Goal: Task Accomplishment & Management: Manage account settings

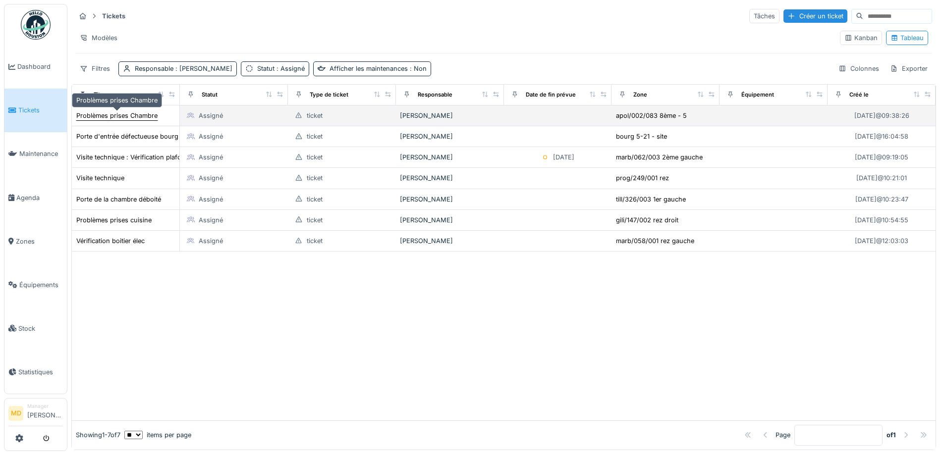
click at [95, 115] on div "Problèmes prises Chambre" at bounding box center [116, 115] width 81 height 9
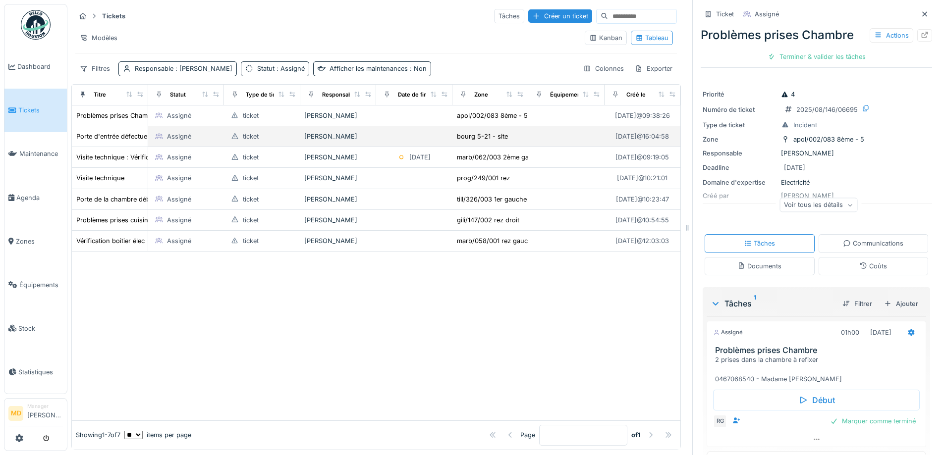
click at [98, 129] on td "Porte d'entrée défectueuse bourg 5" at bounding box center [110, 136] width 76 height 21
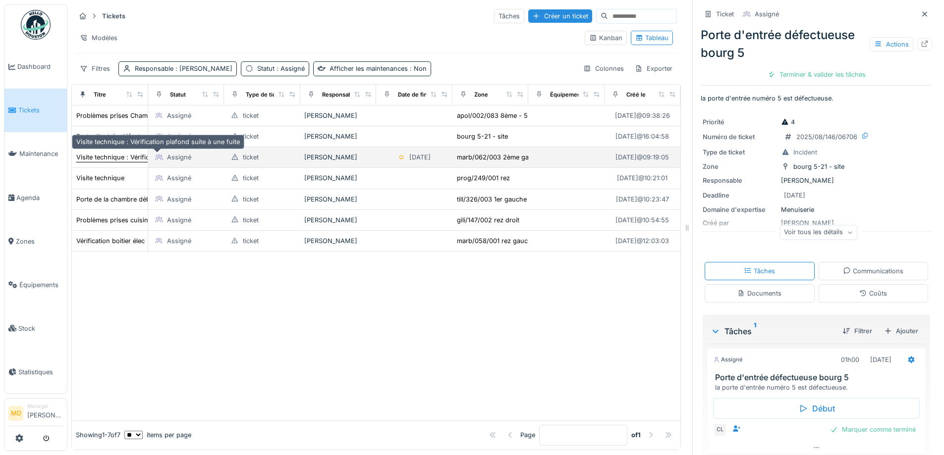
click at [100, 156] on div "Visite technique : Vérification plafond suite à une fuite" at bounding box center [158, 157] width 164 height 9
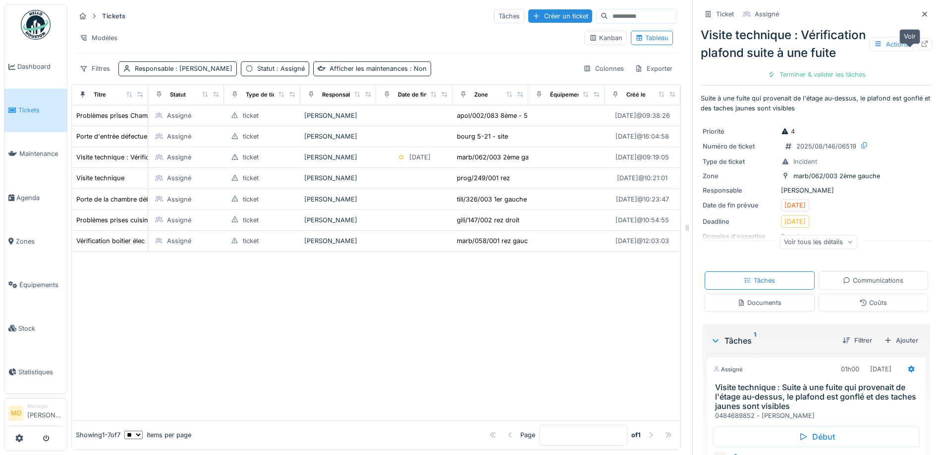
click at [921, 47] on icon at bounding box center [925, 44] width 8 height 6
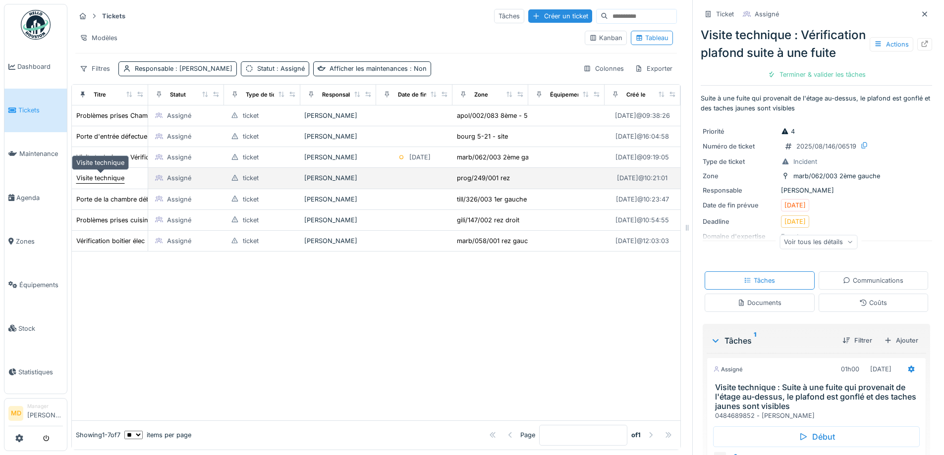
click at [114, 176] on div "Visite technique" at bounding box center [100, 177] width 48 height 9
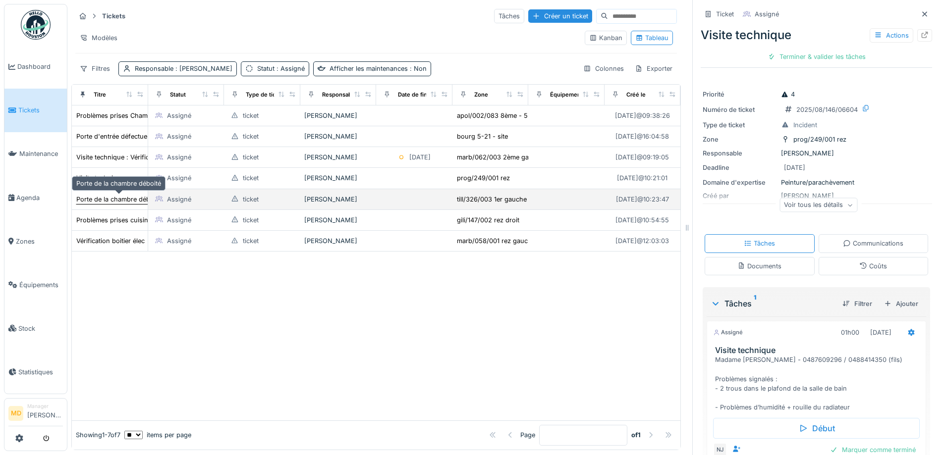
click at [115, 199] on div "Porte de la chambre déboité" at bounding box center [118, 199] width 85 height 9
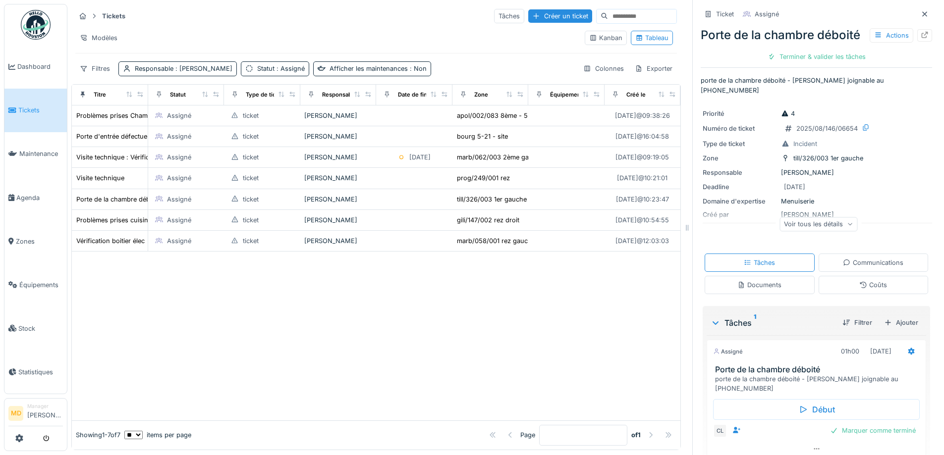
scroll to position [36, 0]
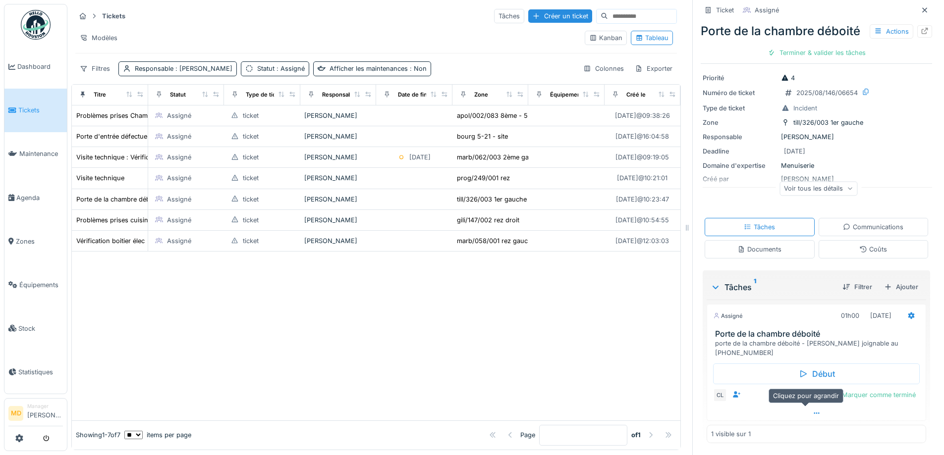
click at [813, 411] on icon at bounding box center [817, 413] width 8 height 6
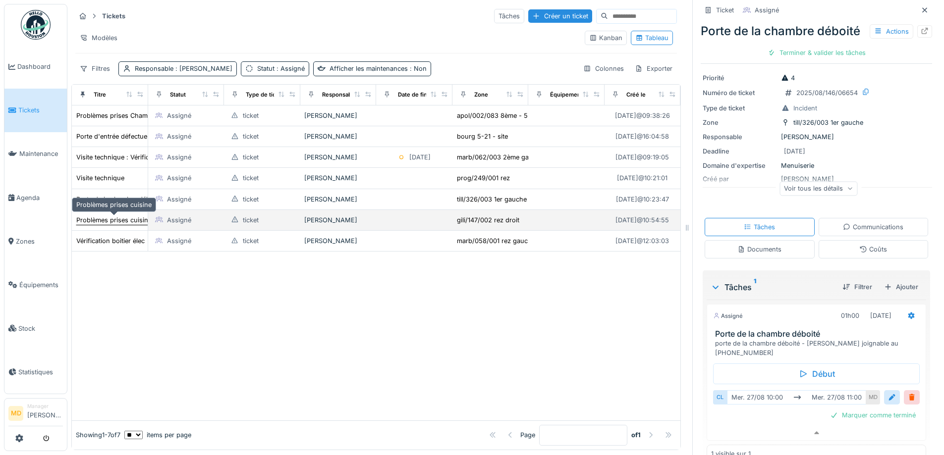
click at [106, 216] on div "Problèmes prises cuisine" at bounding box center [113, 220] width 75 height 9
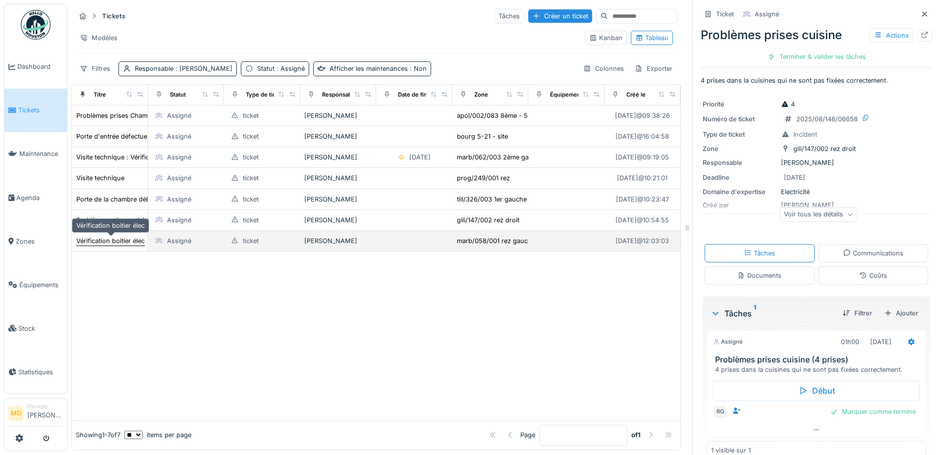
click at [99, 236] on div "Vérification boitier élec" at bounding box center [110, 240] width 68 height 9
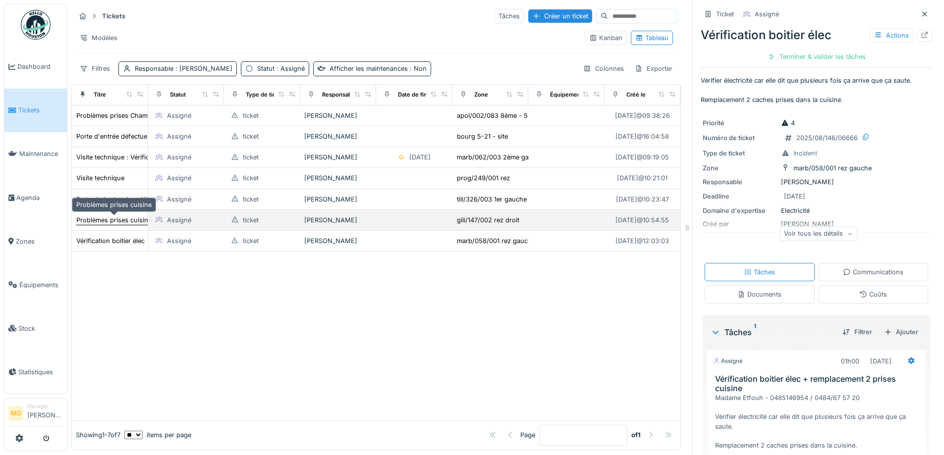
click at [108, 216] on div "Problèmes prises cuisine" at bounding box center [113, 220] width 75 height 9
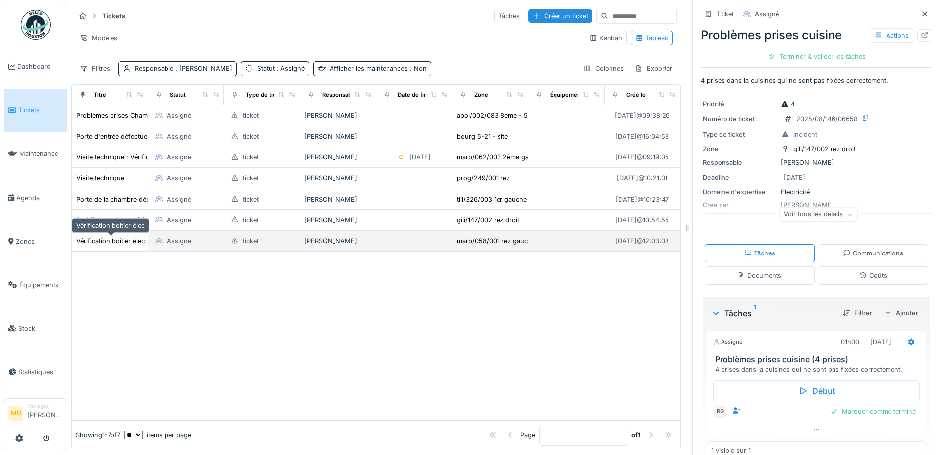
click at [105, 236] on div "Vérification boitier élec" at bounding box center [110, 240] width 68 height 9
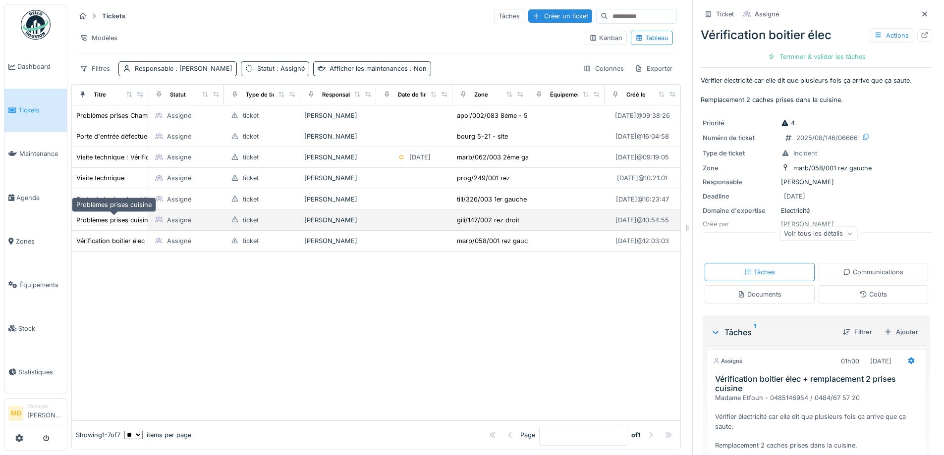
click at [89, 210] on td "Problèmes prises cuisine" at bounding box center [110, 220] width 76 height 21
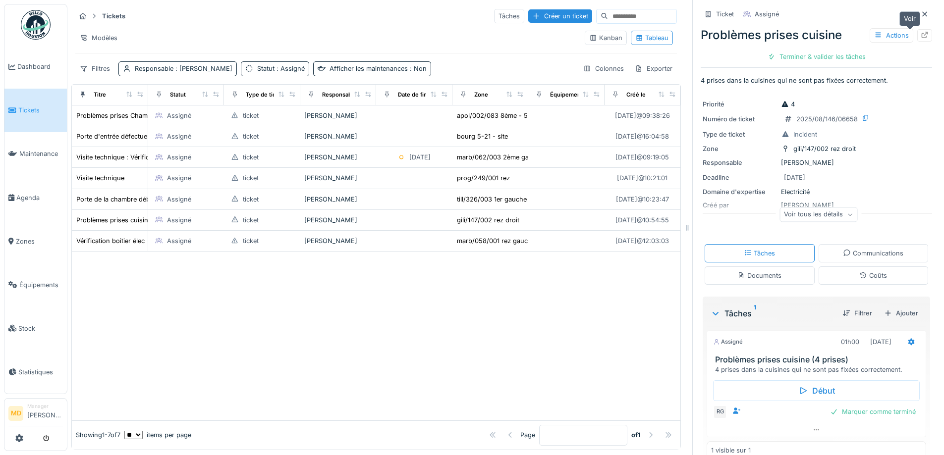
click at [922, 32] on icon at bounding box center [925, 35] width 6 height 6
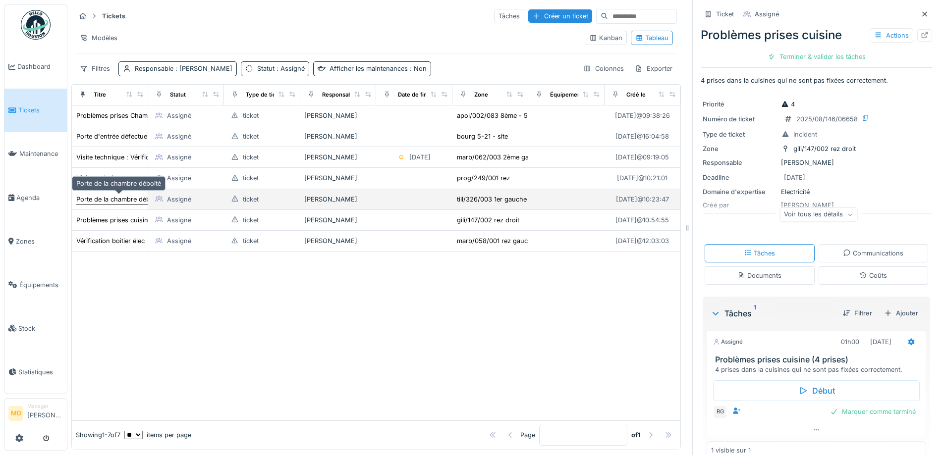
click at [109, 194] on div "Porte de la chambre déboité" at bounding box center [119, 199] width 86 height 10
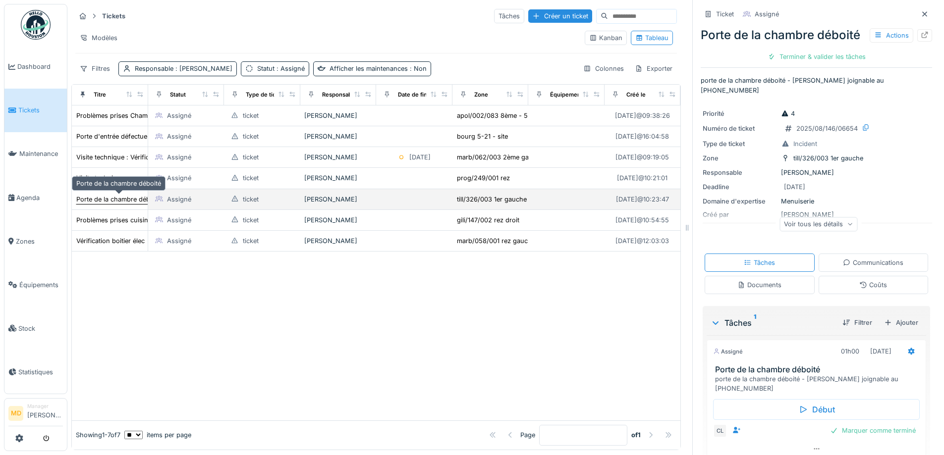
click at [107, 195] on div "Porte de la chambre déboité" at bounding box center [118, 199] width 85 height 9
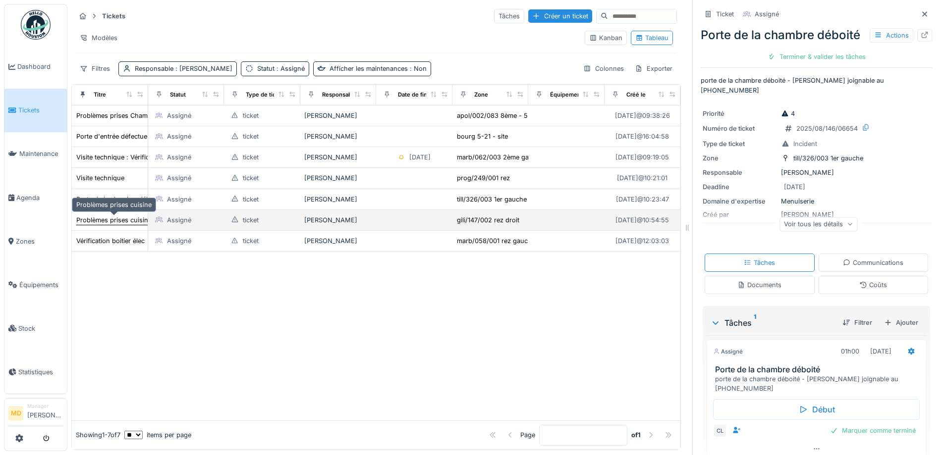
click at [111, 216] on div "Problèmes prises cuisine" at bounding box center [113, 220] width 75 height 9
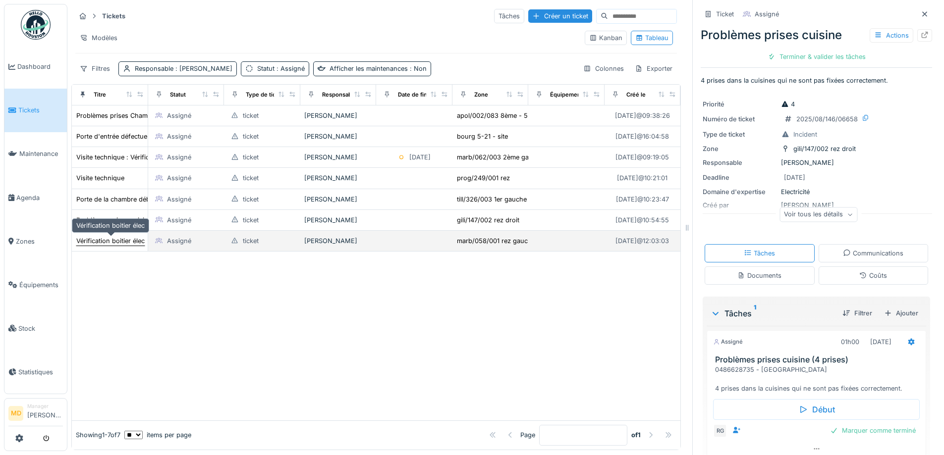
click at [107, 236] on div "Vérification boitier élec" at bounding box center [110, 240] width 68 height 9
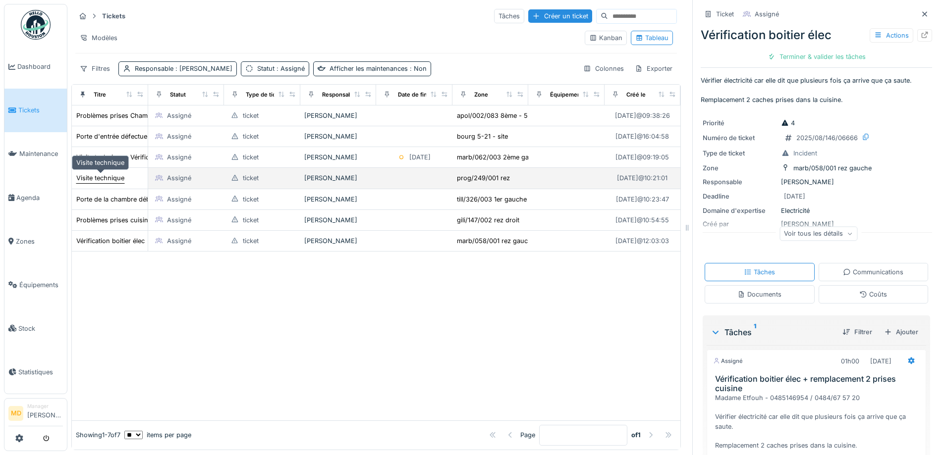
click at [122, 175] on div "Visite technique" at bounding box center [100, 177] width 48 height 9
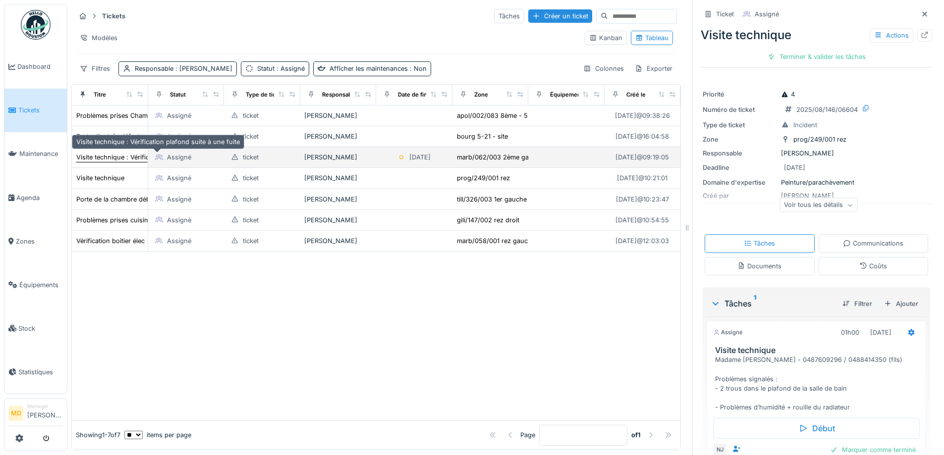
click at [109, 153] on div "Visite technique : Vérification plafond suite à une fuite" at bounding box center [158, 157] width 164 height 9
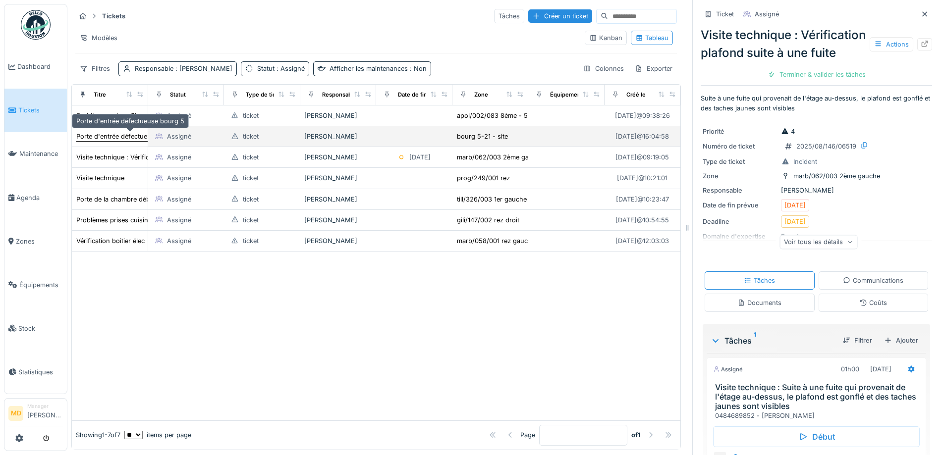
click at [105, 132] on div "Porte d'entrée défectueuse bourg 5" at bounding box center [130, 136] width 108 height 9
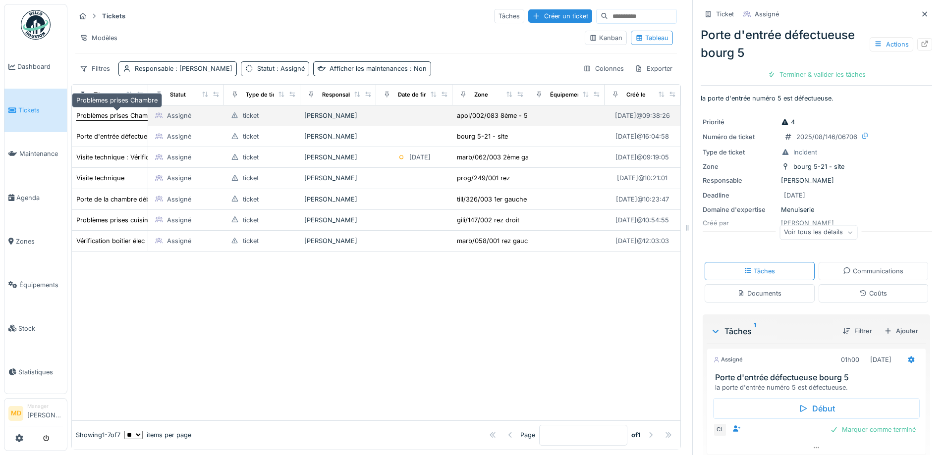
click at [114, 111] on div "Problèmes prises Chambre" at bounding box center [116, 115] width 81 height 9
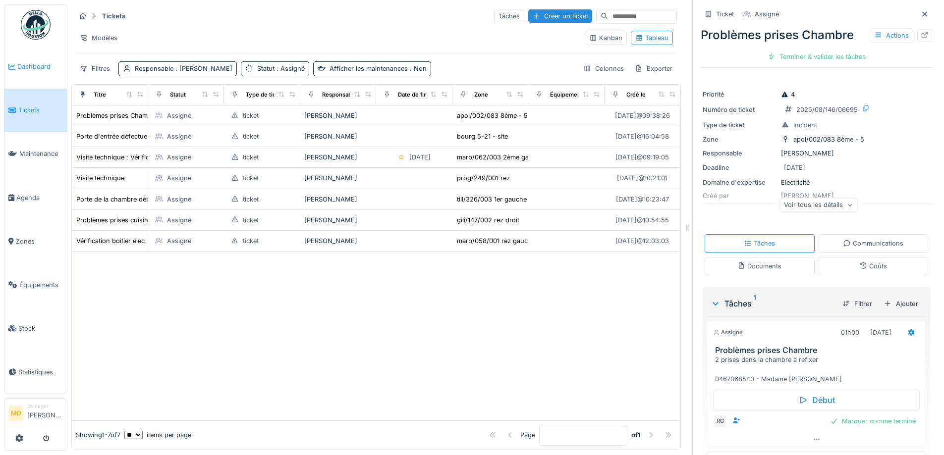
click at [45, 70] on span "Dashboard" at bounding box center [40, 66] width 46 height 9
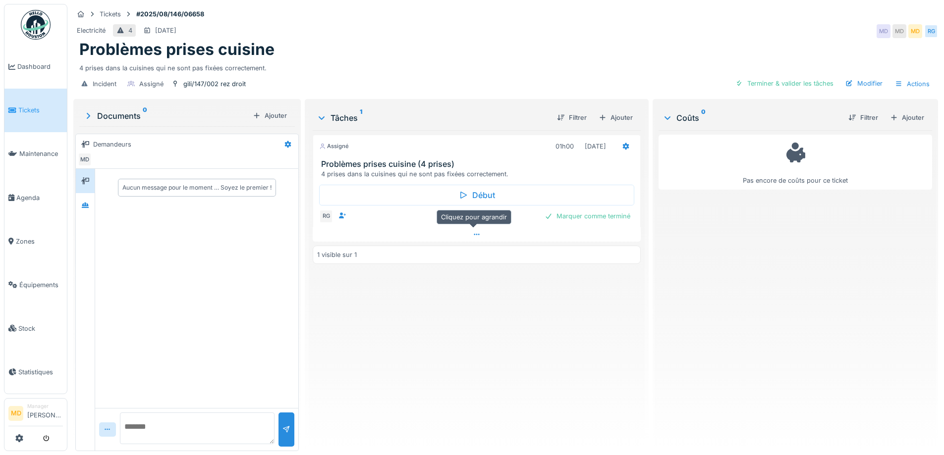
click at [475, 234] on icon at bounding box center [476, 234] width 5 height 1
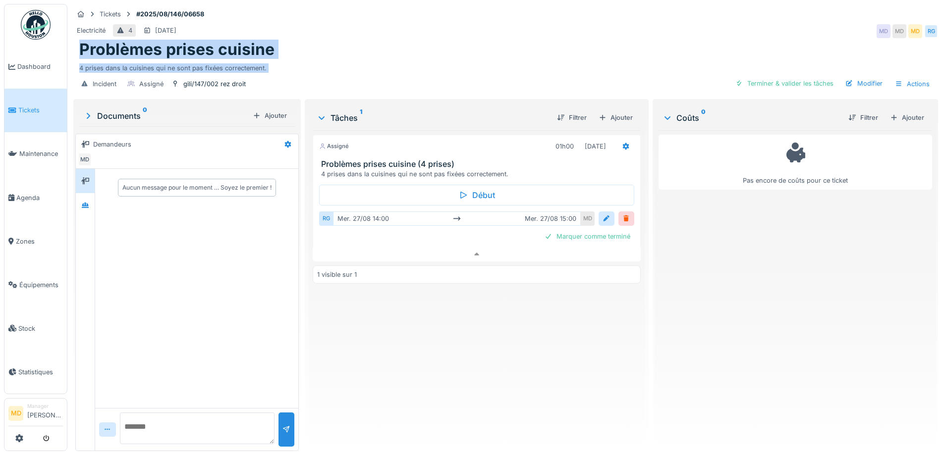
drag, startPoint x: 257, startPoint y: 75, endPoint x: 390, endPoint y: 30, distance: 140.3
click at [390, 30] on div "Tickets #2025/08/146/06658 Electricité 4 30/08/2025 MD MD MD RG Problèmes prise…" at bounding box center [505, 50] width 869 height 93
click at [402, 40] on div "Problèmes prises cuisine" at bounding box center [505, 49] width 853 height 19
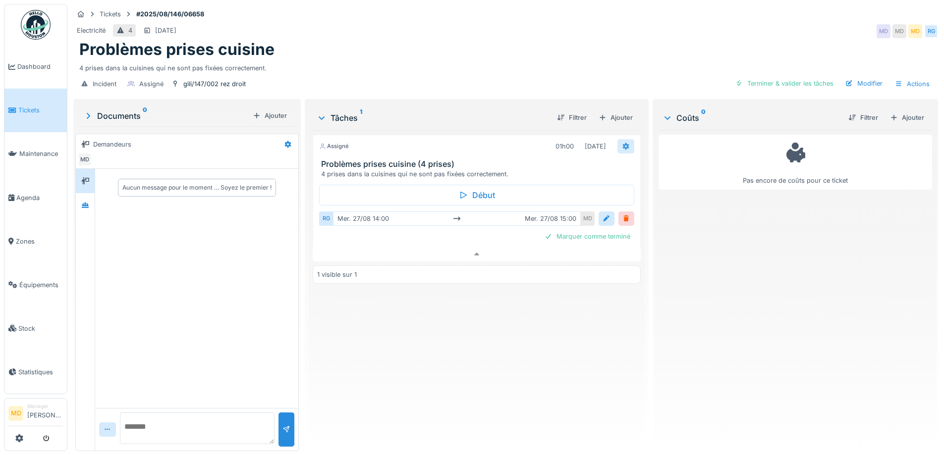
click at [622, 143] on icon at bounding box center [625, 146] width 6 height 7
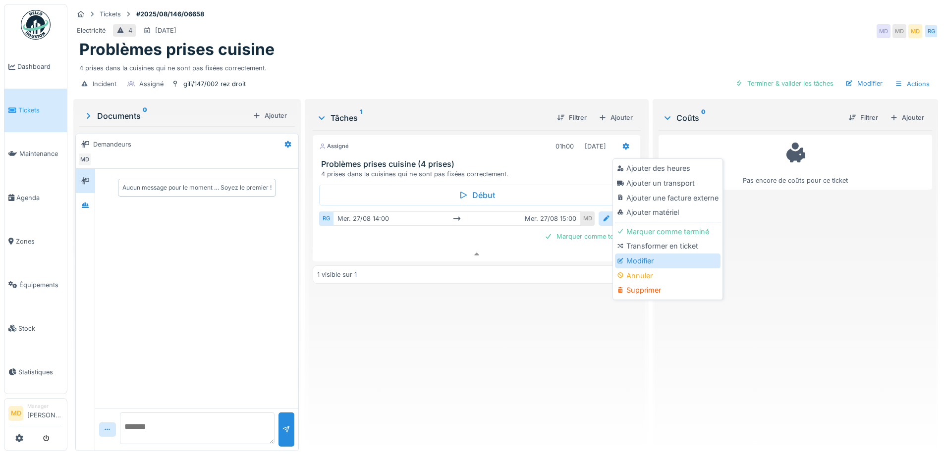
click at [635, 256] on div "Modifier" at bounding box center [668, 261] width 106 height 15
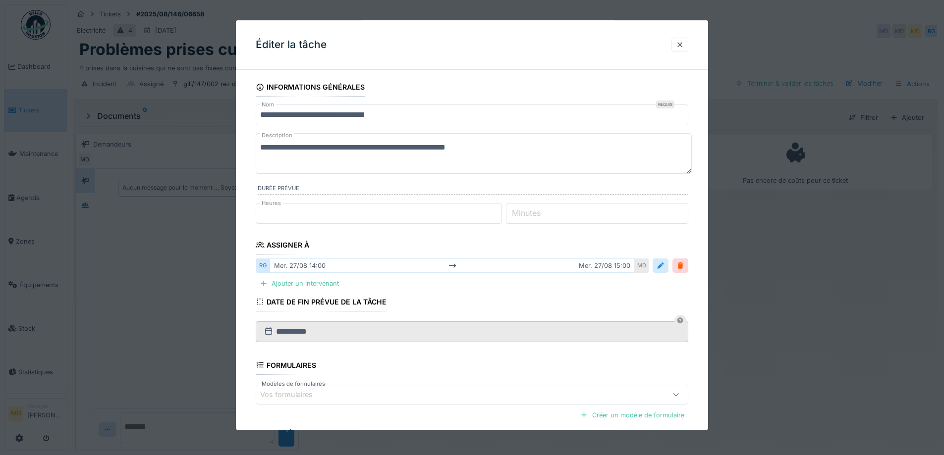
click at [261, 145] on textarea "**********" at bounding box center [474, 153] width 436 height 41
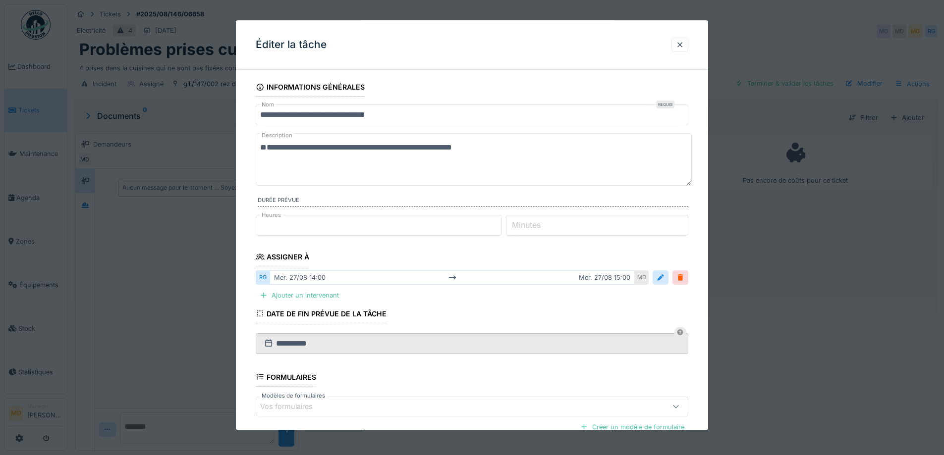
paste textarea "**********"
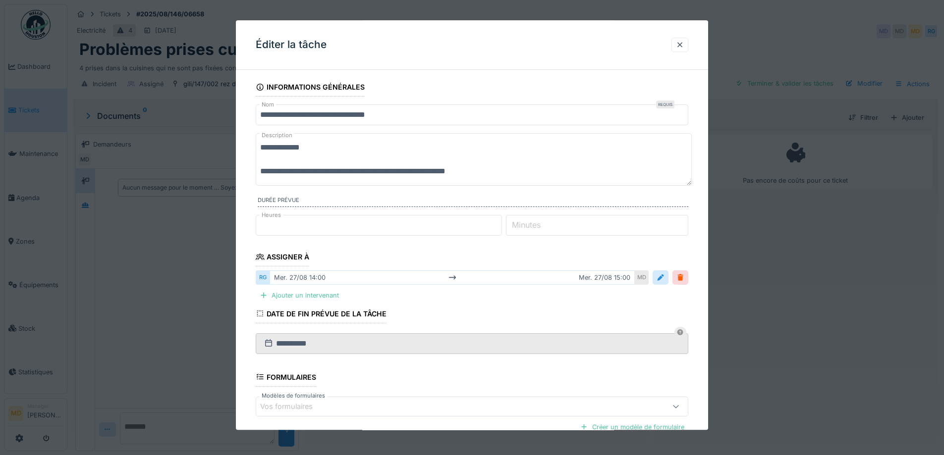
click at [387, 149] on textarea "**********" at bounding box center [474, 159] width 436 height 53
paste textarea "**********"
drag, startPoint x: 388, startPoint y: 146, endPoint x: 351, endPoint y: 146, distance: 36.7
click at [351, 146] on textarea "**********" at bounding box center [474, 159] width 436 height 53
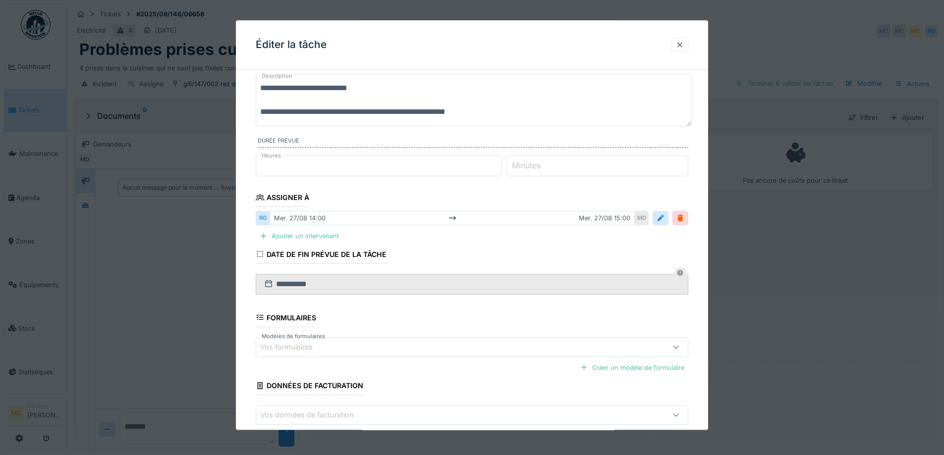
scroll to position [111, 0]
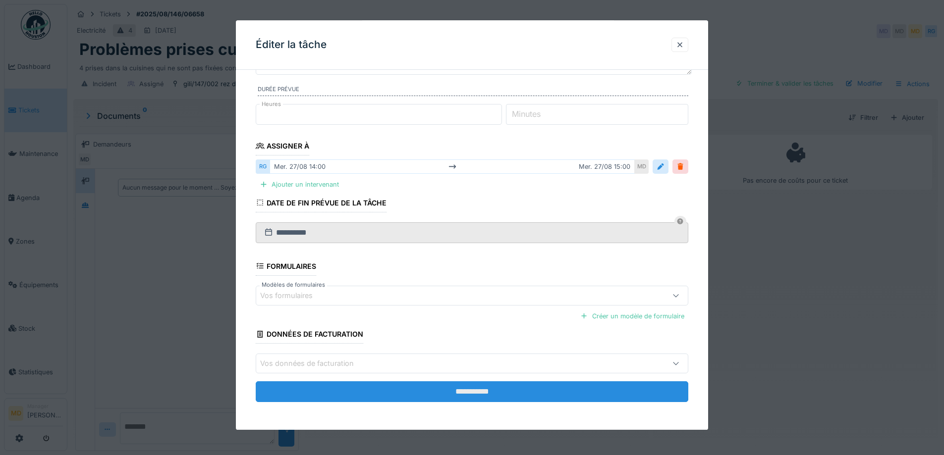
type textarea "**********"
click at [328, 390] on input "**********" at bounding box center [472, 392] width 433 height 21
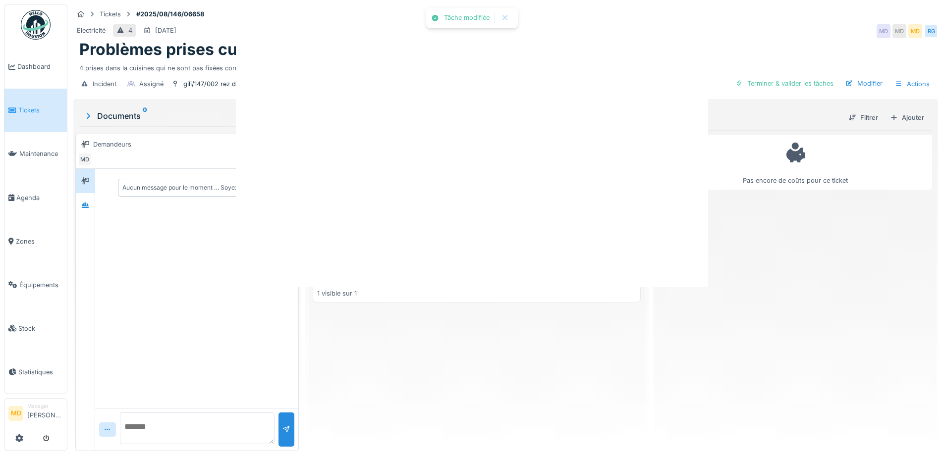
scroll to position [0, 0]
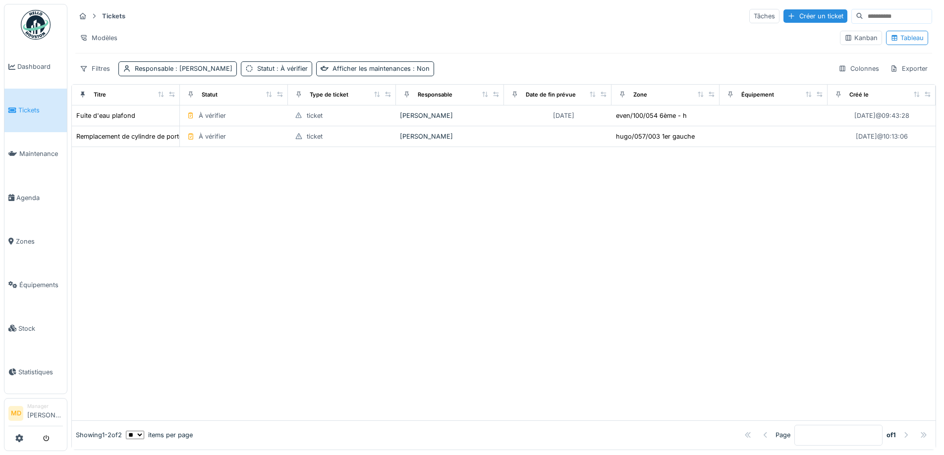
click at [151, 174] on div at bounding box center [504, 283] width 864 height 273
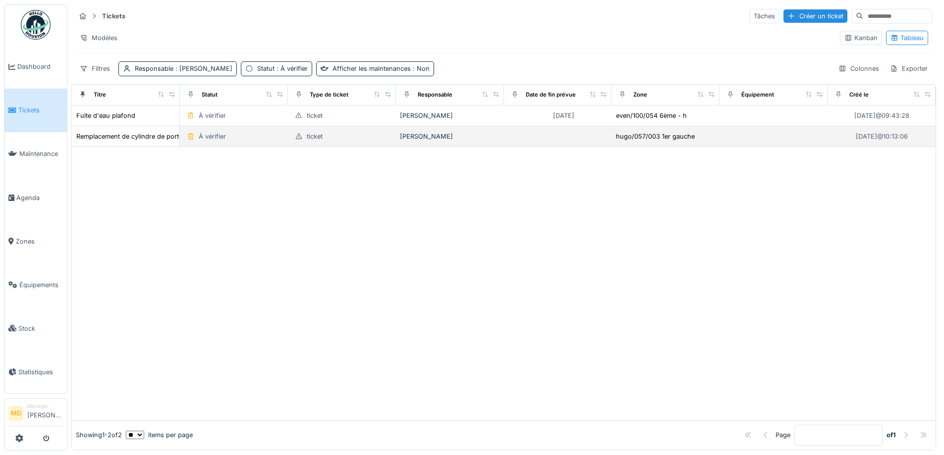
click at [116, 145] on td "Remplacement de cylindre de porte" at bounding box center [126, 136] width 108 height 21
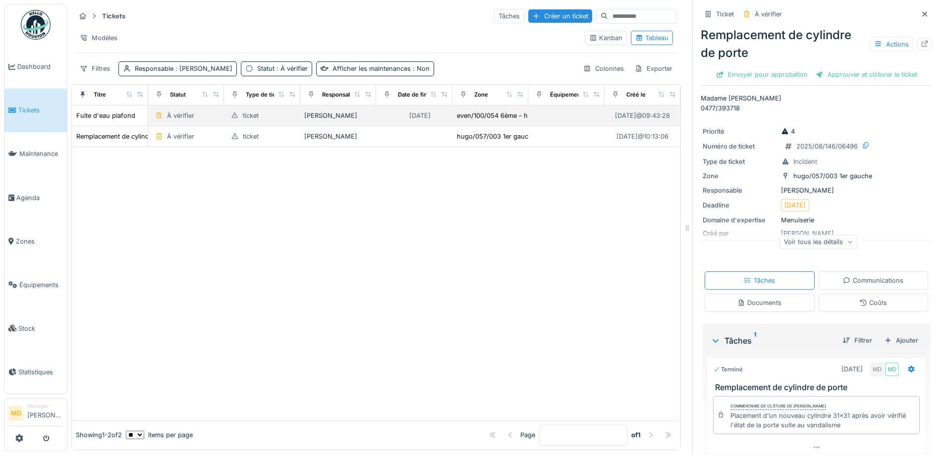
click at [112, 122] on td "Fuite d'eau plafond" at bounding box center [110, 116] width 76 height 21
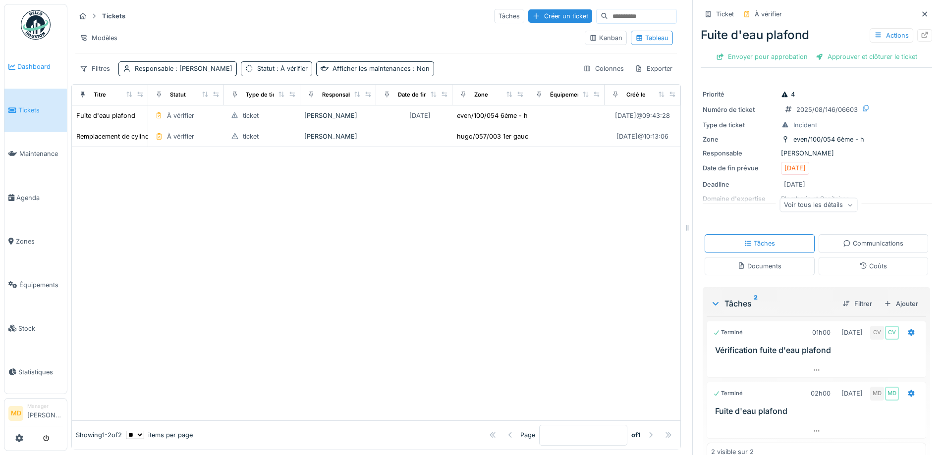
click at [25, 67] on span "Dashboard" at bounding box center [40, 66] width 46 height 9
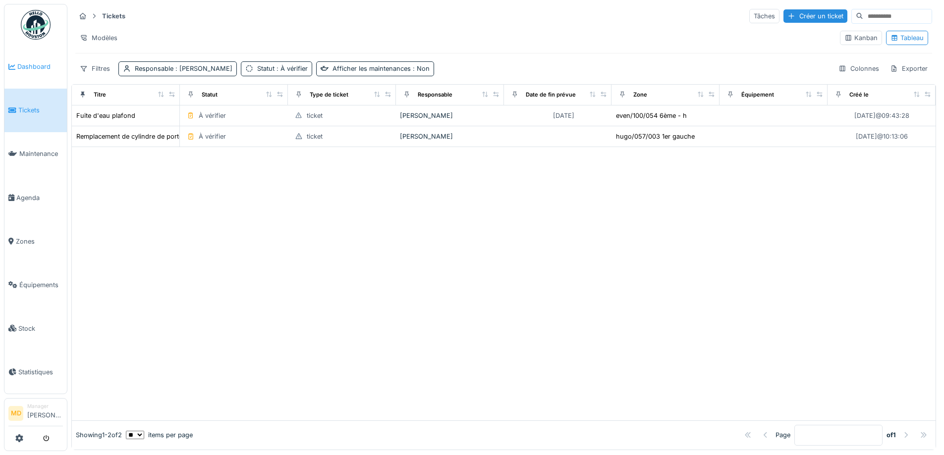
click at [22, 62] on span "Dashboard" at bounding box center [40, 66] width 46 height 9
click at [23, 65] on span "Dashboard" at bounding box center [40, 66] width 46 height 9
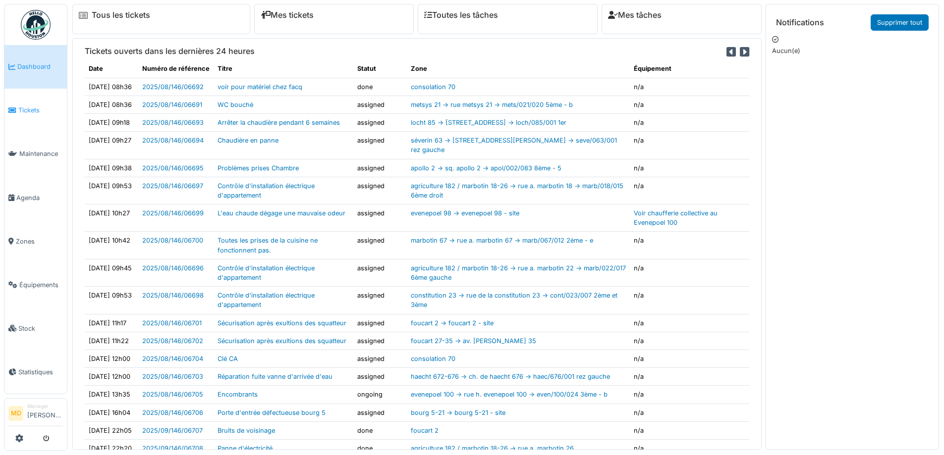
click at [26, 110] on span "Tickets" at bounding box center [40, 110] width 45 height 9
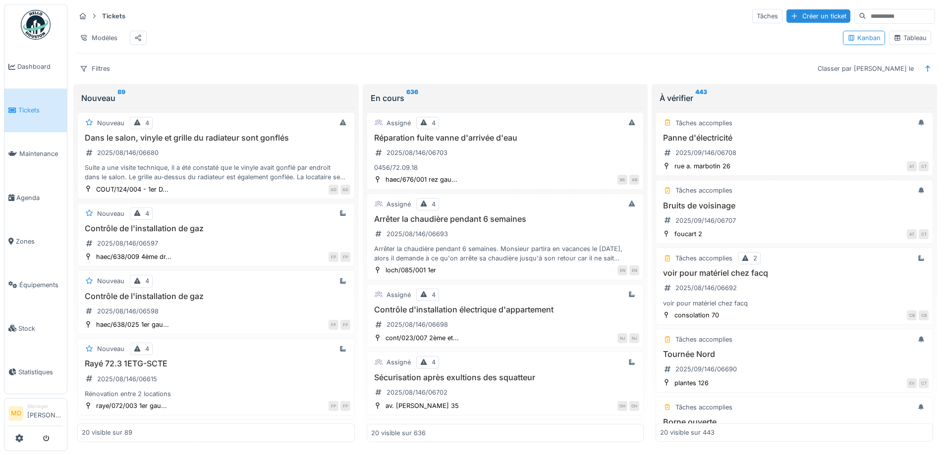
click at [895, 39] on div "Tableau" at bounding box center [910, 37] width 33 height 9
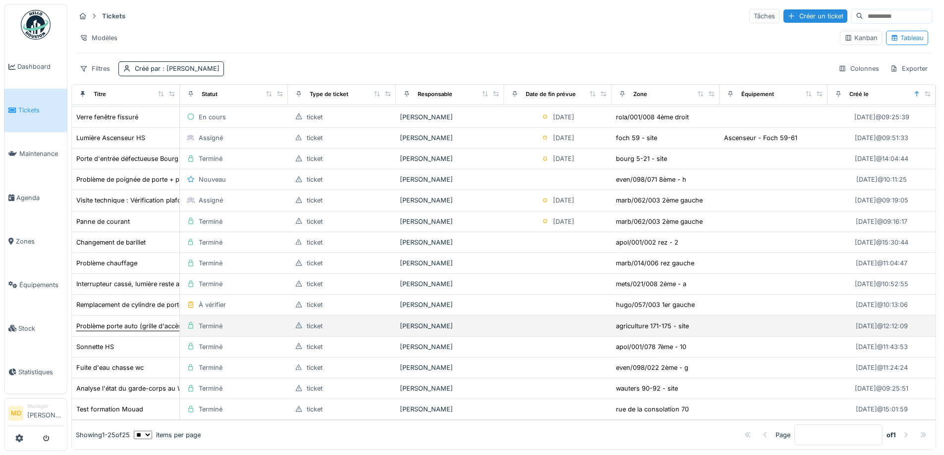
scroll to position [172, 0]
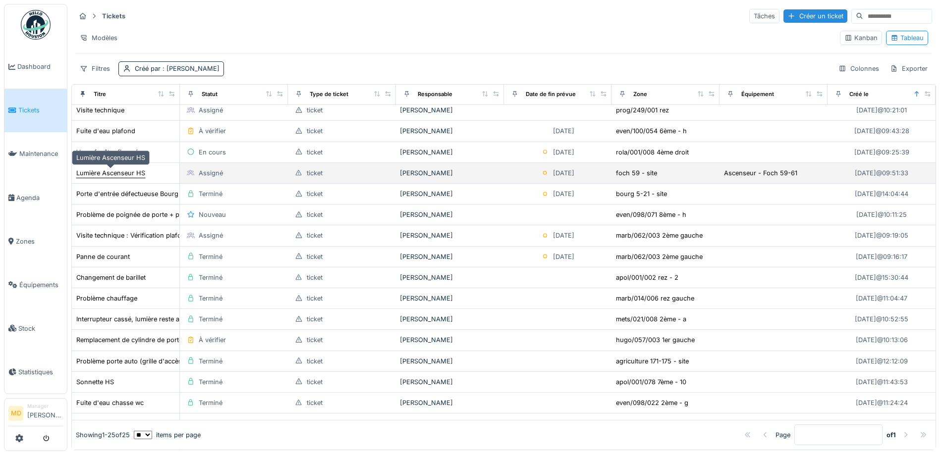
click at [109, 169] on div "Lumière Ascenseur HS" at bounding box center [110, 172] width 69 height 9
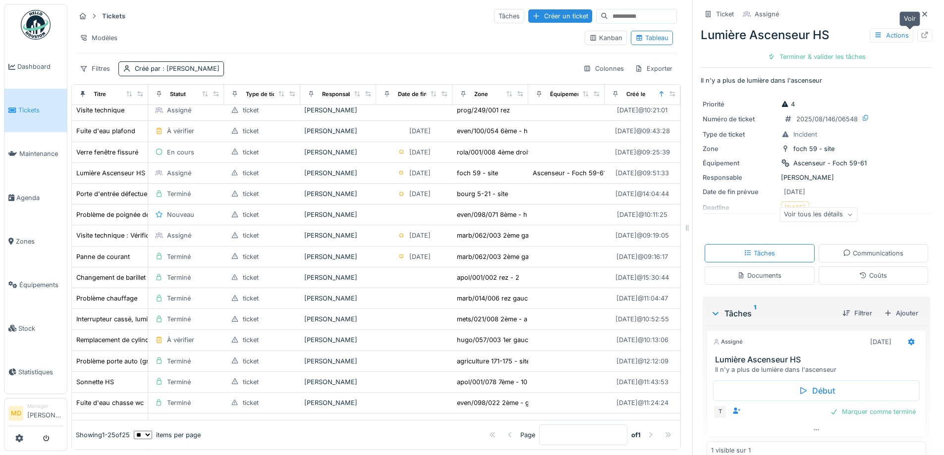
click at [921, 35] on icon at bounding box center [925, 35] width 8 height 6
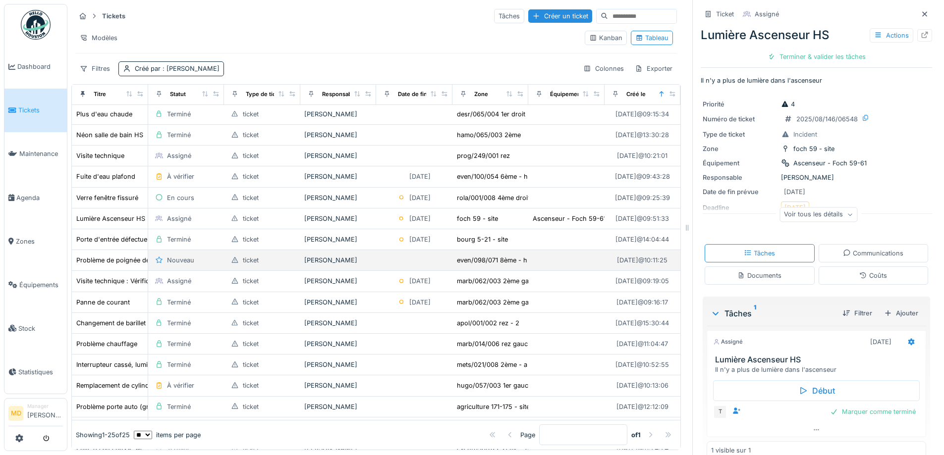
scroll to position [24, 0]
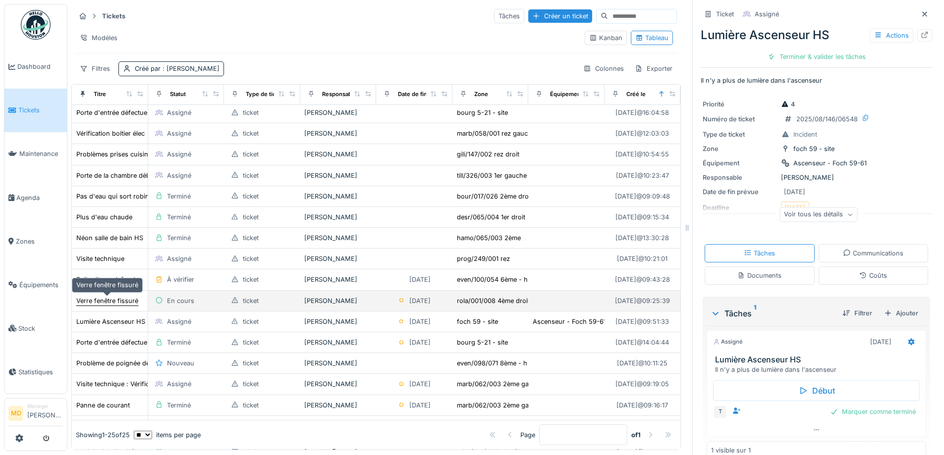
click at [127, 302] on div "Verre fenêtre fissuré" at bounding box center [107, 300] width 62 height 9
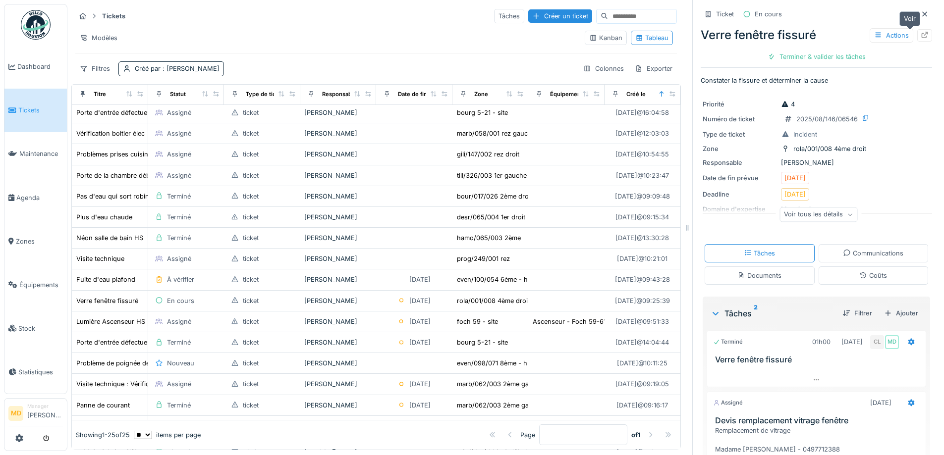
click at [921, 37] on icon at bounding box center [925, 35] width 8 height 6
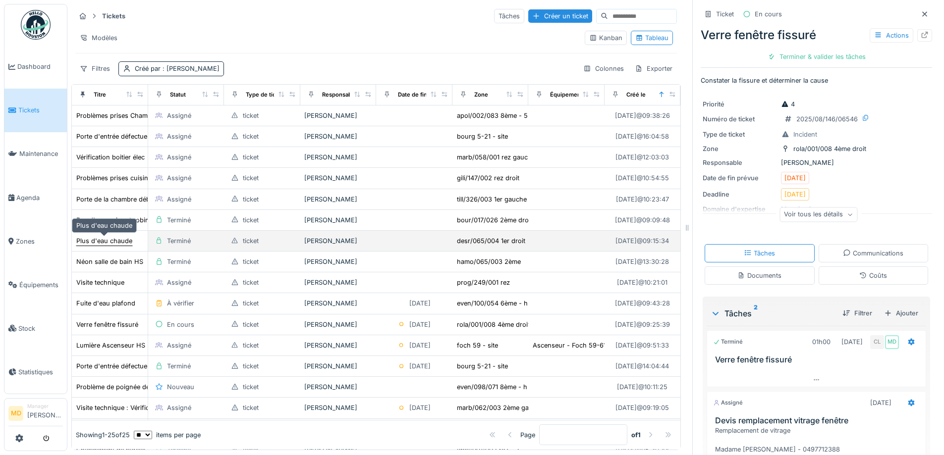
click at [105, 236] on div "Plus d'eau chaude" at bounding box center [104, 240] width 56 height 9
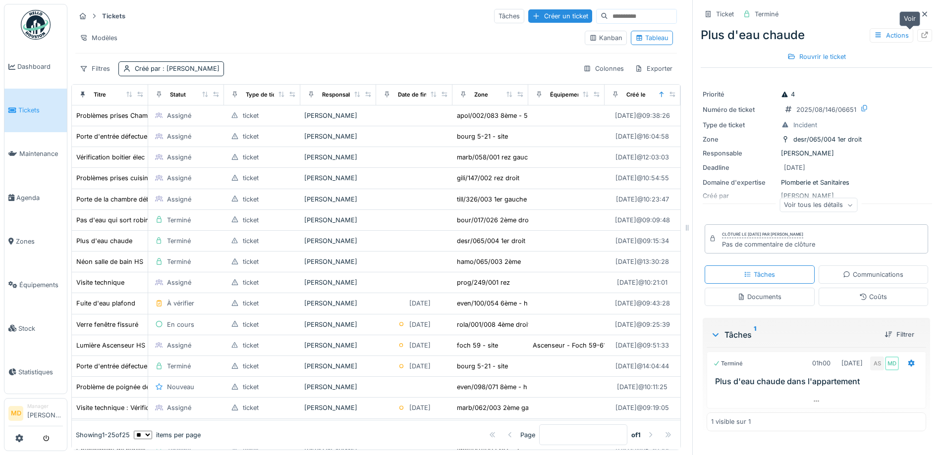
click at [922, 35] on icon at bounding box center [925, 35] width 6 height 6
click at [284, 31] on div "Modèles" at bounding box center [326, 38] width 502 height 14
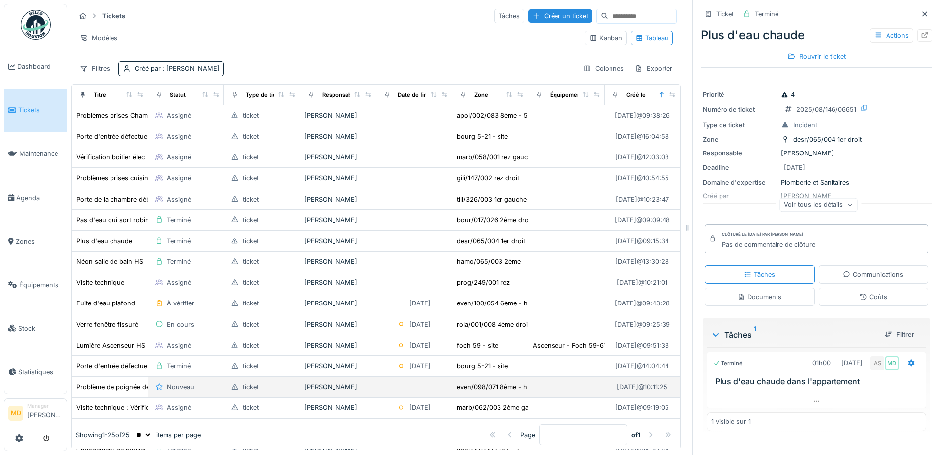
scroll to position [149, 0]
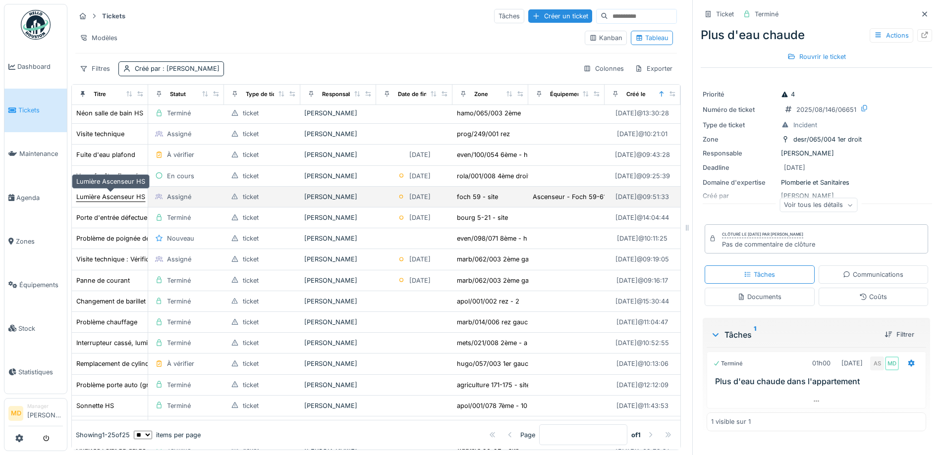
click at [119, 192] on div "Lumière Ascenseur HS" at bounding box center [110, 196] width 69 height 9
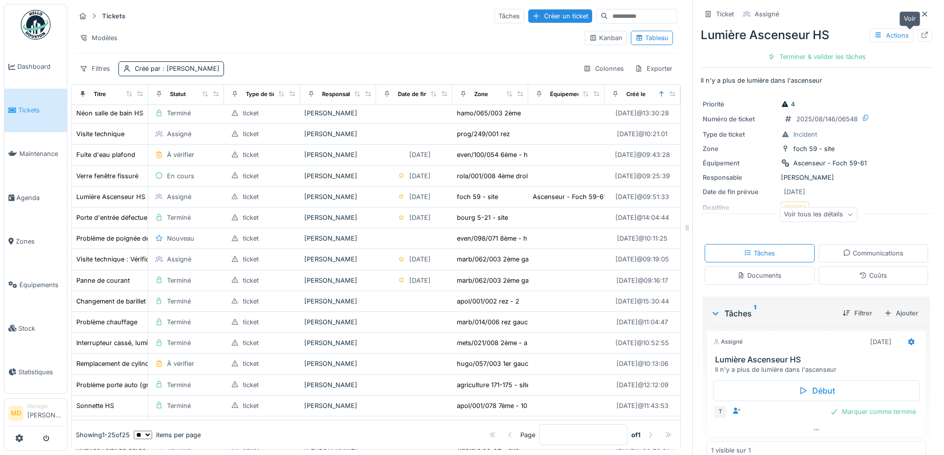
click at [922, 32] on icon at bounding box center [925, 35] width 6 height 6
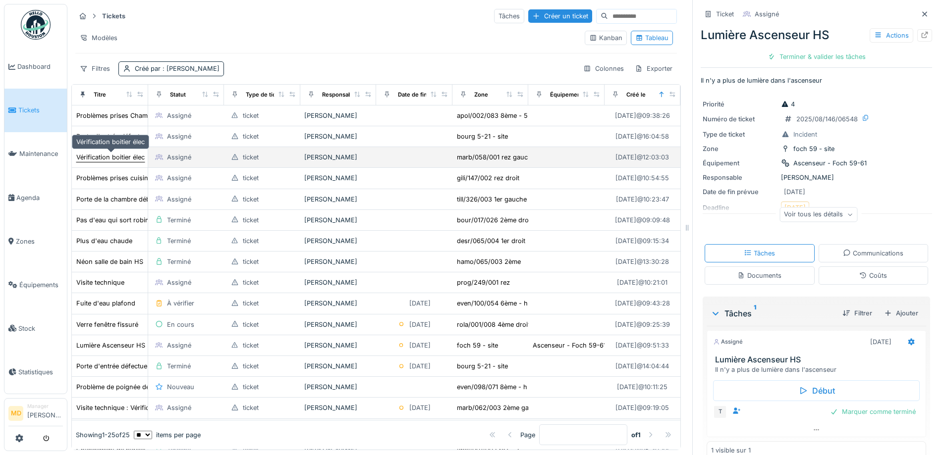
click at [122, 154] on div "Vérification boitier élec" at bounding box center [110, 157] width 68 height 9
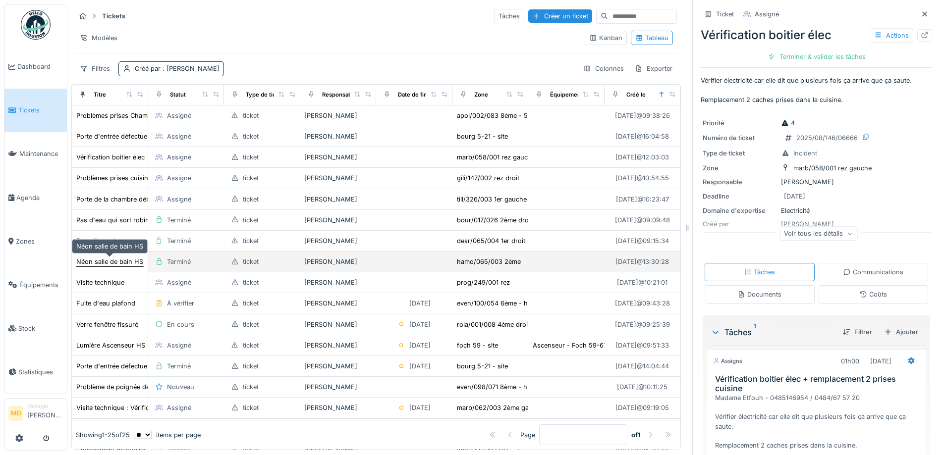
click at [104, 257] on div "Néon salle de bain HS" at bounding box center [109, 261] width 67 height 9
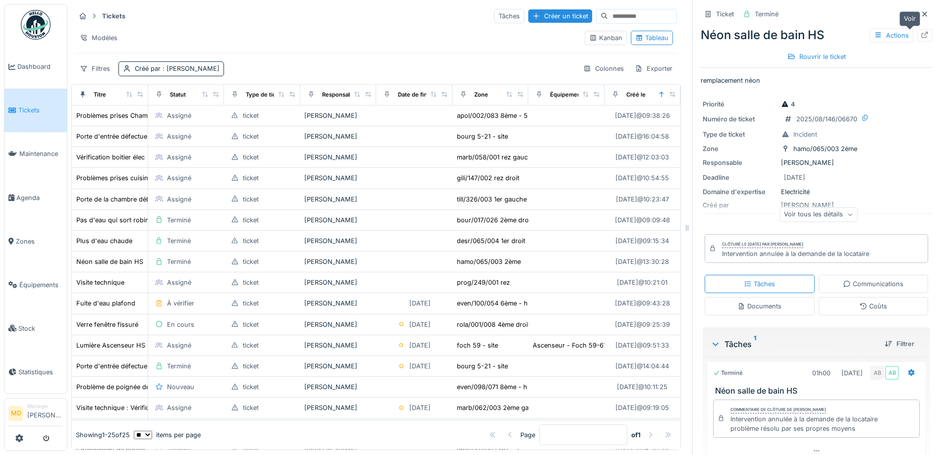
click at [917, 29] on div at bounding box center [924, 35] width 15 height 12
click at [242, 31] on div "Modèles" at bounding box center [326, 38] width 502 height 14
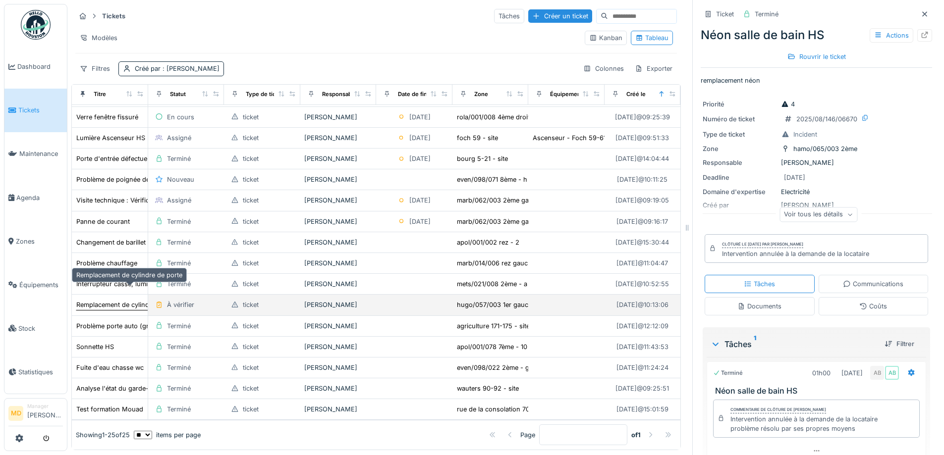
click at [106, 300] on div "Remplacement de cylindre de porte" at bounding box center [129, 304] width 106 height 9
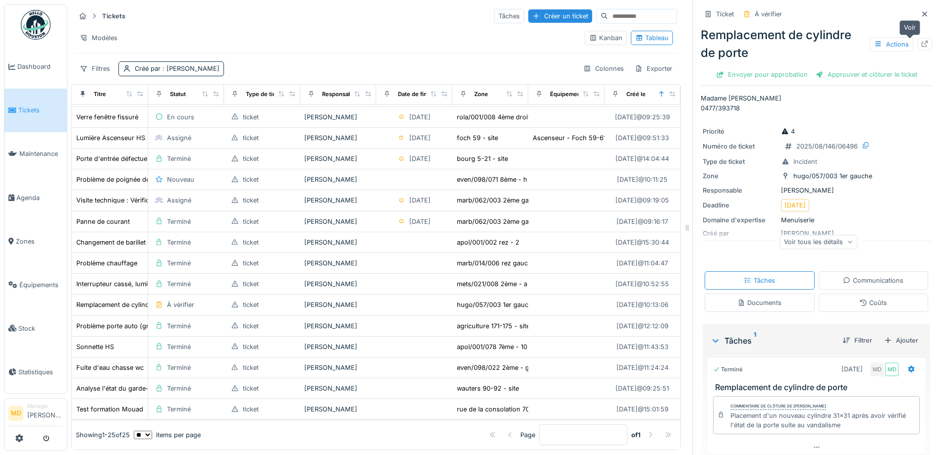
click at [917, 41] on div at bounding box center [924, 44] width 15 height 12
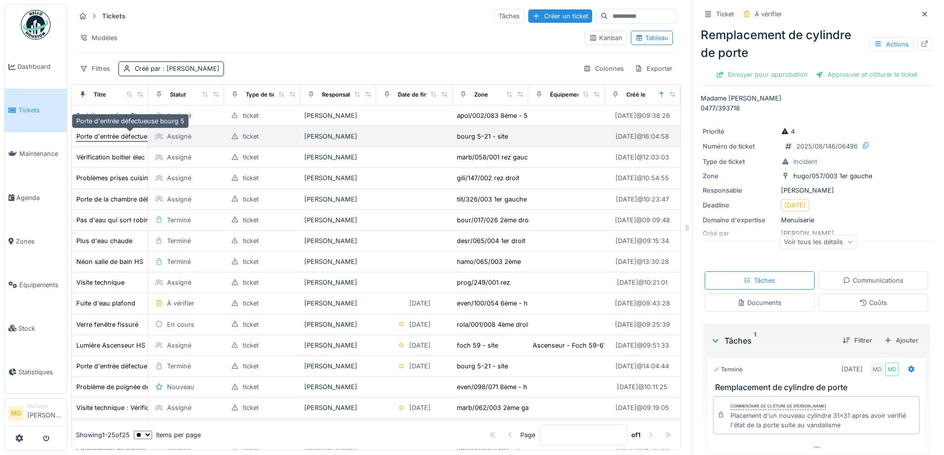
click at [113, 133] on div "Porte d'entrée défectueuse bourg 5" at bounding box center [130, 136] width 108 height 9
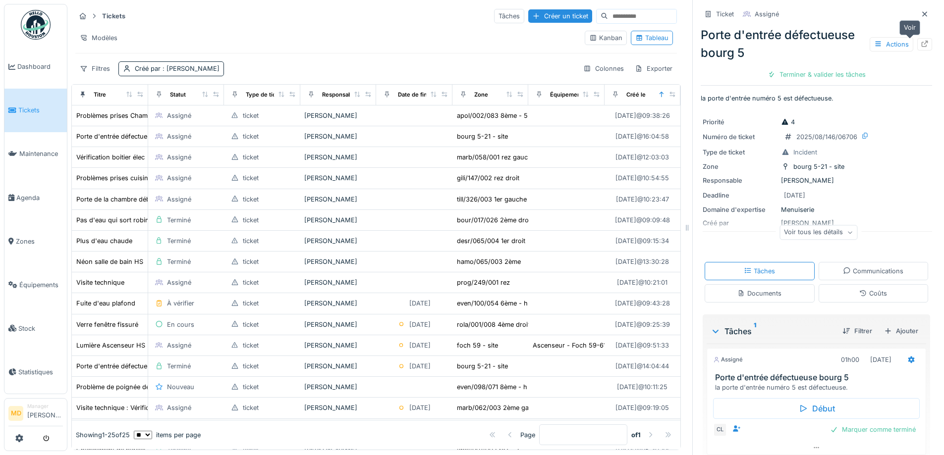
click at [921, 40] on div at bounding box center [925, 44] width 8 height 9
click at [313, 26] on div "Tickets Tâches Créer un ticket Modèles Kanban Tableau Filtres Créé par : Mouad …" at bounding box center [376, 42] width 610 height 76
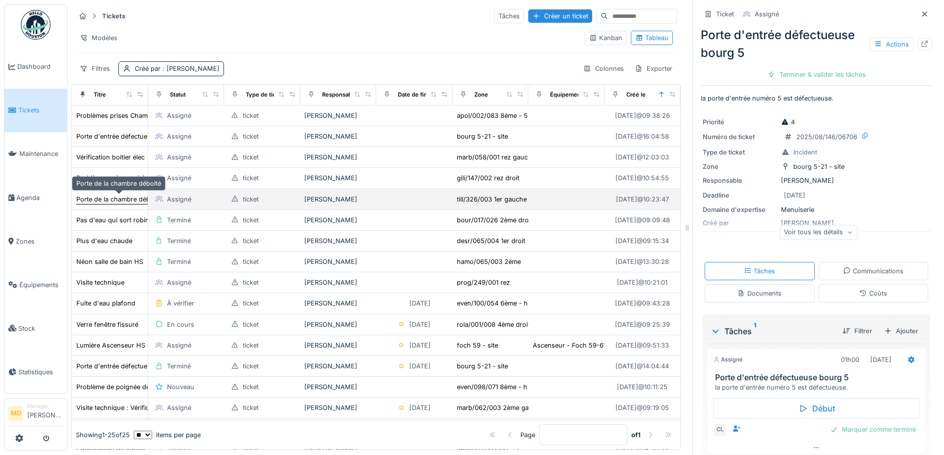
click at [110, 199] on div "Porte de la chambre déboité" at bounding box center [118, 199] width 85 height 9
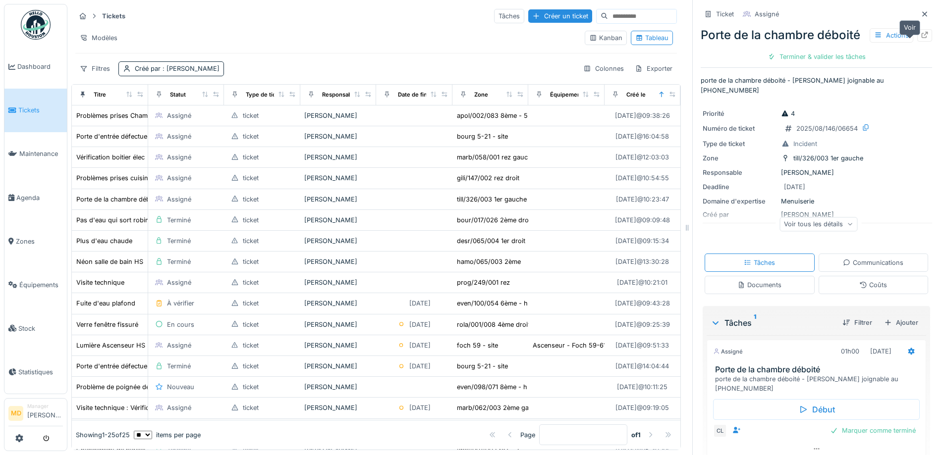
click at [921, 38] on icon at bounding box center [925, 35] width 8 height 6
click at [40, 193] on span "Agenda" at bounding box center [39, 197] width 47 height 9
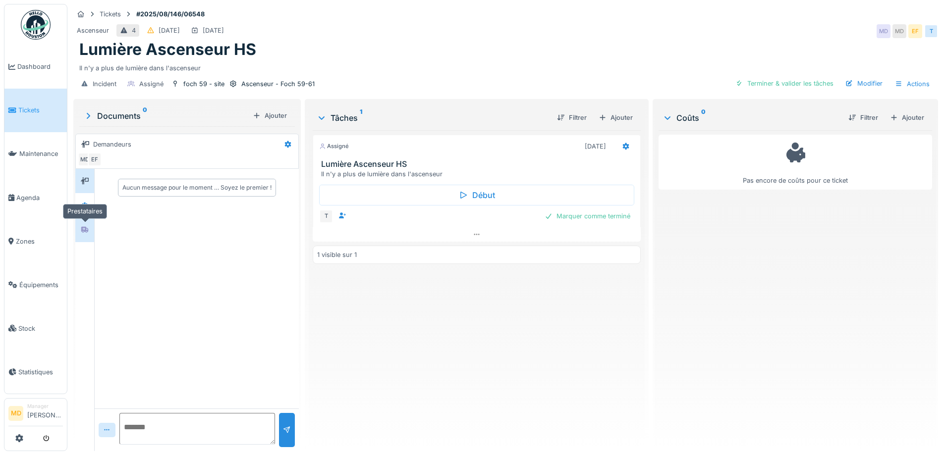
click at [83, 230] on icon at bounding box center [84, 230] width 7 height 6
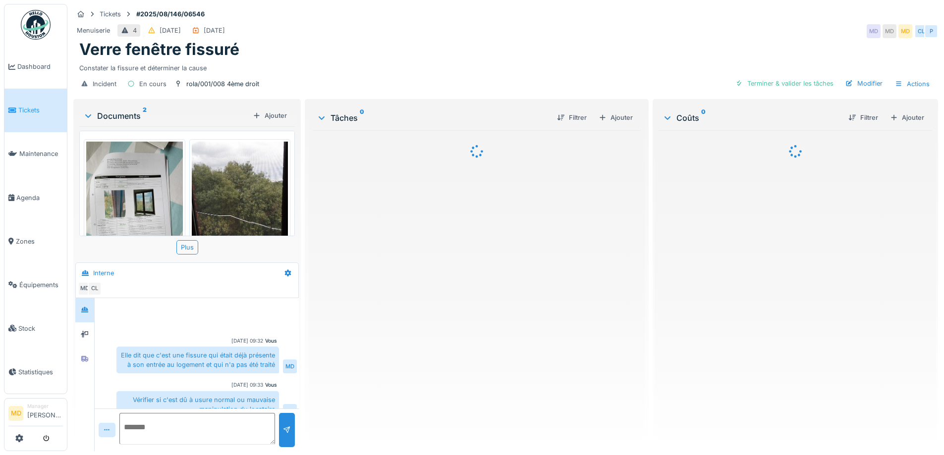
scroll to position [87, 0]
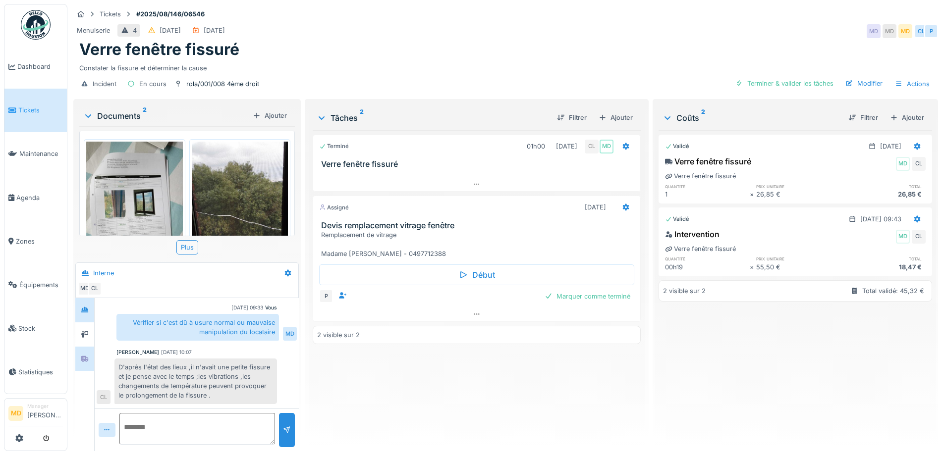
click at [82, 367] on div at bounding box center [84, 359] width 19 height 24
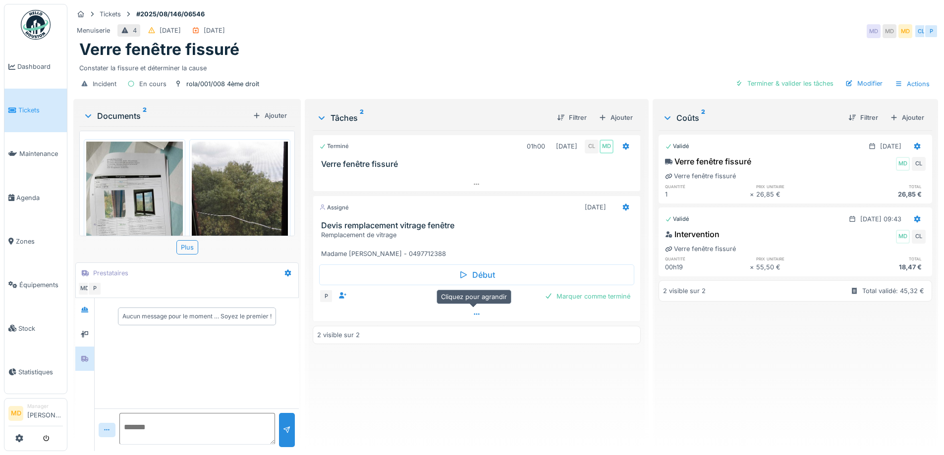
click at [469, 315] on div at bounding box center [476, 314] width 327 height 14
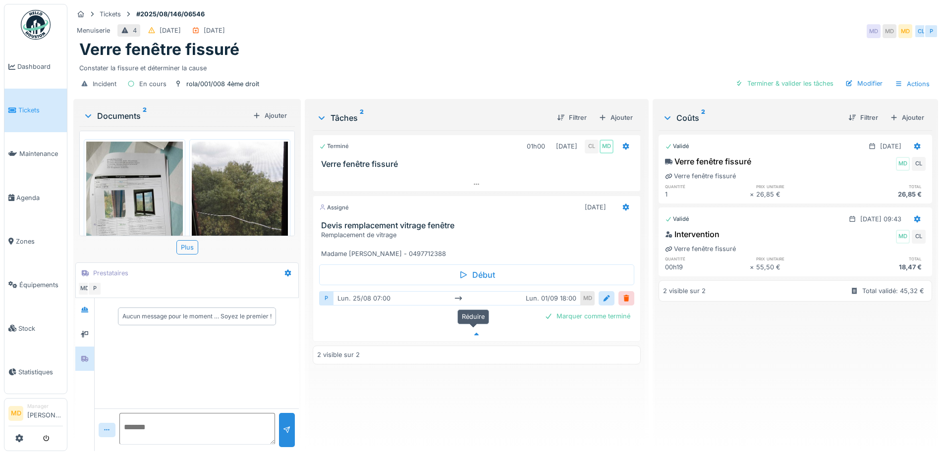
click at [474, 332] on icon at bounding box center [477, 335] width 8 height 6
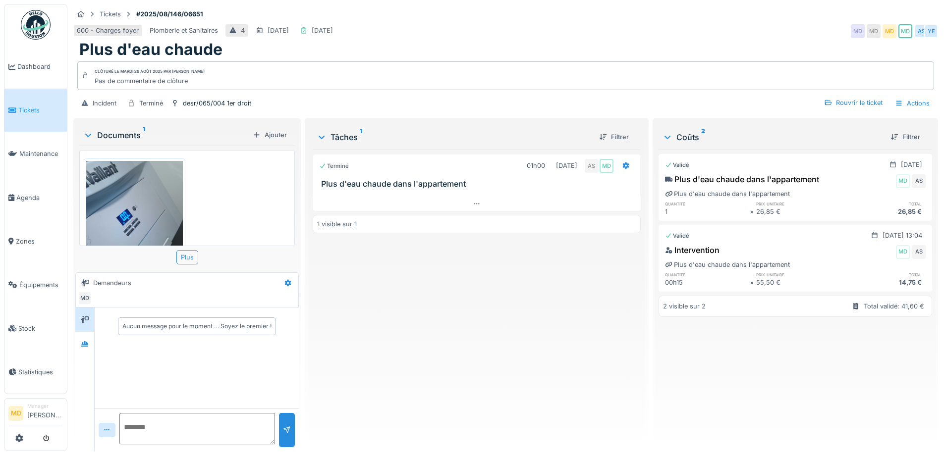
scroll to position [57, 0]
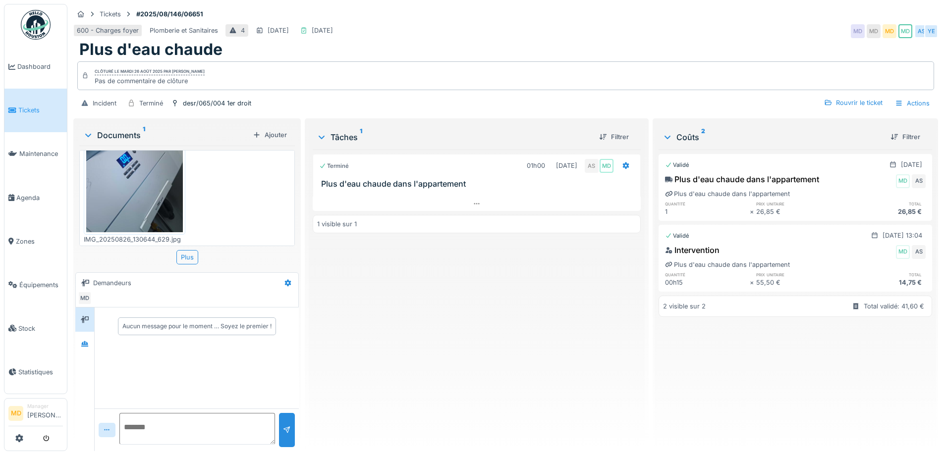
click at [145, 199] on img at bounding box center [134, 168] width 97 height 128
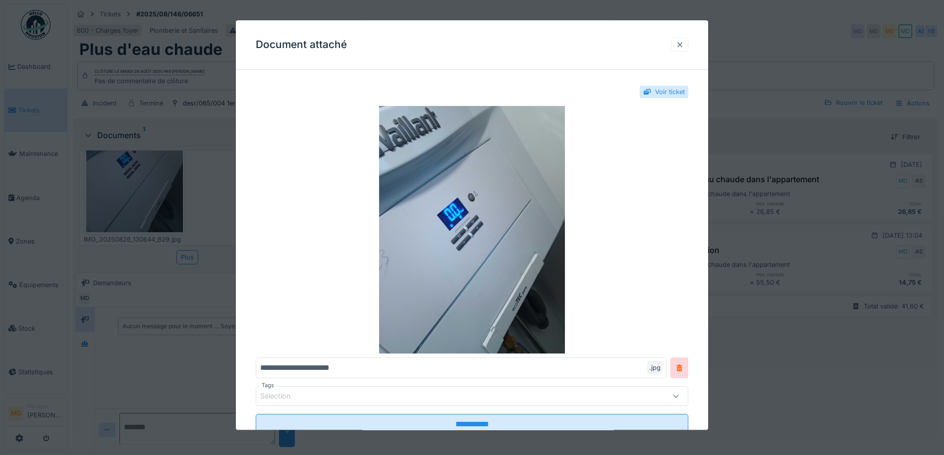
click at [688, 44] on div at bounding box center [680, 45] width 17 height 14
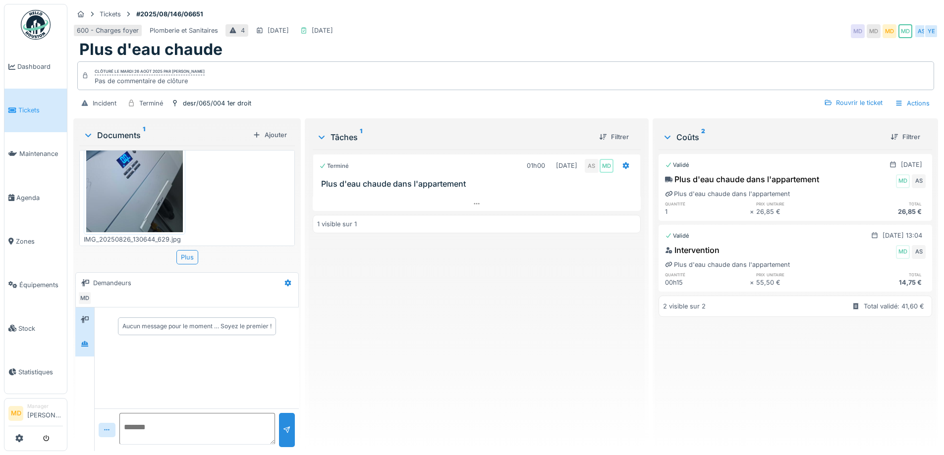
click at [89, 343] on icon at bounding box center [85, 344] width 8 height 6
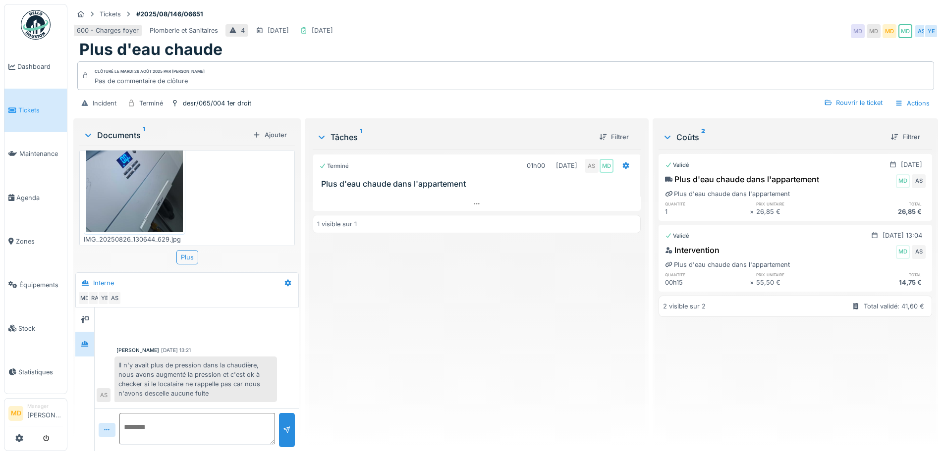
scroll to position [7, 0]
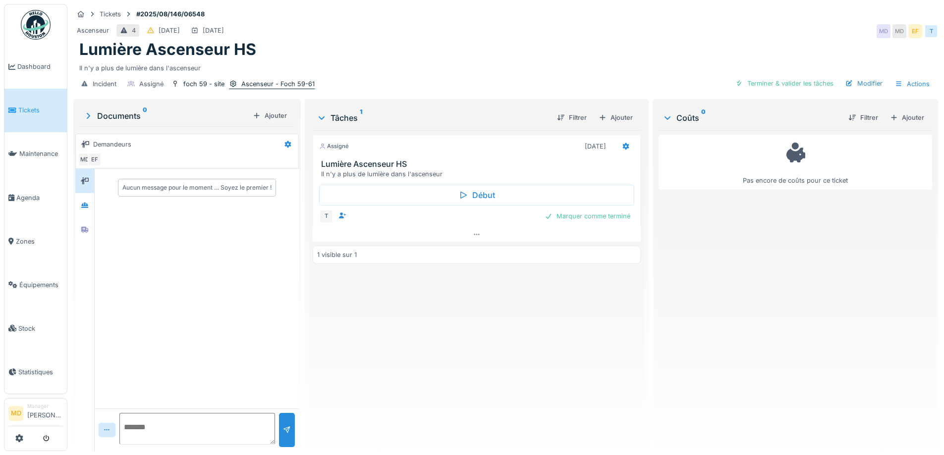
click at [244, 85] on div "Ascenseur - Foch 59-61" at bounding box center [277, 83] width 73 height 9
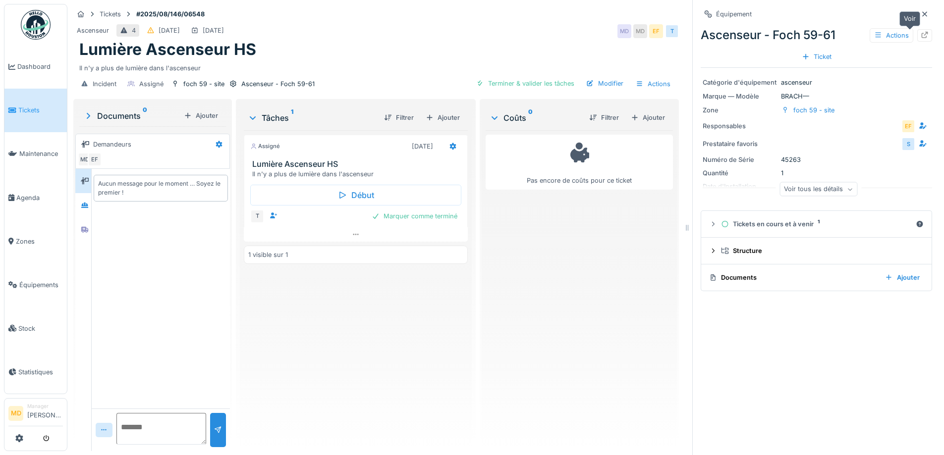
click at [922, 36] on icon at bounding box center [925, 35] width 6 height 6
click at [431, 117] on div "Ajouter" at bounding box center [443, 117] width 42 height 13
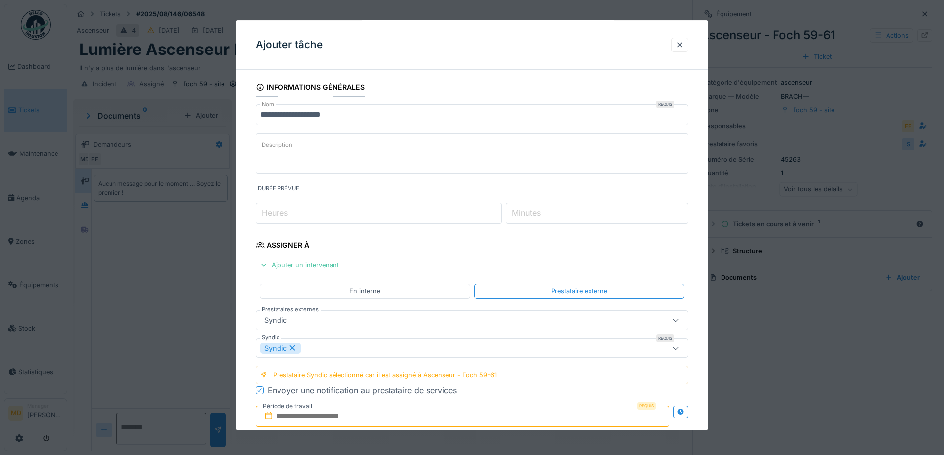
scroll to position [50, 0]
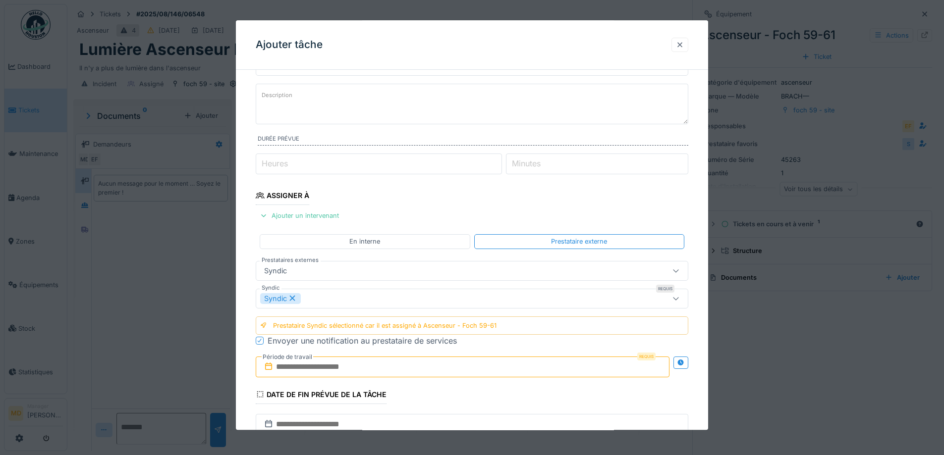
click at [684, 40] on div at bounding box center [680, 44] width 8 height 9
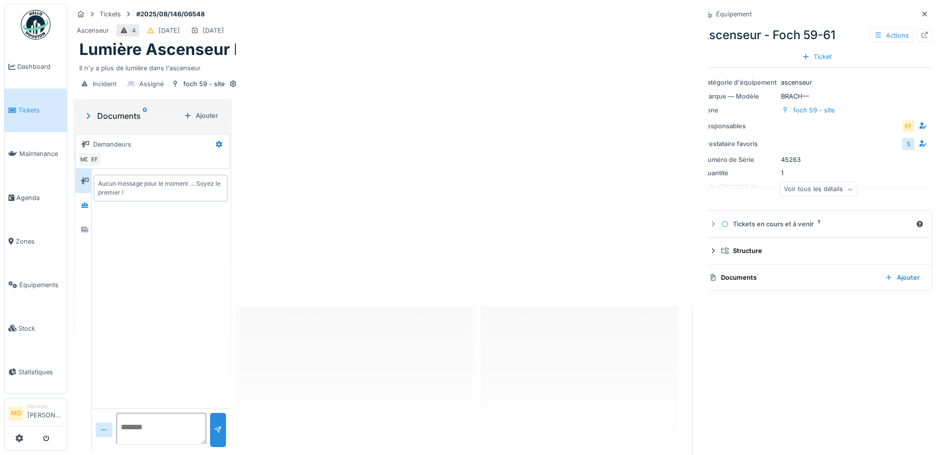
scroll to position [0, 0]
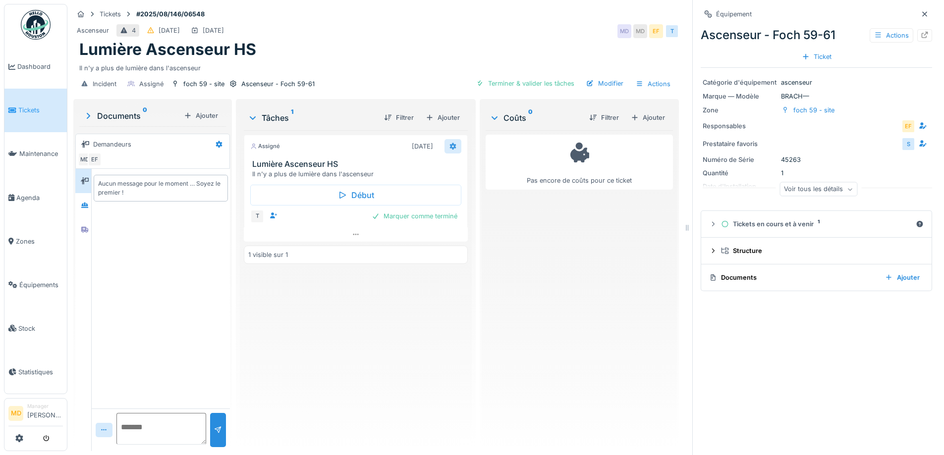
click at [452, 142] on div at bounding box center [453, 146] width 17 height 14
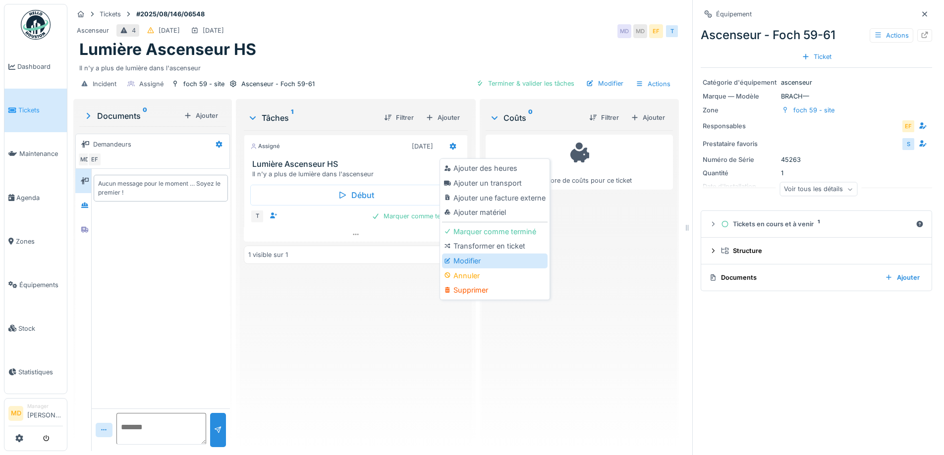
click at [475, 265] on div "Modifier" at bounding box center [495, 261] width 106 height 15
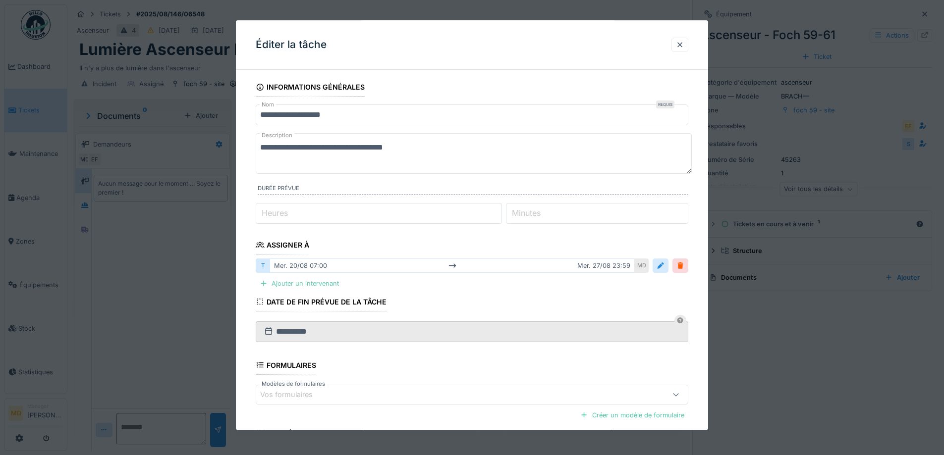
click at [312, 286] on div "Ajouter un intervenant" at bounding box center [299, 284] width 87 height 13
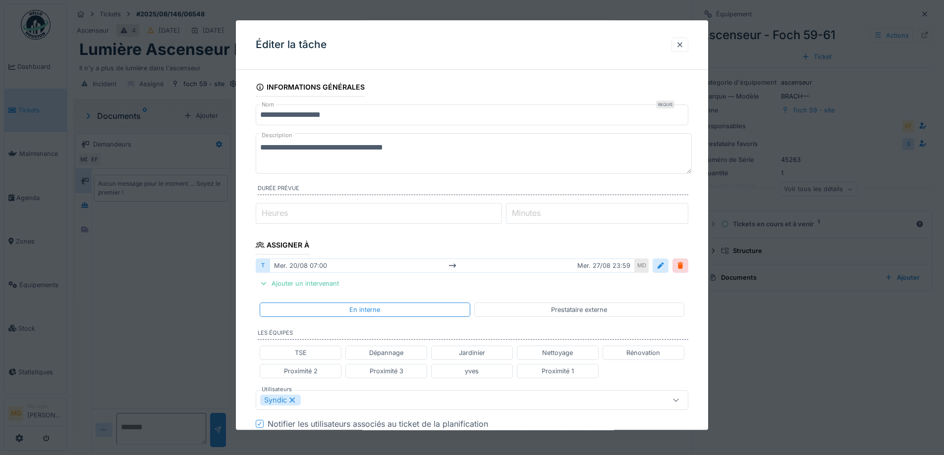
click at [539, 316] on div "Prestataire externe" at bounding box center [579, 310] width 210 height 14
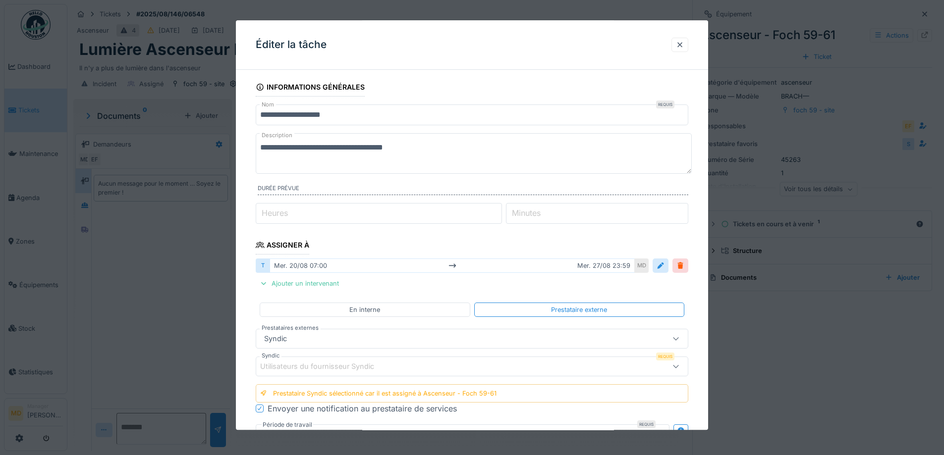
click at [397, 366] on div "Utilisateurs du fournisseur Syndic" at bounding box center [446, 366] width 373 height 11
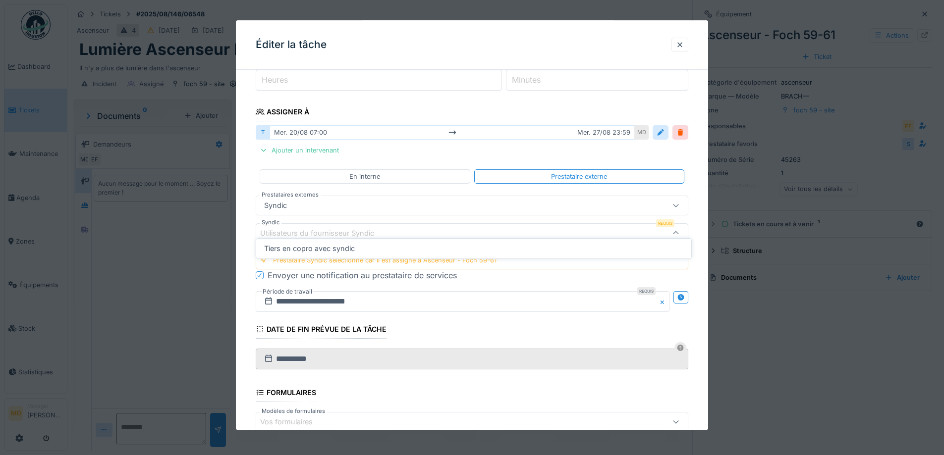
scroll to position [141, 0]
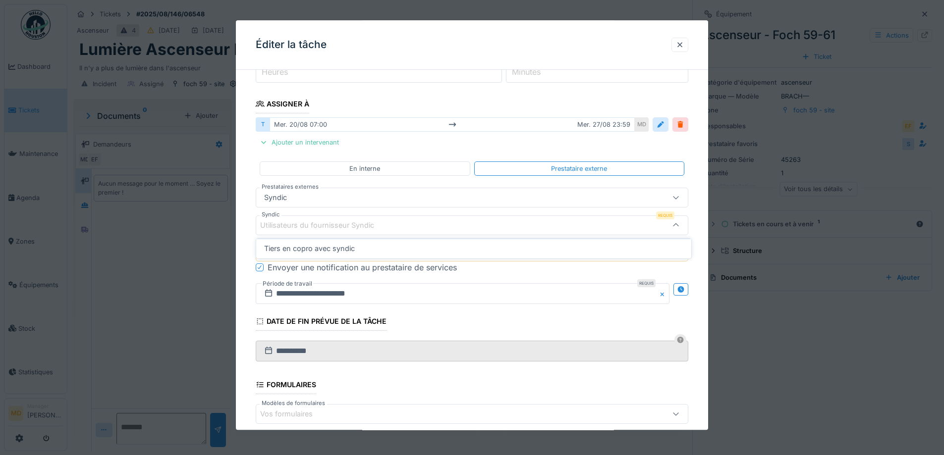
click at [244, 212] on div "**********" at bounding box center [472, 243] width 472 height 612
click at [298, 221] on div "Utilisateurs du fournisseur Syndic" at bounding box center [324, 225] width 128 height 11
click at [246, 150] on div "**********" at bounding box center [472, 243] width 472 height 612
click at [684, 50] on div at bounding box center [680, 45] width 17 height 14
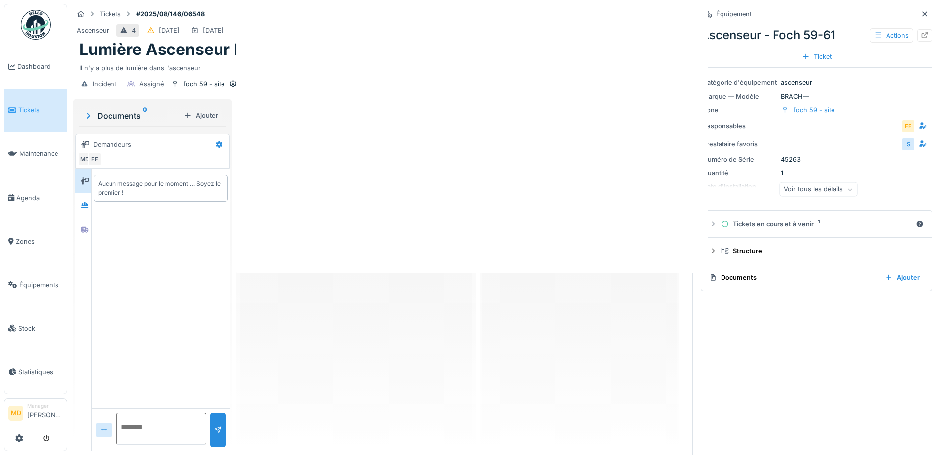
scroll to position [0, 0]
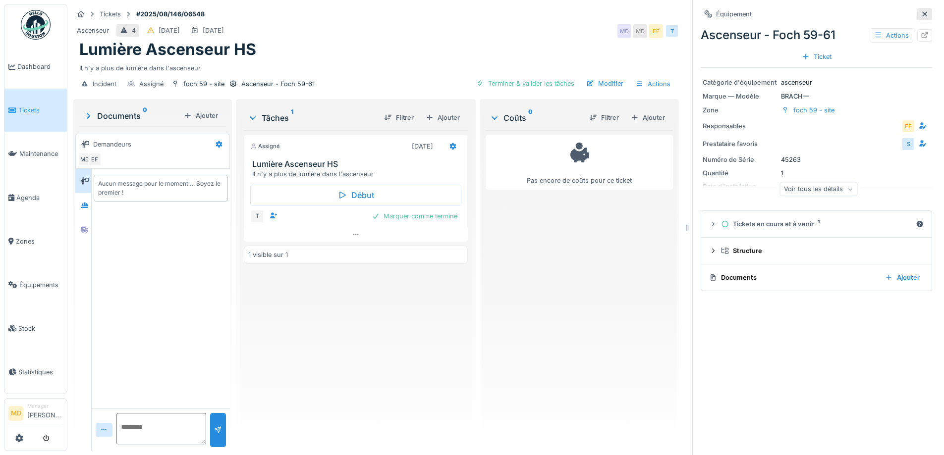
click at [921, 12] on icon at bounding box center [925, 14] width 8 height 6
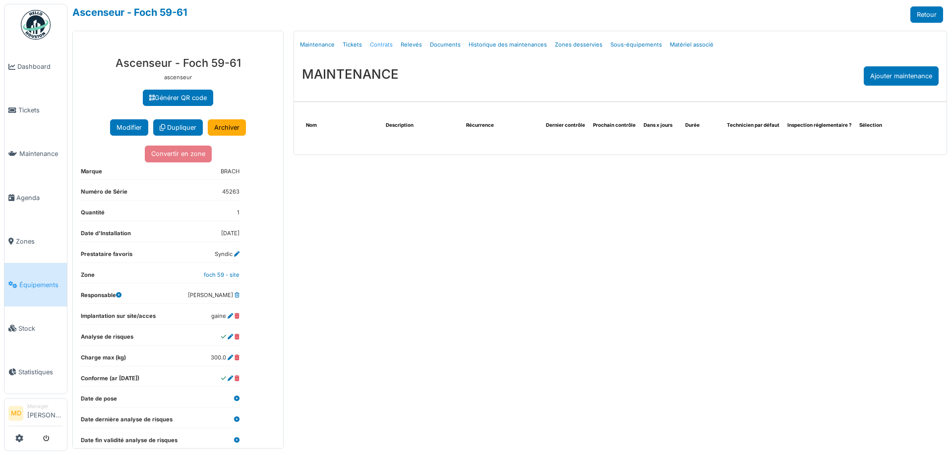
click at [384, 46] on link "Contrats" at bounding box center [381, 44] width 31 height 23
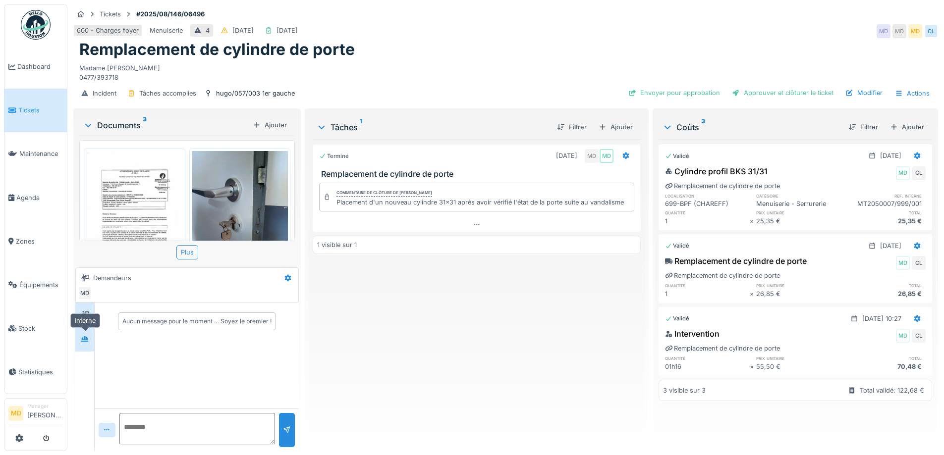
click at [80, 340] on div at bounding box center [84, 339] width 15 height 12
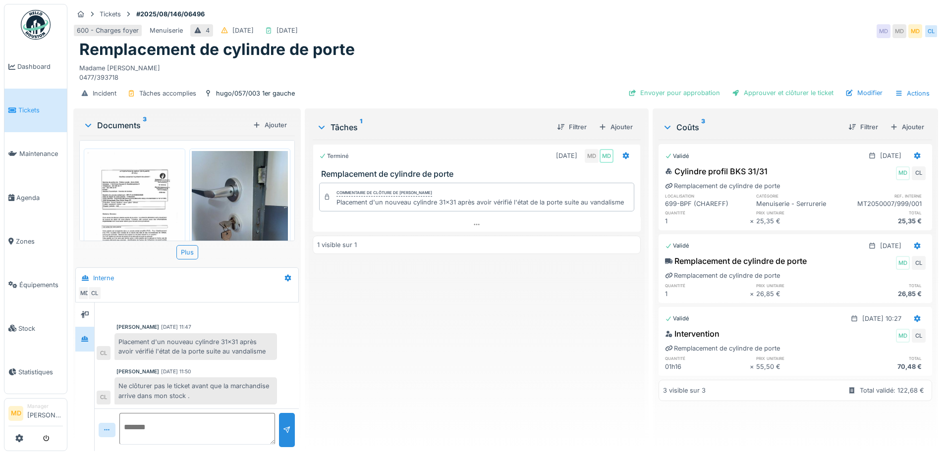
scroll to position [7, 0]
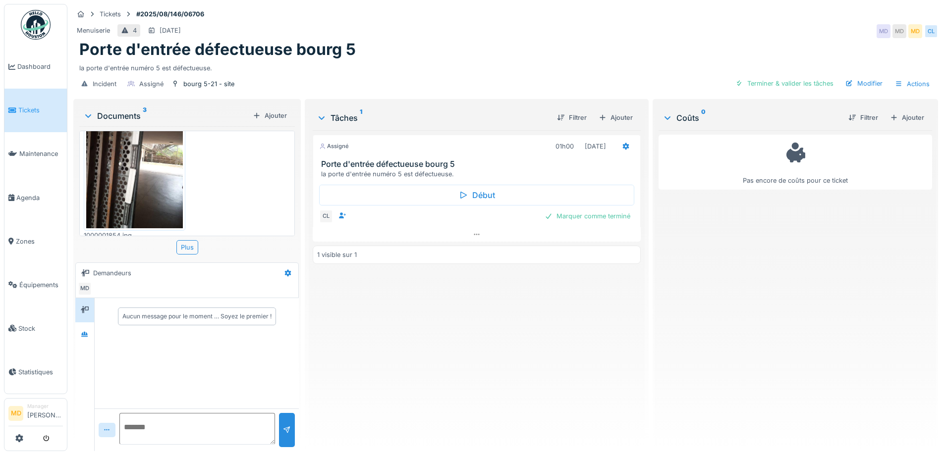
scroll to position [7, 0]
click at [81, 333] on div at bounding box center [84, 335] width 15 height 12
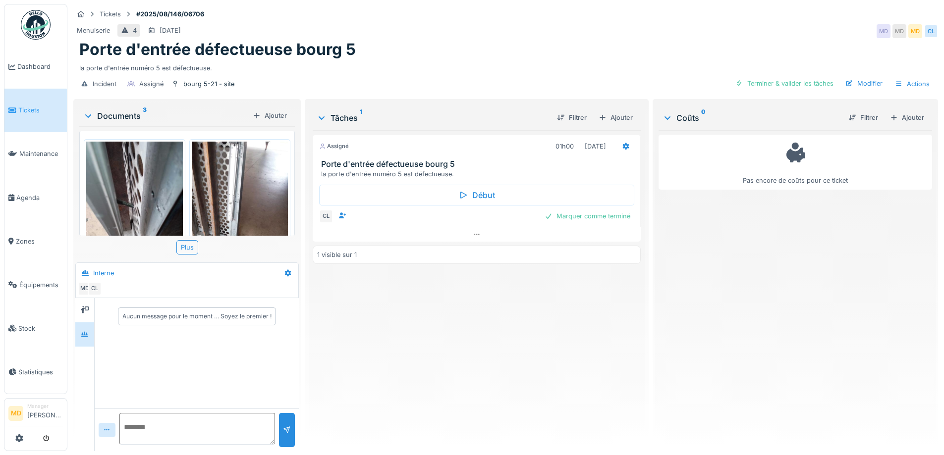
click at [397, 328] on div "Assigné 01h00 27/08/2025 Porte d'entrée défectueuse bourg 5 la porte d'entrée n…" at bounding box center [477, 286] width 328 height 313
click at [486, 17] on div "Tickets #2025/08/146/06706" at bounding box center [505, 14] width 865 height 12
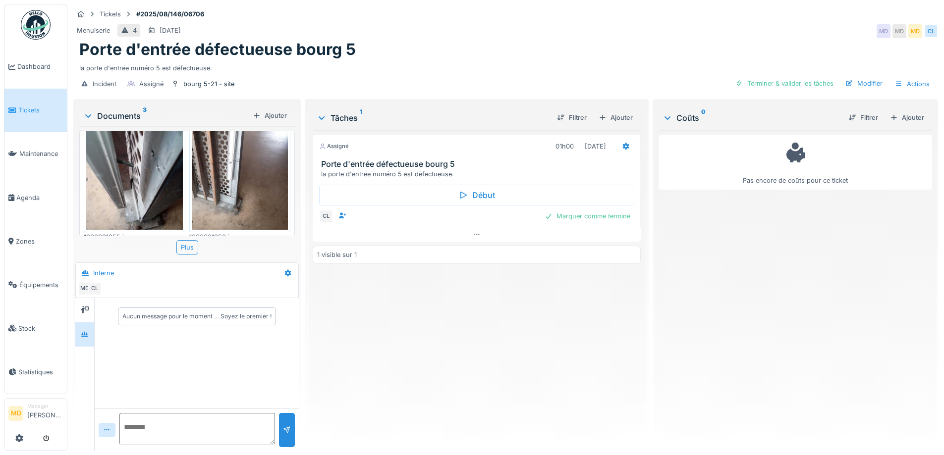
scroll to position [99, 0]
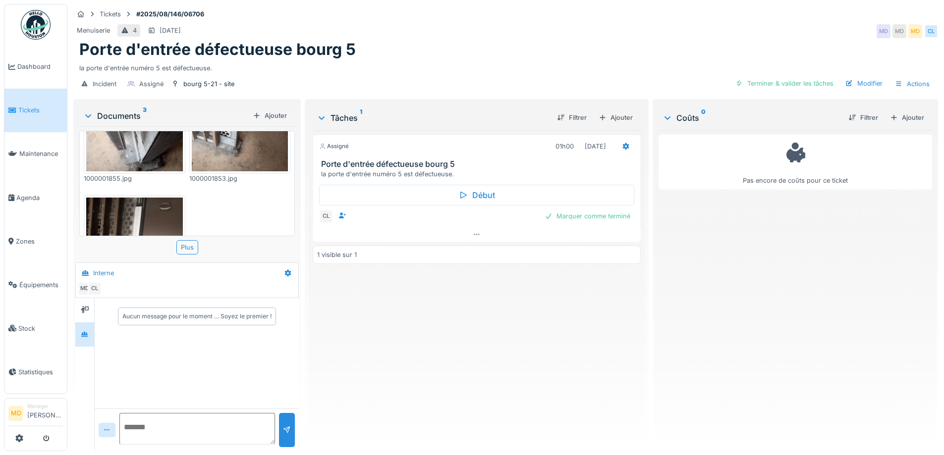
click at [16, 113] on li "Tickets" at bounding box center [35, 110] width 55 height 9
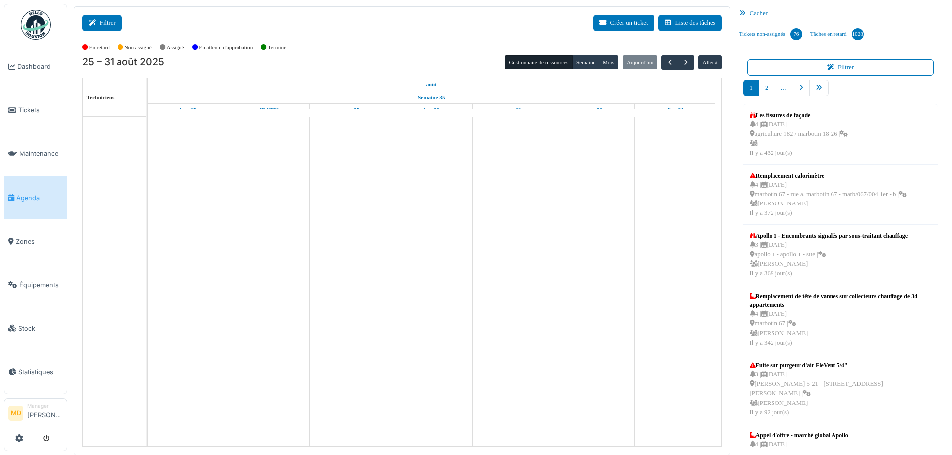
click at [103, 22] on button "Filtrer" at bounding box center [102, 23] width 40 height 16
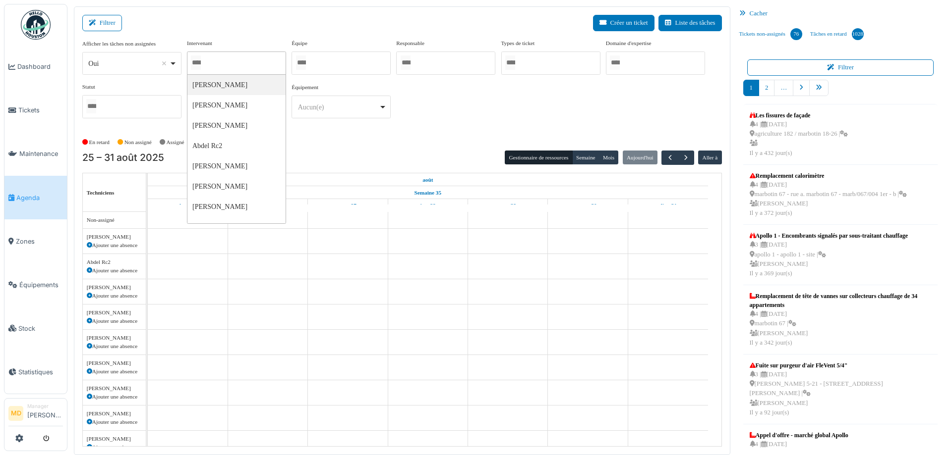
click at [201, 57] on input "Tous" at bounding box center [196, 63] width 10 height 14
type input "****"
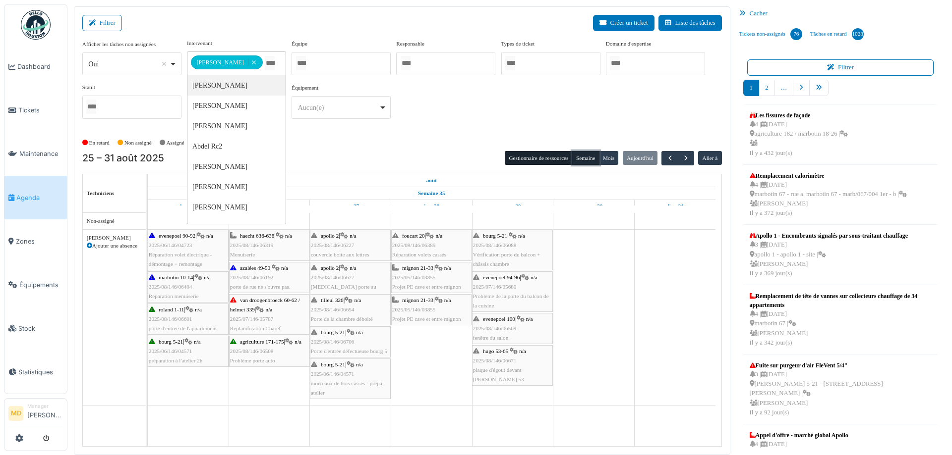
click at [579, 157] on button "Semaine" at bounding box center [585, 158] width 27 height 14
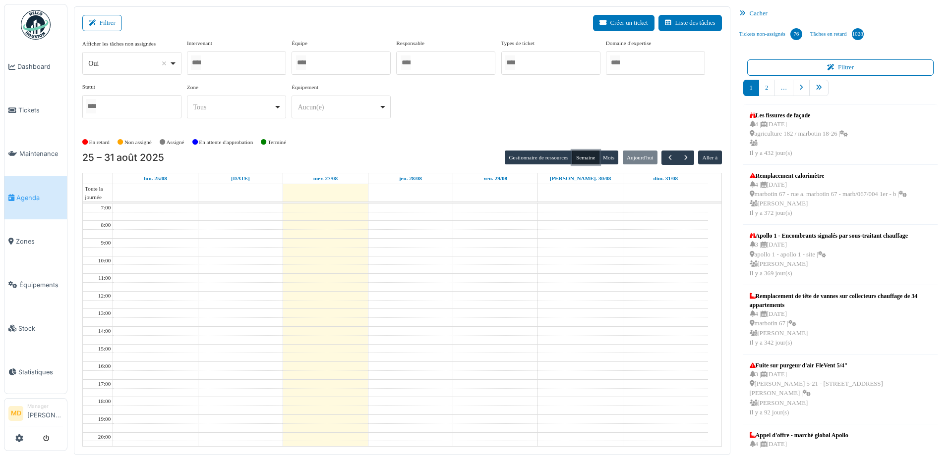
click at [242, 65] on div at bounding box center [236, 63] width 99 height 23
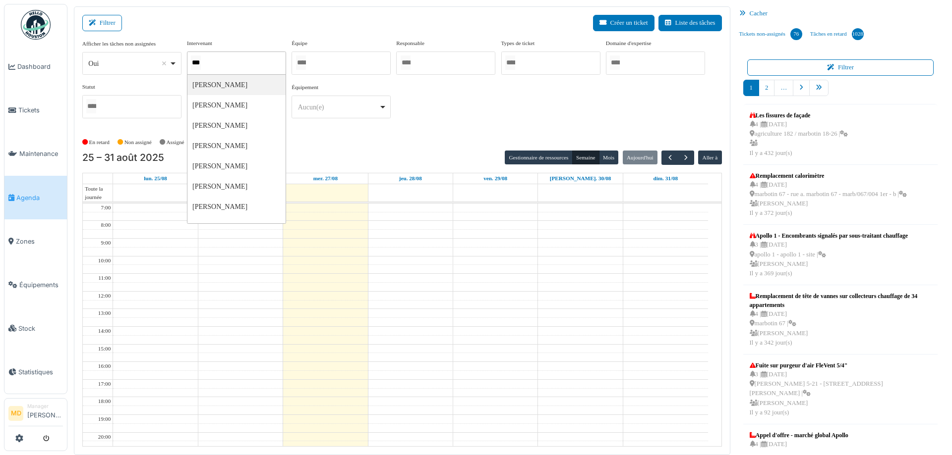
type input "****"
click at [431, 99] on div "**********" at bounding box center [401, 83] width 639 height 88
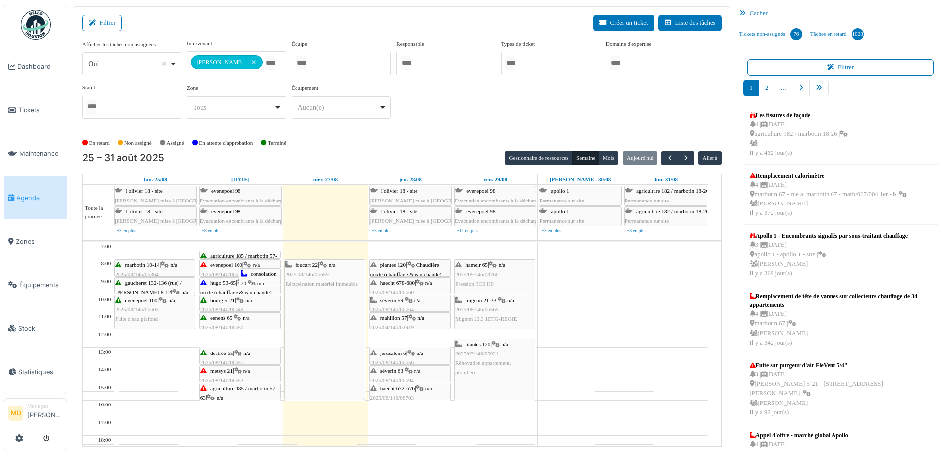
click at [230, 375] on div "metsys 21 | n/a 2025/08/146/06653 Vérification de la provenance de la fuite dan…" at bounding box center [239, 386] width 79 height 38
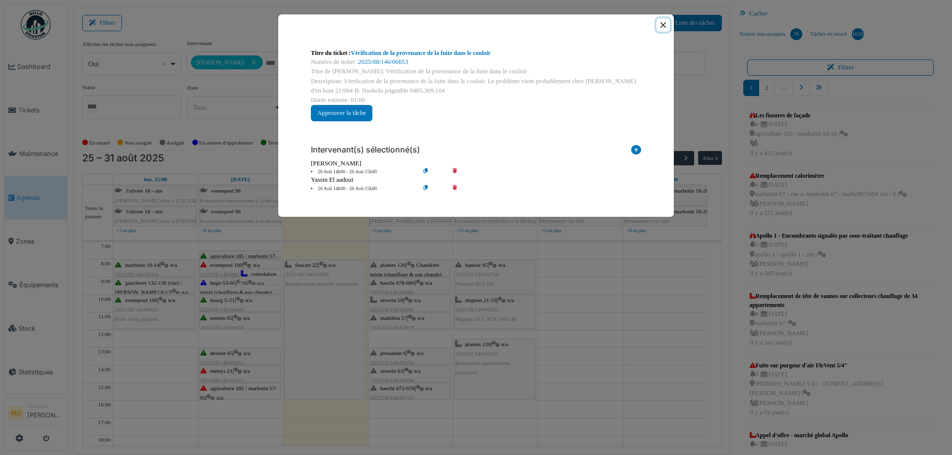
click at [664, 27] on button "Close" at bounding box center [662, 24] width 13 height 13
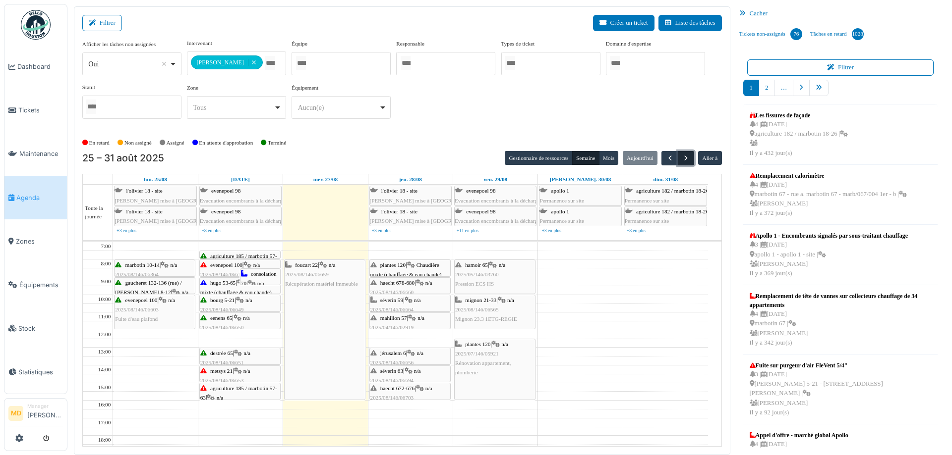
click at [681, 161] on span "button" at bounding box center [685, 158] width 8 height 8
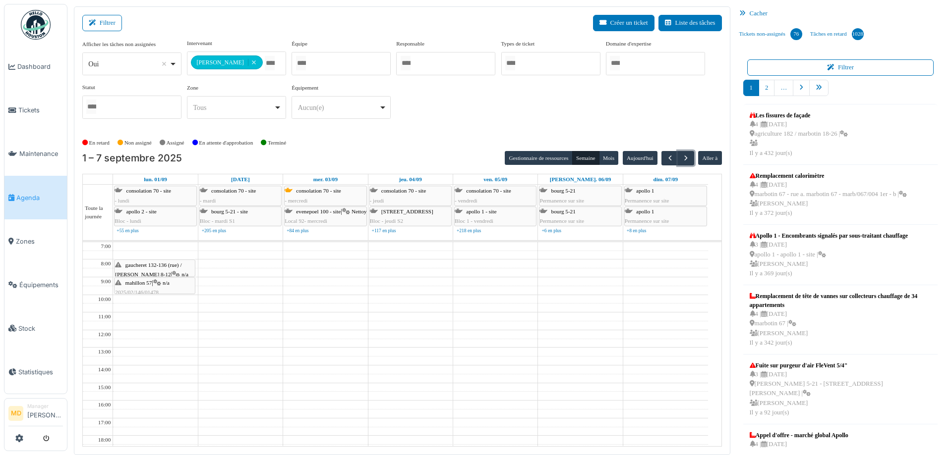
click at [172, 273] on icon at bounding box center [176, 275] width 8 height 6
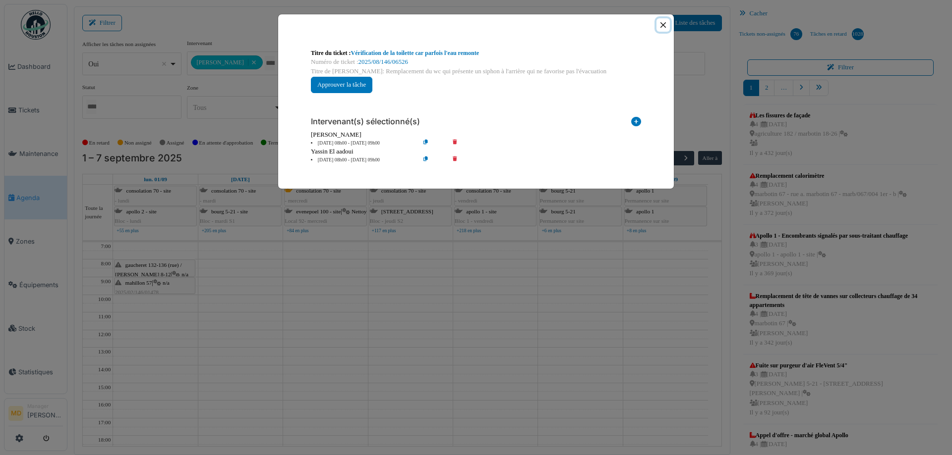
click at [660, 27] on button "Close" at bounding box center [662, 24] width 13 height 13
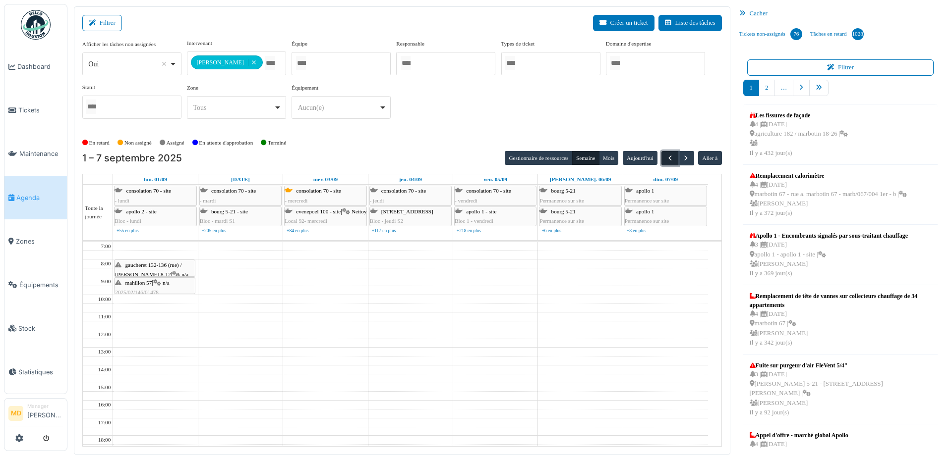
click at [661, 154] on button "button" at bounding box center [669, 158] width 16 height 14
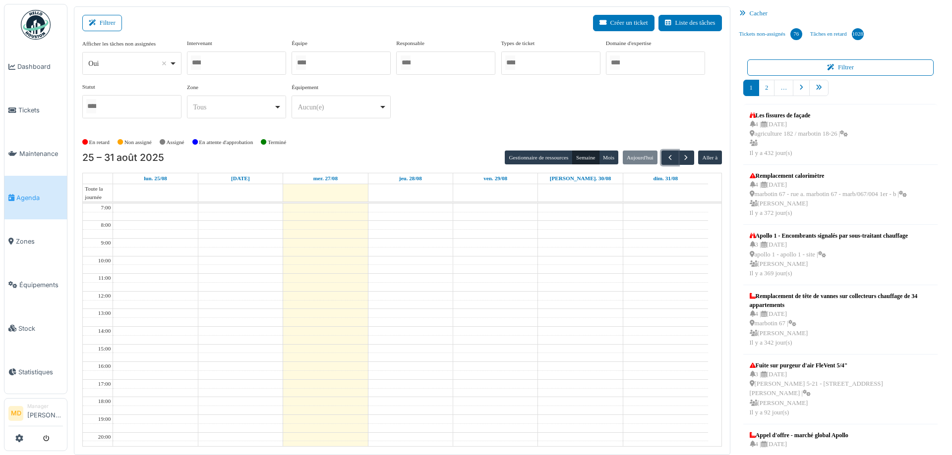
click at [234, 62] on div at bounding box center [236, 63] width 99 height 23
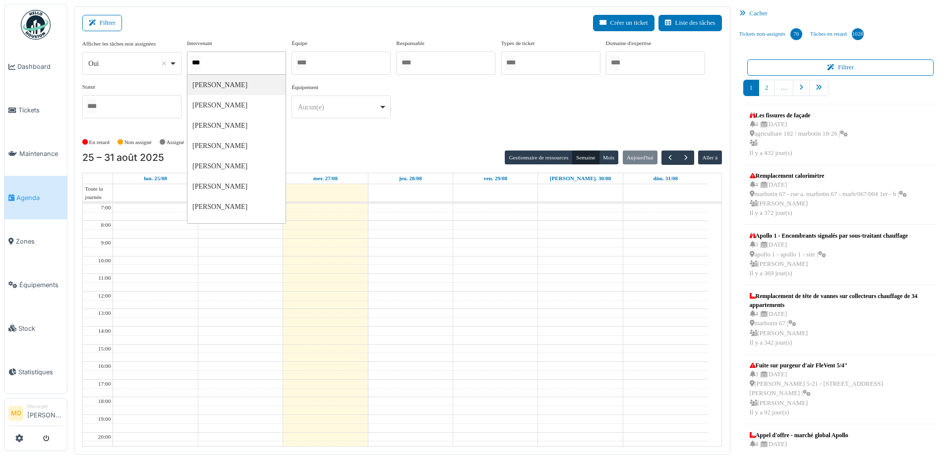
type input "****"
click at [454, 112] on div "**********" at bounding box center [401, 83] width 639 height 88
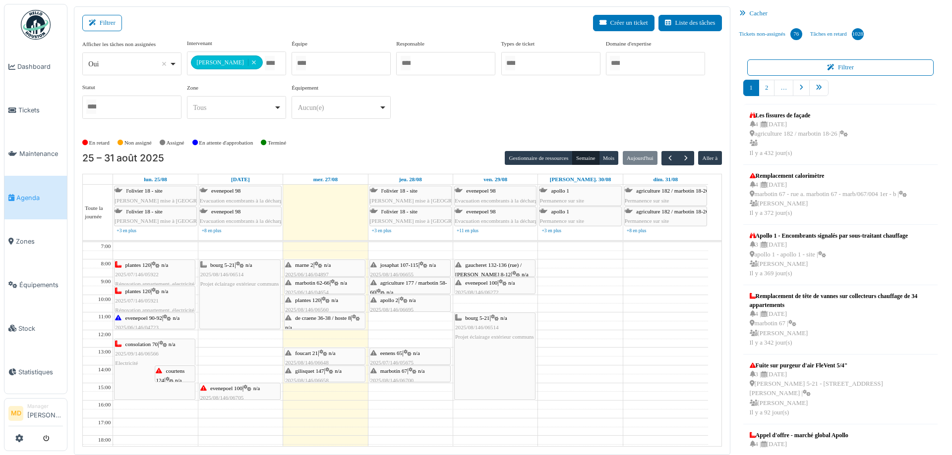
click at [251, 387] on icon at bounding box center [247, 389] width 8 height 6
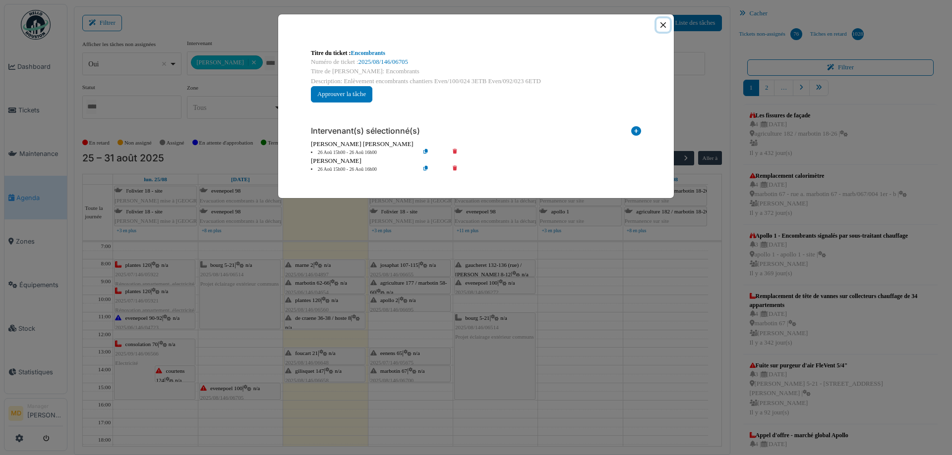
click at [660, 26] on button "Close" at bounding box center [662, 24] width 13 height 13
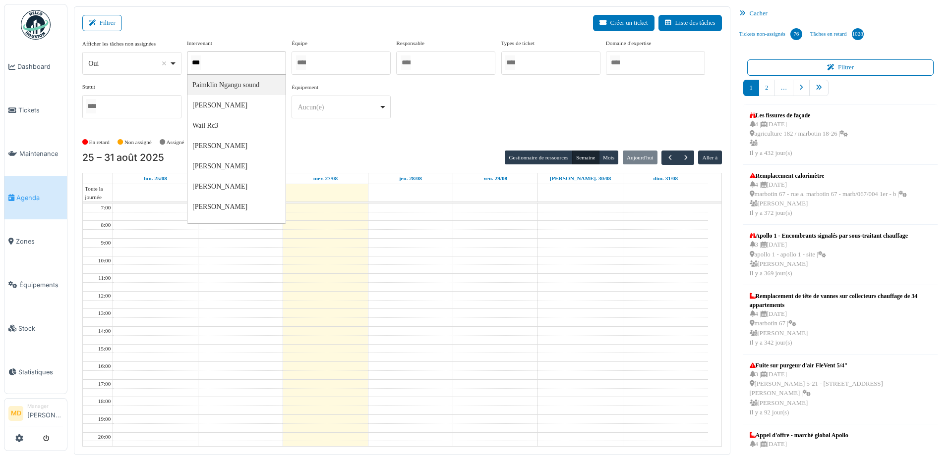
type input "****"
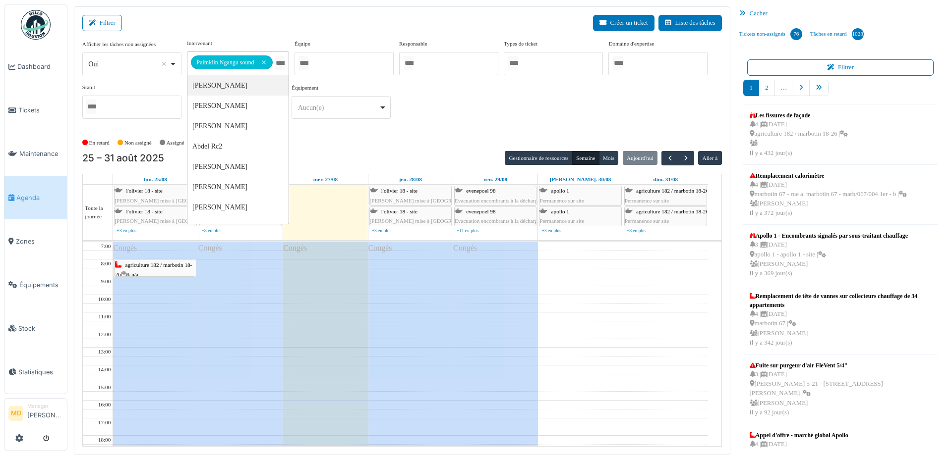
click at [436, 104] on div "**********" at bounding box center [401, 83] width 639 height 88
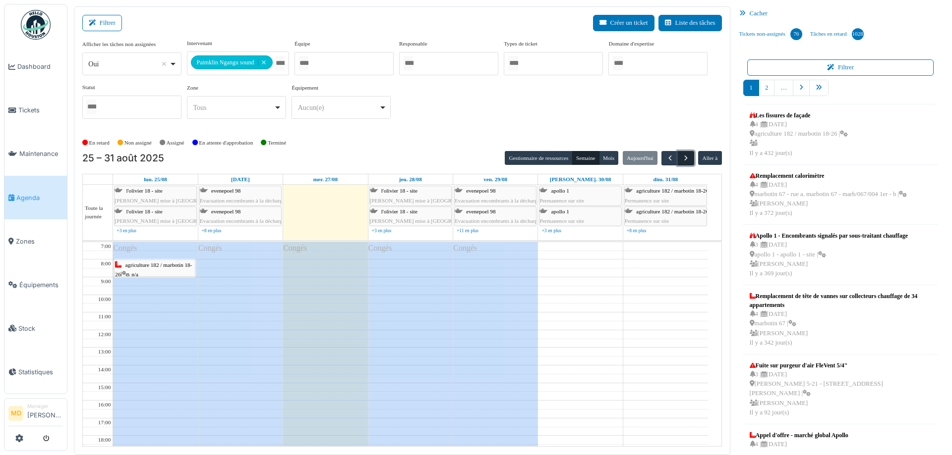
click at [681, 159] on span "button" at bounding box center [685, 158] width 8 height 8
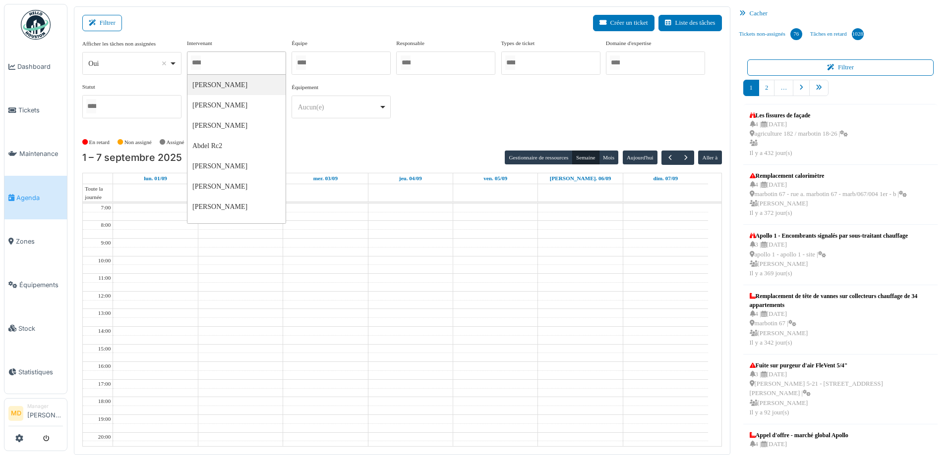
click at [463, 123] on div "Afficher les tâches non assignées *** Oui Remove item Oui Non Intervenant Abdel…" at bounding box center [401, 82] width 639 height 87
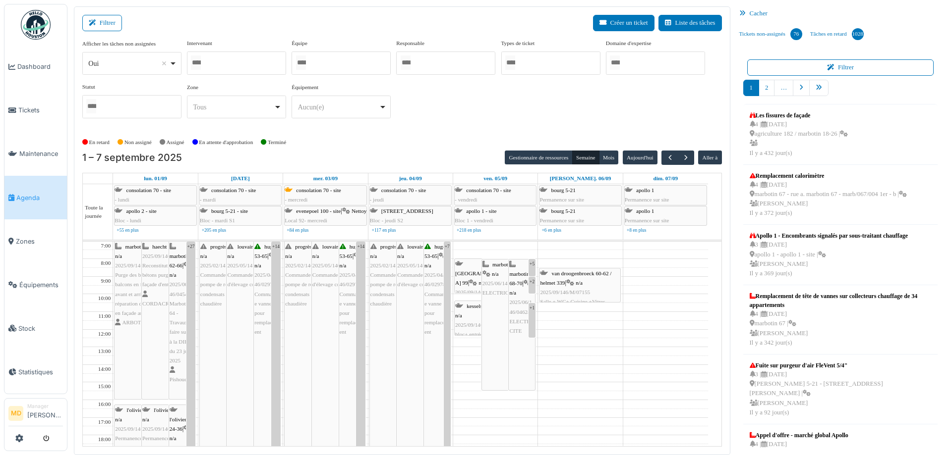
click at [230, 69] on div at bounding box center [236, 63] width 99 height 23
type input "****"
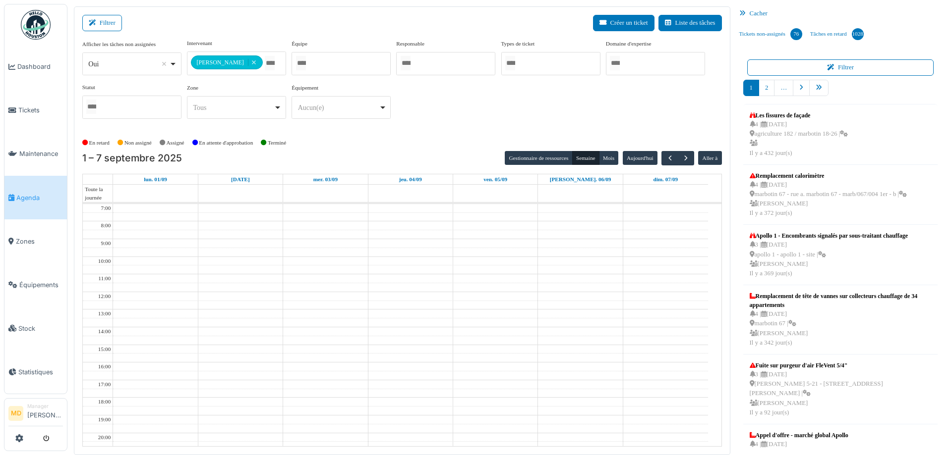
click at [435, 126] on div "**********" at bounding box center [401, 83] width 639 height 88
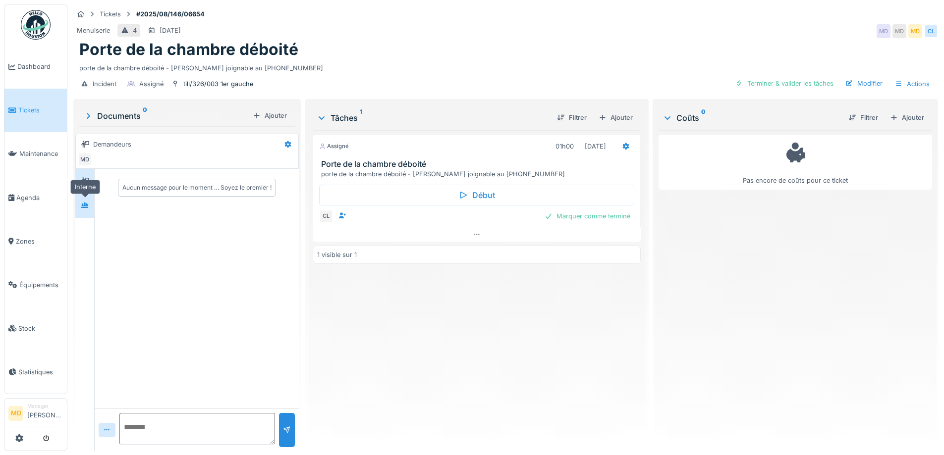
click at [87, 208] on icon at bounding box center [84, 205] width 7 height 5
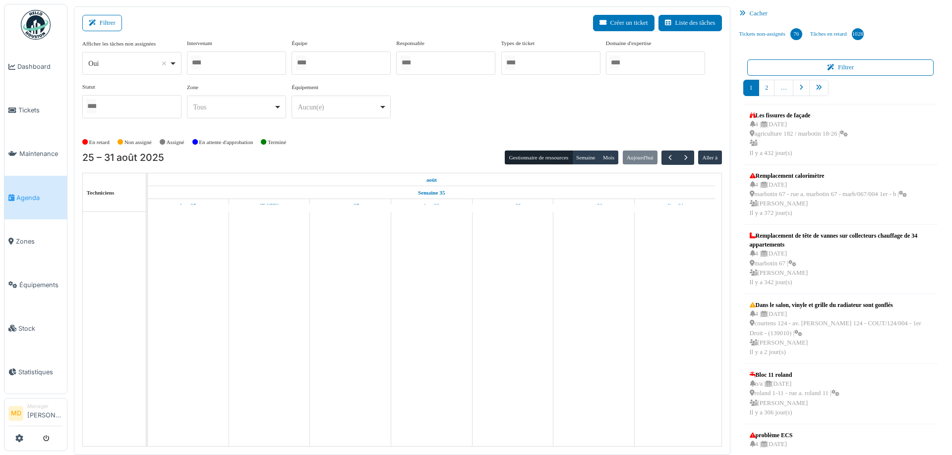
click at [219, 54] on div at bounding box center [236, 63] width 99 height 23
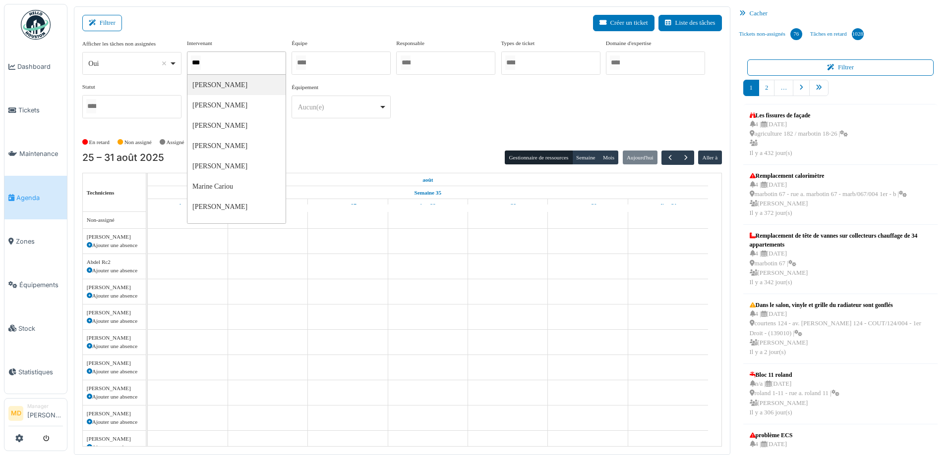
type input "****"
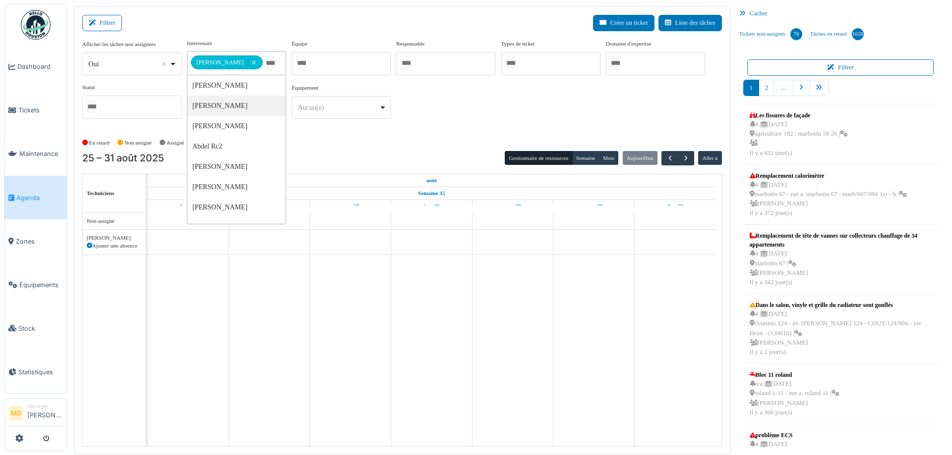
click at [440, 87] on div "**********" at bounding box center [401, 83] width 639 height 88
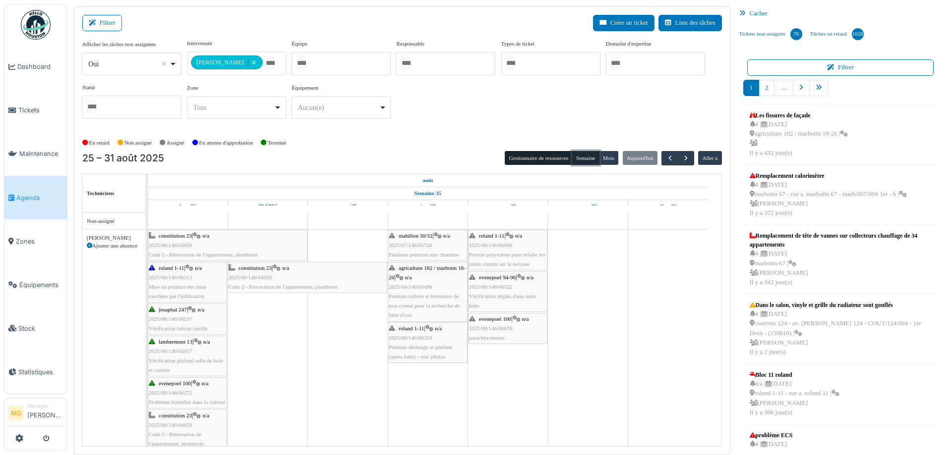
click at [581, 161] on button "Semaine" at bounding box center [585, 158] width 27 height 14
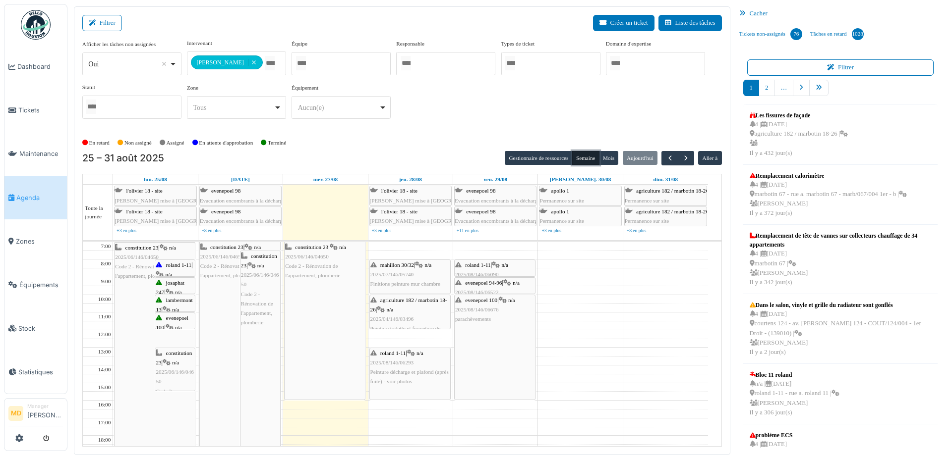
scroll to position [95, 0]
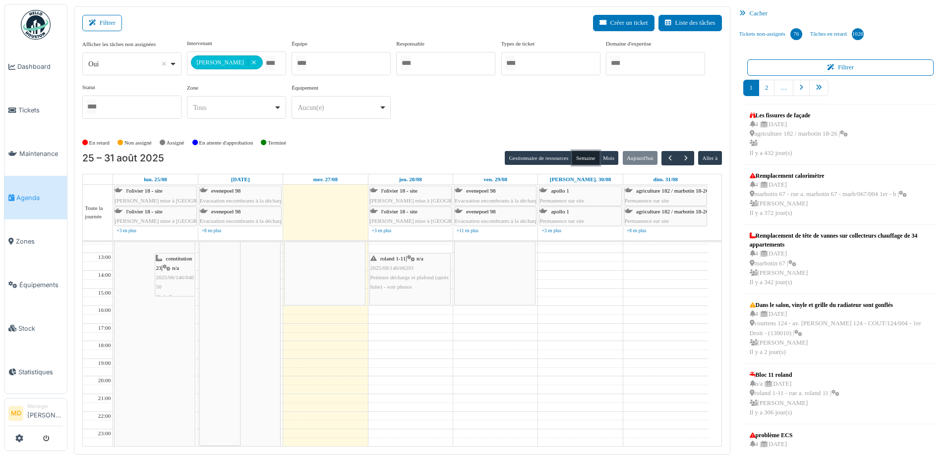
click at [270, 301] on div "constitution 23 | n/a 2025/06/146/04650 Code 2 - Rénovation de l'appartement, p…" at bounding box center [260, 302] width 40 height 290
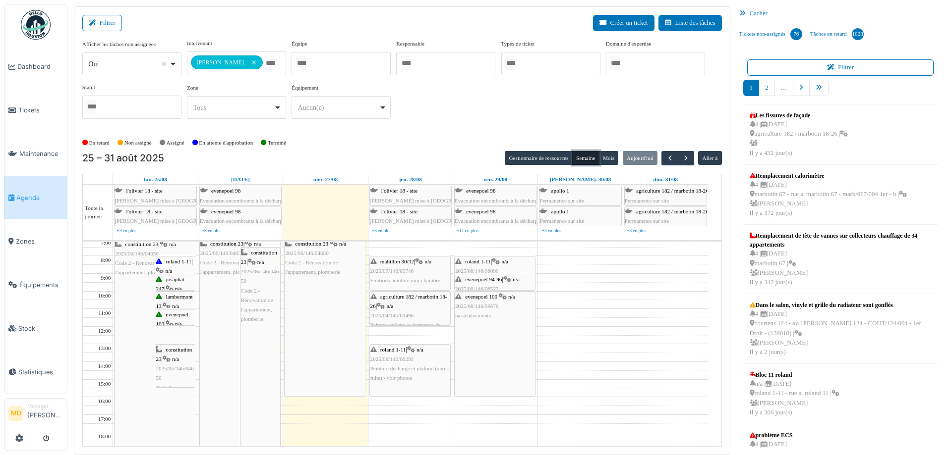
scroll to position [0, 0]
click at [260, 265] on span "n/a" at bounding box center [260, 266] width 7 height 6
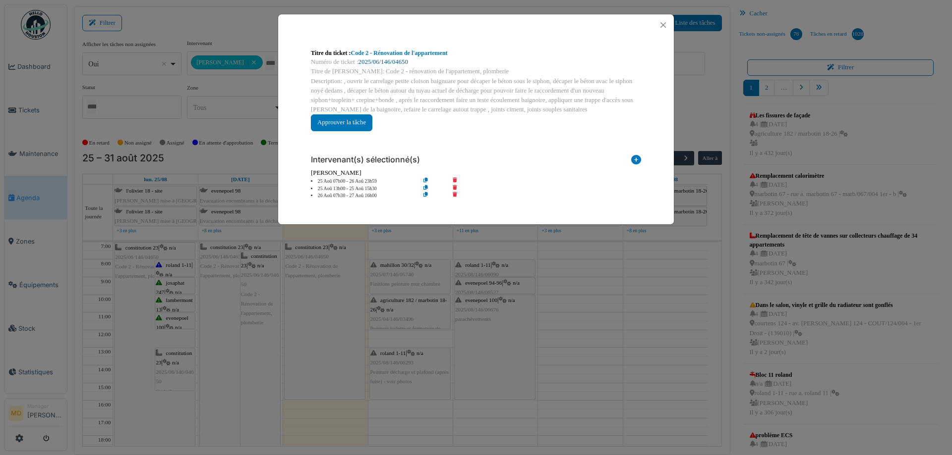
click at [376, 60] on link "2025/06/146/04650" at bounding box center [383, 61] width 50 height 7
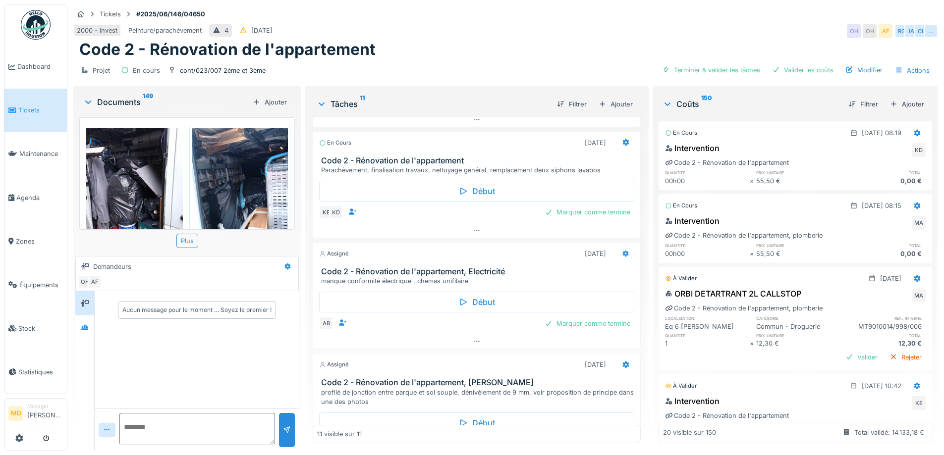
scroll to position [1076, 0]
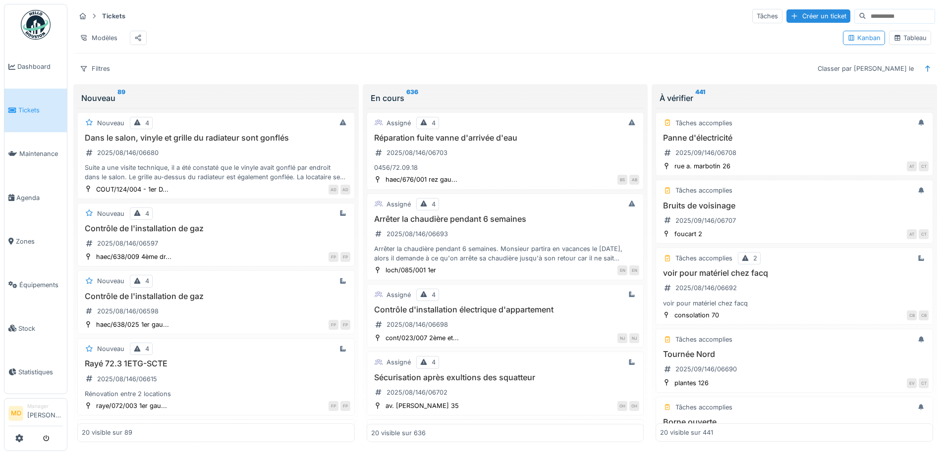
click at [903, 41] on div "Tableau" at bounding box center [910, 37] width 33 height 9
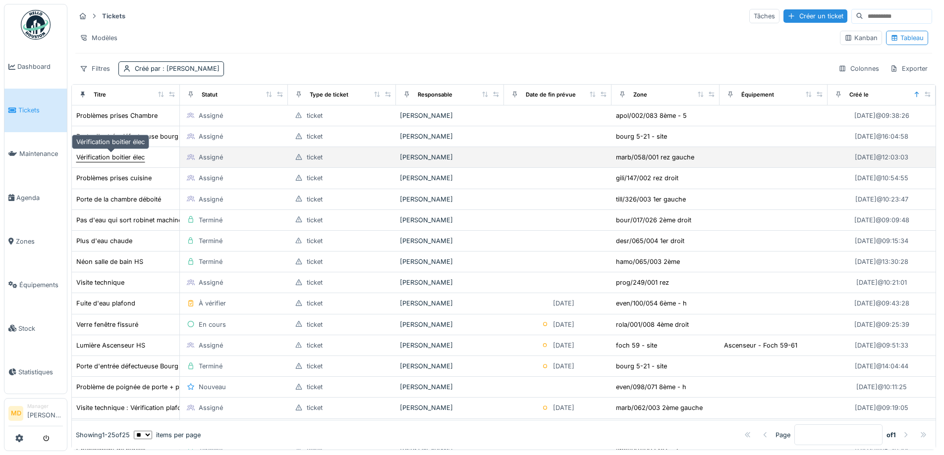
click at [123, 158] on div "Vérification boitier élec" at bounding box center [110, 157] width 68 height 9
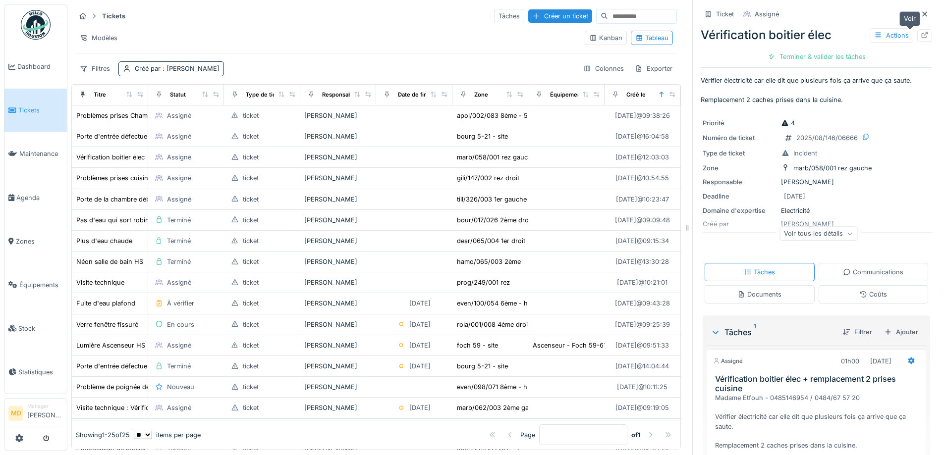
click at [921, 34] on icon at bounding box center [925, 35] width 8 height 6
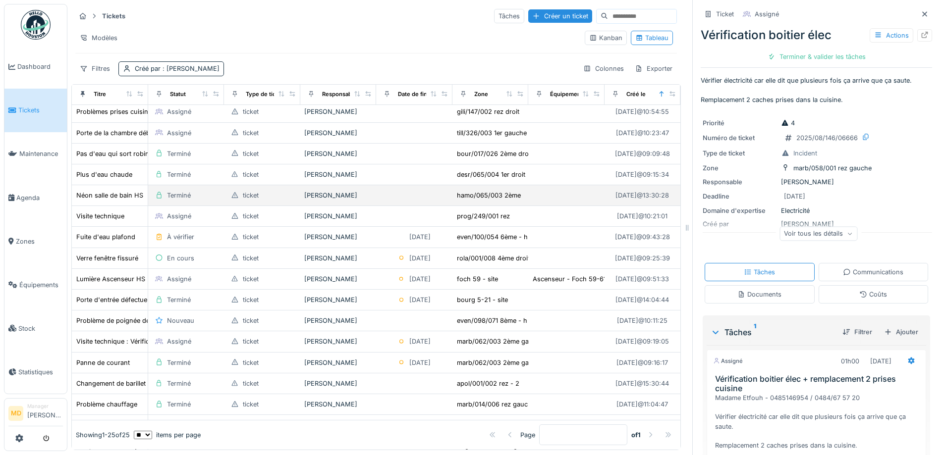
scroll to position [50, 0]
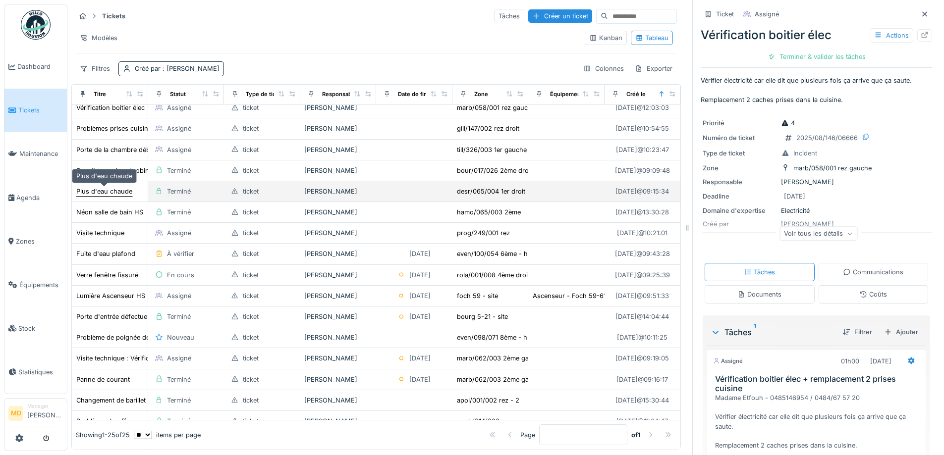
click at [99, 195] on div "Plus d'eau chaude" at bounding box center [104, 191] width 56 height 9
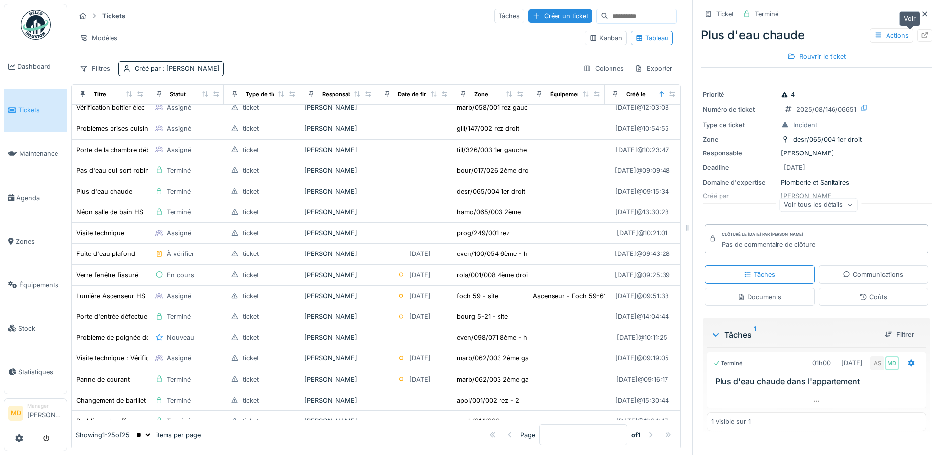
click at [922, 38] on icon at bounding box center [925, 35] width 6 height 6
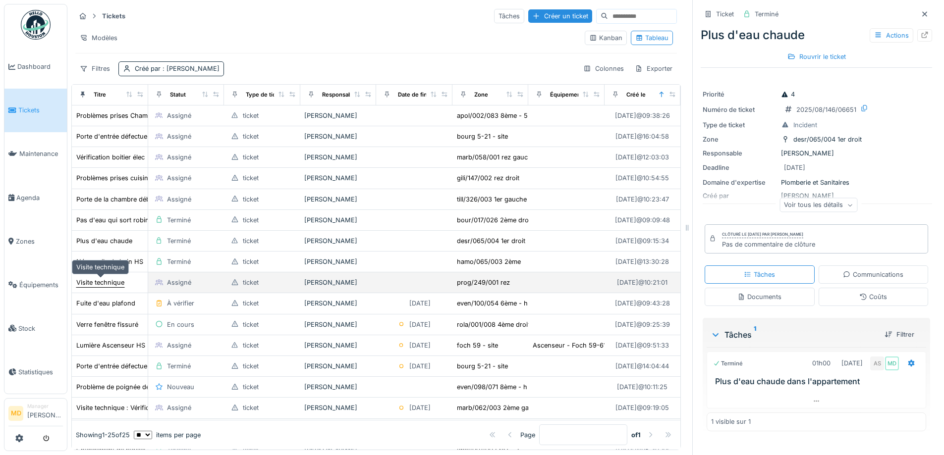
click at [117, 284] on div "Visite technique" at bounding box center [100, 282] width 48 height 9
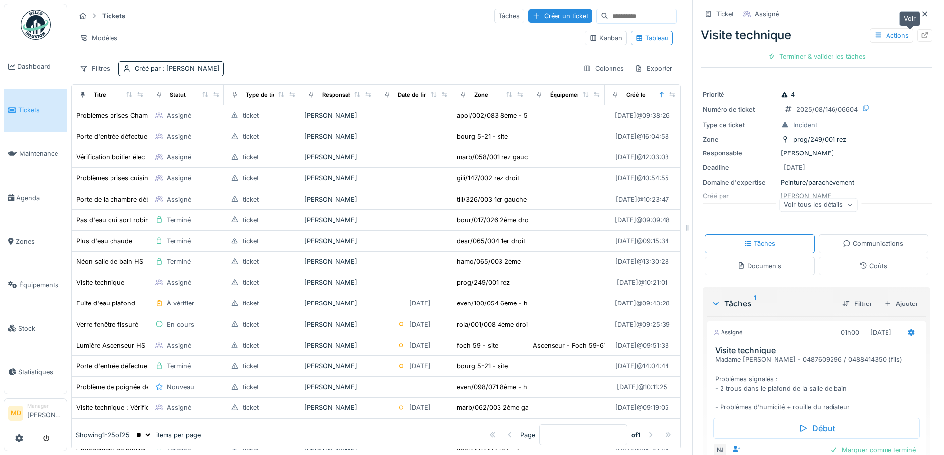
click at [917, 32] on div at bounding box center [924, 35] width 15 height 12
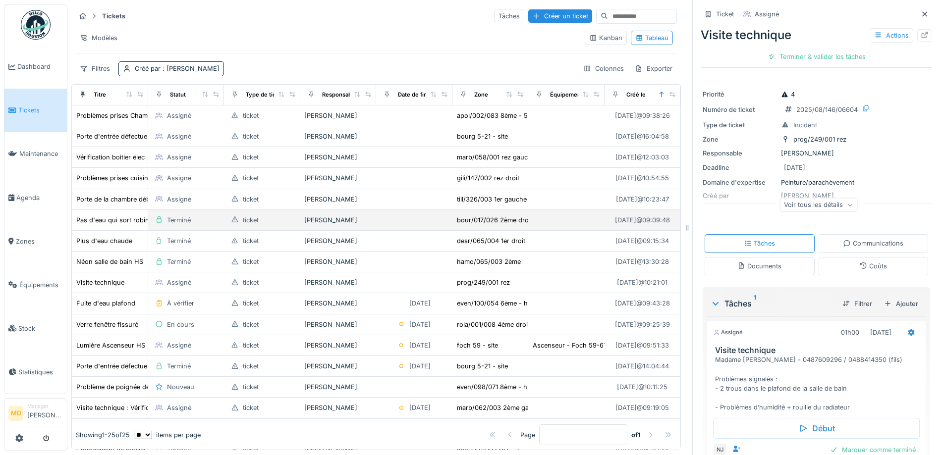
scroll to position [99, 0]
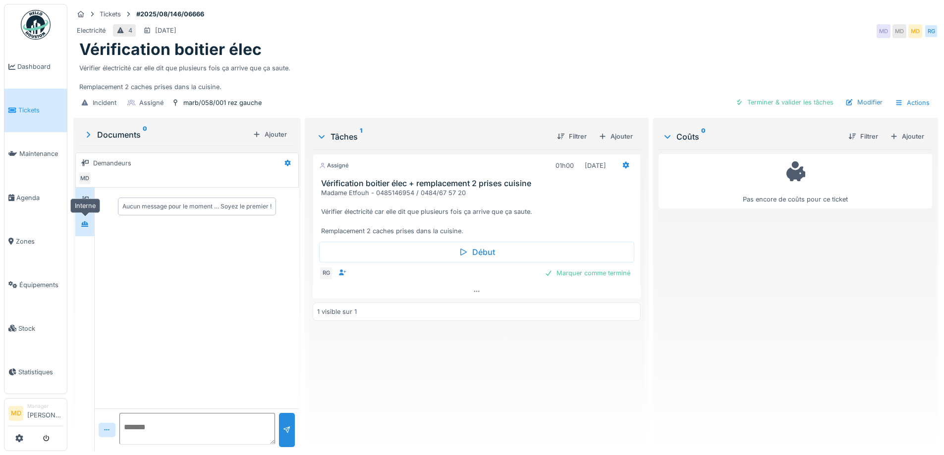
click at [80, 227] on div at bounding box center [84, 224] width 15 height 12
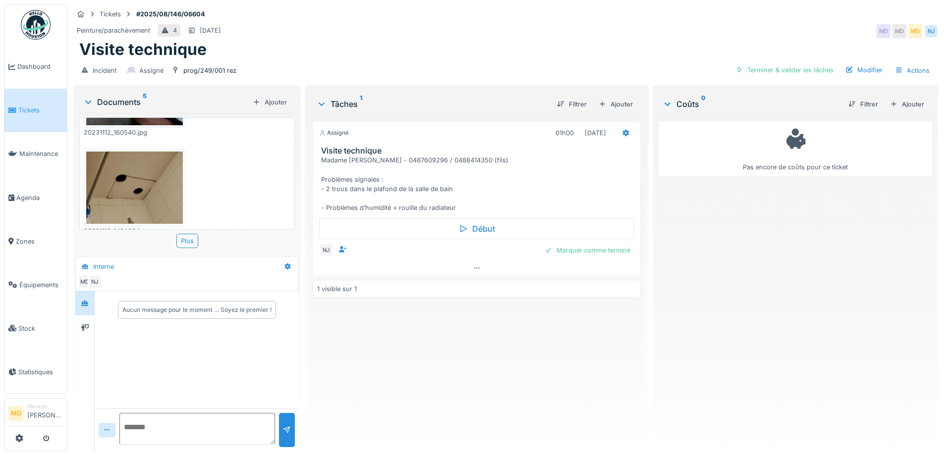
scroll to position [232, 0]
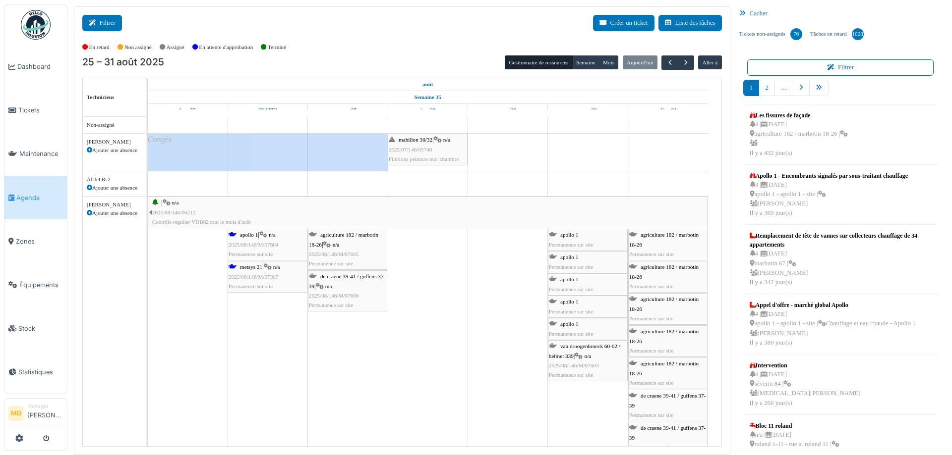
click at [105, 23] on button "Filtrer" at bounding box center [102, 23] width 40 height 16
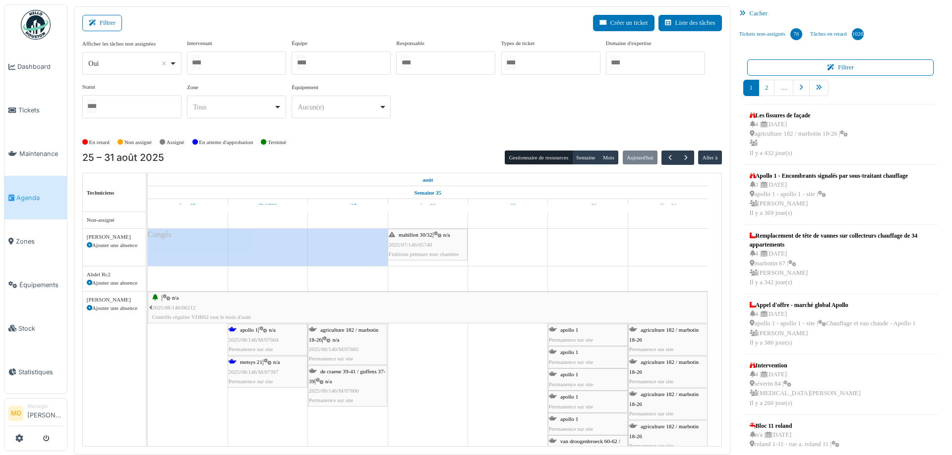
click at [230, 66] on div at bounding box center [236, 63] width 99 height 23
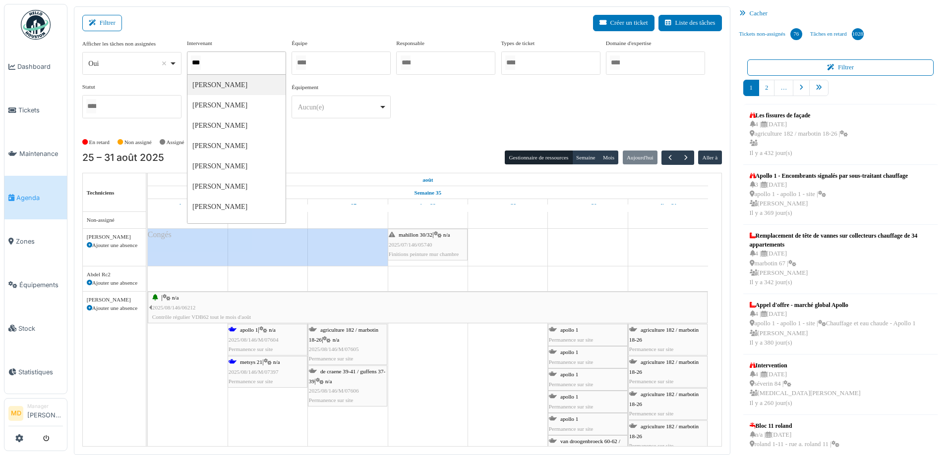
type input "****"
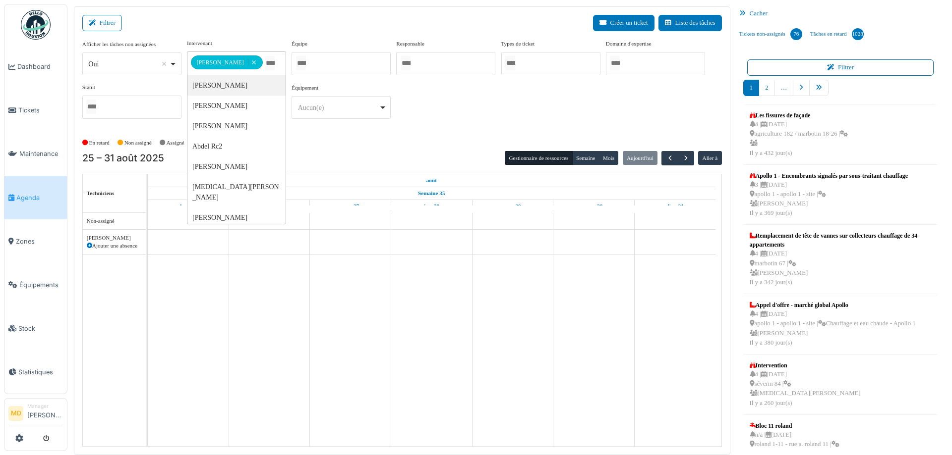
click at [456, 113] on div "**********" at bounding box center [401, 83] width 639 height 88
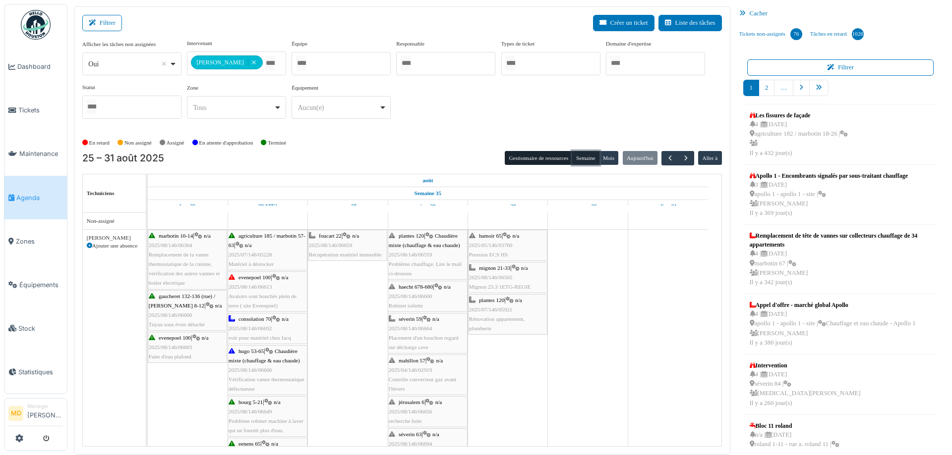
click at [584, 158] on button "Semaine" at bounding box center [585, 158] width 27 height 14
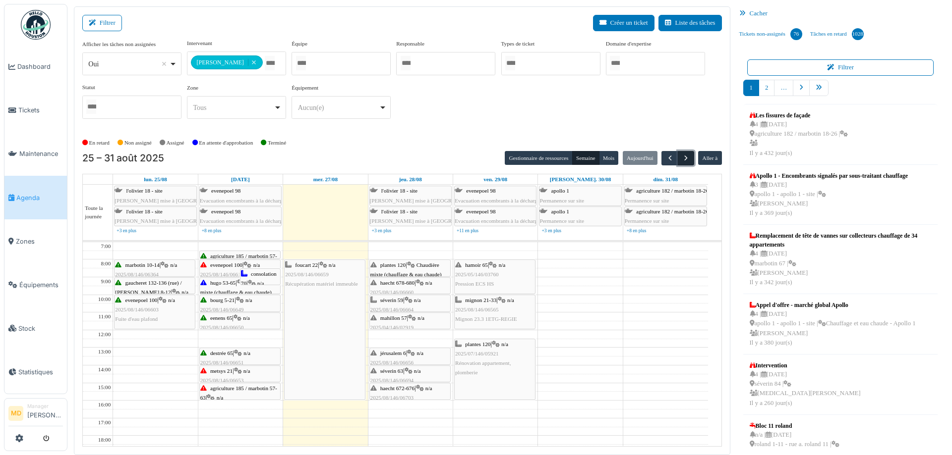
click at [681, 156] on span "button" at bounding box center [685, 158] width 8 height 8
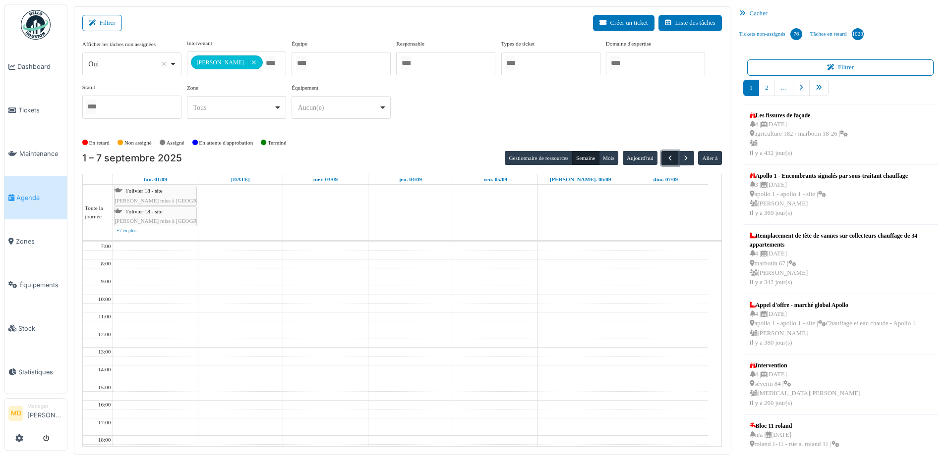
click at [666, 159] on span "button" at bounding box center [670, 158] width 8 height 8
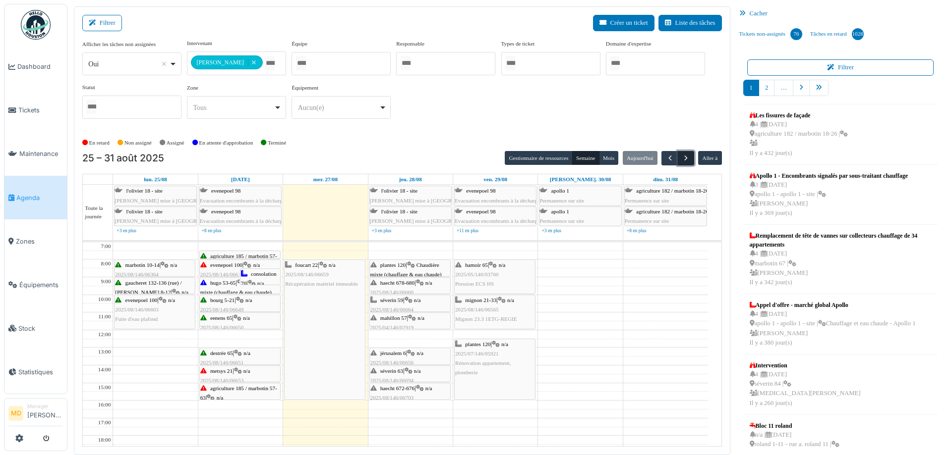
click at [681, 155] on span "button" at bounding box center [685, 158] width 8 height 8
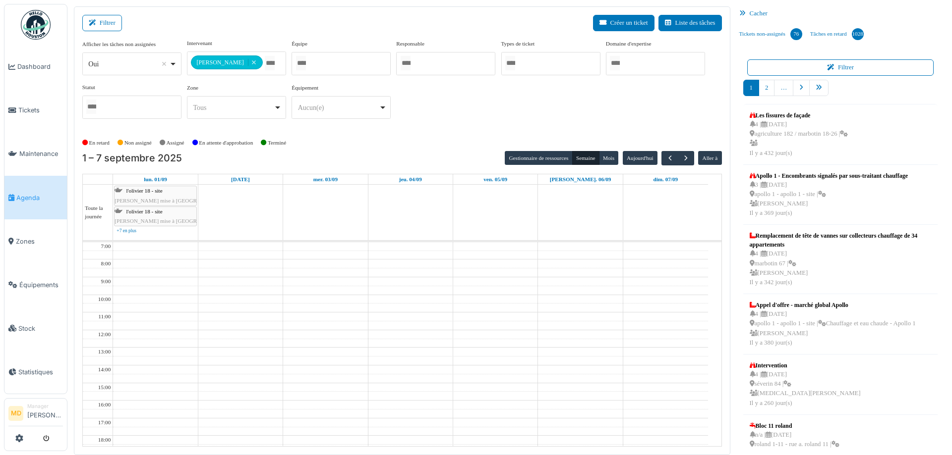
click at [463, 121] on div "**********" at bounding box center [401, 83] width 639 height 88
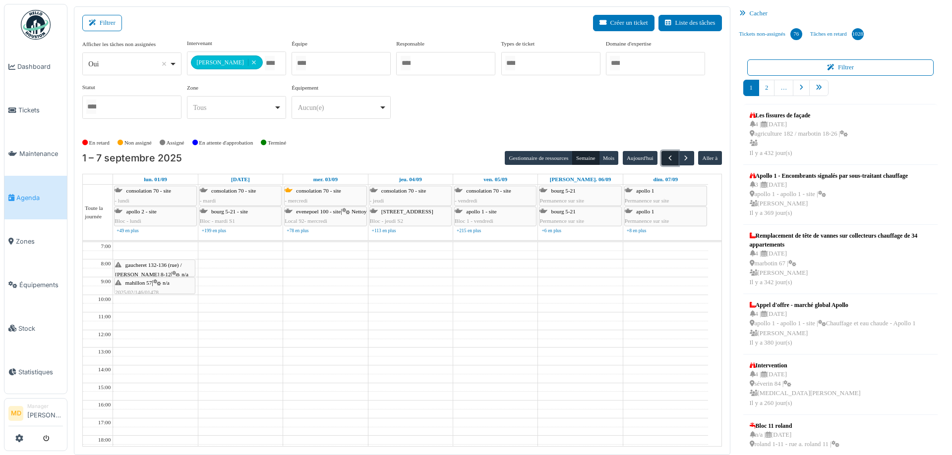
click at [670, 164] on button "button" at bounding box center [669, 158] width 16 height 14
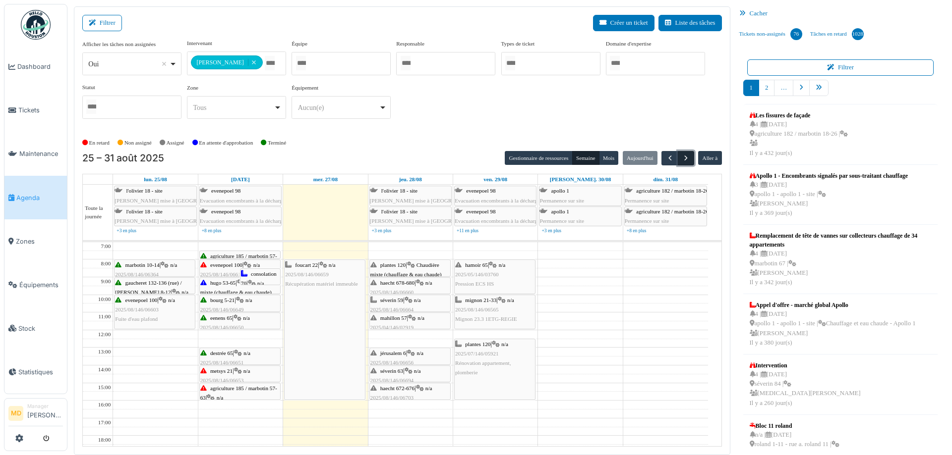
click at [686, 159] on button "button" at bounding box center [685, 158] width 16 height 14
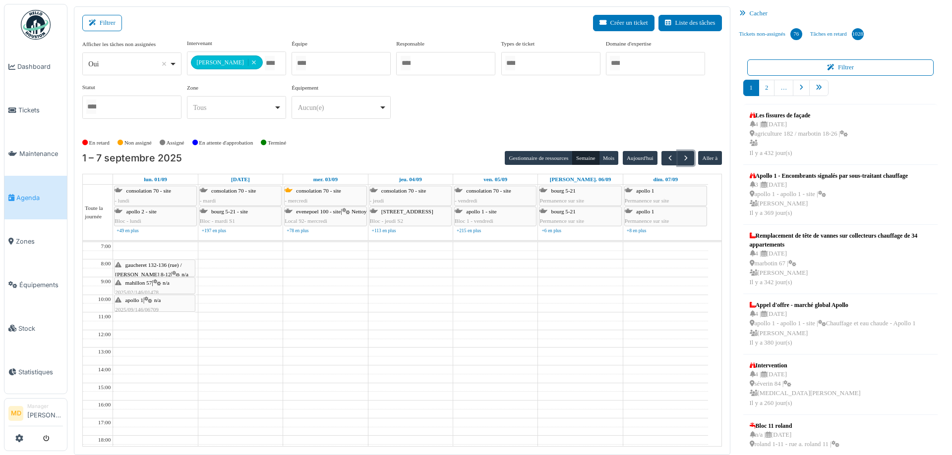
click at [155, 300] on div "apollo 1 | n/a 2025/09/146/06709 Plus d'eau chaude" at bounding box center [154, 310] width 79 height 29
click at [666, 158] on span "button" at bounding box center [670, 158] width 8 height 8
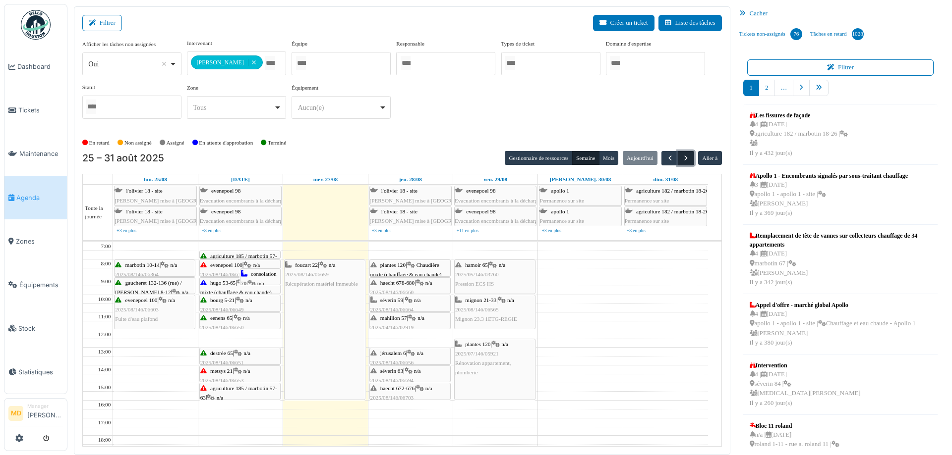
click at [683, 161] on span "button" at bounding box center [685, 158] width 8 height 8
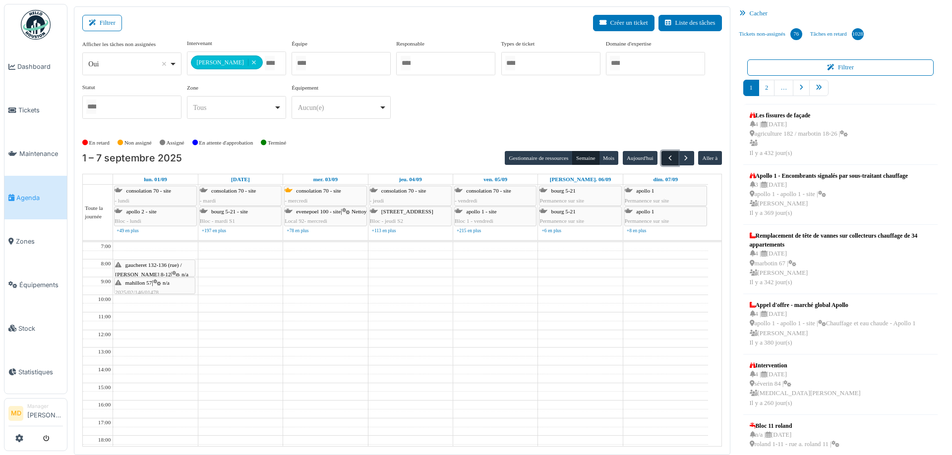
click at [666, 155] on span "button" at bounding box center [670, 158] width 8 height 8
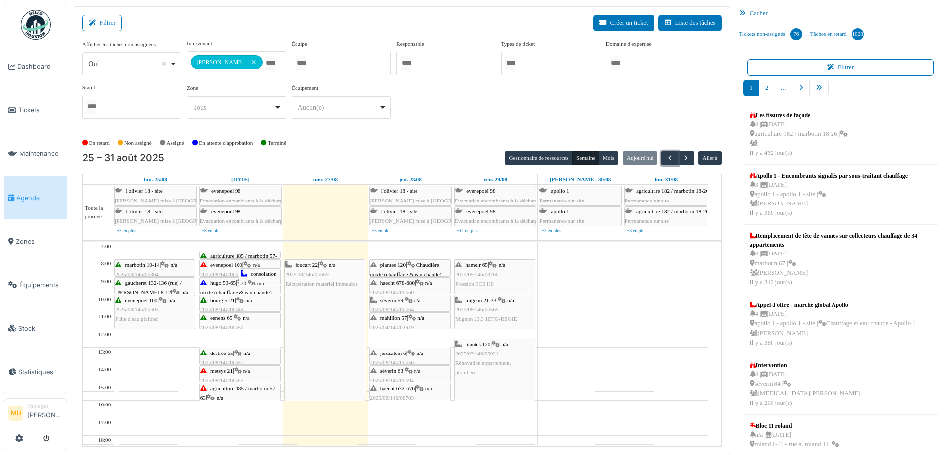
click at [418, 262] on div "plantes 120 | Chaudière mixte (chauffage & eau chaude) 2025/08/146/06559 Problè…" at bounding box center [409, 285] width 79 height 48
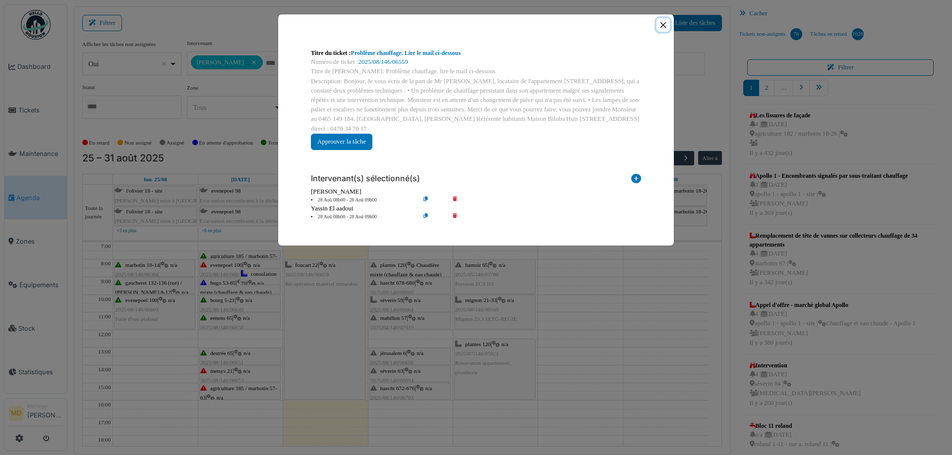
click at [663, 23] on button "Close" at bounding box center [662, 24] width 13 height 13
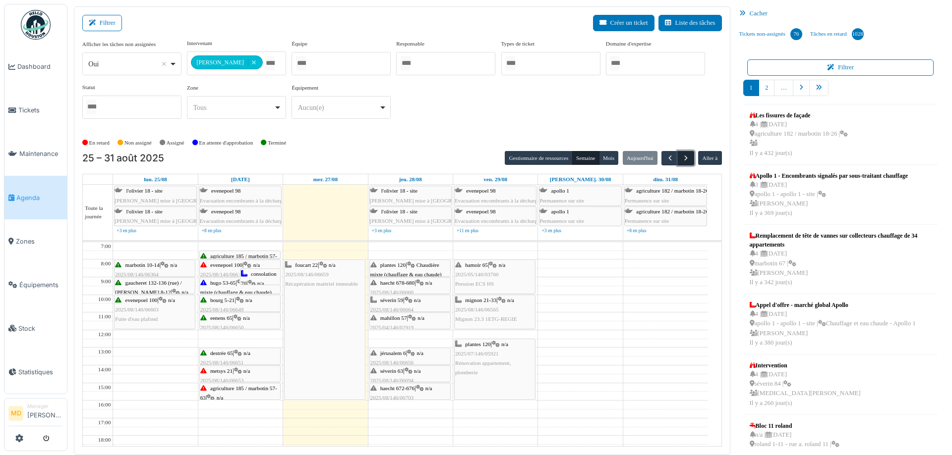
click at [681, 157] on span "button" at bounding box center [685, 158] width 8 height 8
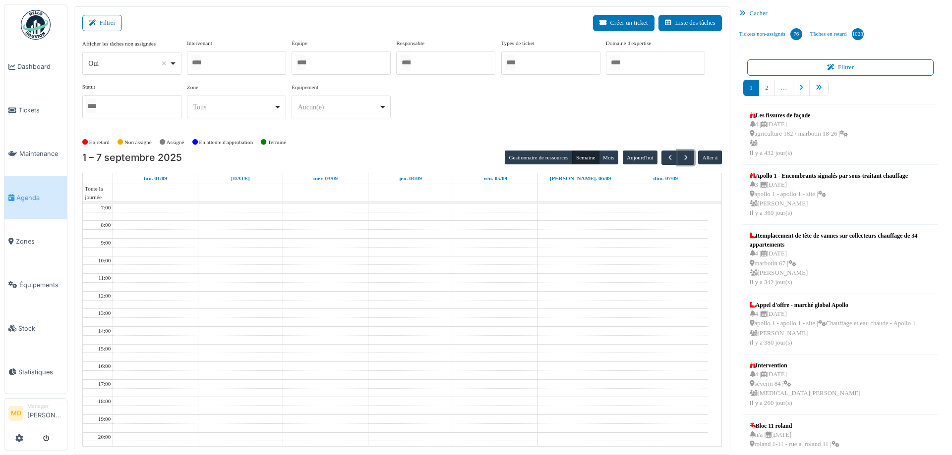
click at [238, 65] on div at bounding box center [236, 63] width 99 height 23
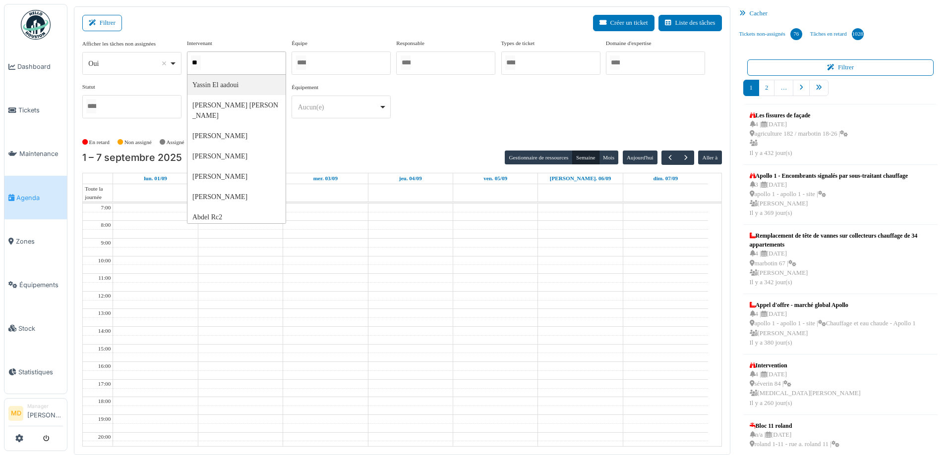
type input "***"
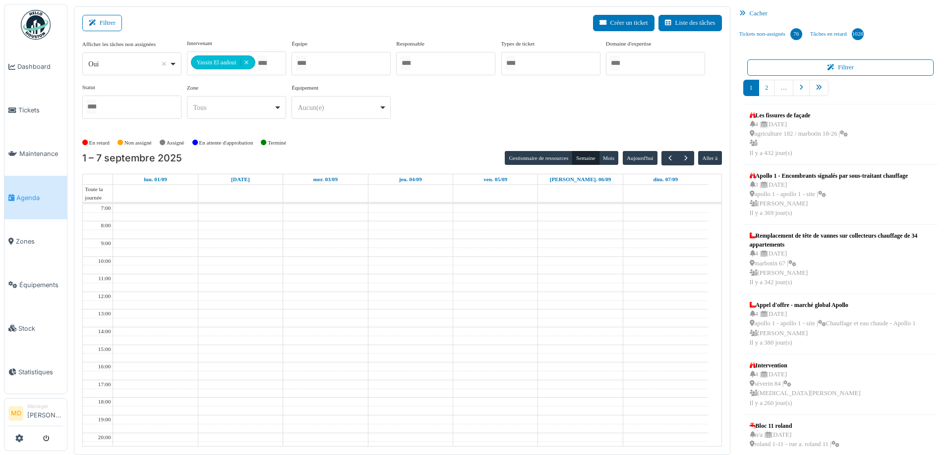
click at [525, 102] on div "**********" at bounding box center [401, 83] width 639 height 88
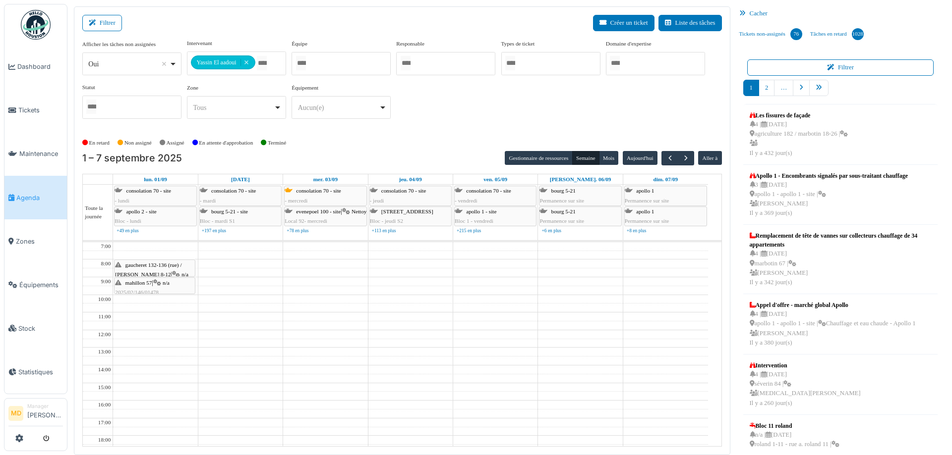
click at [476, 117] on div "**********" at bounding box center [401, 83] width 639 height 88
click at [666, 158] on span "button" at bounding box center [670, 158] width 8 height 8
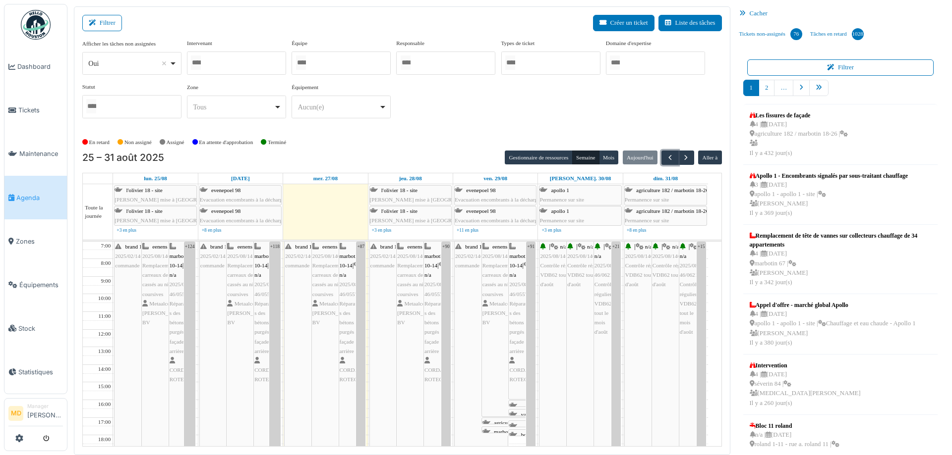
click at [247, 69] on div at bounding box center [236, 63] width 99 height 23
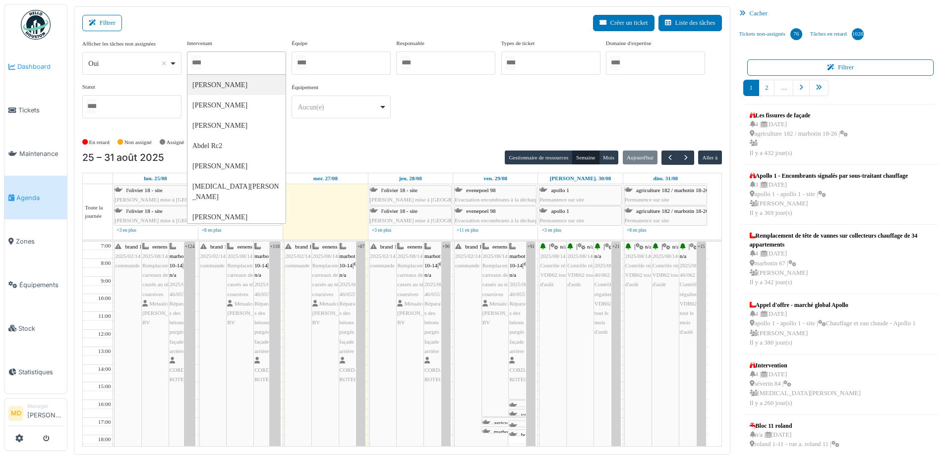
click at [33, 65] on span "Dashboard" at bounding box center [40, 66] width 46 height 9
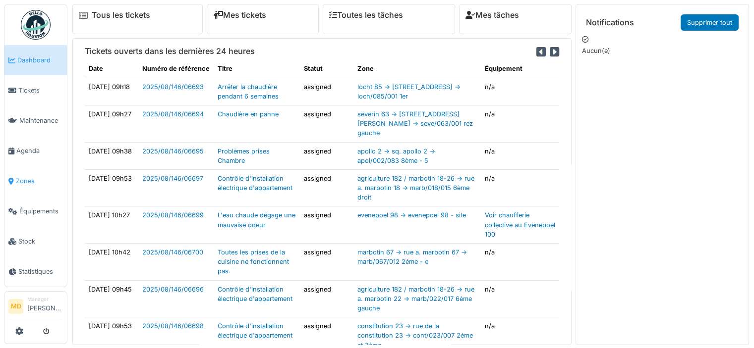
click at [22, 178] on span "Zones" at bounding box center [39, 180] width 47 height 9
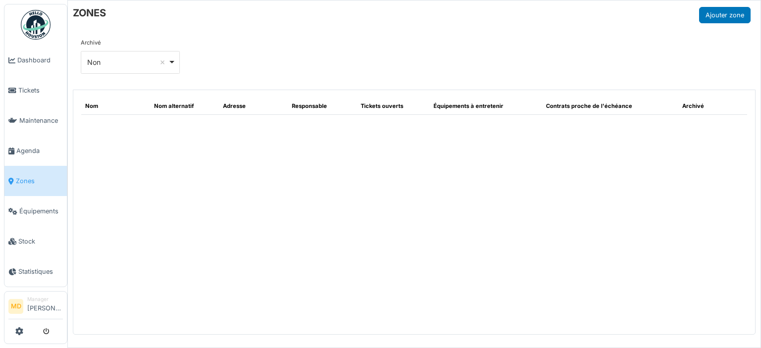
select select "***"
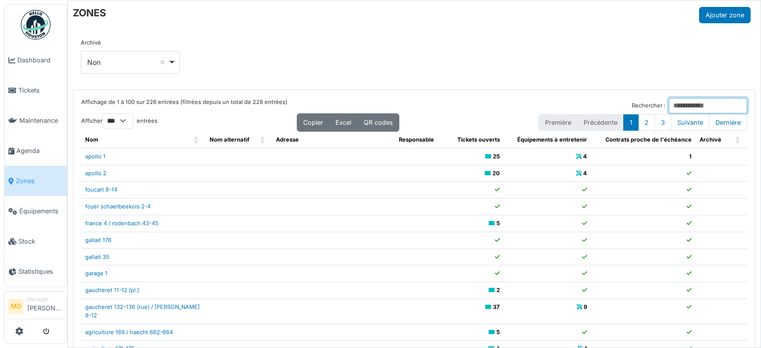
click at [672, 107] on input "Rechercher :" at bounding box center [708, 105] width 78 height 15
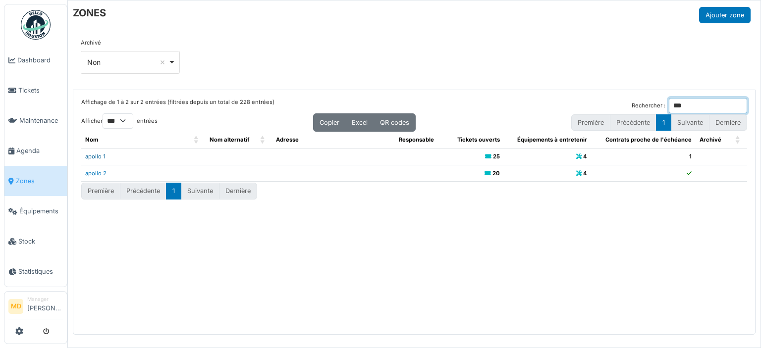
type input "***"
click at [92, 154] on link "apollo 1" at bounding box center [95, 156] width 20 height 7
click at [671, 102] on input "***" at bounding box center [708, 105] width 78 height 15
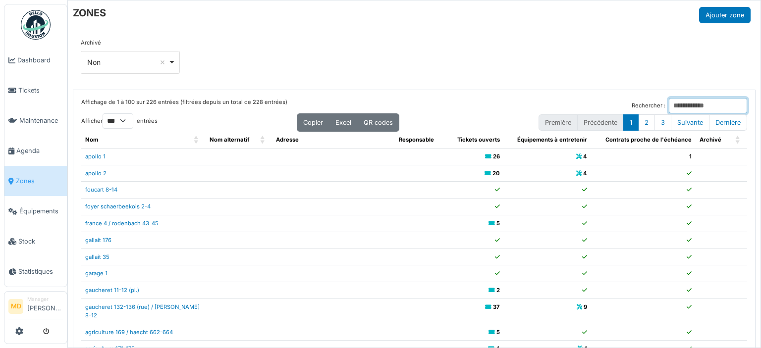
click at [671, 103] on input "Rechercher :" at bounding box center [708, 105] width 78 height 15
click at [672, 103] on input "Rechercher :" at bounding box center [708, 105] width 78 height 15
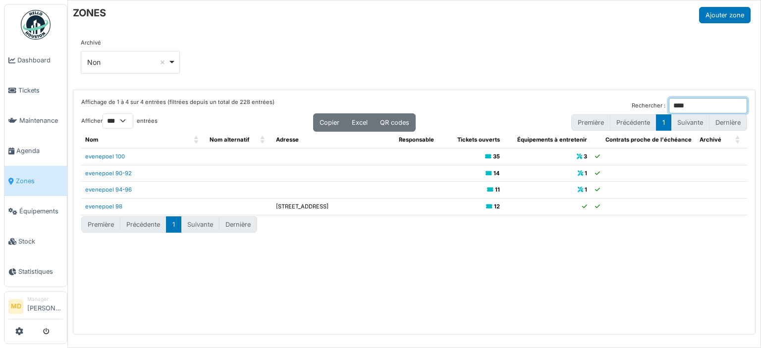
click at [672, 103] on input "****" at bounding box center [708, 105] width 78 height 15
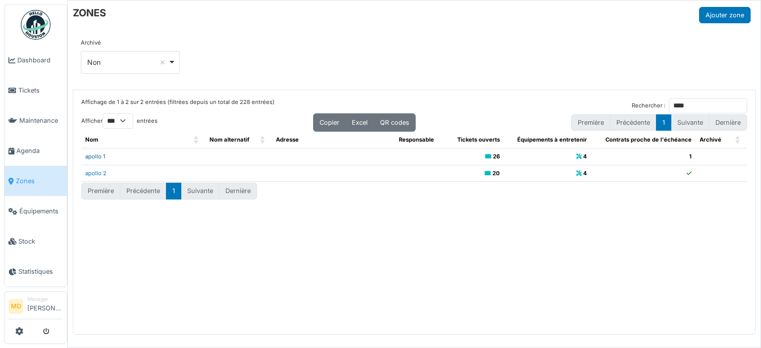
click at [95, 157] on link "apollo 1" at bounding box center [95, 156] width 20 height 7
click at [688, 101] on input "****" at bounding box center [708, 105] width 78 height 15
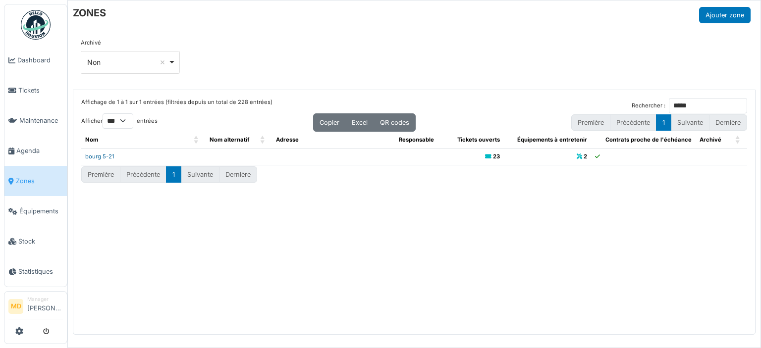
click at [92, 158] on link "bourg 5-21" at bounding box center [99, 156] width 29 height 7
click at [174, 239] on div "Affichage de 1 à 1 sur 1 entrées (filtrées depuis un total de 228 entrées) Rech…" at bounding box center [414, 212] width 682 height 245
click at [689, 101] on input "*****" at bounding box center [708, 105] width 78 height 15
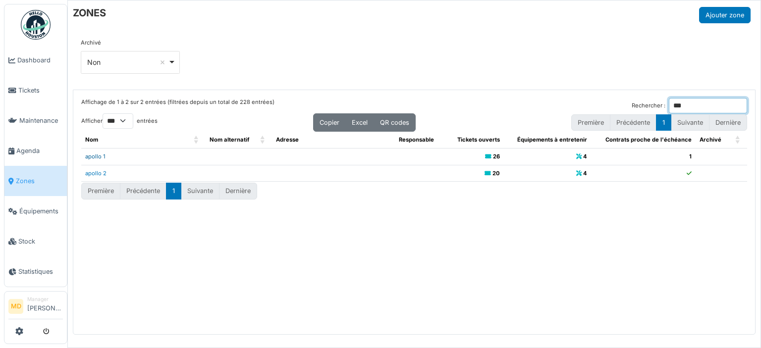
type input "***"
click at [97, 156] on link "apollo 1" at bounding box center [95, 156] width 20 height 7
click at [477, 32] on div "Archivé *** Non Remove item Tous Oui Non" at bounding box center [414, 60] width 683 height 59
click at [101, 156] on link "apollo 1" at bounding box center [95, 156] width 20 height 7
click at [718, 101] on input "***" at bounding box center [708, 105] width 78 height 15
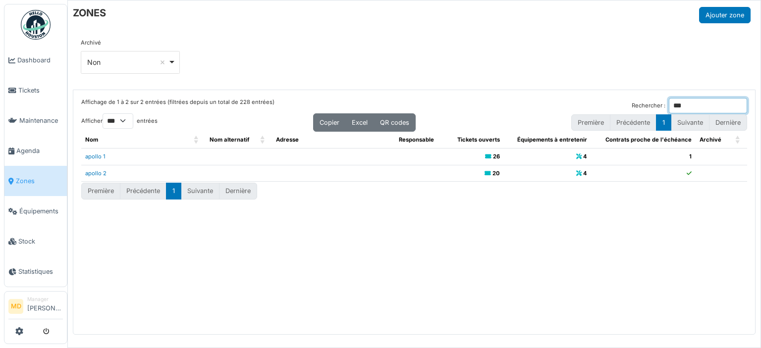
click at [718, 101] on input "***" at bounding box center [708, 105] width 78 height 15
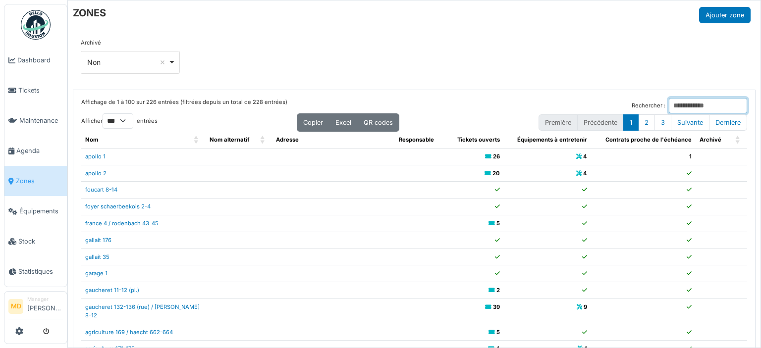
click at [688, 109] on input "Rechercher :" at bounding box center [708, 105] width 78 height 15
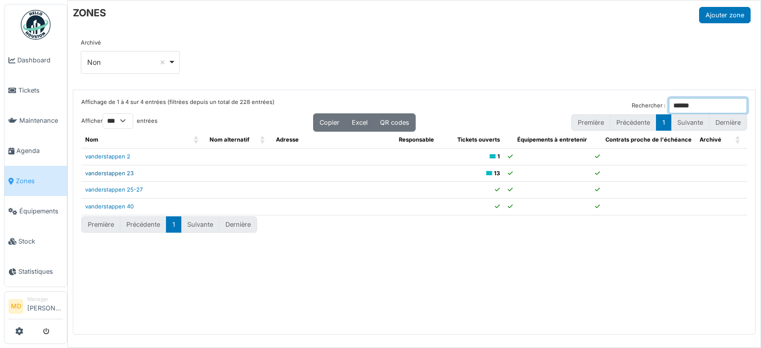
type input "******"
click at [117, 172] on link "vanderstappen 23" at bounding box center [109, 173] width 49 height 7
click at [448, 307] on div "Affichage de 1 à 4 sur 4 entrées (filtrées depuis un total de 228 entrées) Rech…" at bounding box center [414, 212] width 682 height 245
click at [386, 20] on div "ZONES Ajouter zone" at bounding box center [412, 15] width 678 height 16
click at [113, 174] on link "vanderstappen 23" at bounding box center [109, 173] width 49 height 7
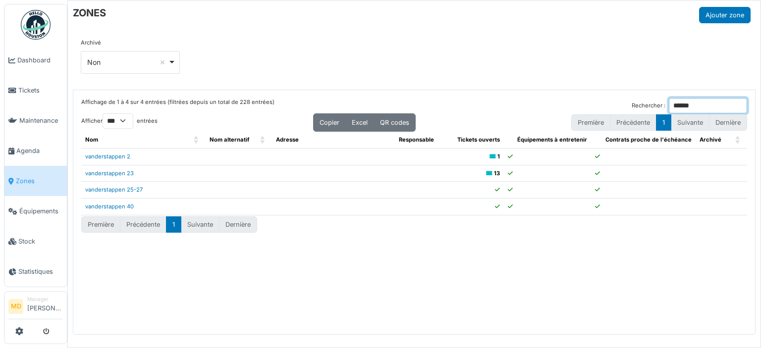
click at [674, 106] on input "******" at bounding box center [708, 105] width 78 height 15
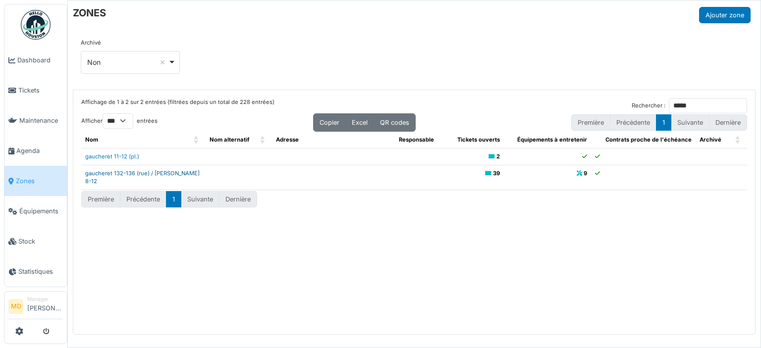
click at [117, 174] on link "gaucheret 132-136 (rue) / thomas 8-12" at bounding box center [142, 177] width 114 height 15
click at [673, 104] on input "*****" at bounding box center [708, 105] width 78 height 15
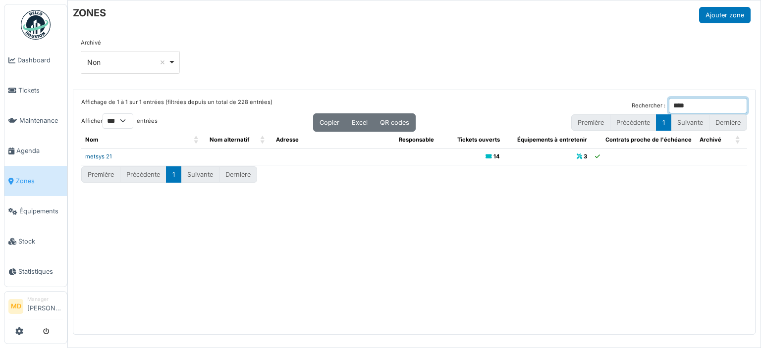
type input "****"
click at [94, 157] on link "metsys 21" at bounding box center [98, 156] width 27 height 7
click at [683, 109] on input "****" at bounding box center [708, 105] width 78 height 15
click at [683, 109] on input "Rechercher :" at bounding box center [708, 105] width 78 height 15
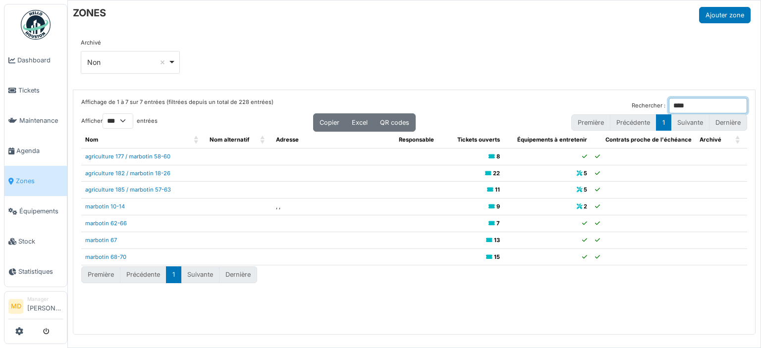
click at [682, 106] on input "****" at bounding box center [708, 105] width 78 height 15
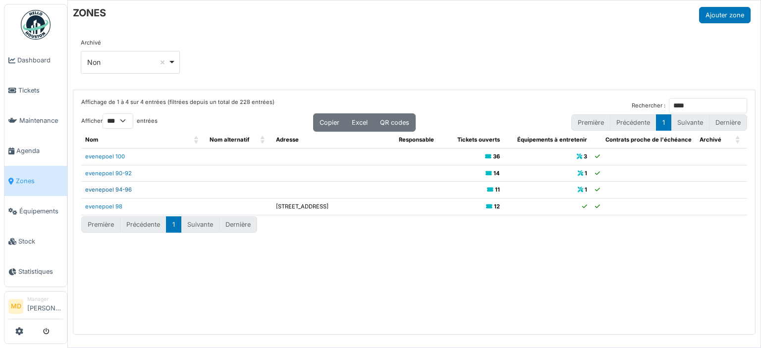
click at [121, 188] on link "evenepoel 94-96" at bounding box center [108, 189] width 47 height 7
click at [693, 96] on div "Affichage de 1 à 4 sur 4 entrées (filtrées depuis un total de 228 entrées) Rech…" at bounding box center [414, 212] width 682 height 245
click at [686, 111] on input "****" at bounding box center [708, 105] width 78 height 15
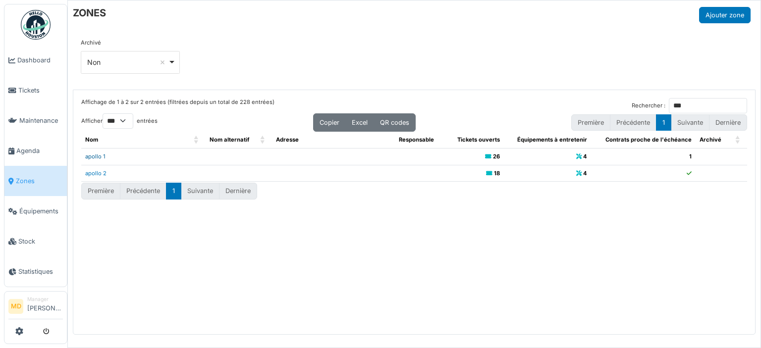
click at [91, 156] on link "apollo 1" at bounding box center [95, 156] width 20 height 7
click at [326, 29] on div "ZONES Ajouter zone Archivé *** Non Remove item Tous Oui Non Affichage de 1 à 2 …" at bounding box center [414, 174] width 694 height 348
click at [325, 29] on div "ZONES Ajouter zone Archivé *** Non Remove item Tous Oui Non Affichage de 1 à 2 …" at bounding box center [414, 174] width 694 height 348
click at [198, 255] on div "Affichage de 1 à 2 sur 2 entrées (filtrées depuis un total de 228 entrées) Rech…" at bounding box center [414, 212] width 682 height 245
click at [669, 104] on input "***" at bounding box center [708, 105] width 78 height 15
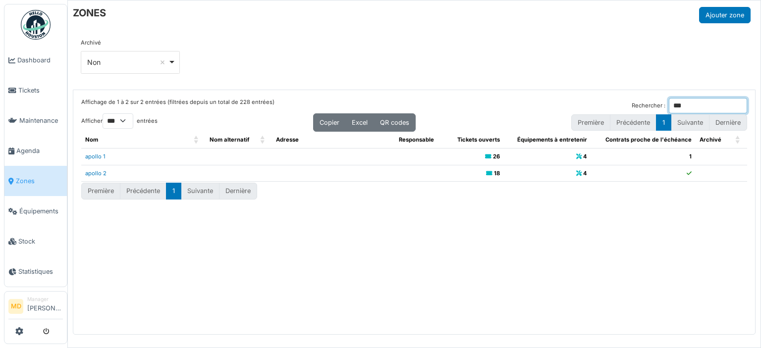
click at [669, 104] on input "***" at bounding box center [708, 105] width 78 height 15
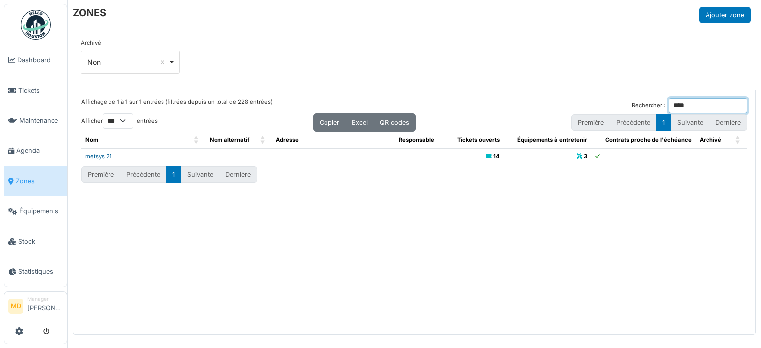
type input "****"
click at [108, 154] on link "metsys 21" at bounding box center [98, 156] width 27 height 7
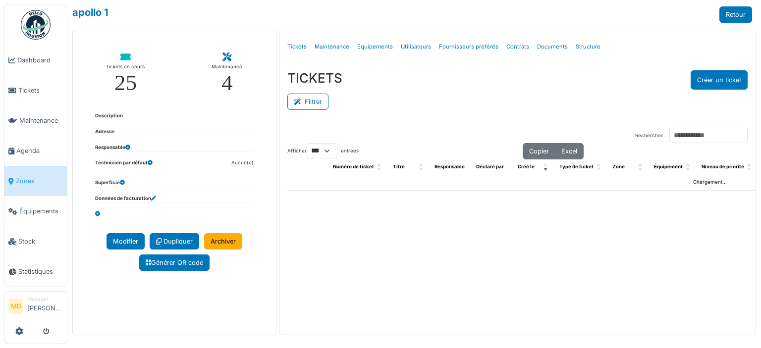
select select "***"
click at [575, 45] on link "Structure" at bounding box center [588, 46] width 33 height 23
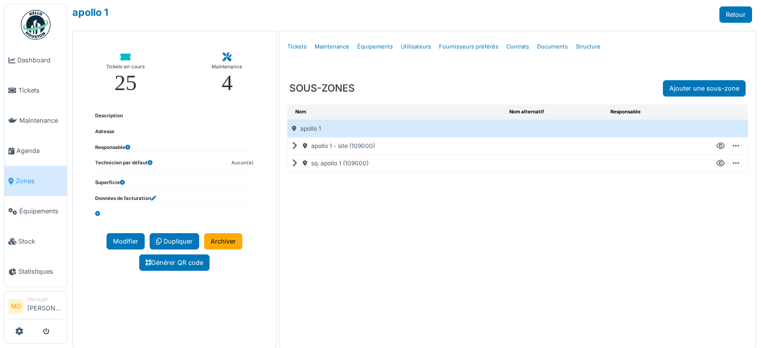
click at [293, 164] on icon at bounding box center [296, 164] width 9 height 0
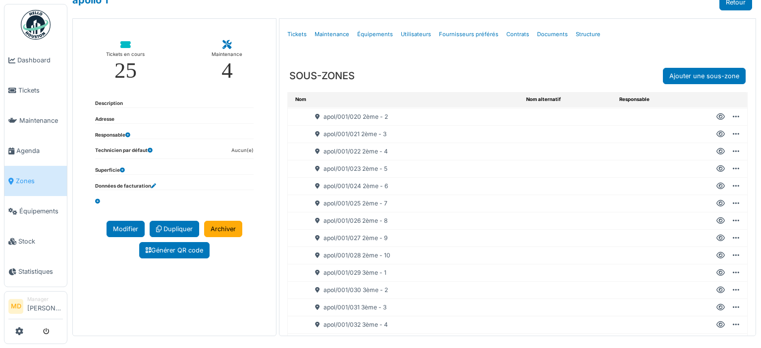
scroll to position [297, 0]
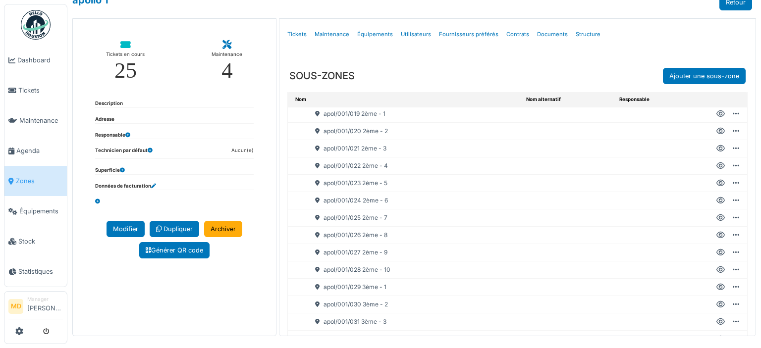
click at [717, 166] on icon at bounding box center [721, 166] width 8 height 0
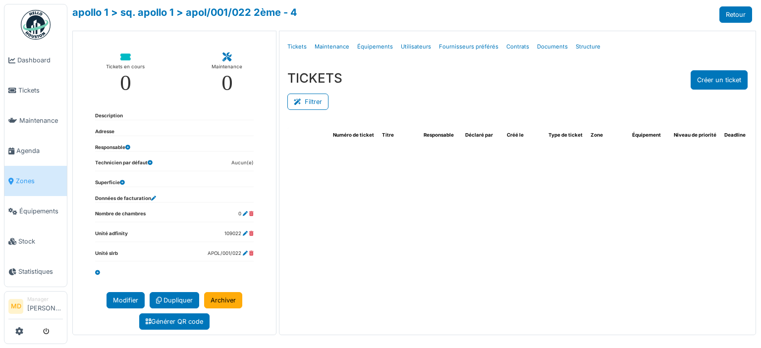
select select "***"
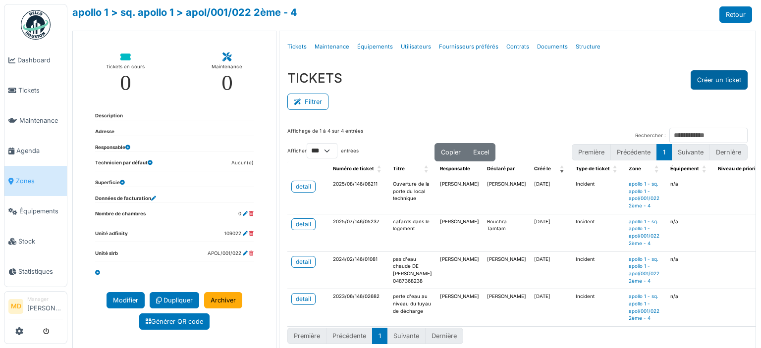
click at [712, 79] on button "Créer un ticket" at bounding box center [719, 79] width 57 height 19
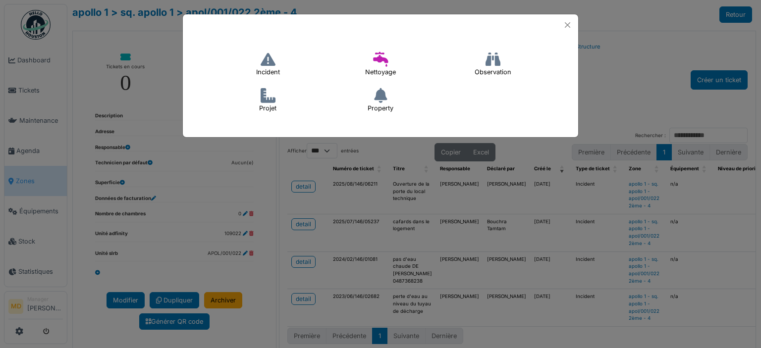
click at [271, 70] on h4 "Incident" at bounding box center [268, 65] width 37 height 32
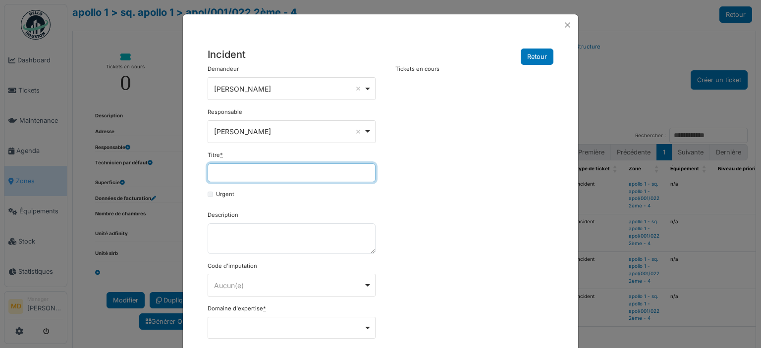
click at [262, 174] on input "Titre *" at bounding box center [292, 173] width 168 height 19
type input "*"
type input "**********"
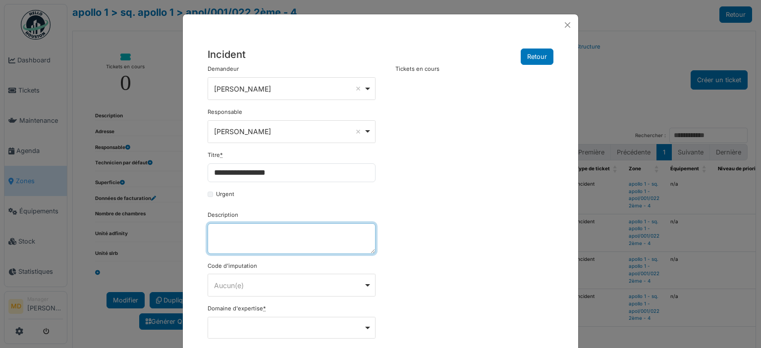
click at [242, 230] on textarea "Description" at bounding box center [292, 239] width 168 height 31
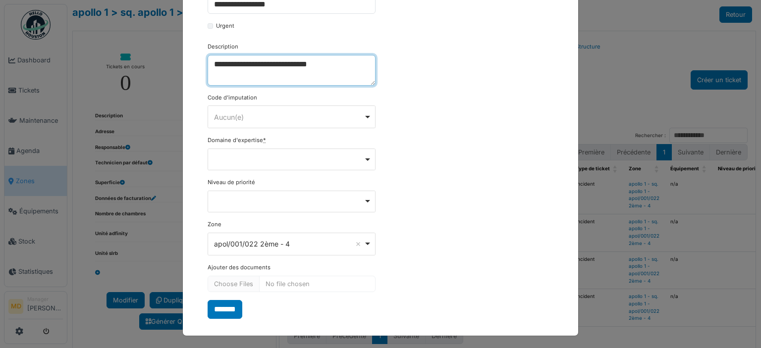
click at [256, 160] on div "Remove item" at bounding box center [292, 160] width 168 height 22
type textarea "**********"
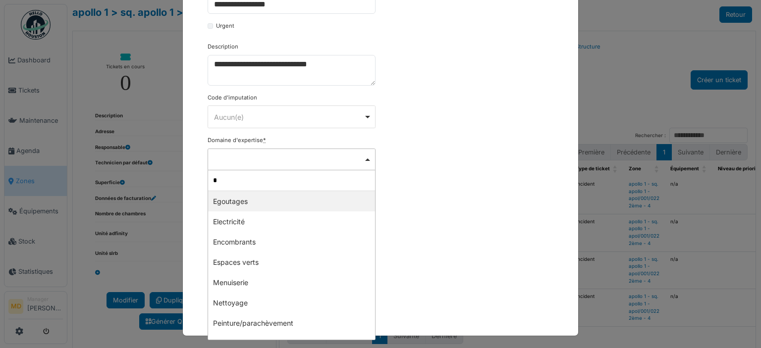
type input "**"
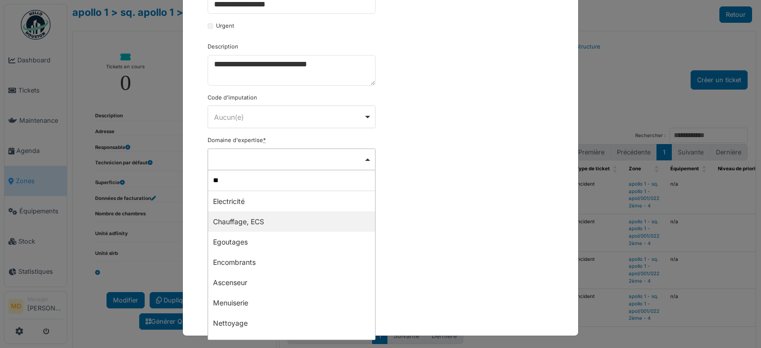
select select "***"
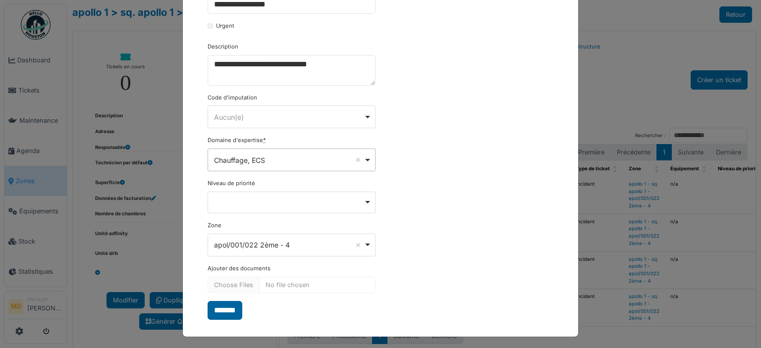
click at [218, 310] on input "*******" at bounding box center [225, 310] width 35 height 19
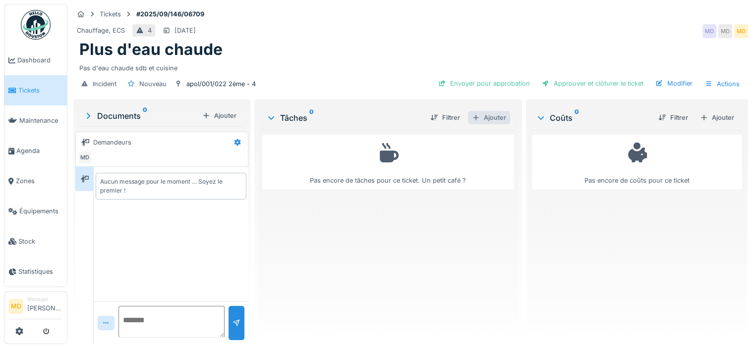
click at [478, 115] on div "Ajouter" at bounding box center [489, 117] width 42 height 13
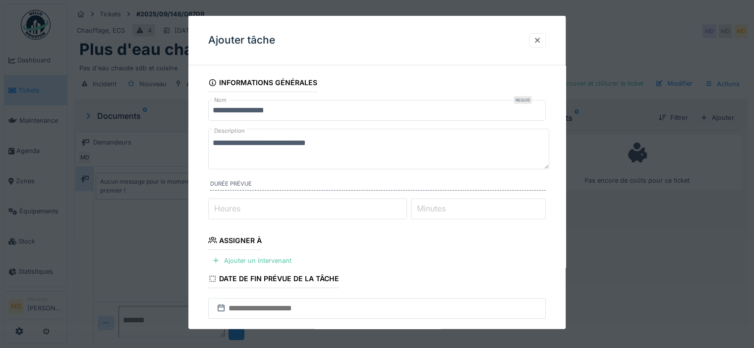
click at [248, 215] on input "Heures" at bounding box center [307, 208] width 199 height 21
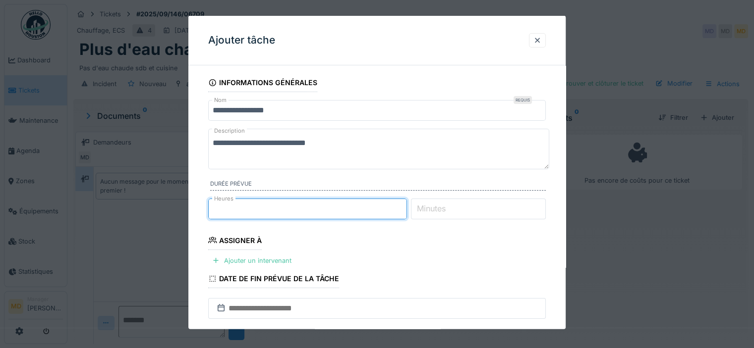
type input "*"
click at [414, 250] on fieldset "**********" at bounding box center [376, 279] width 337 height 413
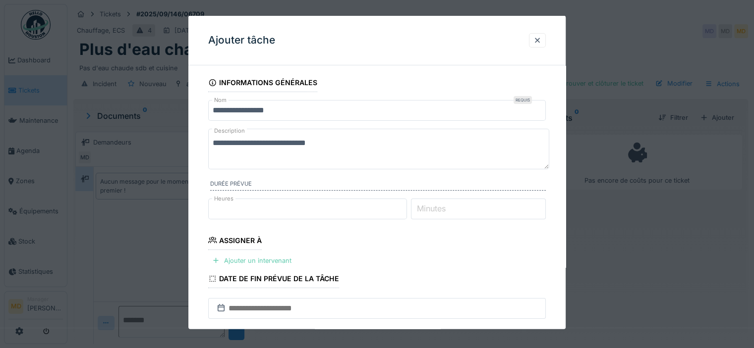
click at [266, 260] on div "Ajouter un intervenant" at bounding box center [251, 260] width 87 height 13
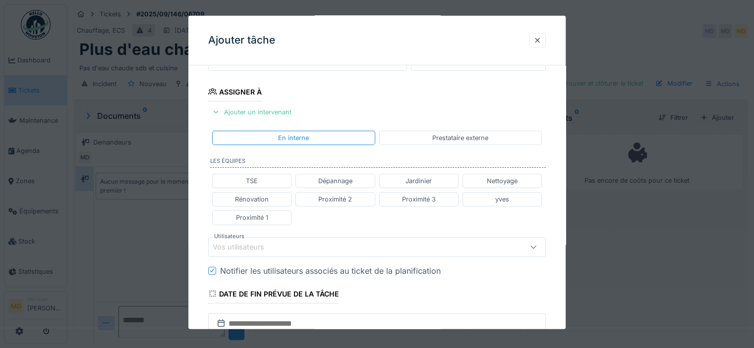
click at [256, 247] on div "Vos utilisateurs" at bounding box center [245, 246] width 65 height 11
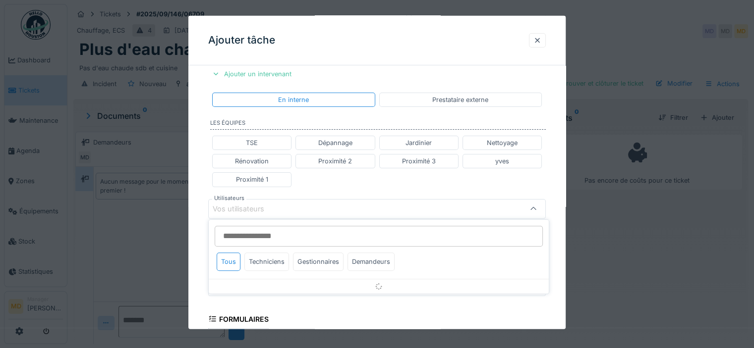
scroll to position [221, 0]
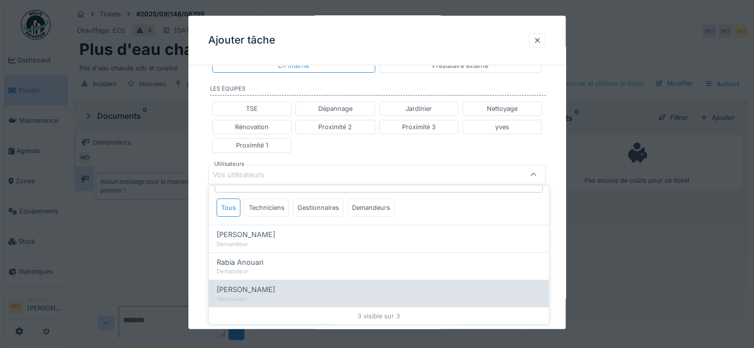
type input "****"
click at [258, 297] on div "Technicien" at bounding box center [379, 299] width 324 height 8
type input "*****"
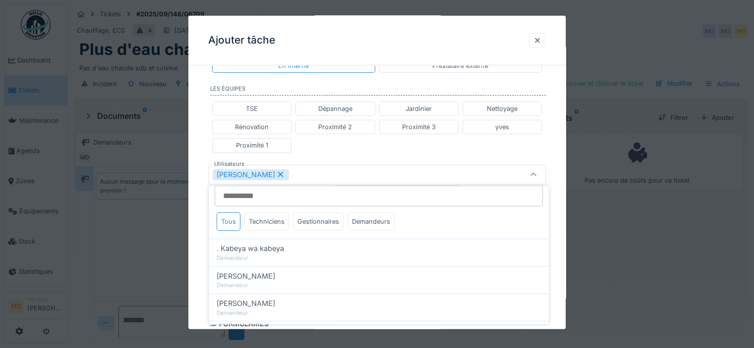
click at [198, 137] on div "**********" at bounding box center [376, 169] width 377 height 635
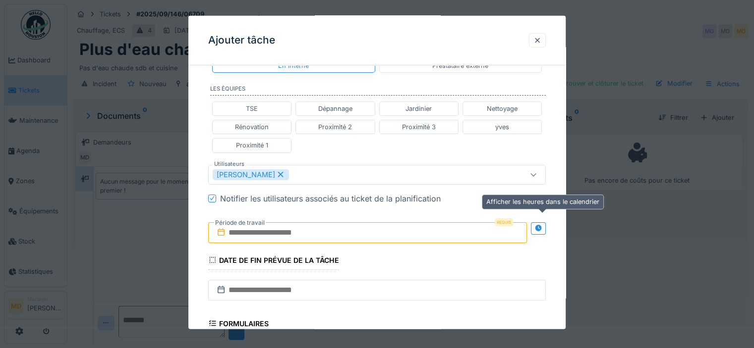
click at [546, 230] on div at bounding box center [538, 228] width 15 height 12
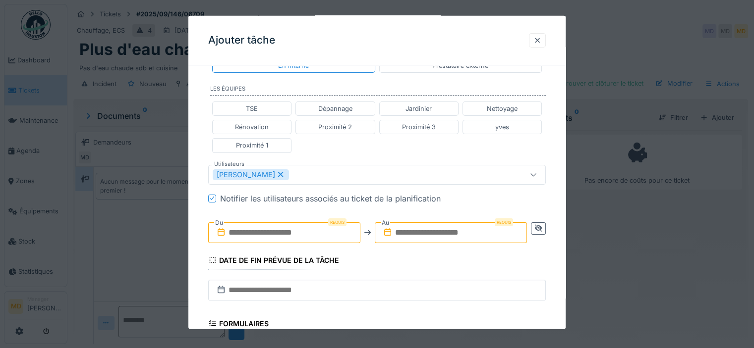
click at [333, 230] on input "text" at bounding box center [284, 232] width 152 height 21
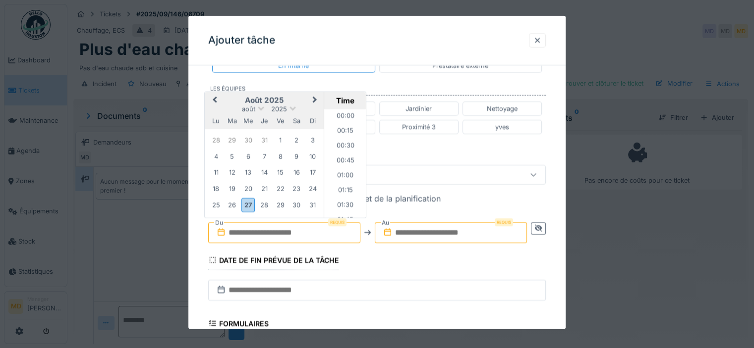
scroll to position [488, 0]
click at [210, 104] on button "Previous Month" at bounding box center [214, 101] width 16 height 16
click at [315, 97] on span "Next Month" at bounding box center [315, 101] width 0 height 12
click at [315, 95] on button "Next Month" at bounding box center [316, 101] width 16 height 16
click at [214, 137] on div "1" at bounding box center [215, 140] width 13 height 13
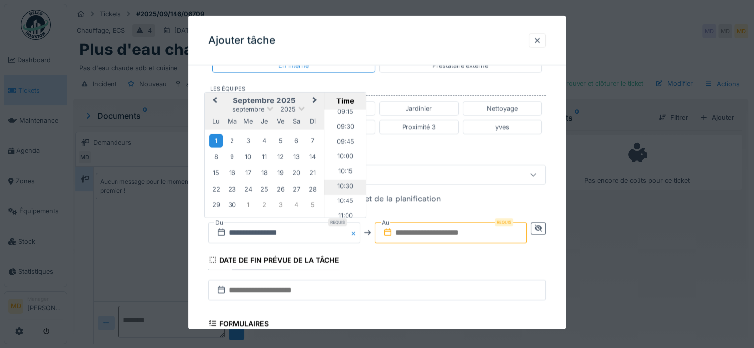
scroll to position [538, 0]
click at [341, 167] on li "10:00" at bounding box center [345, 174] width 42 height 15
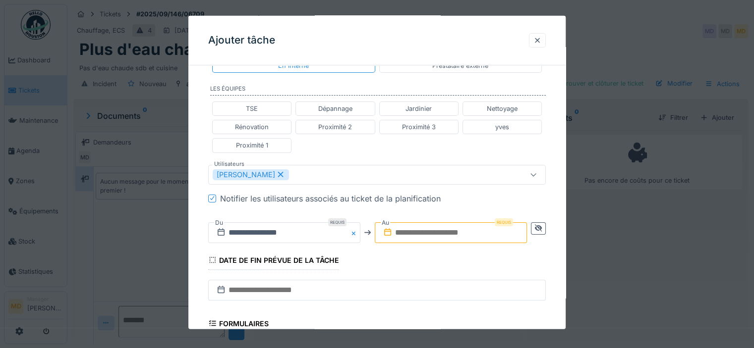
click at [518, 233] on input "text" at bounding box center [451, 232] width 152 height 21
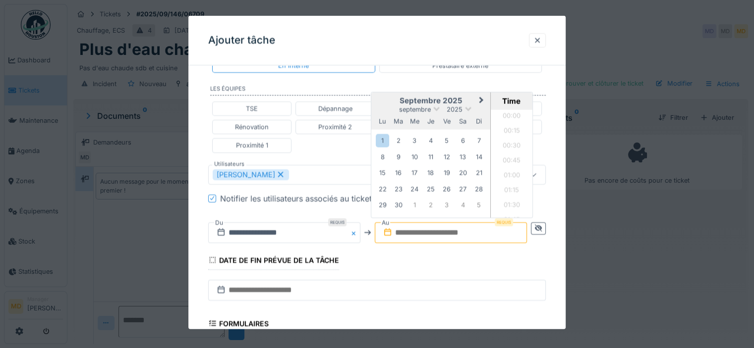
scroll to position [489, 0]
click at [386, 105] on div "septembre 2025" at bounding box center [430, 109] width 119 height 8
click at [383, 138] on div "1" at bounding box center [382, 140] width 13 height 13
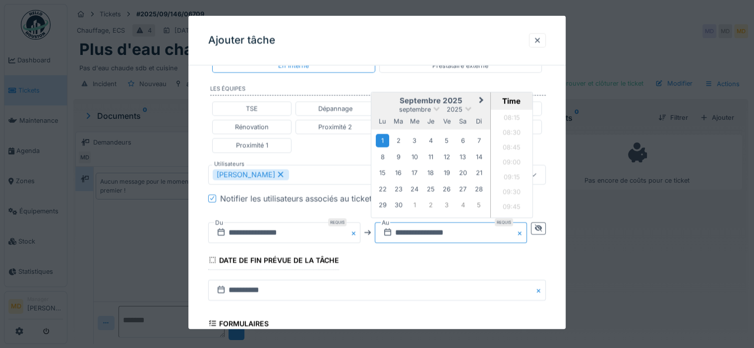
click at [483, 233] on input "**********" at bounding box center [451, 232] width 152 height 21
click at [506, 179] on li "11:00" at bounding box center [512, 176] width 42 height 15
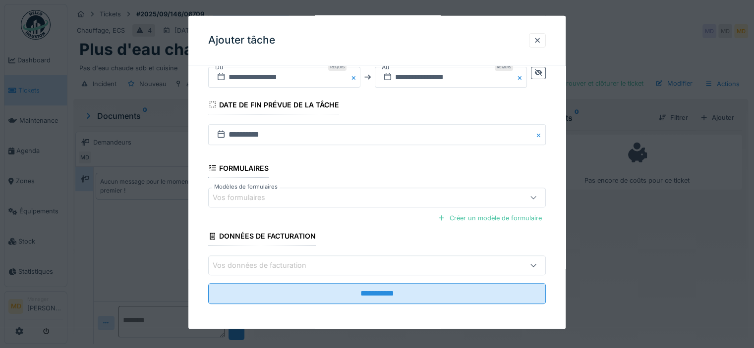
scroll to position [129, 0]
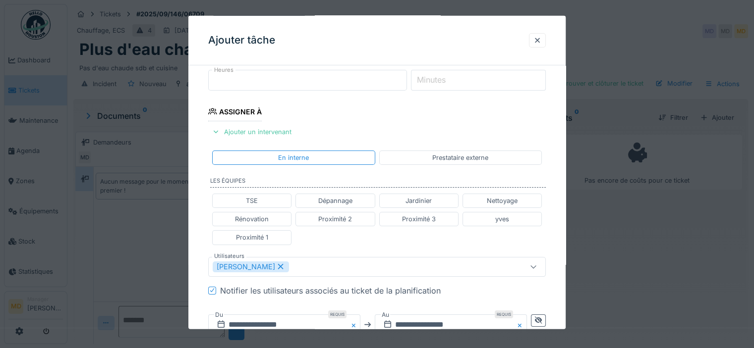
click at [311, 268] on div "[PERSON_NAME]" at bounding box center [356, 266] width 287 height 11
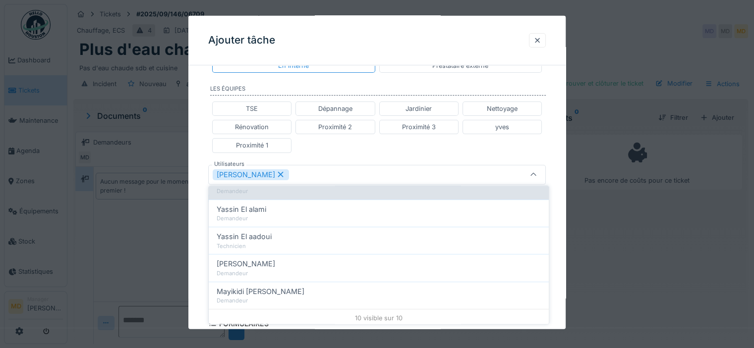
scroll to position [211, 0]
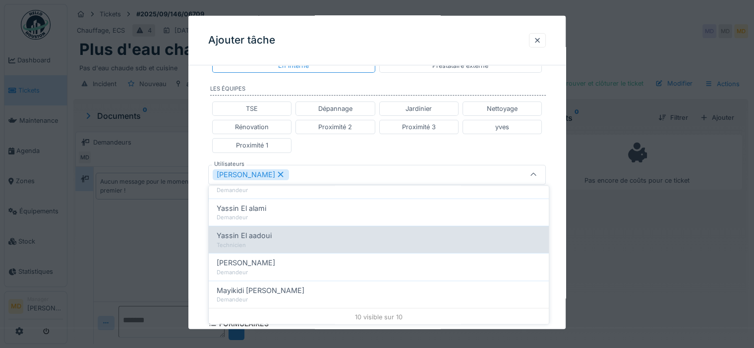
type input "****"
click at [274, 241] on div "Technicien" at bounding box center [379, 245] width 324 height 8
type input "**********"
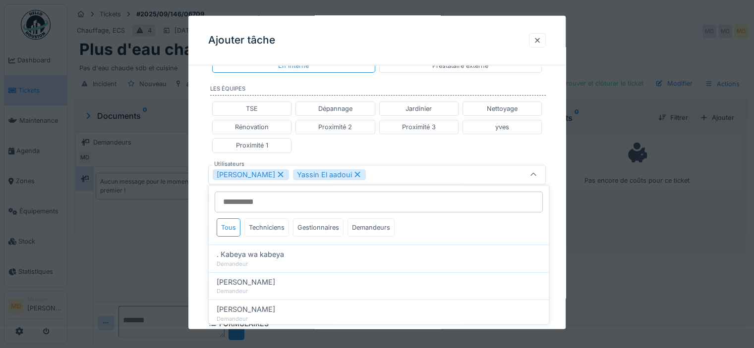
click at [200, 142] on div "**********" at bounding box center [376, 169] width 377 height 635
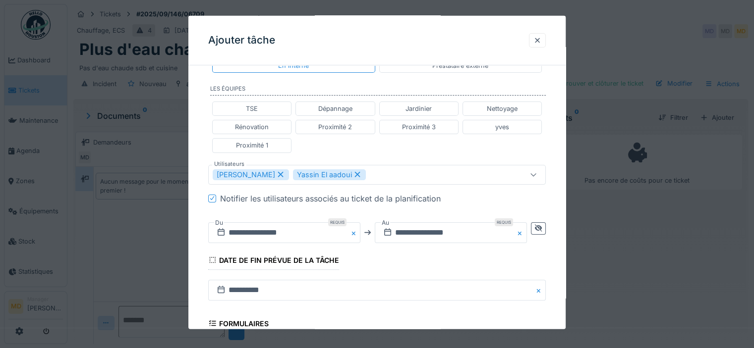
scroll to position [377, 0]
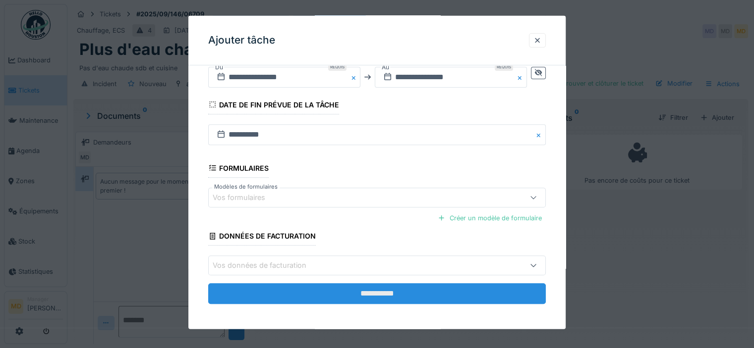
click at [347, 293] on input "**********" at bounding box center [376, 293] width 337 height 21
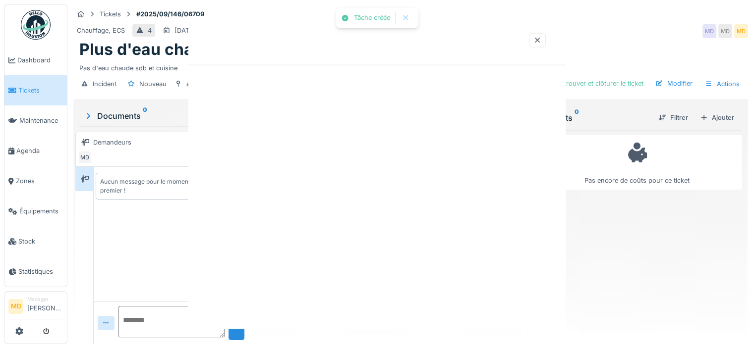
scroll to position [0, 0]
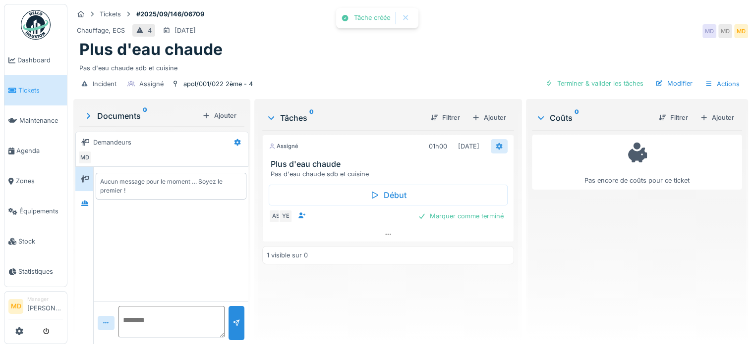
click at [495, 144] on icon at bounding box center [499, 146] width 8 height 6
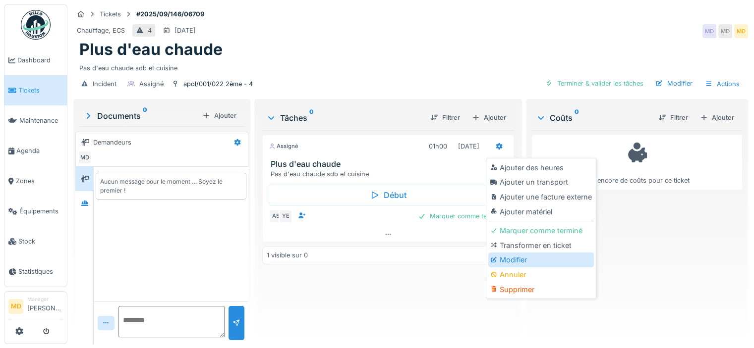
click at [511, 263] on div "Modifier" at bounding box center [541, 260] width 106 height 15
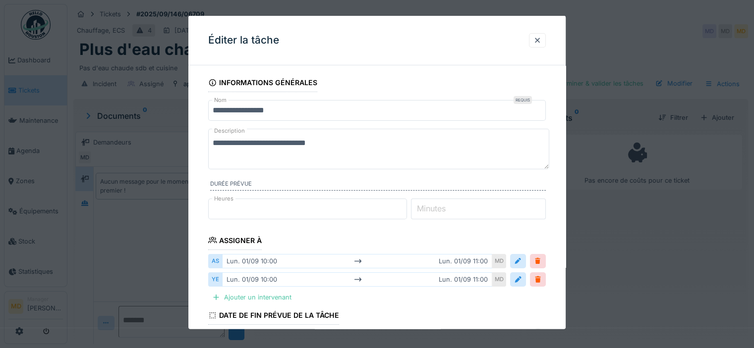
click at [213, 138] on textarea "**********" at bounding box center [378, 149] width 341 height 41
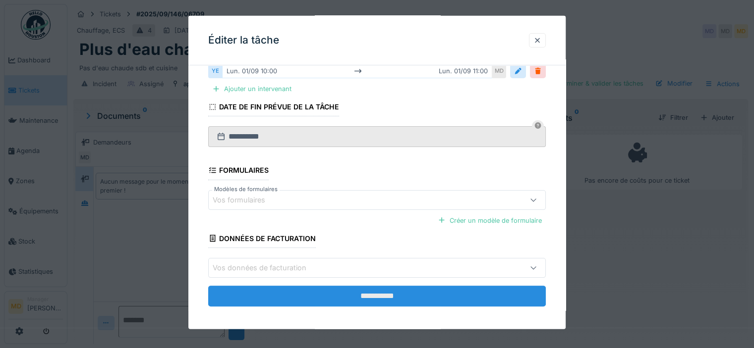
scroll to position [212, 0]
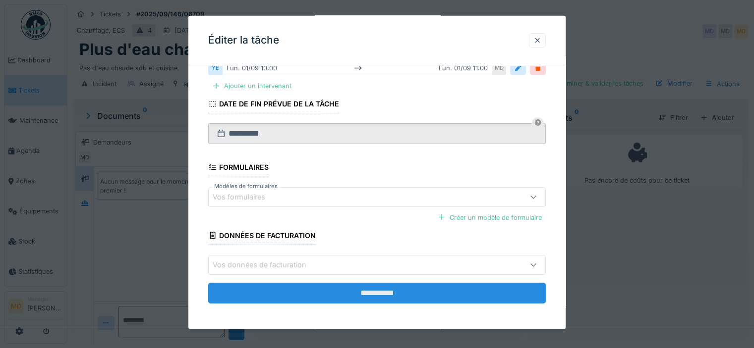
type textarea "**********"
click at [352, 290] on input "**********" at bounding box center [376, 293] width 337 height 21
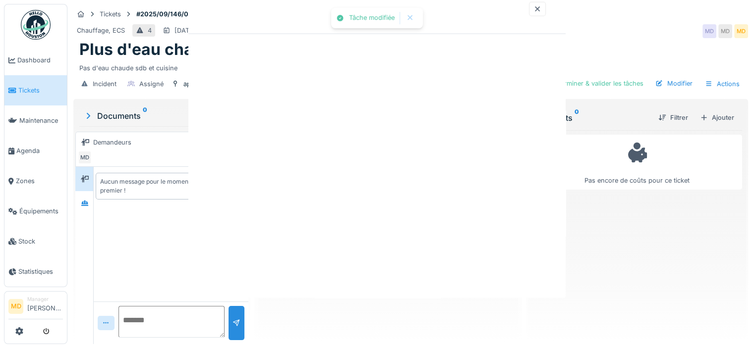
scroll to position [0, 0]
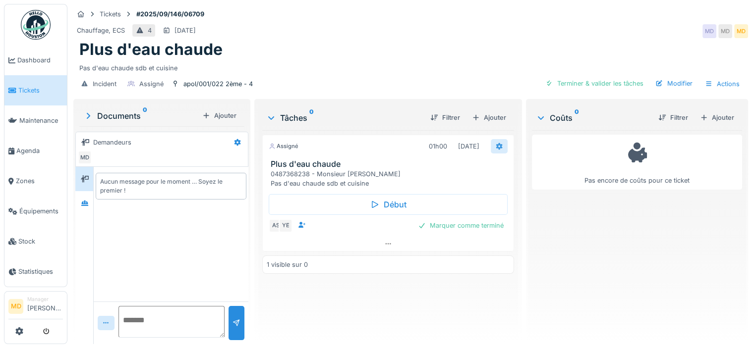
click at [496, 152] on div at bounding box center [499, 146] width 17 height 14
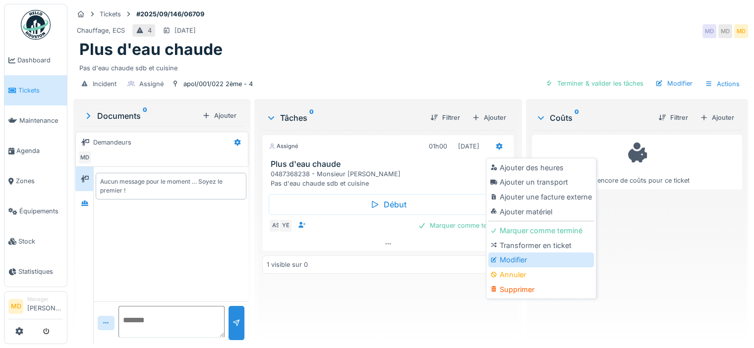
click at [513, 263] on div "Modifier" at bounding box center [541, 260] width 106 height 15
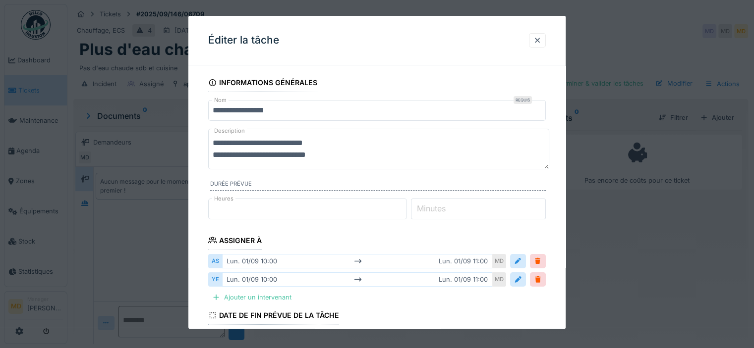
click at [220, 156] on textarea "**********" at bounding box center [378, 149] width 341 height 41
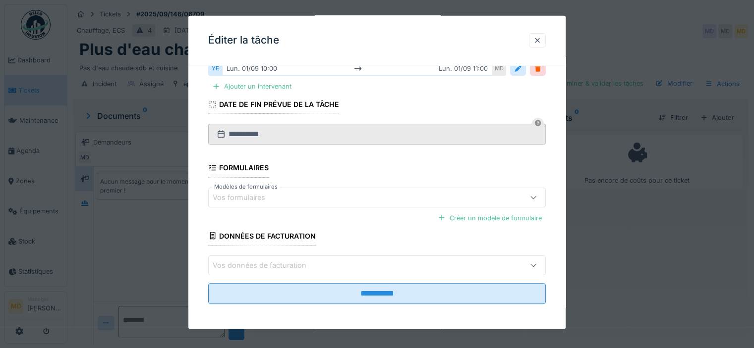
scroll to position [212, 0]
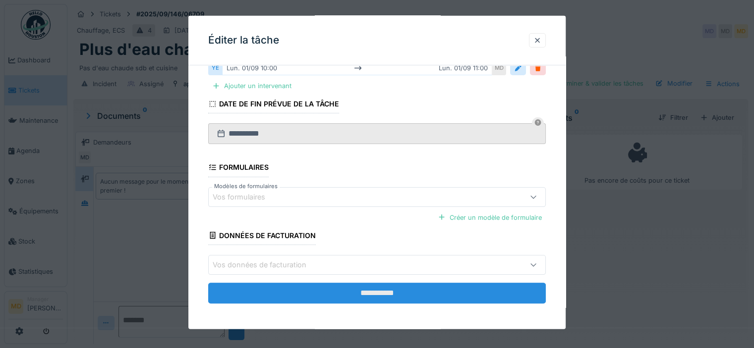
type textarea "**********"
click at [337, 295] on input "**********" at bounding box center [376, 293] width 337 height 21
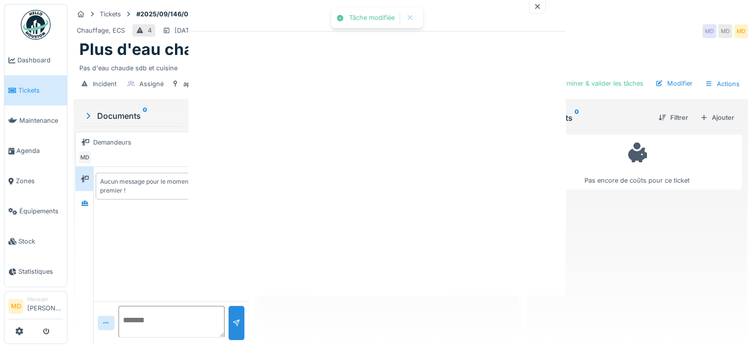
scroll to position [0, 0]
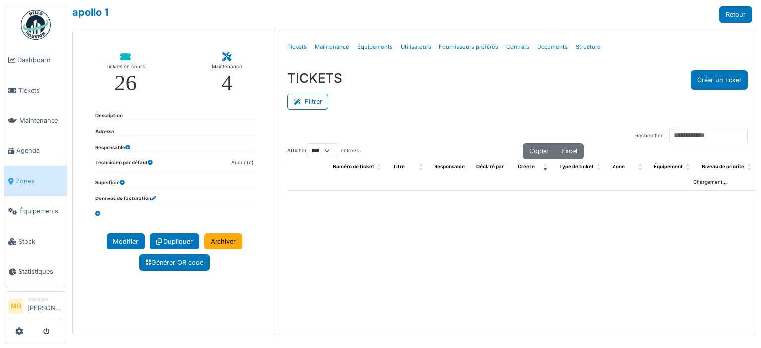
select select "***"
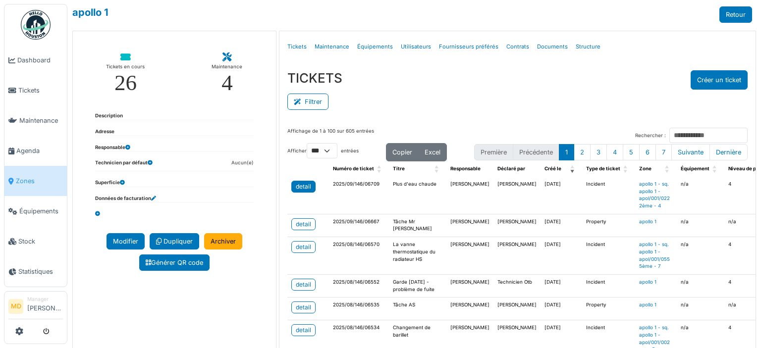
click at [296, 188] on div "detail" at bounding box center [303, 186] width 15 height 9
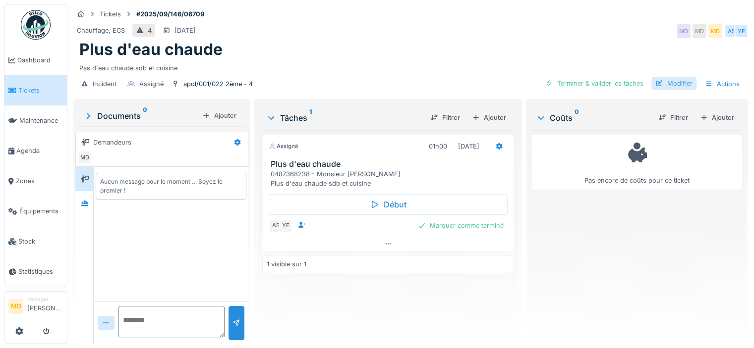
click at [675, 88] on div "Modifier" at bounding box center [673, 83] width 45 height 13
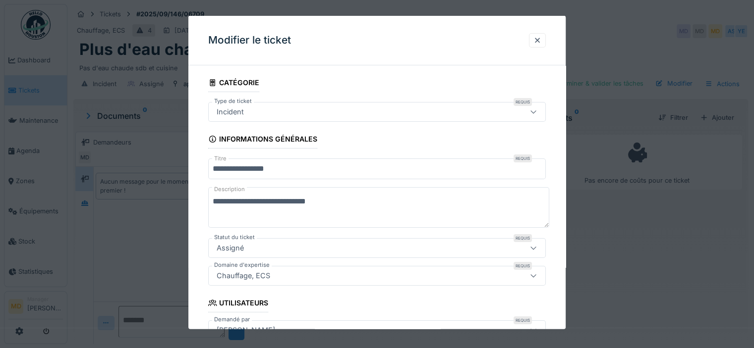
click at [303, 172] on input "**********" at bounding box center [376, 169] width 337 height 21
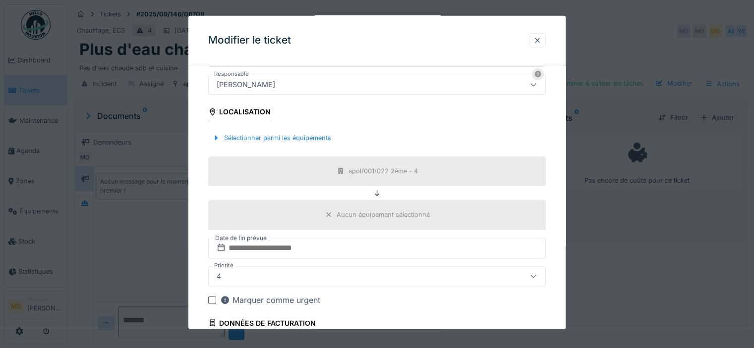
scroll to position [262, 0]
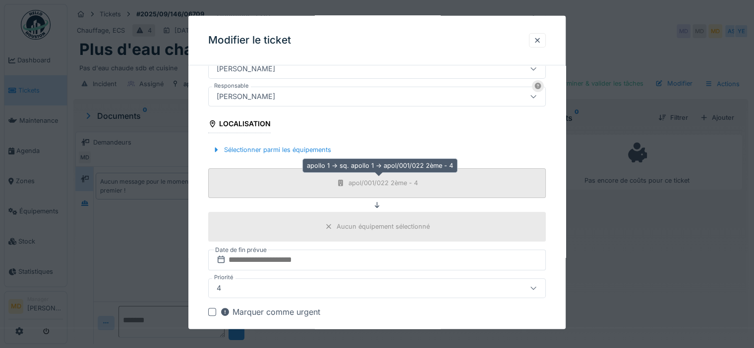
click at [359, 180] on div "apol/001/022 2ème - 4" at bounding box center [382, 182] width 69 height 9
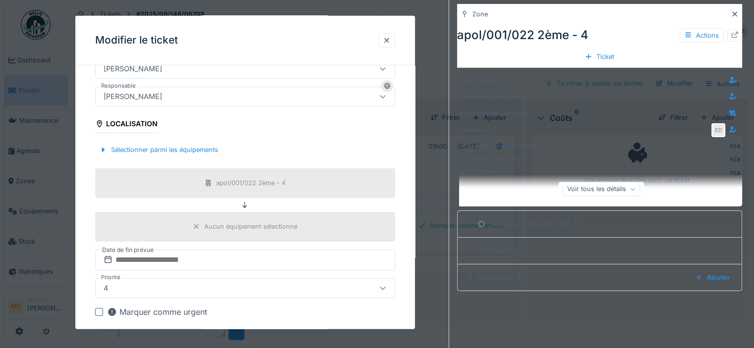
click at [730, 15] on icon at bounding box center [734, 14] width 8 height 6
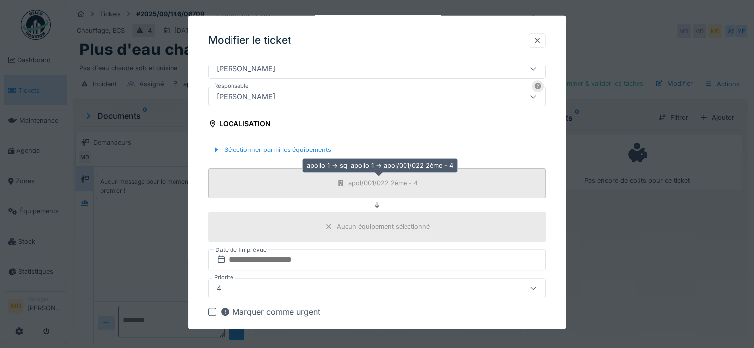
click at [387, 184] on div "apol/001/022 2ème - 4" at bounding box center [382, 182] width 69 height 9
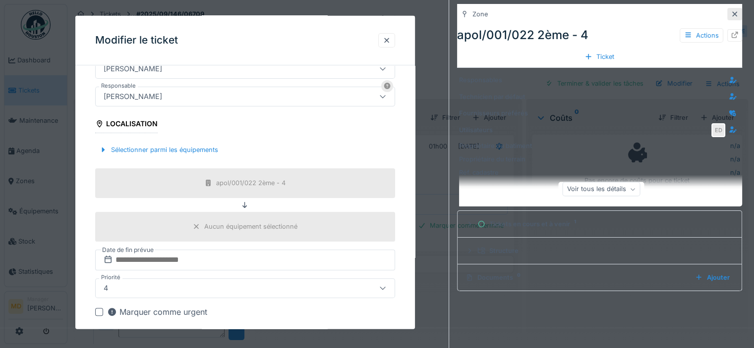
click at [730, 10] on div at bounding box center [734, 13] width 8 height 9
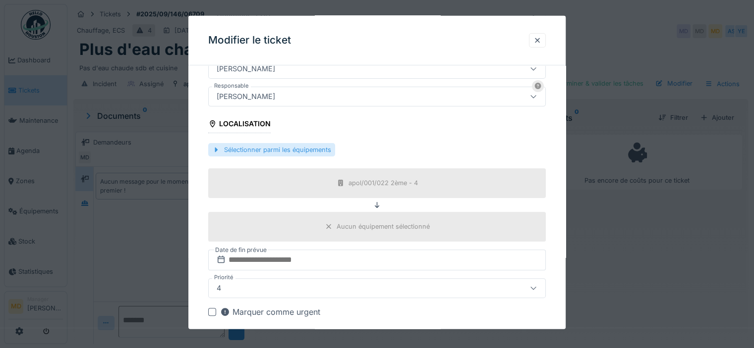
click at [228, 149] on div "Sélectionner parmi les équipements" at bounding box center [271, 149] width 127 height 13
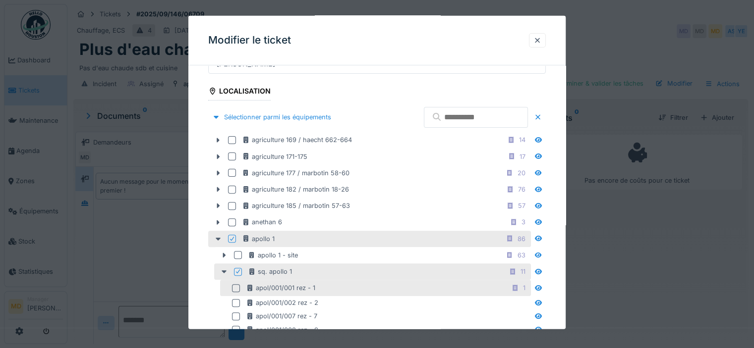
scroll to position [311, 0]
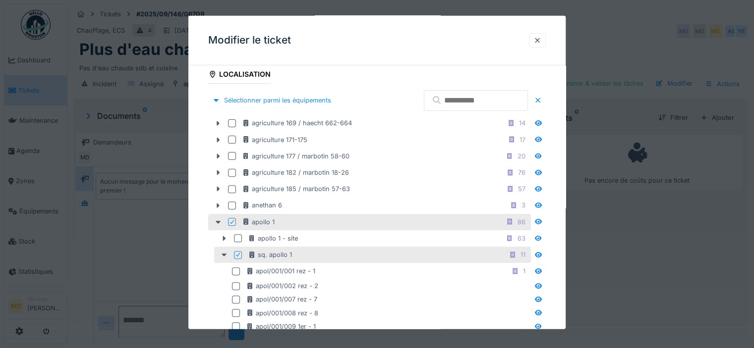
click at [237, 252] on icon at bounding box center [238, 254] width 6 height 5
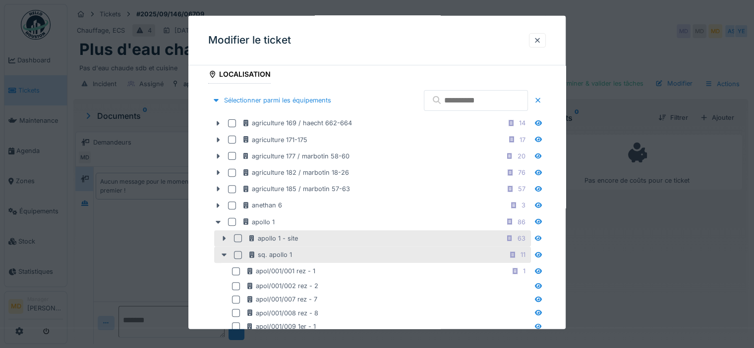
click at [238, 239] on div "apollo 1 - site 63" at bounding box center [372, 238] width 317 height 16
click at [240, 234] on div at bounding box center [238, 238] width 8 height 8
click at [223, 235] on icon at bounding box center [224, 238] width 8 height 6
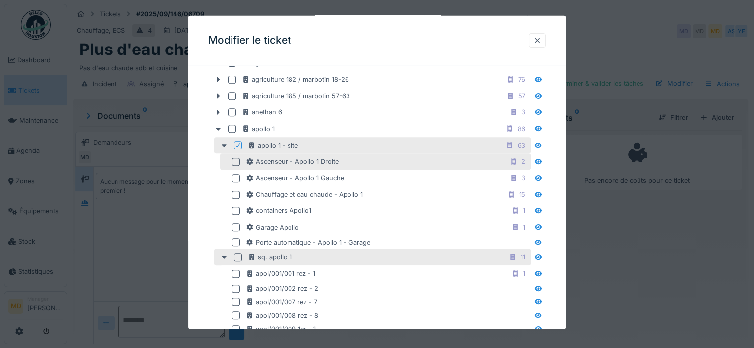
scroll to position [410, 0]
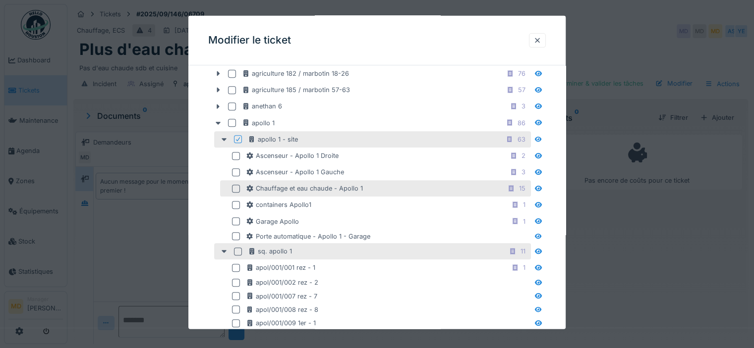
click at [236, 187] on div at bounding box center [236, 189] width 8 height 8
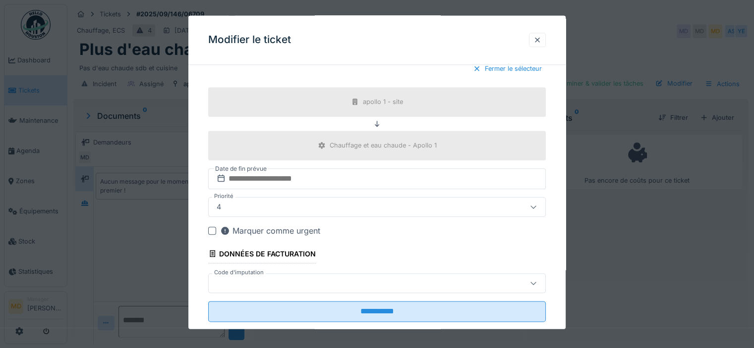
scroll to position [1144, 0]
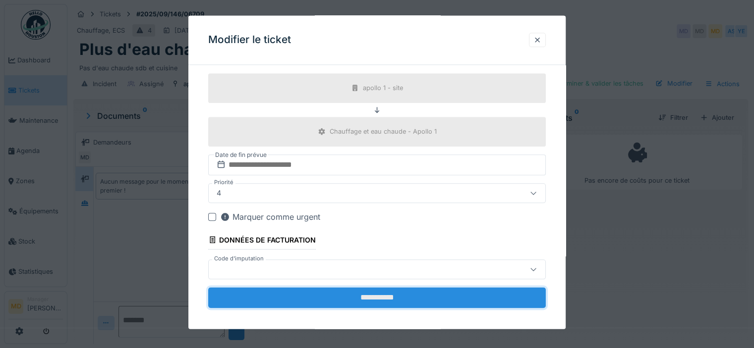
click at [379, 291] on input "**********" at bounding box center [376, 297] width 337 height 21
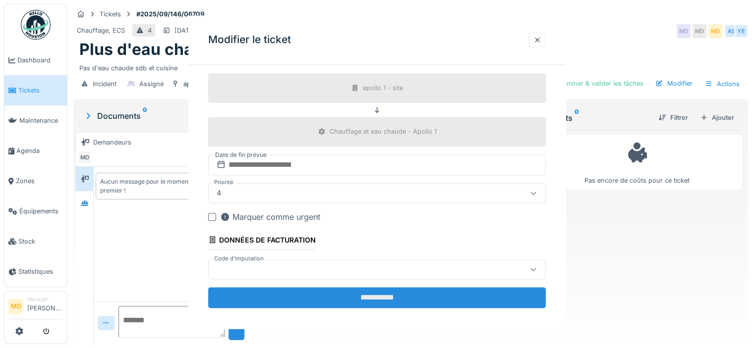
scroll to position [0, 0]
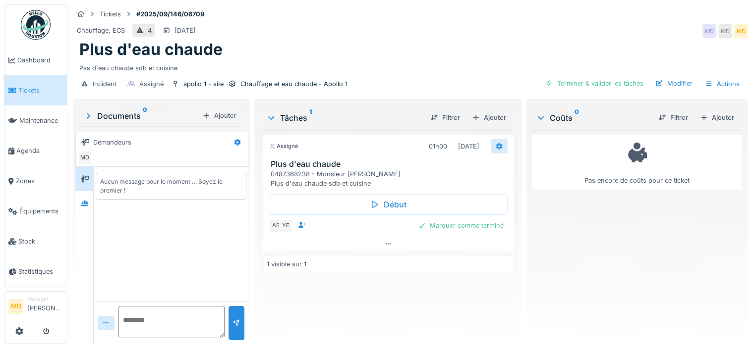
click at [496, 149] on div at bounding box center [499, 146] width 8 height 9
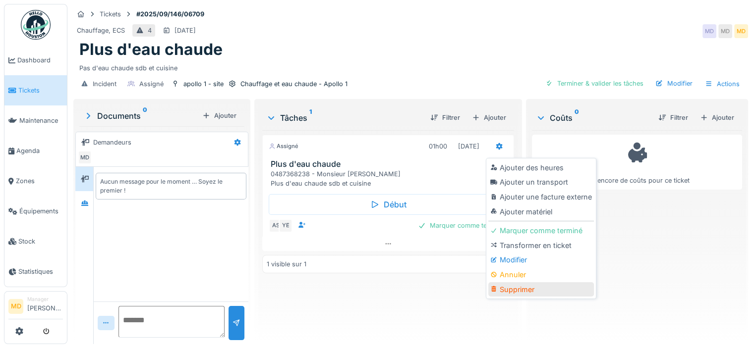
click at [503, 290] on div "Supprimer" at bounding box center [541, 289] width 106 height 15
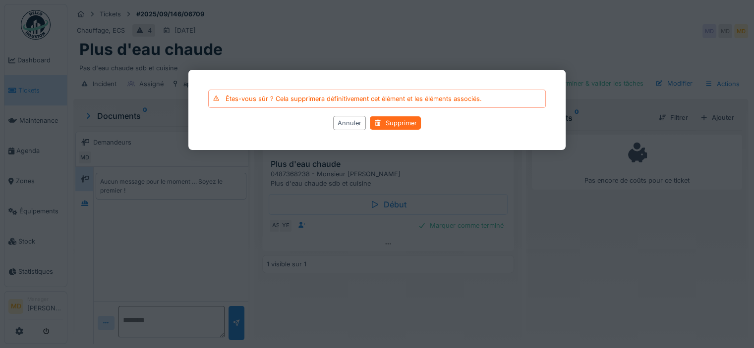
click at [402, 129] on div "Supprimer" at bounding box center [395, 122] width 51 height 13
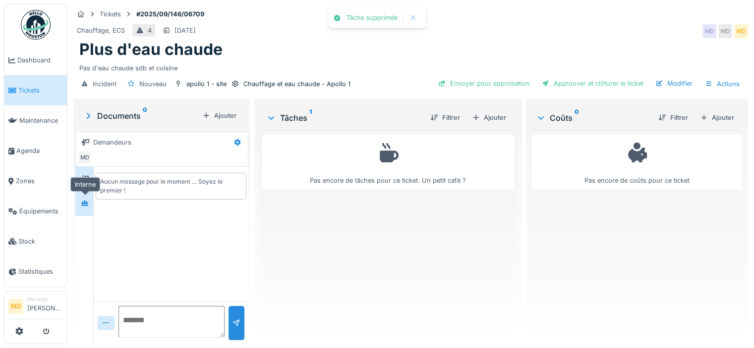
click at [89, 206] on div at bounding box center [84, 203] width 15 height 12
click at [88, 178] on icon at bounding box center [85, 178] width 8 height 7
click at [481, 118] on div "Ajouter" at bounding box center [489, 117] width 42 height 13
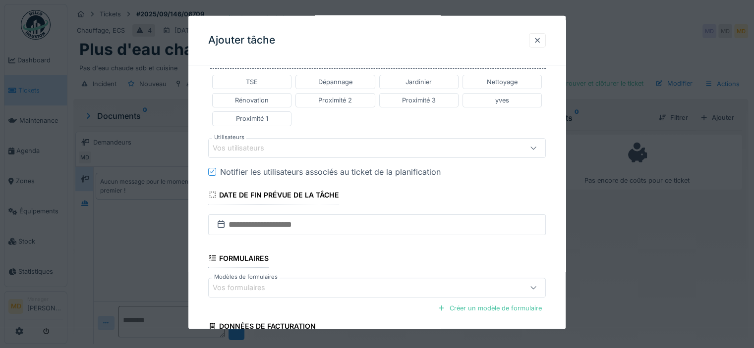
scroll to position [50, 0]
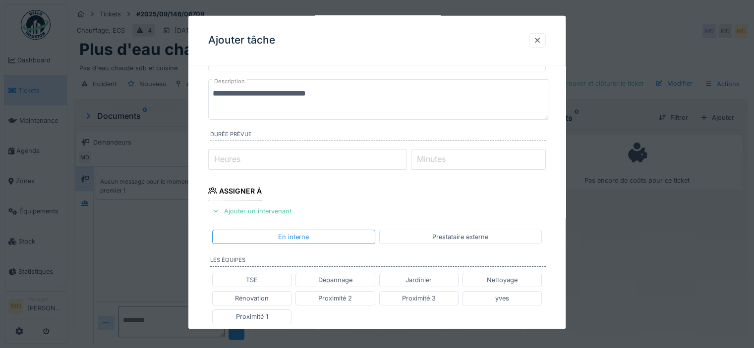
click at [421, 233] on div "Prestataire externe" at bounding box center [460, 237] width 163 height 14
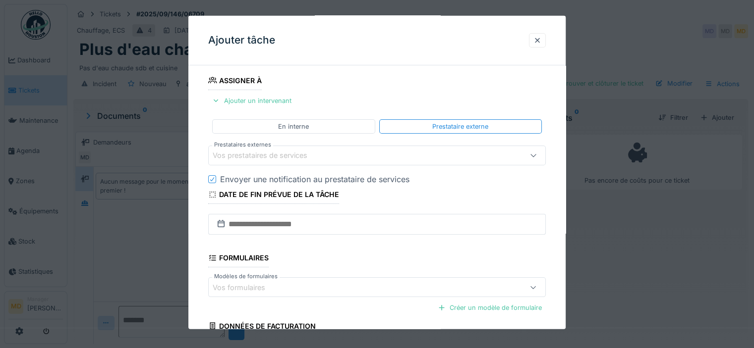
scroll to position [149, 0]
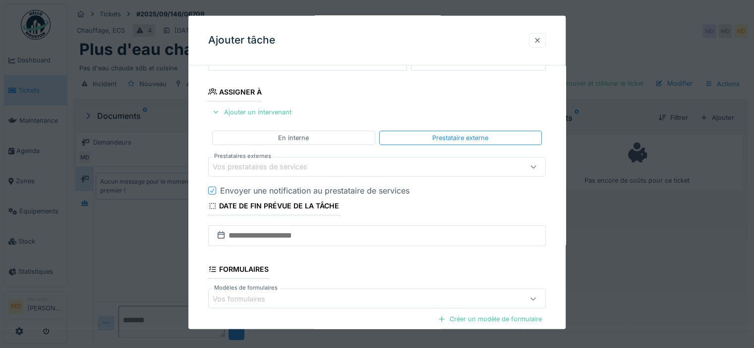
click at [537, 40] on div at bounding box center [537, 40] width 8 height 9
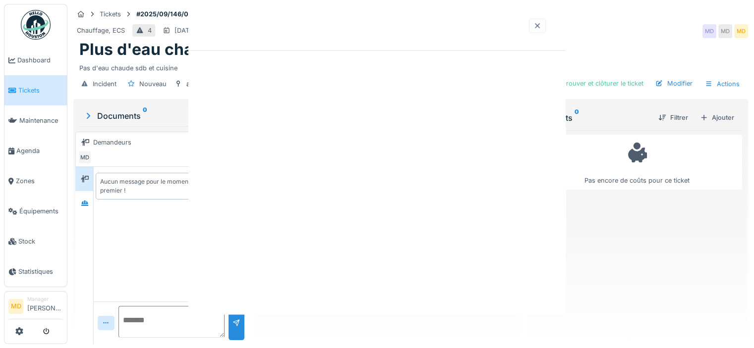
scroll to position [0, 0]
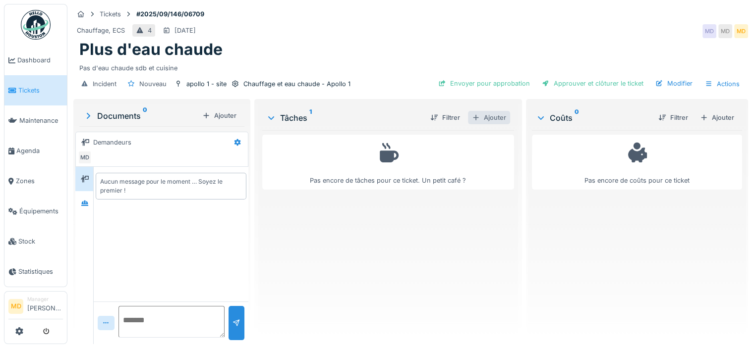
click at [490, 116] on div "Ajouter" at bounding box center [489, 117] width 42 height 13
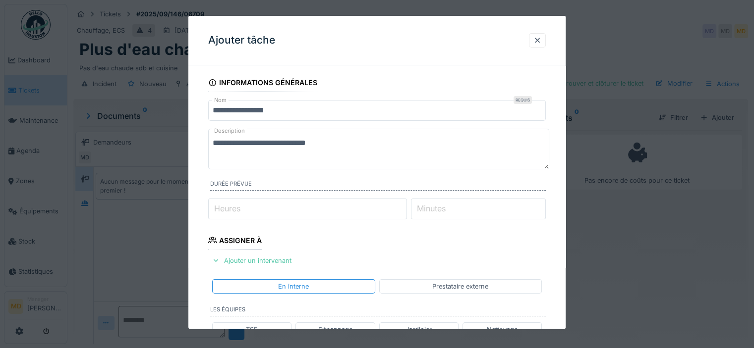
scroll to position [99, 0]
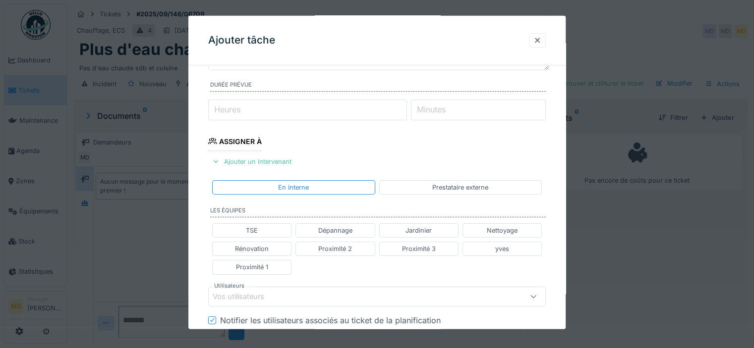
click at [448, 183] on div "Prestataire externe" at bounding box center [460, 187] width 56 height 9
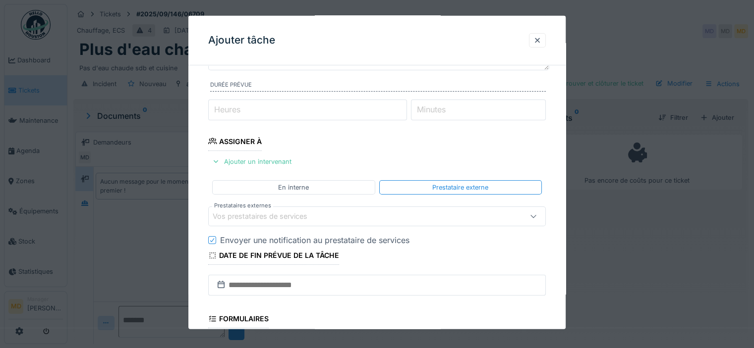
click at [292, 220] on div "Vos prestataires de services" at bounding box center [267, 216] width 109 height 11
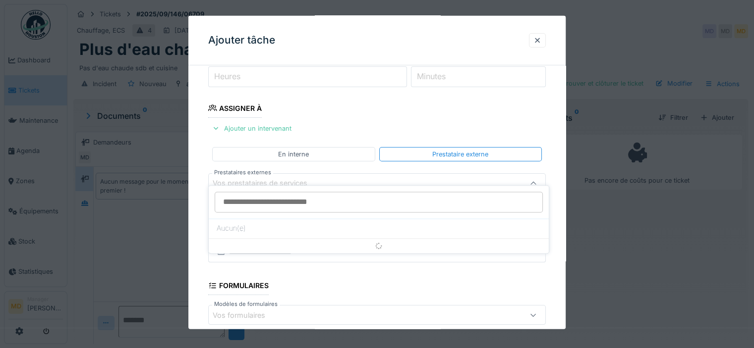
scroll to position [142, 0]
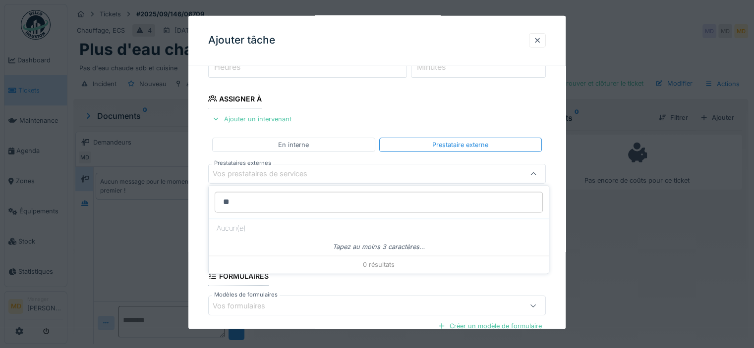
type input "*"
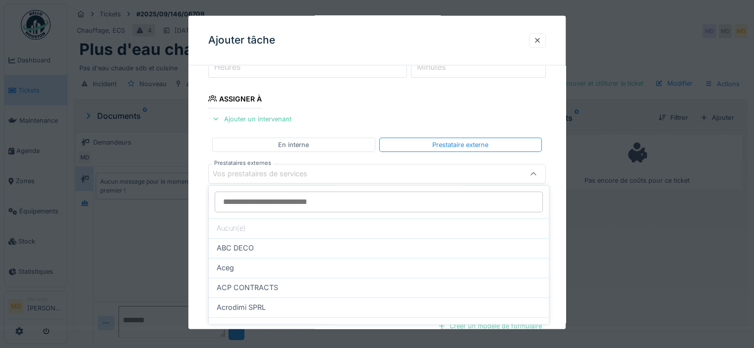
click at [313, 174] on div "Vos prestataires de services" at bounding box center [267, 173] width 109 height 11
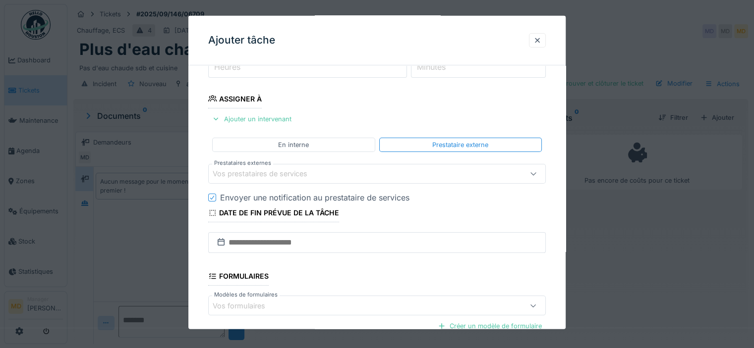
click at [312, 170] on div "Vos prestataires de services" at bounding box center [267, 173] width 109 height 11
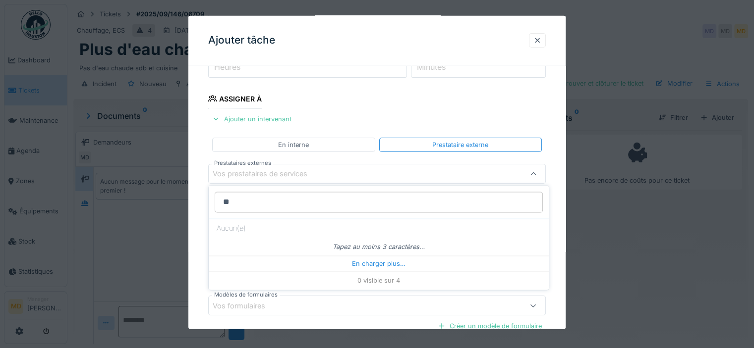
type input "*"
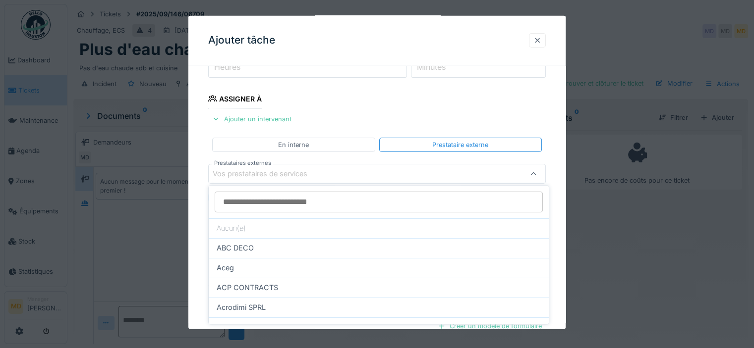
click at [541, 44] on div at bounding box center [537, 40] width 8 height 9
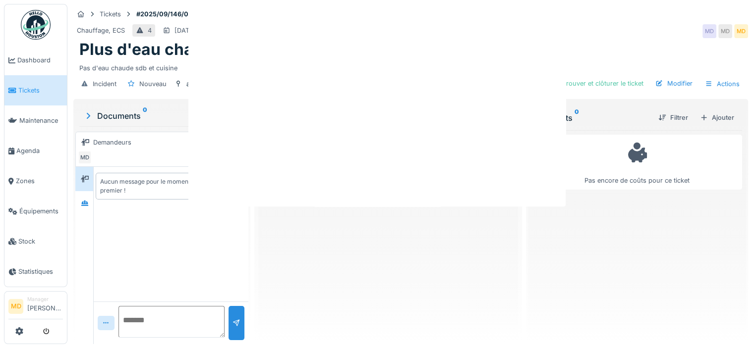
scroll to position [0, 0]
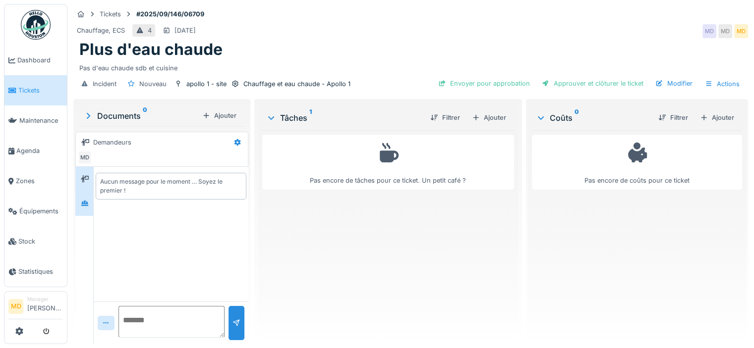
click at [85, 211] on div at bounding box center [84, 203] width 18 height 24
click at [238, 140] on icon at bounding box center [237, 142] width 8 height 6
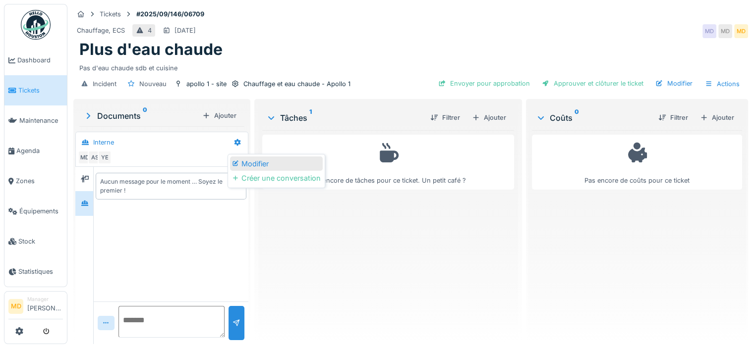
click at [249, 165] on div "Modifier" at bounding box center [276, 164] width 93 height 15
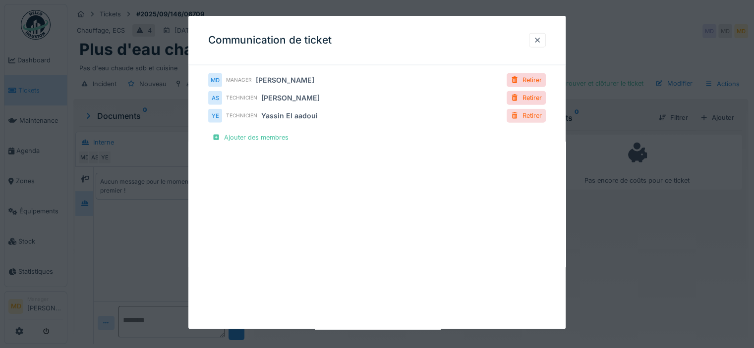
click at [530, 119] on div "Retirer" at bounding box center [525, 115] width 39 height 13
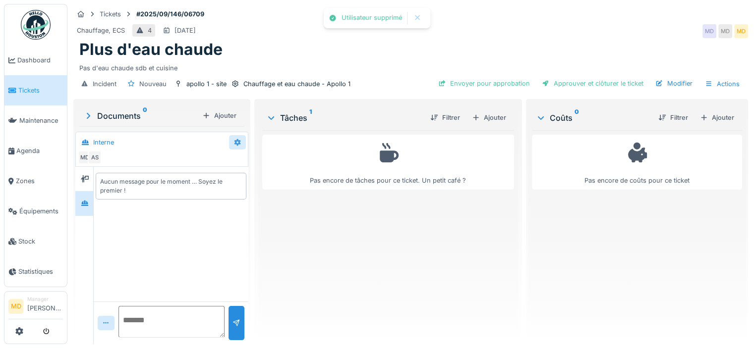
click at [239, 140] on icon at bounding box center [237, 142] width 8 height 6
click at [244, 161] on div "Modifier" at bounding box center [276, 164] width 93 height 15
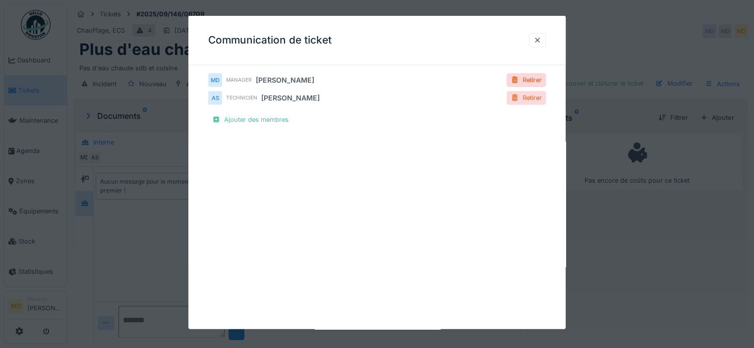
click at [524, 101] on div "Retirer" at bounding box center [525, 97] width 39 height 13
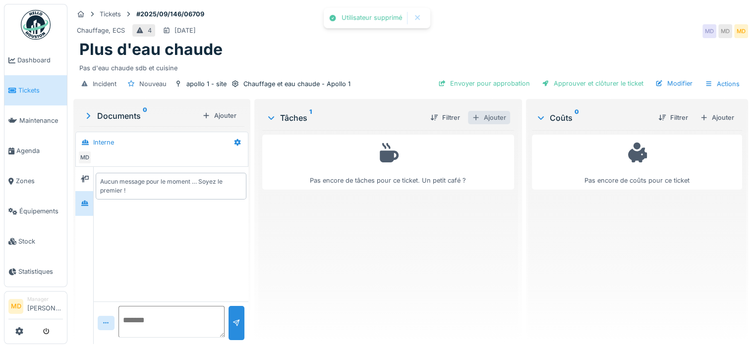
click at [490, 116] on div "Ajouter" at bounding box center [489, 117] width 42 height 13
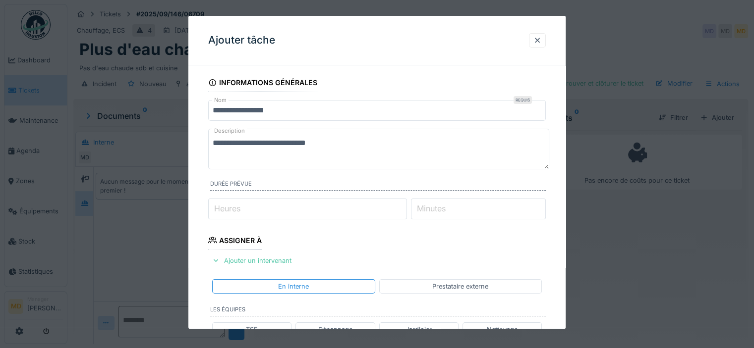
scroll to position [248, 0]
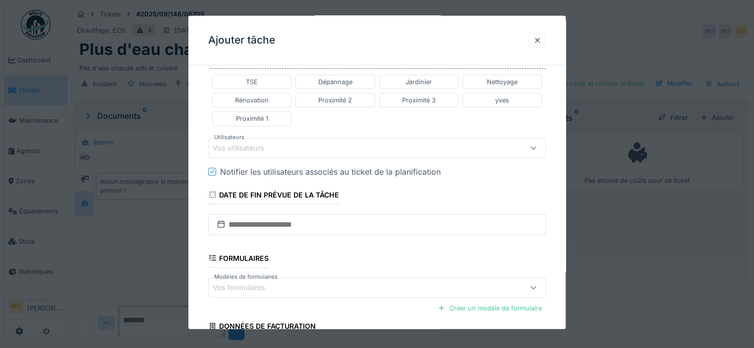
click at [307, 148] on div "Vos utilisateurs" at bounding box center [356, 147] width 287 height 11
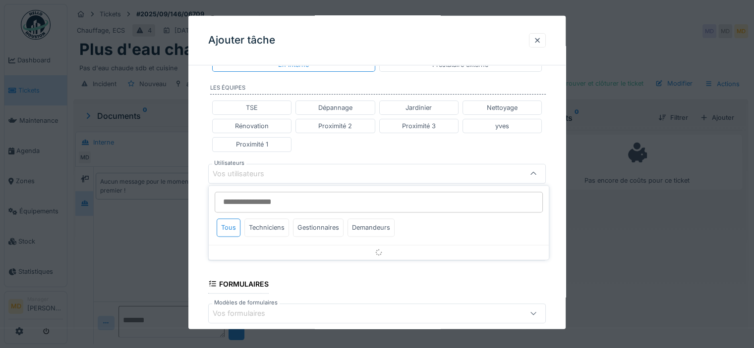
scroll to position [221, 0]
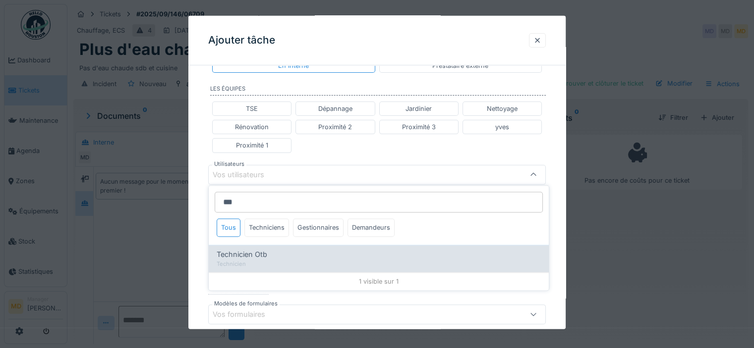
type input "***"
click at [270, 262] on div "Technicien" at bounding box center [379, 264] width 324 height 8
type input "****"
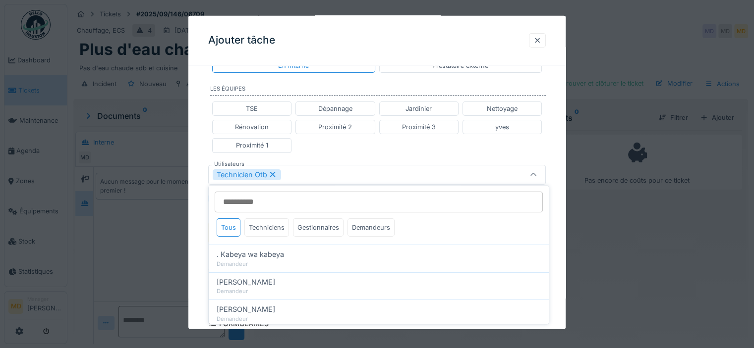
click at [193, 125] on div "**********" at bounding box center [376, 169] width 377 height 635
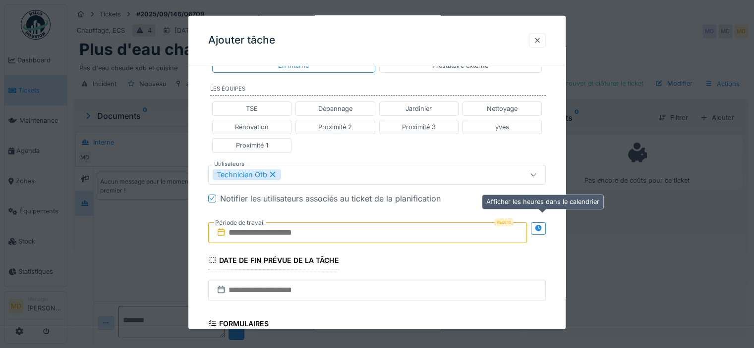
click at [539, 225] on icon at bounding box center [538, 228] width 6 height 6
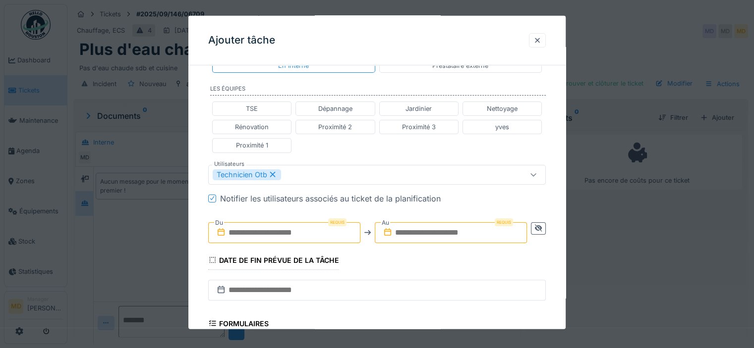
click at [275, 229] on input "text" at bounding box center [284, 232] width 152 height 21
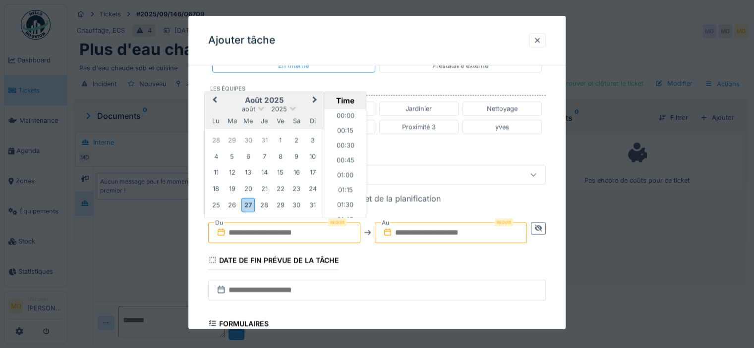
scroll to position [488, 0]
click at [247, 204] on div "27" at bounding box center [247, 205] width 13 height 14
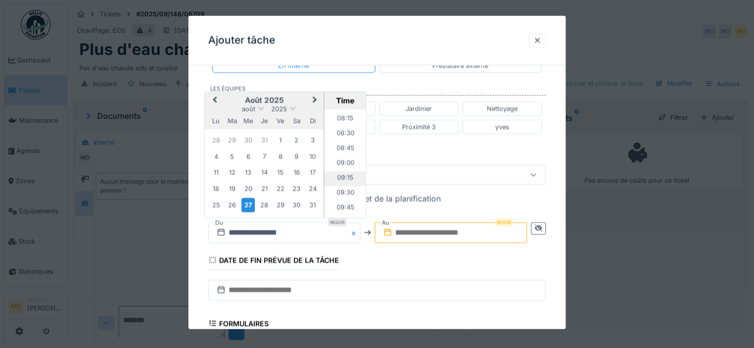
click at [342, 171] on li "09:15" at bounding box center [345, 178] width 42 height 15
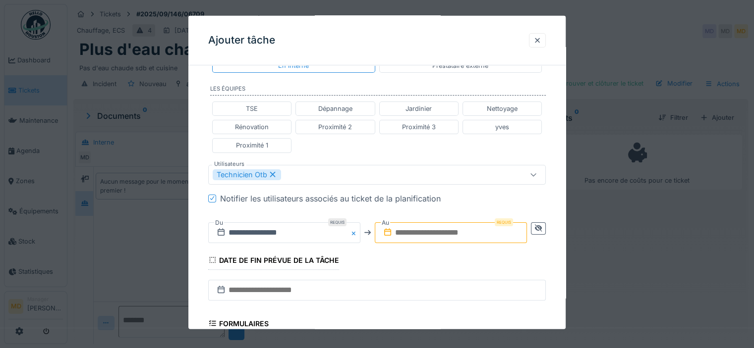
click at [490, 231] on input "text" at bounding box center [451, 232] width 152 height 21
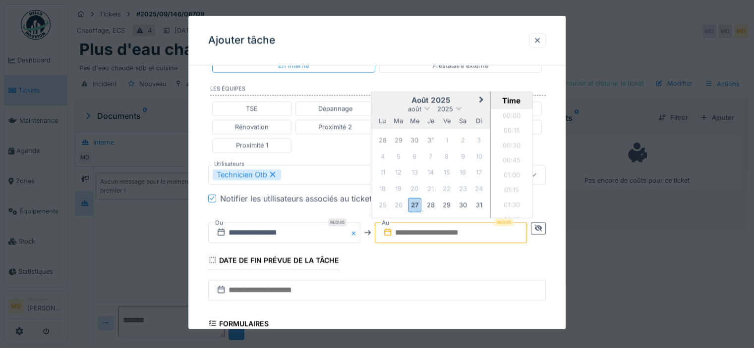
scroll to position [503, 0]
drag, startPoint x: 392, startPoint y: 98, endPoint x: 394, endPoint y: 105, distance: 6.9
click at [392, 98] on h2 "août 2025" at bounding box center [430, 100] width 119 height 9
click at [435, 204] on div "28" at bounding box center [430, 204] width 13 height 13
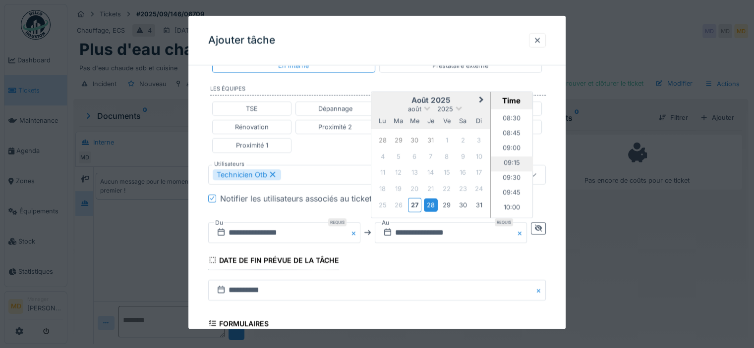
click at [512, 166] on li "09:15" at bounding box center [512, 163] width 42 height 15
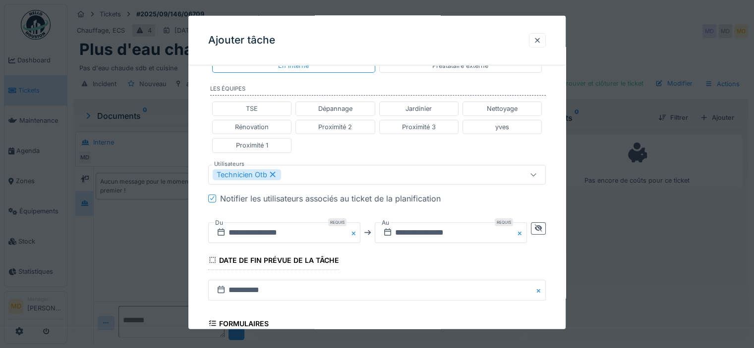
click at [469, 255] on fieldset "**********" at bounding box center [376, 160] width 337 height 616
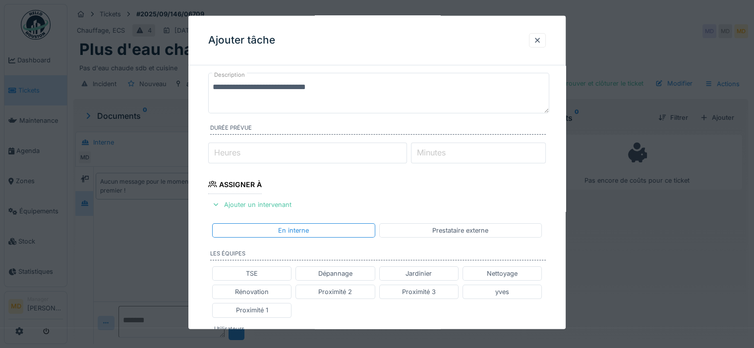
scroll to position [0, 0]
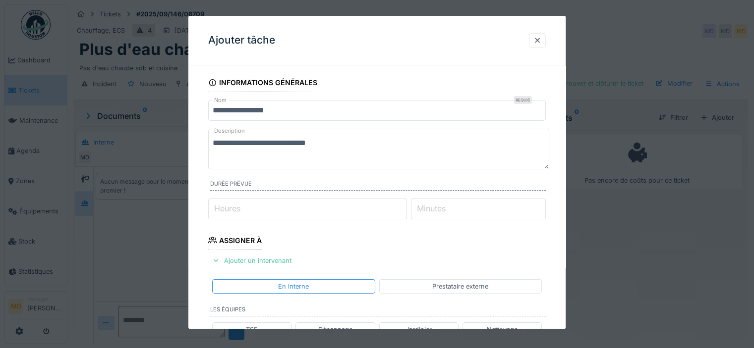
drag, startPoint x: 367, startPoint y: 139, endPoint x: 194, endPoint y: 136, distance: 173.0
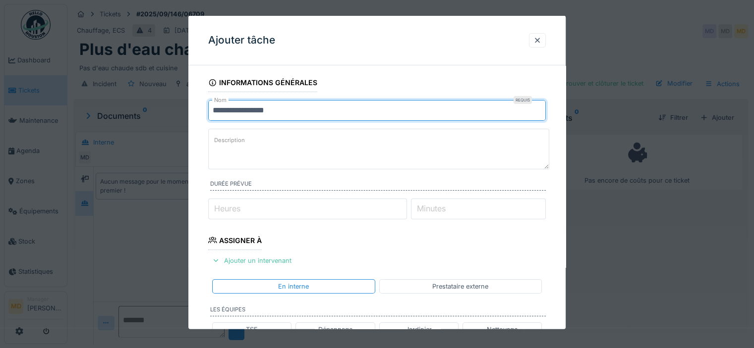
drag, startPoint x: 308, startPoint y: 107, endPoint x: 115, endPoint y: 116, distance: 193.0
click at [115, 116] on div "**********" at bounding box center [410, 174] width 686 height 348
type input "**********"
click at [260, 136] on textarea "**********" at bounding box center [378, 149] width 341 height 41
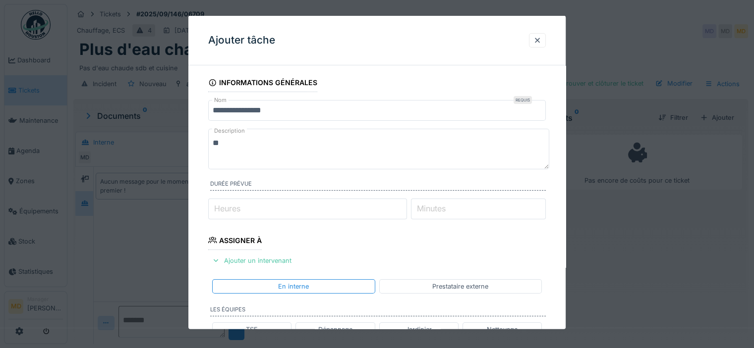
type textarea "*"
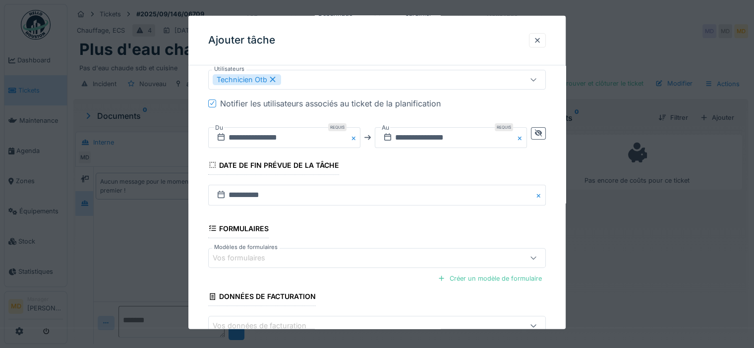
scroll to position [377, 0]
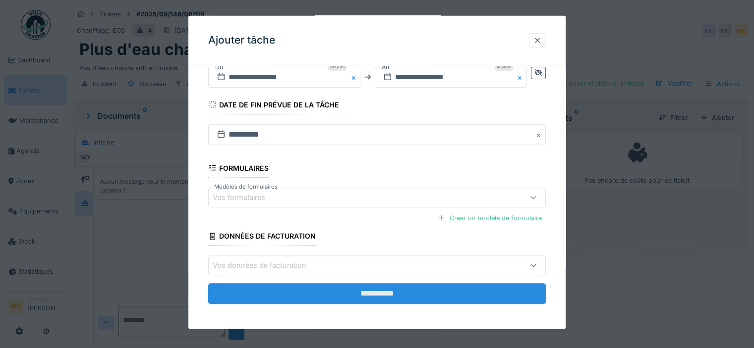
type textarea "**********"
click at [344, 291] on input "**********" at bounding box center [376, 293] width 337 height 21
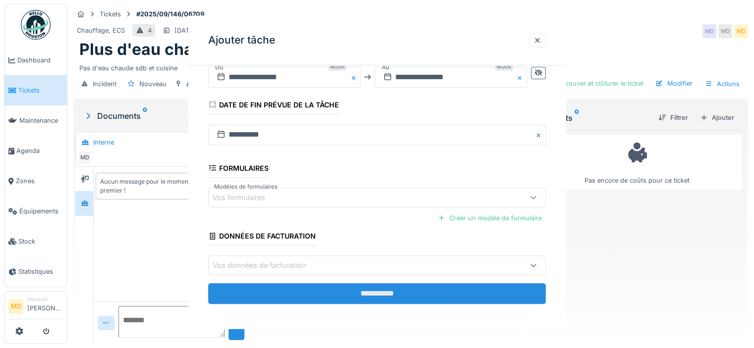
scroll to position [0, 0]
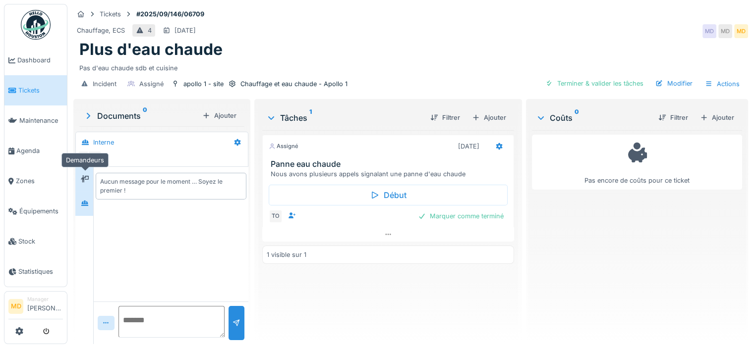
click at [81, 185] on div at bounding box center [84, 179] width 15 height 16
click at [84, 208] on div at bounding box center [84, 203] width 15 height 12
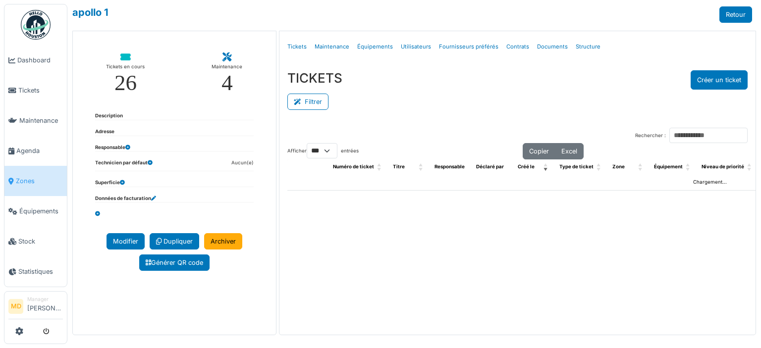
select select "***"
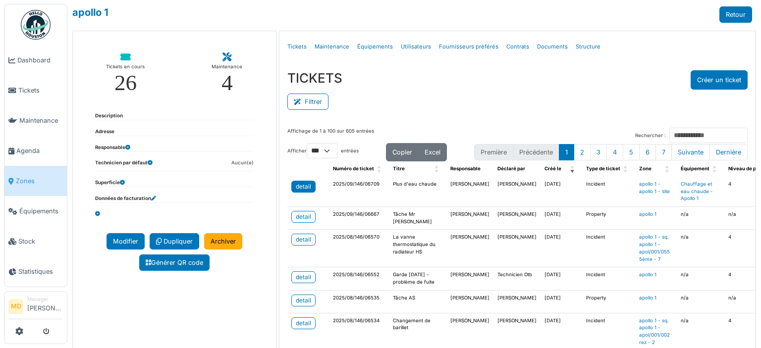
click at [299, 192] on td "detail" at bounding box center [308, 192] width 42 height 30
click at [301, 188] on div "detail" at bounding box center [303, 186] width 15 height 9
click at [577, 47] on link "Structure" at bounding box center [588, 46] width 33 height 23
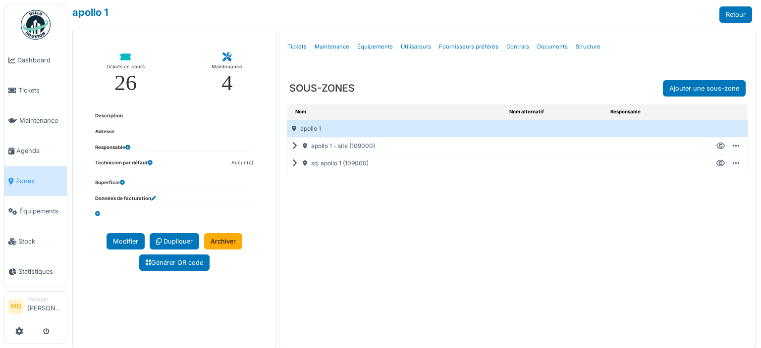
click at [292, 146] on icon at bounding box center [296, 146] width 9 height 0
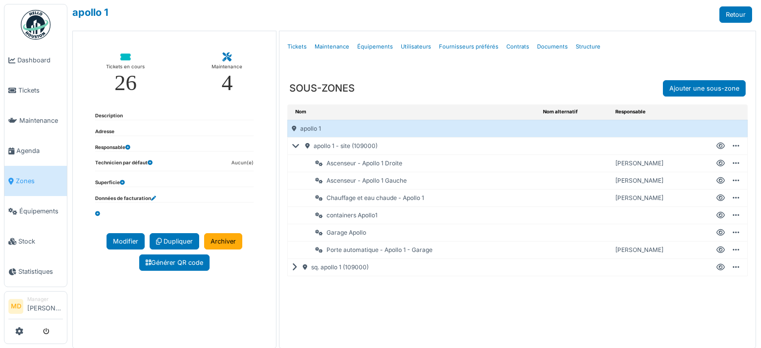
click at [717, 198] on icon at bounding box center [721, 198] width 8 height 0
click at [291, 45] on link "Tickets" at bounding box center [296, 46] width 27 height 23
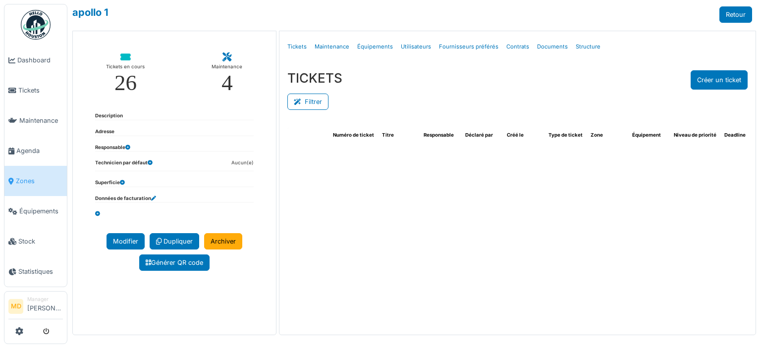
select select "***"
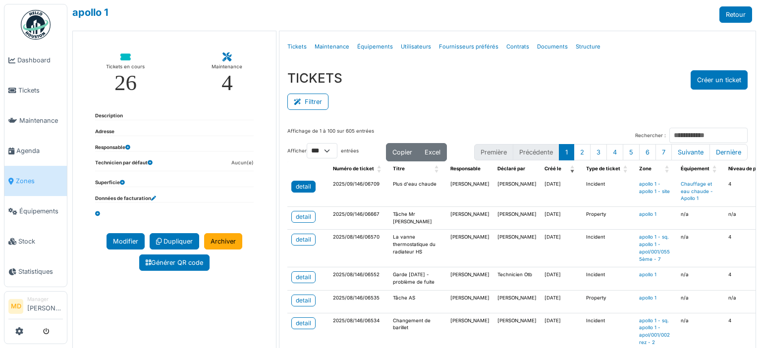
click at [298, 184] on div "detail" at bounding box center [303, 186] width 15 height 9
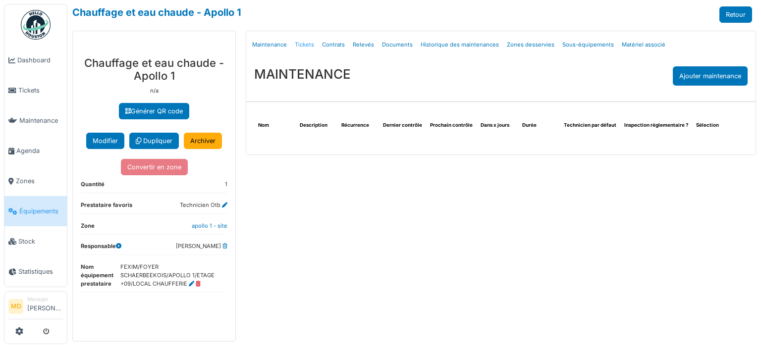
click at [300, 41] on link "Tickets" at bounding box center [304, 44] width 27 height 23
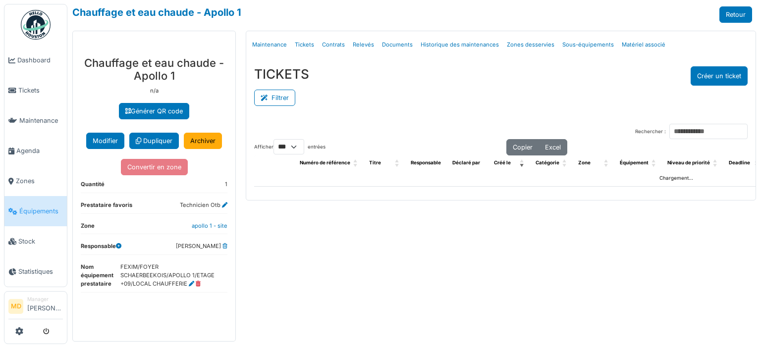
select select "***"
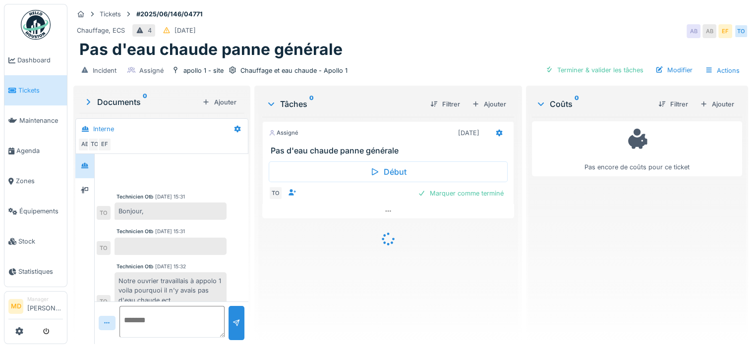
scroll to position [10, 0]
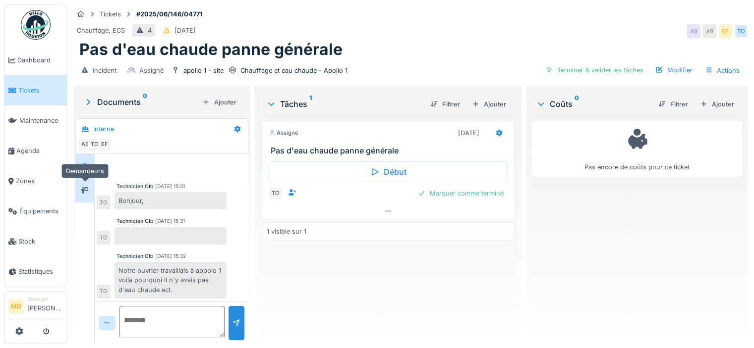
click at [85, 189] on icon at bounding box center [85, 190] width 8 height 6
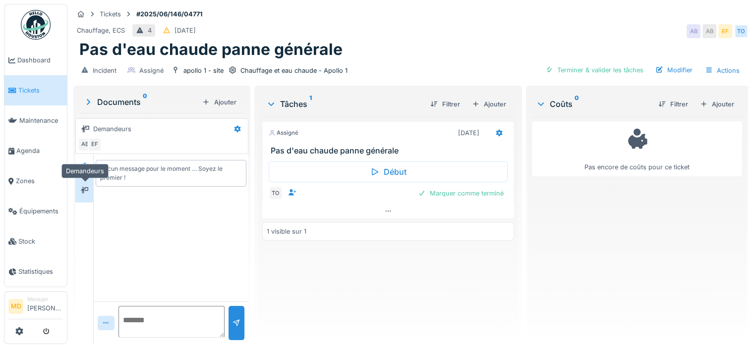
scroll to position [0, 0]
click at [88, 162] on div at bounding box center [85, 166] width 8 height 9
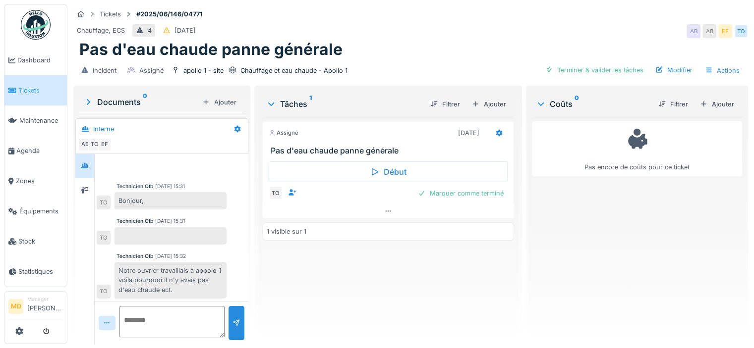
scroll to position [7, 0]
click at [386, 204] on div at bounding box center [388, 211] width 252 height 14
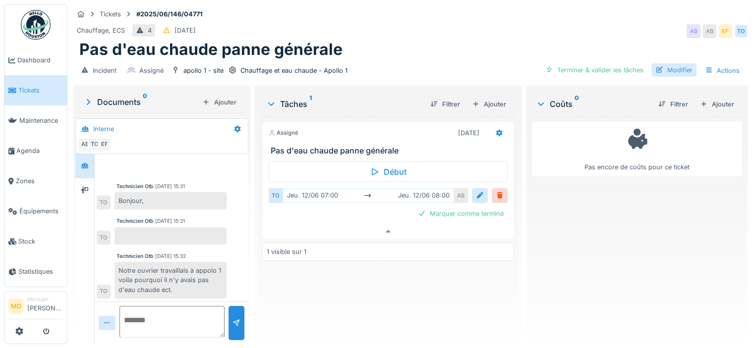
click at [674, 63] on div "Modifier" at bounding box center [673, 69] width 45 height 13
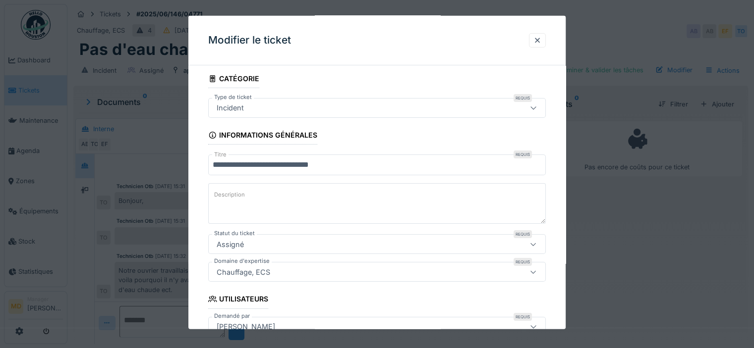
scroll to position [0, 0]
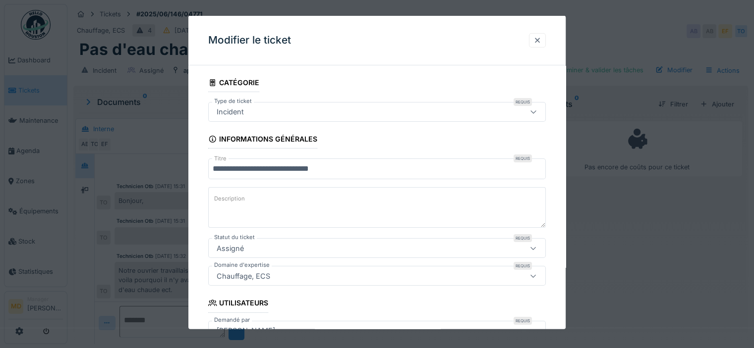
click at [534, 38] on div at bounding box center [537, 40] width 17 height 14
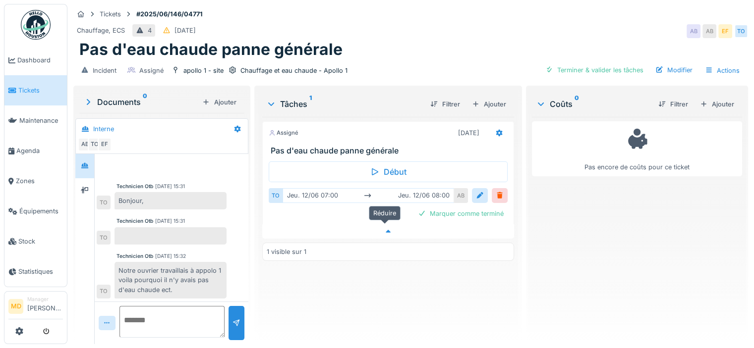
click at [378, 225] on div at bounding box center [388, 231] width 252 height 14
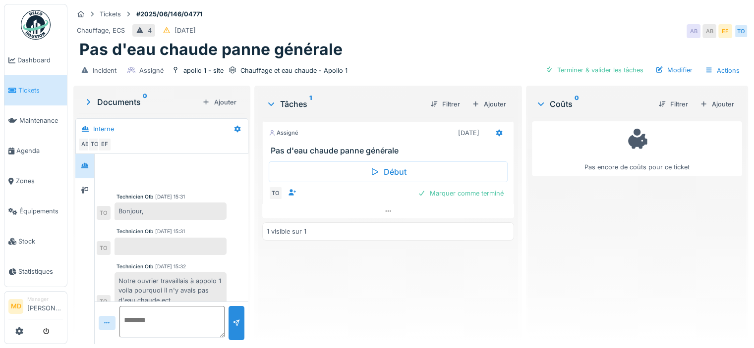
scroll to position [10, 0]
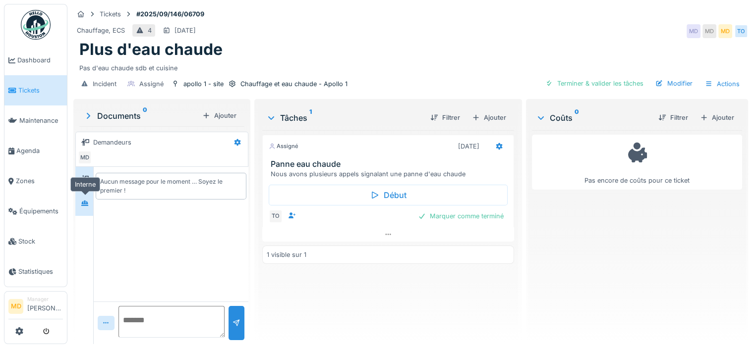
click at [88, 200] on icon at bounding box center [85, 203] width 8 height 6
click at [88, 175] on icon at bounding box center [85, 178] width 8 height 7
click at [87, 202] on icon at bounding box center [84, 203] width 7 height 5
click at [667, 85] on div "Modifier" at bounding box center [673, 83] width 45 height 13
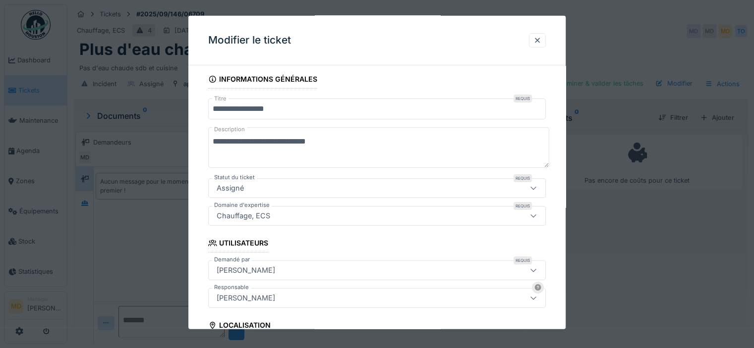
scroll to position [149, 0]
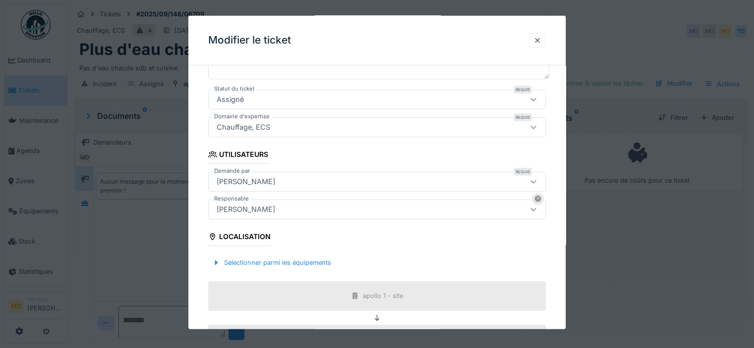
click at [232, 208] on div "[PERSON_NAME]" at bounding box center [246, 209] width 66 height 11
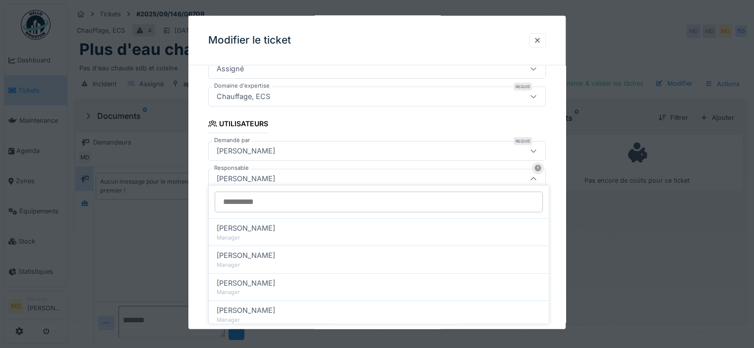
scroll to position [185, 0]
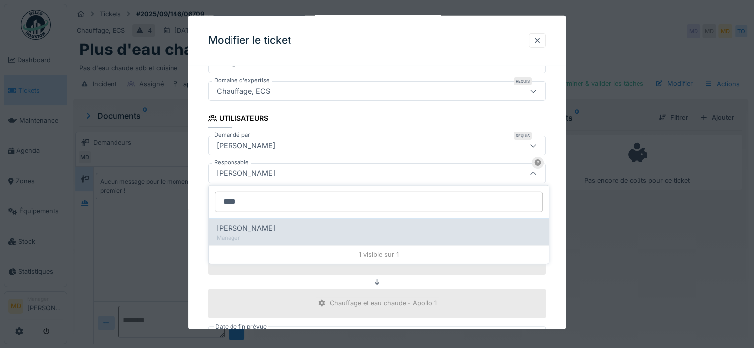
type input "****"
click at [277, 231] on div "[PERSON_NAME]" at bounding box center [379, 228] width 324 height 11
type input "****"
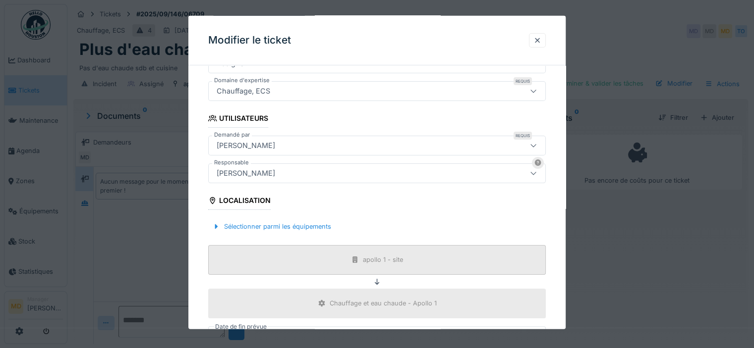
scroll to position [361, 0]
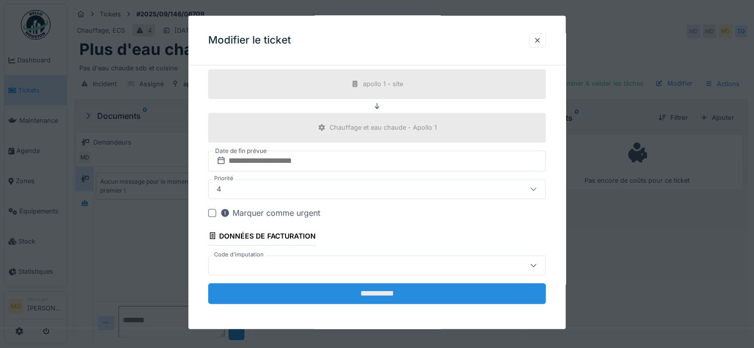
click at [381, 295] on input "**********" at bounding box center [376, 293] width 337 height 21
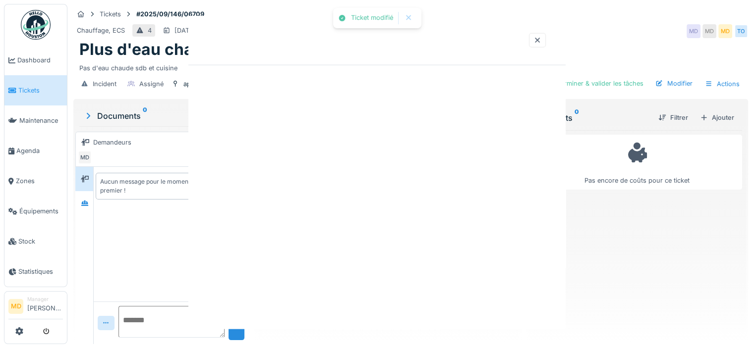
scroll to position [0, 0]
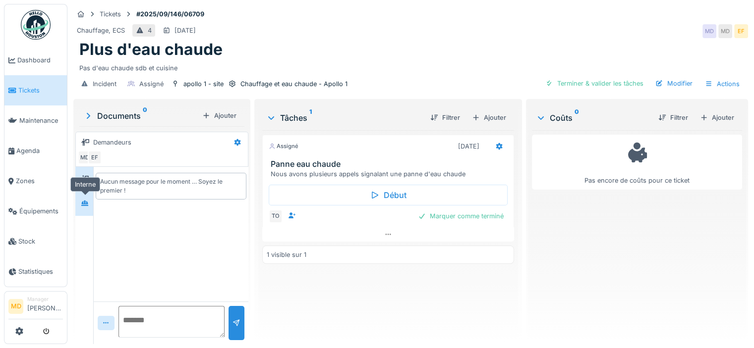
click at [90, 200] on div at bounding box center [84, 203] width 15 height 12
click at [83, 180] on icon at bounding box center [85, 178] width 8 height 7
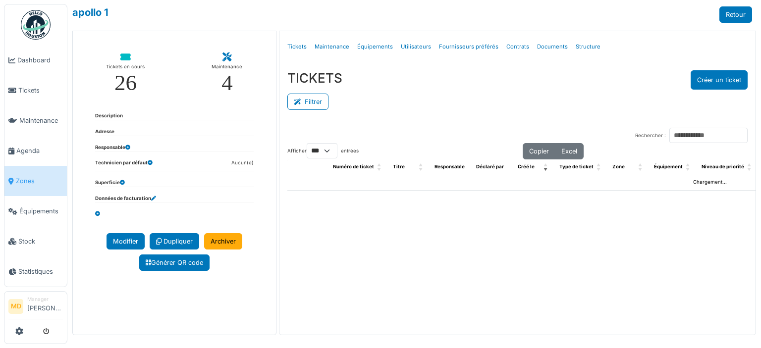
select select "***"
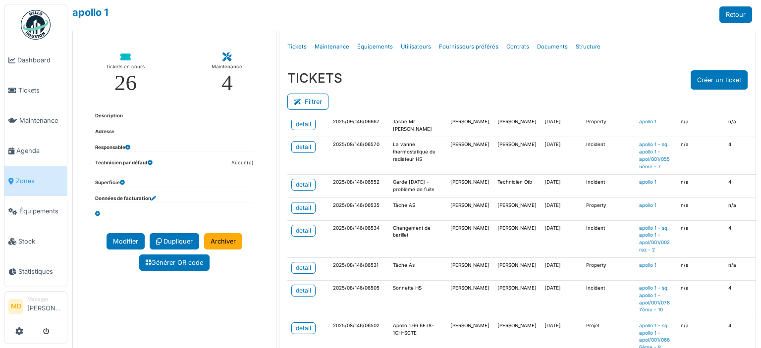
scroll to position [99, 0]
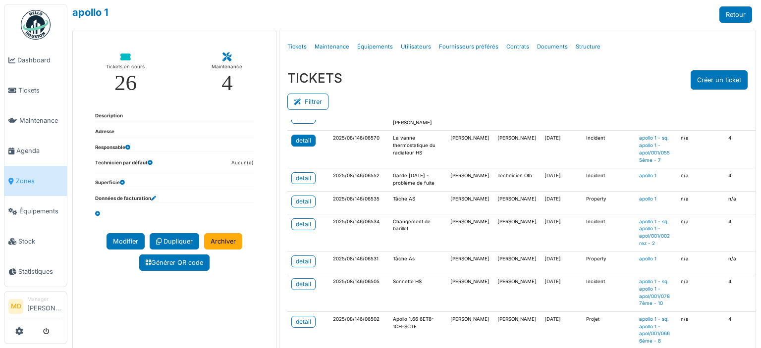
click at [300, 139] on div "detail" at bounding box center [303, 140] width 15 height 9
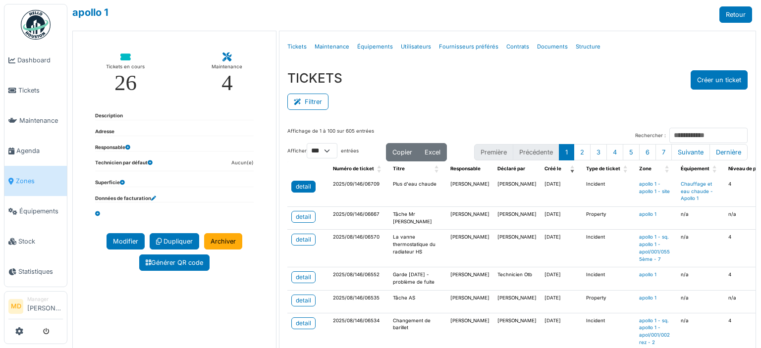
click at [299, 184] on div "detail" at bounding box center [303, 186] width 15 height 9
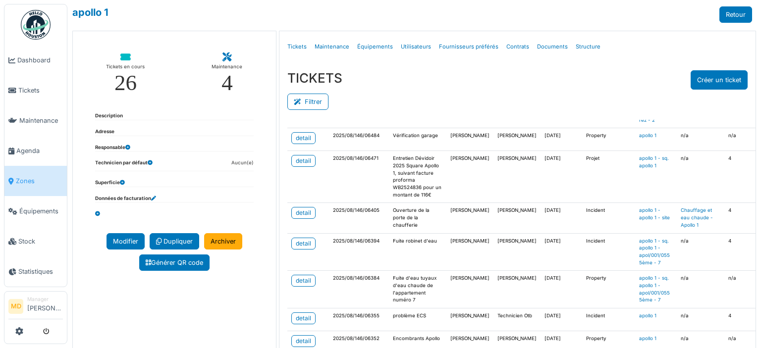
scroll to position [446, 0]
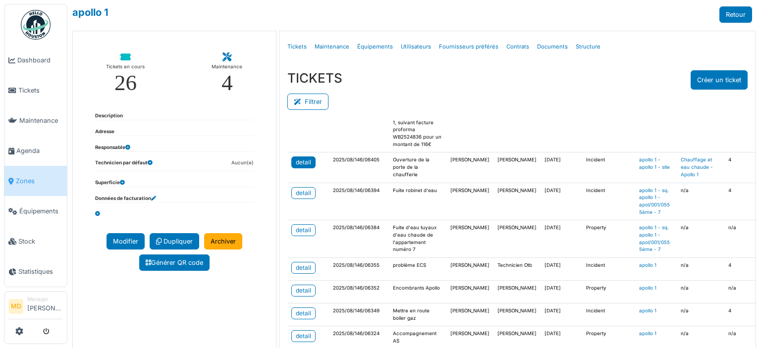
click at [296, 167] on div "detail" at bounding box center [303, 162] width 15 height 9
click at [303, 273] on div "detail" at bounding box center [303, 268] width 15 height 9
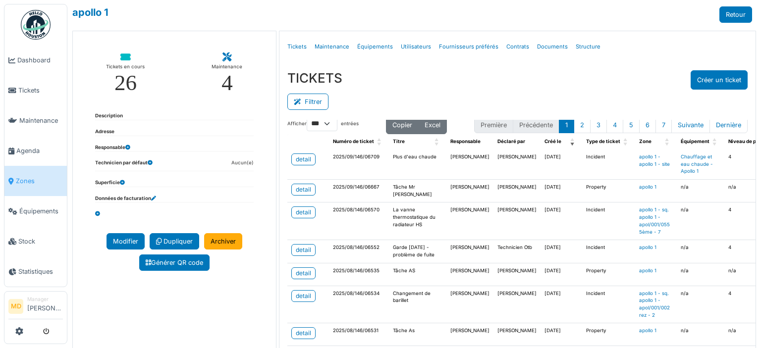
scroll to position [0, 0]
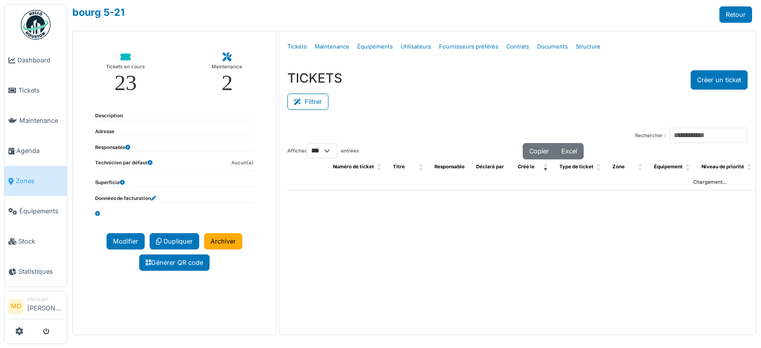
select select "***"
click at [575, 45] on link "Structure" at bounding box center [588, 46] width 33 height 23
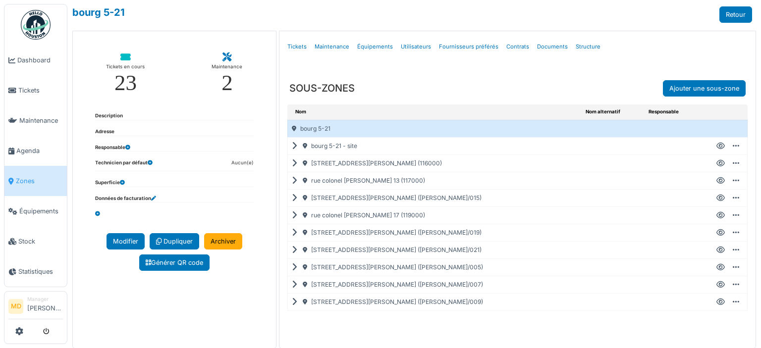
click at [292, 146] on icon at bounding box center [296, 146] width 9 height 0
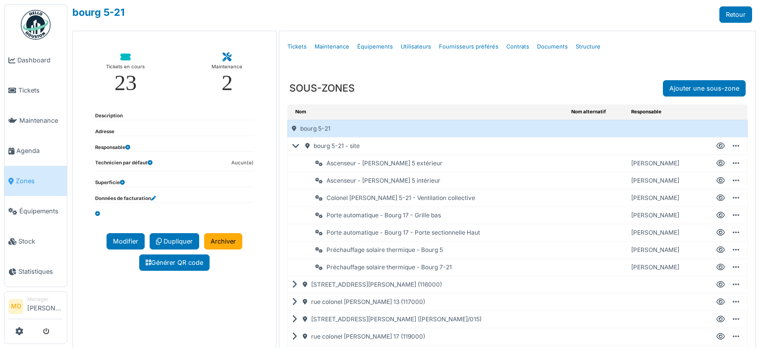
click at [292, 146] on icon at bounding box center [298, 146] width 12 height 0
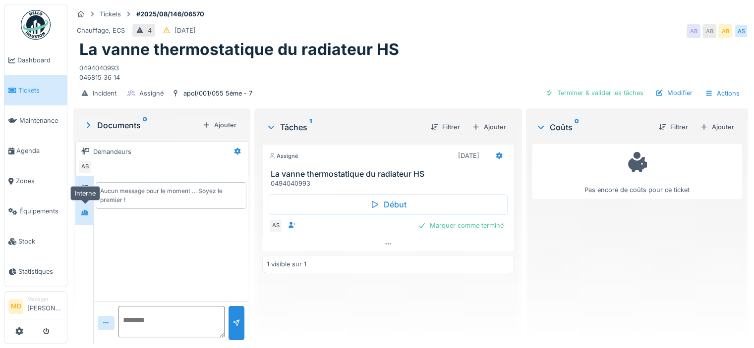
click at [81, 213] on icon at bounding box center [85, 213] width 8 height 6
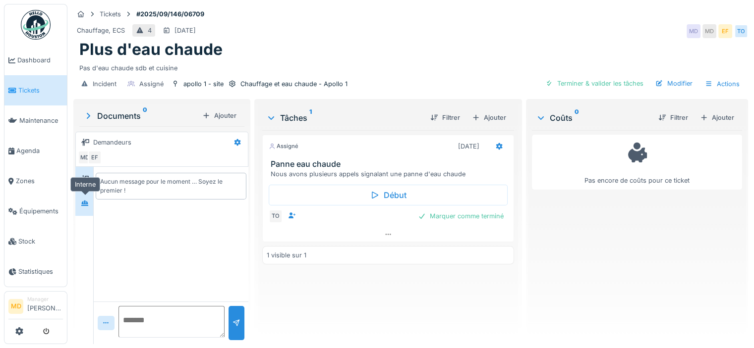
click at [89, 204] on div at bounding box center [84, 203] width 15 height 12
click at [85, 179] on icon at bounding box center [85, 179] width 8 height 6
click at [89, 202] on div at bounding box center [84, 203] width 15 height 12
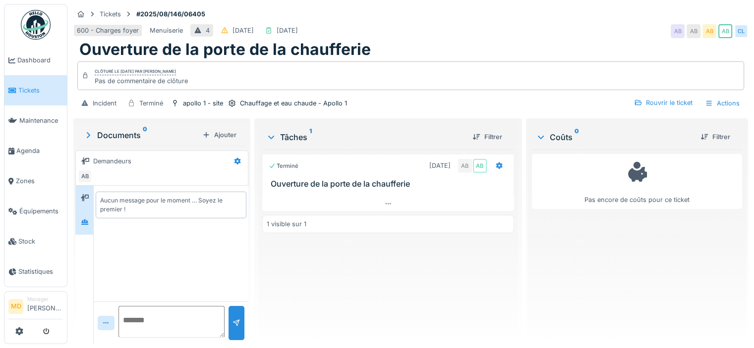
click at [79, 222] on div at bounding box center [84, 222] width 15 height 12
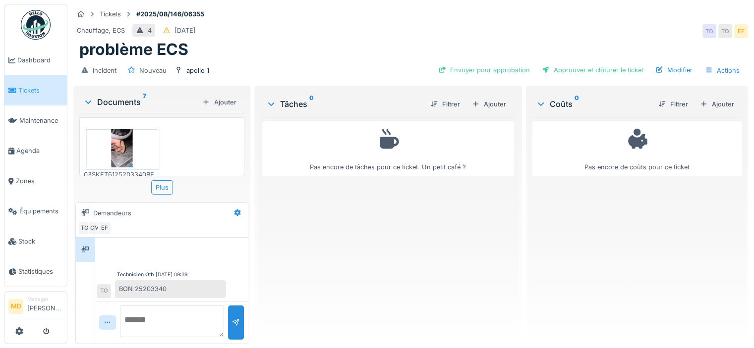
scroll to position [7, 0]
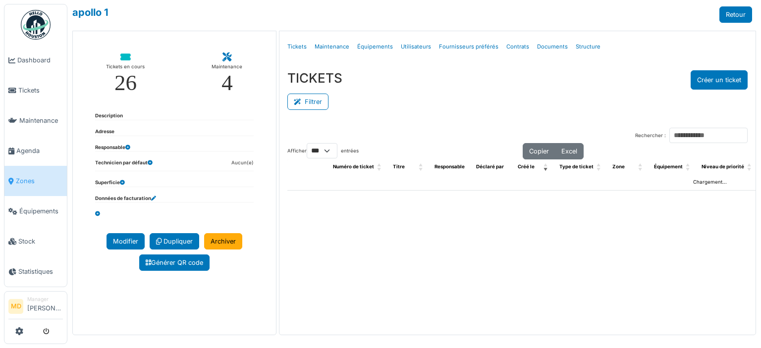
select select "***"
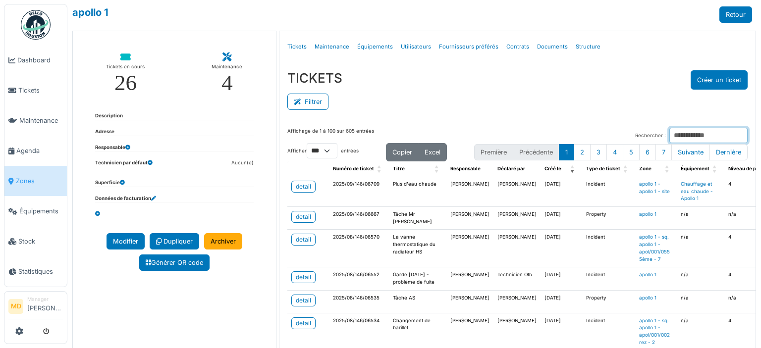
click at [670, 133] on input "Rechercher :" at bounding box center [709, 135] width 78 height 15
click at [672, 134] on input "***" at bounding box center [709, 135] width 78 height 15
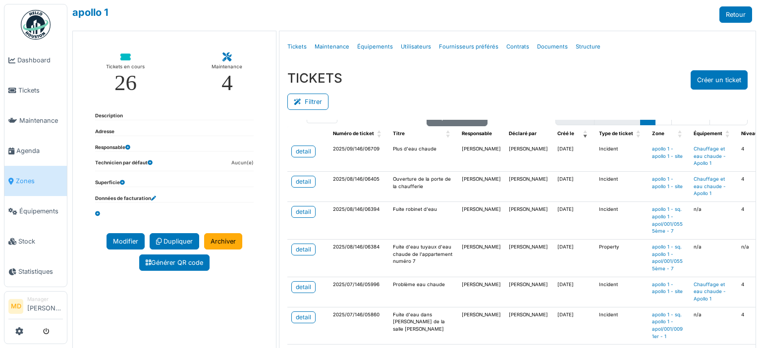
scroll to position [50, 0]
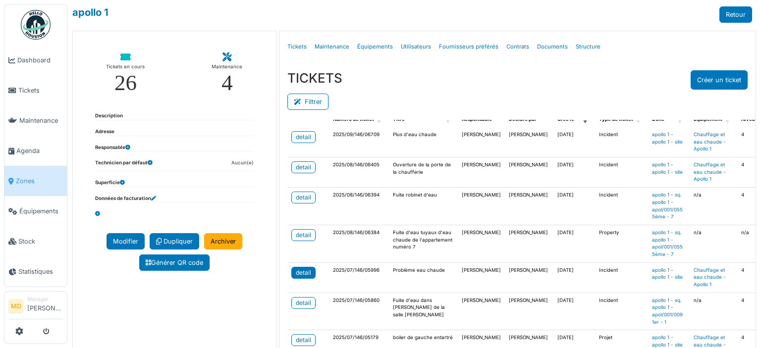
type input "***"
click at [305, 273] on div "detail" at bounding box center [303, 273] width 15 height 9
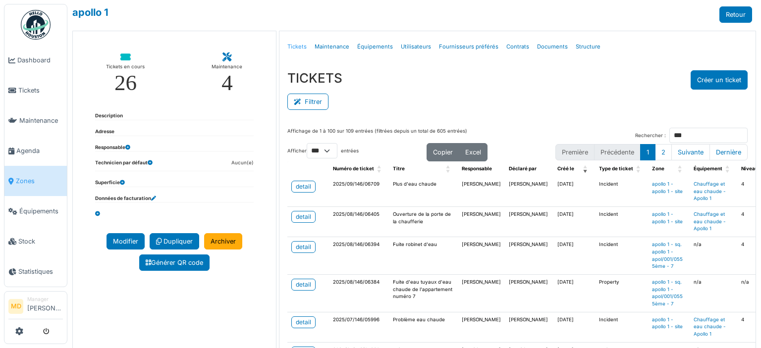
click at [291, 46] on link "Tickets" at bounding box center [296, 46] width 27 height 23
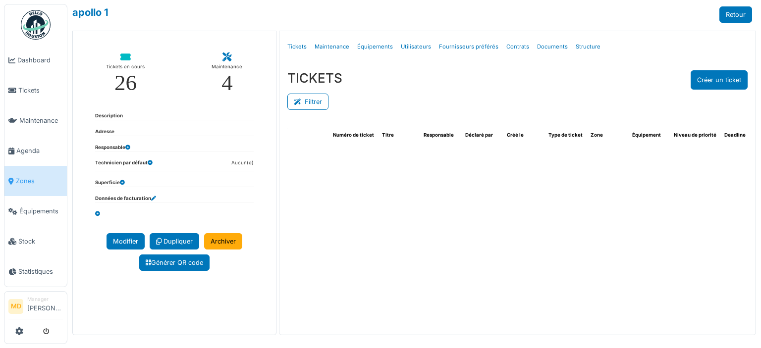
select select "***"
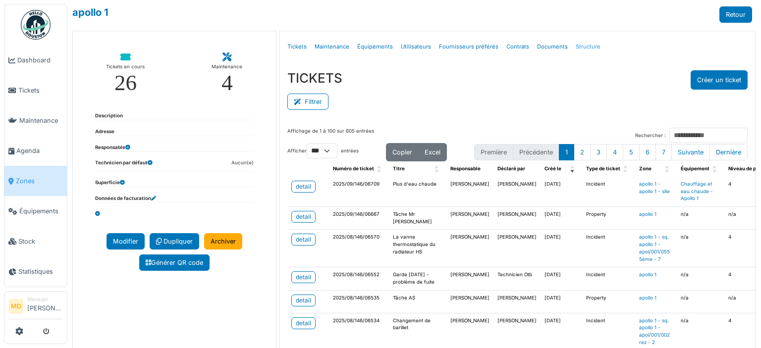
click at [581, 48] on link "Structure" at bounding box center [588, 46] width 33 height 23
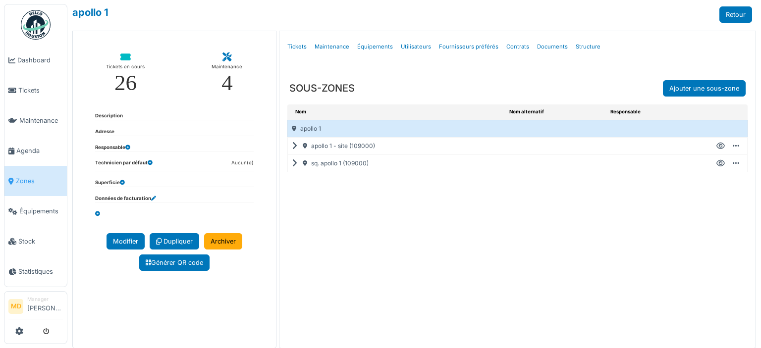
click at [292, 146] on icon at bounding box center [296, 146] width 9 height 0
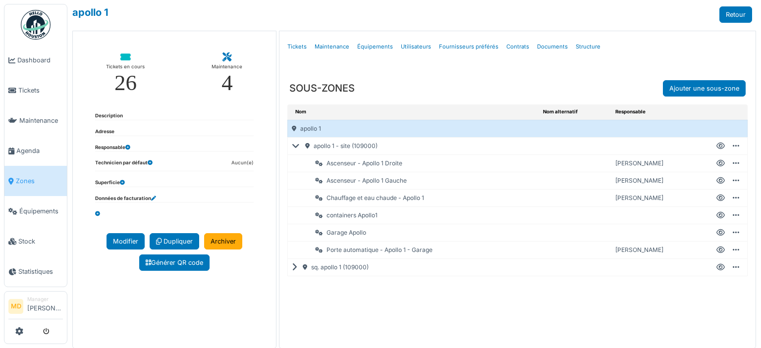
click at [717, 198] on icon at bounding box center [721, 198] width 8 height 0
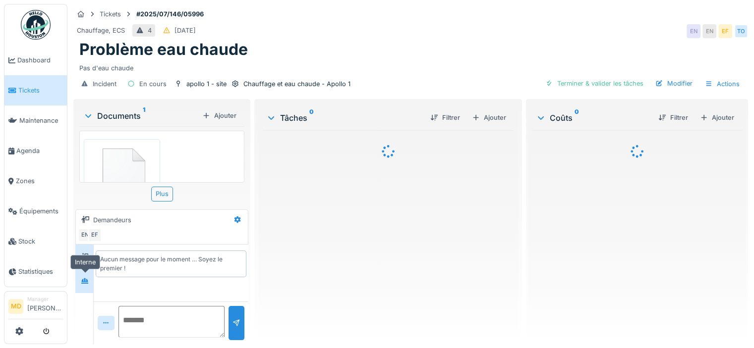
click at [85, 286] on div at bounding box center [84, 281] width 15 height 12
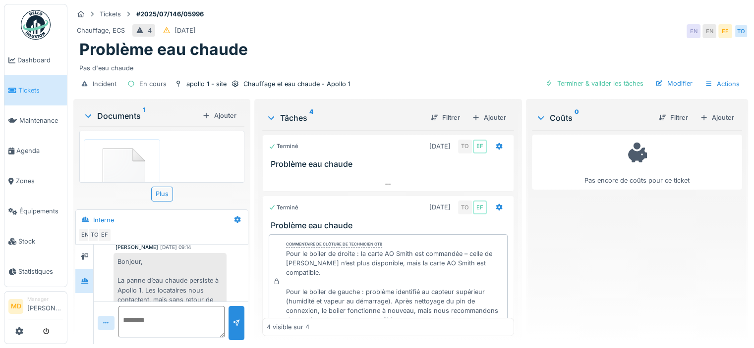
scroll to position [149, 0]
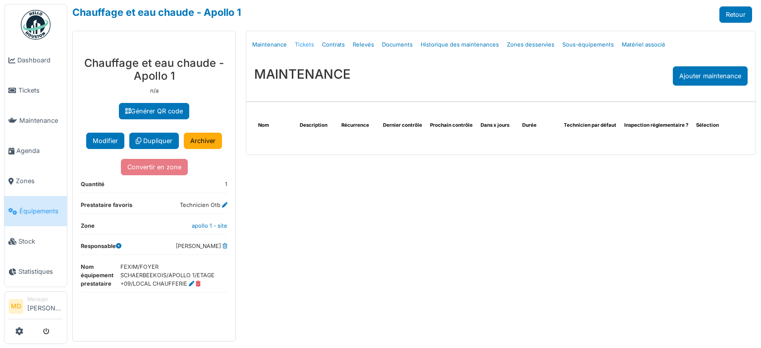
click at [301, 45] on link "Tickets" at bounding box center [304, 44] width 27 height 23
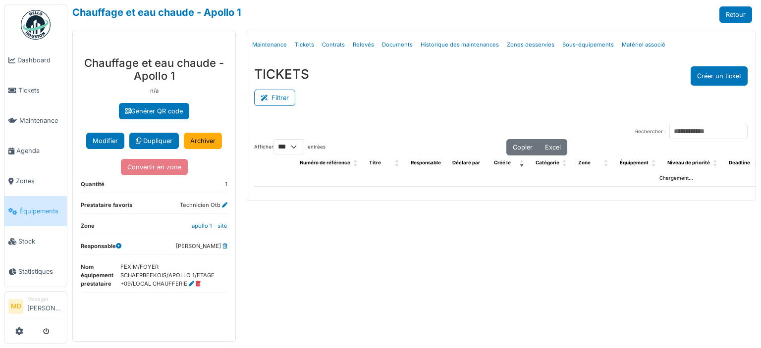
select select "***"
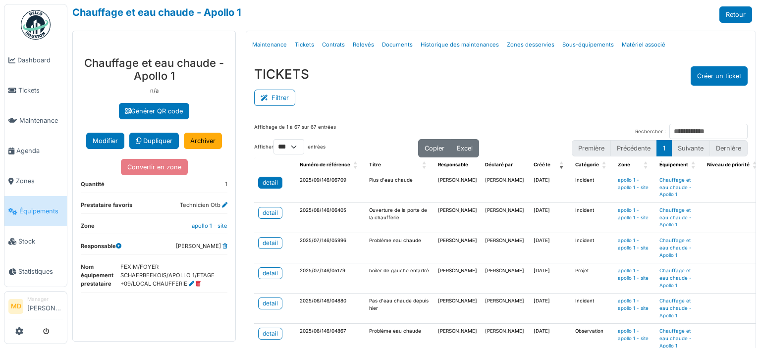
click at [274, 183] on div "detail" at bounding box center [270, 182] width 15 height 9
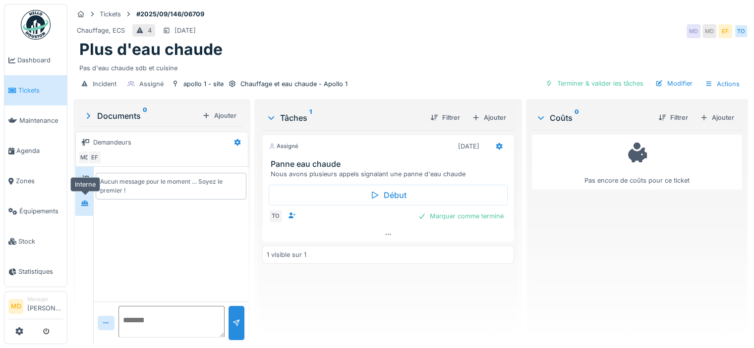
click at [79, 204] on div at bounding box center [84, 203] width 15 height 12
click at [676, 85] on div "Modifier" at bounding box center [673, 83] width 45 height 13
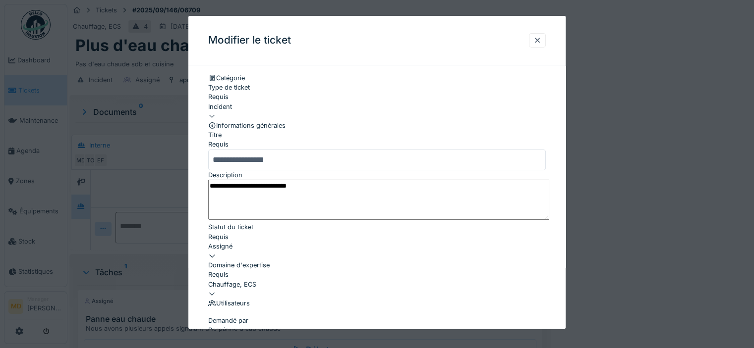
drag, startPoint x: 366, startPoint y: 199, endPoint x: 281, endPoint y: 205, distance: 84.5
click at [281, 205] on textarea "**********" at bounding box center [378, 199] width 341 height 41
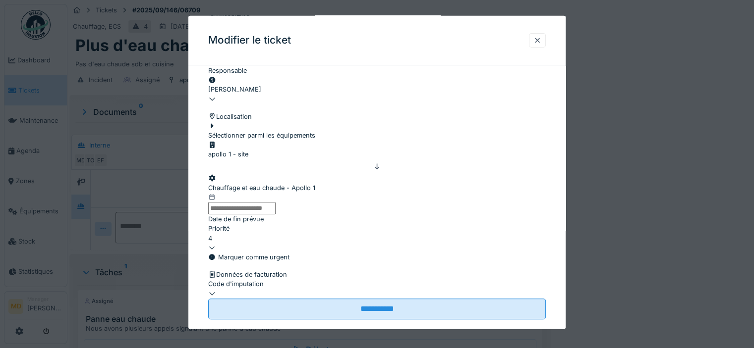
scroll to position [361, 0]
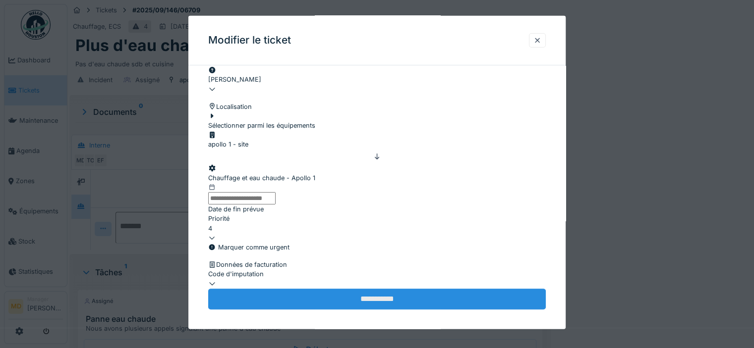
type textarea "**********"
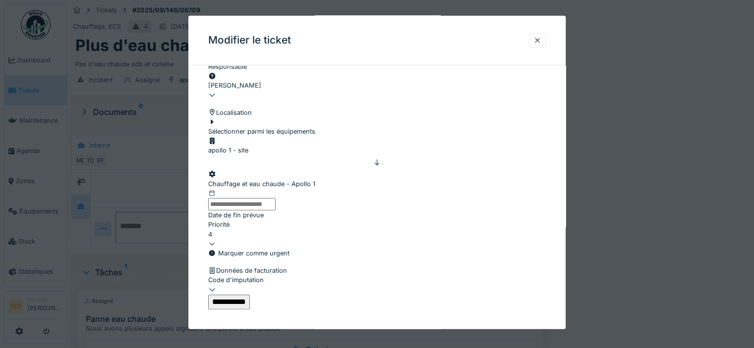
click at [250, 294] on input "**********" at bounding box center [229, 301] width 42 height 15
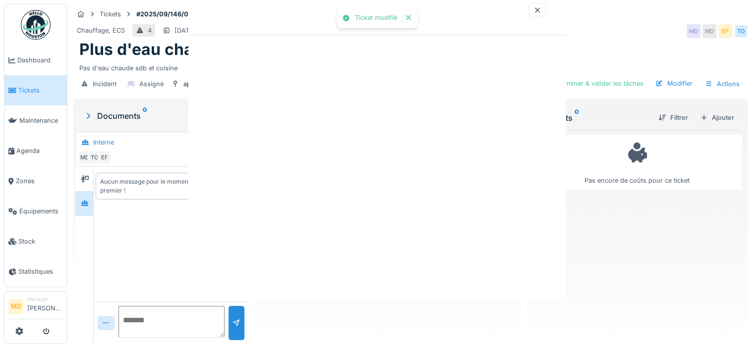
scroll to position [0, 0]
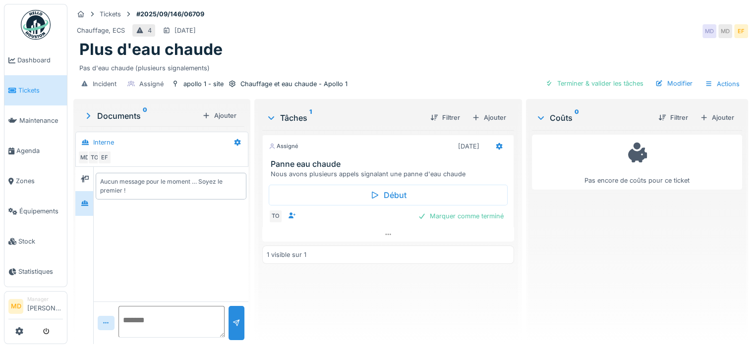
click at [335, 55] on div "Plus d'eau chaude" at bounding box center [410, 49] width 663 height 19
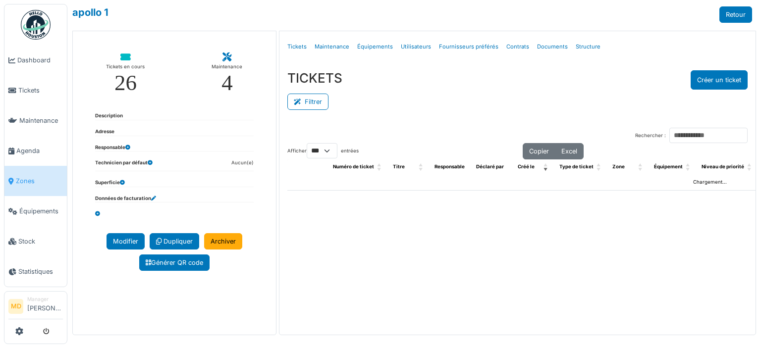
select select "***"
click at [573, 48] on link "Structure" at bounding box center [588, 46] width 33 height 23
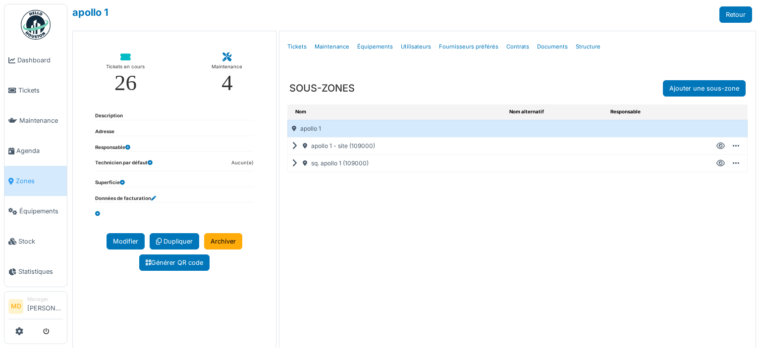
click at [293, 146] on icon at bounding box center [296, 146] width 9 height 0
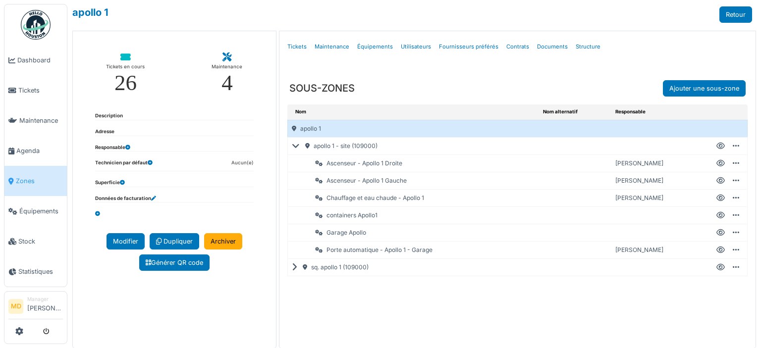
click at [717, 198] on icon at bounding box center [721, 198] width 8 height 0
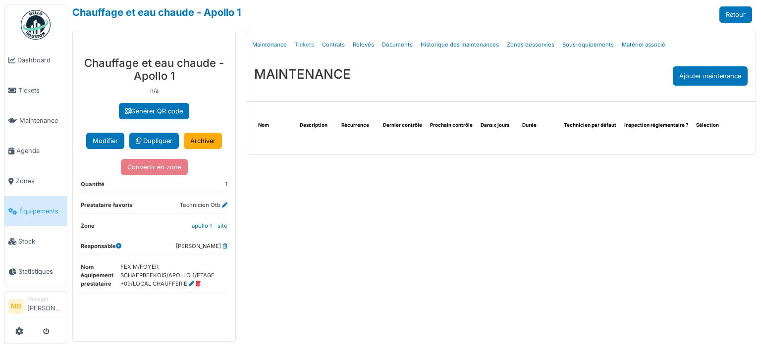
click at [298, 46] on link "Tickets" at bounding box center [304, 44] width 27 height 23
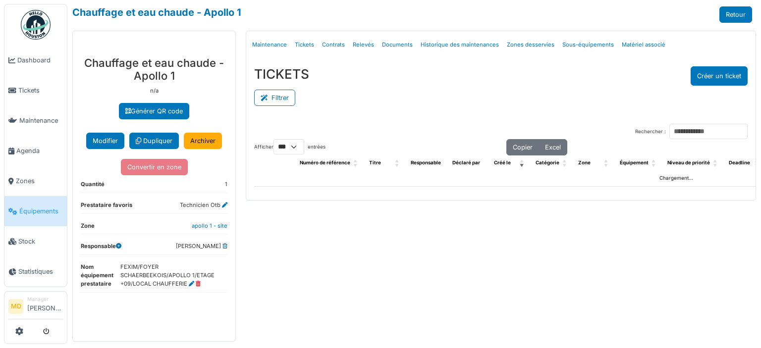
select select "***"
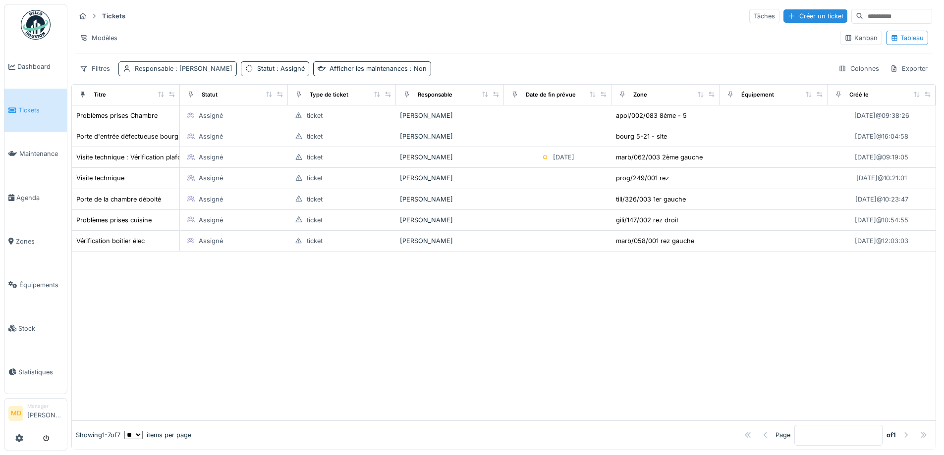
click at [180, 70] on span ": Mouad Dakir" at bounding box center [202, 68] width 59 height 7
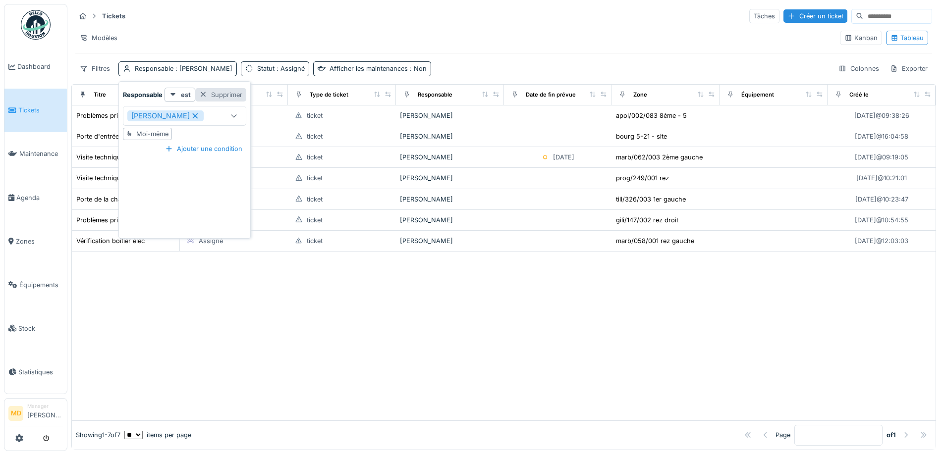
click at [217, 94] on div "Supprimer" at bounding box center [220, 94] width 51 height 13
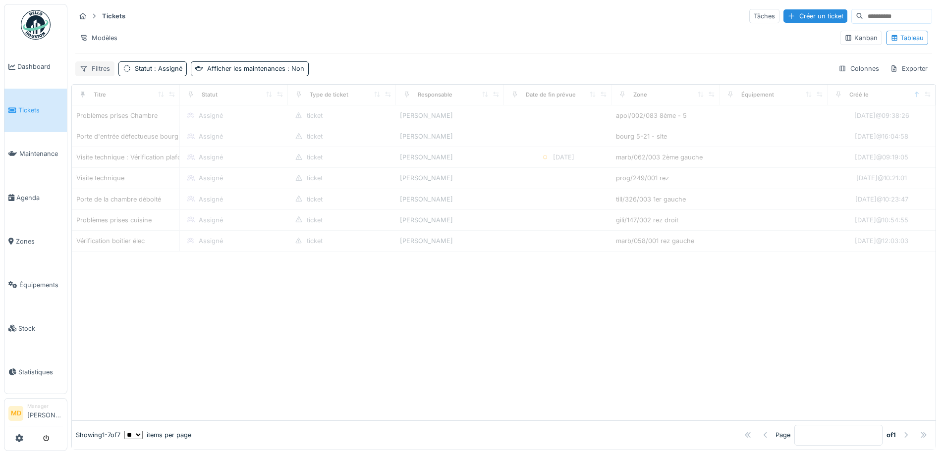
click at [83, 67] on icon at bounding box center [84, 68] width 8 height 6
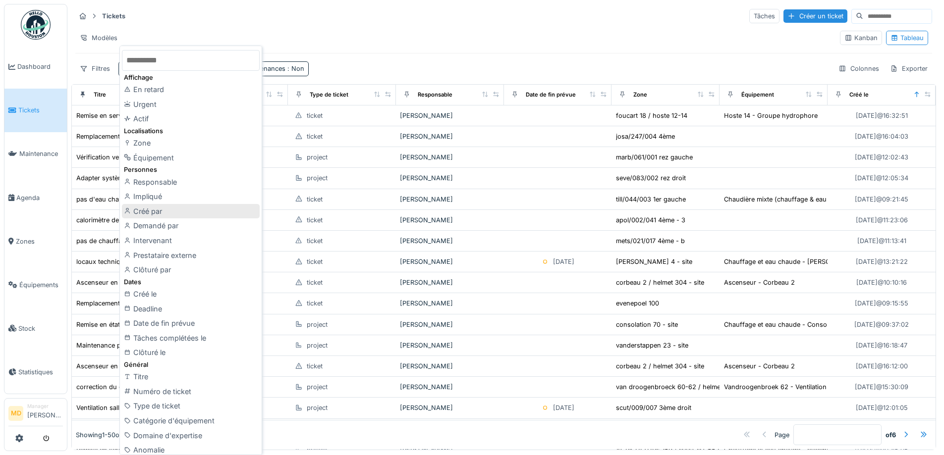
click at [168, 207] on div "Créé par" at bounding box center [191, 211] width 138 height 15
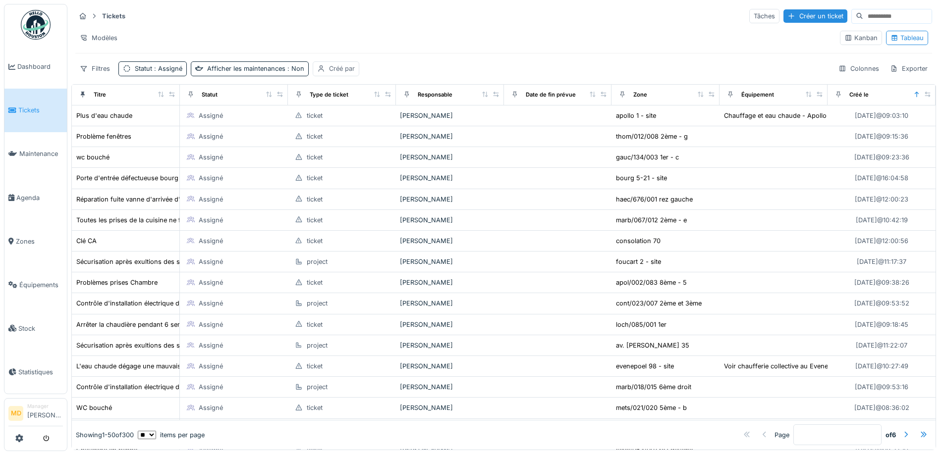
click at [326, 68] on div "Créé par" at bounding box center [336, 68] width 47 height 14
click at [334, 131] on div "Moi-même" at bounding box center [345, 133] width 32 height 9
type input "*****"
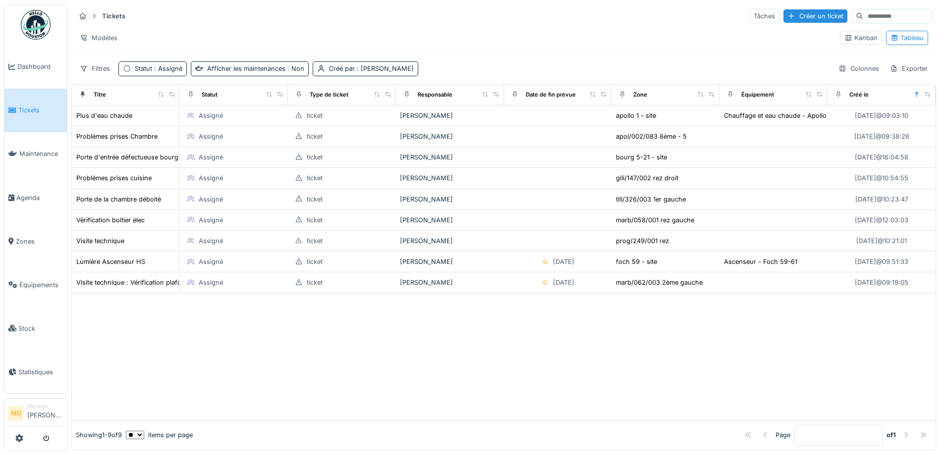
click at [450, 71] on div "Filtres Statut : Assigné Afficher les maintenances : Non Créé par : Mouad Dakir…" at bounding box center [503, 68] width 857 height 14
click at [185, 369] on div at bounding box center [504, 356] width 864 height 127
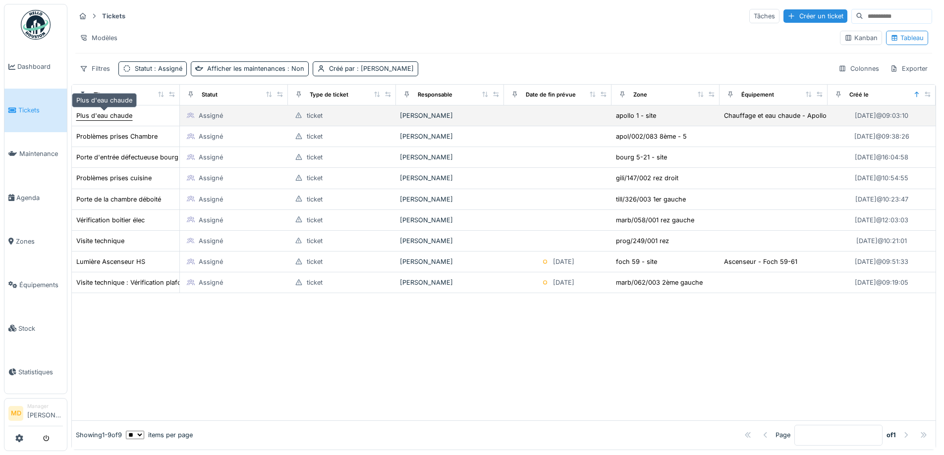
click at [121, 114] on div "Plus d'eau chaude" at bounding box center [104, 115] width 56 height 9
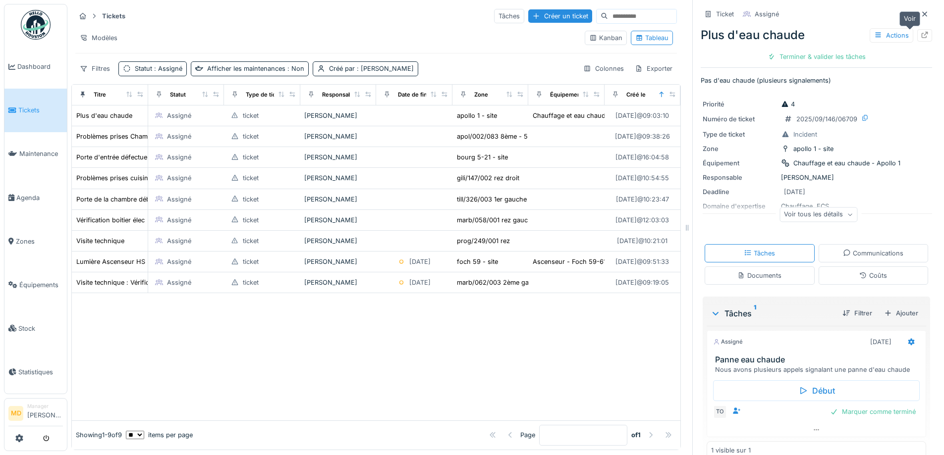
click at [917, 32] on div at bounding box center [924, 35] width 15 height 12
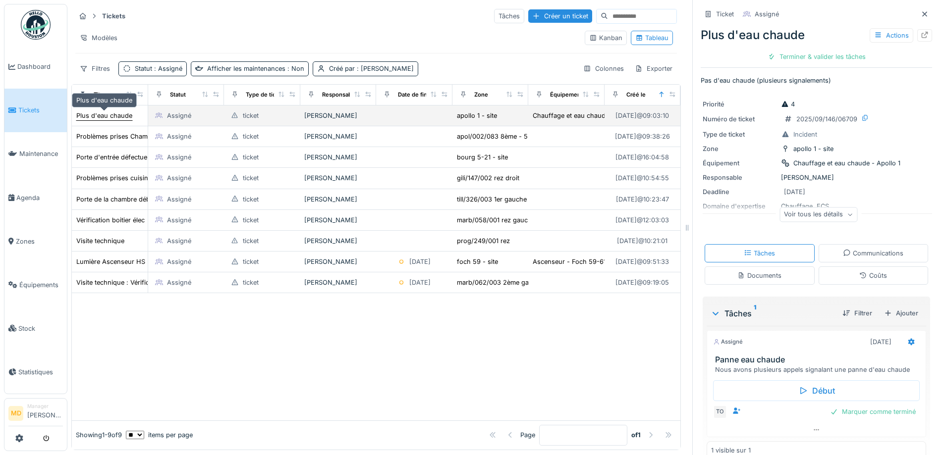
click at [112, 113] on div "Plus d'eau chaude" at bounding box center [104, 115] width 56 height 9
click at [92, 112] on div "Plus d'eau chaude" at bounding box center [104, 115] width 56 height 9
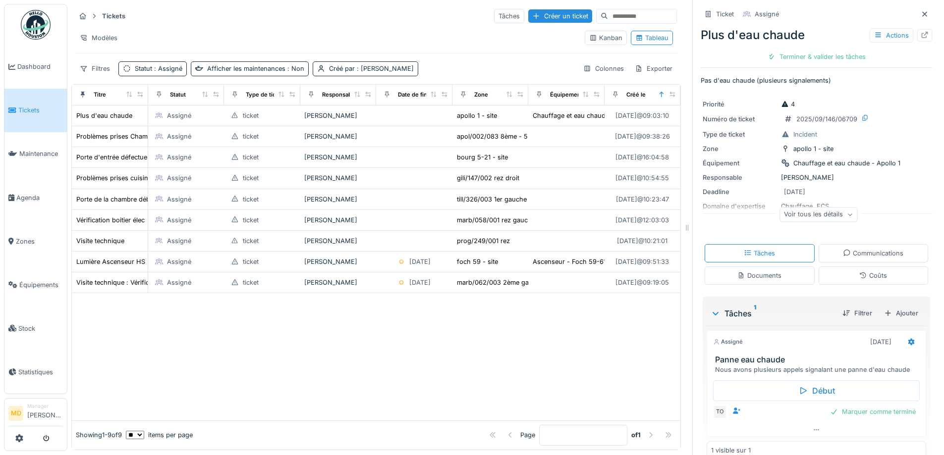
click at [919, 35] on div "Ticket Assigné Plus d'eau chaude Actions Terminer & valider les tâches Pas d'ea…" at bounding box center [816, 227] width 248 height 455
click at [917, 35] on div at bounding box center [924, 35] width 15 height 12
click at [48, 115] on link "Tickets" at bounding box center [35, 111] width 62 height 44
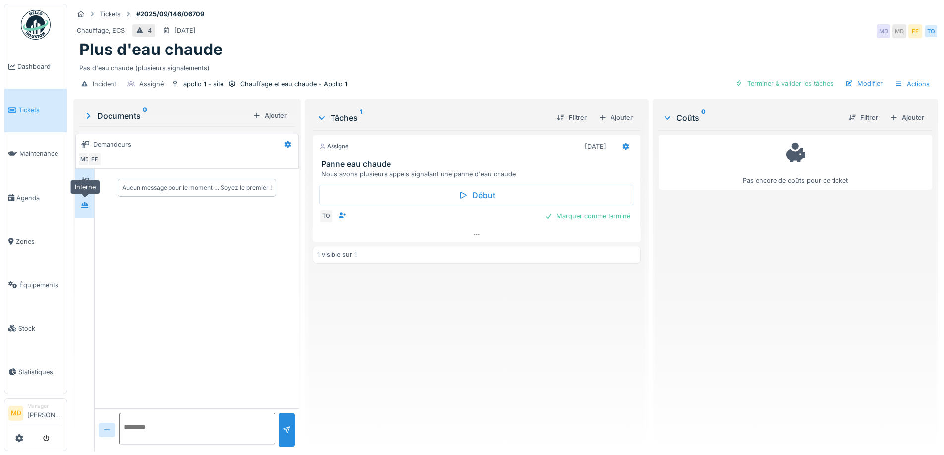
click at [79, 214] on div at bounding box center [84, 205] width 15 height 16
click at [88, 178] on icon at bounding box center [85, 181] width 8 height 6
click at [317, 40] on div "Plus d'eau chaude" at bounding box center [505, 49] width 853 height 19
click at [859, 80] on div "Modifier" at bounding box center [863, 83] width 45 height 13
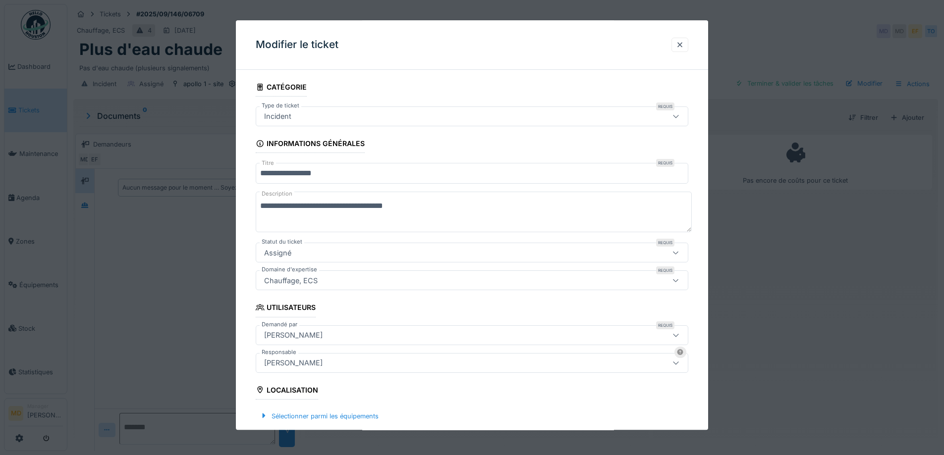
scroll to position [198, 0]
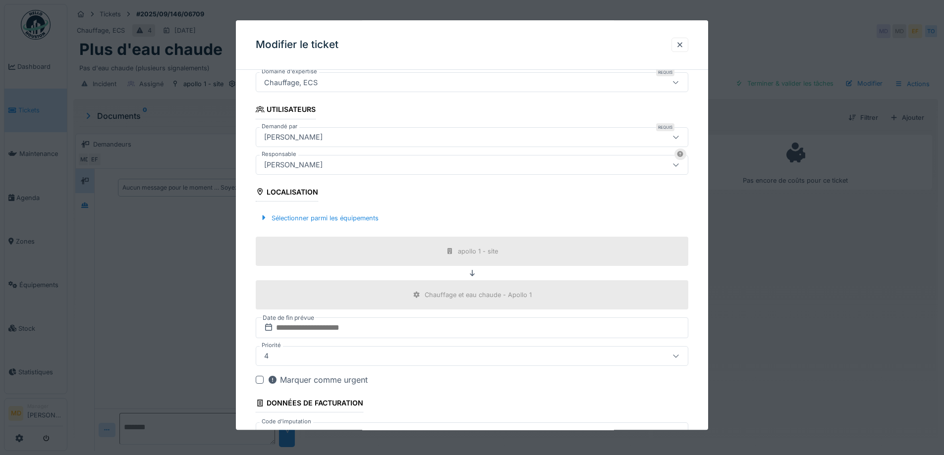
click at [337, 355] on div "4" at bounding box center [446, 356] width 373 height 11
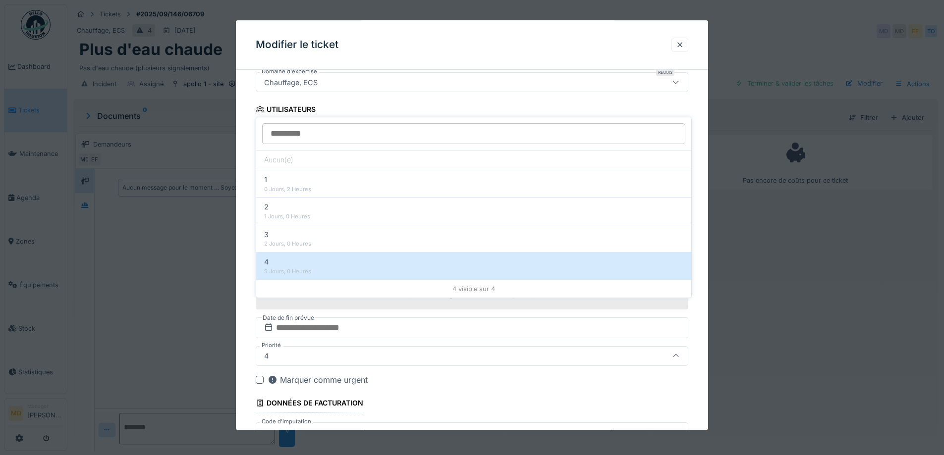
scroll to position [267, 0]
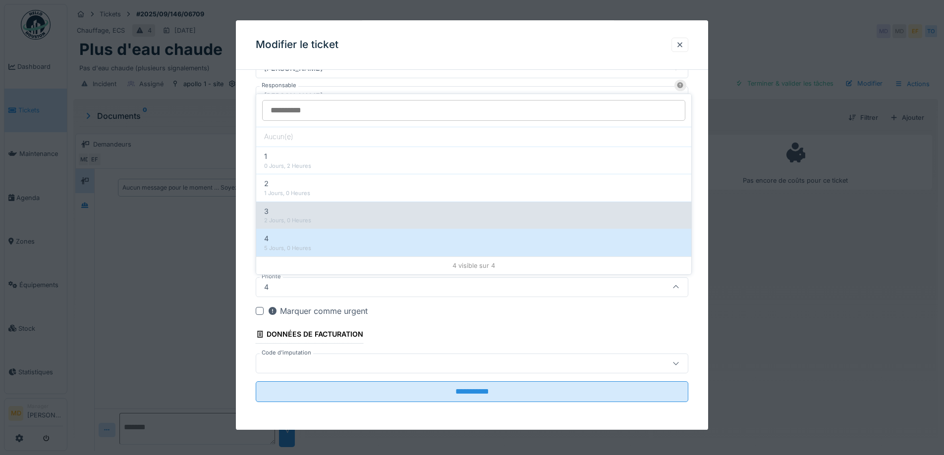
click at [267, 220] on div "2 Jours, 0 Heures" at bounding box center [473, 221] width 419 height 8
type input "***"
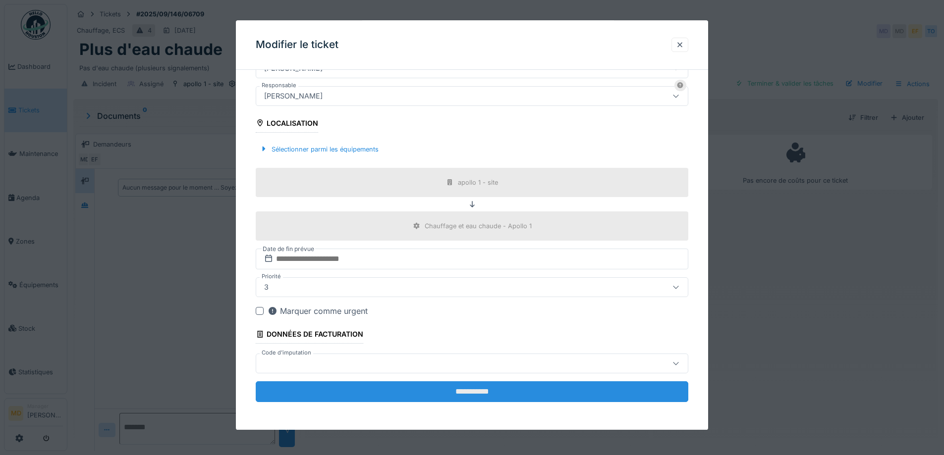
click at [416, 402] on input "**********" at bounding box center [472, 392] width 433 height 21
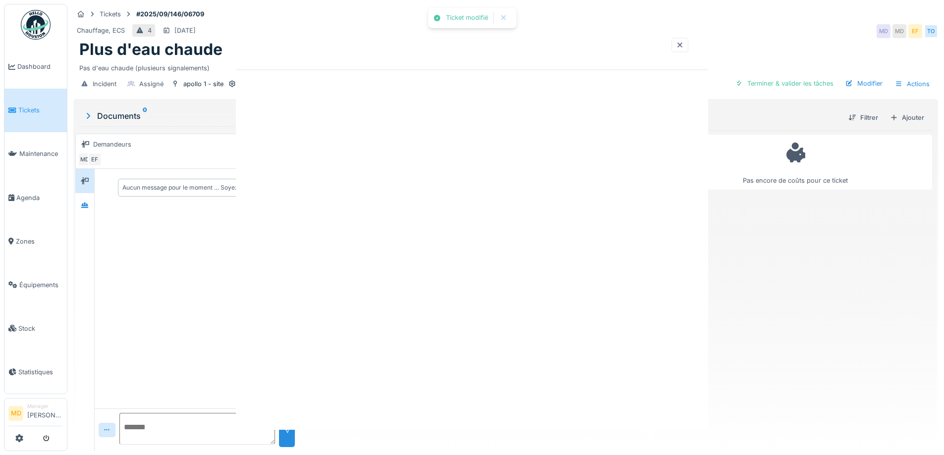
scroll to position [0, 0]
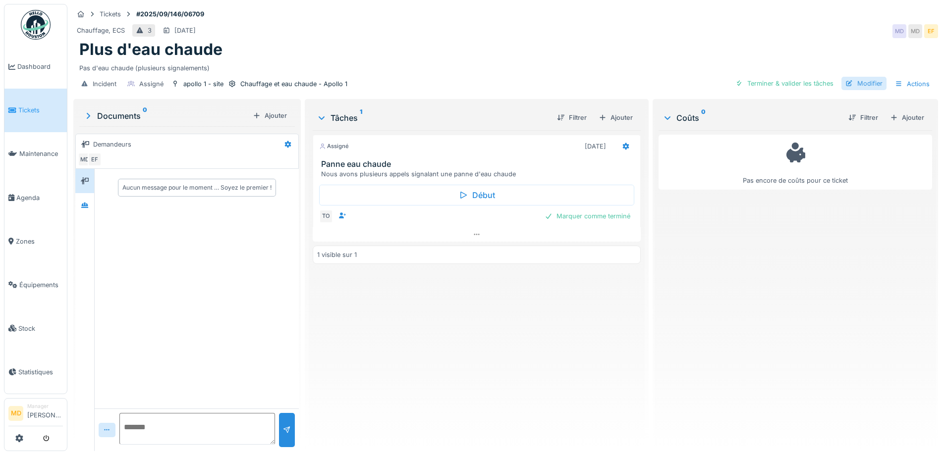
click at [845, 87] on div at bounding box center [849, 83] width 8 height 9
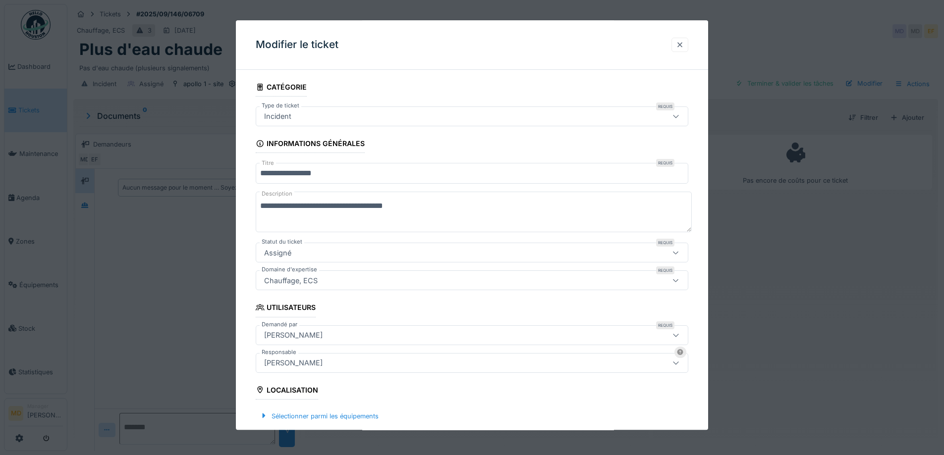
click at [682, 52] on div at bounding box center [680, 45] width 17 height 14
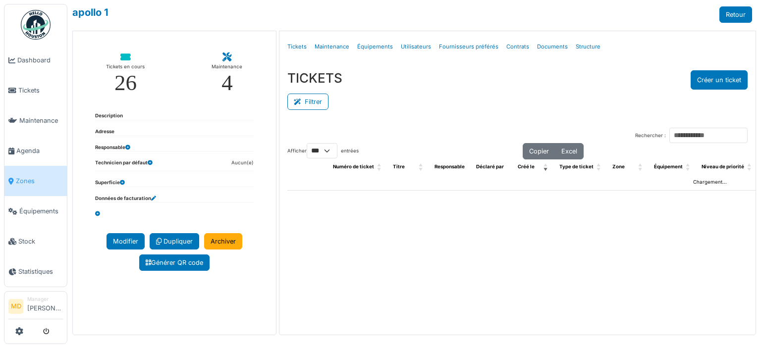
select select "***"
click at [579, 49] on link "Structure" at bounding box center [588, 46] width 33 height 23
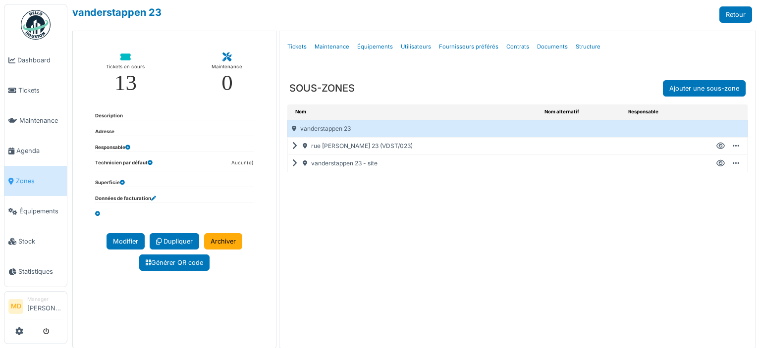
click at [288, 163] on div "vanderstappen 23 - site" at bounding box center [414, 163] width 253 height 17
click at [292, 164] on icon at bounding box center [296, 164] width 9 height 0
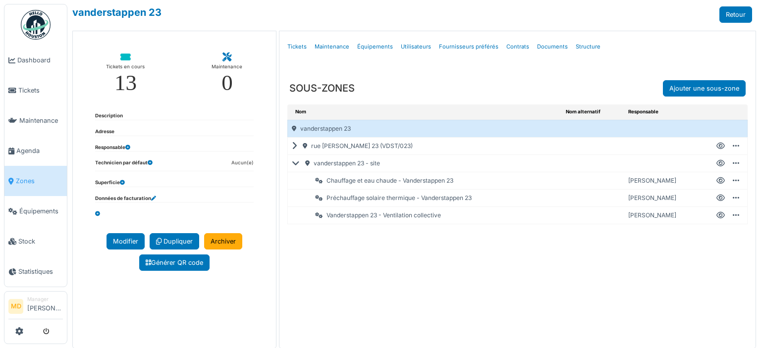
click at [292, 164] on icon at bounding box center [298, 164] width 12 height 0
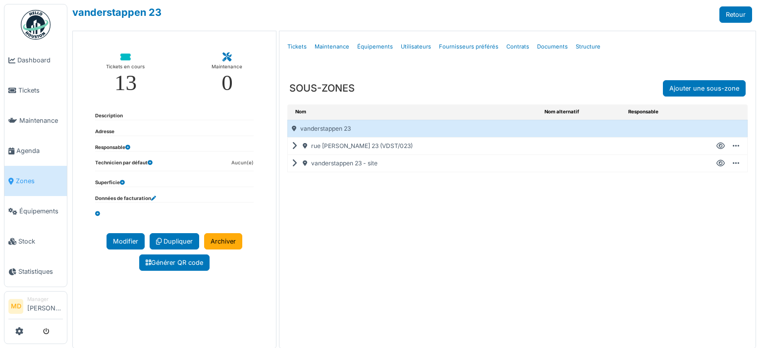
click at [292, 147] on icon at bounding box center [296, 146] width 9 height 0
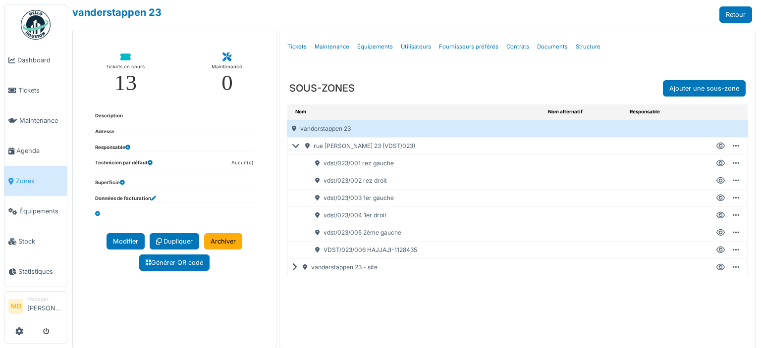
click at [717, 250] on icon at bounding box center [721, 250] width 8 height 0
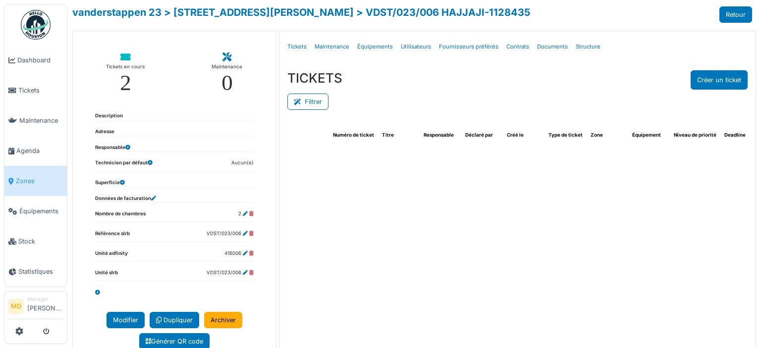
select select "***"
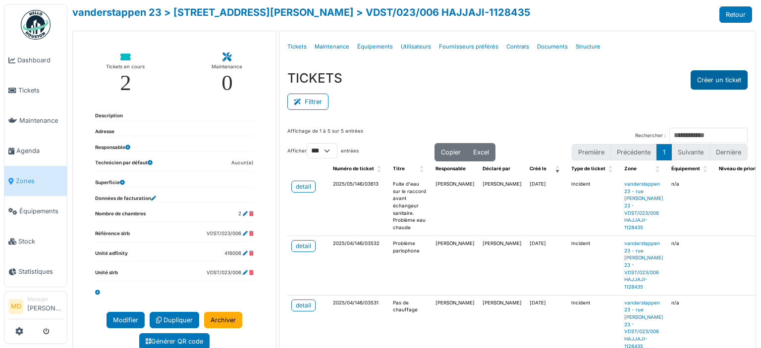
click at [712, 78] on button "Créer un ticket" at bounding box center [719, 79] width 57 height 19
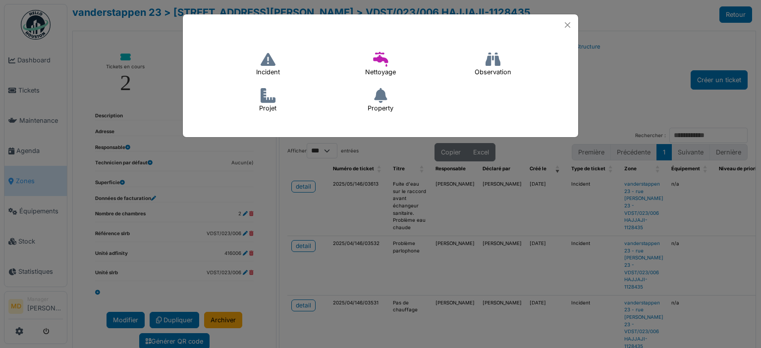
click at [287, 70] on div "Incident" at bounding box center [268, 67] width 112 height 36
click at [279, 69] on h4 "Incident" at bounding box center [268, 65] width 37 height 32
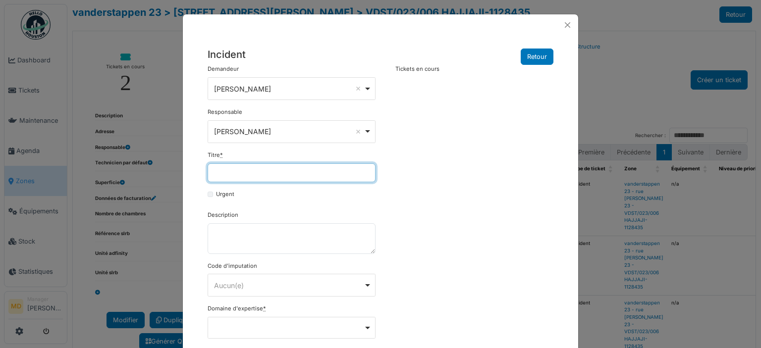
click at [264, 171] on input "Titre *" at bounding box center [292, 173] width 168 height 19
type input "*"
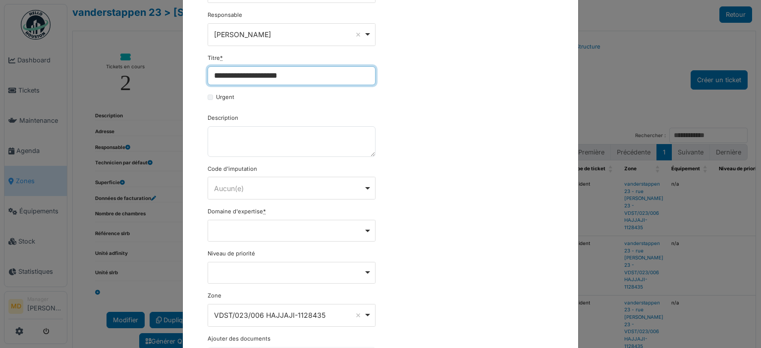
scroll to position [168, 0]
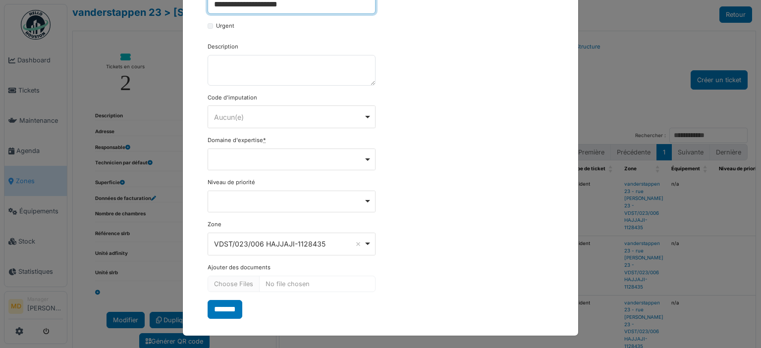
click at [238, 157] on div "Remove item" at bounding box center [292, 159] width 160 height 4
type input "**********"
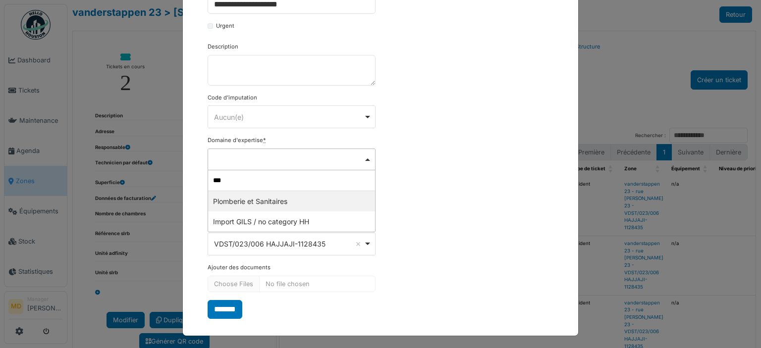
type input "****"
select select "***"
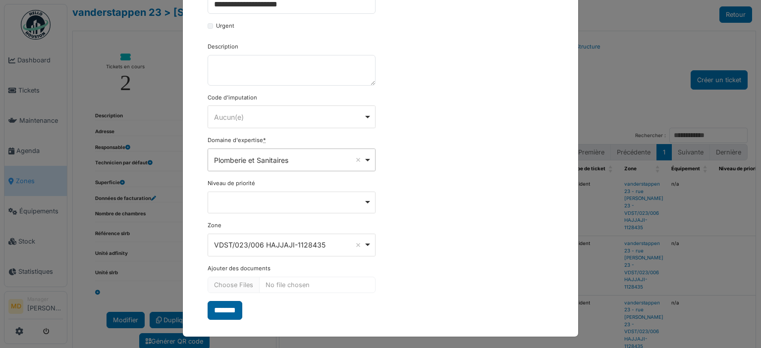
click at [226, 309] on input "*******" at bounding box center [225, 310] width 35 height 19
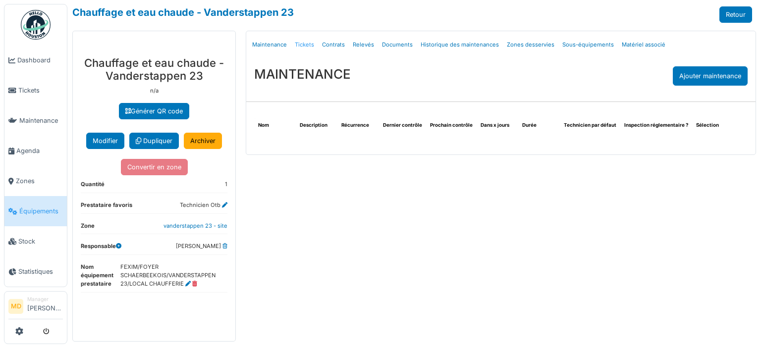
click at [301, 45] on link "Tickets" at bounding box center [304, 44] width 27 height 23
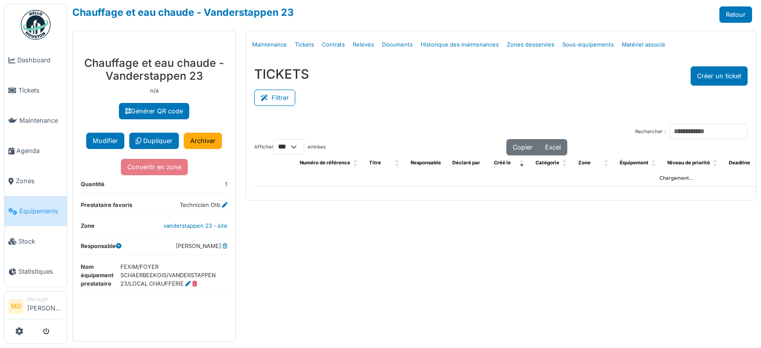
select select "***"
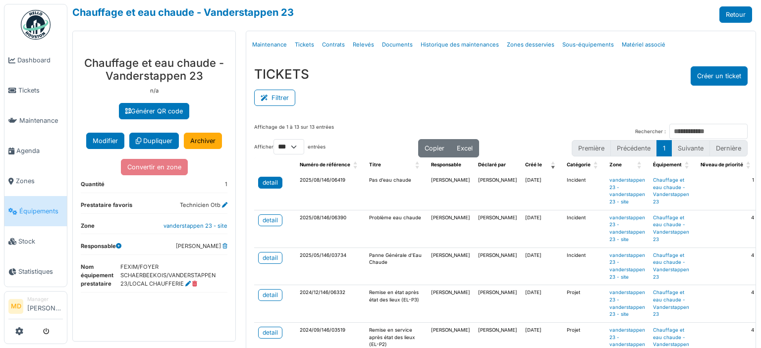
click at [264, 179] on div "detail" at bounding box center [270, 182] width 15 height 9
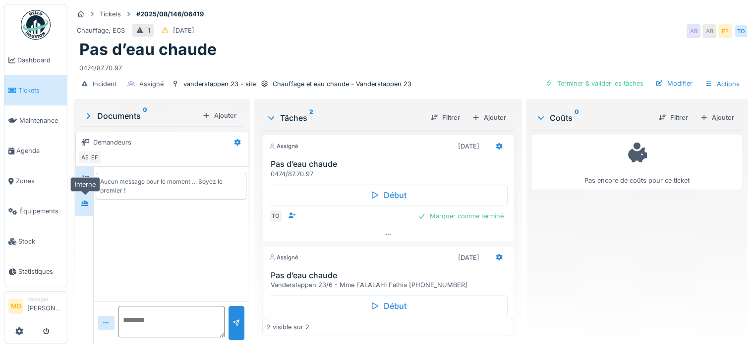
click at [80, 210] on div at bounding box center [84, 203] width 15 height 16
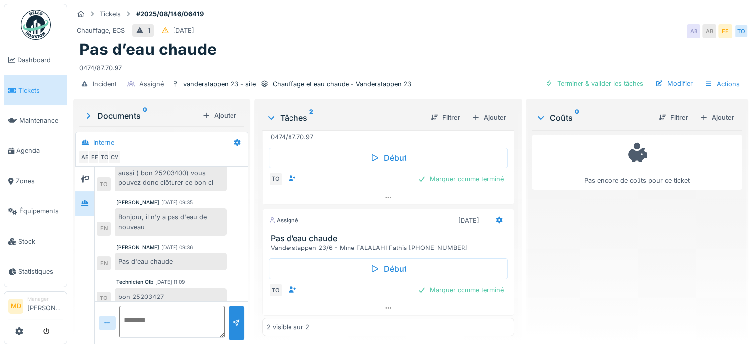
scroll to position [214, 0]
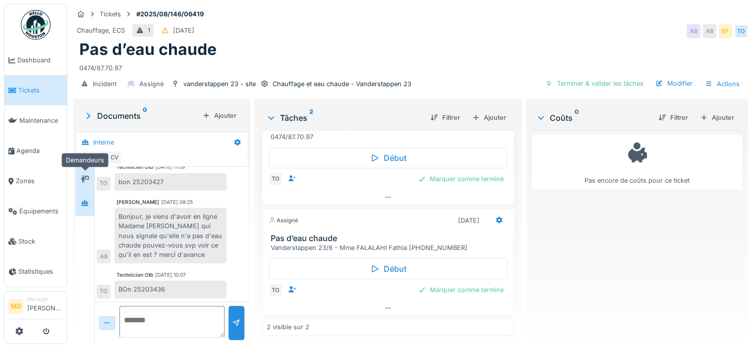
click at [83, 175] on icon at bounding box center [85, 178] width 8 height 7
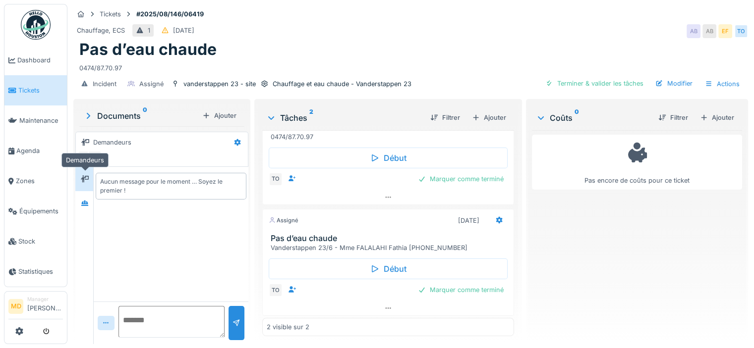
scroll to position [0, 0]
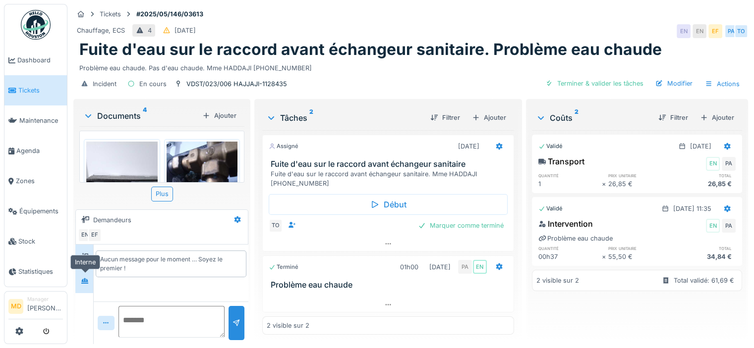
click at [86, 283] on icon at bounding box center [84, 281] width 7 height 5
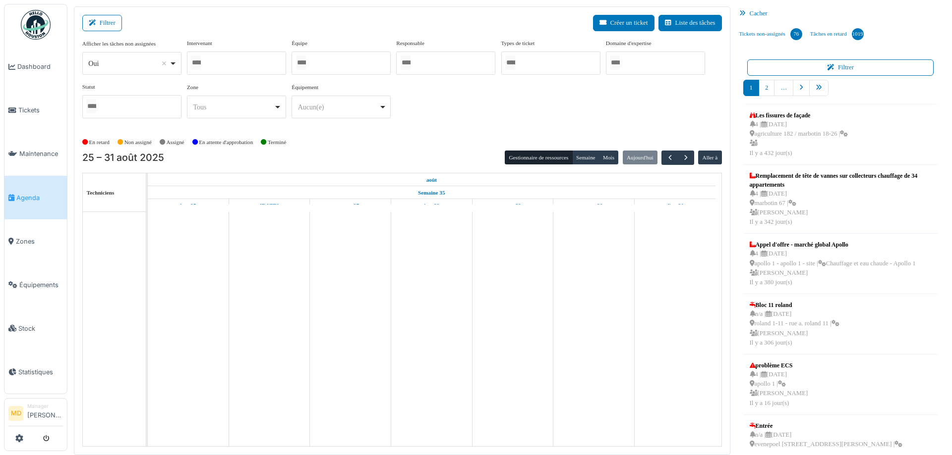
click at [212, 61] on div at bounding box center [236, 63] width 99 height 23
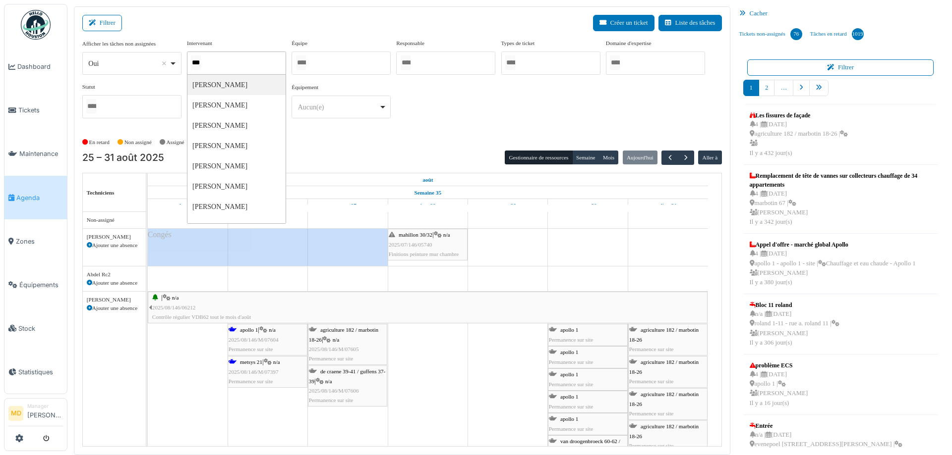
type input "****"
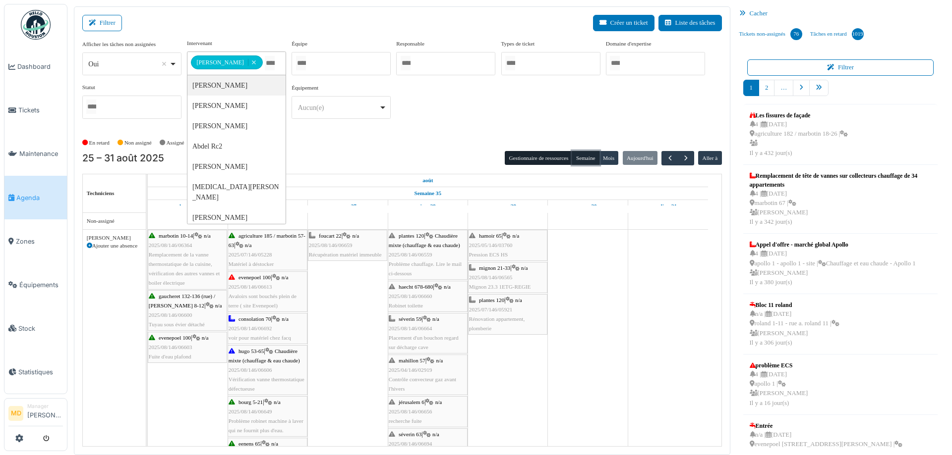
click at [572, 160] on button "Semaine" at bounding box center [585, 158] width 27 height 14
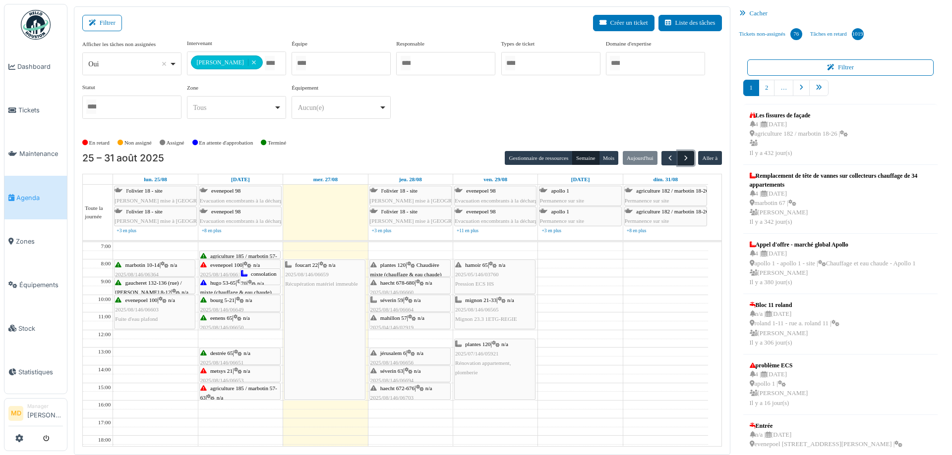
click at [684, 154] on span "button" at bounding box center [685, 158] width 8 height 8
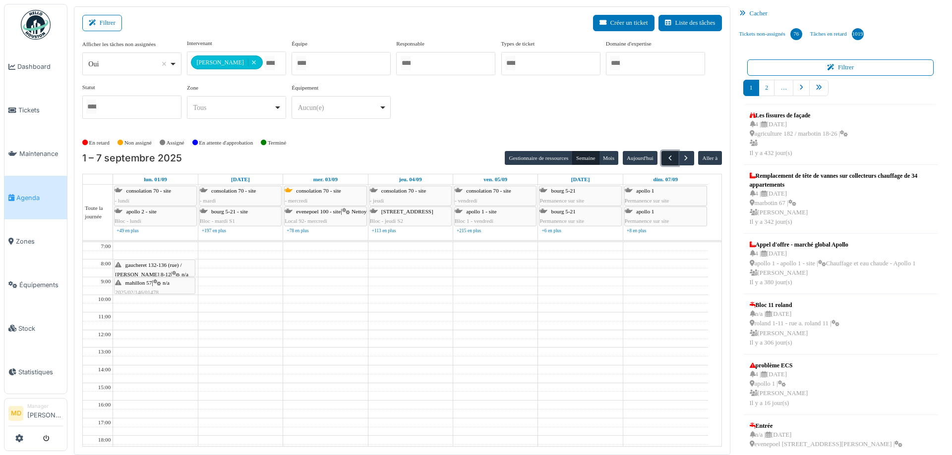
click at [666, 155] on span "button" at bounding box center [670, 158] width 8 height 8
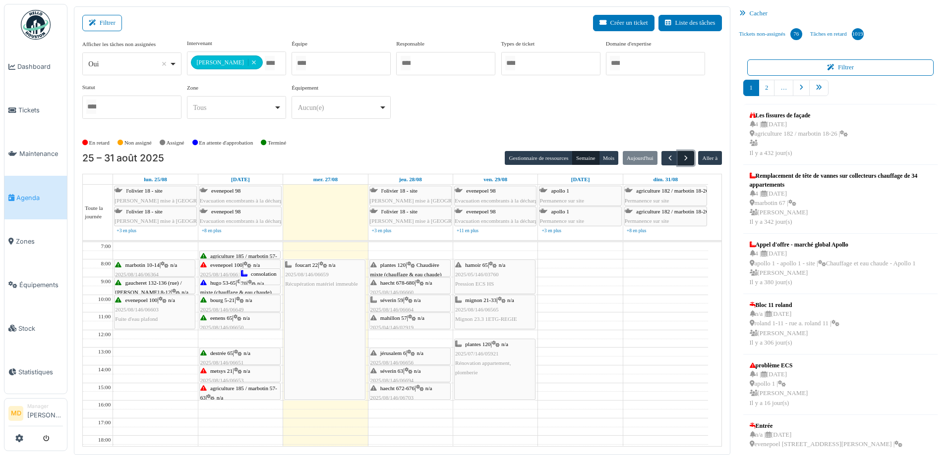
click at [682, 157] on span "button" at bounding box center [685, 158] width 8 height 8
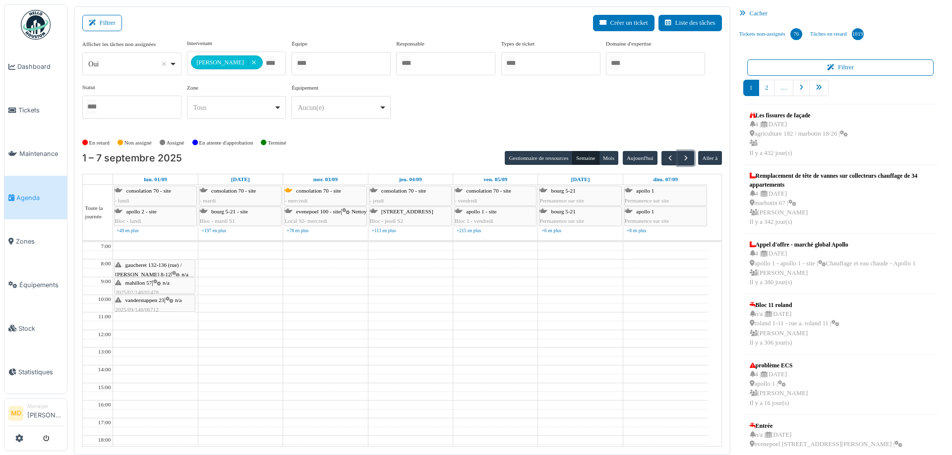
click at [172, 298] on icon at bounding box center [170, 300] width 8 height 6
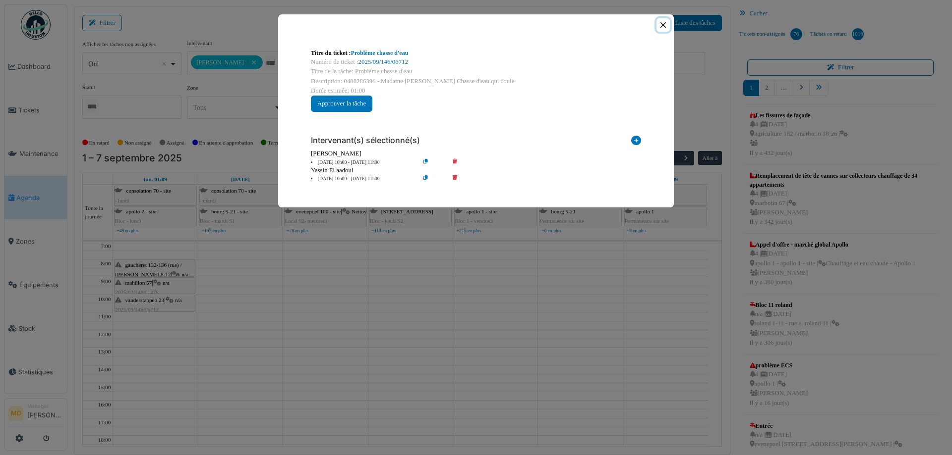
click at [663, 26] on button "Close" at bounding box center [662, 24] width 13 height 13
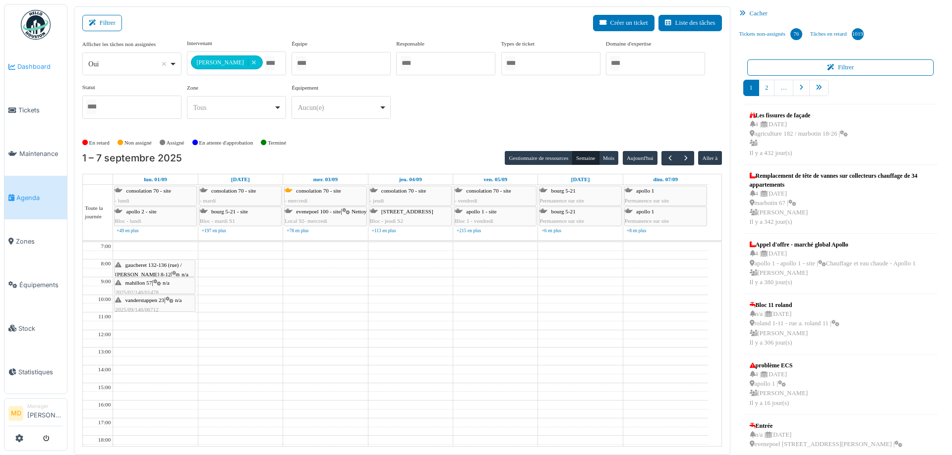
drag, startPoint x: 29, startPoint y: 70, endPoint x: 59, endPoint y: 58, distance: 32.5
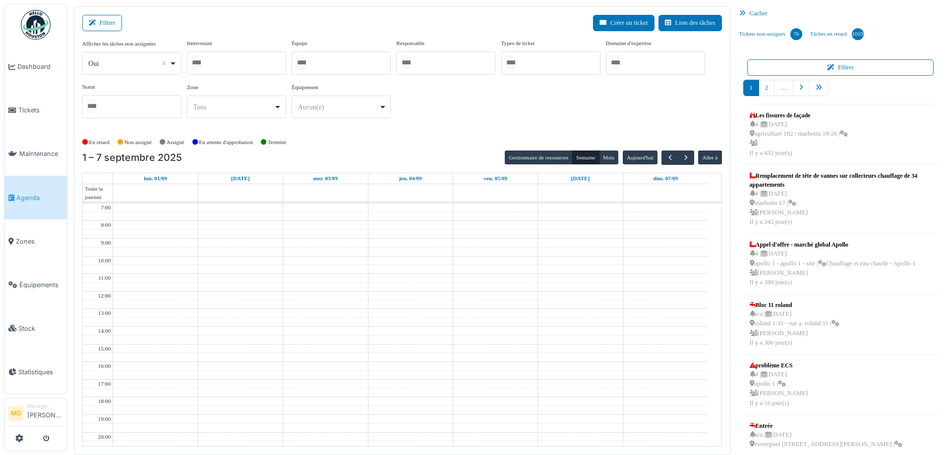
click at [236, 65] on div at bounding box center [236, 63] width 99 height 23
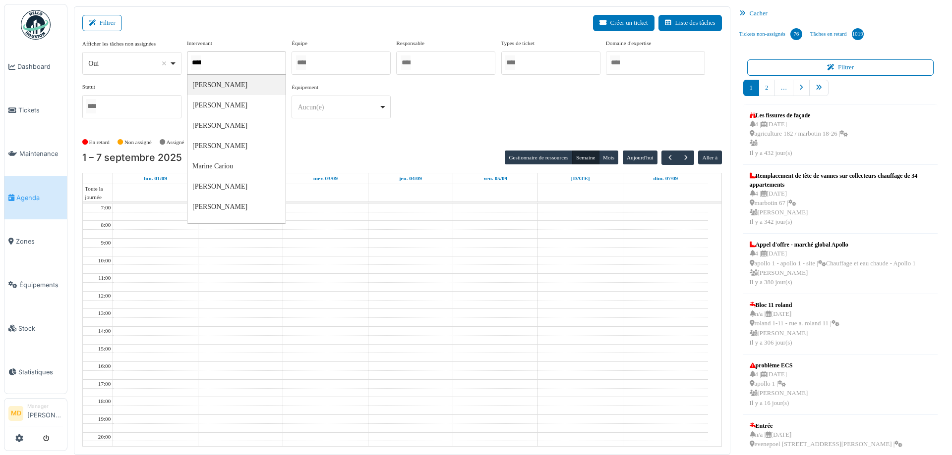
type input "******"
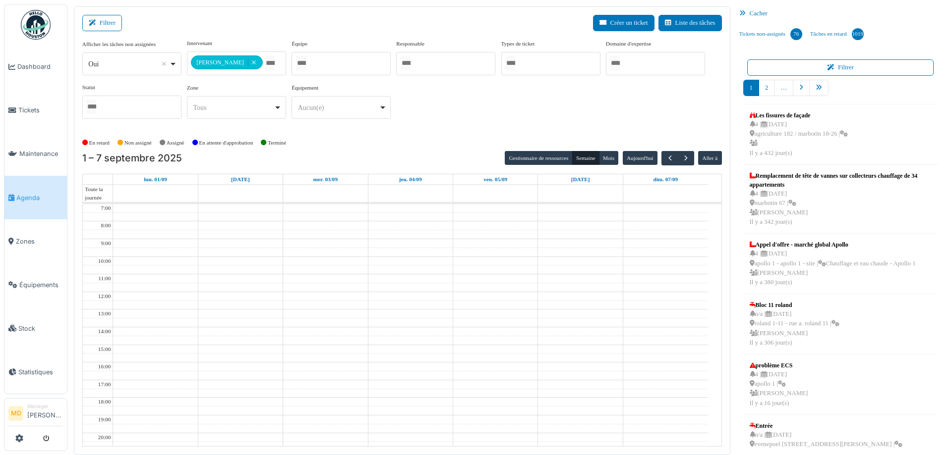
click at [445, 97] on div "**********" at bounding box center [401, 83] width 639 height 88
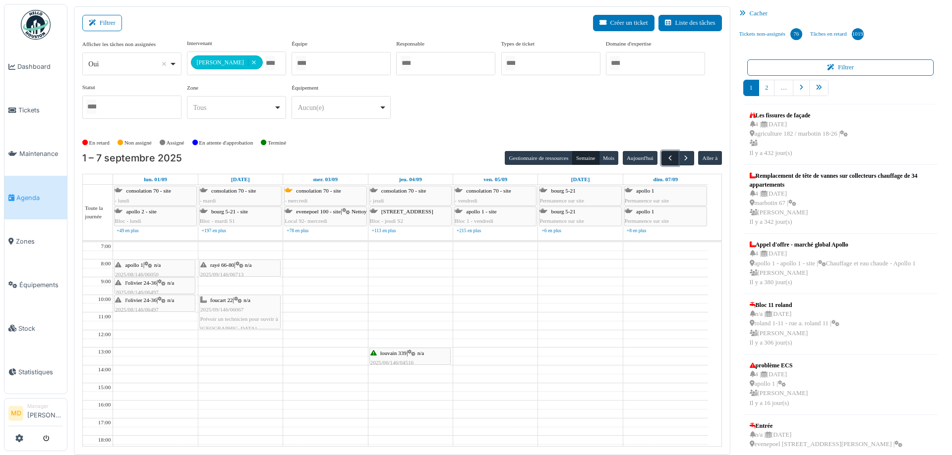
click at [666, 160] on span "button" at bounding box center [670, 158] width 8 height 8
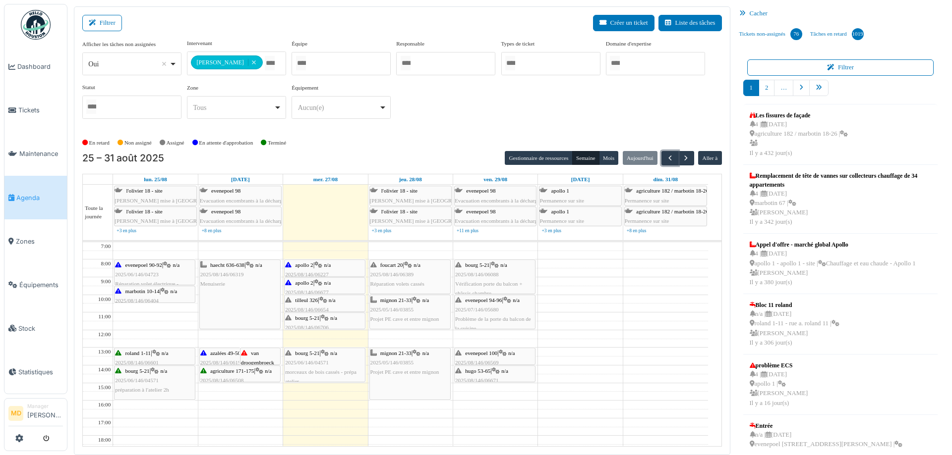
click at [328, 318] on icon at bounding box center [325, 318] width 8 height 6
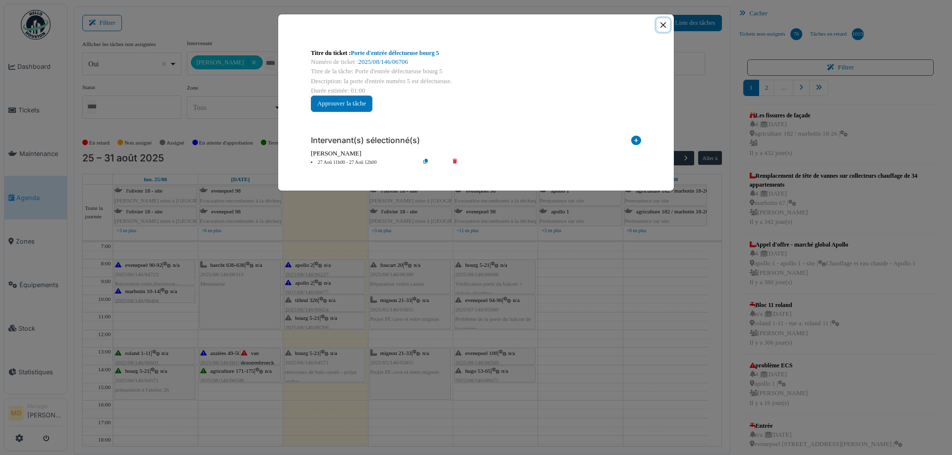
click at [664, 24] on button "Close" at bounding box center [662, 24] width 13 height 13
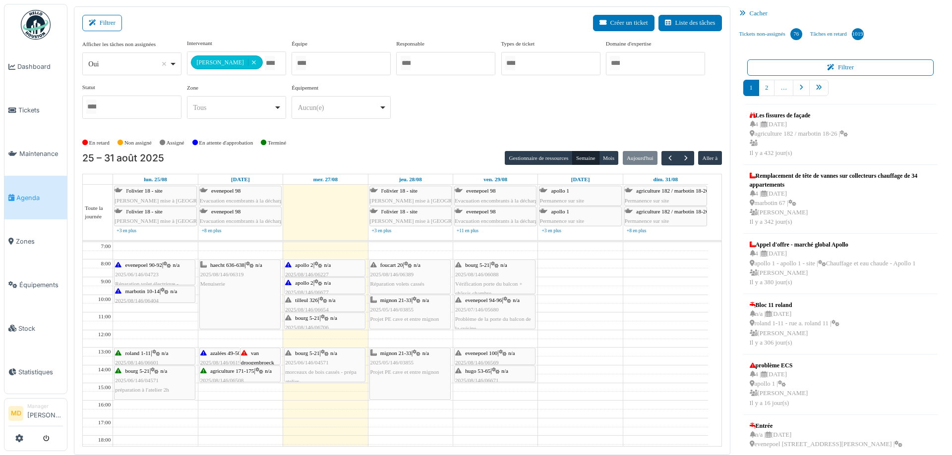
click at [324, 299] on icon at bounding box center [323, 300] width 8 height 6
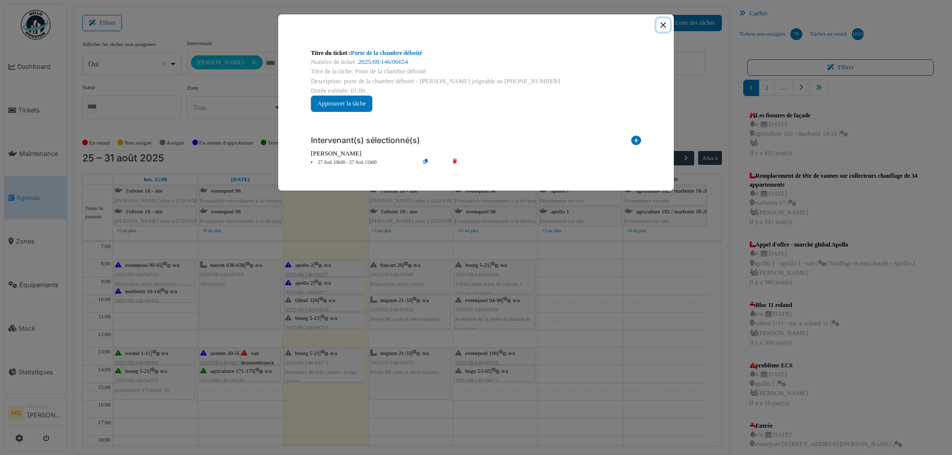
click at [664, 22] on button "Close" at bounding box center [662, 24] width 13 height 13
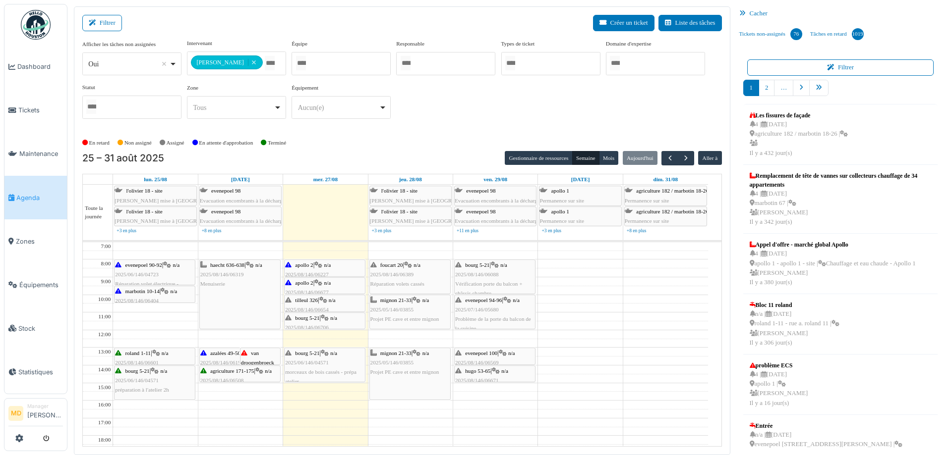
click at [322, 281] on icon at bounding box center [318, 283] width 8 height 6
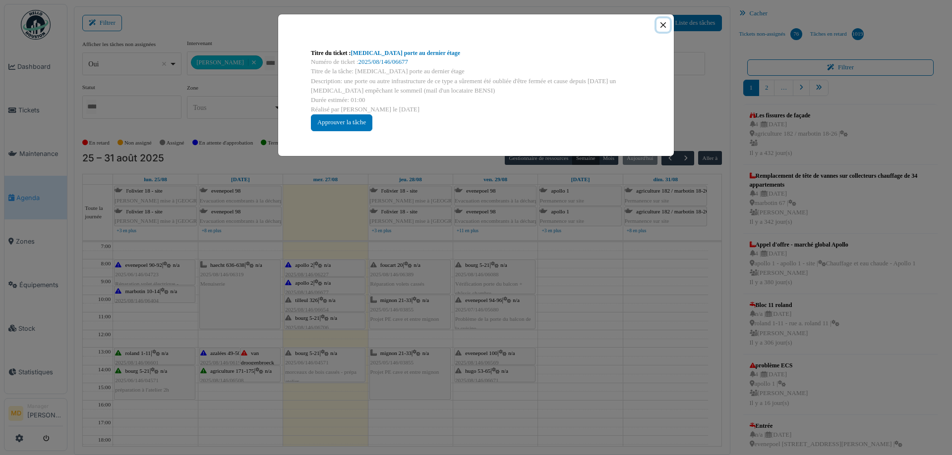
click at [659, 24] on button "Close" at bounding box center [662, 24] width 13 height 13
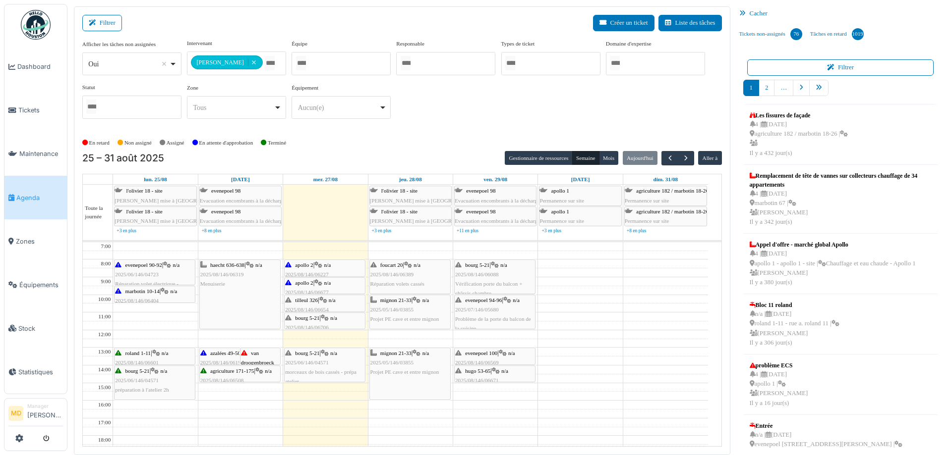
click at [321, 264] on icon at bounding box center [318, 265] width 8 height 6
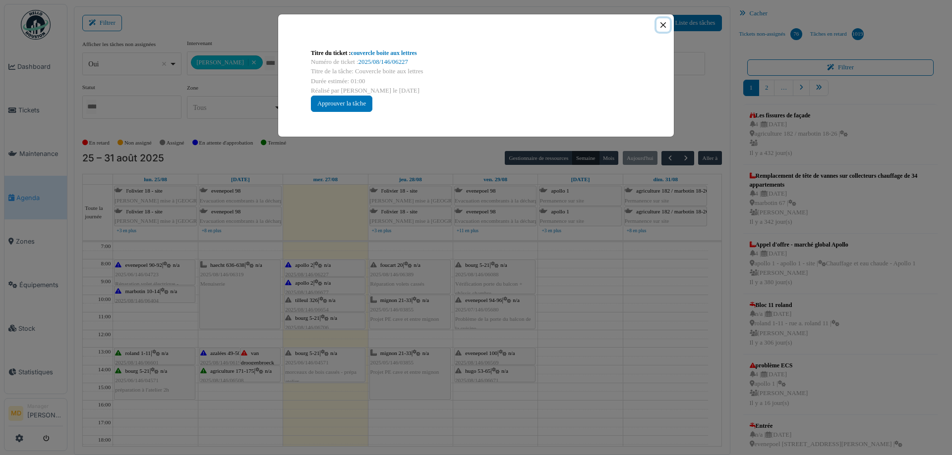
click at [660, 23] on button "Close" at bounding box center [662, 24] width 13 height 13
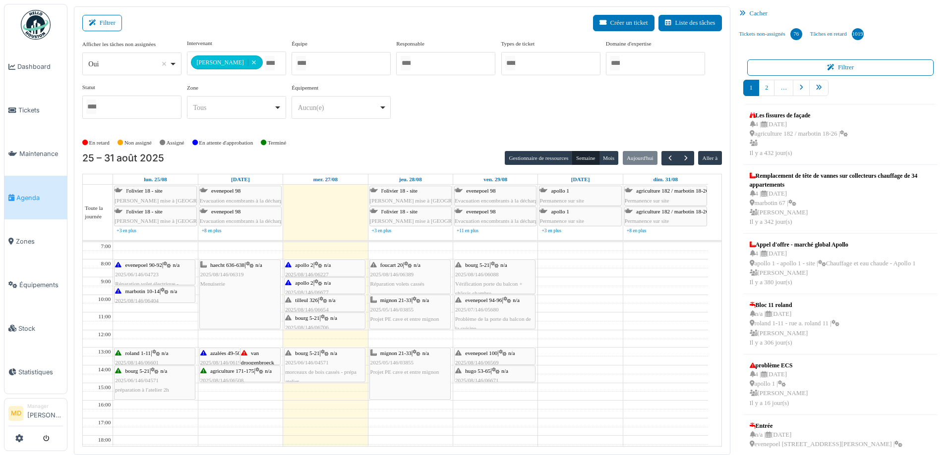
click at [327, 263] on span "n/a" at bounding box center [327, 265] width 7 height 6
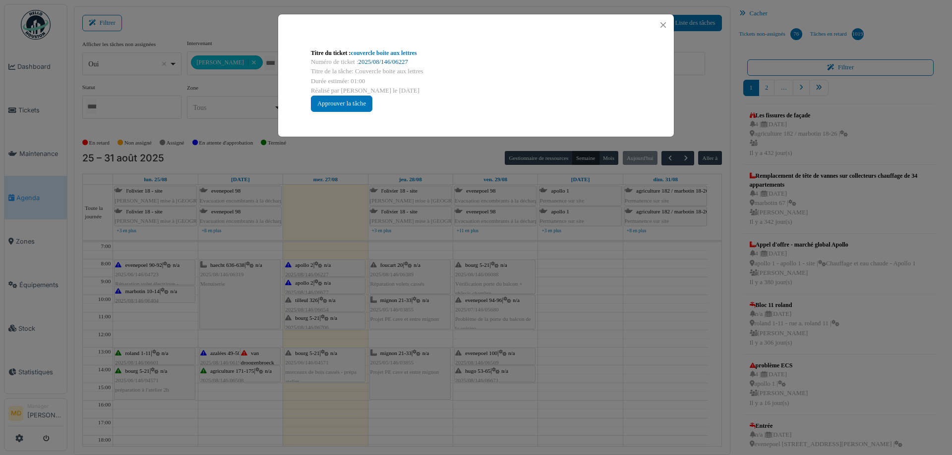
click at [373, 63] on link "2025/08/146/06227" at bounding box center [383, 61] width 50 height 7
click at [666, 27] on button "Close" at bounding box center [662, 24] width 13 height 13
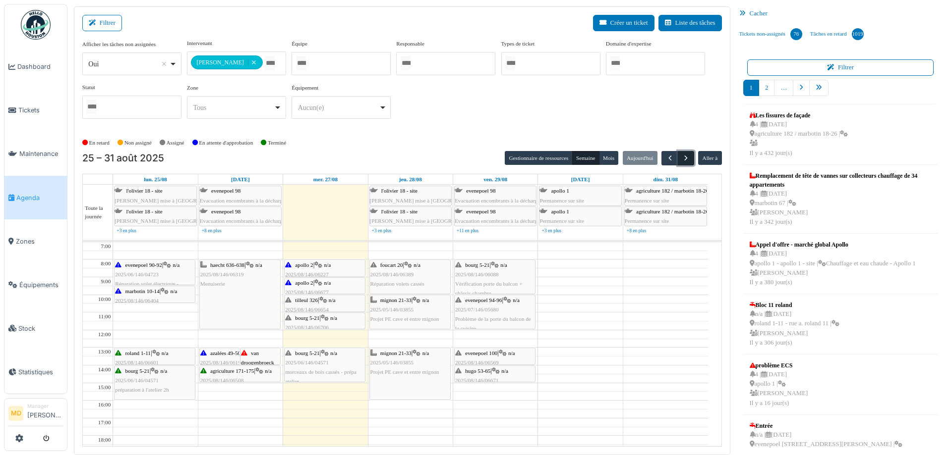
click at [681, 157] on span "button" at bounding box center [685, 158] width 8 height 8
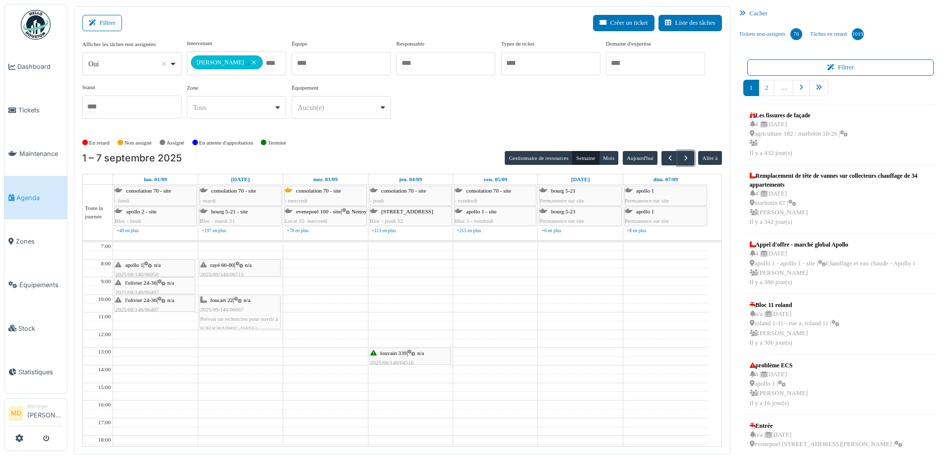
click at [415, 354] on icon at bounding box center [411, 353] width 8 height 6
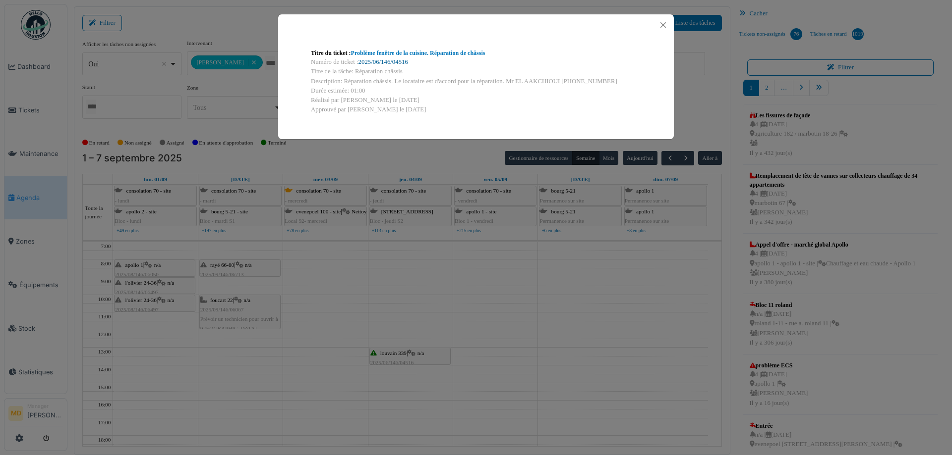
click at [374, 60] on link "2025/06/146/04516" at bounding box center [383, 61] width 50 height 7
click at [661, 27] on button "Close" at bounding box center [662, 24] width 13 height 13
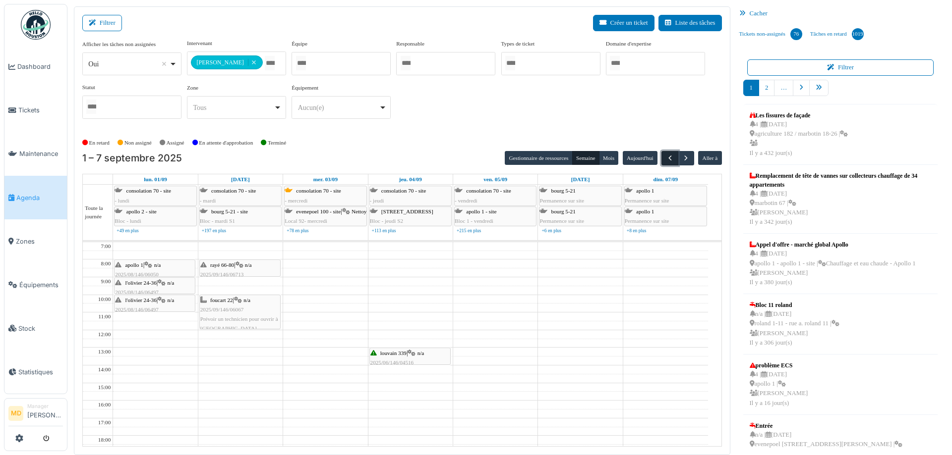
click at [666, 161] on span "button" at bounding box center [670, 158] width 8 height 8
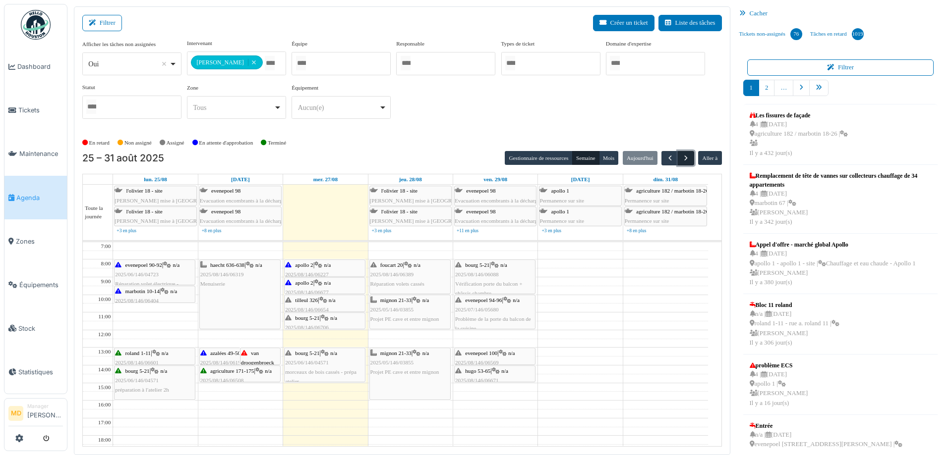
click at [681, 156] on span "button" at bounding box center [685, 158] width 8 height 8
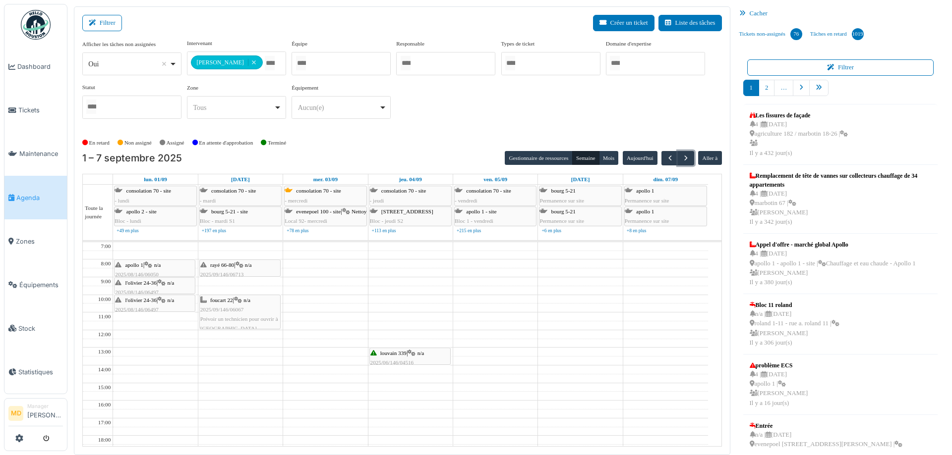
click at [241, 266] on icon at bounding box center [239, 265] width 8 height 6
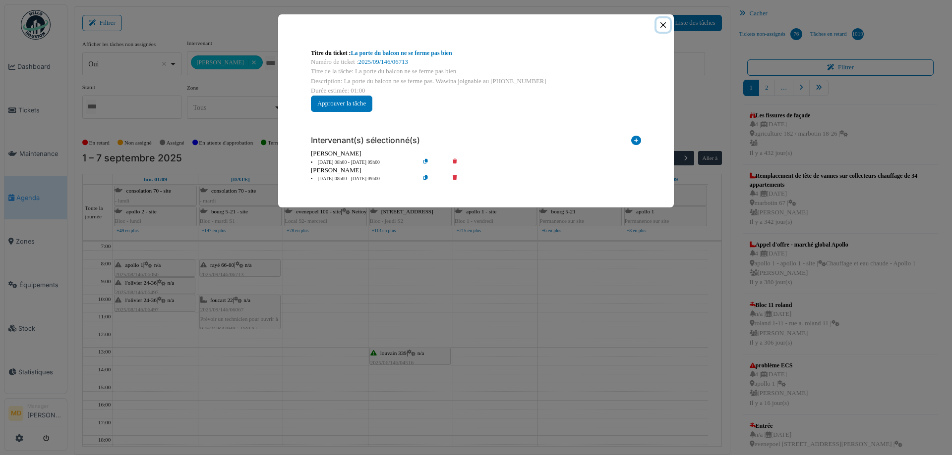
click at [662, 24] on button "Close" at bounding box center [662, 24] width 13 height 13
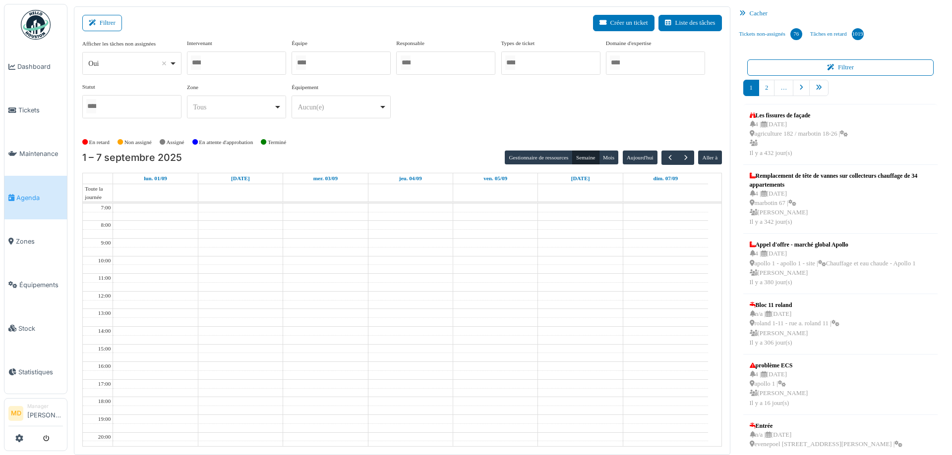
click at [218, 63] on div at bounding box center [236, 63] width 99 height 23
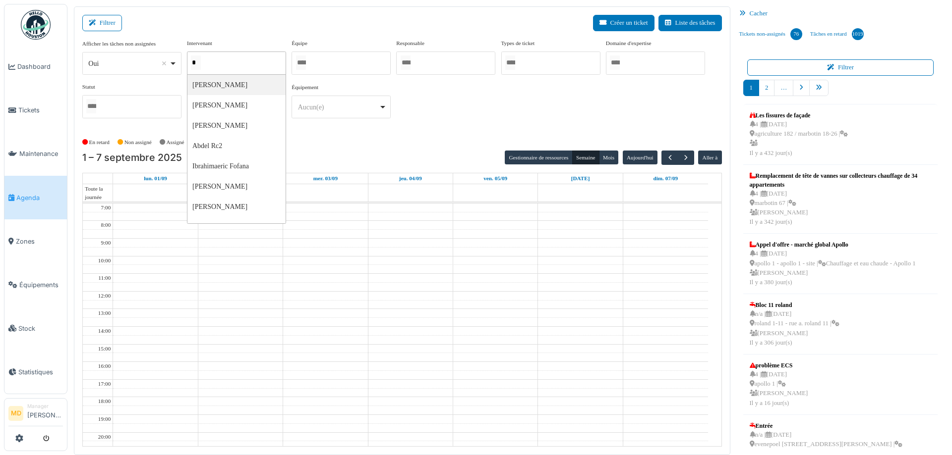
type input "**"
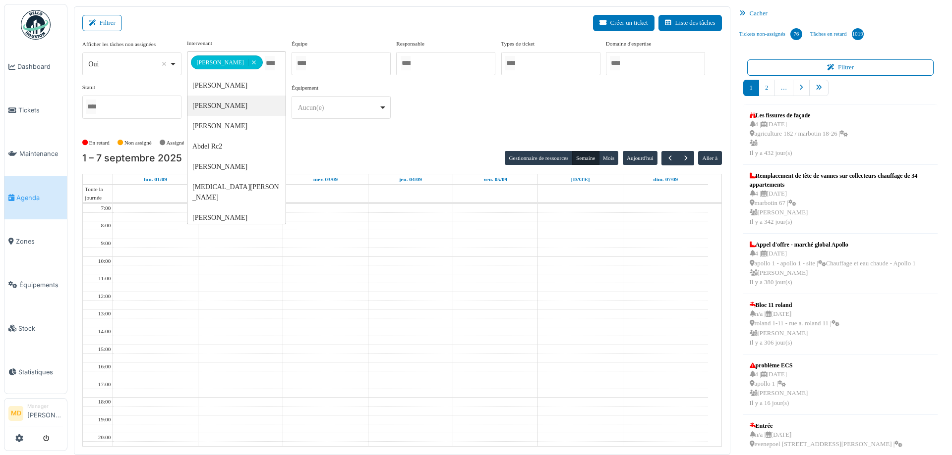
click at [476, 104] on div "**********" at bounding box center [401, 83] width 639 height 88
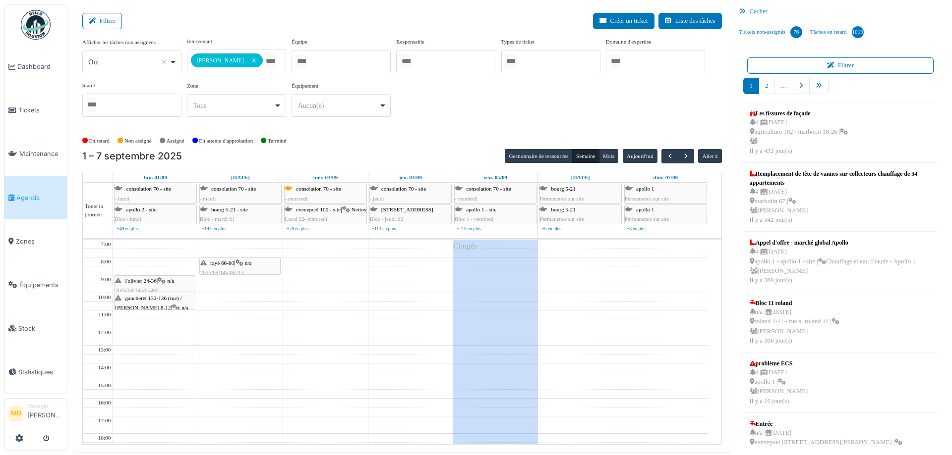
click at [153, 283] on div "l'olivier 24-36 | n/a 2025/08/146/06497 Réglage de la porte d'entrée" at bounding box center [154, 291] width 79 height 29
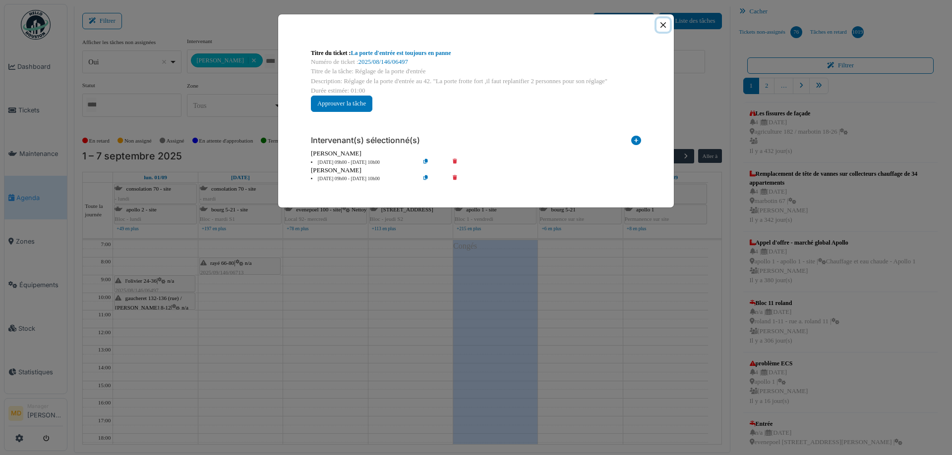
click at [665, 23] on button "Close" at bounding box center [662, 24] width 13 height 13
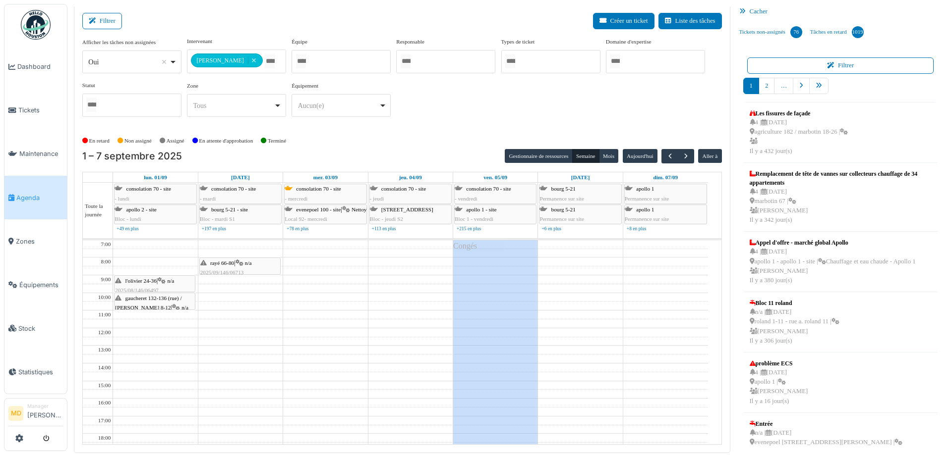
click at [157, 299] on span "gaucheret 132-136 (rue) / thomas 8-12" at bounding box center [148, 302] width 66 height 15
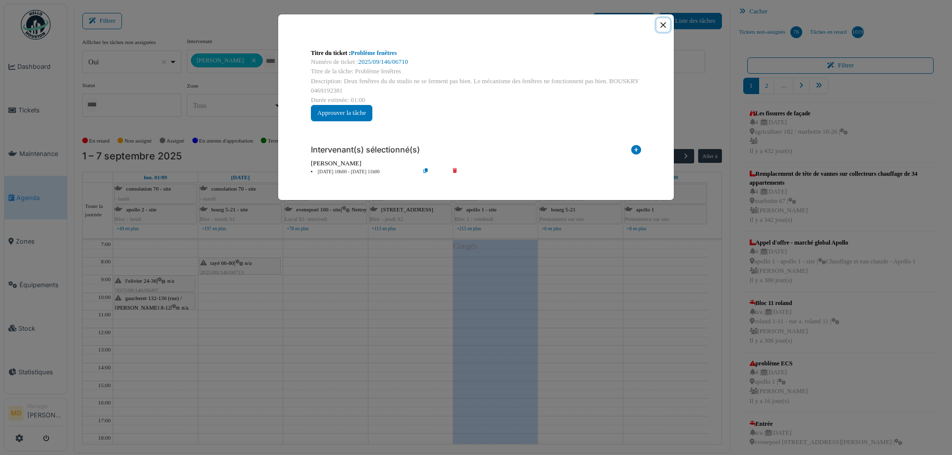
click at [661, 23] on button "Close" at bounding box center [662, 24] width 13 height 13
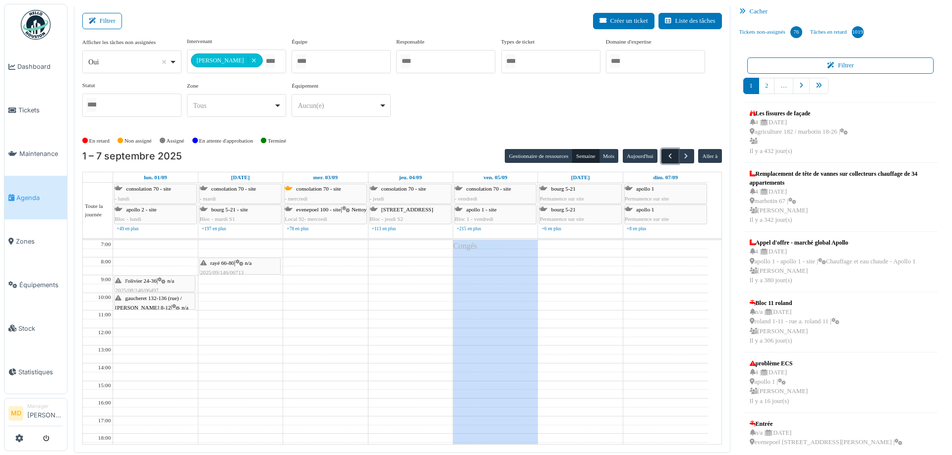
click at [666, 159] on span "button" at bounding box center [670, 156] width 8 height 8
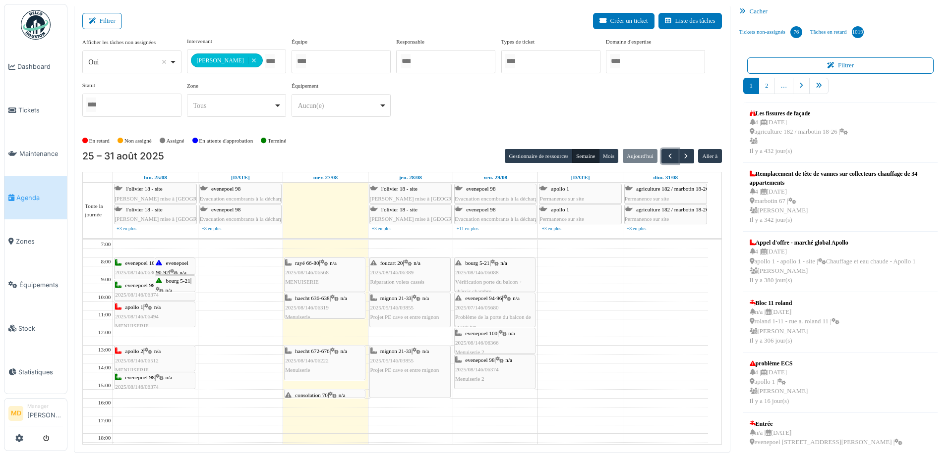
click at [497, 265] on icon at bounding box center [495, 263] width 8 height 6
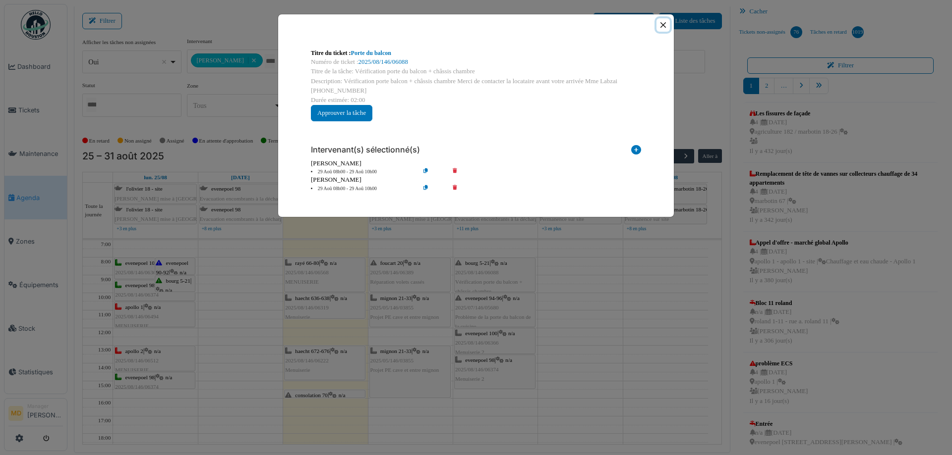
click at [663, 19] on button "Close" at bounding box center [662, 24] width 13 height 13
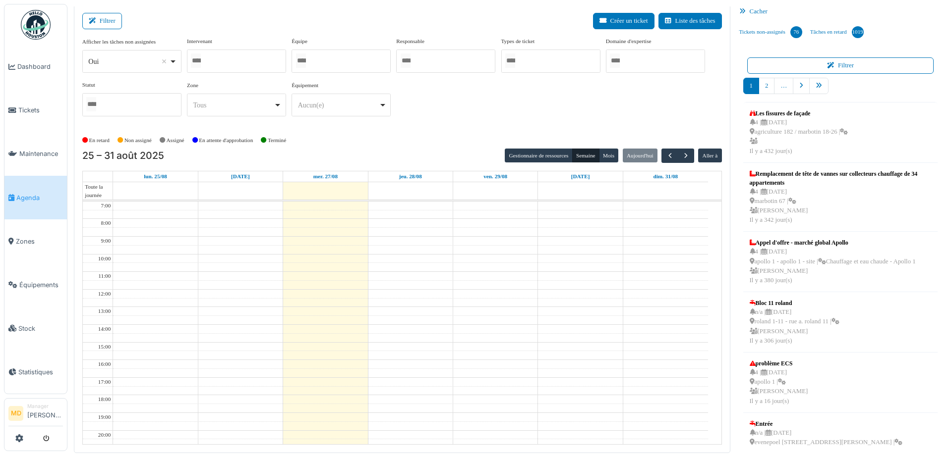
click at [231, 60] on div at bounding box center [236, 61] width 99 height 23
type input "****"
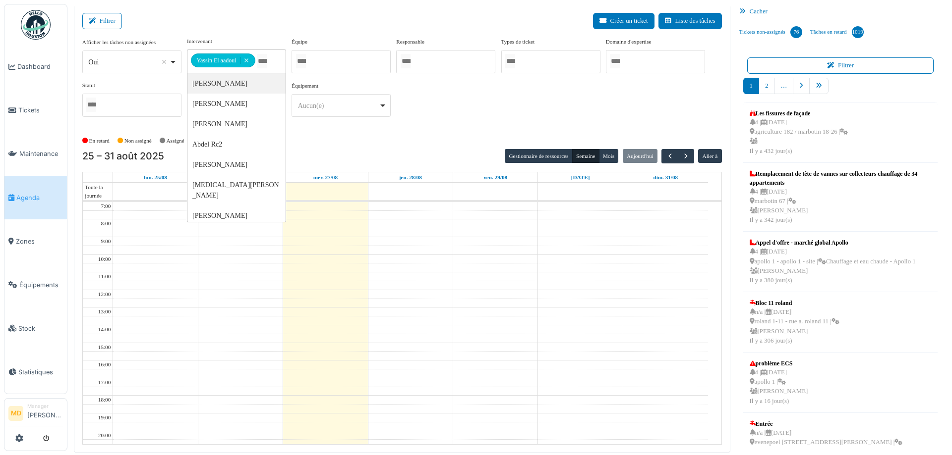
click at [479, 122] on div "**********" at bounding box center [401, 81] width 639 height 88
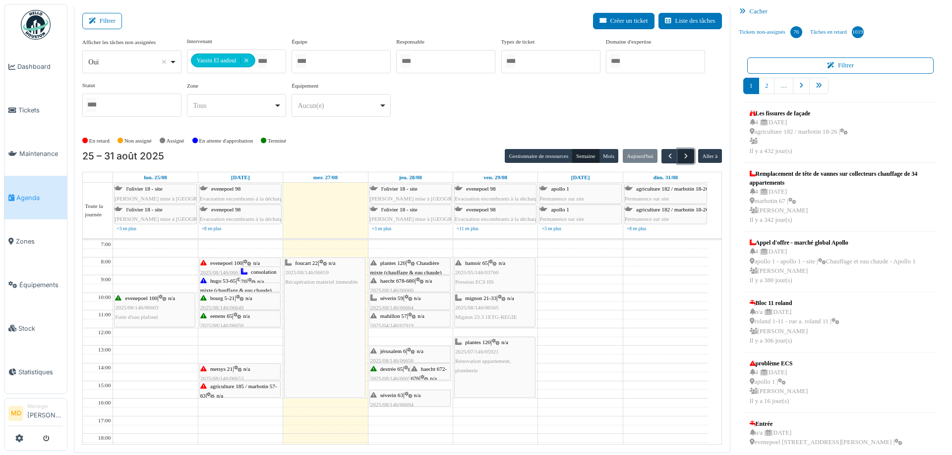
click at [683, 153] on span "button" at bounding box center [685, 156] width 8 height 8
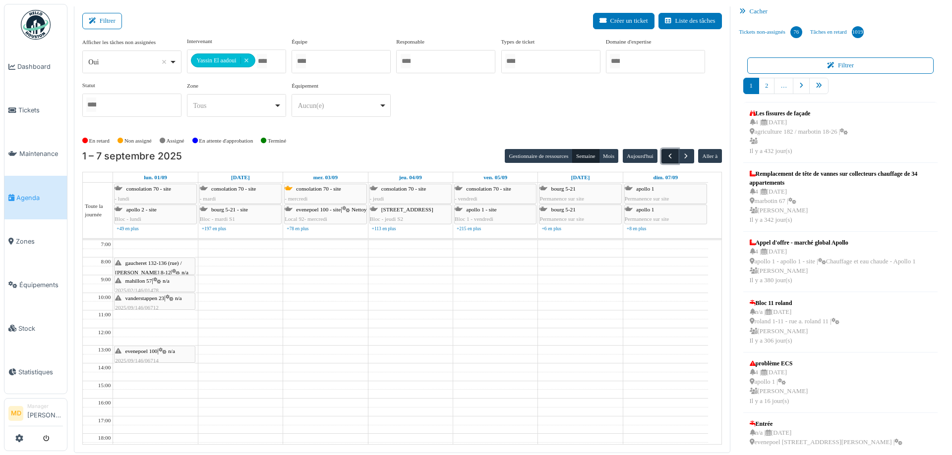
click at [666, 155] on span "button" at bounding box center [670, 156] width 8 height 8
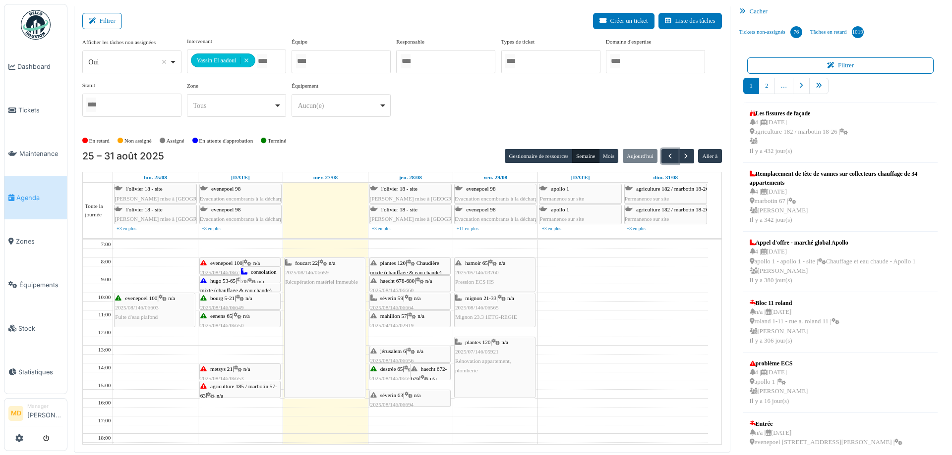
click at [427, 374] on div "haecht 672-676 | n/a 2025/08/146/06703 Réparation fuite vanne d'arrivée d'eau" at bounding box center [430, 398] width 39 height 66
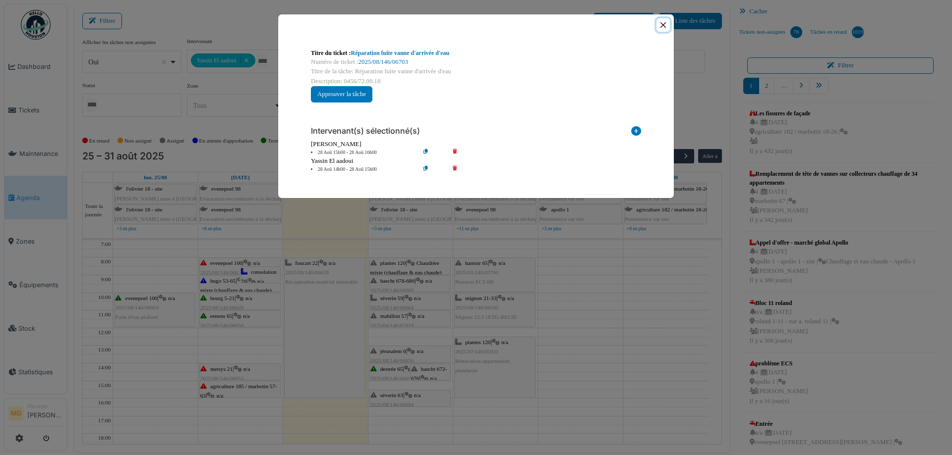
click at [665, 25] on button "Close" at bounding box center [662, 24] width 13 height 13
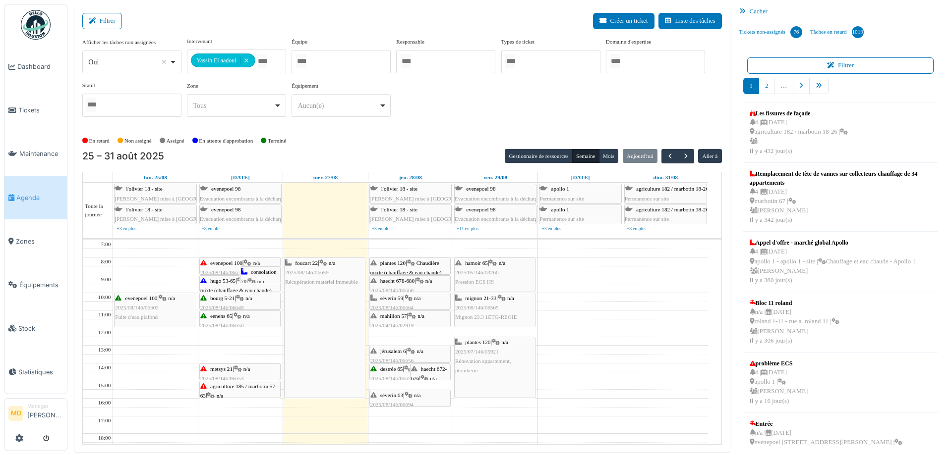
click at [415, 398] on div "séverin 63 | n/a 2025/08/146/06694 Chaudière en panne" at bounding box center [409, 405] width 79 height 29
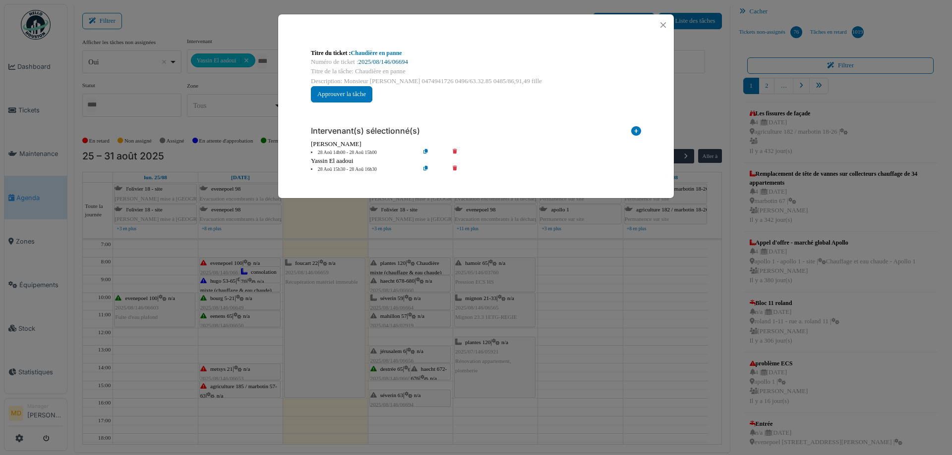
click at [393, 61] on link "2025/08/146/06694" at bounding box center [383, 61] width 50 height 7
click at [663, 23] on button "Close" at bounding box center [662, 24] width 13 height 13
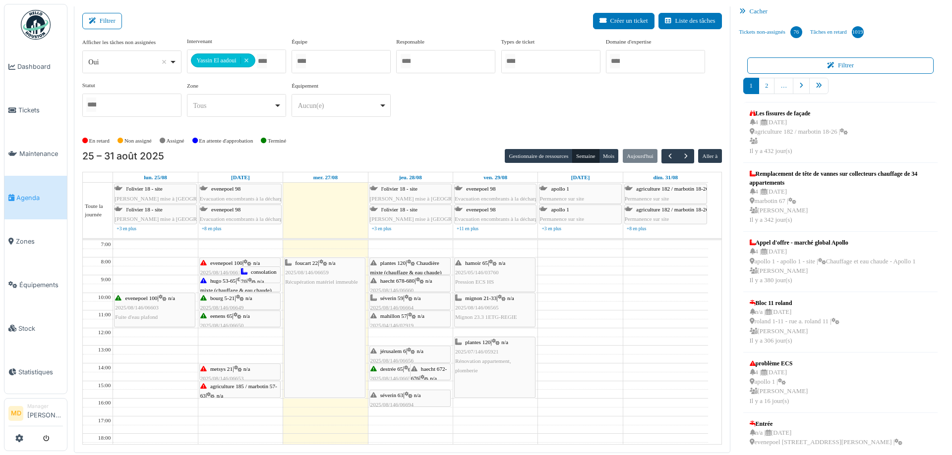
click at [240, 368] on icon at bounding box center [238, 369] width 8 height 6
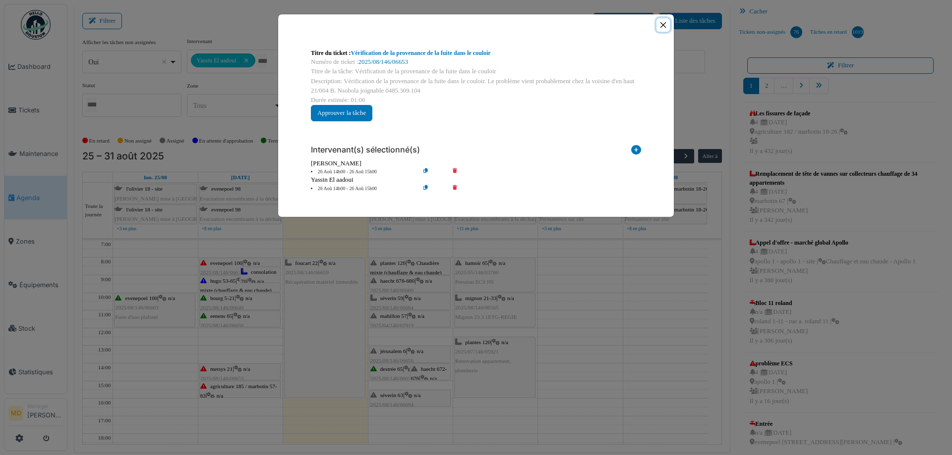
click at [663, 24] on button "Close" at bounding box center [662, 24] width 13 height 13
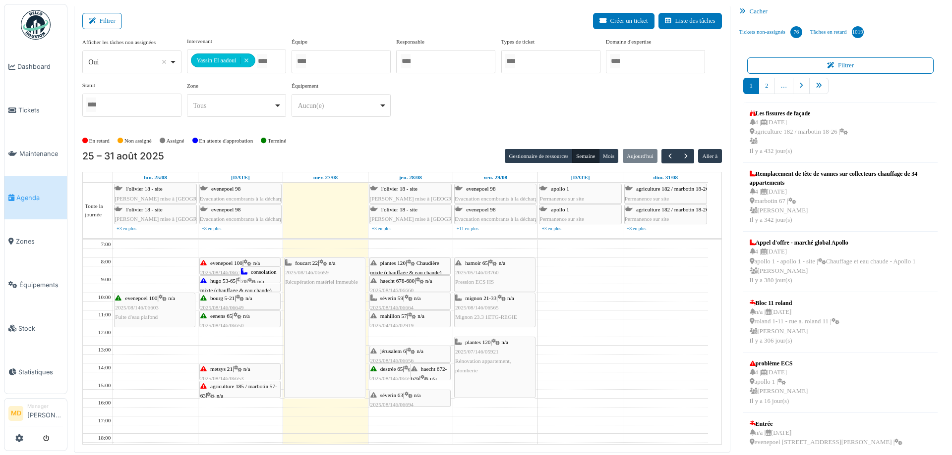
click at [242, 389] on span "agriculture 185 / marbotin 57-63" at bounding box center [238, 391] width 77 height 15
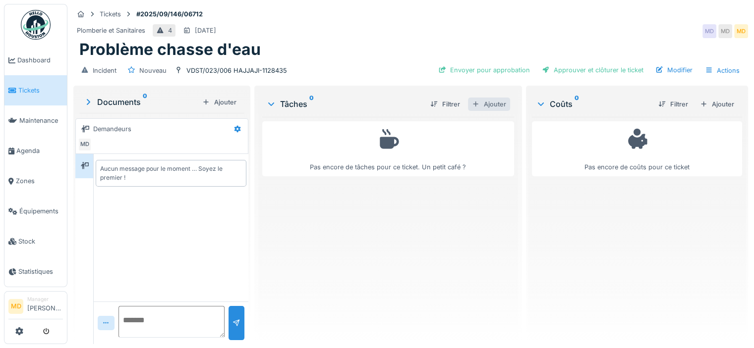
click at [492, 98] on div "Ajouter" at bounding box center [489, 104] width 42 height 13
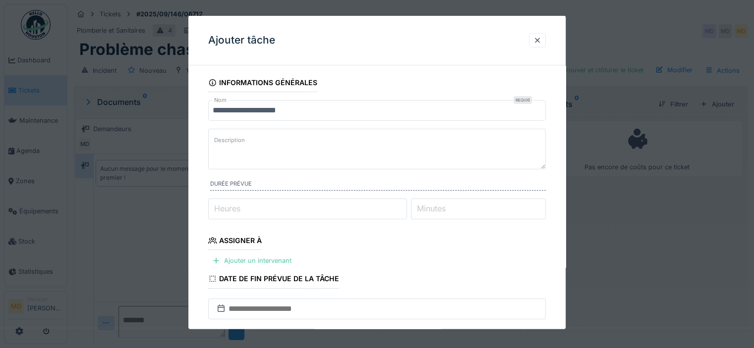
click at [243, 207] on input "Heures" at bounding box center [307, 209] width 199 height 21
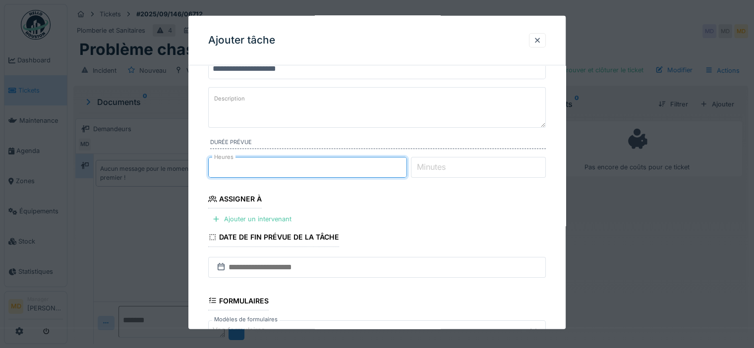
scroll to position [99, 0]
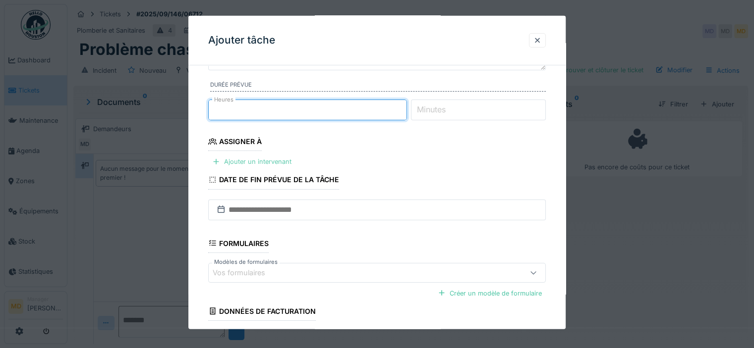
type input "*"
click at [243, 162] on div "Ajouter un intervenant" at bounding box center [251, 161] width 87 height 13
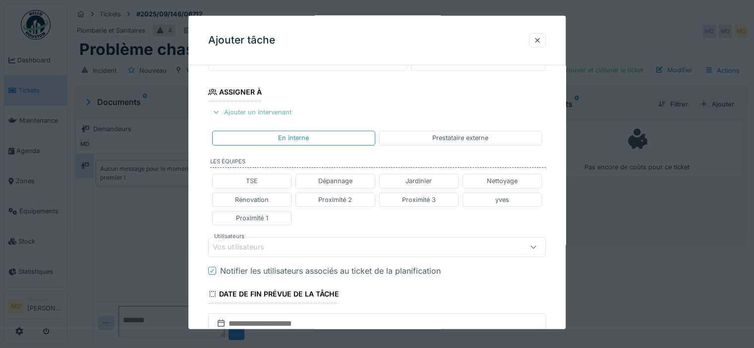
click at [253, 242] on div "Vos utilisateurs" at bounding box center [245, 247] width 65 height 11
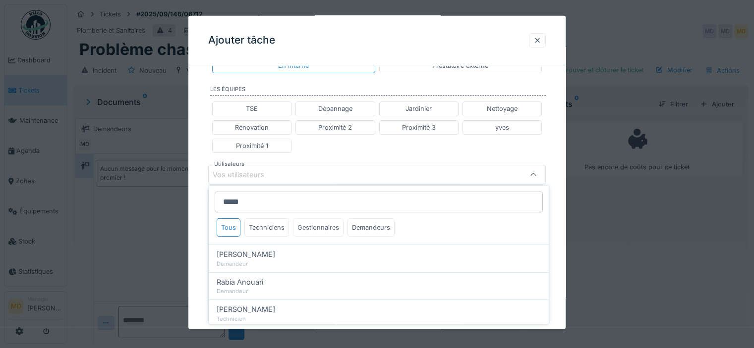
scroll to position [20, 0]
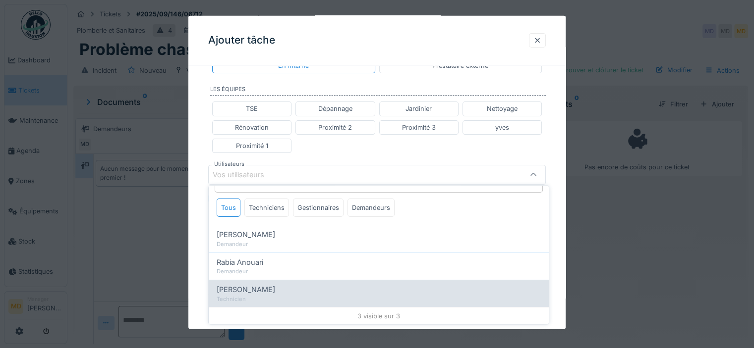
type input "*****"
click at [266, 291] on div "[PERSON_NAME]" at bounding box center [379, 289] width 324 height 11
type input "*****"
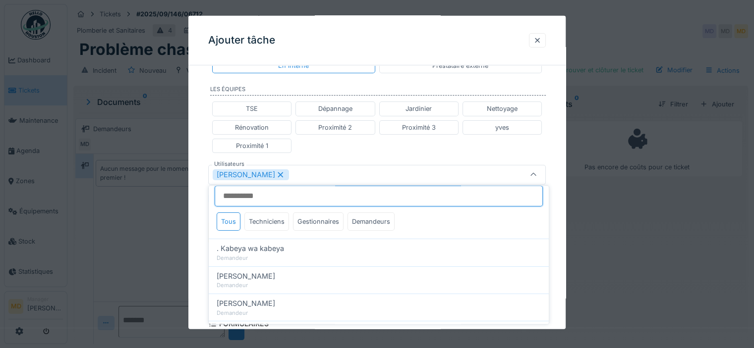
click at [270, 199] on input "Utilisateurs" at bounding box center [379, 196] width 328 height 21
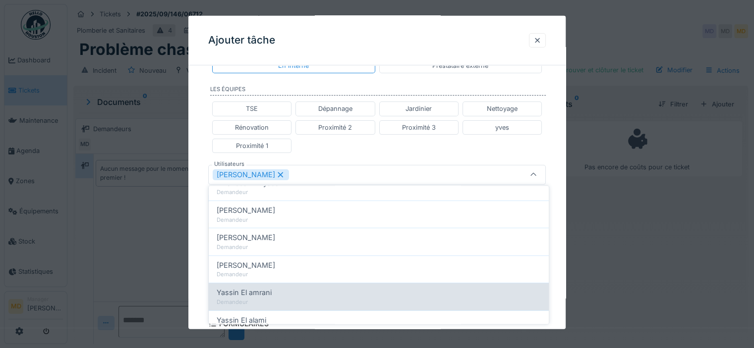
scroll to position [198, 0]
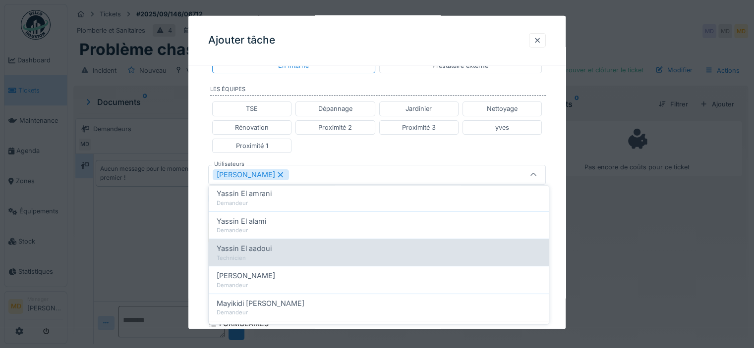
type input "****"
click at [268, 251] on span "Yassin El aadoui" at bounding box center [244, 248] width 55 height 11
type input "**********"
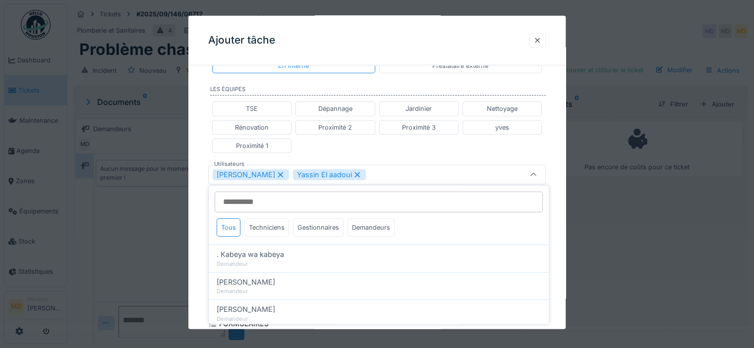
click at [204, 139] on div "**********" at bounding box center [376, 169] width 377 height 635
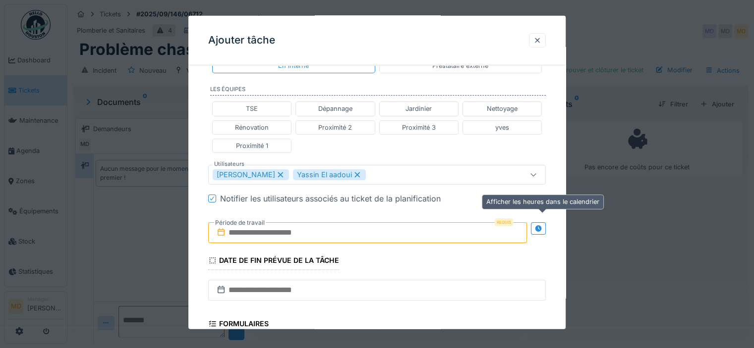
click at [541, 228] on icon at bounding box center [538, 228] width 6 height 6
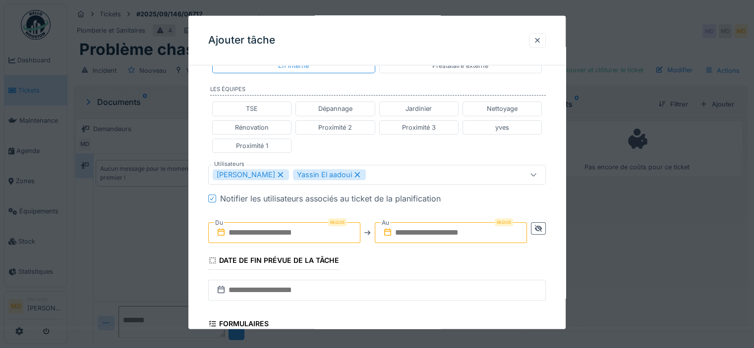
click at [328, 235] on input "text" at bounding box center [284, 233] width 152 height 21
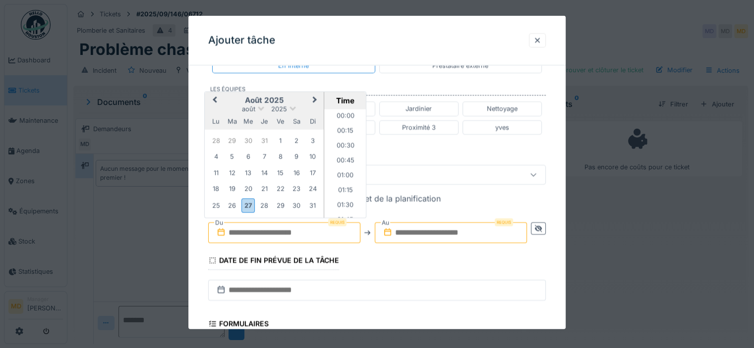
scroll to position [533, 0]
click at [205, 109] on div "août 2025" at bounding box center [264, 109] width 119 height 8
click at [311, 95] on button "Next Month" at bounding box center [316, 101] width 16 height 16
click at [219, 139] on div "1" at bounding box center [215, 140] width 13 height 13
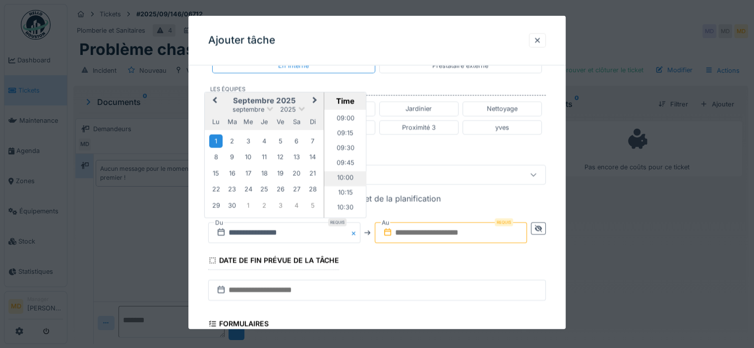
click at [343, 174] on li "10:00" at bounding box center [345, 178] width 42 height 15
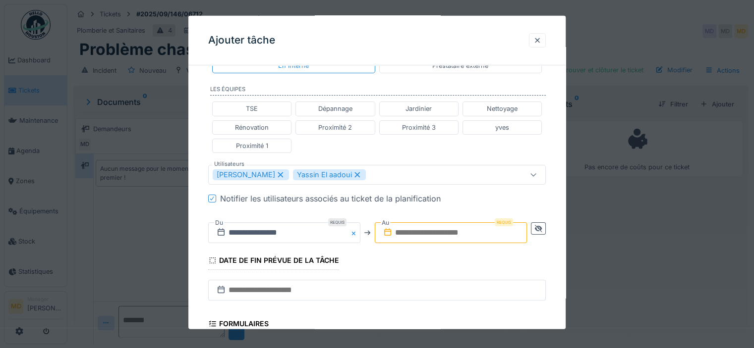
click at [467, 232] on input "text" at bounding box center [451, 233] width 152 height 21
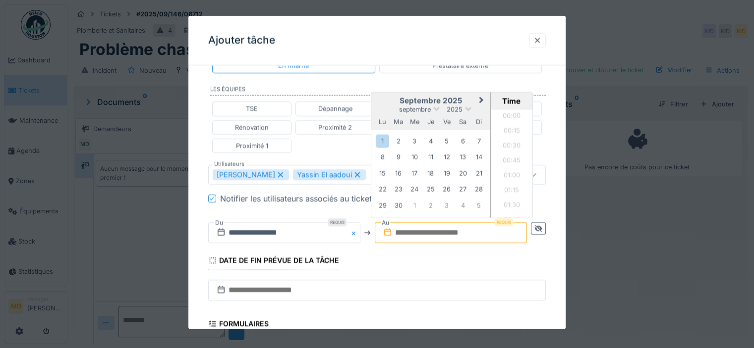
scroll to position [533, 0]
click at [385, 138] on div "1" at bounding box center [382, 140] width 13 height 13
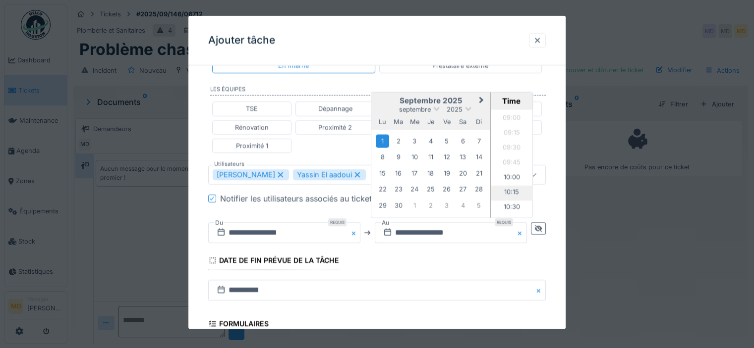
scroll to position [583, 0]
click at [509, 188] on li "11:00" at bounding box center [512, 188] width 42 height 15
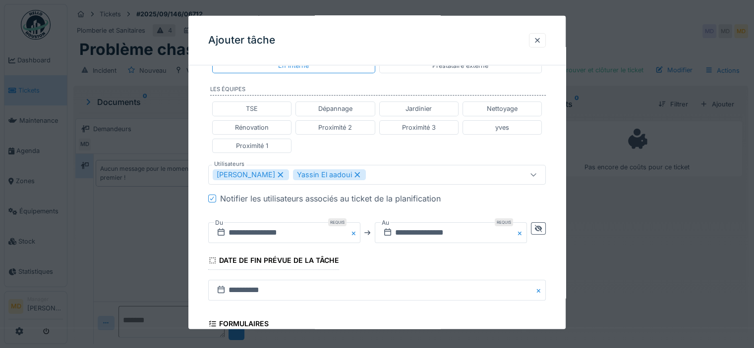
click at [456, 252] on fieldset "**********" at bounding box center [376, 160] width 337 height 616
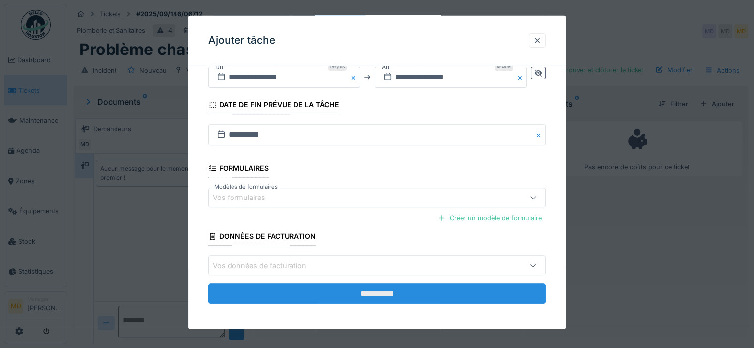
click at [340, 296] on input "**********" at bounding box center [376, 293] width 337 height 21
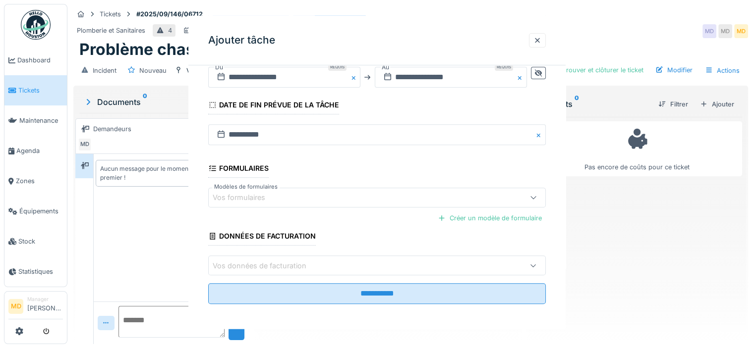
scroll to position [0, 0]
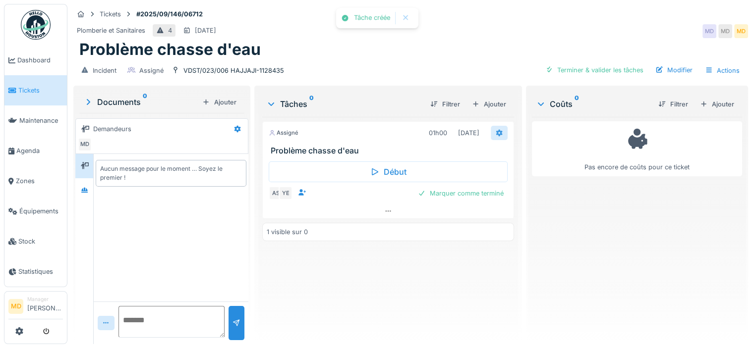
click at [495, 132] on icon at bounding box center [499, 133] width 8 height 6
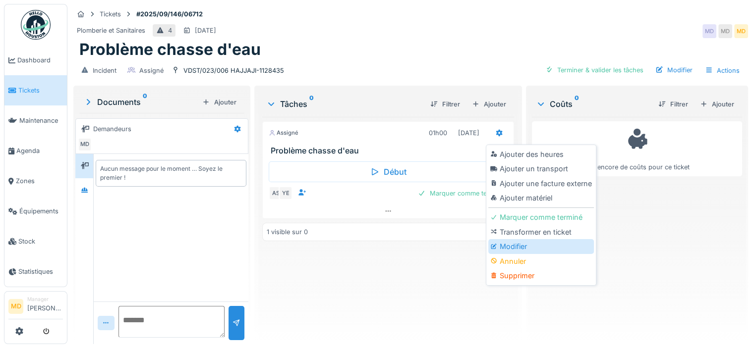
click at [511, 244] on div "Modifier" at bounding box center [541, 246] width 106 height 15
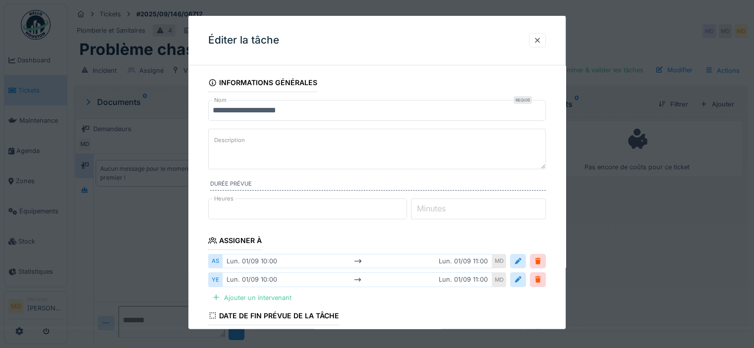
click at [232, 144] on label "Description" at bounding box center [229, 140] width 35 height 12
click at [232, 144] on textarea "Description" at bounding box center [376, 149] width 337 height 41
click at [294, 144] on textarea "**********" at bounding box center [376, 149] width 337 height 41
type textarea "*"
type textarea "**********"
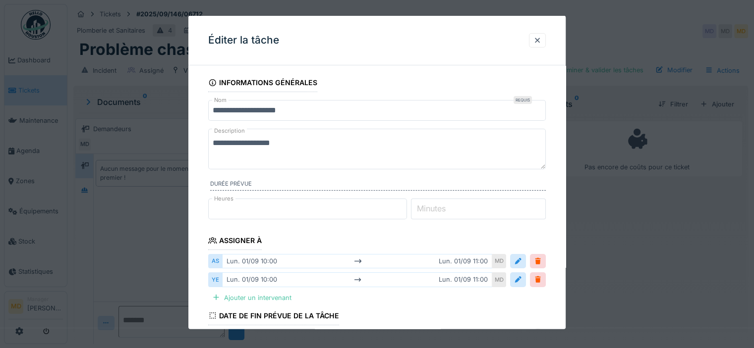
scroll to position [212, 0]
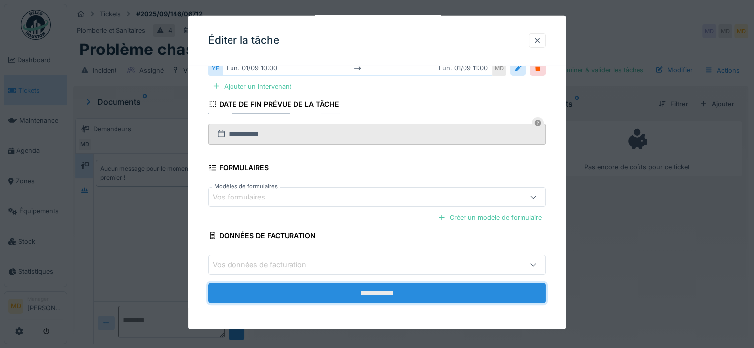
click at [353, 293] on input "**********" at bounding box center [376, 293] width 337 height 21
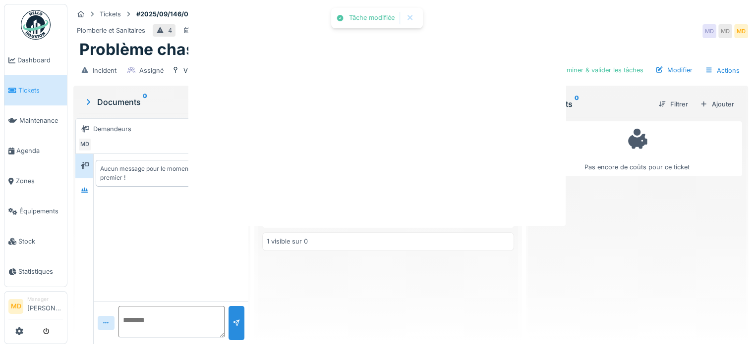
scroll to position [0, 0]
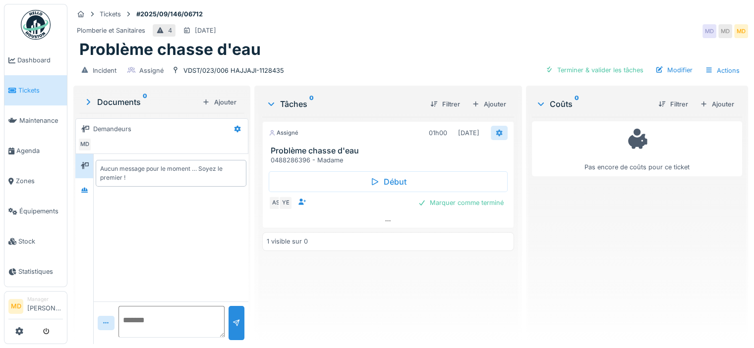
click at [496, 134] on icon at bounding box center [499, 132] width 6 height 7
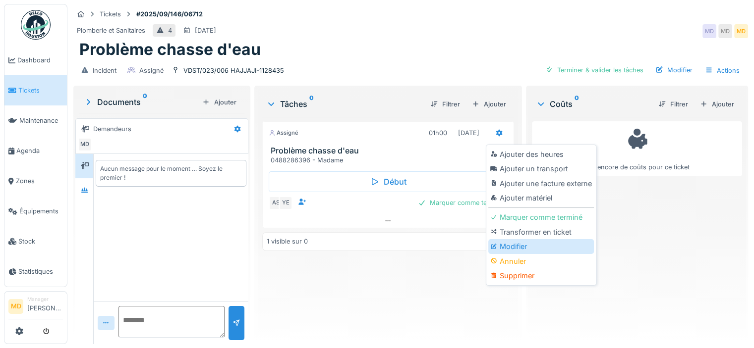
click at [519, 242] on div "Modifier" at bounding box center [541, 246] width 106 height 15
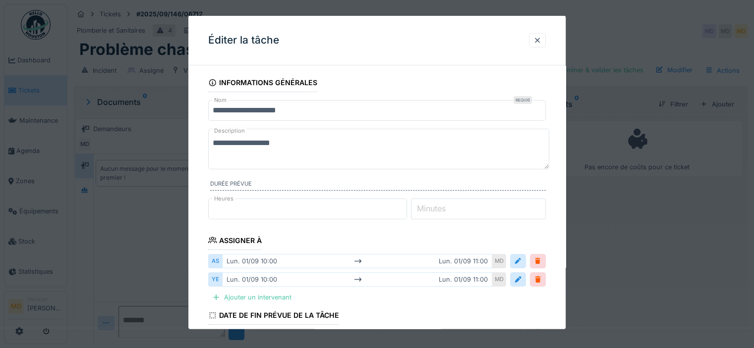
click at [343, 144] on textarea "**********" at bounding box center [378, 149] width 341 height 41
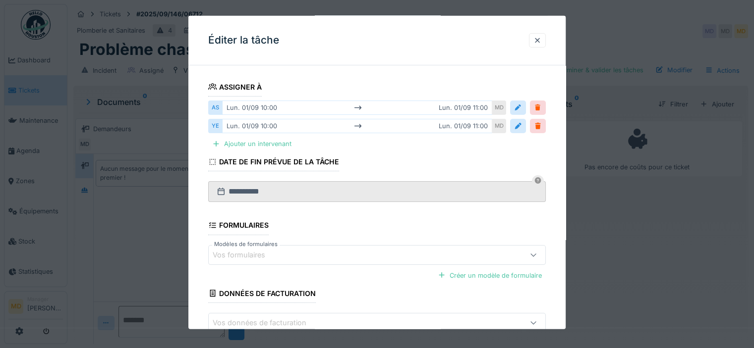
scroll to position [212, 0]
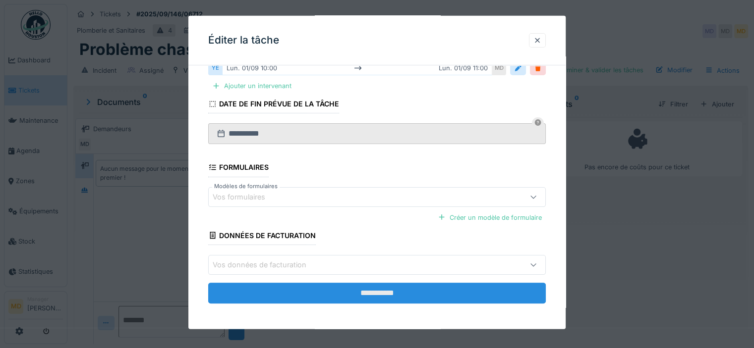
type textarea "**********"
click at [315, 286] on input "**********" at bounding box center [376, 293] width 337 height 21
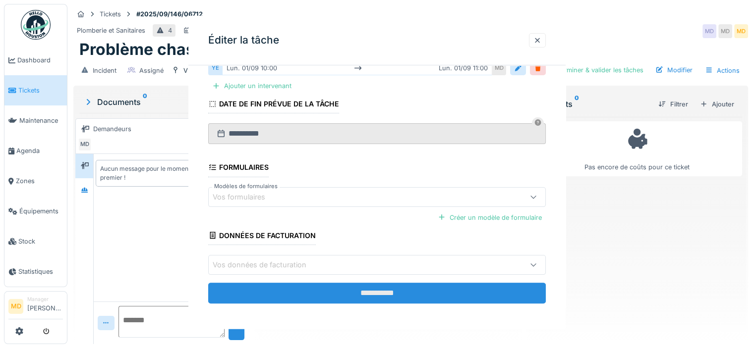
scroll to position [0, 0]
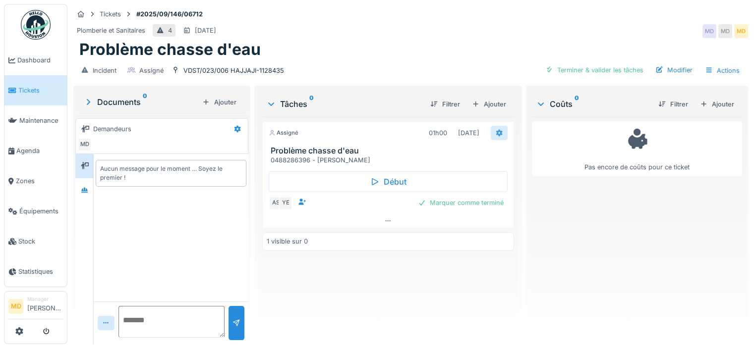
click at [495, 132] on icon at bounding box center [499, 133] width 8 height 6
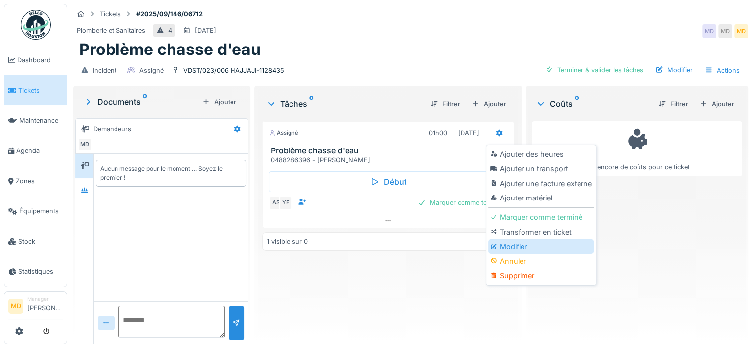
click at [513, 246] on div "Modifier" at bounding box center [541, 246] width 106 height 15
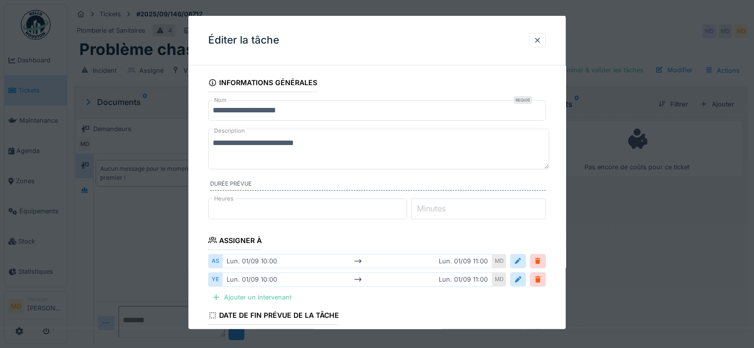
click at [349, 144] on textarea "**********" at bounding box center [378, 149] width 341 height 41
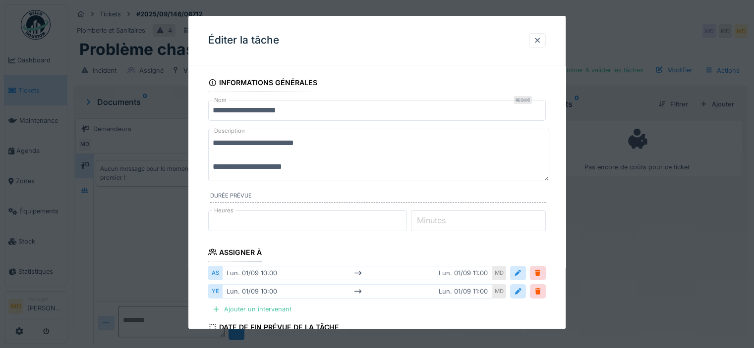
scroll to position [224, 0]
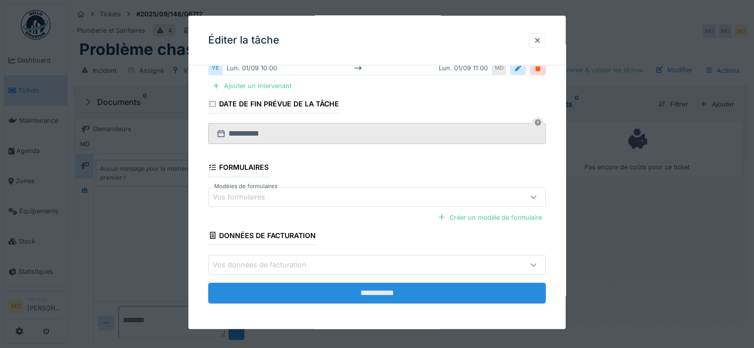
type textarea "**********"
click at [315, 286] on input "**********" at bounding box center [376, 293] width 337 height 21
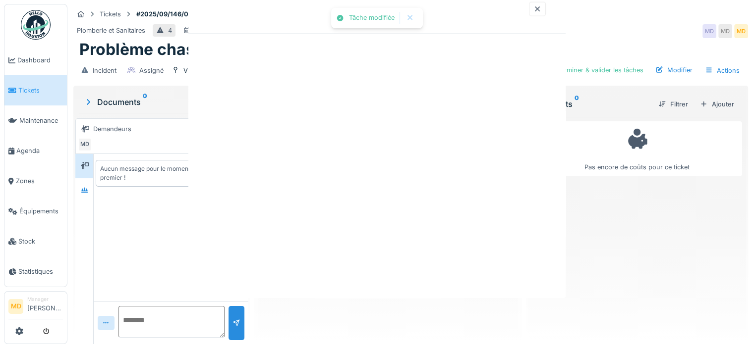
scroll to position [0, 0]
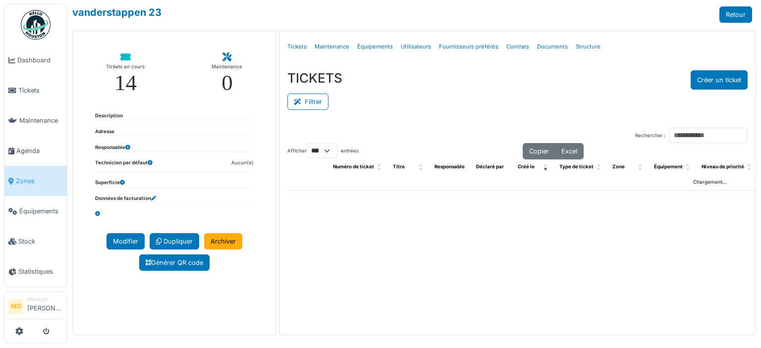
select select "***"
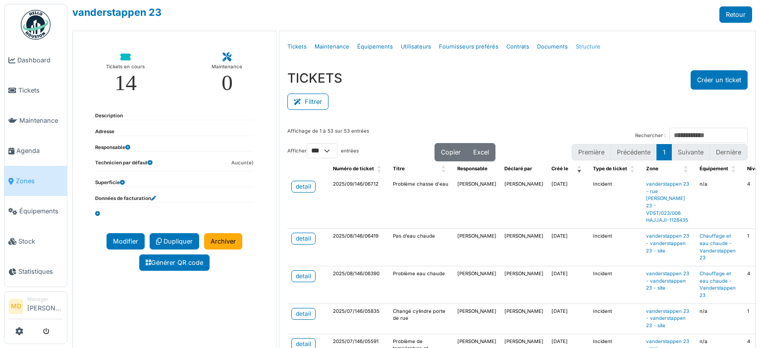
click at [582, 44] on link "Structure" at bounding box center [588, 46] width 33 height 23
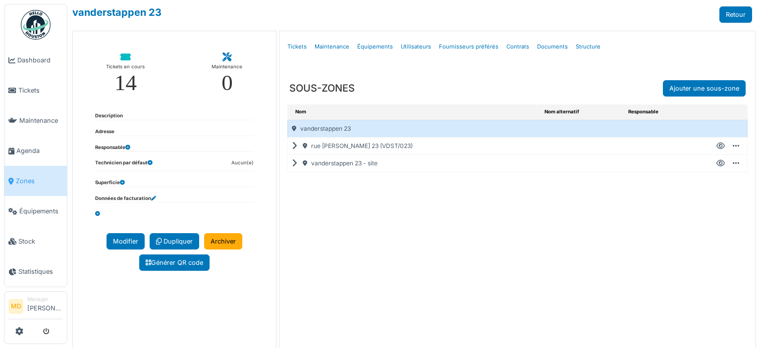
click at [294, 146] on icon at bounding box center [296, 146] width 9 height 0
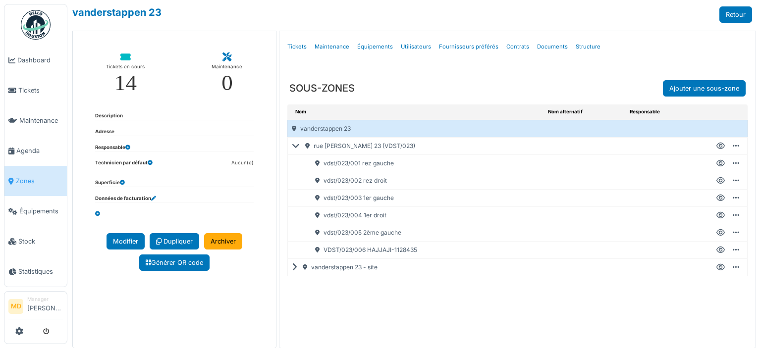
click at [717, 250] on icon at bounding box center [721, 250] width 8 height 0
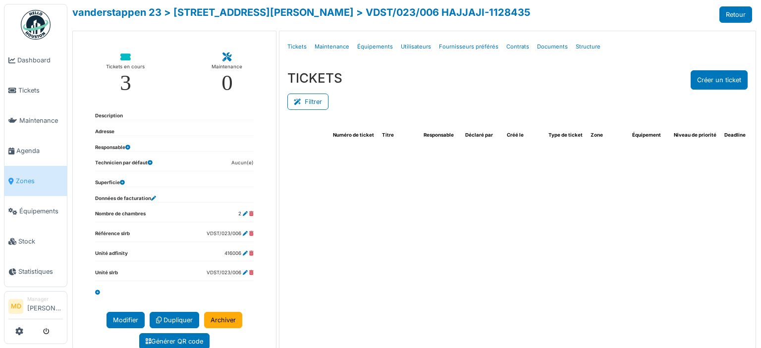
select select "***"
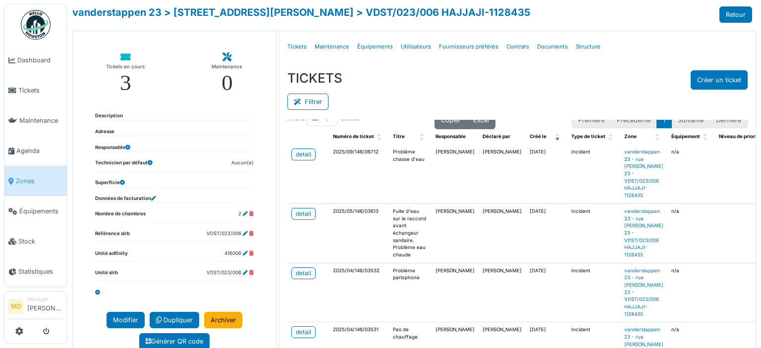
scroll to position [50, 0]
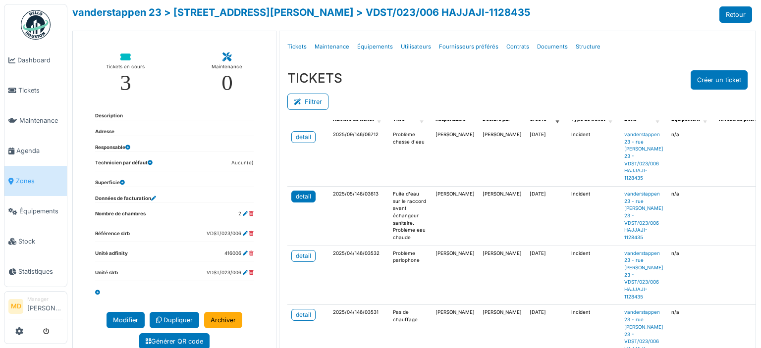
click at [299, 194] on div "detail" at bounding box center [303, 196] width 15 height 9
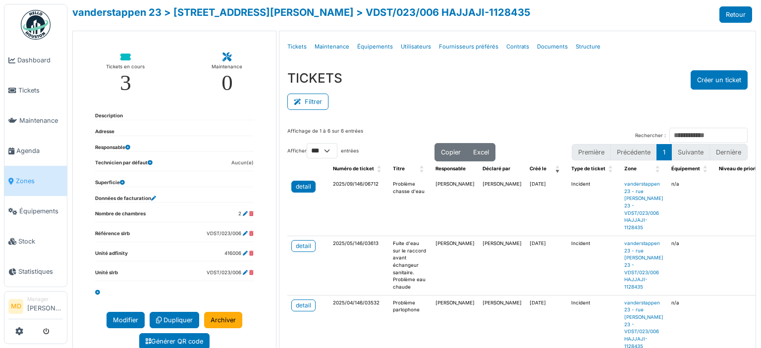
click at [302, 184] on div "detail" at bounding box center [303, 186] width 15 height 9
click at [305, 243] on div "detail" at bounding box center [303, 246] width 15 height 9
click at [314, 188] on td "detail" at bounding box center [308, 206] width 42 height 59
click at [308, 185] on div "detail" at bounding box center [303, 186] width 15 height 9
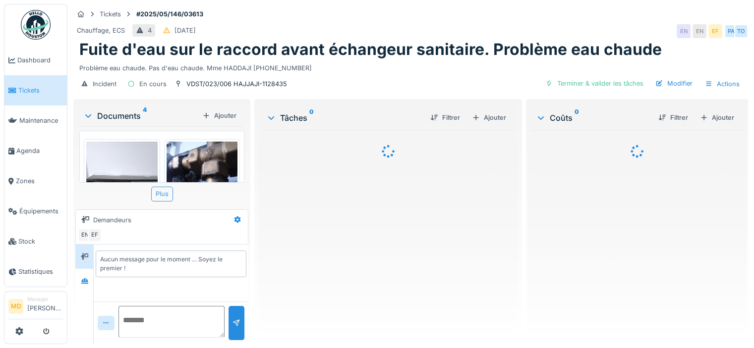
click at [165, 193] on div "Plus" at bounding box center [162, 194] width 22 height 14
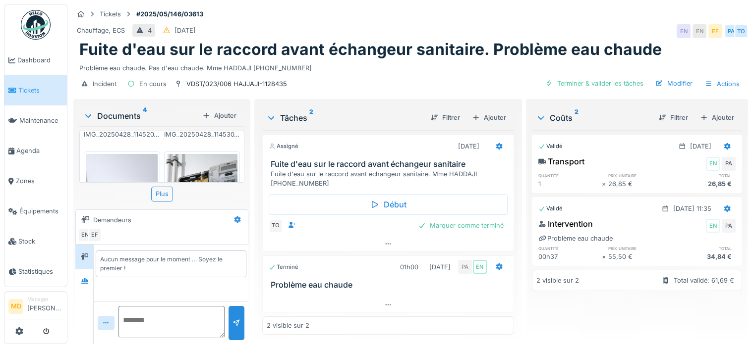
scroll to position [182, 0]
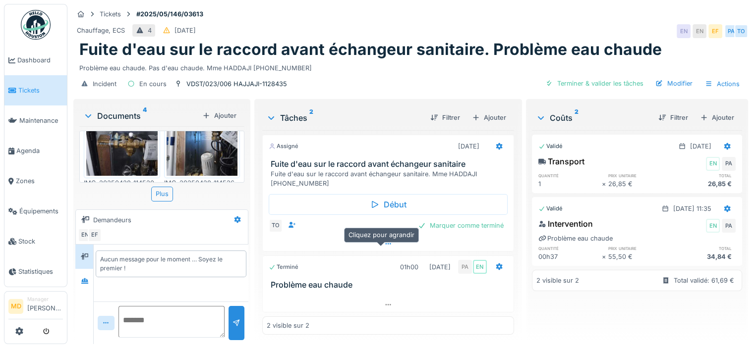
click at [375, 249] on div at bounding box center [388, 244] width 251 height 14
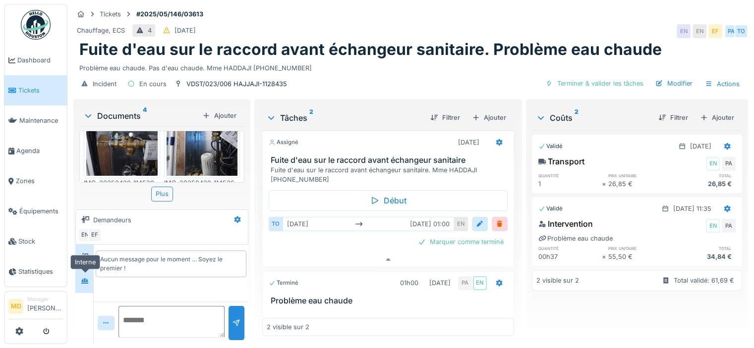
click at [88, 279] on icon at bounding box center [84, 281] width 7 height 5
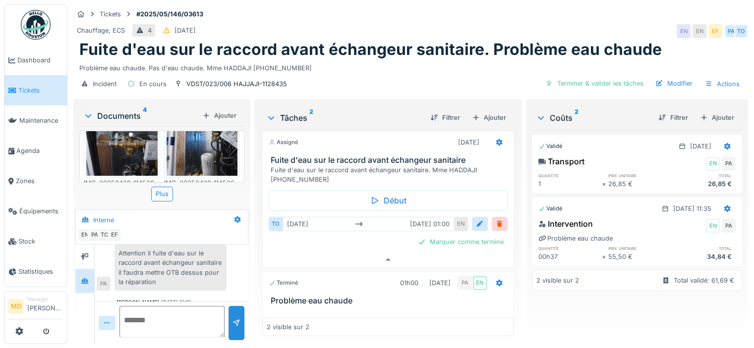
scroll to position [81, 0]
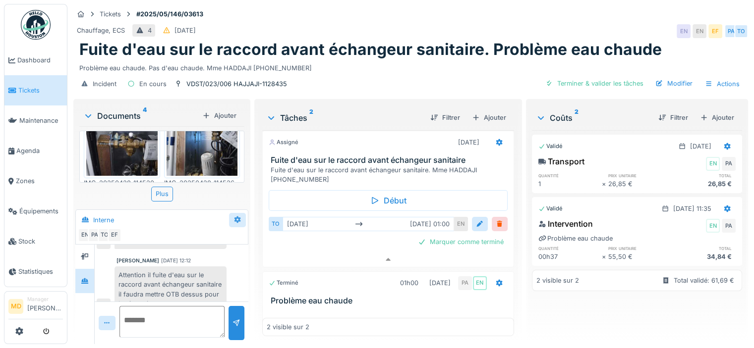
click at [237, 217] on icon at bounding box center [237, 220] width 6 height 7
click at [272, 249] on div "Créer une conversation" at bounding box center [276, 256] width 93 height 15
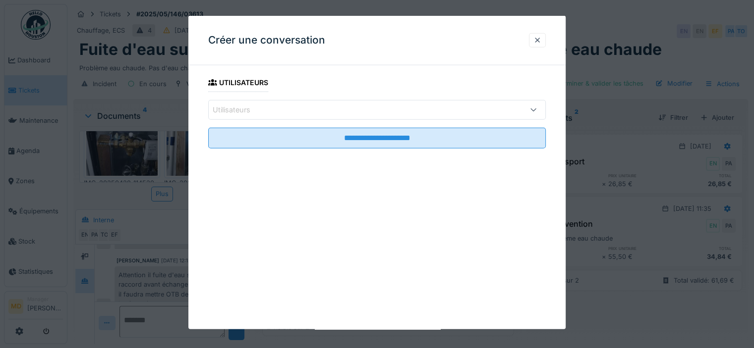
click at [277, 111] on div "Utilisateurs" at bounding box center [356, 110] width 287 height 11
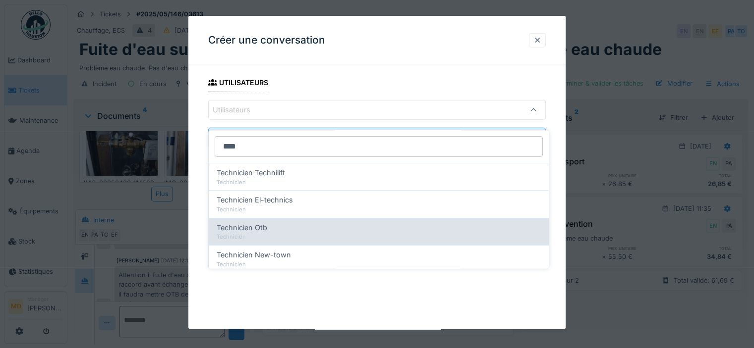
type input "****"
click at [278, 223] on div "Technicien Otb" at bounding box center [379, 228] width 324 height 11
type input "****"
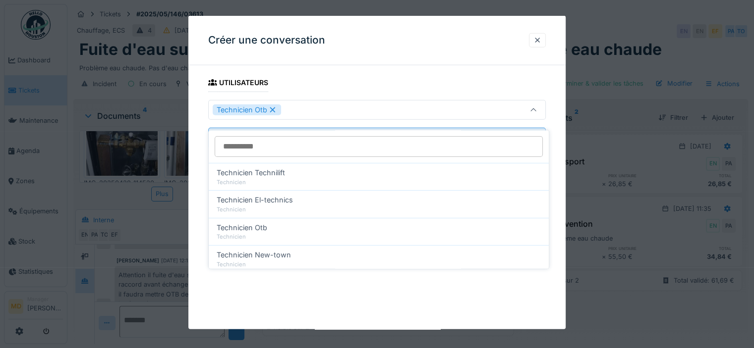
click at [391, 68] on div "**********" at bounding box center [376, 173] width 377 height 314
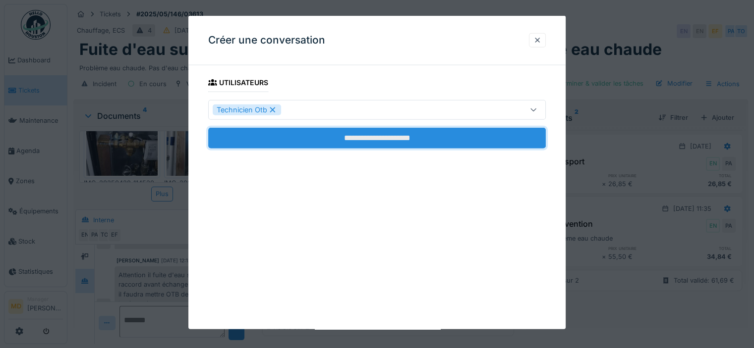
click at [375, 138] on input "**********" at bounding box center [376, 138] width 337 height 21
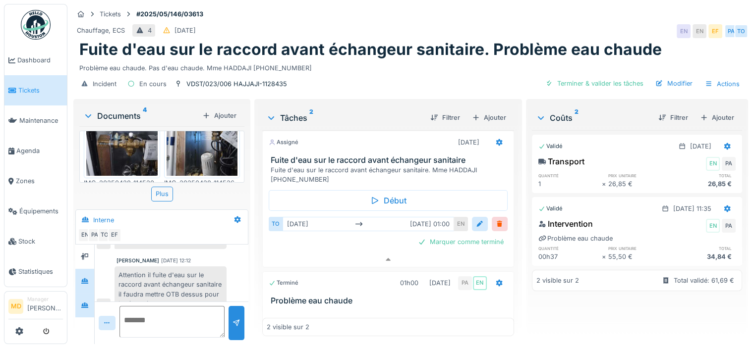
click at [86, 293] on div at bounding box center [84, 305] width 19 height 24
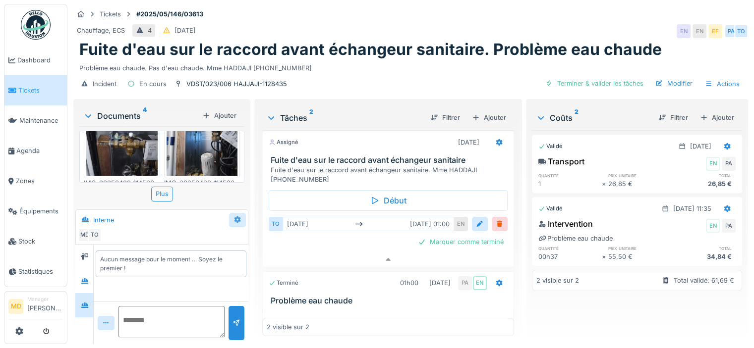
click at [240, 216] on div at bounding box center [237, 220] width 17 height 14
click at [264, 234] on div "Modifier" at bounding box center [276, 241] width 93 height 15
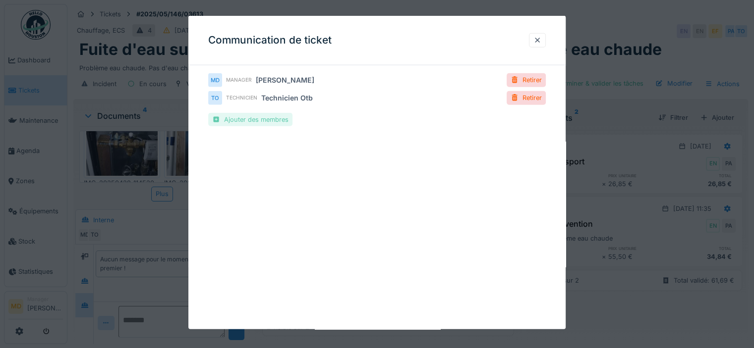
click at [227, 118] on div "Ajouter des membres" at bounding box center [250, 119] width 84 height 13
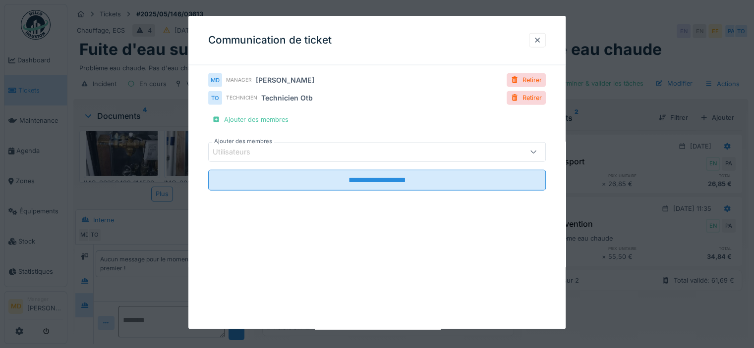
click at [264, 152] on div "Utilisateurs" at bounding box center [239, 152] width 52 height 11
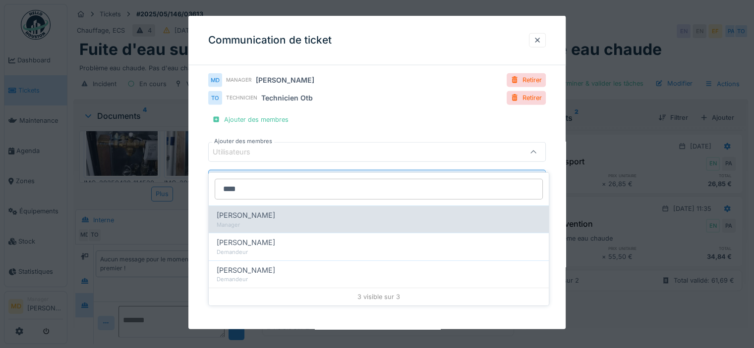
type input "****"
click at [246, 210] on span "Edmond Fayt" at bounding box center [246, 215] width 58 height 11
type input "****"
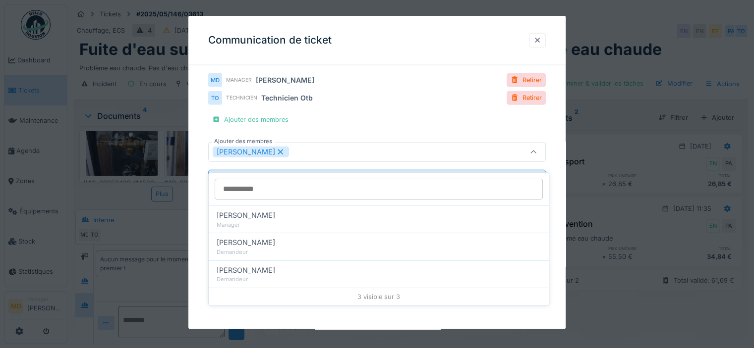
click at [197, 143] on div "**********" at bounding box center [376, 145] width 377 height 145
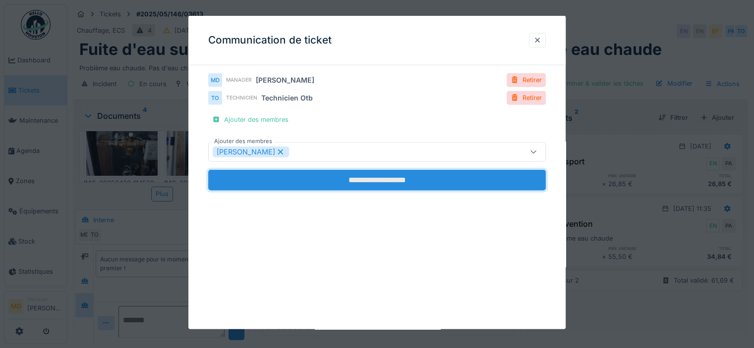
click at [326, 178] on input "**********" at bounding box center [376, 180] width 337 height 21
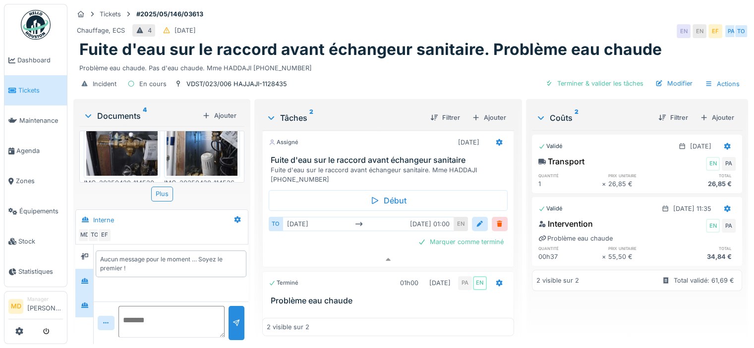
click at [87, 269] on div at bounding box center [84, 281] width 18 height 24
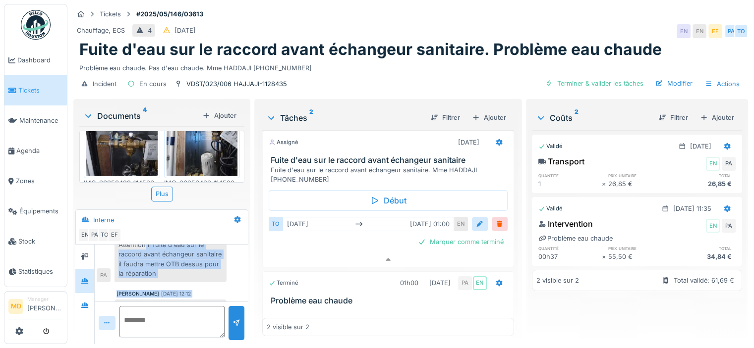
scroll to position [130, 0]
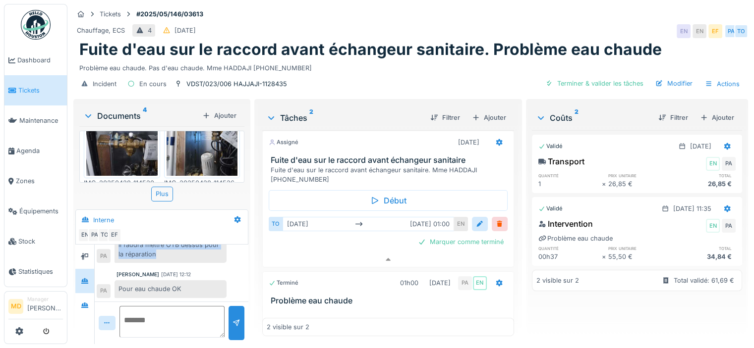
drag, startPoint x: 146, startPoint y: 265, endPoint x: 200, endPoint y: 247, distance: 57.5
click at [200, 247] on div "Attention il fuite d'eau sur le raccord avant échangeur sanitaire il faudra met…" at bounding box center [170, 240] width 112 height 46
copy div "il fuite d'eau sur le raccord avant échangeur sanitaire il faudra mettre OTB de…"
click at [93, 293] on div at bounding box center [84, 305] width 19 height 24
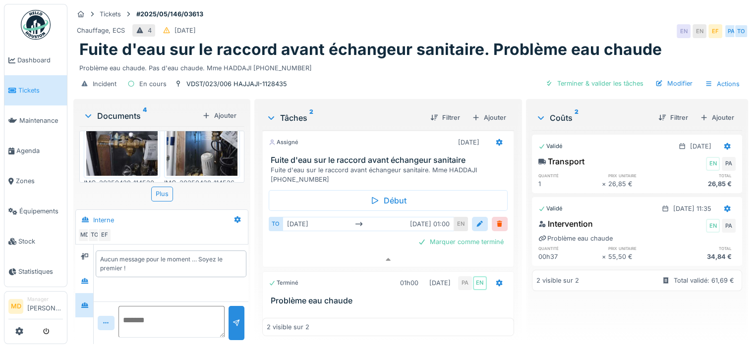
scroll to position [0, 0]
click at [170, 309] on textarea at bounding box center [171, 322] width 106 height 32
paste textarea "**********"
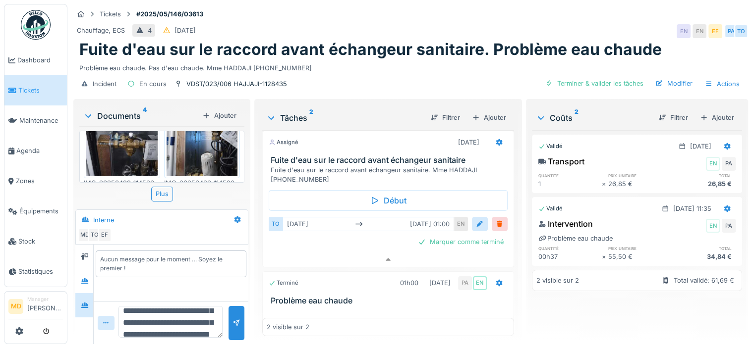
click at [137, 315] on textarea "**********" at bounding box center [170, 322] width 104 height 32
click at [187, 320] on textarea "**********" at bounding box center [170, 322] width 104 height 32
type textarea "**********"
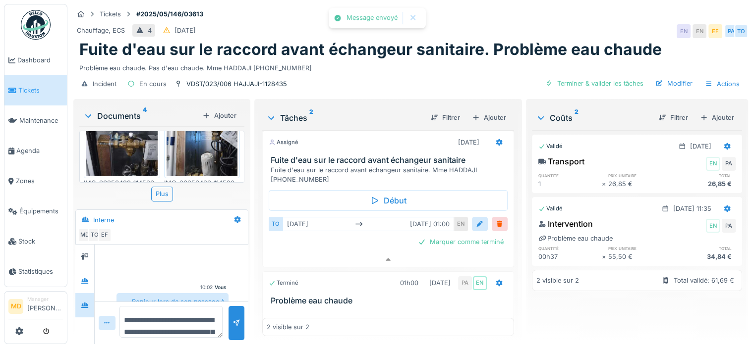
scroll to position [51, 0]
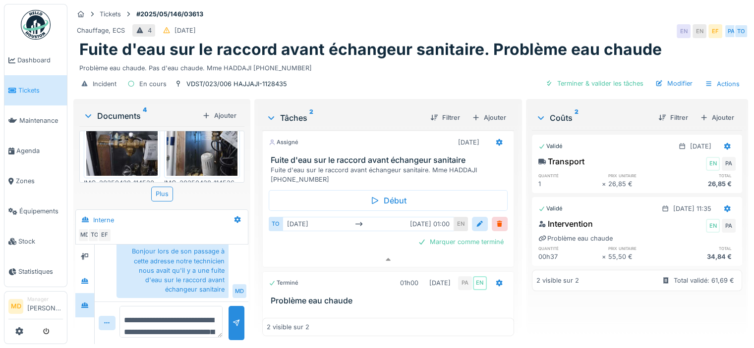
click at [173, 311] on textarea "**********" at bounding box center [170, 322] width 103 height 32
type textarea "**********"
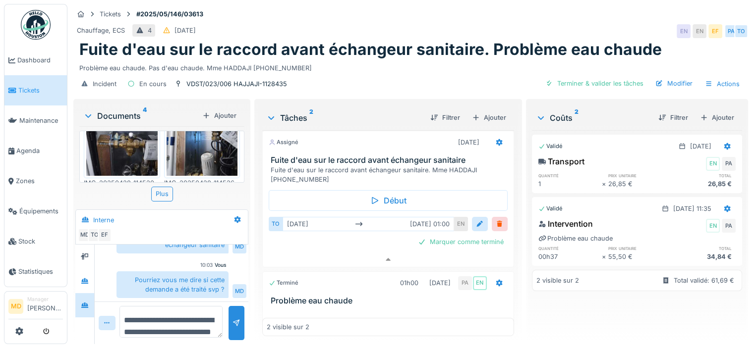
scroll to position [46, 0]
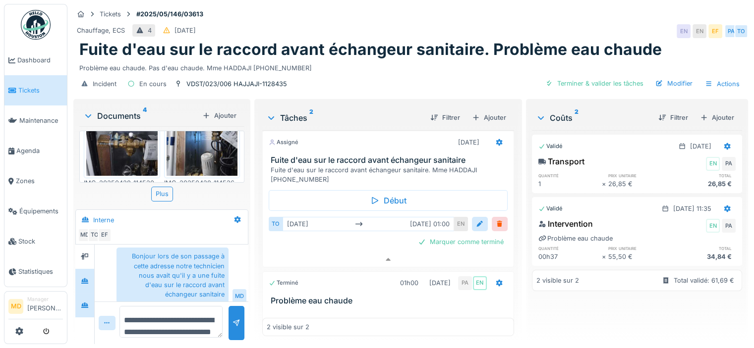
click at [78, 275] on div at bounding box center [84, 281] width 15 height 12
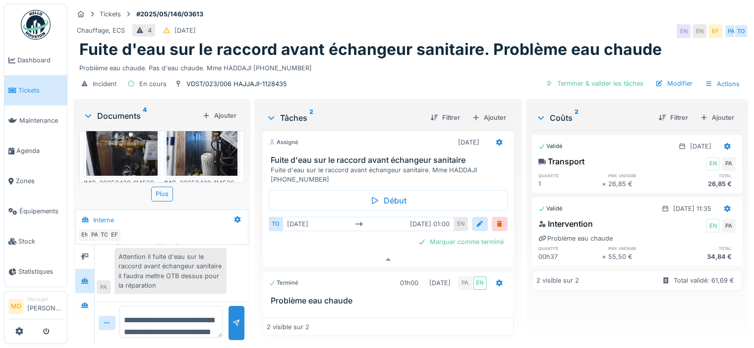
scroll to position [130, 0]
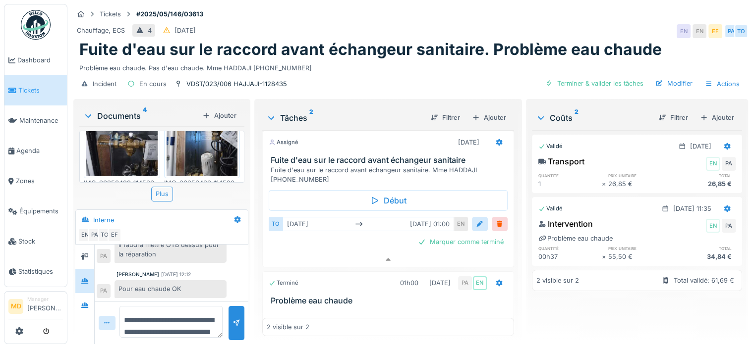
click at [166, 187] on div "Plus" at bounding box center [162, 194] width 22 height 14
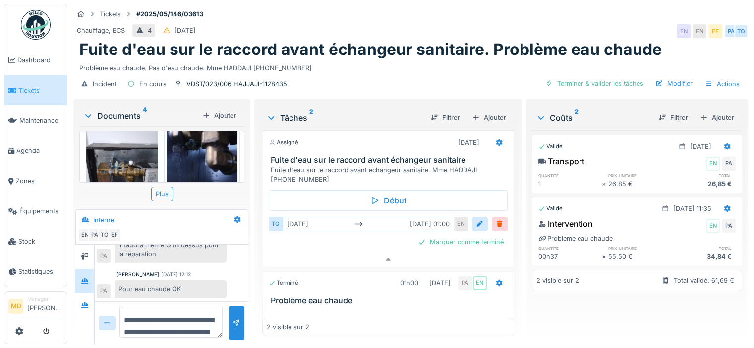
scroll to position [50, 0]
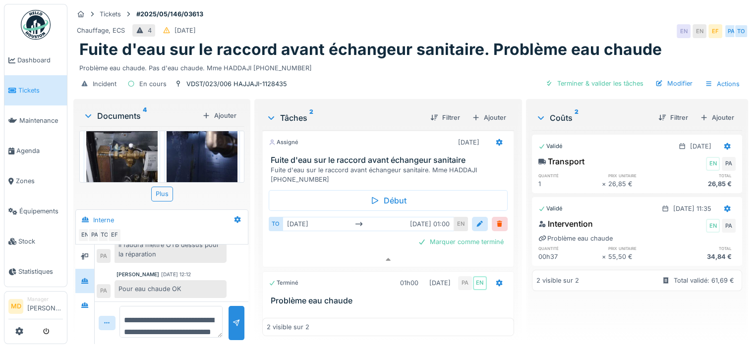
click at [104, 146] on img at bounding box center [121, 139] width 71 height 95
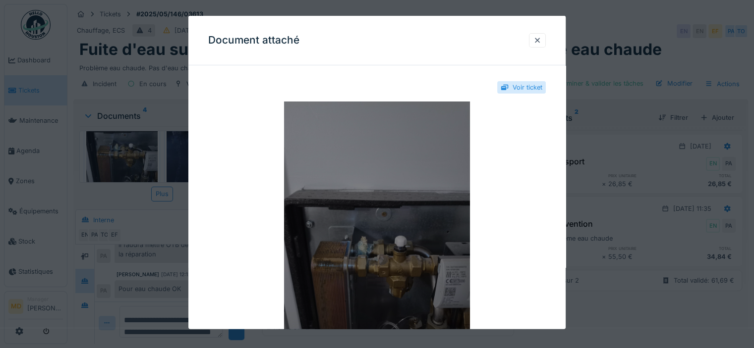
scroll to position [128, 0]
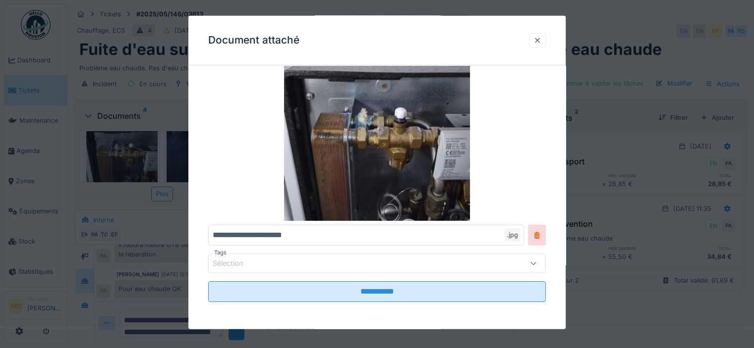
click at [541, 39] on div at bounding box center [537, 40] width 8 height 9
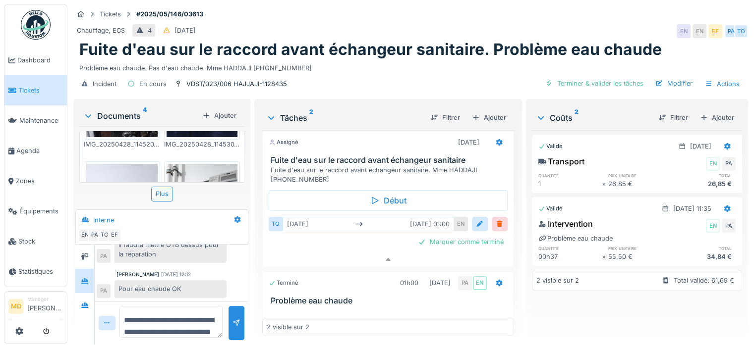
scroll to position [50, 0]
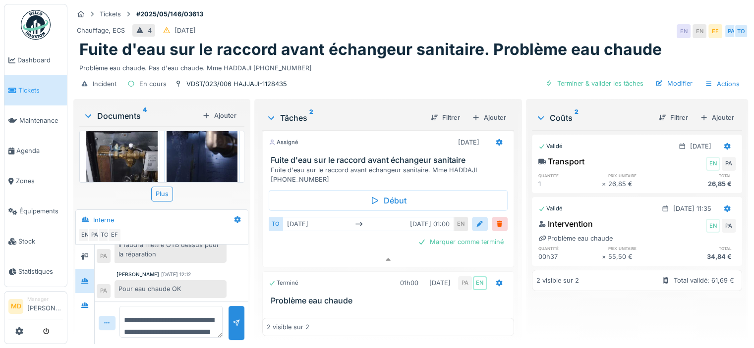
click at [196, 150] on img at bounding box center [202, 139] width 71 height 95
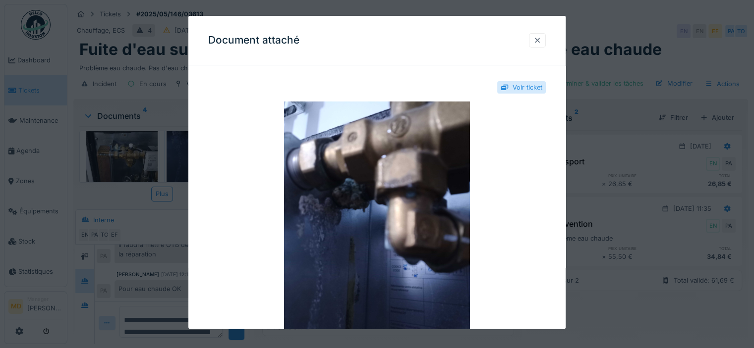
click at [539, 37] on div at bounding box center [537, 40] width 8 height 9
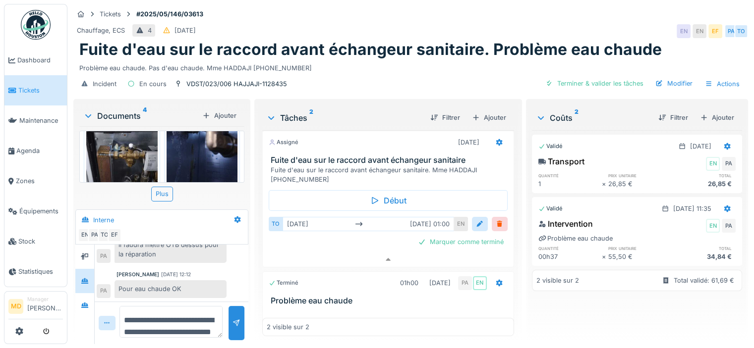
scroll to position [99, 0]
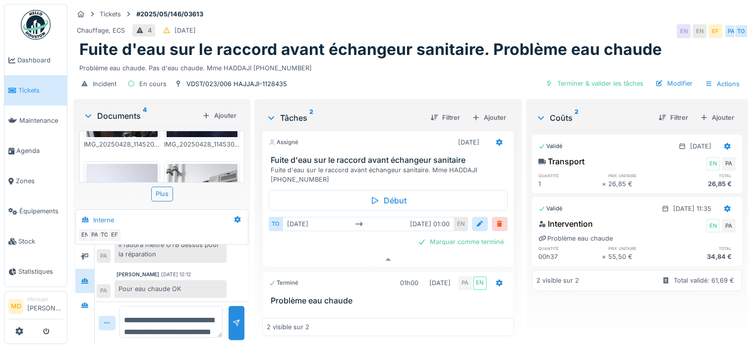
click at [198, 164] on img at bounding box center [202, 211] width 71 height 95
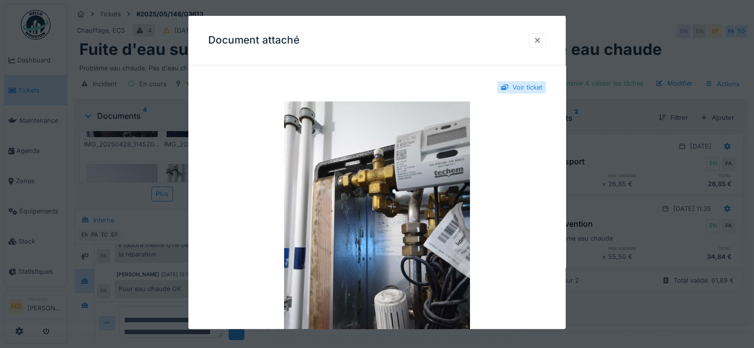
click at [541, 42] on div at bounding box center [537, 40] width 8 height 9
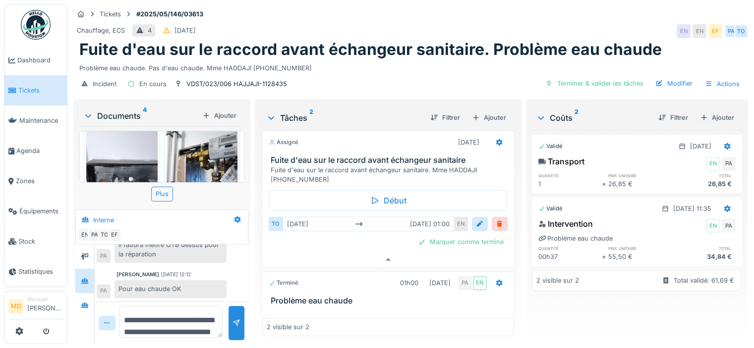
scroll to position [182, 0]
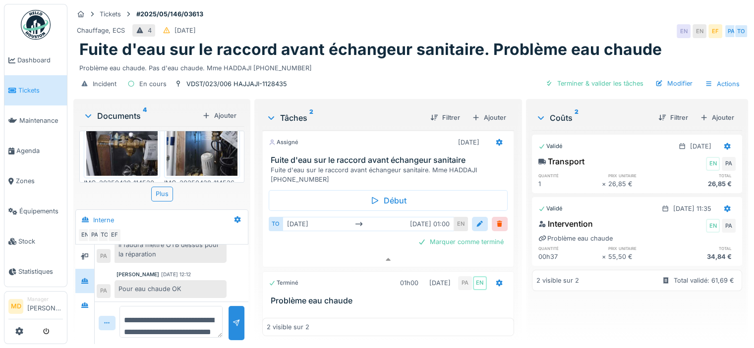
click at [111, 148] on img at bounding box center [121, 128] width 71 height 95
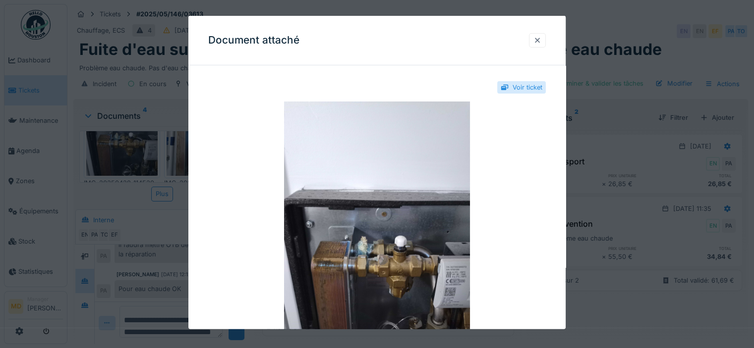
click at [539, 41] on div at bounding box center [537, 40] width 8 height 9
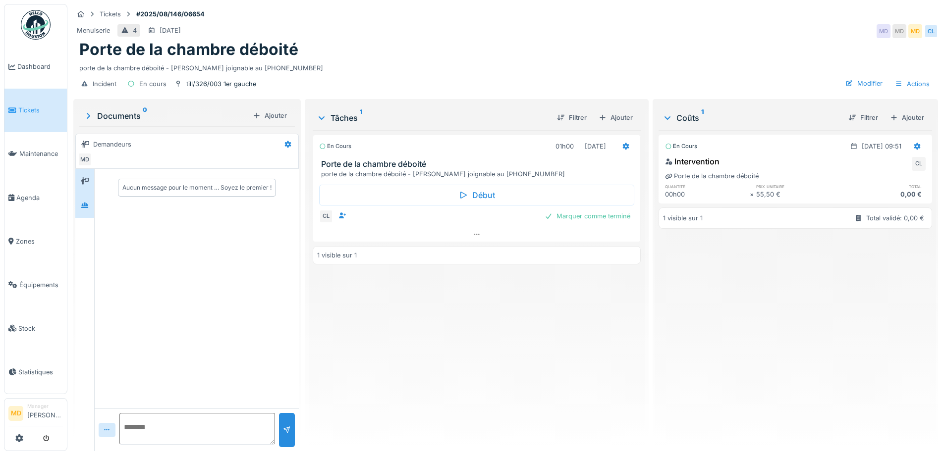
click at [91, 203] on div at bounding box center [84, 205] width 15 height 12
click at [87, 178] on icon at bounding box center [85, 181] width 8 height 6
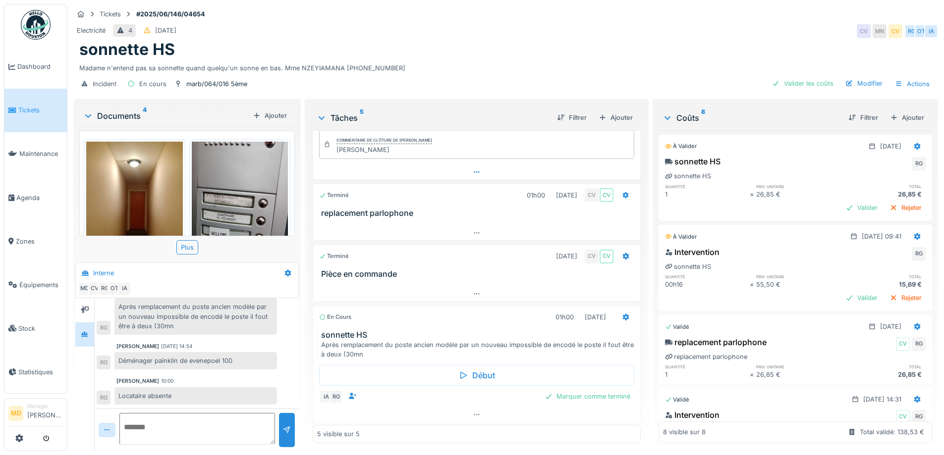
scroll to position [106, 0]
click at [473, 412] on icon at bounding box center [477, 413] width 8 height 6
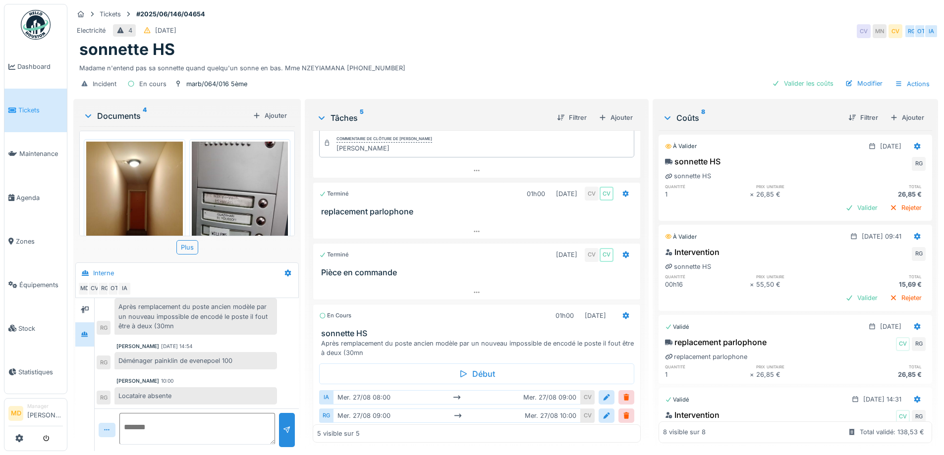
scroll to position [7, 0]
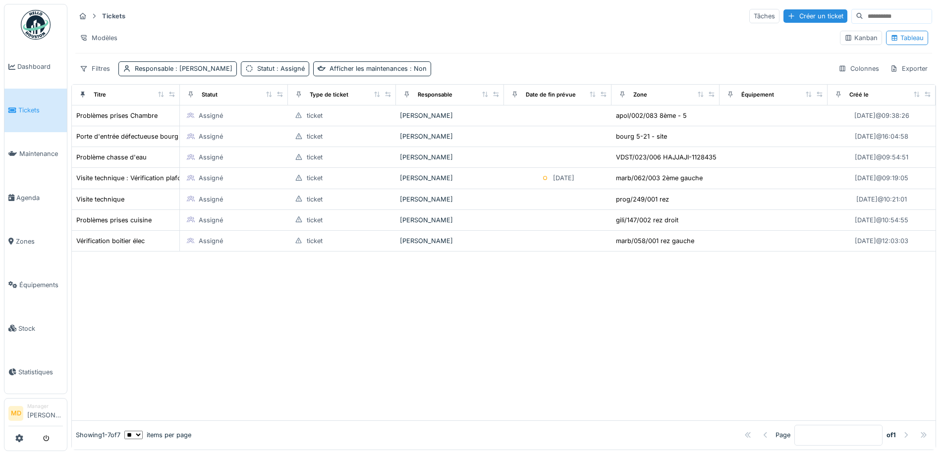
click at [43, 114] on link "Tickets" at bounding box center [35, 111] width 62 height 44
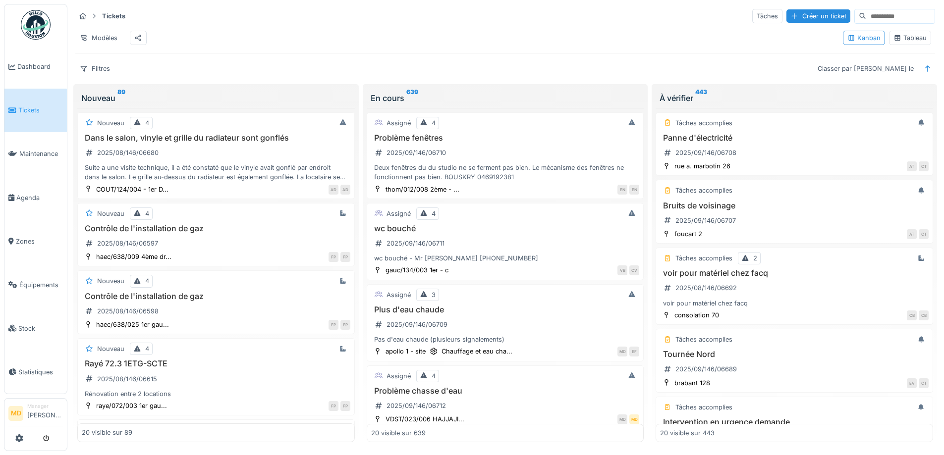
click at [900, 40] on div "Tableau" at bounding box center [910, 37] width 33 height 9
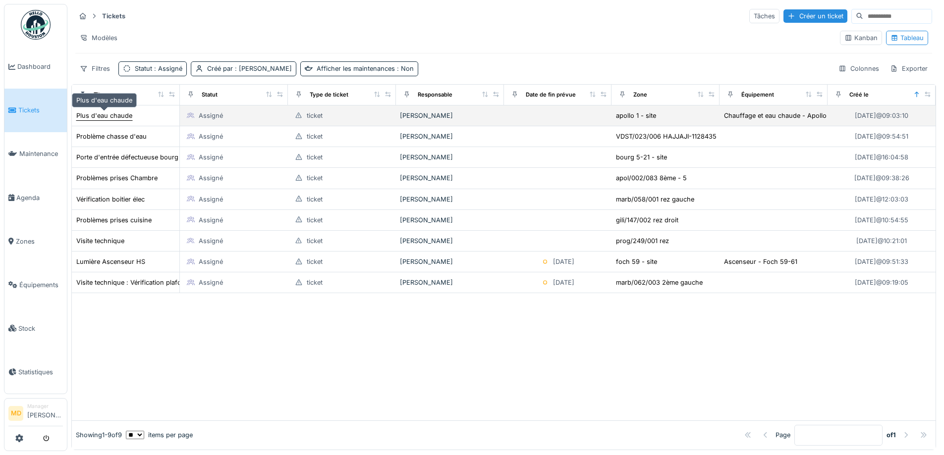
click at [122, 116] on div "Plus d'eau chaude" at bounding box center [104, 115] width 56 height 9
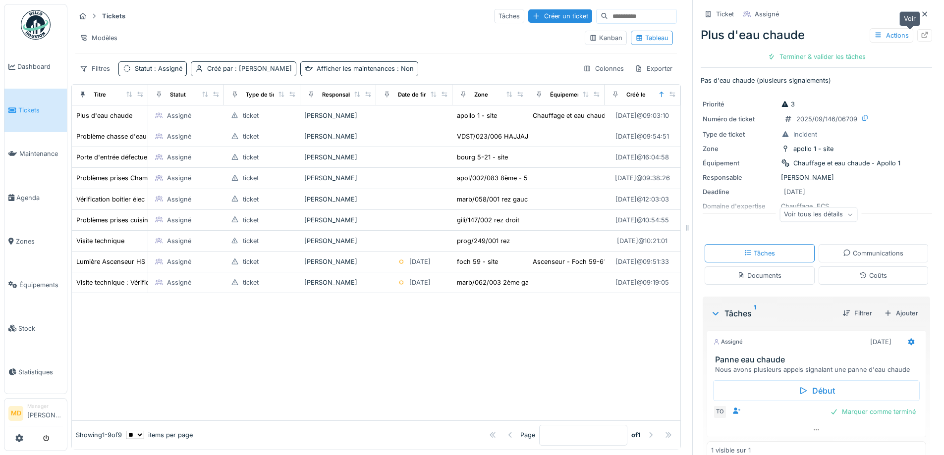
click at [922, 34] on icon at bounding box center [925, 35] width 6 height 6
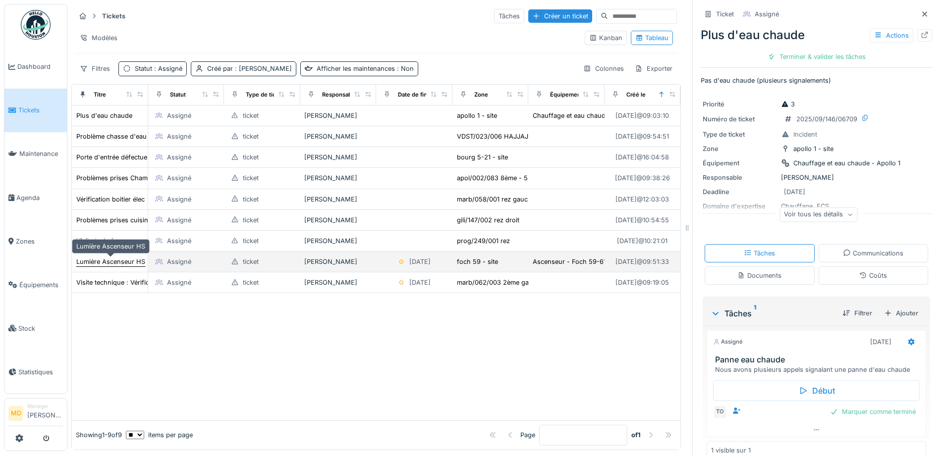
click at [121, 264] on div "Lumière Ascenseur HS" at bounding box center [110, 261] width 69 height 9
click at [100, 263] on div "Lumière Ascenseur HS" at bounding box center [110, 261] width 69 height 9
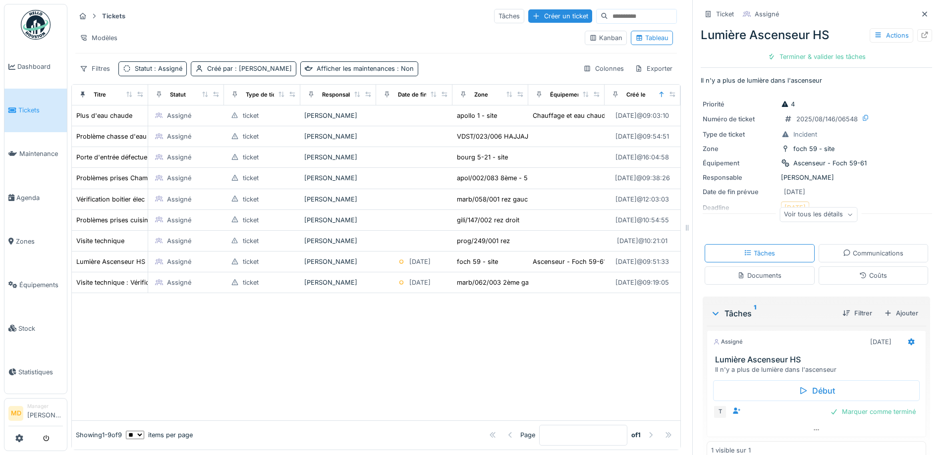
click at [847, 256] on div "Communications" at bounding box center [873, 253] width 60 height 9
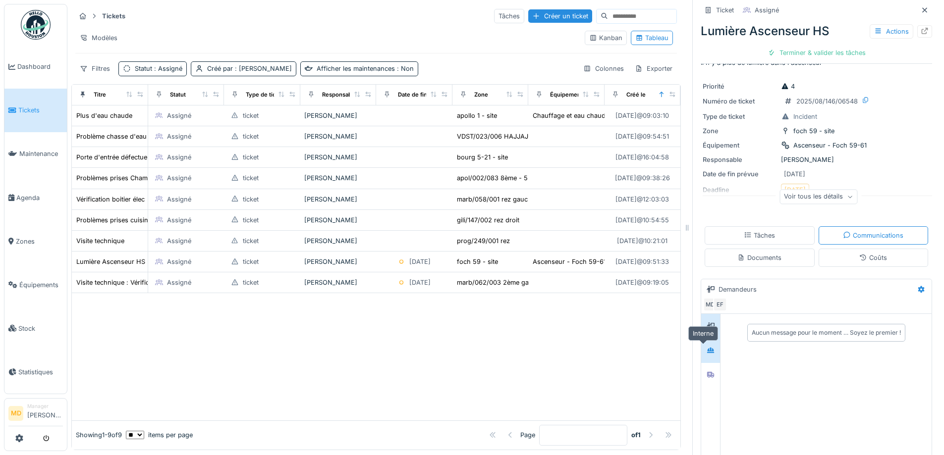
click at [707, 347] on icon at bounding box center [711, 350] width 8 height 6
click at [706, 367] on div at bounding box center [710, 375] width 15 height 16
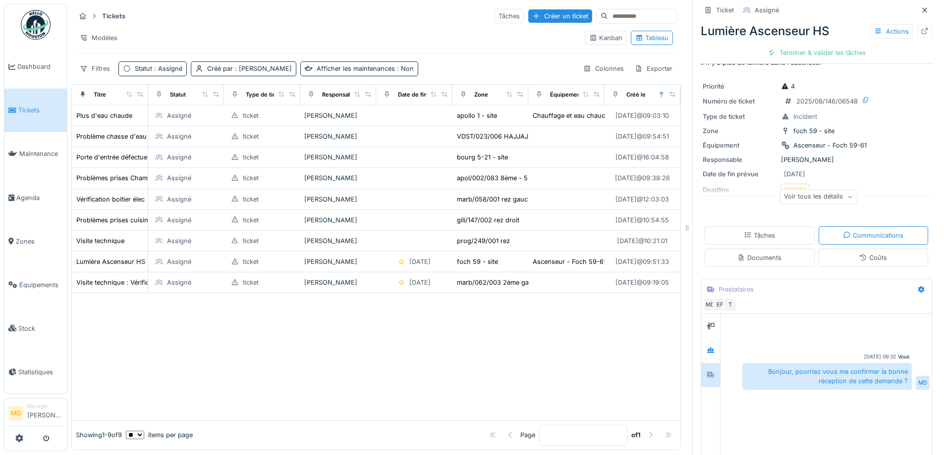
scroll to position [87, 0]
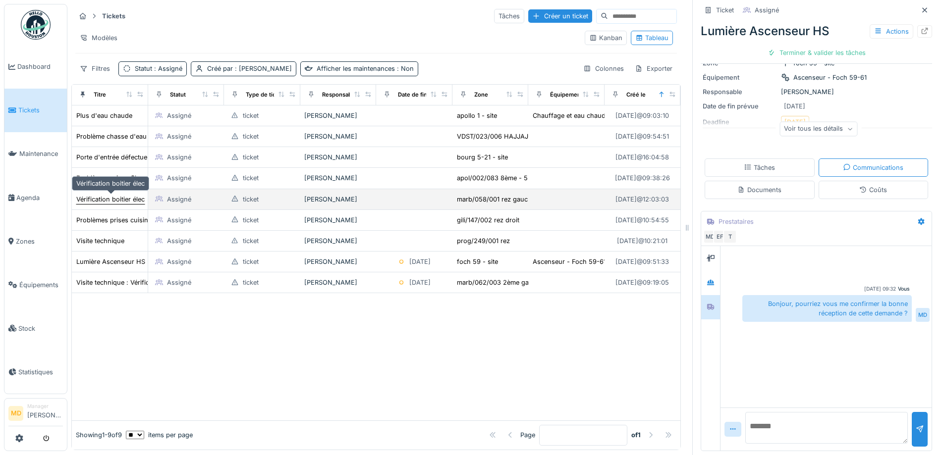
click at [77, 195] on div "Vérification boitier élec" at bounding box center [110, 199] width 68 height 9
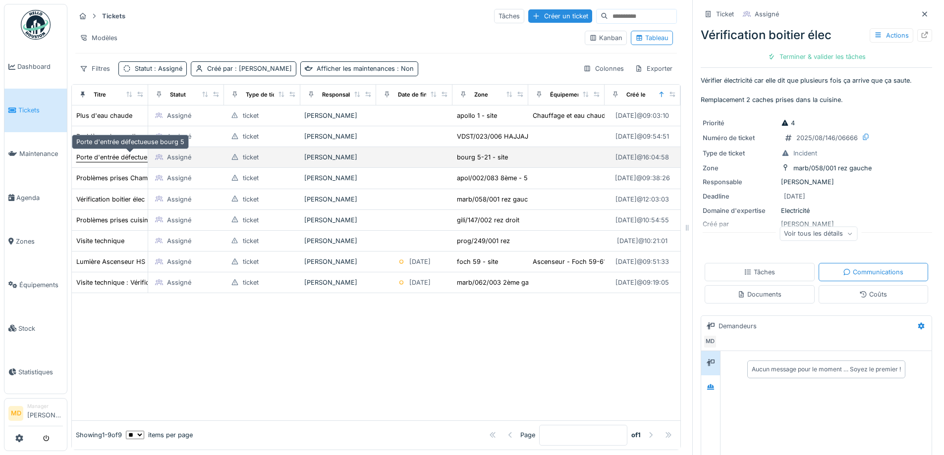
click at [108, 153] on div "Porte d'entrée défectueuse bourg 5" at bounding box center [130, 157] width 108 height 9
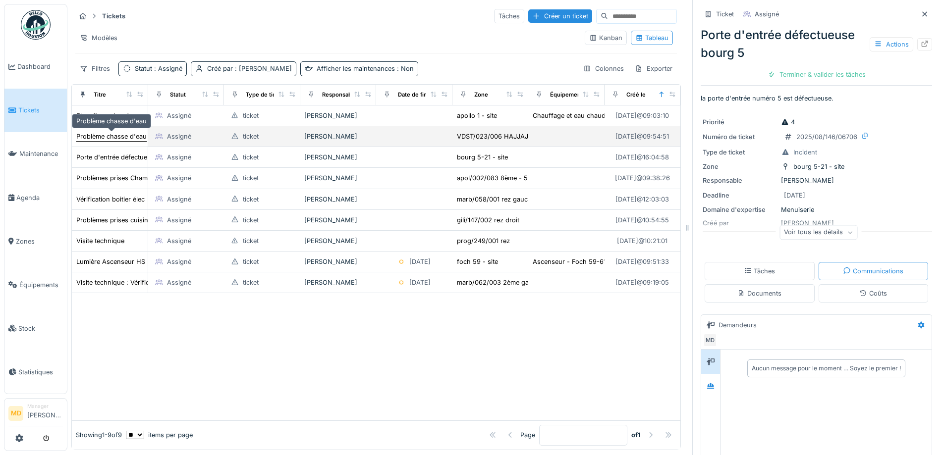
click at [120, 132] on div "Problème chasse d'eau" at bounding box center [111, 136] width 70 height 9
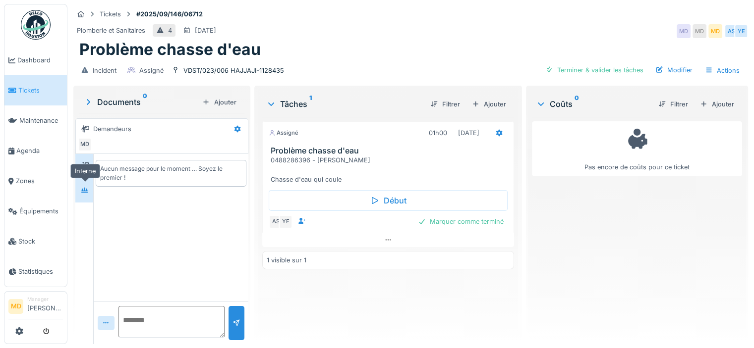
click at [83, 193] on div at bounding box center [85, 190] width 8 height 9
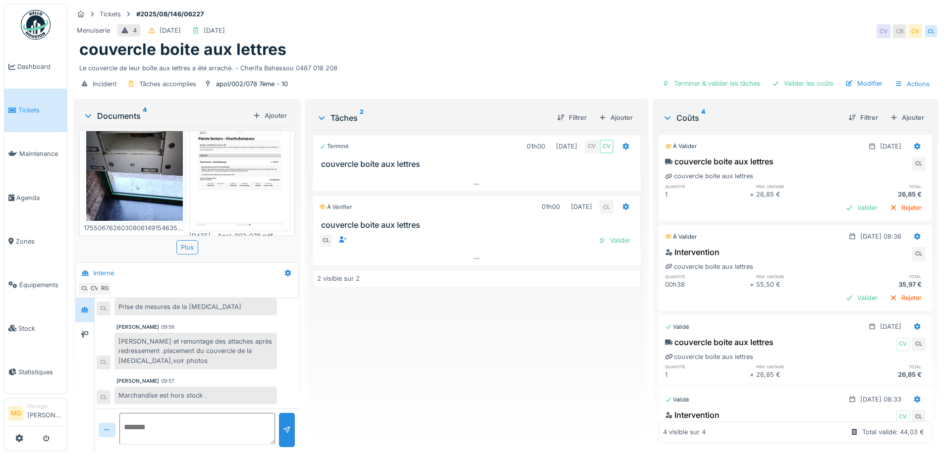
scroll to position [7, 0]
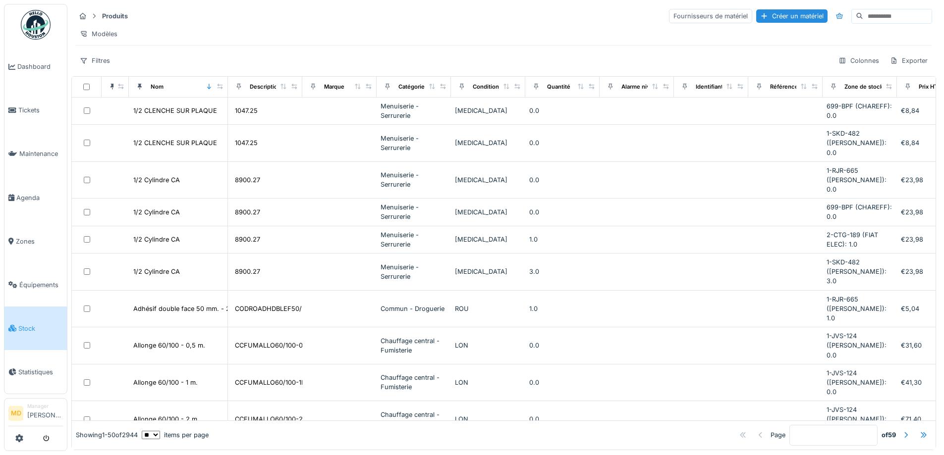
click at [863, 19] on input at bounding box center [897, 16] width 68 height 14
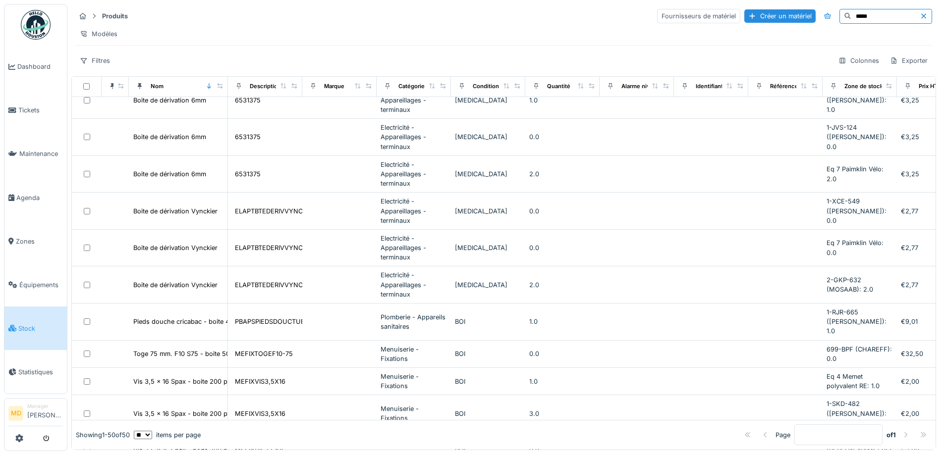
scroll to position [694, 0]
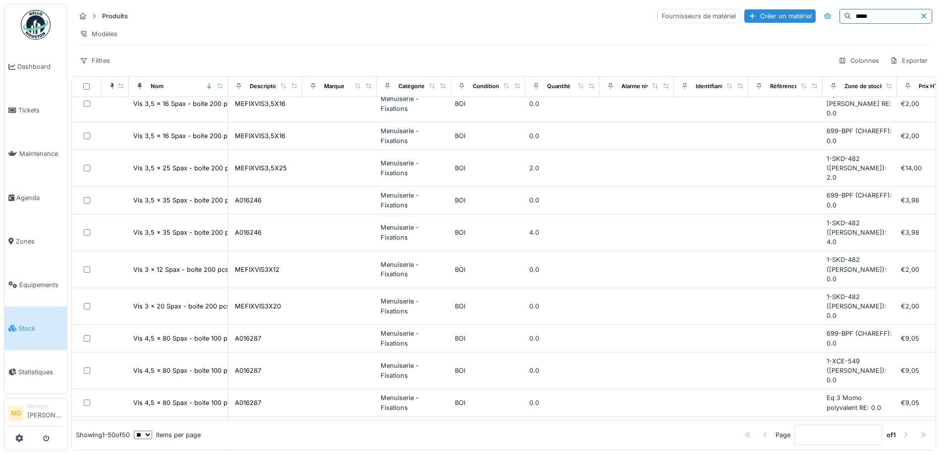
type input "*****"
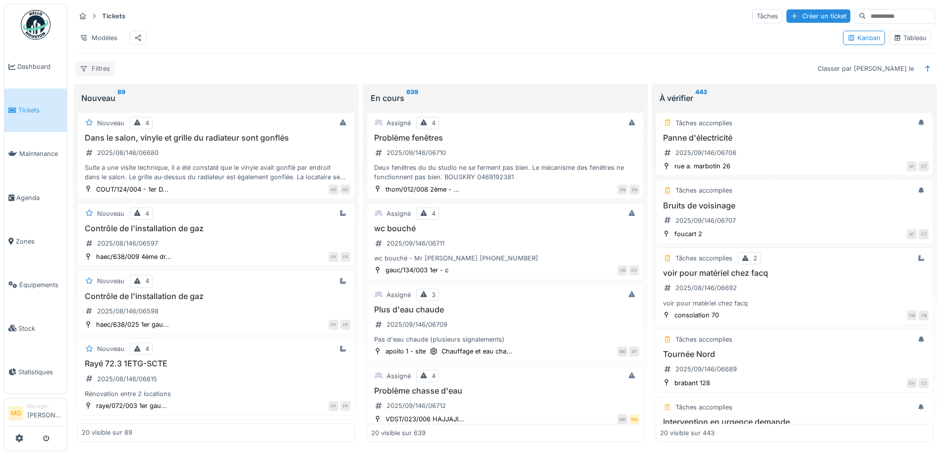
click at [95, 72] on div "Filtres" at bounding box center [94, 68] width 39 height 14
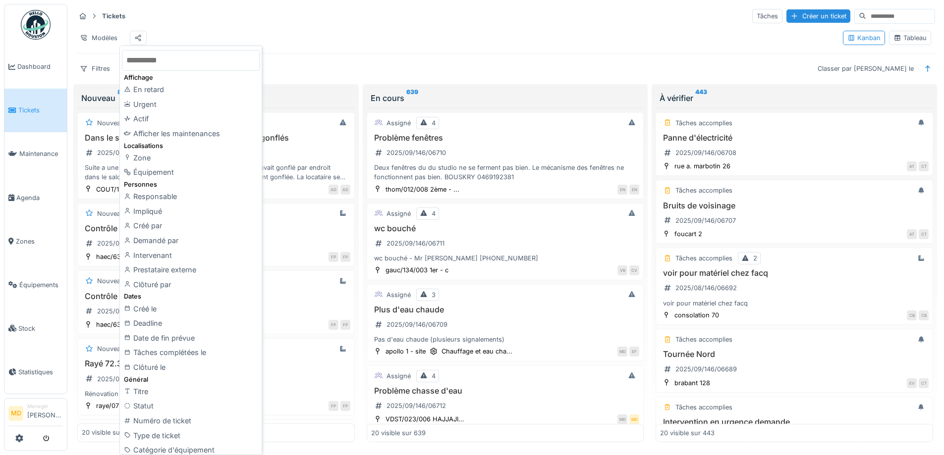
click at [481, 68] on div "Tickets Tâches Créer un ticket Modèles Kanban Tableau Filtres Classer par Créé …" at bounding box center [505, 42] width 868 height 76
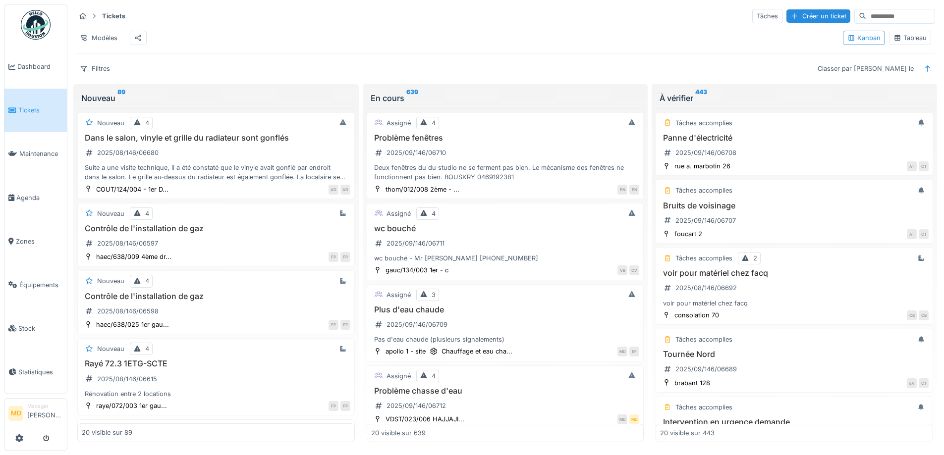
click at [877, 11] on input at bounding box center [900, 16] width 68 height 14
type input "******"
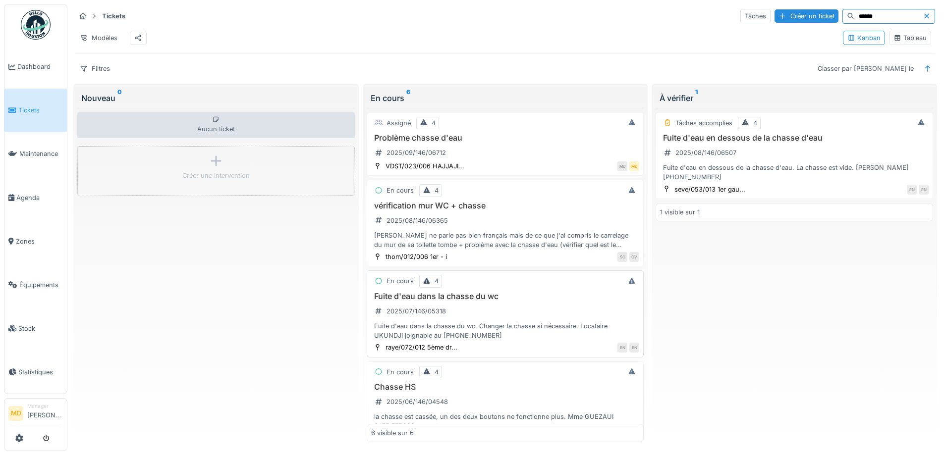
click at [472, 316] on div "Fuite d'eau dans la chasse du wc 2025/07/146/05318 Fuite d'eau dans la chasse d…" at bounding box center [505, 316] width 269 height 49
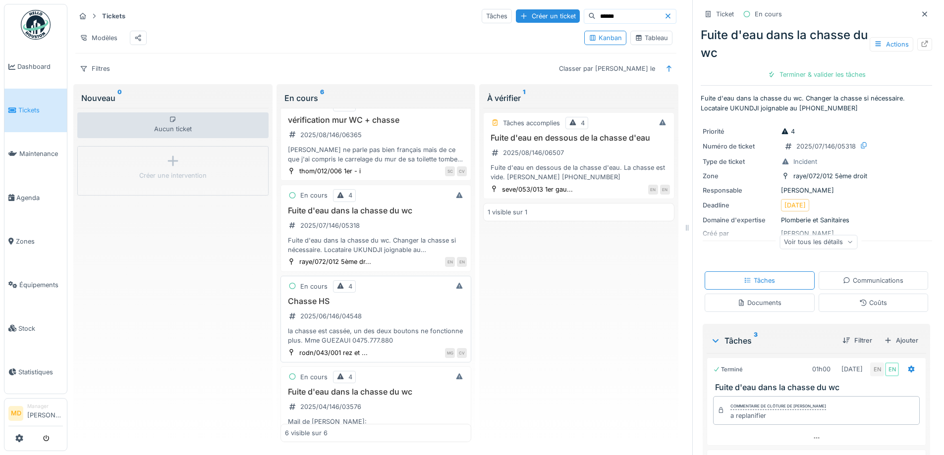
scroll to position [99, 0]
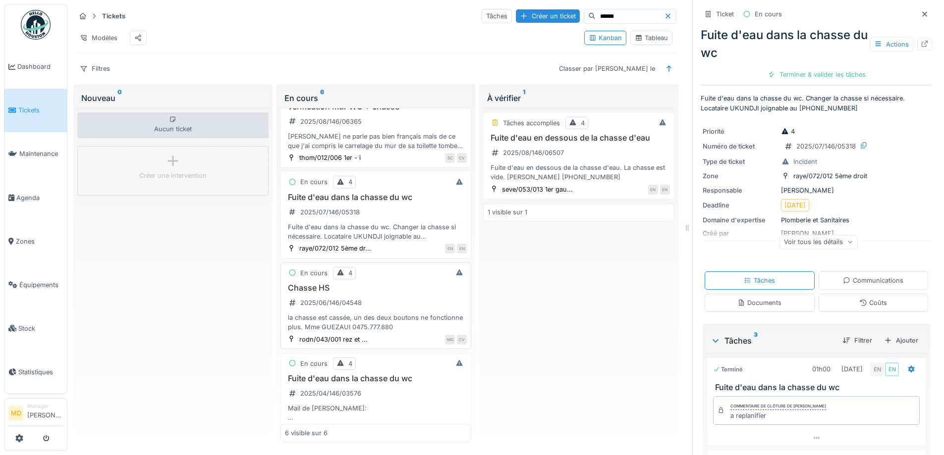
click at [372, 325] on div "la chasse est cassée, un des deux boutons ne fonctionne plus. Mme GUEZAUI 0475.…" at bounding box center [376, 322] width 182 height 19
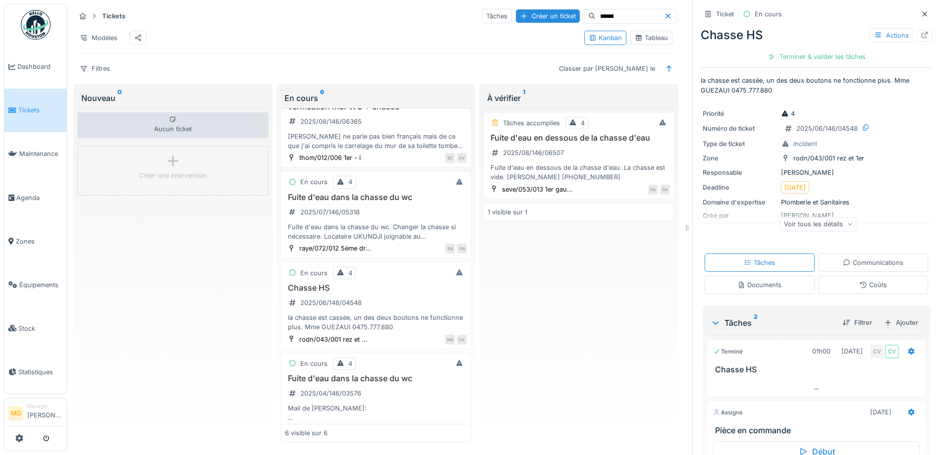
click at [812, 225] on div "Voir tous les détails" at bounding box center [819, 224] width 78 height 14
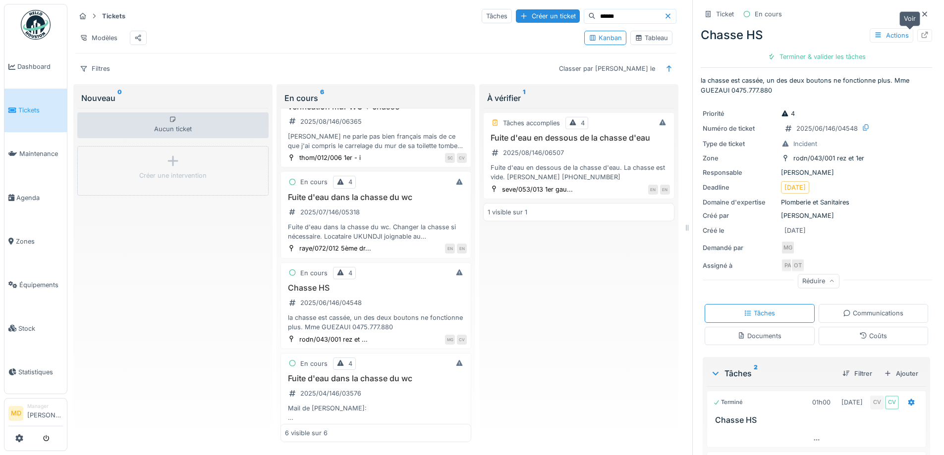
click at [921, 34] on icon at bounding box center [925, 35] width 8 height 6
click at [387, 402] on div "Fuite d'eau dans la chasse du wc 2025/04/146/03576 Mail de Sylvie: Le robinet s…" at bounding box center [376, 398] width 182 height 49
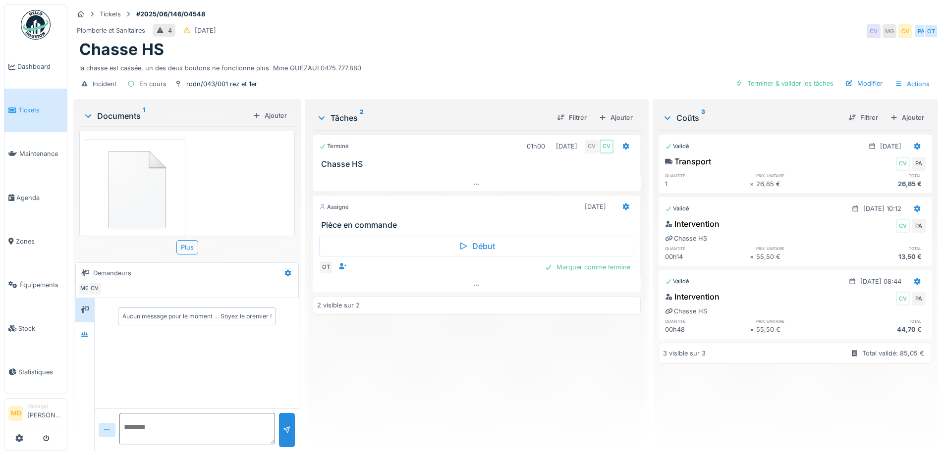
scroll to position [14, 0]
click at [81, 335] on div at bounding box center [84, 335] width 15 height 12
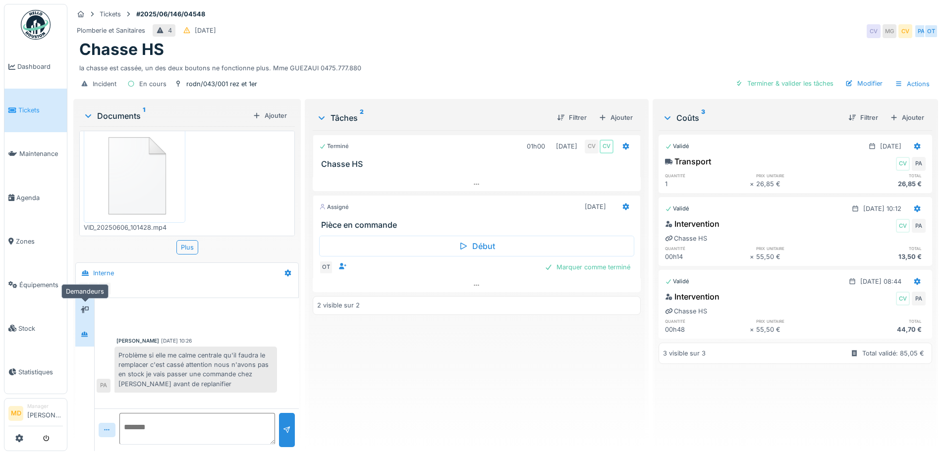
click at [85, 317] on div at bounding box center [84, 310] width 15 height 16
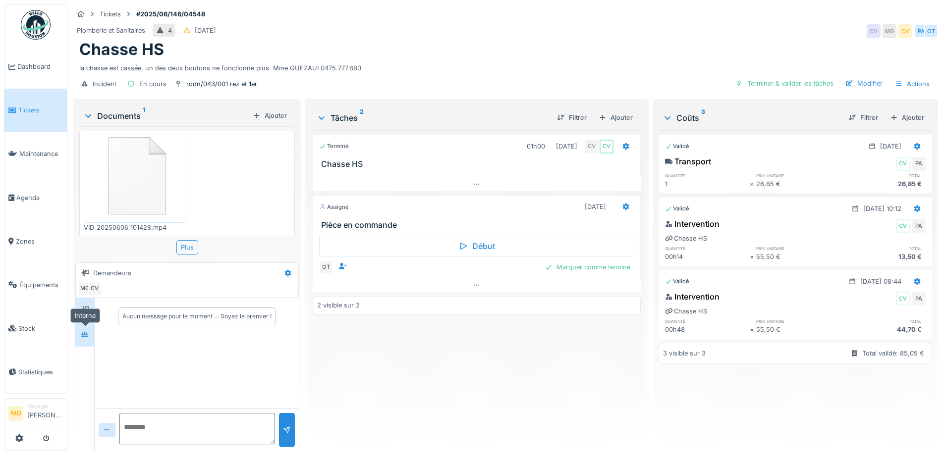
click at [82, 337] on icon at bounding box center [85, 335] width 8 height 6
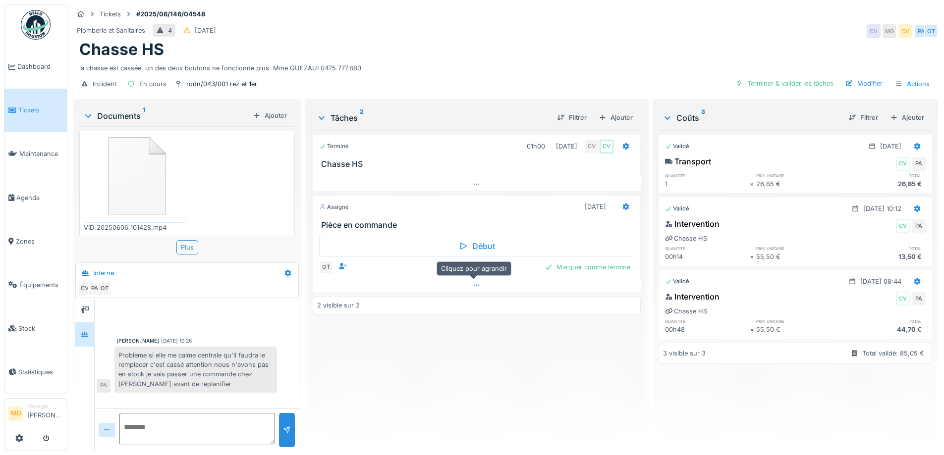
click at [475, 285] on icon at bounding box center [477, 285] width 8 height 6
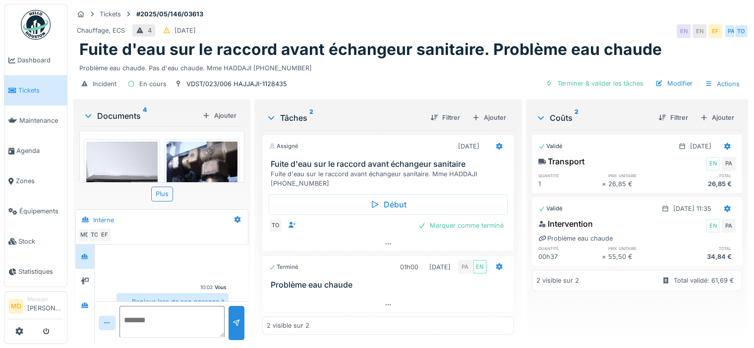
scroll to position [95, 0]
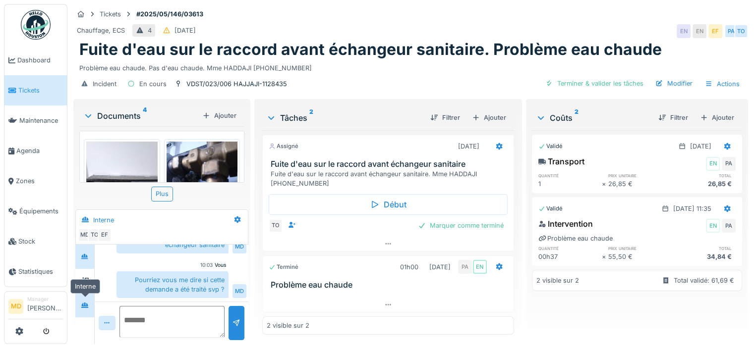
click at [84, 308] on div at bounding box center [85, 305] width 8 height 9
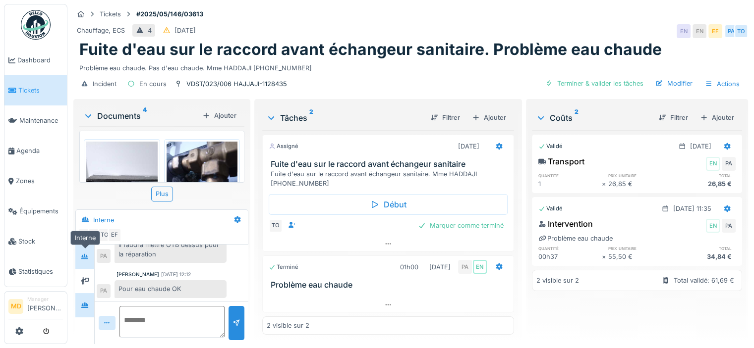
click at [83, 261] on div at bounding box center [84, 257] width 15 height 12
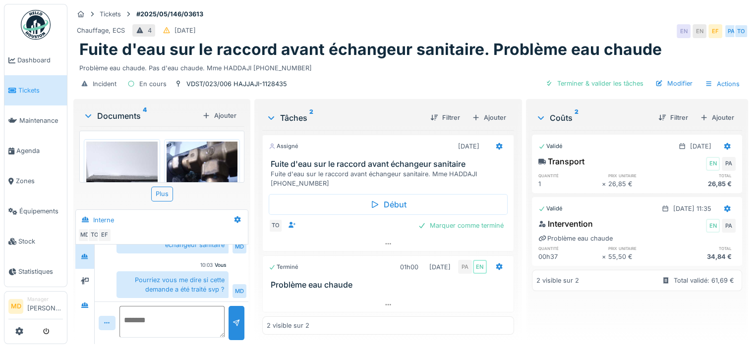
scroll to position [7, 0]
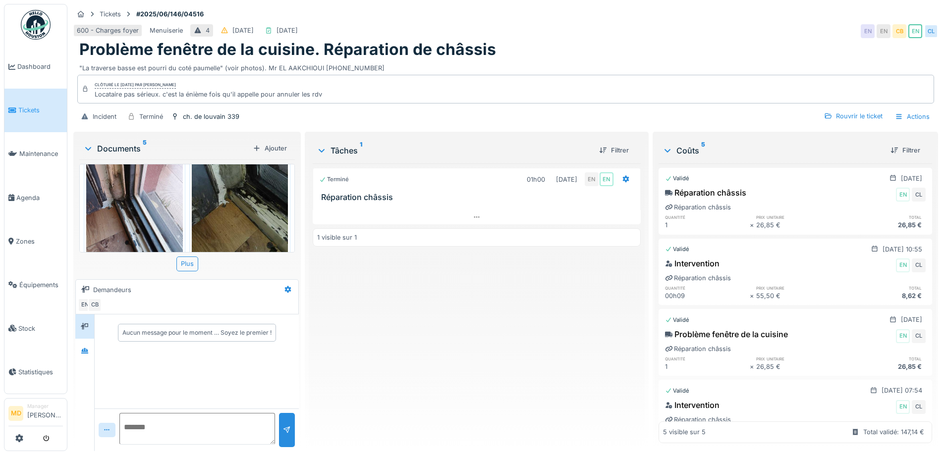
scroll to position [287, 0]
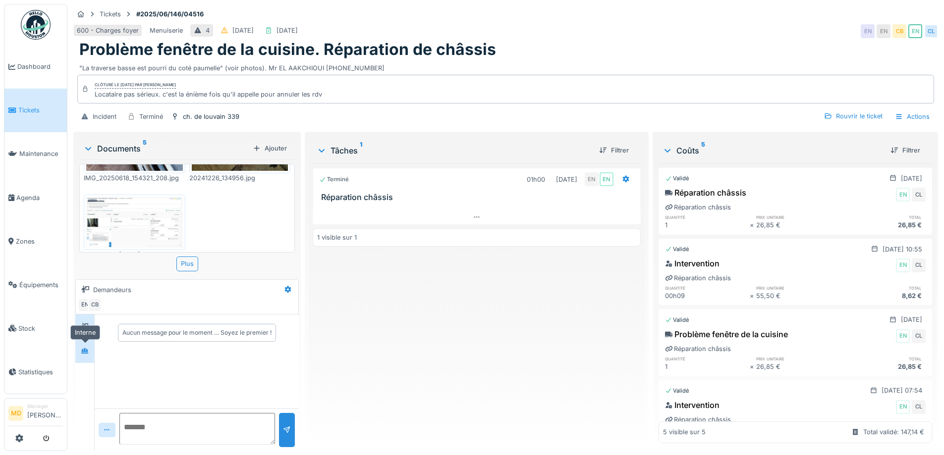
click at [81, 354] on div at bounding box center [84, 351] width 15 height 12
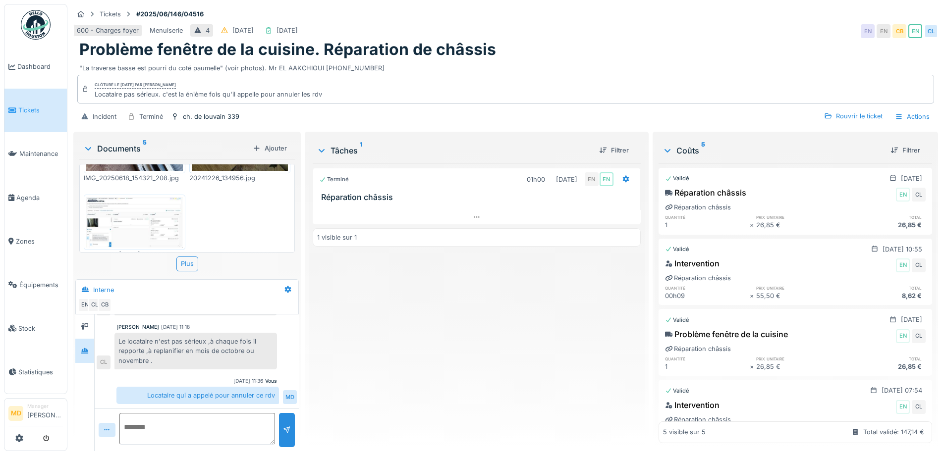
scroll to position [335, 0]
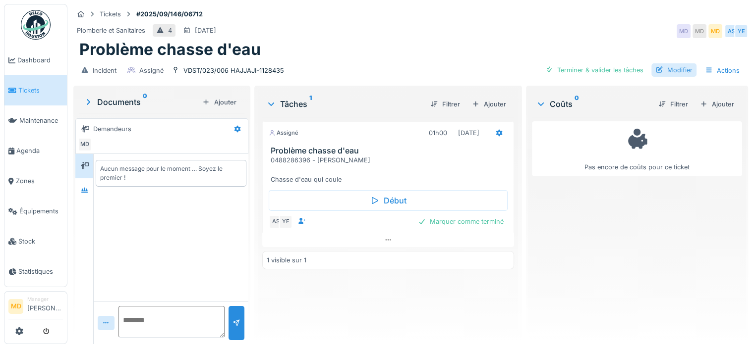
click at [675, 69] on div "Modifier" at bounding box center [673, 69] width 45 height 13
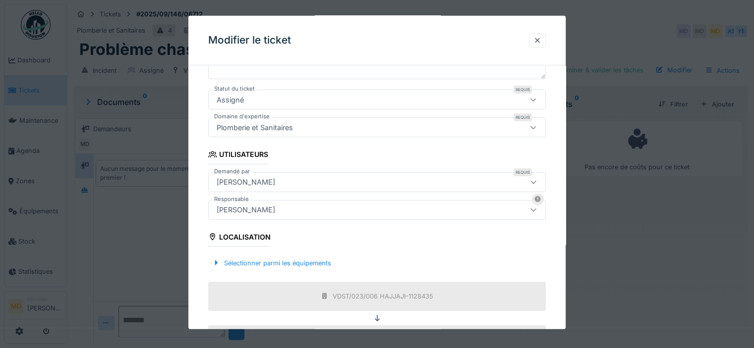
scroll to position [248, 0]
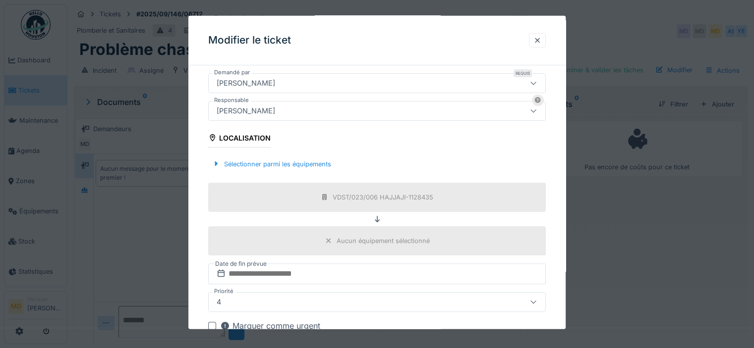
click at [262, 82] on div "[PERSON_NAME]" at bounding box center [246, 82] width 66 height 11
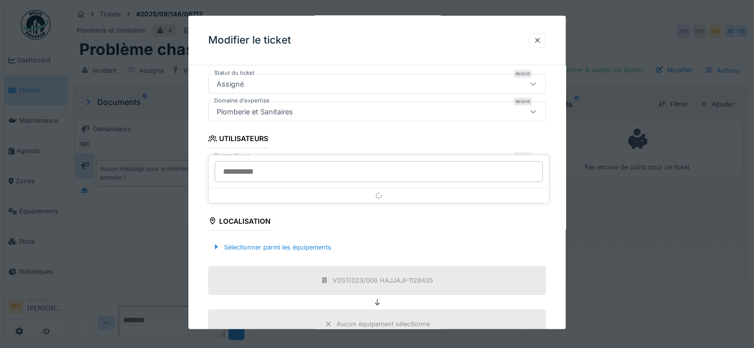
scroll to position [157, 0]
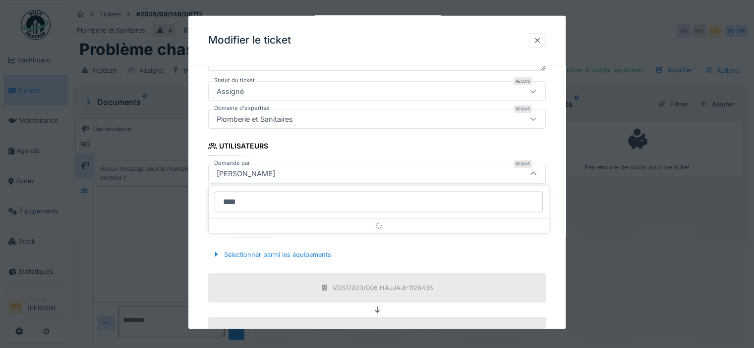
type input "***"
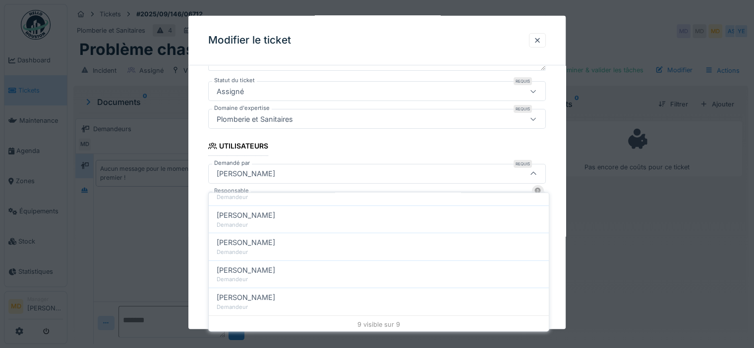
scroll to position [7, 0]
click at [541, 40] on div at bounding box center [537, 40] width 8 height 9
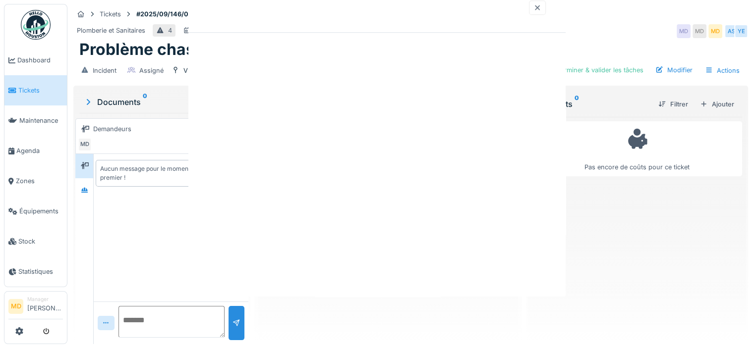
scroll to position [0, 0]
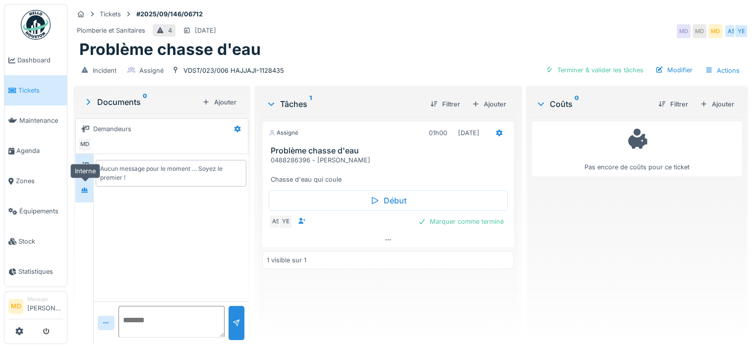
click at [81, 187] on icon at bounding box center [85, 190] width 8 height 6
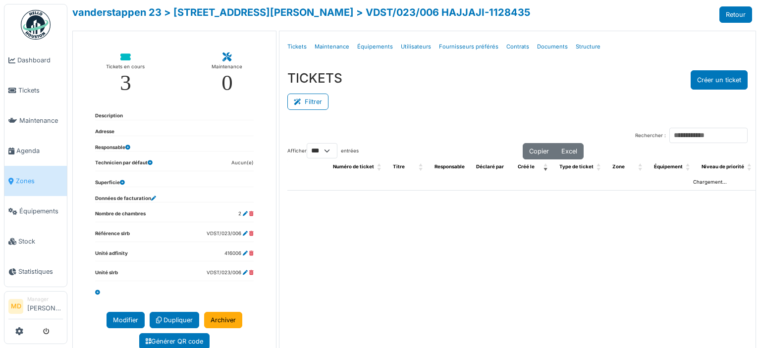
select select "***"
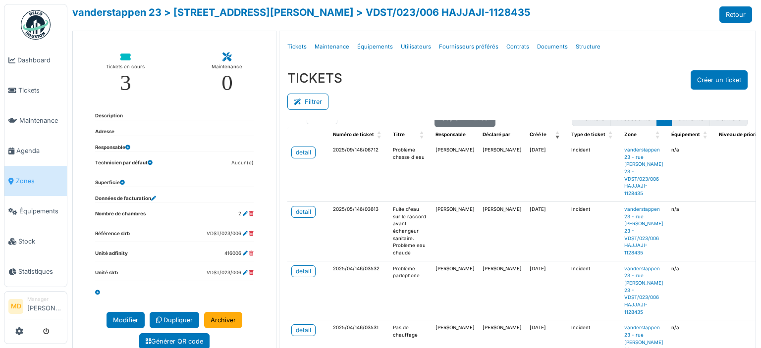
scroll to position [99, 0]
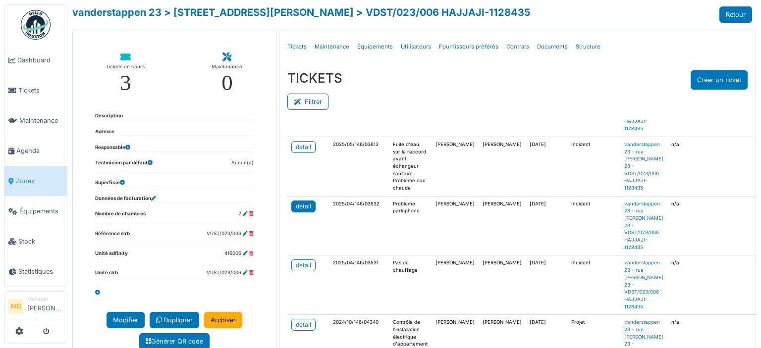
click at [296, 203] on div "detail" at bounding box center [303, 206] width 15 height 9
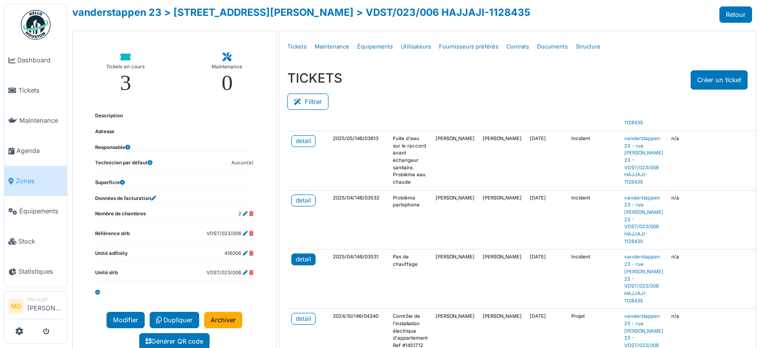
click at [302, 255] on div "detail" at bounding box center [303, 259] width 15 height 9
click at [296, 255] on div "detail" at bounding box center [303, 259] width 15 height 9
click at [506, 78] on div "TICKETS Créer un ticket" at bounding box center [517, 79] width 460 height 19
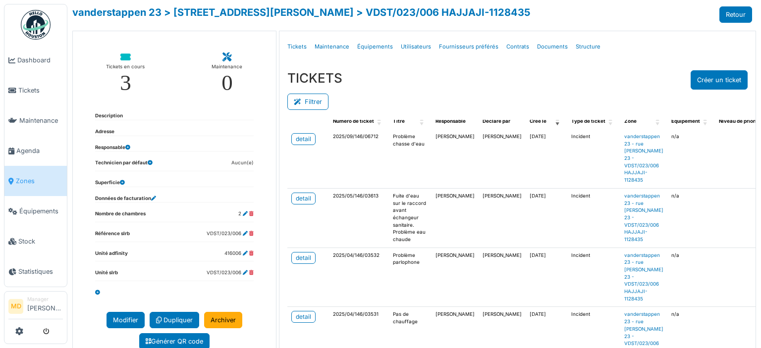
scroll to position [0, 0]
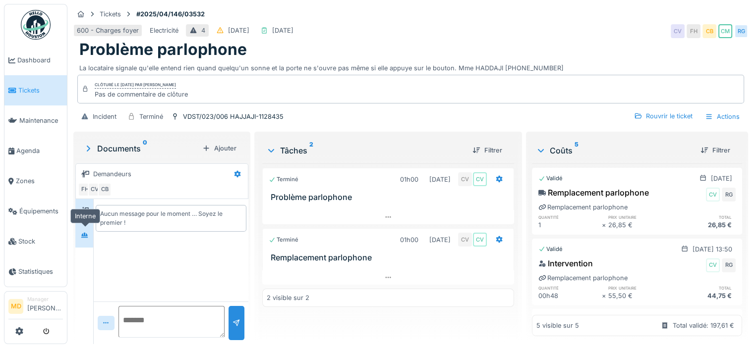
click at [86, 232] on icon at bounding box center [85, 235] width 8 height 6
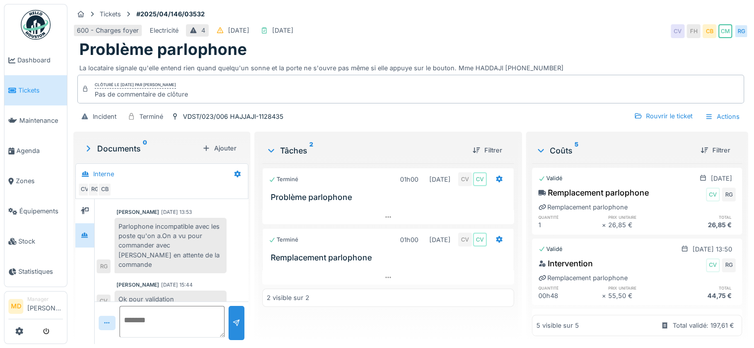
scroll to position [7, 0]
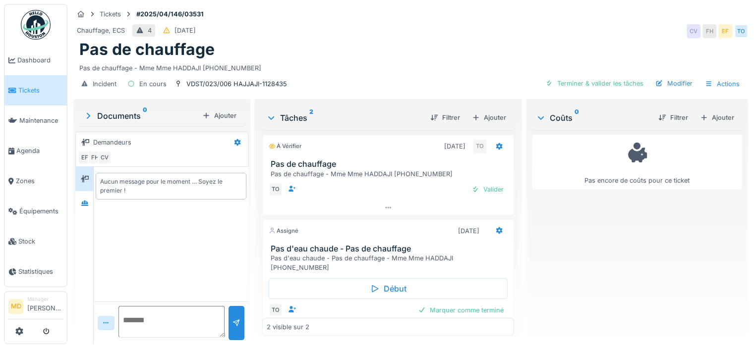
scroll to position [10, 0]
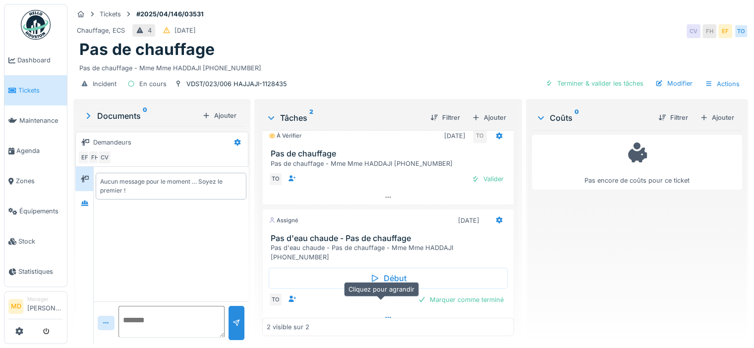
click at [377, 311] on div at bounding box center [388, 318] width 251 height 14
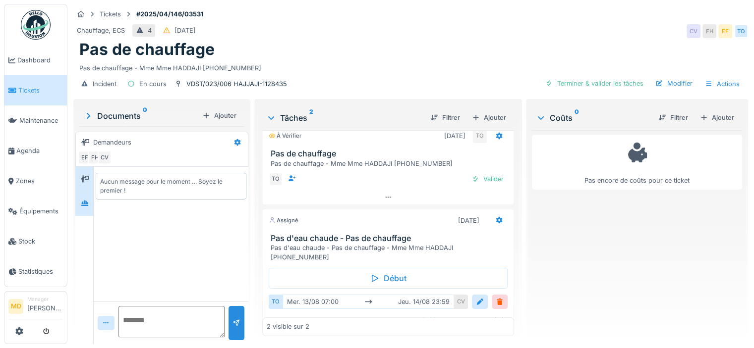
click at [80, 197] on div at bounding box center [84, 203] width 15 height 12
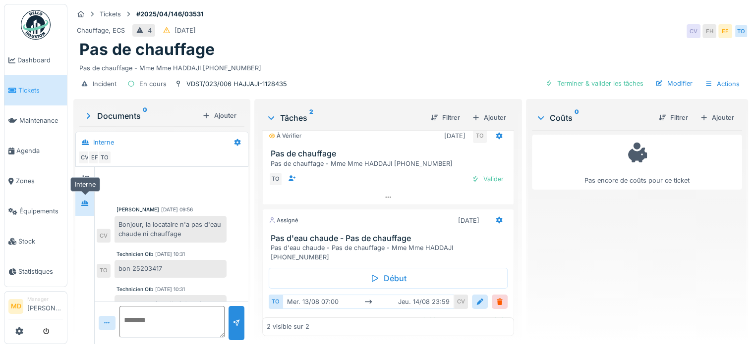
scroll to position [24, 0]
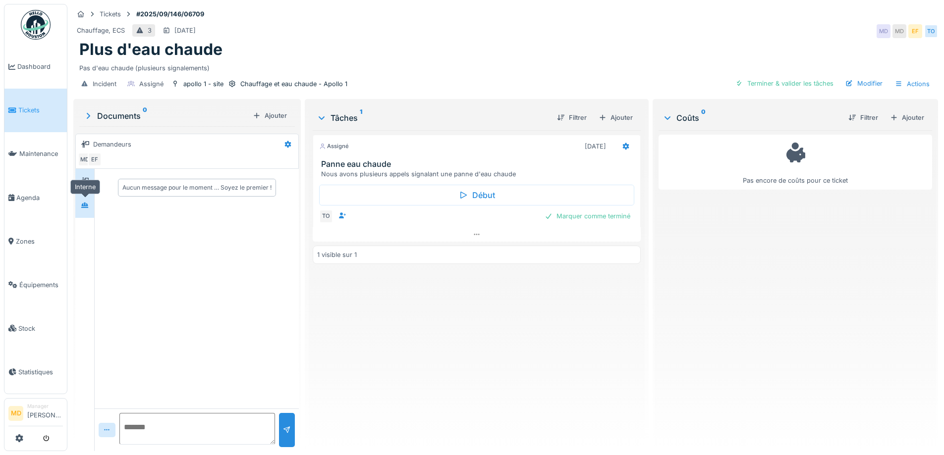
click at [83, 210] on div at bounding box center [85, 205] width 8 height 9
click at [93, 179] on div at bounding box center [84, 181] width 19 height 24
click at [78, 197] on div at bounding box center [84, 205] width 15 height 16
click at [182, 415] on textarea at bounding box center [197, 429] width 156 height 32
type textarea "*"
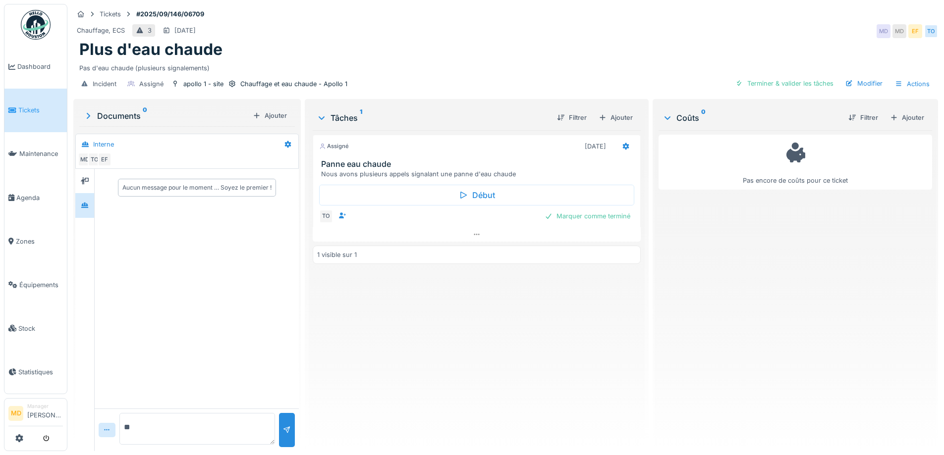
type textarea "*"
type textarea "**********"
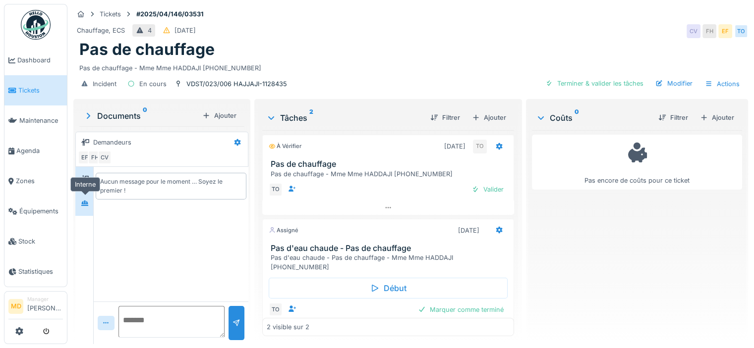
click at [88, 204] on icon at bounding box center [85, 203] width 8 height 6
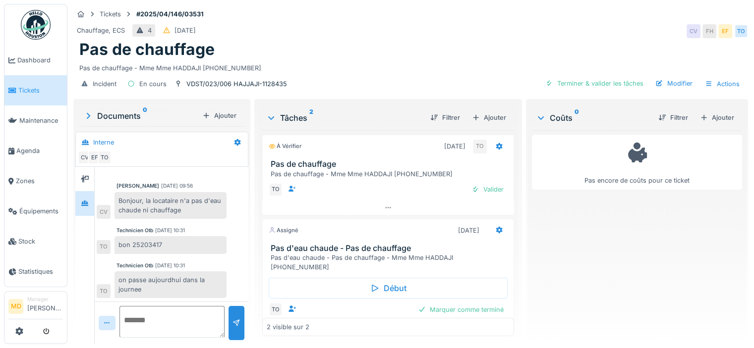
scroll to position [7, 0]
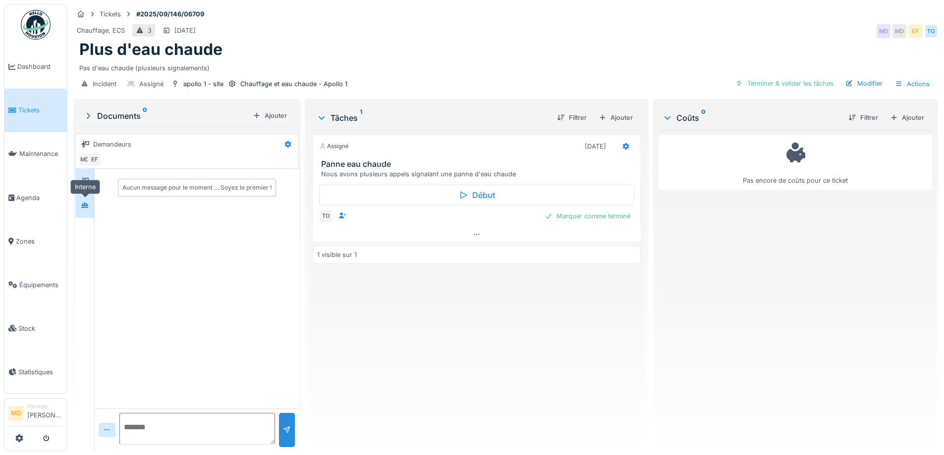
click at [87, 207] on icon at bounding box center [85, 205] width 8 height 6
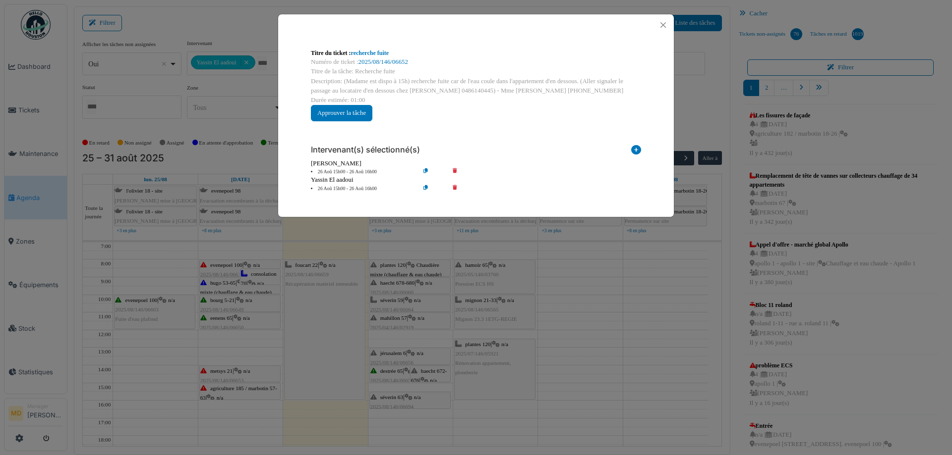
scroll to position [2, 0]
click at [663, 29] on button "Close" at bounding box center [662, 24] width 13 height 13
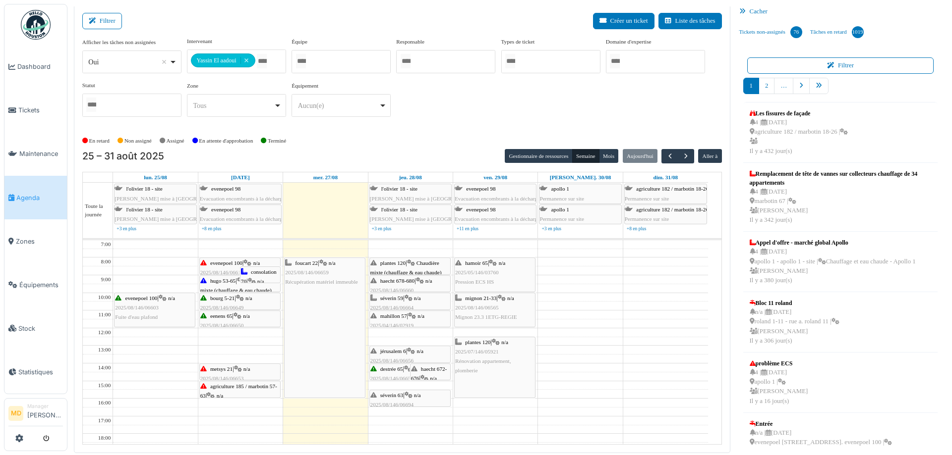
click at [431, 110] on div "**********" at bounding box center [401, 81] width 639 height 88
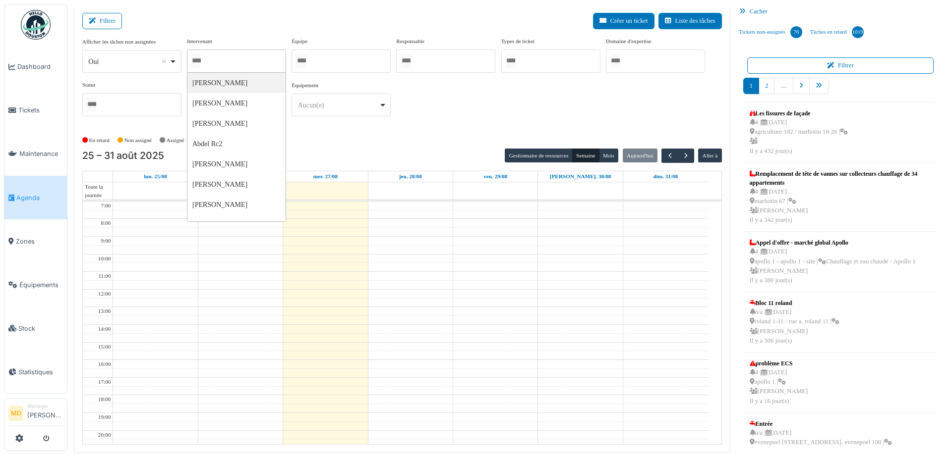
click at [235, 61] on div at bounding box center [236, 61] width 99 height 23
type input "******"
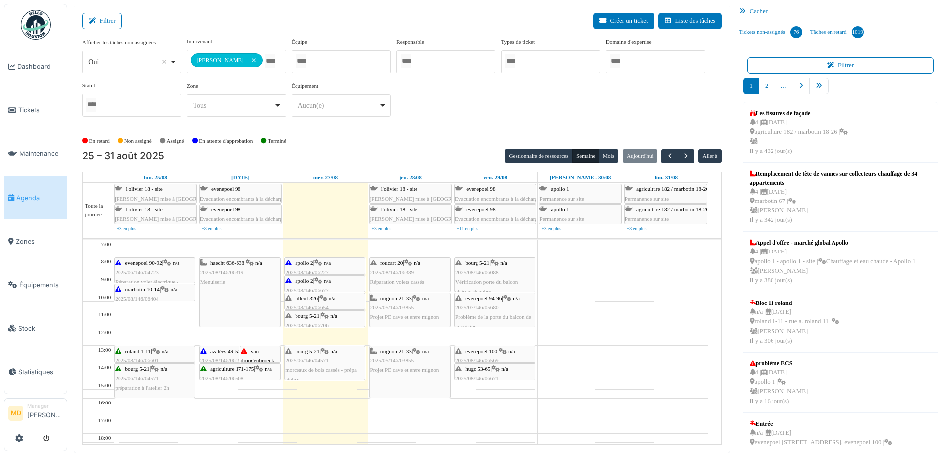
click at [477, 120] on div "**********" at bounding box center [401, 81] width 639 height 88
click at [337, 370] on span "morceaux de bois cassés - prépa atelier" at bounding box center [320, 374] width 71 height 15
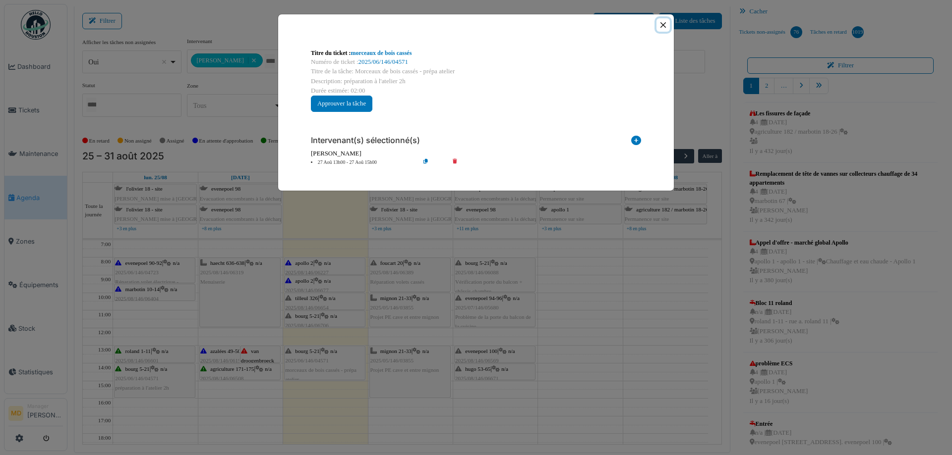
click at [665, 21] on button "Close" at bounding box center [662, 24] width 13 height 13
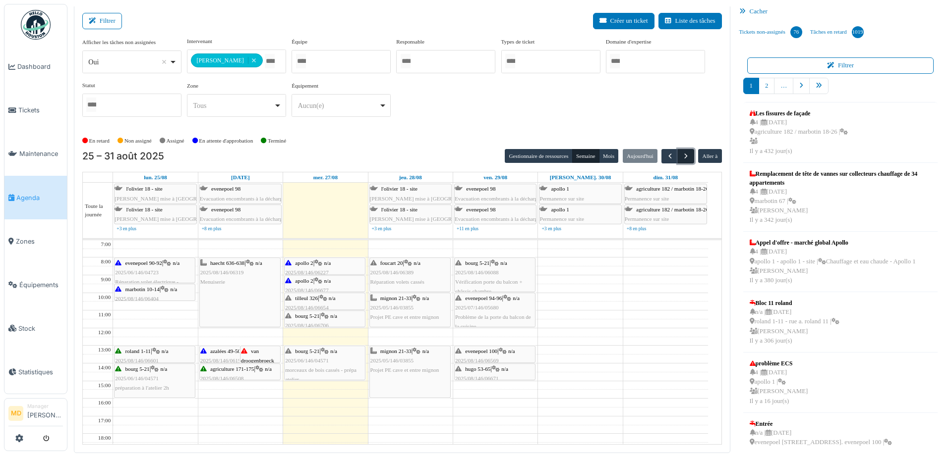
click at [683, 154] on span "button" at bounding box center [685, 156] width 8 height 8
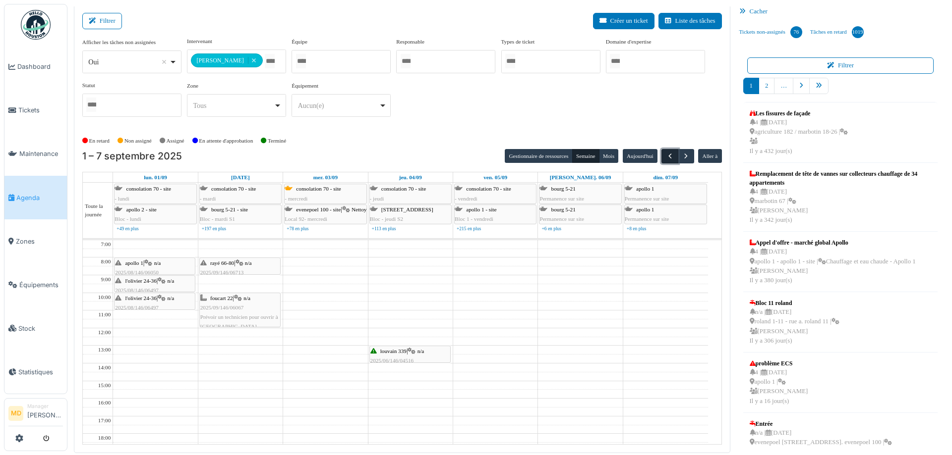
click at [661, 154] on button "button" at bounding box center [669, 156] width 16 height 14
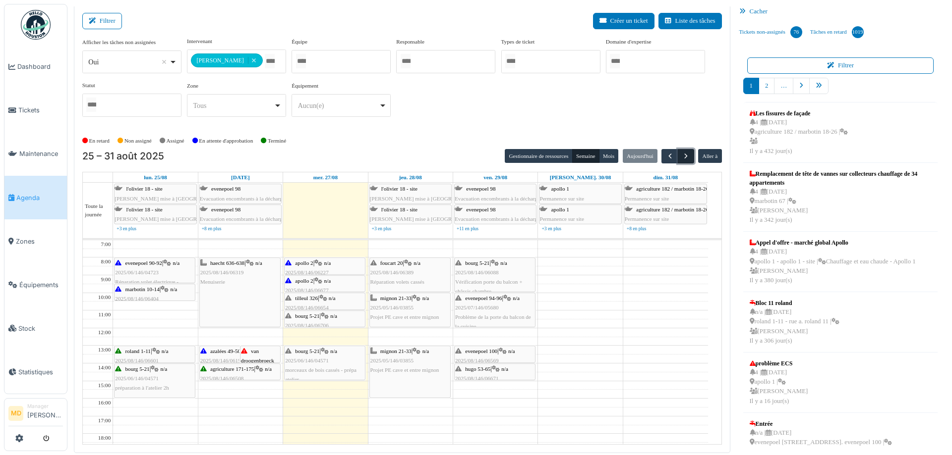
click at [685, 158] on button "button" at bounding box center [685, 156] width 16 height 14
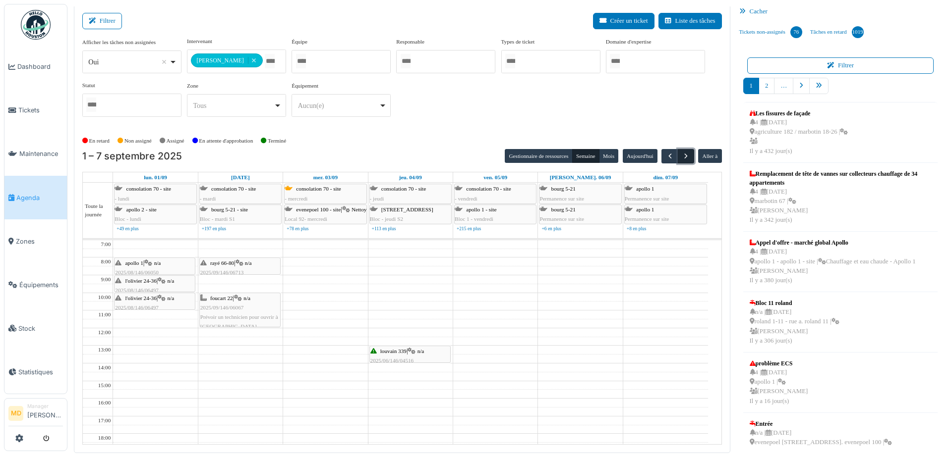
click at [682, 157] on span "button" at bounding box center [685, 156] width 8 height 8
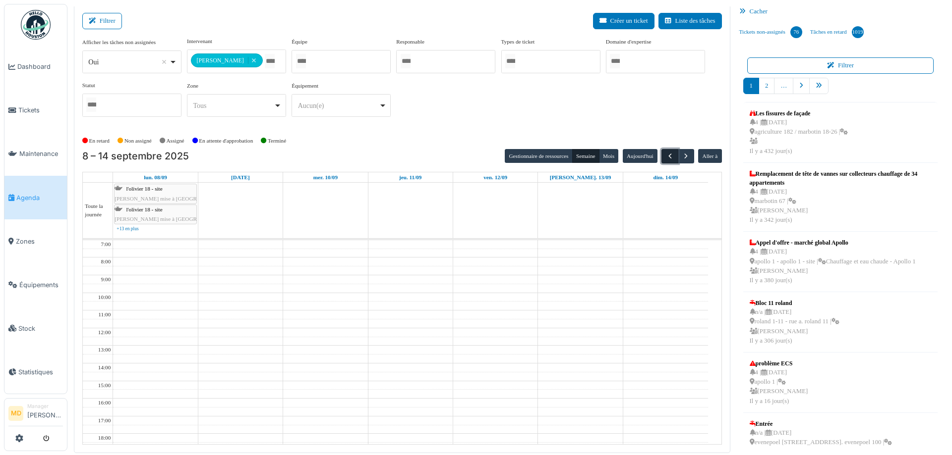
click at [666, 155] on span "button" at bounding box center [670, 156] width 8 height 8
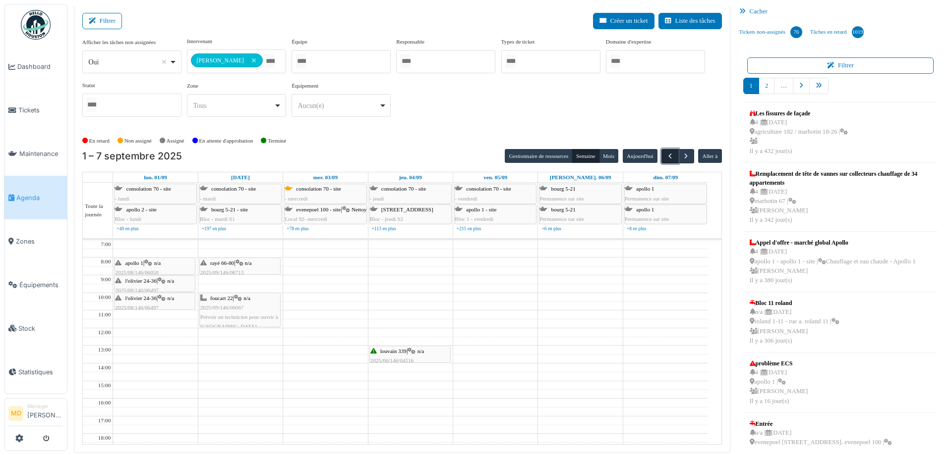
click at [666, 155] on span "button" at bounding box center [670, 156] width 8 height 8
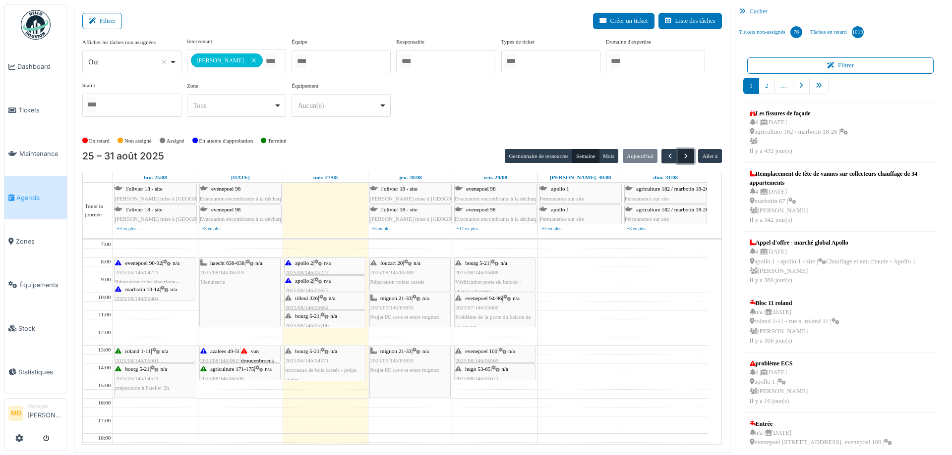
click at [681, 155] on span "button" at bounding box center [685, 156] width 8 height 8
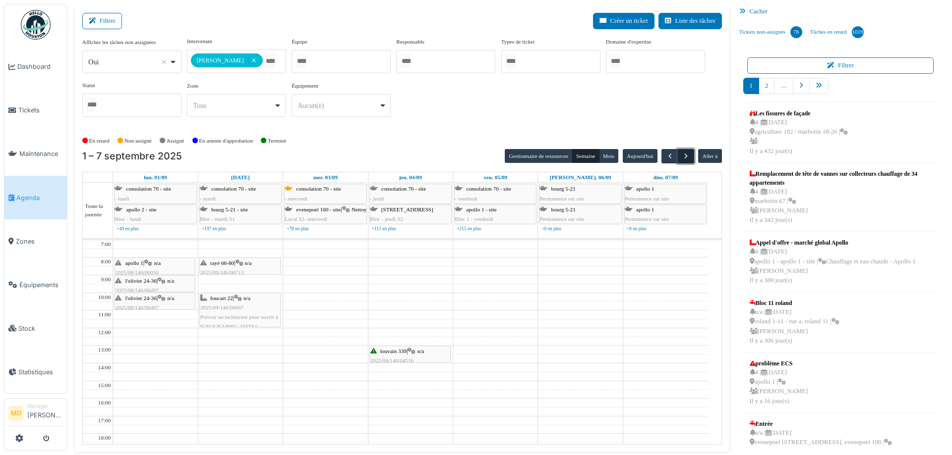
click at [684, 152] on button "button" at bounding box center [685, 156] width 16 height 14
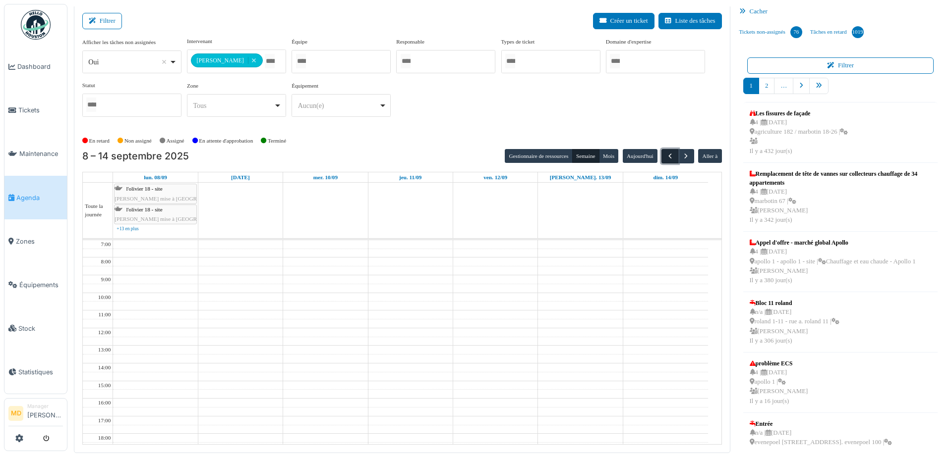
click at [667, 154] on span "button" at bounding box center [670, 156] width 8 height 8
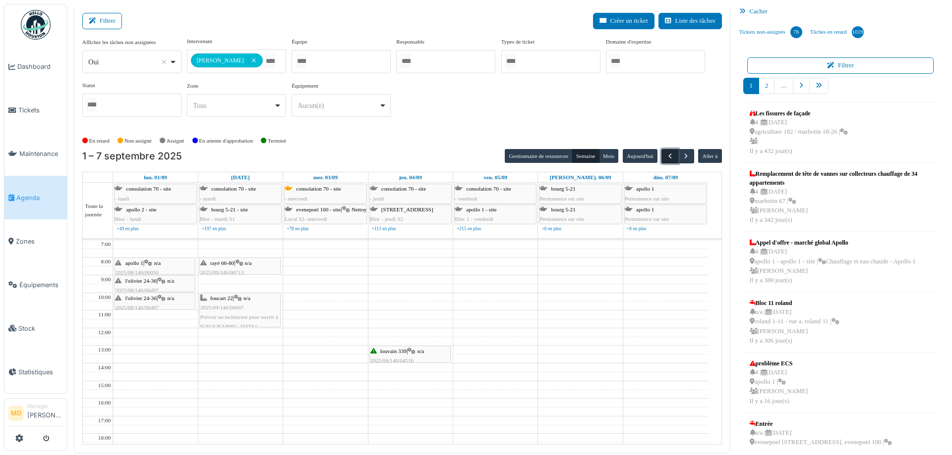
click at [667, 154] on span "button" at bounding box center [670, 156] width 8 height 8
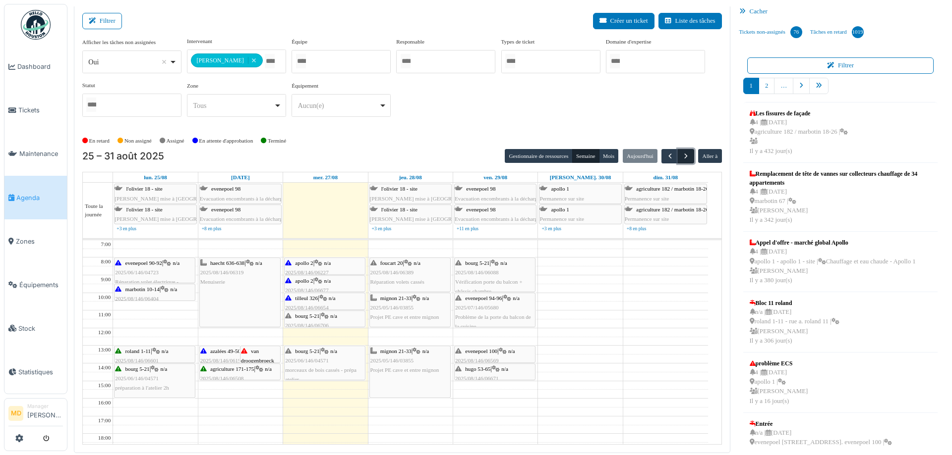
click at [685, 154] on button "button" at bounding box center [685, 156] width 16 height 14
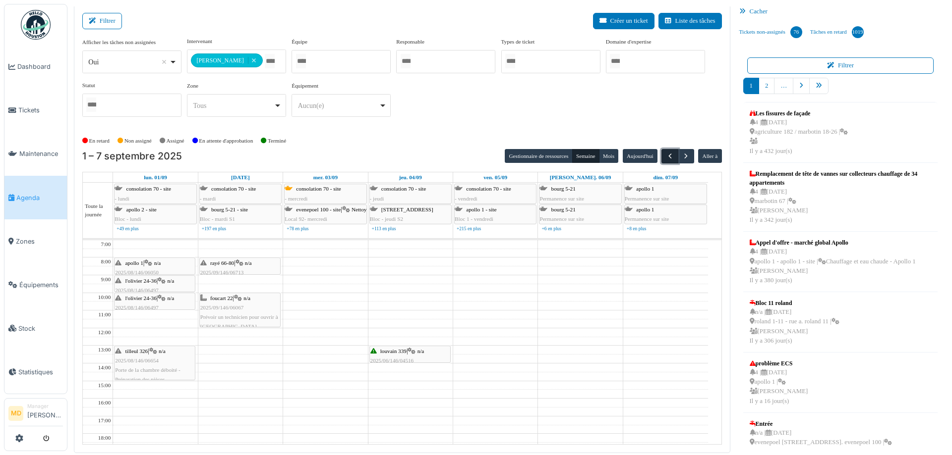
click at [666, 156] on span "button" at bounding box center [670, 156] width 8 height 8
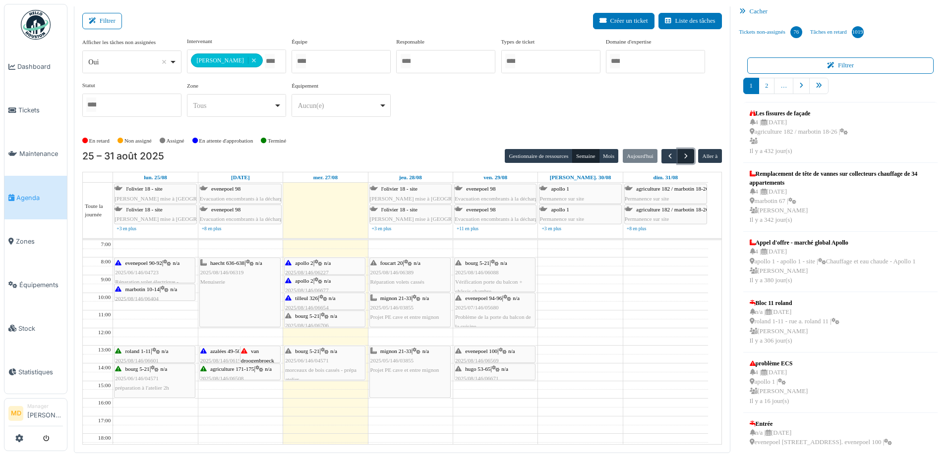
click at [681, 152] on span "button" at bounding box center [685, 156] width 8 height 8
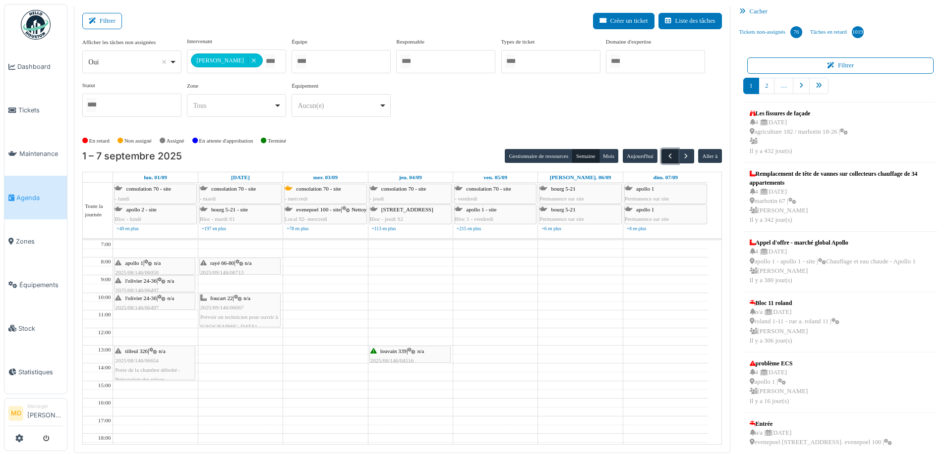
click at [666, 159] on span "button" at bounding box center [670, 156] width 8 height 8
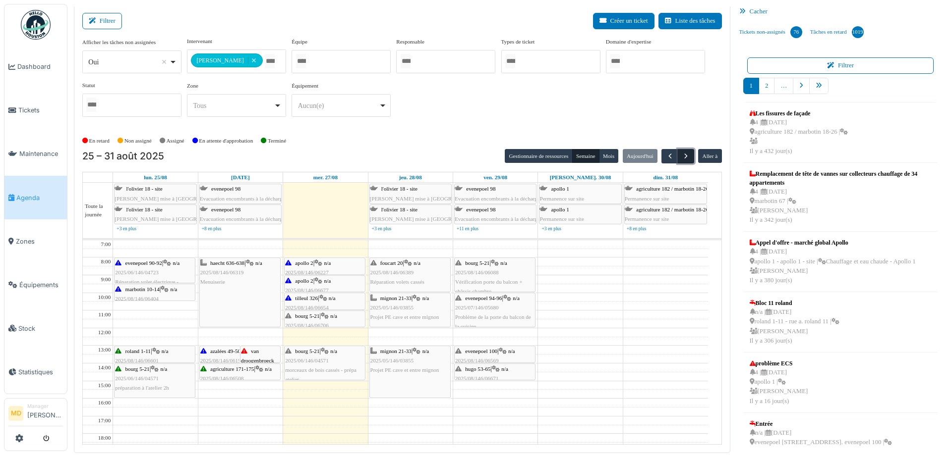
click at [681, 153] on span "button" at bounding box center [685, 156] width 8 height 8
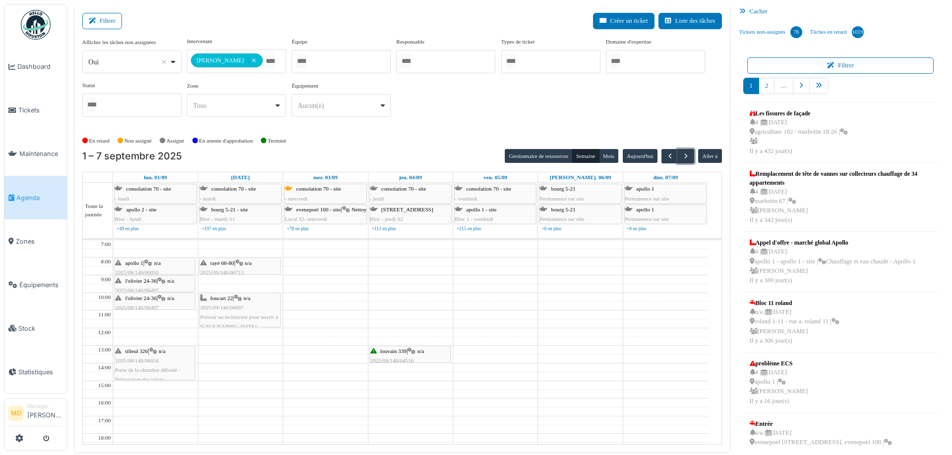
click at [161, 349] on div "tilleul 326 | n/a 2025/08/146/06654 Porte de la chambre déboité - Préparation d…" at bounding box center [154, 366] width 79 height 38
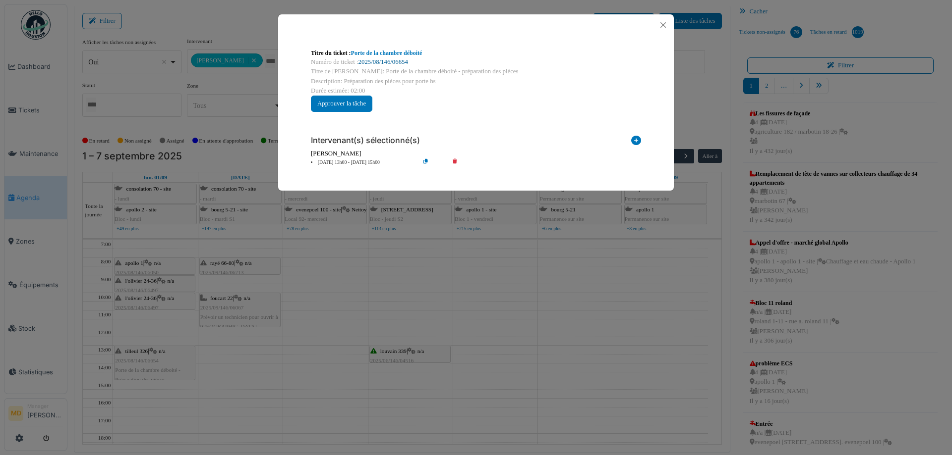
click at [377, 61] on link "2025/08/146/06654" at bounding box center [383, 61] width 50 height 7
click at [658, 24] on button "Close" at bounding box center [662, 24] width 13 height 13
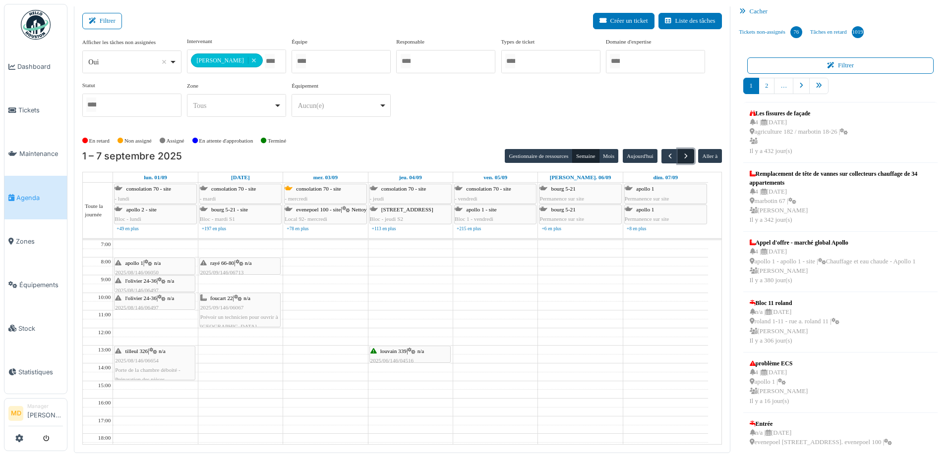
click at [677, 150] on button "button" at bounding box center [685, 156] width 16 height 14
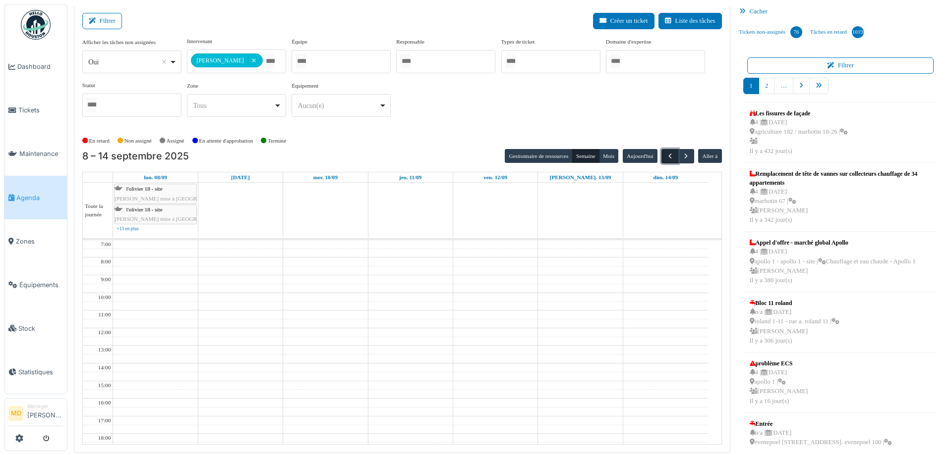
click at [666, 156] on span "button" at bounding box center [670, 156] width 8 height 8
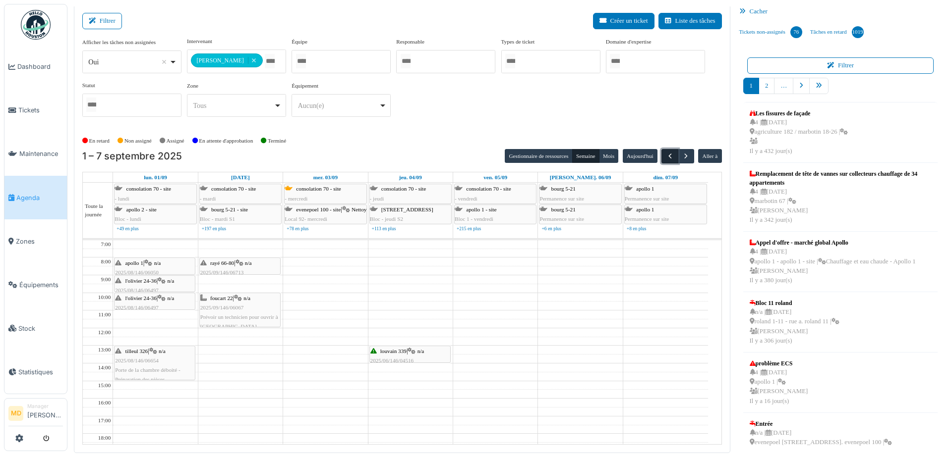
click at [666, 156] on span "button" at bounding box center [670, 156] width 8 height 8
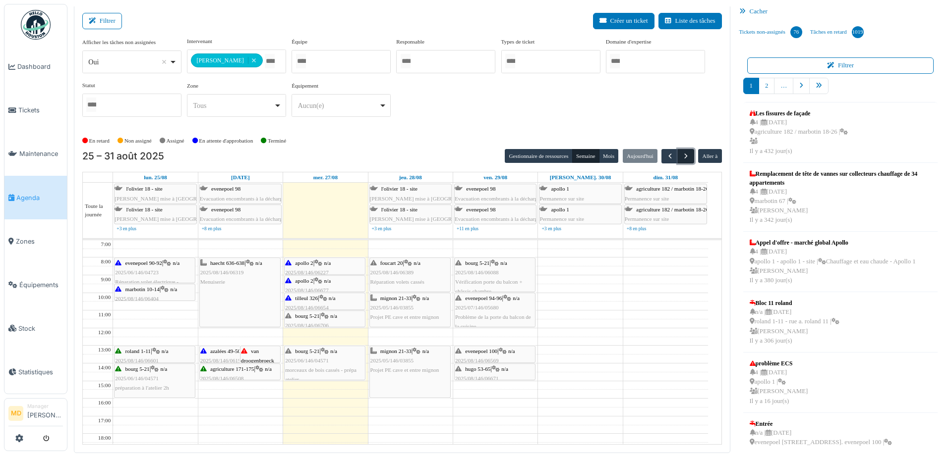
click at [678, 150] on button "button" at bounding box center [685, 156] width 16 height 14
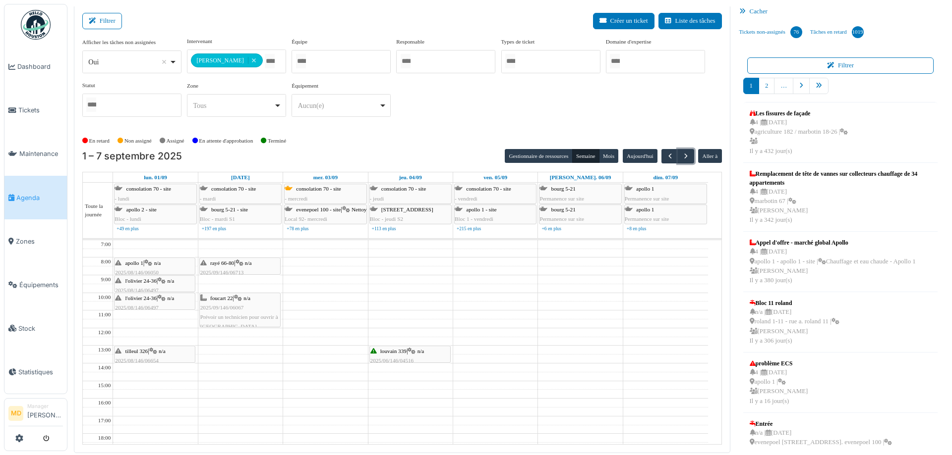
click at [157, 350] on icon at bounding box center [153, 351] width 8 height 6
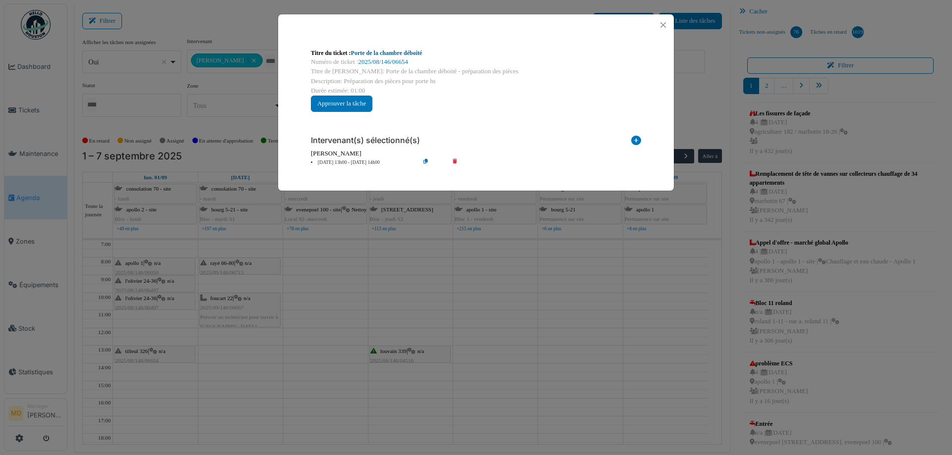
click at [400, 52] on link "Porte de la chambre déboité" at bounding box center [386, 53] width 71 height 7
click at [660, 22] on button "Close" at bounding box center [662, 24] width 13 height 13
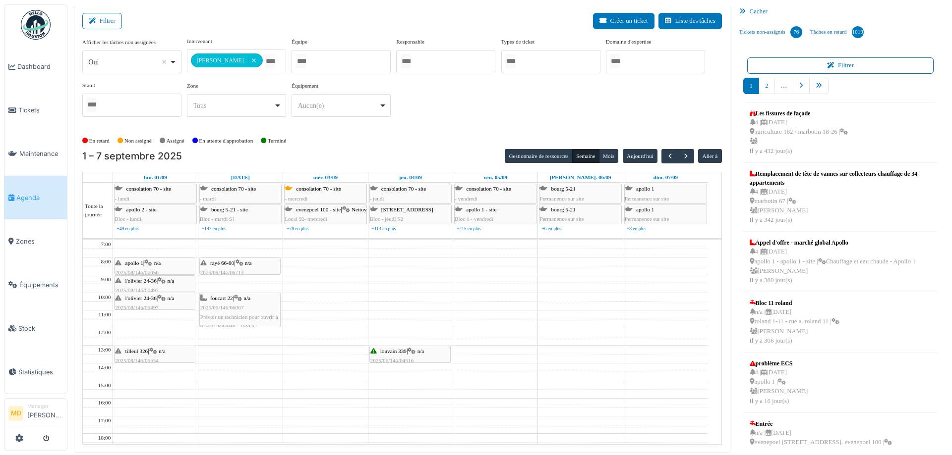
click at [433, 110] on div "**********" at bounding box center [401, 81] width 639 height 88
click at [452, 116] on div "**********" at bounding box center [401, 81] width 639 height 88
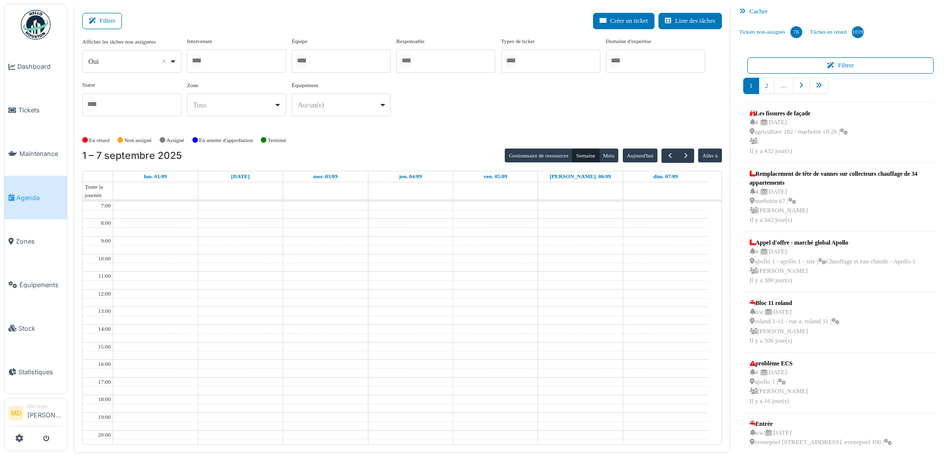
click at [237, 62] on div at bounding box center [236, 61] width 99 height 23
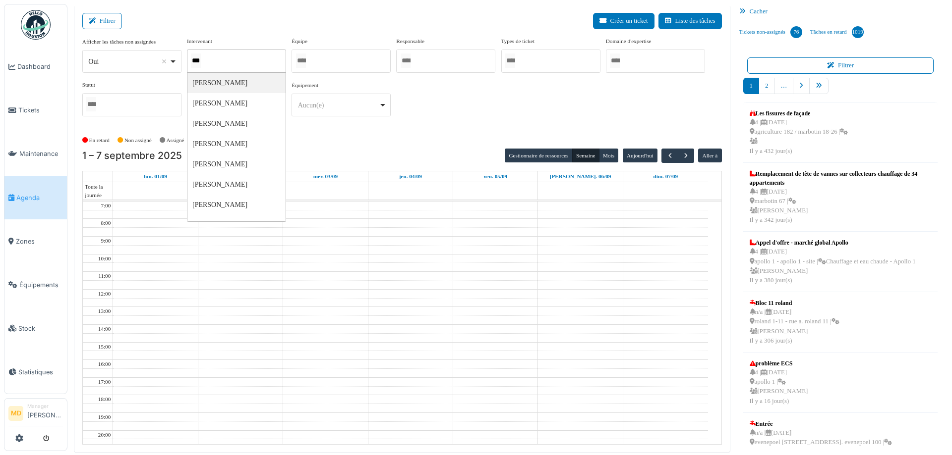
type input "****"
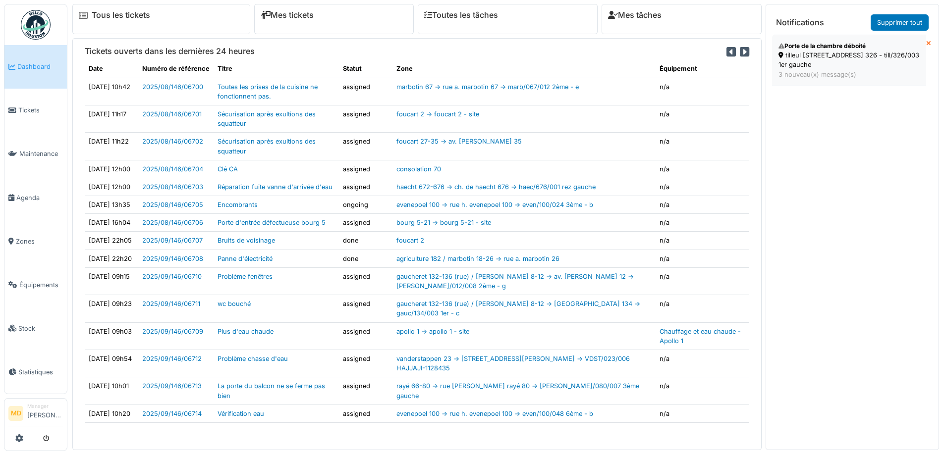
click at [799, 65] on div "tilleul [STREET_ADDRESS] 326 - till/326/003 1er gauche" at bounding box center [849, 60] width 141 height 19
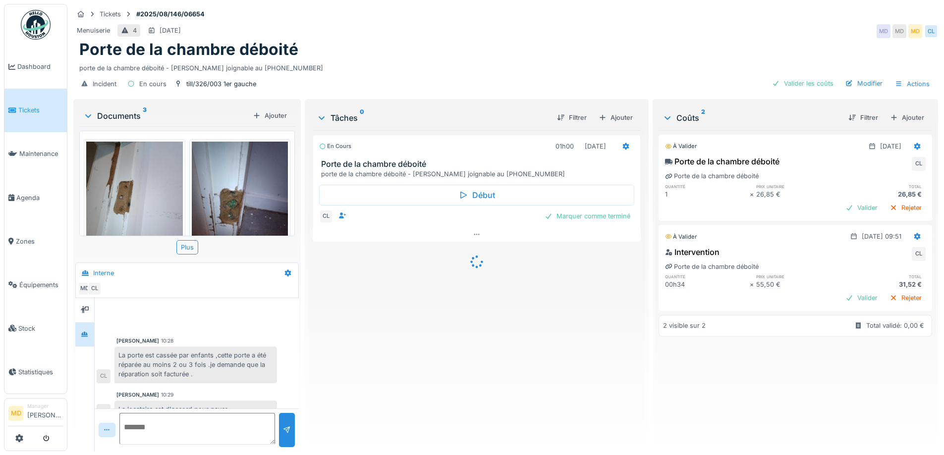
scroll to position [58, 0]
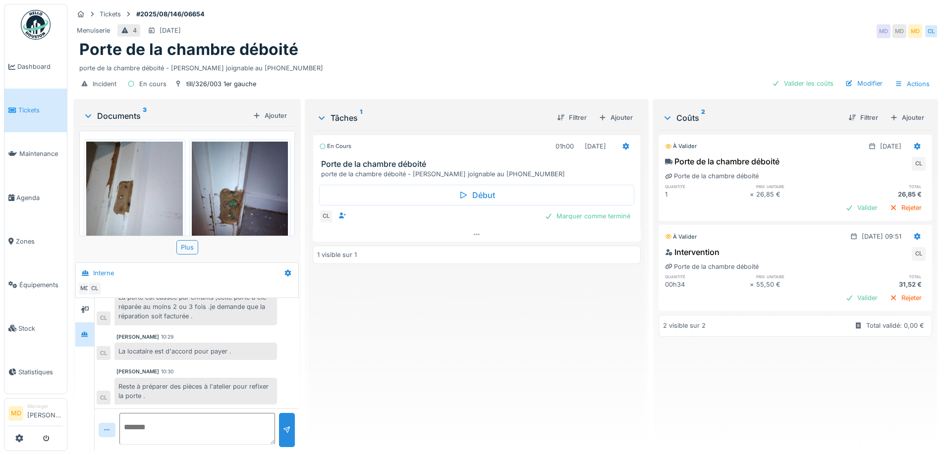
click at [158, 170] on img at bounding box center [134, 206] width 97 height 128
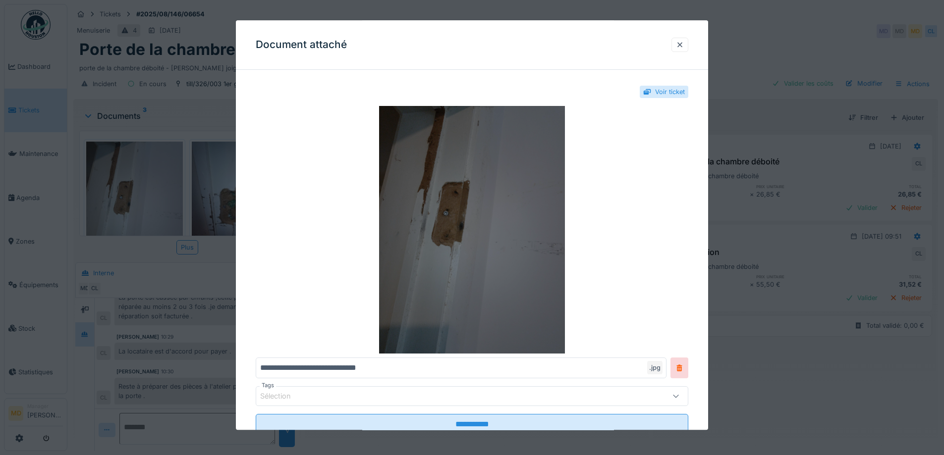
scroll to position [33, 0]
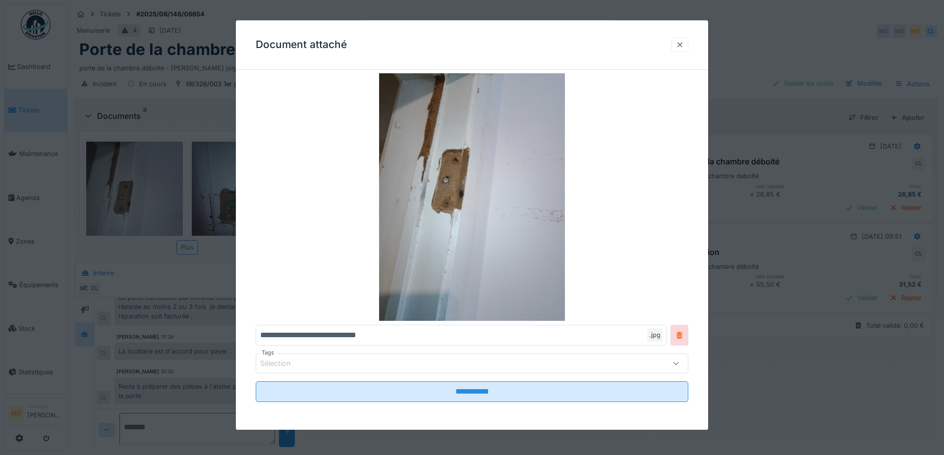
click at [684, 45] on div at bounding box center [680, 44] width 8 height 9
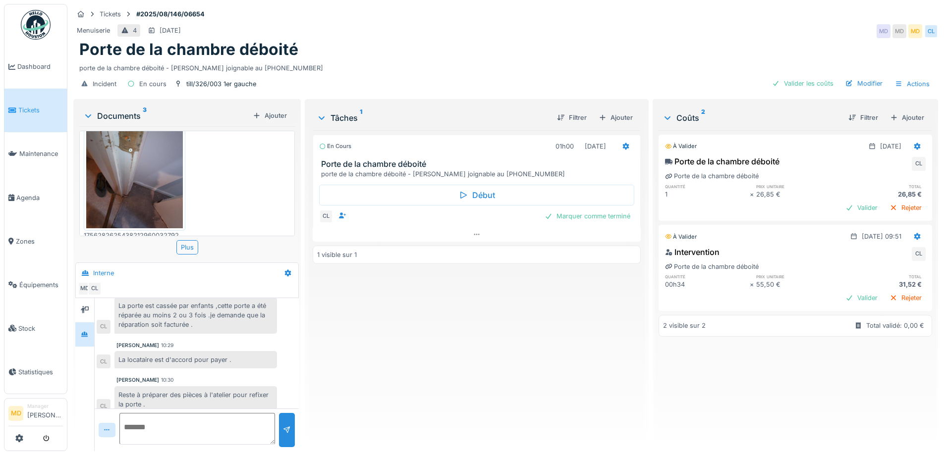
scroll to position [58, 0]
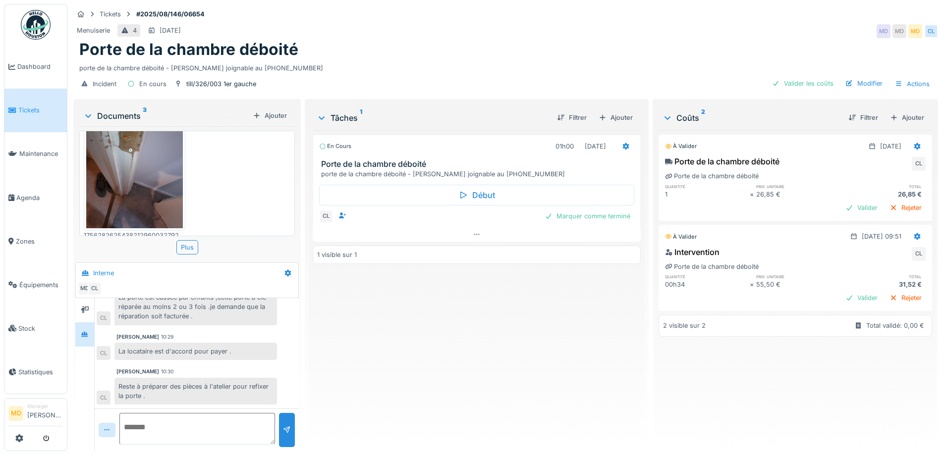
click at [212, 421] on textarea at bounding box center [197, 429] width 156 height 32
type textarea "**********"
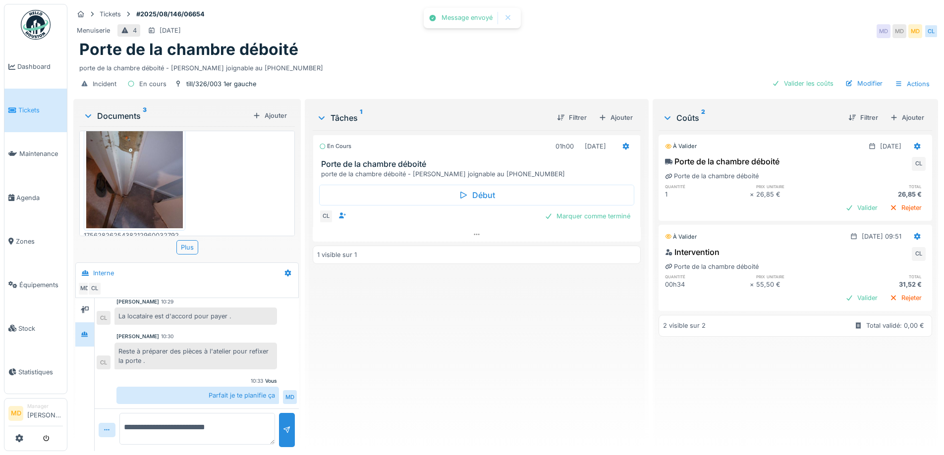
scroll to position [7, 0]
click at [610, 111] on div "Ajouter" at bounding box center [616, 117] width 42 height 13
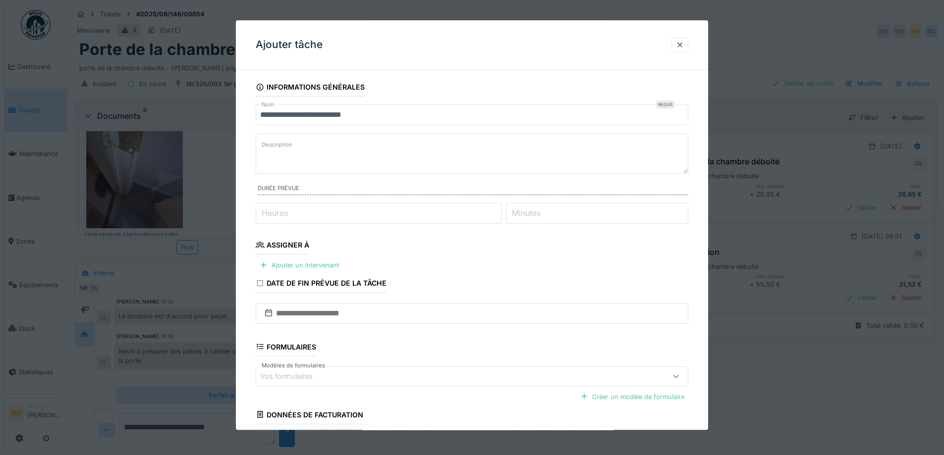
click at [392, 118] on input "**********" at bounding box center [472, 115] width 433 height 21
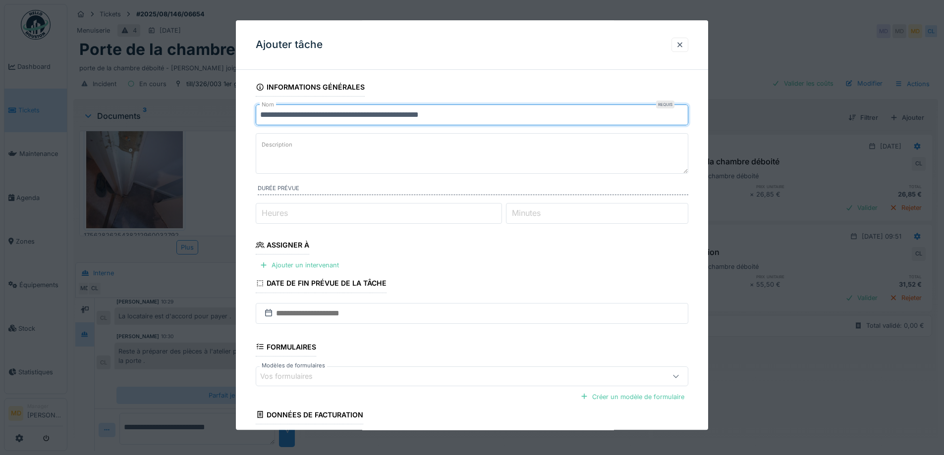
type input "**********"
click at [377, 147] on textarea "Description" at bounding box center [472, 153] width 433 height 41
drag, startPoint x: 487, startPoint y: 115, endPoint x: 373, endPoint y: 115, distance: 114.5
click at [373, 115] on input "**********" at bounding box center [472, 115] width 433 height 21
click at [357, 145] on textarea "Description" at bounding box center [472, 153] width 433 height 41
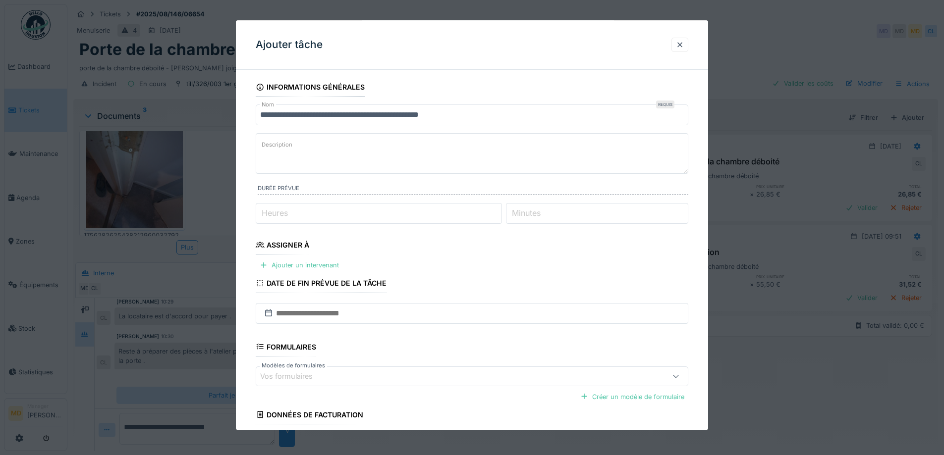
paste textarea "**********"
type textarea "**********"
click at [392, 221] on input "Heures" at bounding box center [379, 213] width 246 height 21
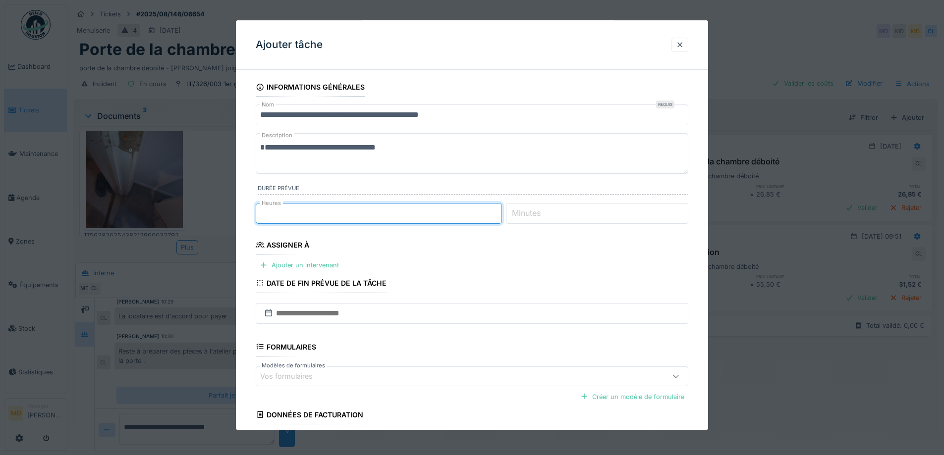
type input "*"
click at [492, 268] on fieldset "**********" at bounding box center [472, 284] width 433 height 413
click at [278, 262] on div "Ajouter un intervenant" at bounding box center [299, 265] width 87 height 13
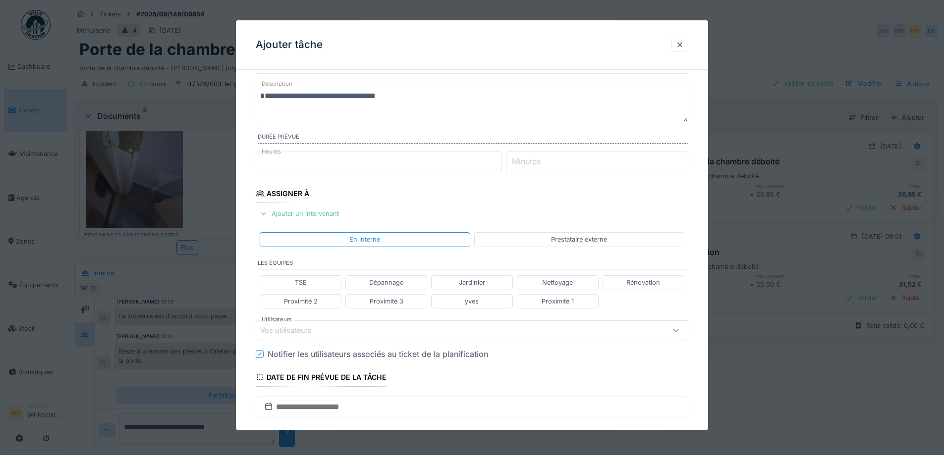
scroll to position [99, 0]
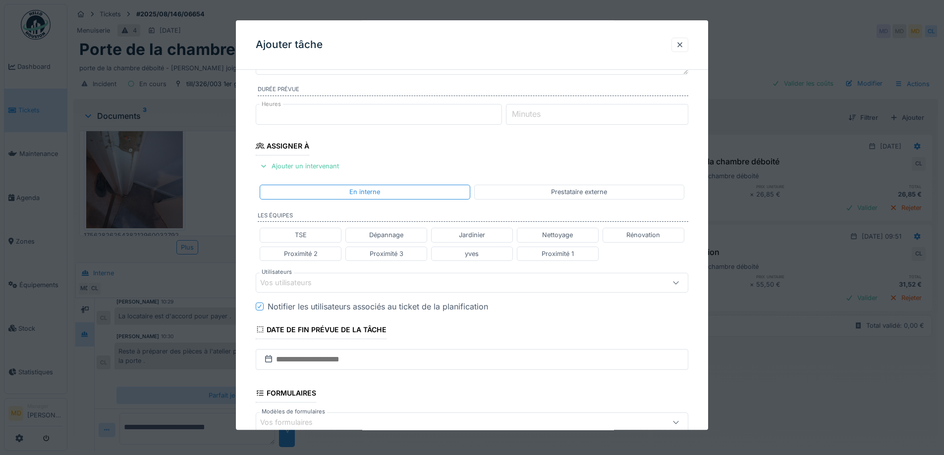
click at [330, 275] on div "Vos utilisateurs" at bounding box center [472, 283] width 433 height 20
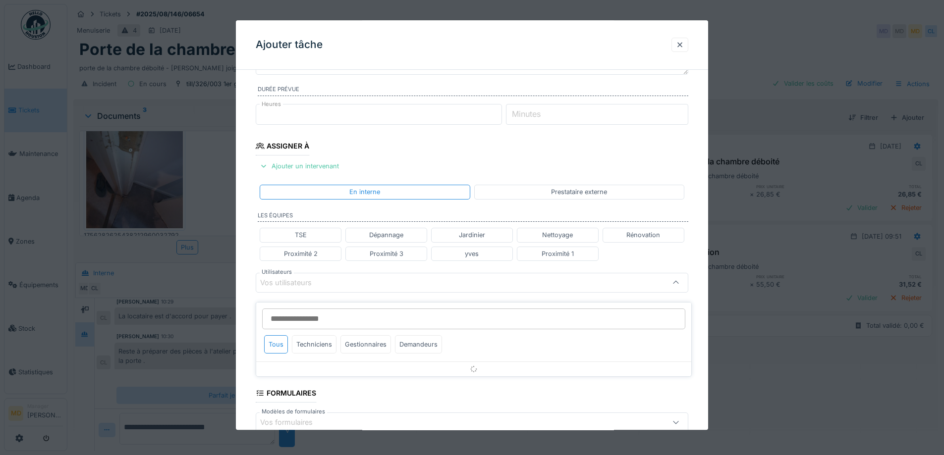
scroll to position [157, 0]
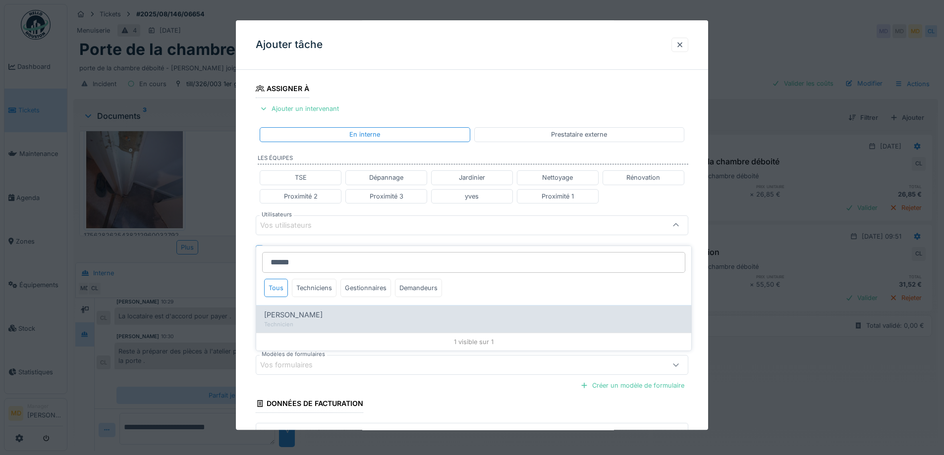
type input "******"
click at [299, 321] on div "Technicien" at bounding box center [473, 325] width 419 height 8
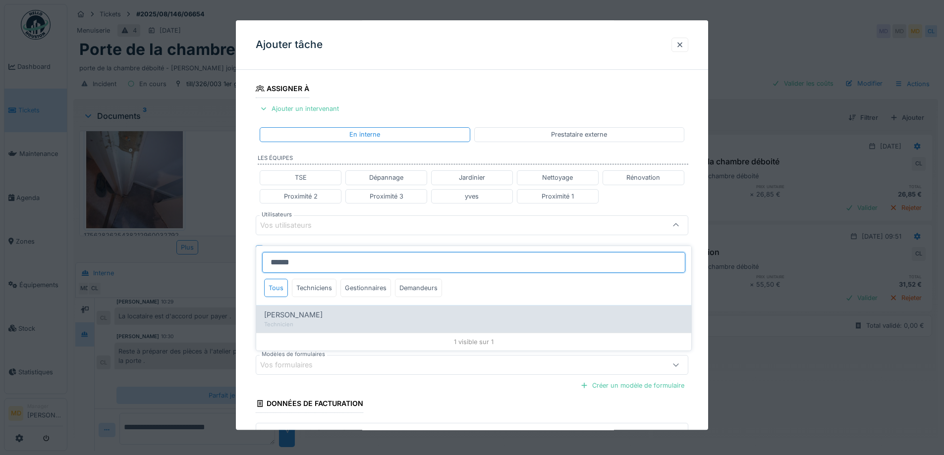
type input "****"
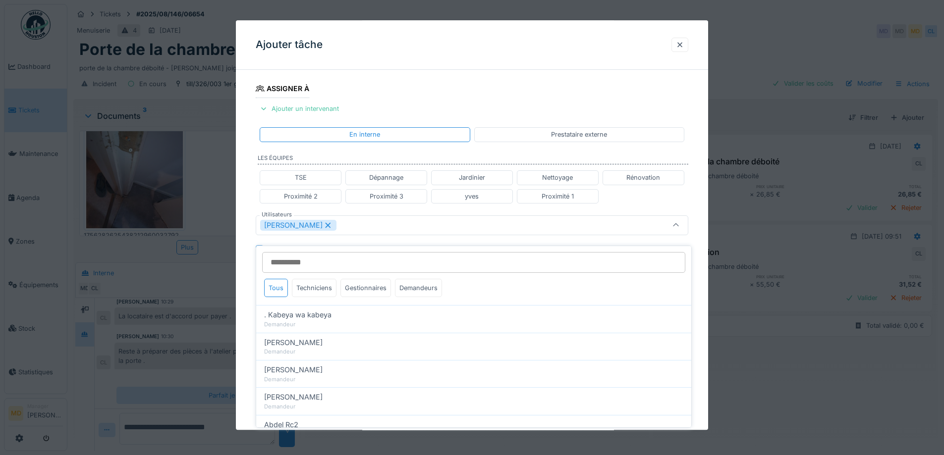
click at [251, 202] on div "**********" at bounding box center [472, 229] width 472 height 617
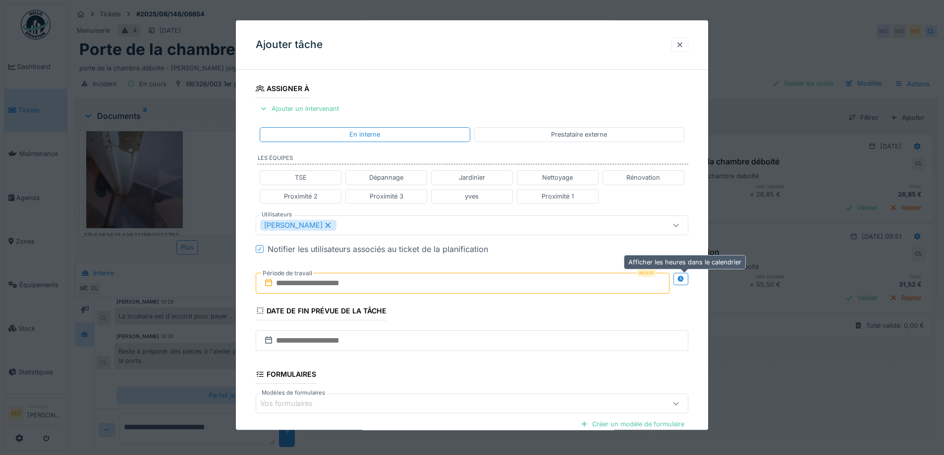
click at [678, 280] on div at bounding box center [680, 279] width 15 height 12
click at [396, 289] on input "text" at bounding box center [356, 283] width 200 height 21
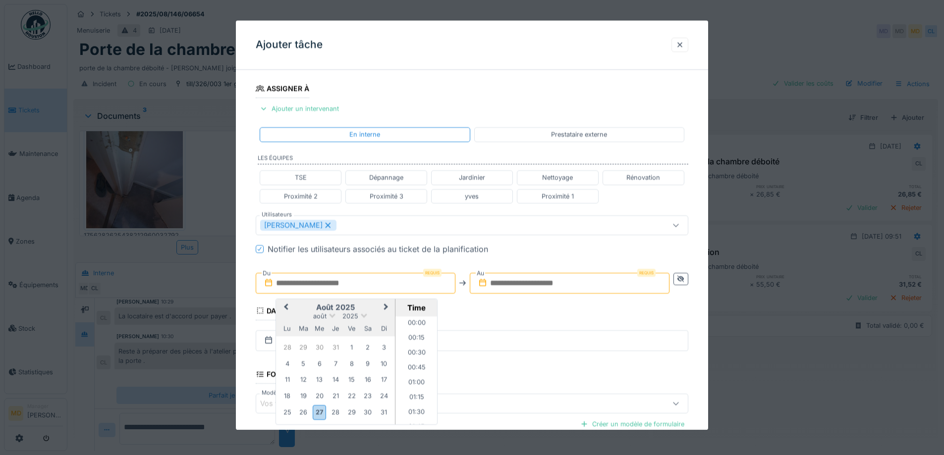
scroll to position [578, 0]
click at [253, 211] on div "**********" at bounding box center [472, 229] width 472 height 617
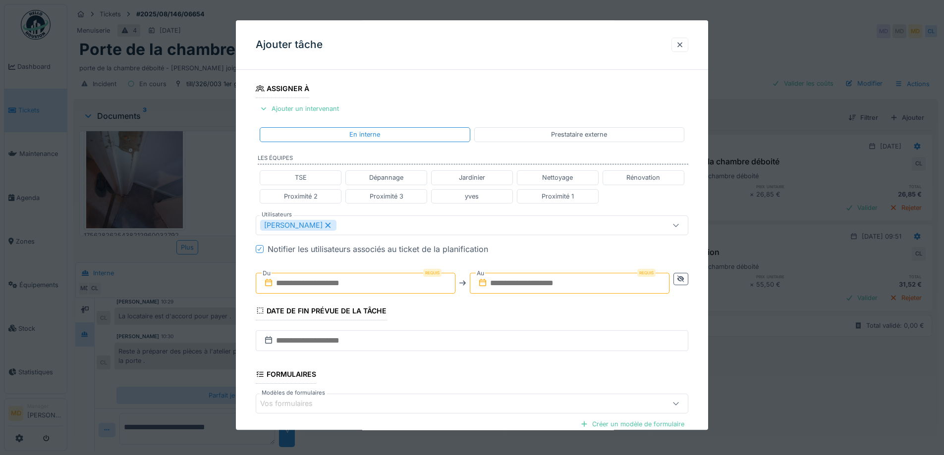
click at [349, 282] on input "text" at bounding box center [356, 283] width 200 height 21
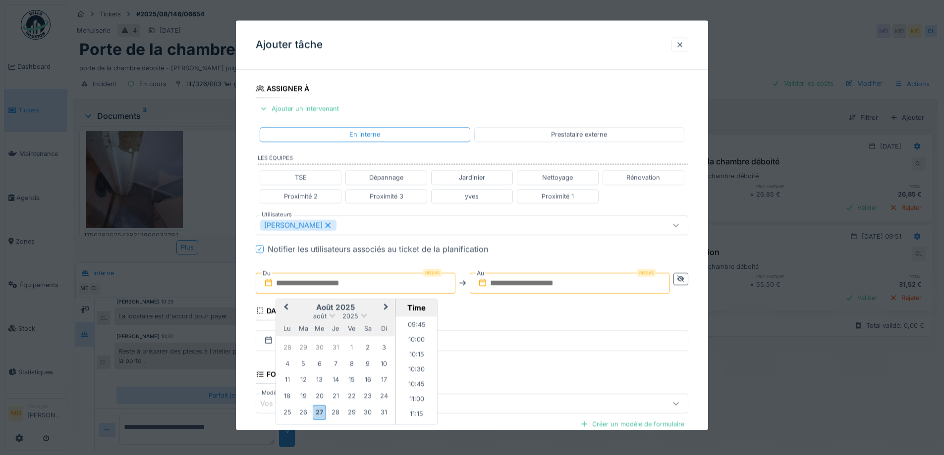
click at [280, 317] on div "août 2025" at bounding box center [335, 316] width 119 height 8
click at [391, 306] on button "Next Month" at bounding box center [387, 308] width 16 height 16
click at [290, 346] on div "1" at bounding box center [286, 347] width 13 height 13
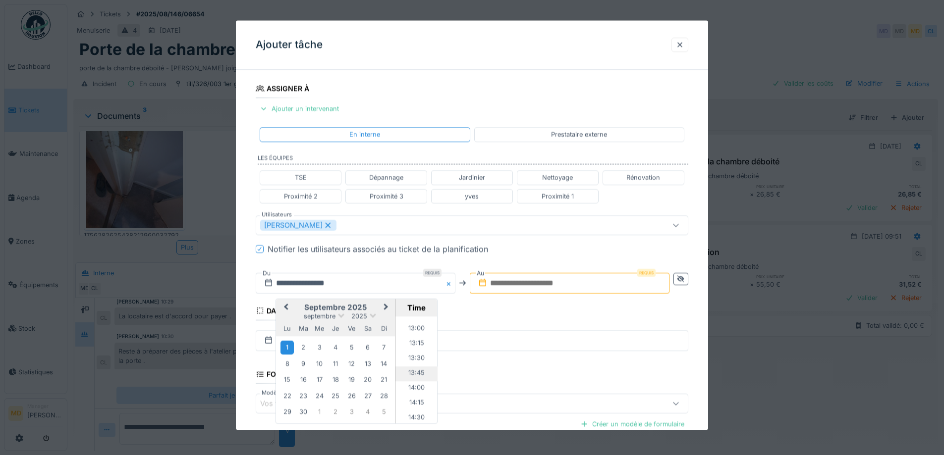
scroll to position [776, 0]
click at [412, 323] on li "13:00" at bounding box center [416, 321] width 42 height 15
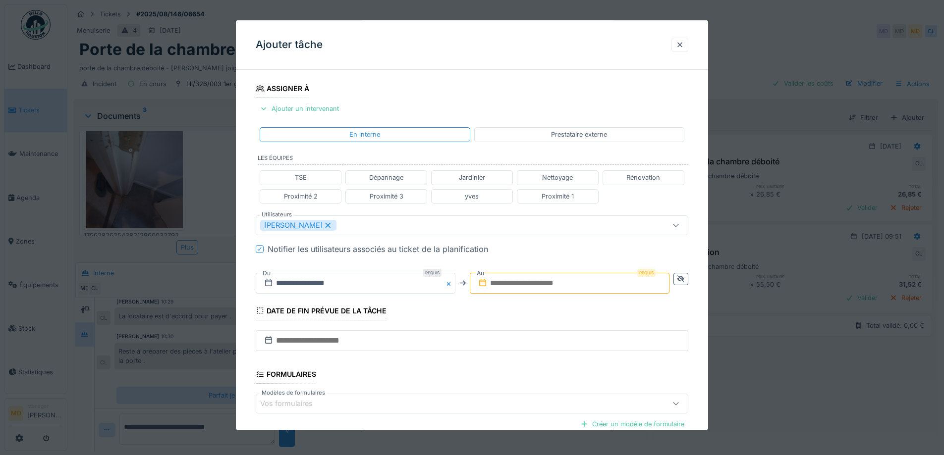
click at [605, 277] on input "text" at bounding box center [570, 283] width 200 height 21
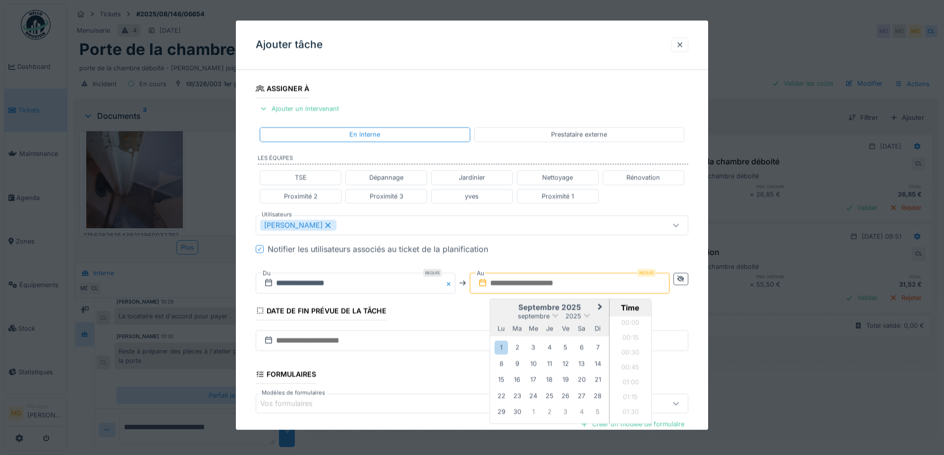
scroll to position [578, 0]
click at [498, 314] on div "septembre 2025" at bounding box center [549, 316] width 119 height 8
click at [504, 345] on div "1" at bounding box center [501, 347] width 13 height 13
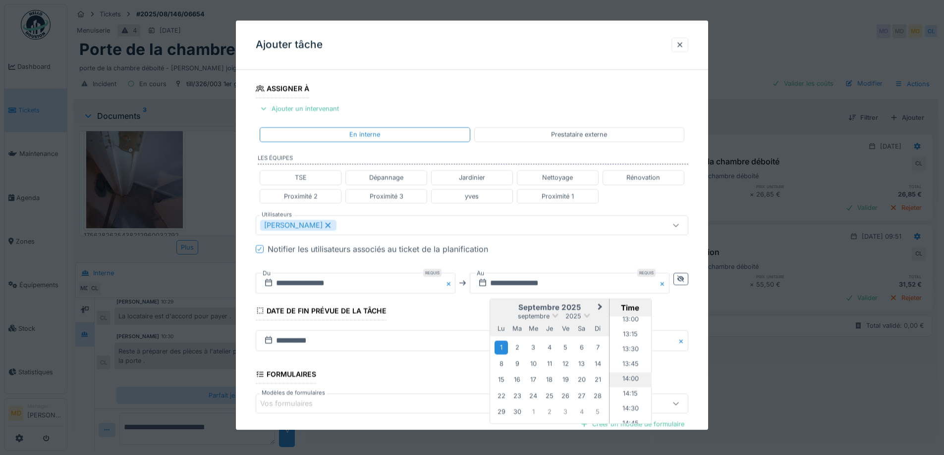
scroll to position [826, 0]
click at [634, 387] on li "15:00" at bounding box center [631, 390] width 42 height 15
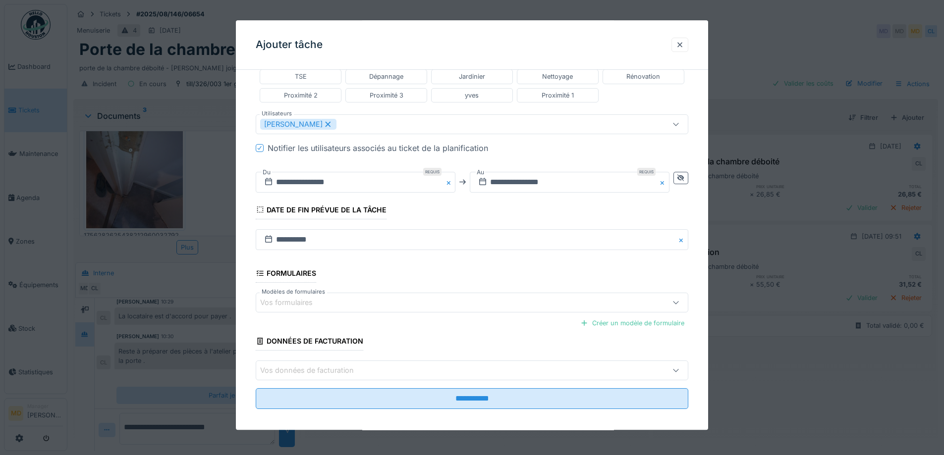
scroll to position [265, 0]
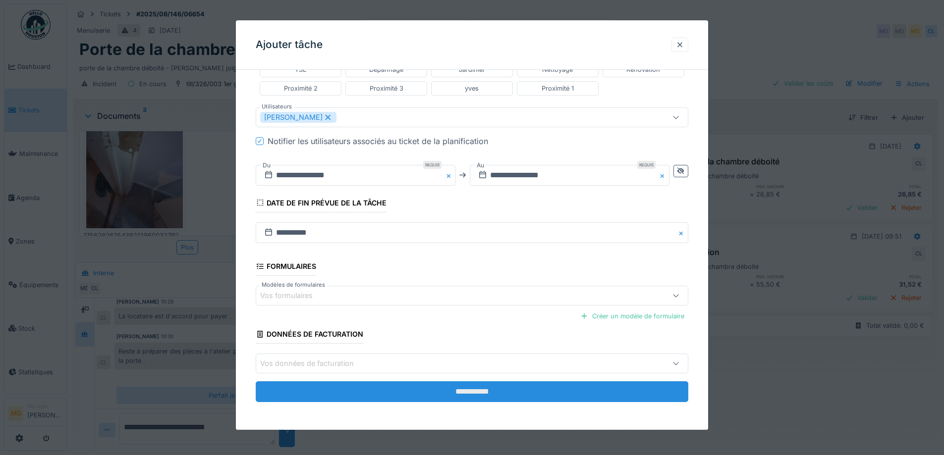
click at [363, 385] on input "**********" at bounding box center [472, 392] width 433 height 21
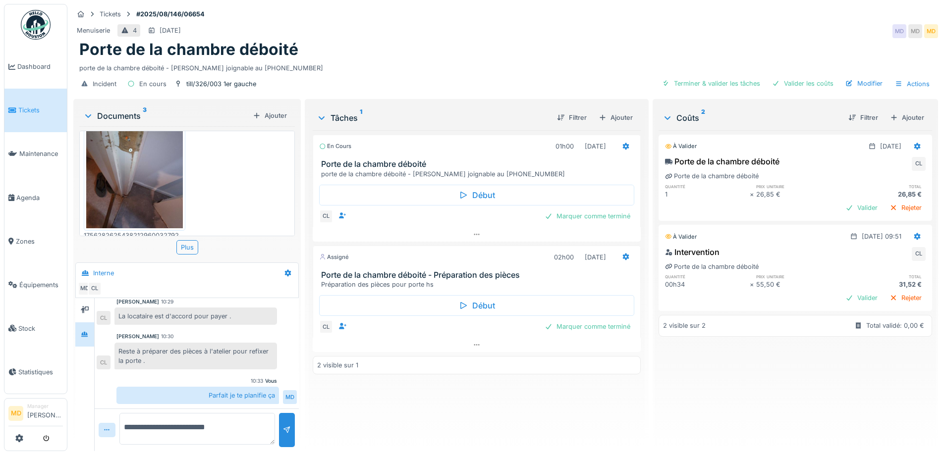
scroll to position [44, 0]
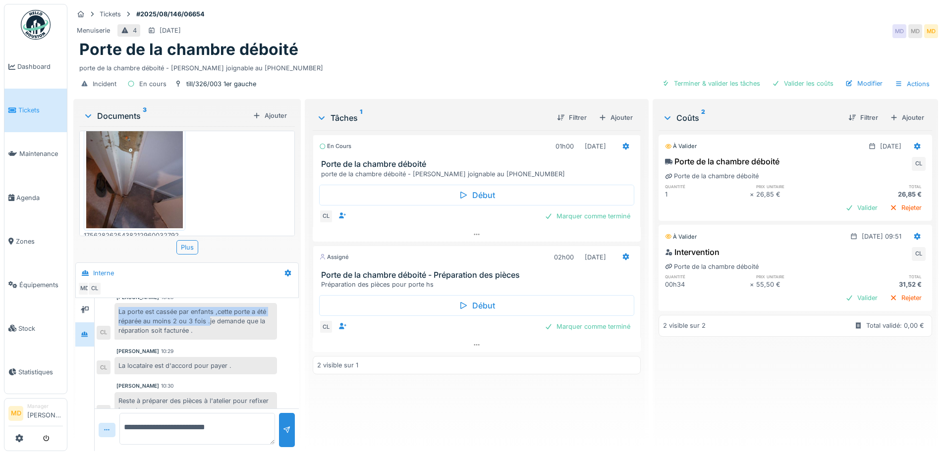
drag, startPoint x: 117, startPoint y: 301, endPoint x: 207, endPoint y: 313, distance: 91.0
click at [207, 313] on div "La porte est cassée par enfants ,cette porte a été réparée au moins 2 ou 3 fois…" at bounding box center [195, 321] width 163 height 37
copy div "La porte est cassée par enfants ,cette porte a été réparée au moins 2 ou 3 fois…"
click at [597, 211] on div "Marquer comme terminé" at bounding box center [588, 216] width 94 height 13
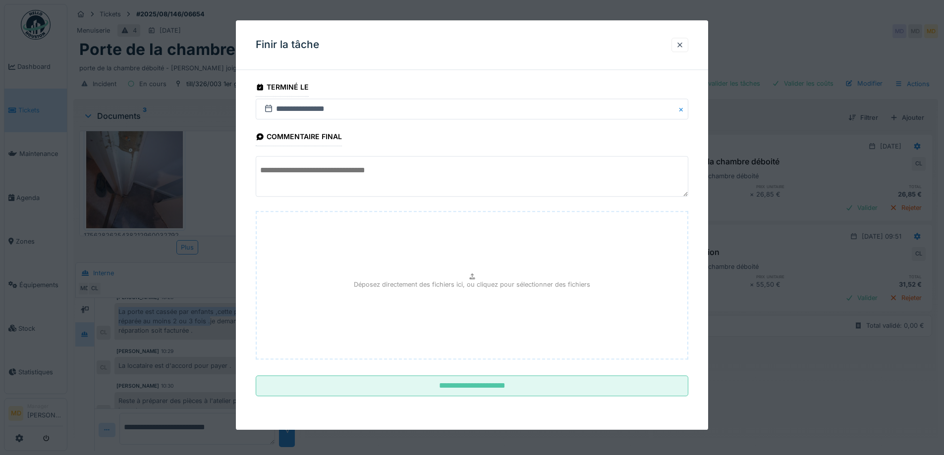
click at [370, 185] on textarea at bounding box center [472, 177] width 433 height 41
paste textarea "**********"
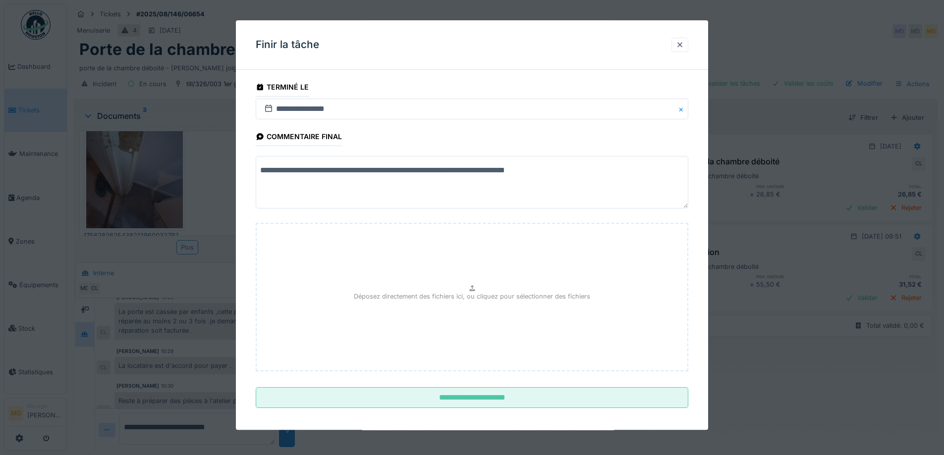
scroll to position [0, 0]
click at [286, 193] on textarea "**********" at bounding box center [474, 183] width 436 height 53
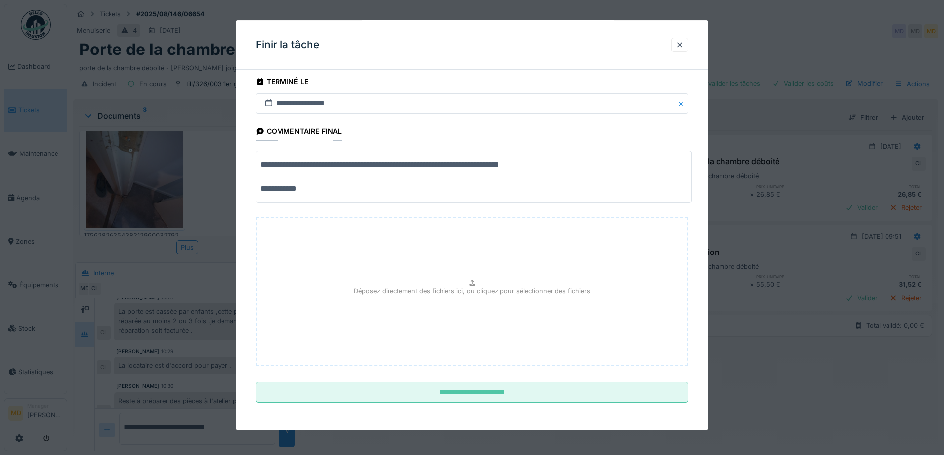
scroll to position [6, 0]
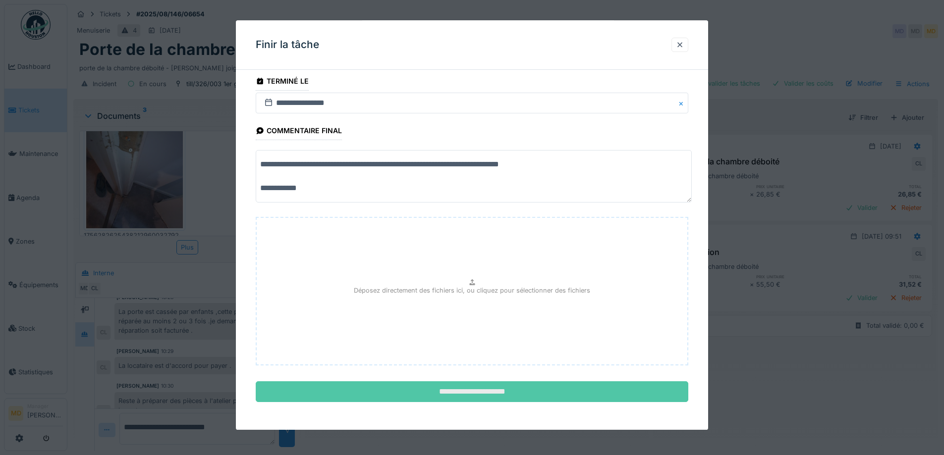
type textarea "**********"
click at [431, 394] on input "**********" at bounding box center [472, 392] width 433 height 21
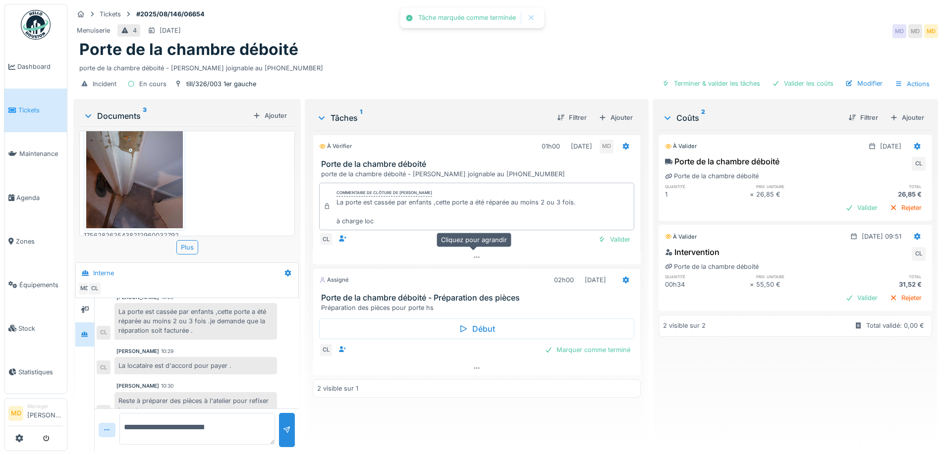
scroll to position [93, 0]
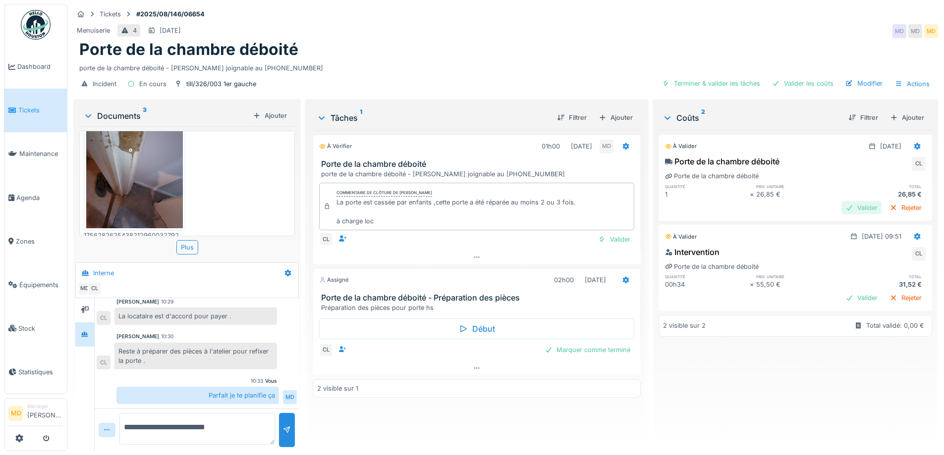
click at [841, 201] on div "Valider" at bounding box center [861, 207] width 40 height 13
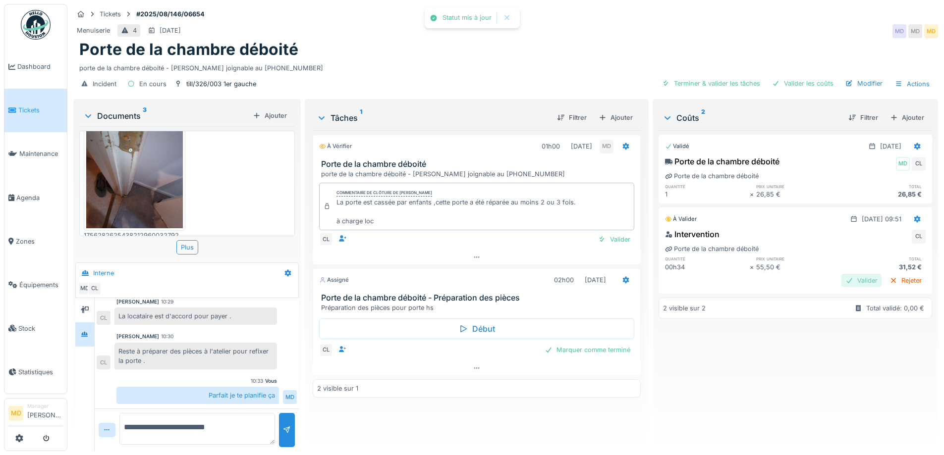
click at [841, 274] on div "Valider" at bounding box center [861, 280] width 40 height 13
click at [867, 78] on div "Modifier" at bounding box center [863, 83] width 45 height 13
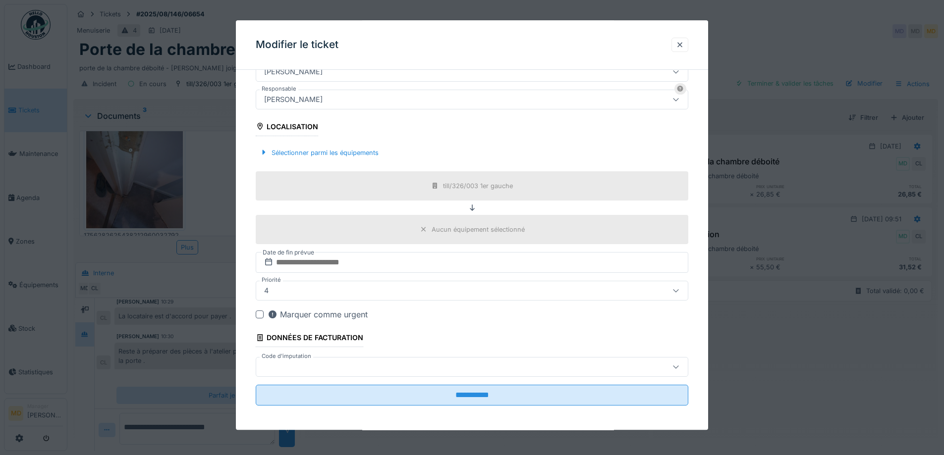
scroll to position [267, 0]
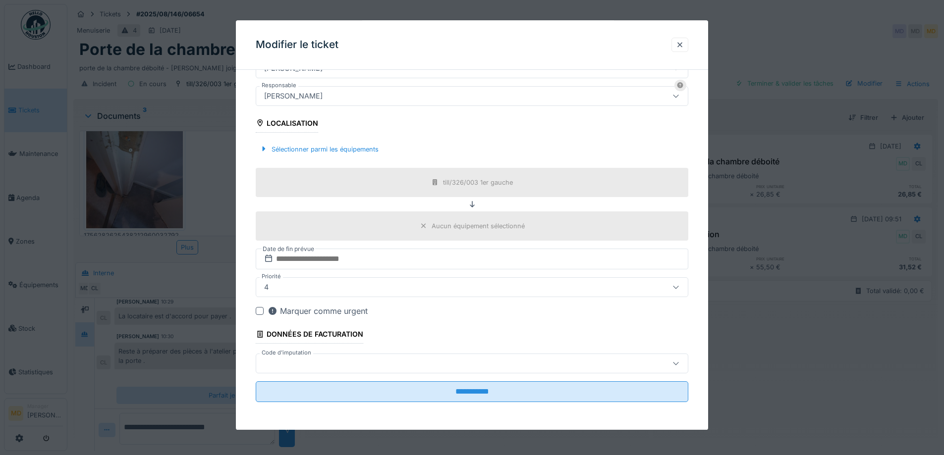
click at [374, 359] on div at bounding box center [446, 363] width 373 height 11
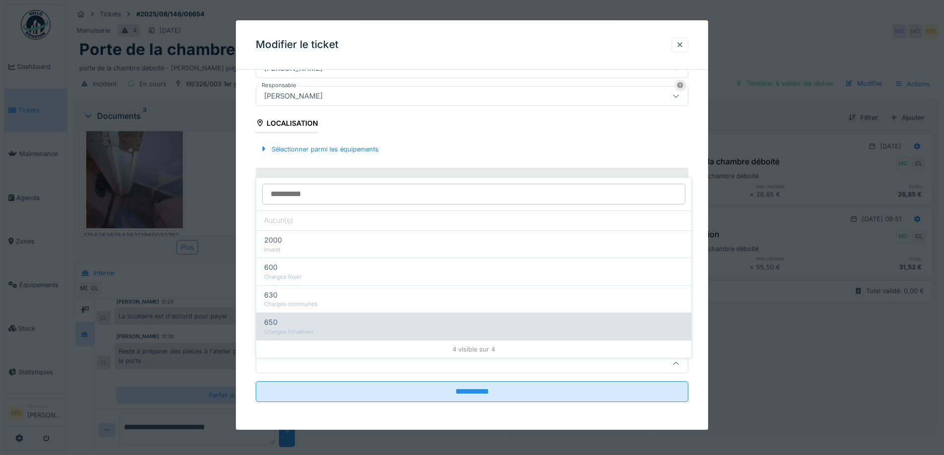
click at [314, 320] on div "650" at bounding box center [473, 322] width 419 height 11
type input "***"
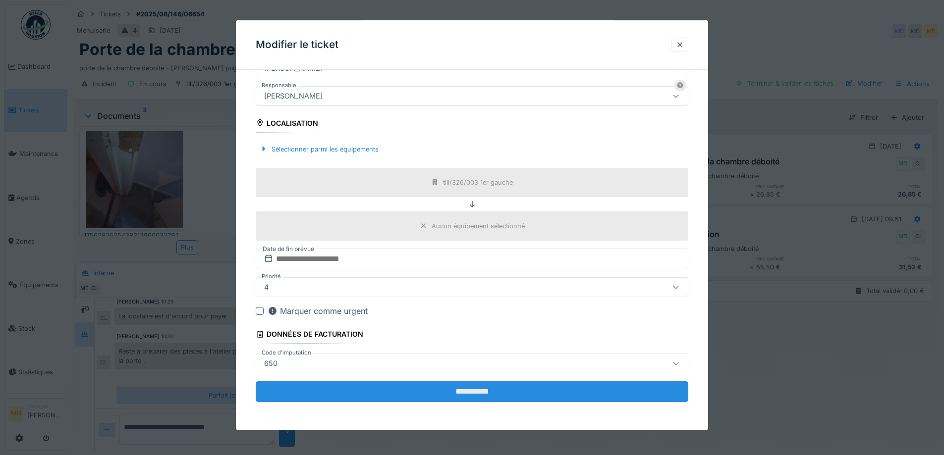
click at [398, 389] on input "**********" at bounding box center [472, 392] width 433 height 21
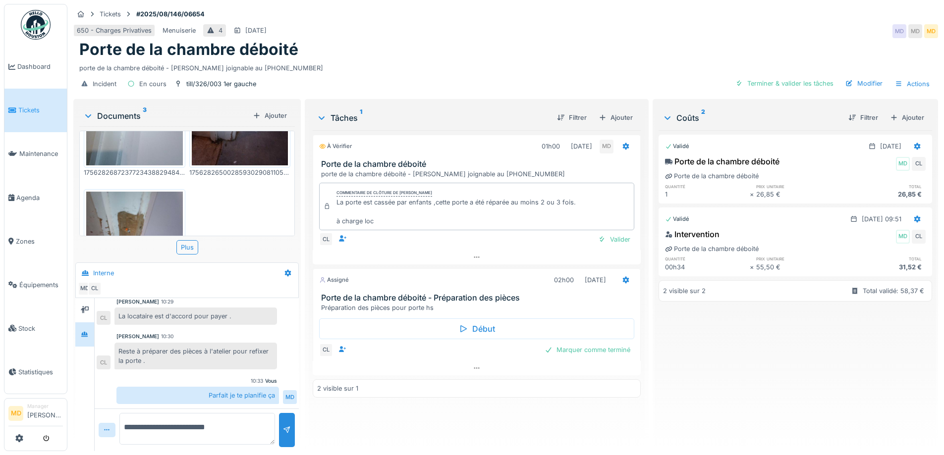
scroll to position [197, 0]
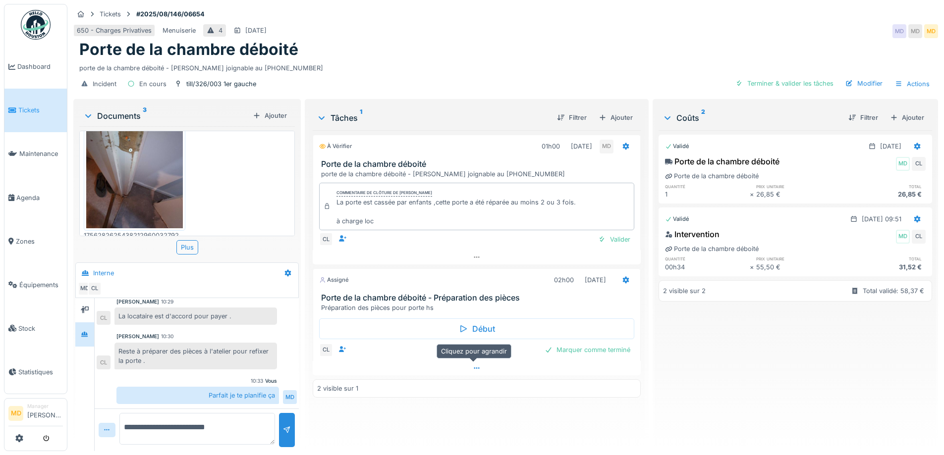
click at [474, 369] on icon at bounding box center [476, 368] width 5 height 1
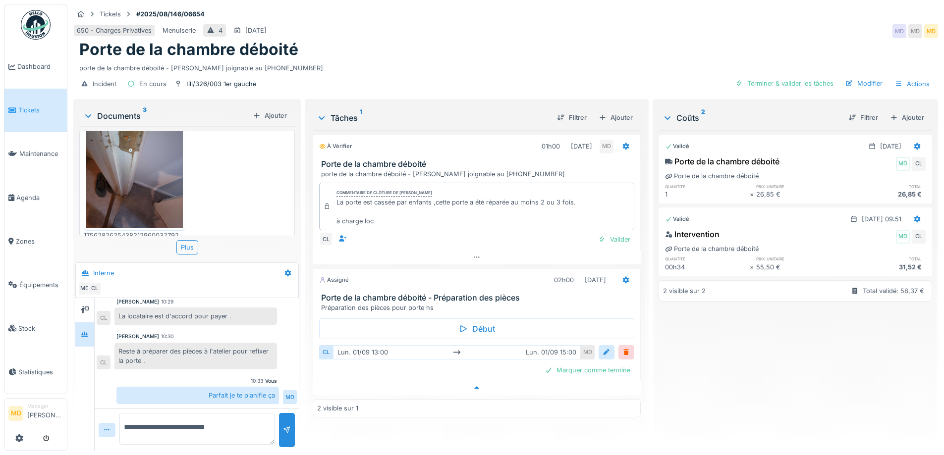
scroll to position [7, 0]
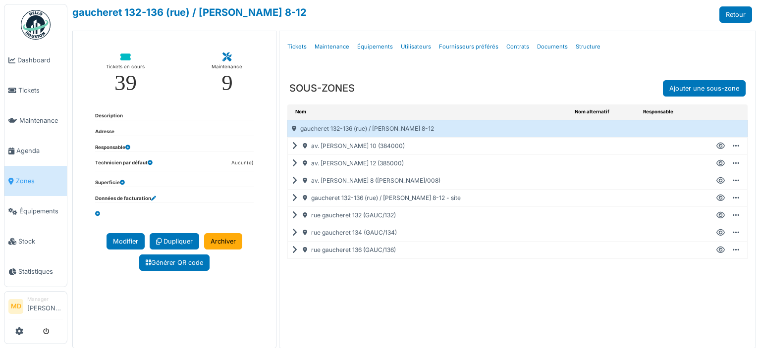
click at [293, 233] on icon at bounding box center [296, 233] width 9 height 0
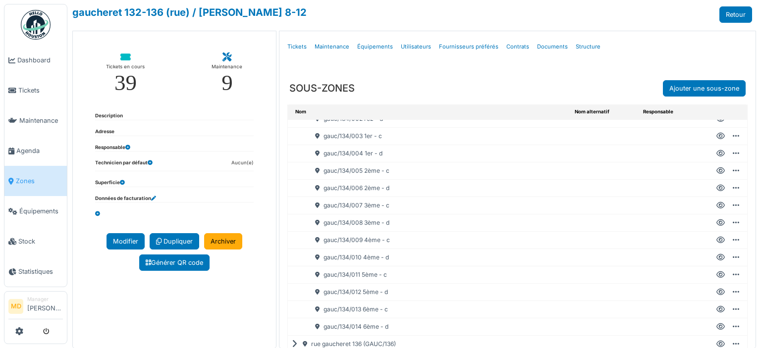
scroll to position [99, 0]
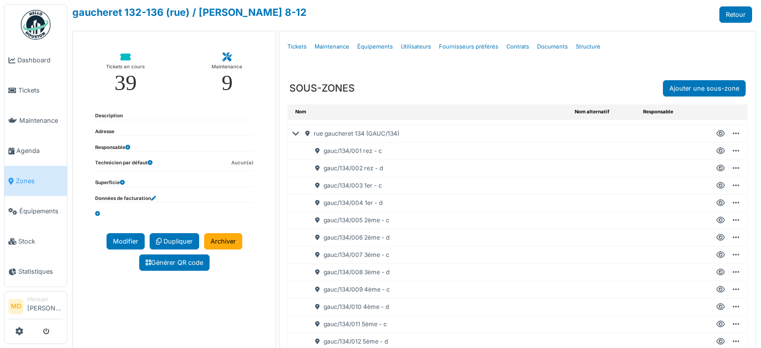
click at [717, 186] on icon at bounding box center [721, 186] width 8 height 0
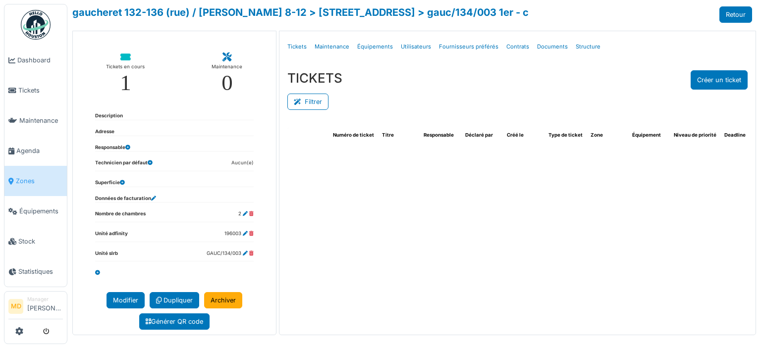
select select "***"
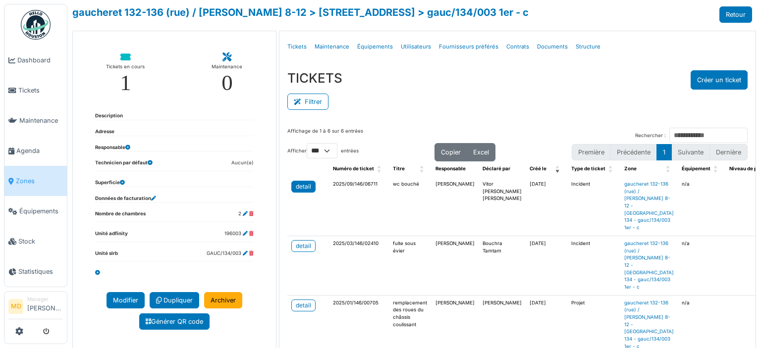
click at [298, 188] on div "detail" at bounding box center [303, 186] width 15 height 9
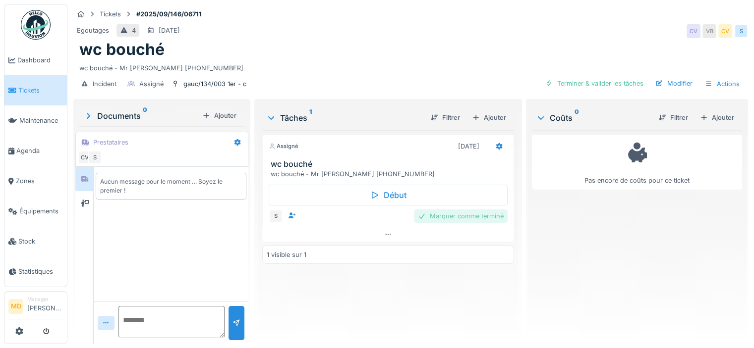
click at [448, 216] on div "Marquer comme terminé" at bounding box center [461, 216] width 94 height 13
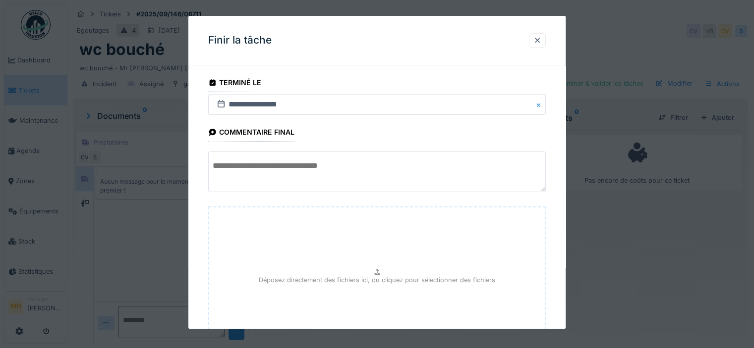
click at [287, 176] on textarea at bounding box center [376, 172] width 337 height 41
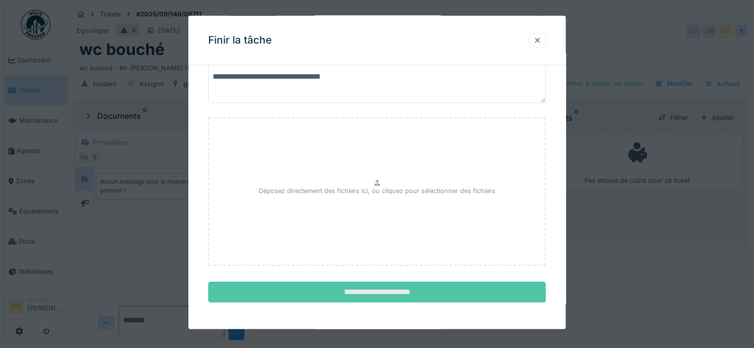
scroll to position [7, 0]
type textarea "**********"
click at [385, 293] on input "**********" at bounding box center [376, 292] width 337 height 21
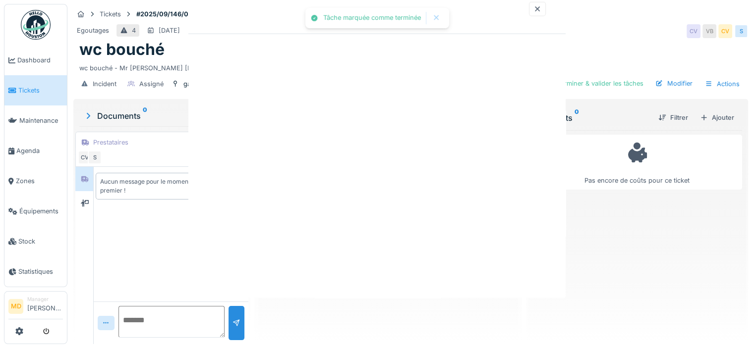
scroll to position [0, 0]
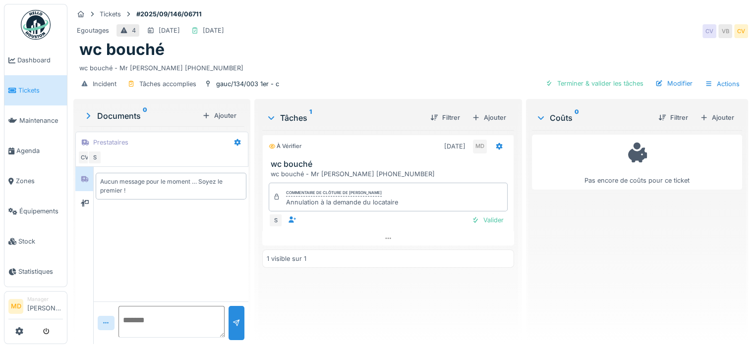
click at [153, 306] on textarea at bounding box center [171, 322] width 106 height 32
click at [168, 312] on textarea at bounding box center [171, 322] width 106 height 32
click at [149, 309] on textarea at bounding box center [171, 322] width 106 height 32
click at [154, 314] on textarea at bounding box center [171, 322] width 106 height 32
type textarea "**********"
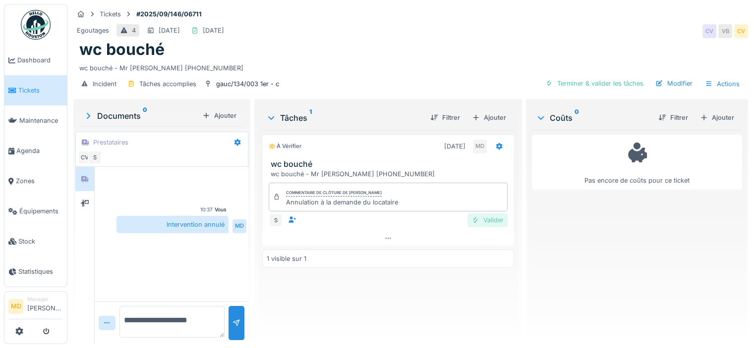
click at [478, 214] on div "Valider" at bounding box center [487, 220] width 40 height 13
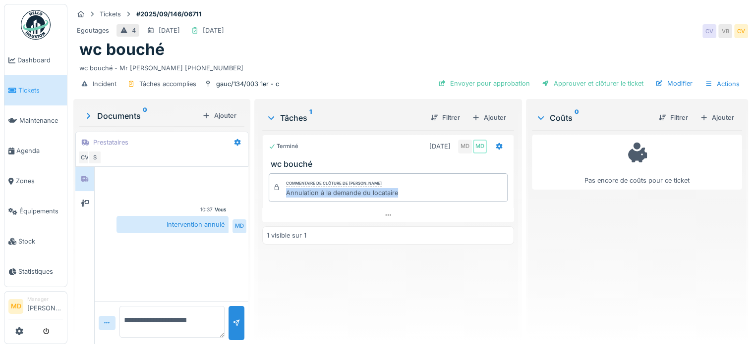
drag, startPoint x: 402, startPoint y: 184, endPoint x: 281, endPoint y: 184, distance: 120.4
click at [281, 184] on div "Commentaire de clôture de Mouad [PERSON_NAME] Annulation à la demande du locata…" at bounding box center [388, 187] width 239 height 29
copy div "Annulation à la demande du locataire"
click at [562, 77] on div "Approuver et clôturer le ticket" at bounding box center [593, 83] width 110 height 13
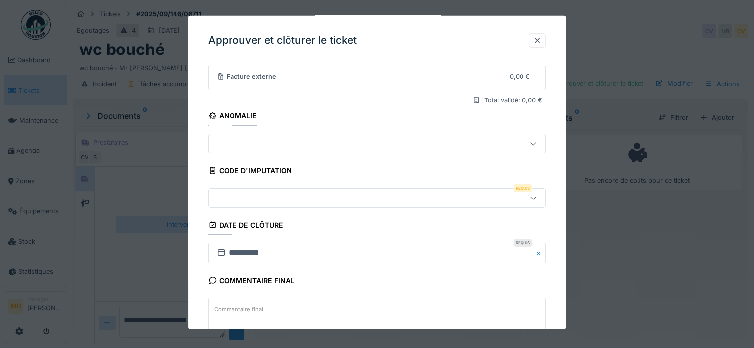
scroll to position [179, 0]
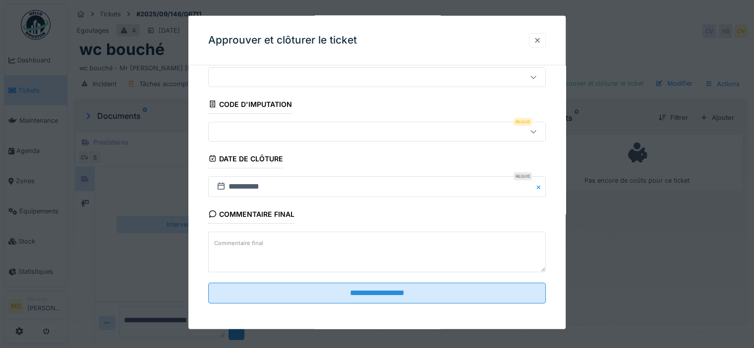
click at [541, 40] on div at bounding box center [537, 40] width 8 height 9
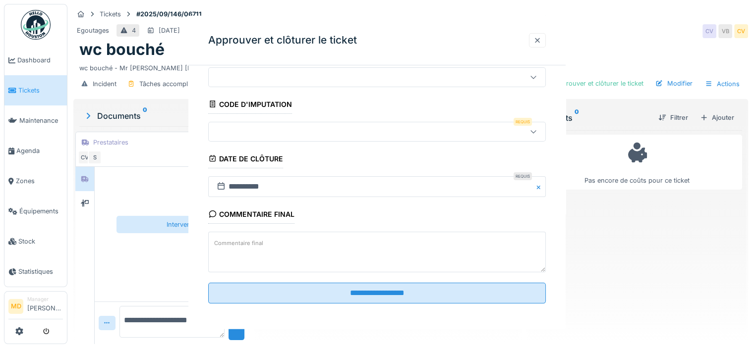
scroll to position [0, 0]
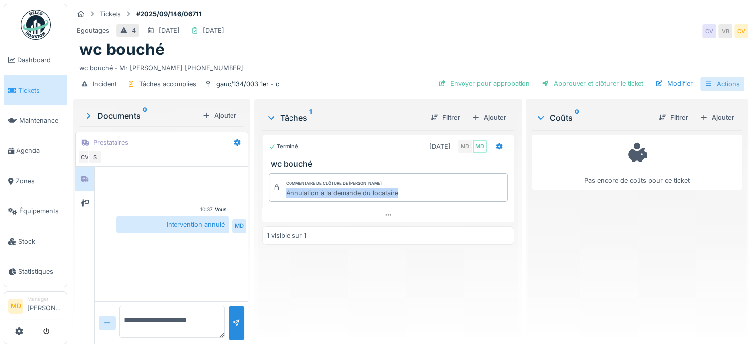
click at [705, 79] on div at bounding box center [709, 83] width 8 height 9
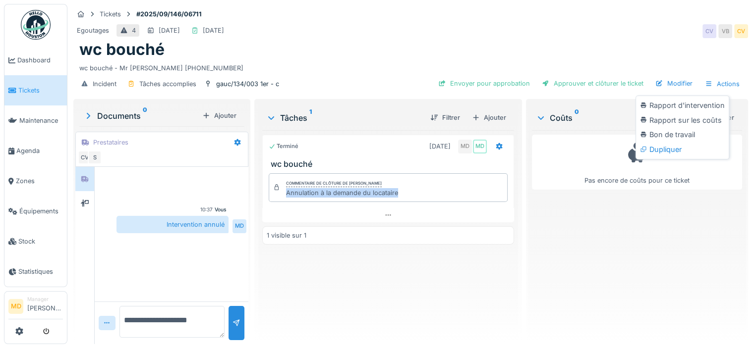
click at [479, 43] on div "wc bouché" at bounding box center [410, 49] width 663 height 19
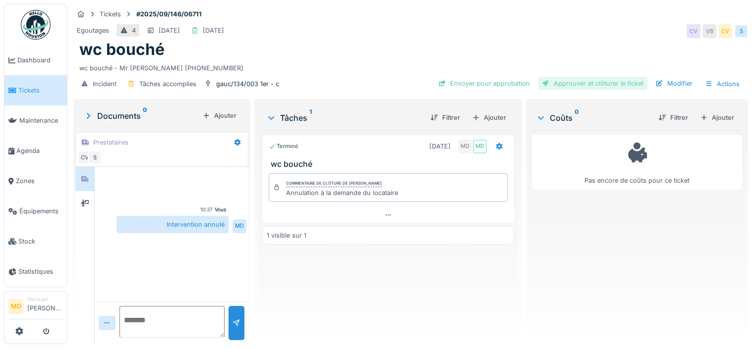
click at [590, 84] on div "Approuver et clôturer le ticket" at bounding box center [593, 83] width 110 height 13
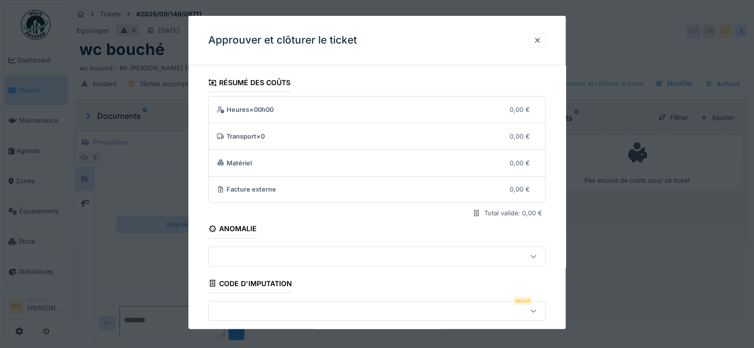
scroll to position [179, 0]
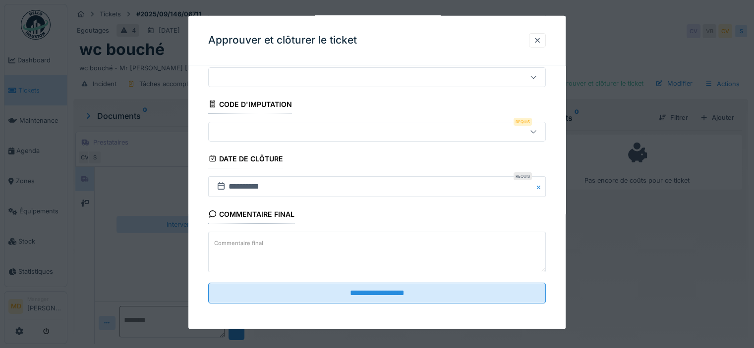
click at [269, 80] on div at bounding box center [356, 76] width 287 height 11
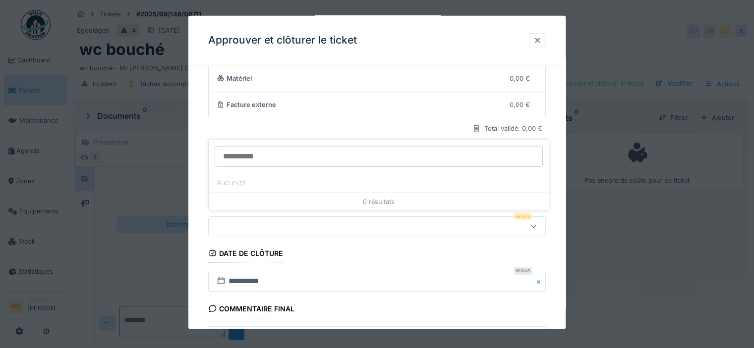
scroll to position [83, 0]
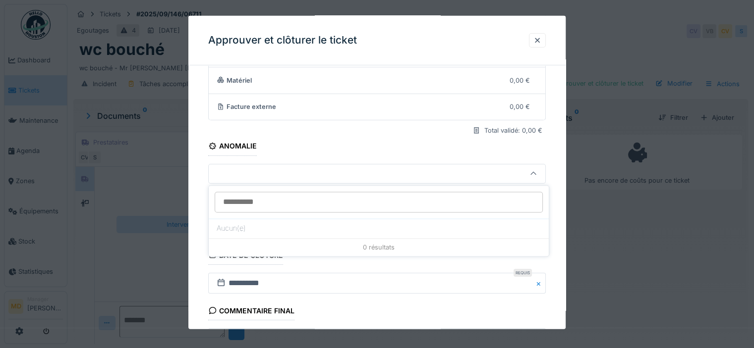
click at [202, 152] on div "**********" at bounding box center [376, 210] width 377 height 438
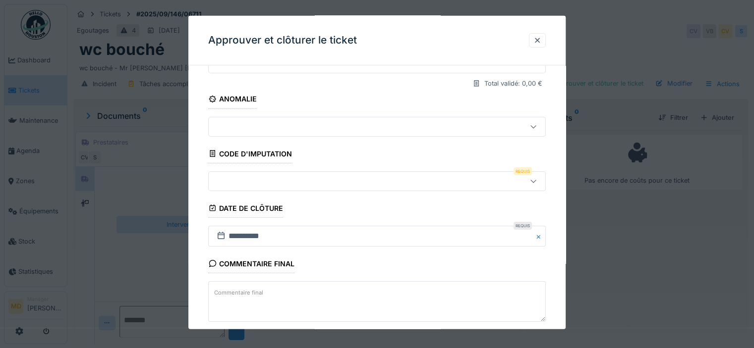
scroll to position [179, 0]
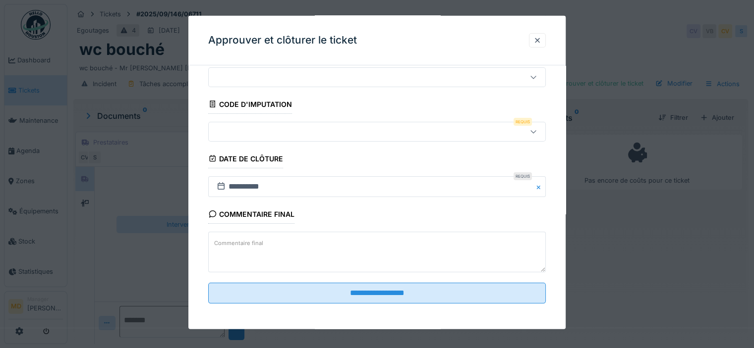
click at [279, 248] on textarea "Commentaire final" at bounding box center [376, 252] width 337 height 41
paste textarea "**********"
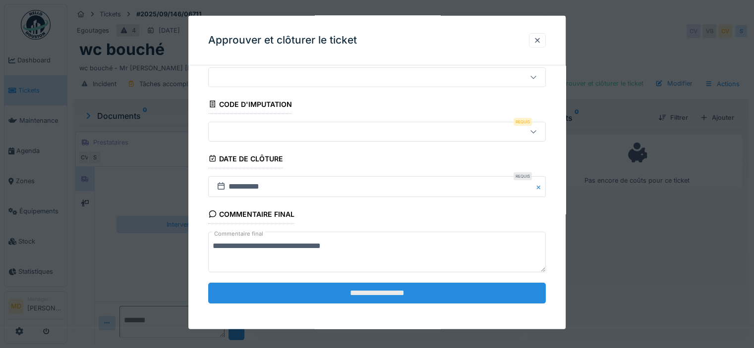
type textarea "**********"
click at [379, 293] on input "**********" at bounding box center [376, 293] width 337 height 21
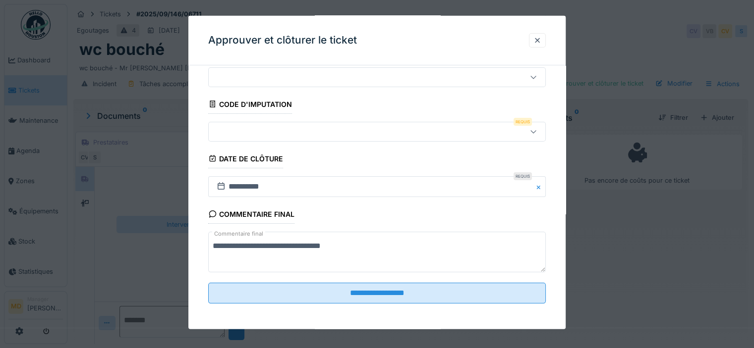
click at [279, 130] on div at bounding box center [356, 131] width 287 height 11
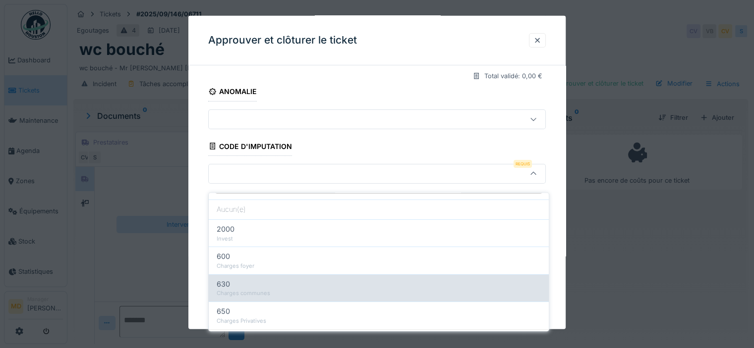
scroll to position [41, 0]
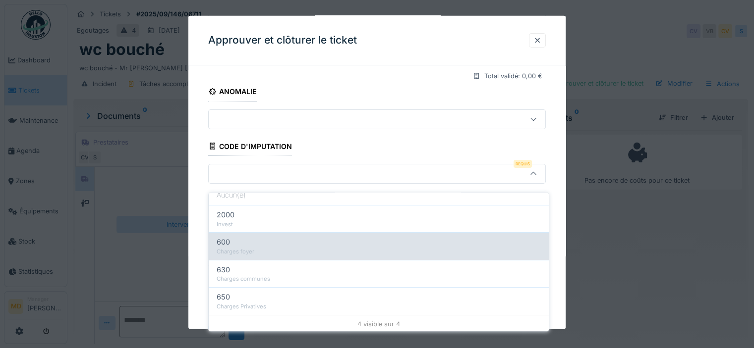
click at [250, 239] on div "600" at bounding box center [379, 242] width 324 height 11
type input "***"
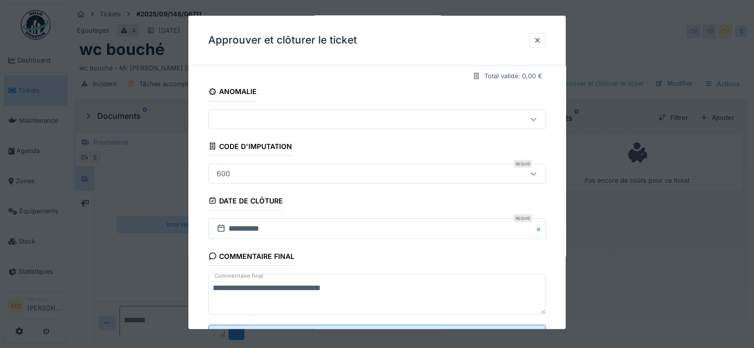
scroll to position [179, 0]
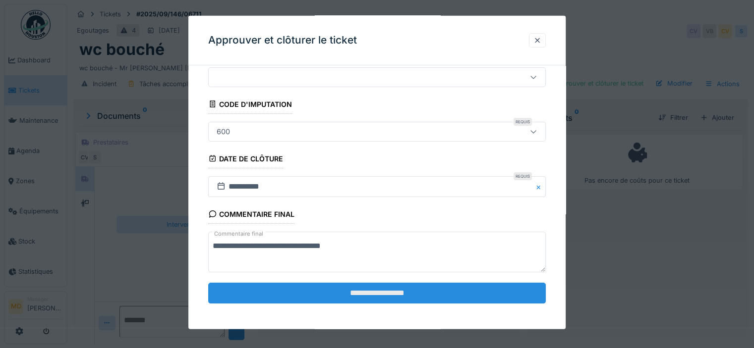
click at [319, 293] on input "**********" at bounding box center [376, 293] width 337 height 21
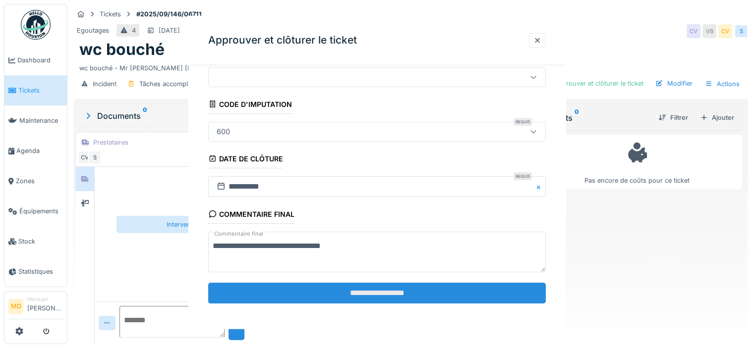
scroll to position [0, 0]
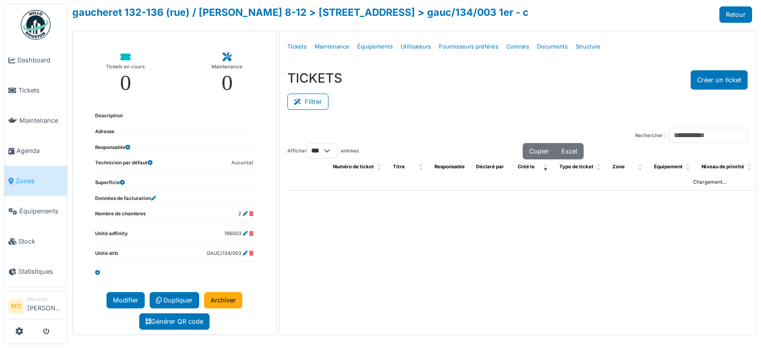
select select "***"
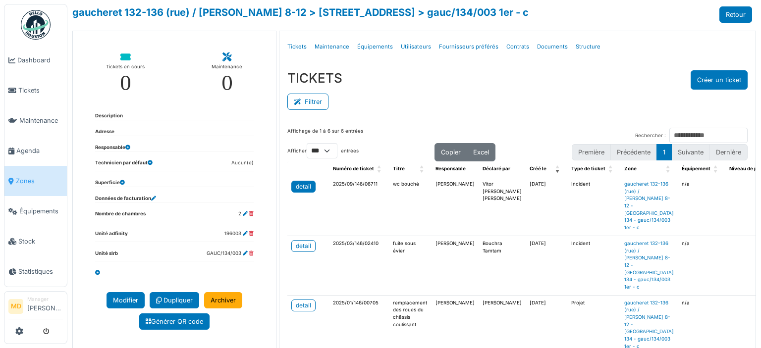
click at [311, 188] on link "detail" at bounding box center [303, 187] width 24 height 12
click at [375, 78] on div "TICKETS Créer un ticket" at bounding box center [517, 79] width 460 height 19
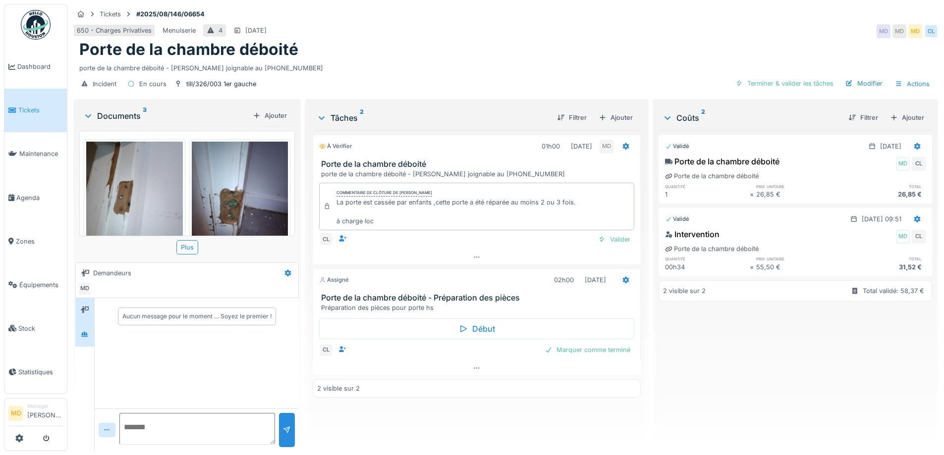
click at [80, 346] on div at bounding box center [84, 335] width 19 height 24
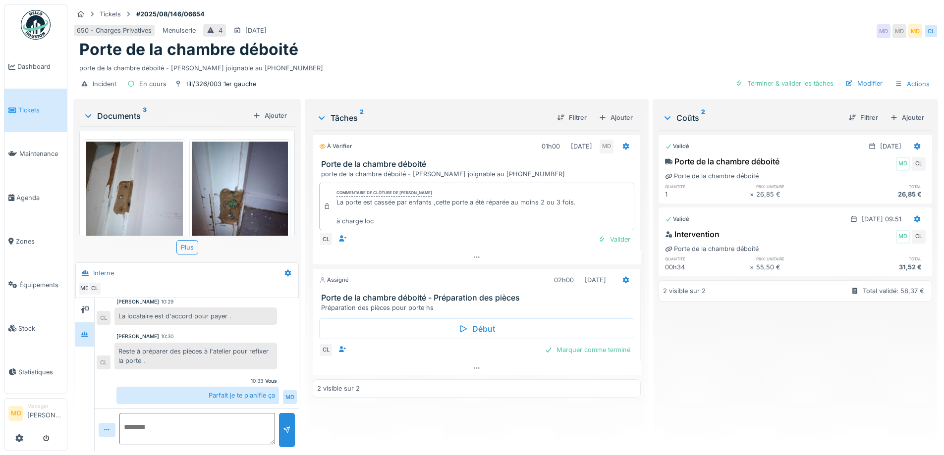
scroll to position [7, 0]
click at [623, 277] on icon at bounding box center [626, 280] width 8 height 6
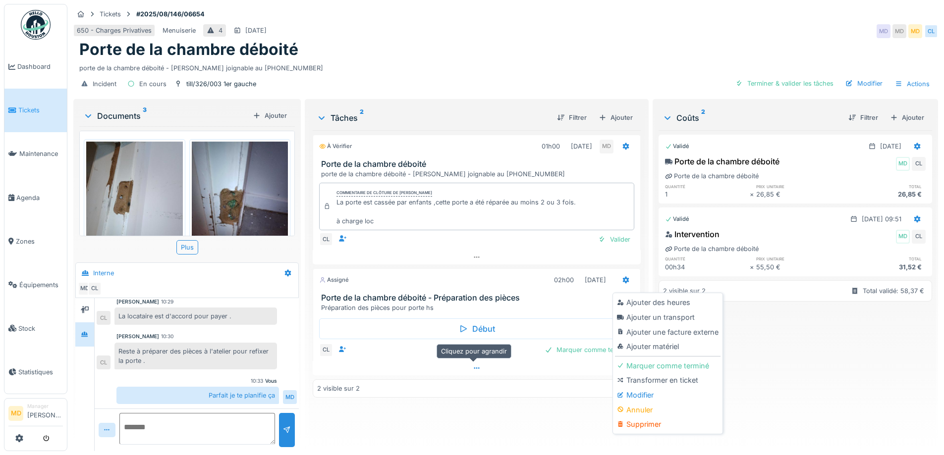
click at [474, 368] on icon at bounding box center [476, 368] width 5 height 1
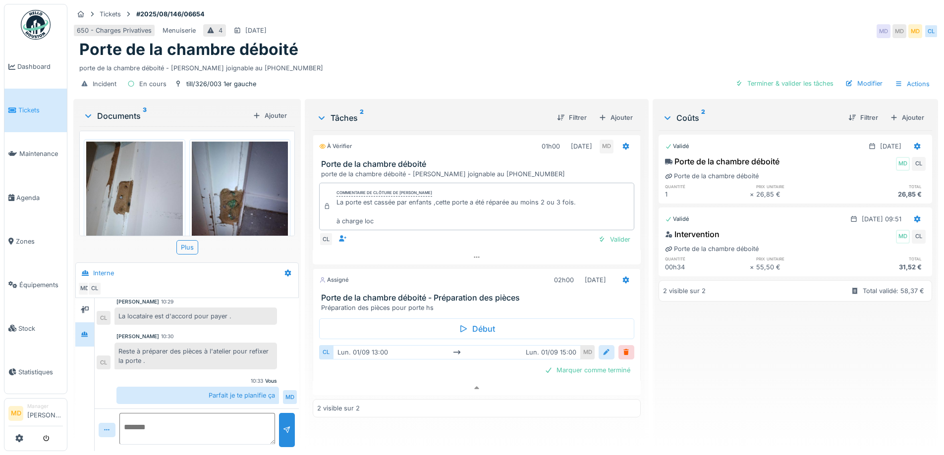
click at [603, 348] on div at bounding box center [607, 352] width 8 height 9
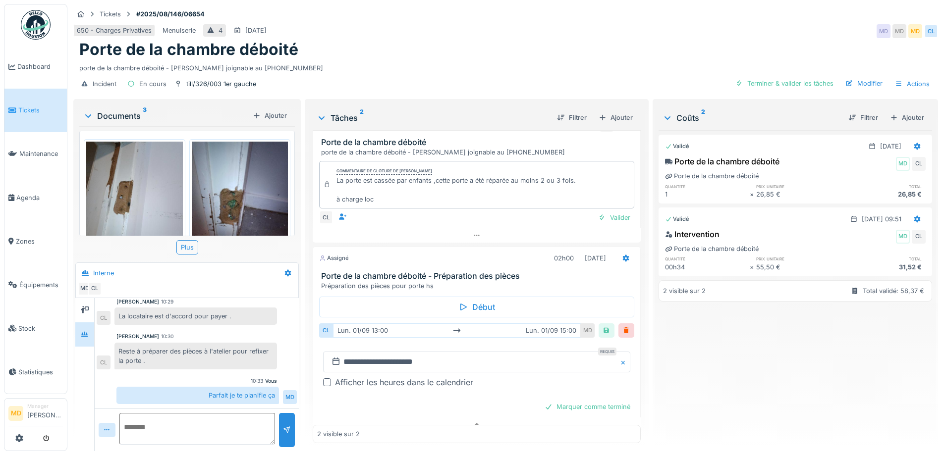
scroll to position [34, 0]
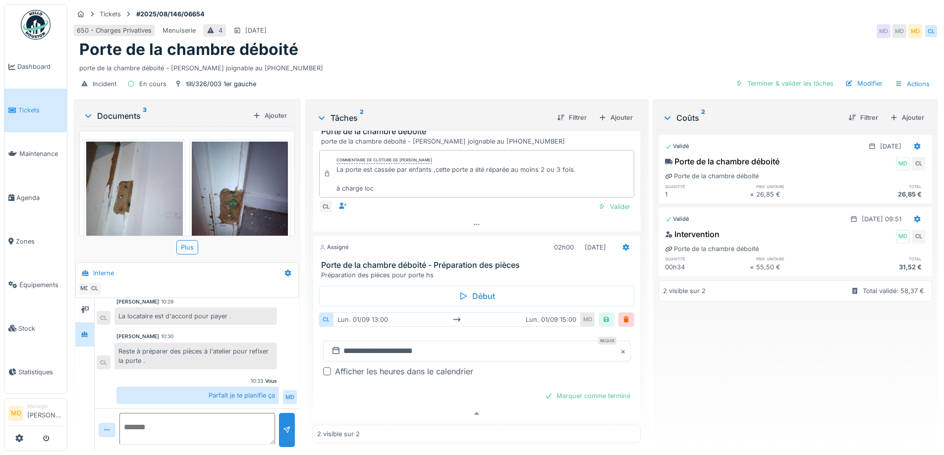
click at [335, 366] on div "Afficher les heures dans le calendrier" at bounding box center [404, 372] width 138 height 12
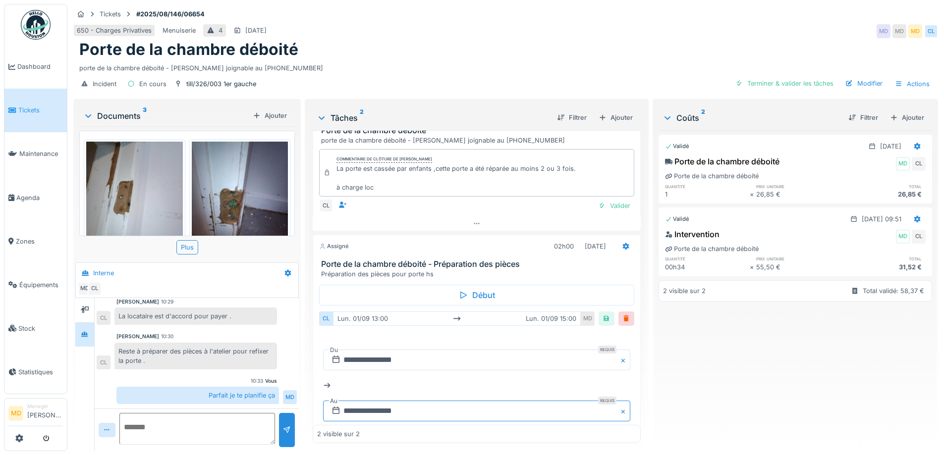
click at [405, 409] on input "**********" at bounding box center [476, 411] width 307 height 21
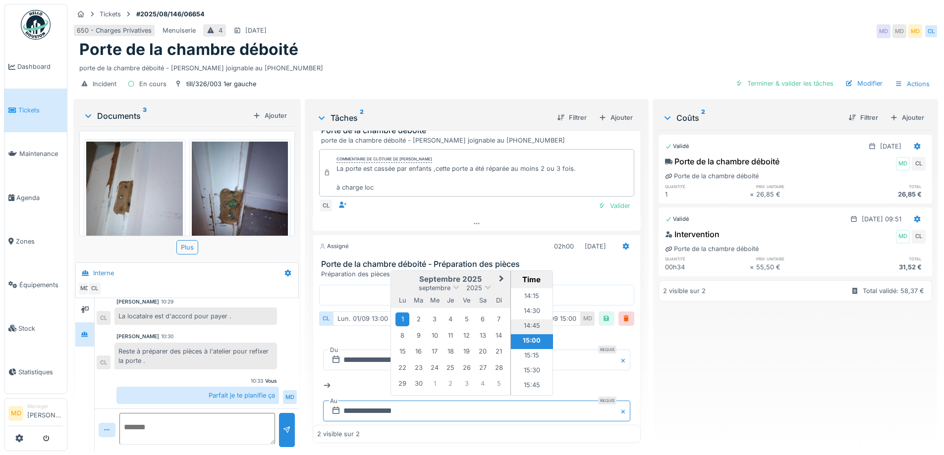
scroll to position [796, 0]
click at [530, 325] on li "14:00" at bounding box center [532, 332] width 42 height 15
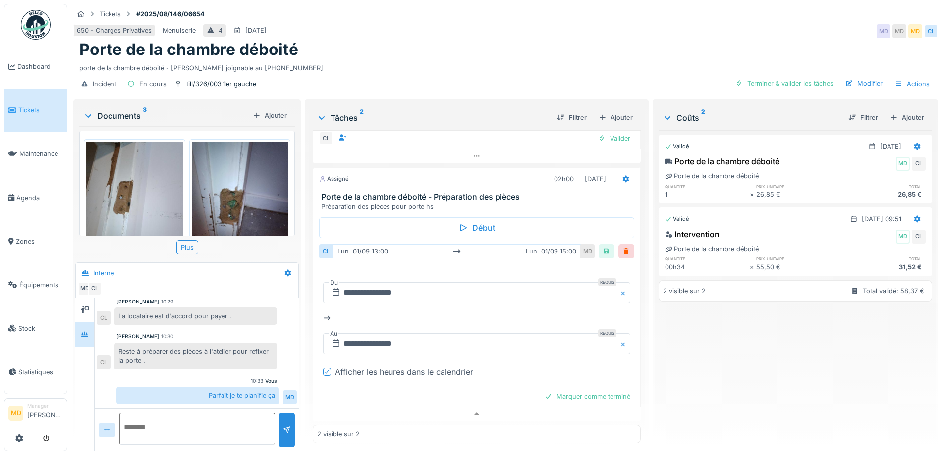
scroll to position [103, 0]
click at [603, 246] on div at bounding box center [607, 250] width 8 height 9
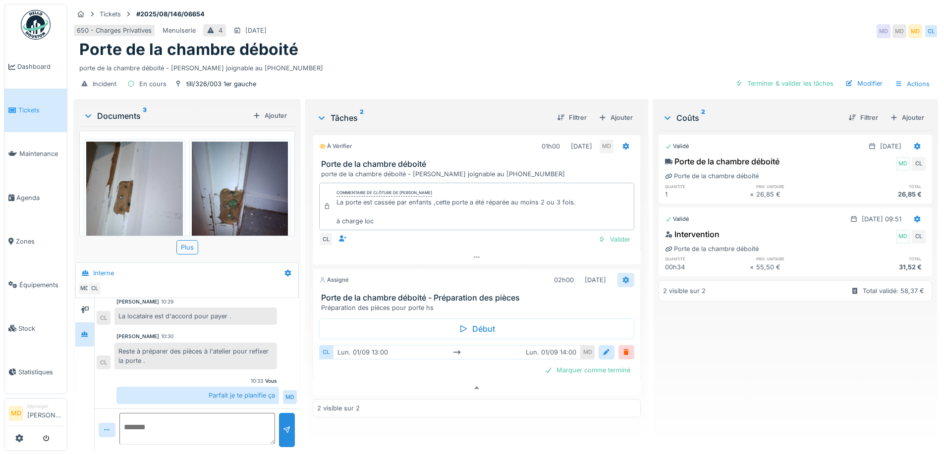
click at [621, 273] on div at bounding box center [625, 280] width 17 height 14
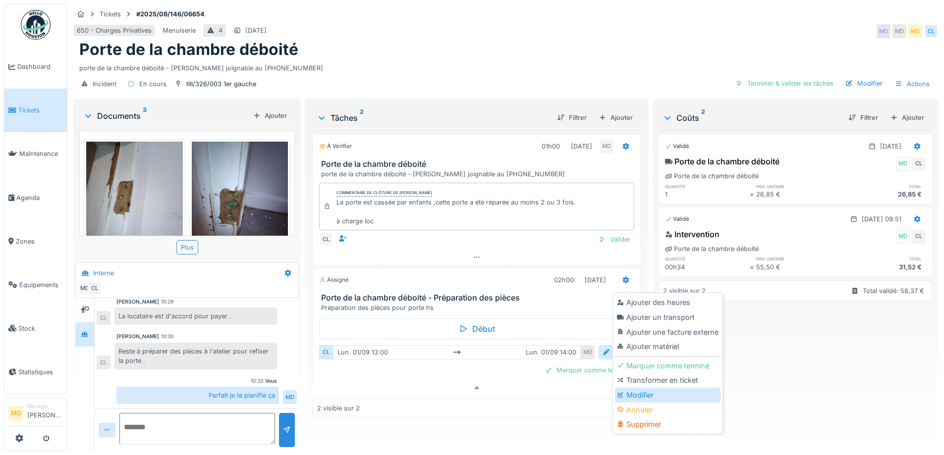
click at [627, 392] on div "Modifier" at bounding box center [668, 395] width 106 height 15
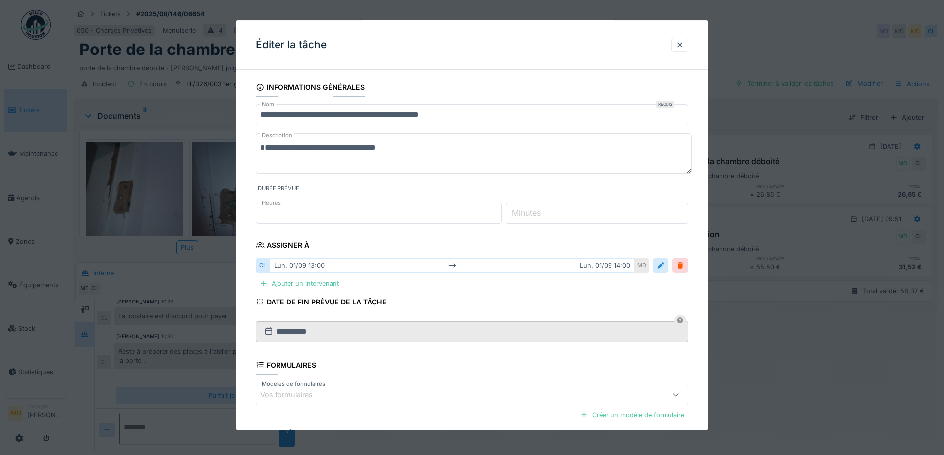
click at [301, 205] on input "*" at bounding box center [379, 213] width 246 height 21
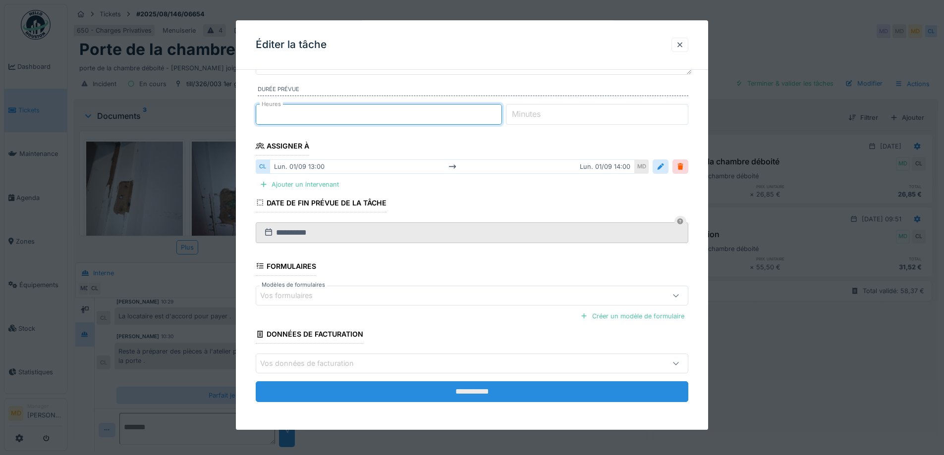
type input "*"
click at [505, 396] on input "**********" at bounding box center [472, 392] width 433 height 21
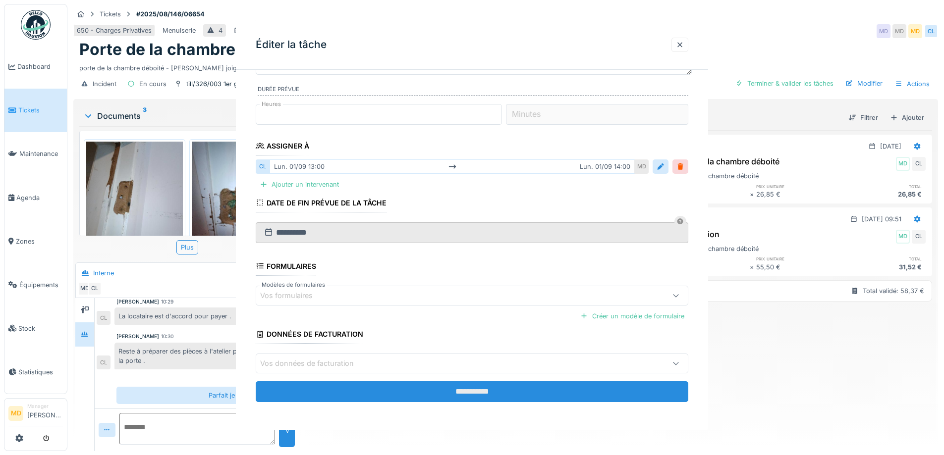
scroll to position [0, 0]
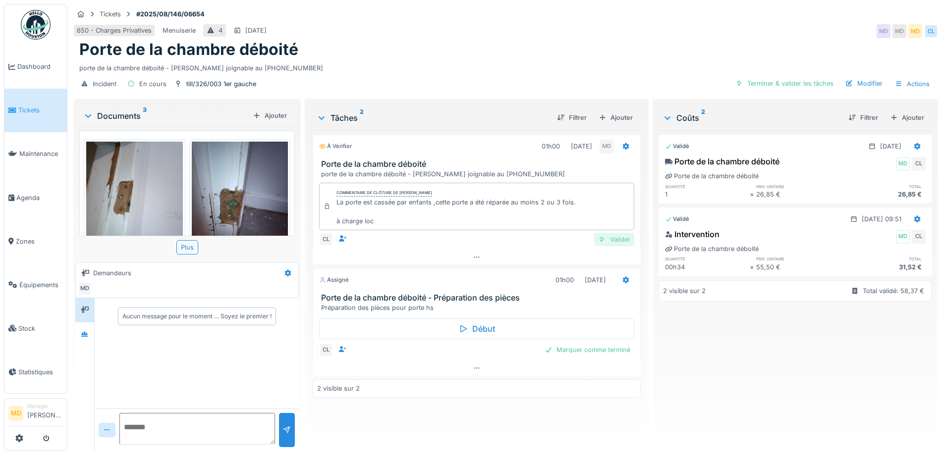
click at [609, 241] on div "Valider" at bounding box center [614, 239] width 40 height 13
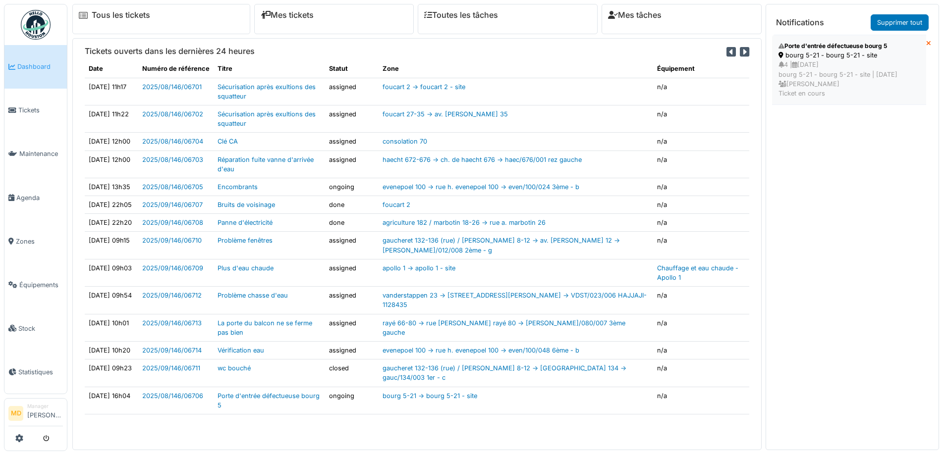
click at [848, 57] on div "bourg 5-21 - bourg 5-21 - site" at bounding box center [849, 55] width 141 height 9
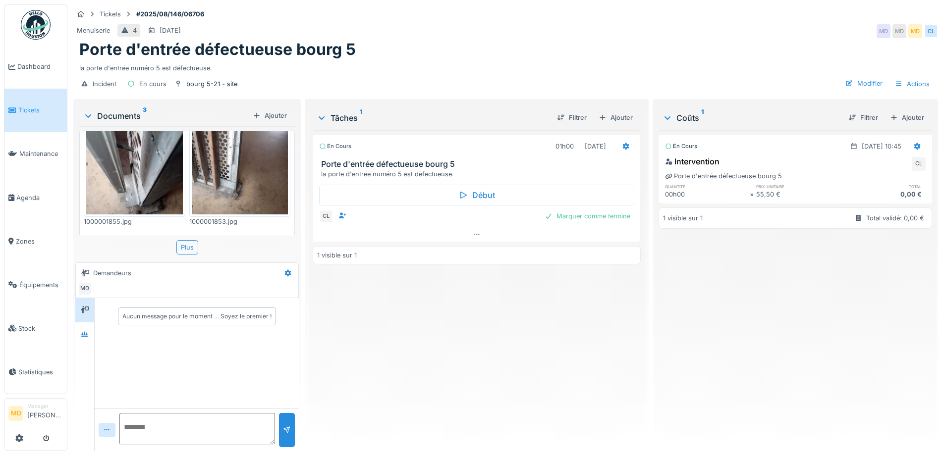
scroll to position [197, 0]
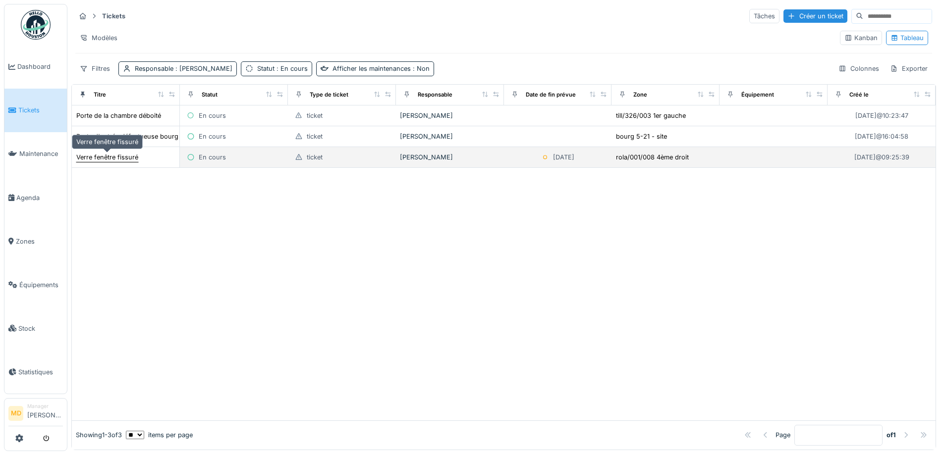
click at [93, 157] on div "Verre fenêtre fissuré" at bounding box center [107, 157] width 62 height 9
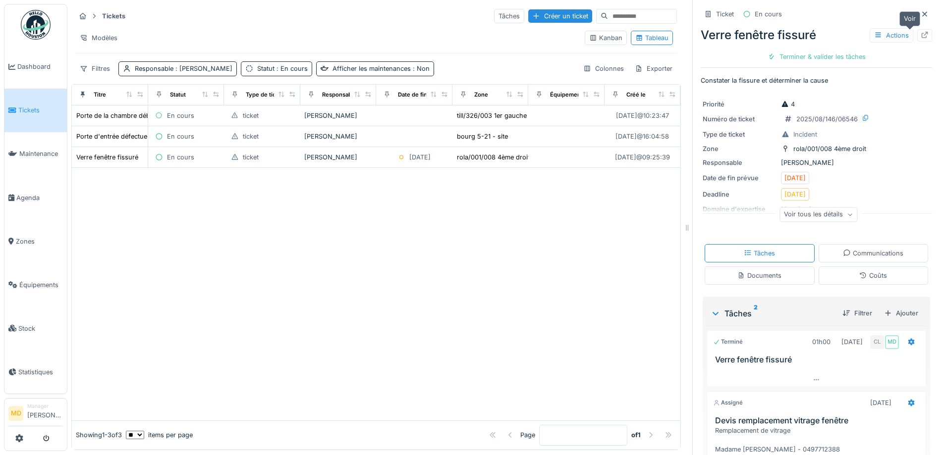
click at [921, 37] on icon at bounding box center [925, 35] width 8 height 6
click at [29, 237] on span "Zones" at bounding box center [39, 241] width 47 height 9
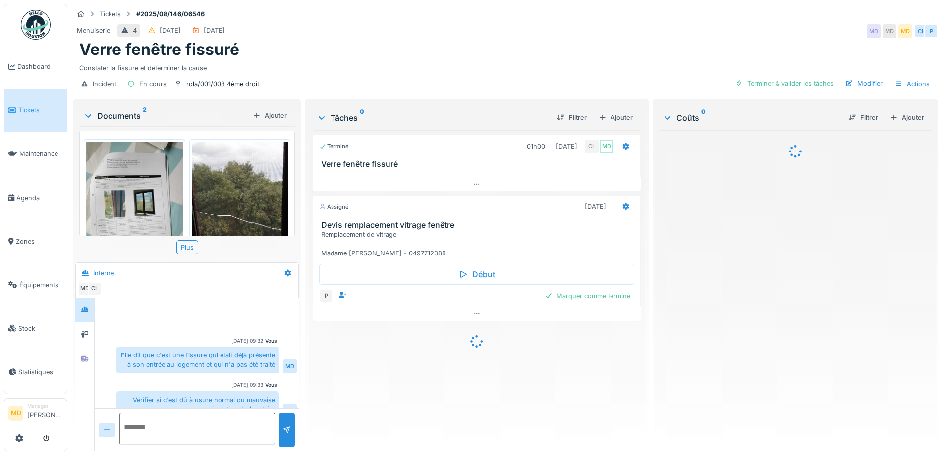
scroll to position [87, 0]
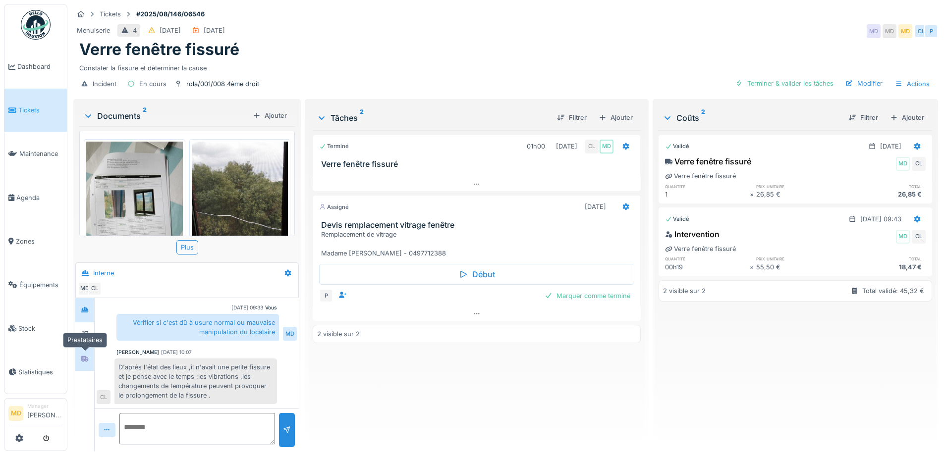
click at [86, 356] on icon at bounding box center [85, 359] width 8 height 6
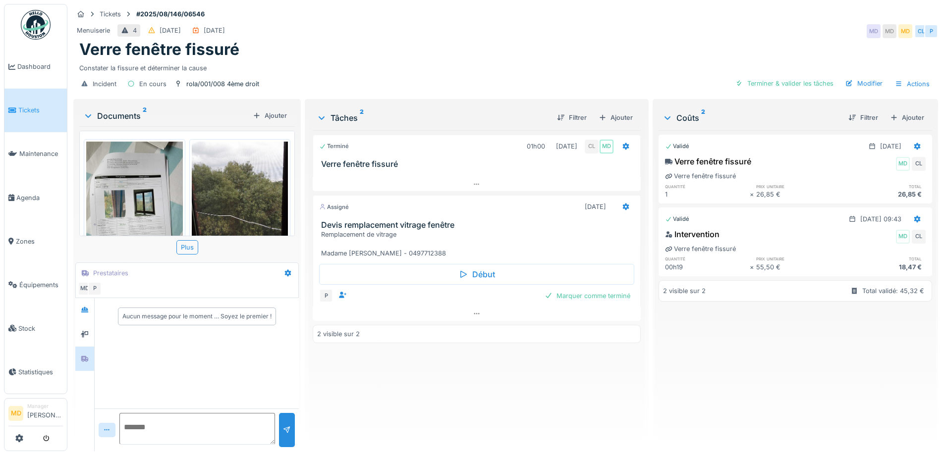
scroll to position [7, 0]
click at [196, 419] on textarea at bounding box center [197, 429] width 156 height 32
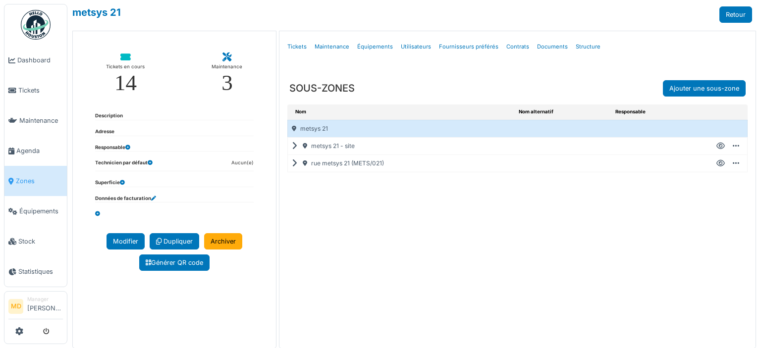
click at [292, 164] on icon at bounding box center [296, 164] width 9 height 0
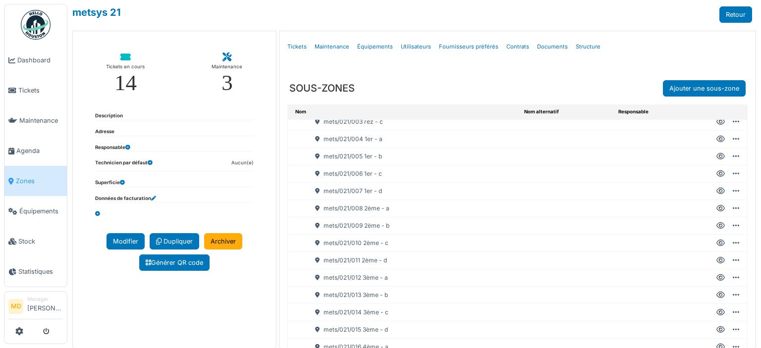
scroll to position [198, 0]
click at [717, 175] on icon at bounding box center [721, 175] width 8 height 0
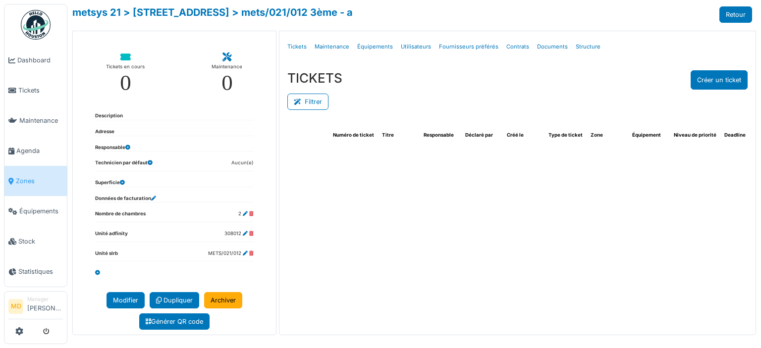
select select "***"
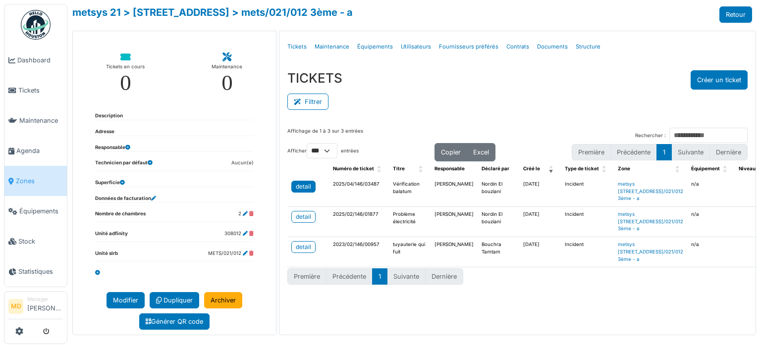
click at [299, 183] on div "detail" at bounding box center [303, 186] width 15 height 9
click at [301, 252] on div "detail" at bounding box center [303, 247] width 15 height 9
click at [306, 252] on div "detail" at bounding box center [303, 247] width 15 height 9
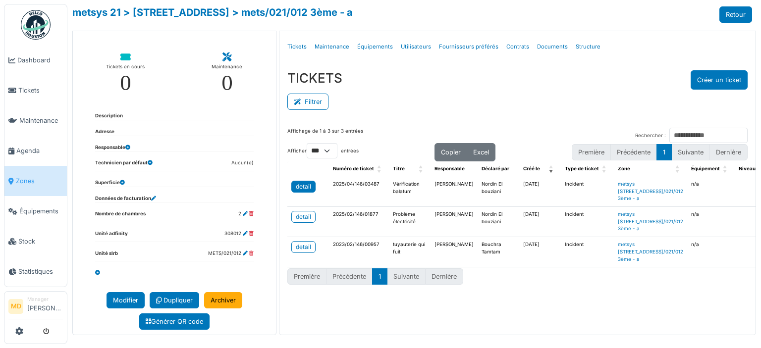
click at [308, 185] on div "detail" at bounding box center [303, 186] width 15 height 9
click at [404, 90] on div "Filtrer" at bounding box center [517, 101] width 460 height 22
click at [399, 77] on div "TICKETS Créer un ticket" at bounding box center [517, 79] width 460 height 19
click at [455, 90] on div "Filtrer" at bounding box center [517, 101] width 460 height 22
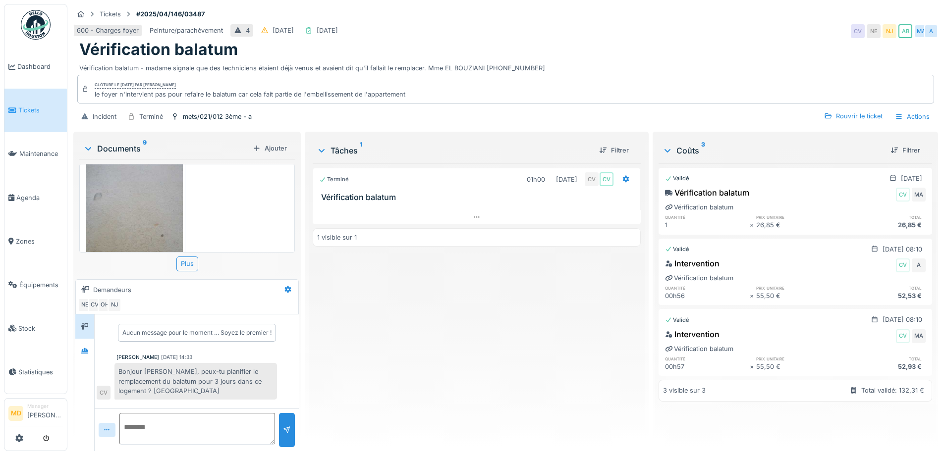
scroll to position [7, 0]
click at [92, 345] on div at bounding box center [84, 351] width 15 height 12
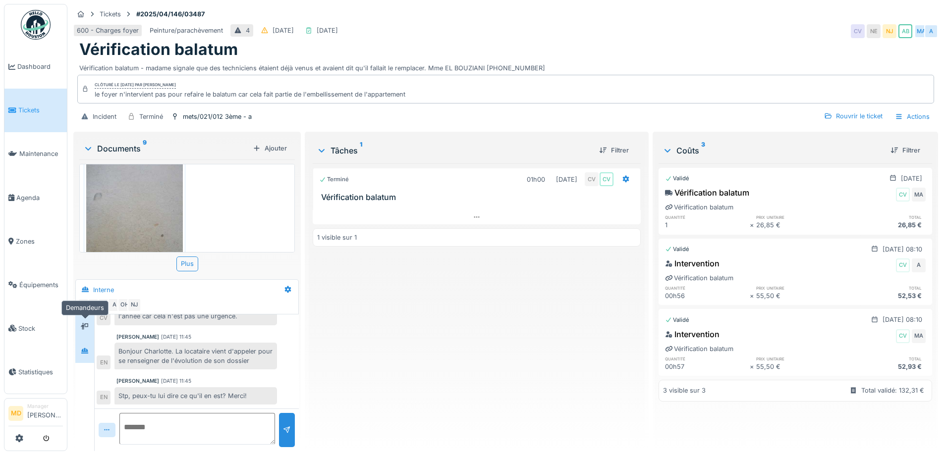
click at [84, 324] on icon at bounding box center [85, 327] width 8 height 6
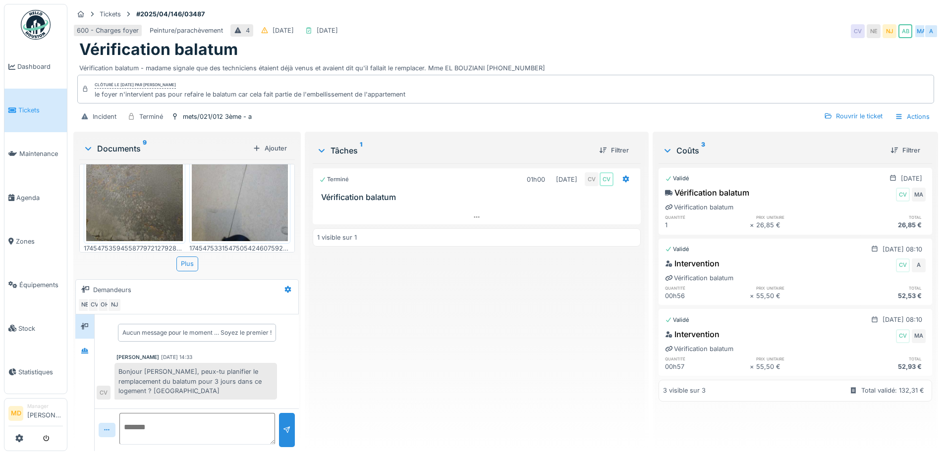
scroll to position [510, 0]
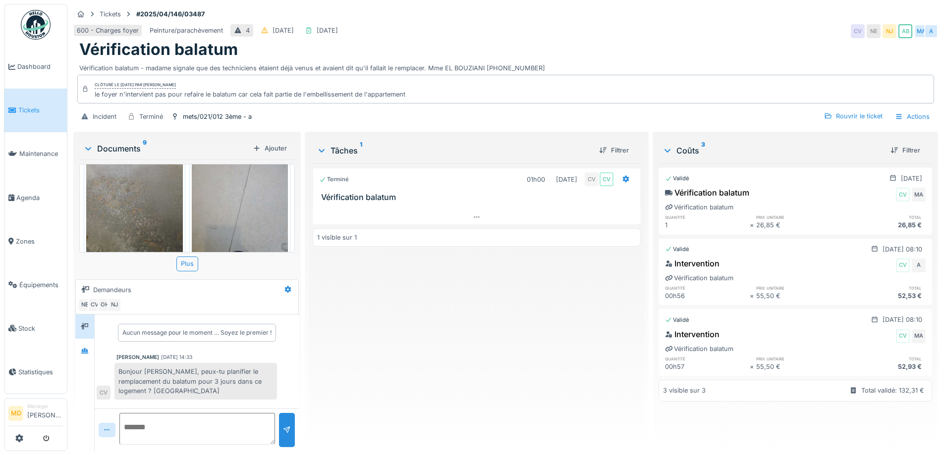
click at [120, 192] on img at bounding box center [134, 193] width 97 height 128
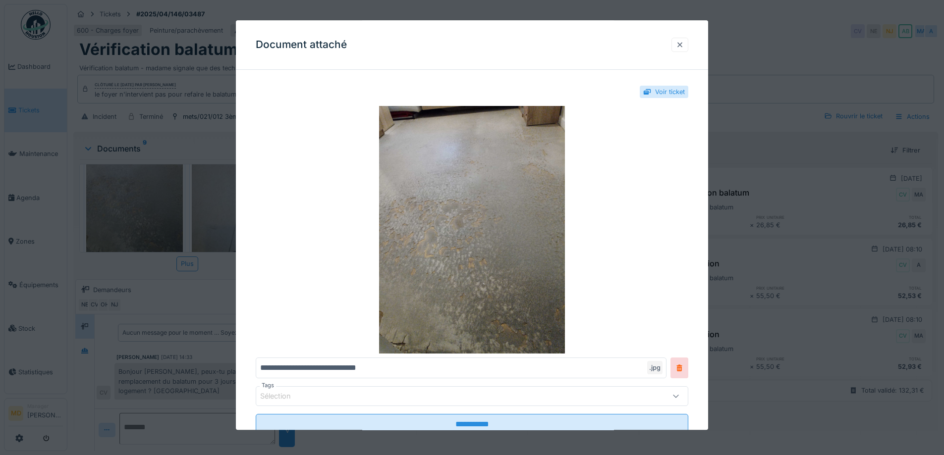
click at [688, 45] on div at bounding box center [680, 45] width 17 height 14
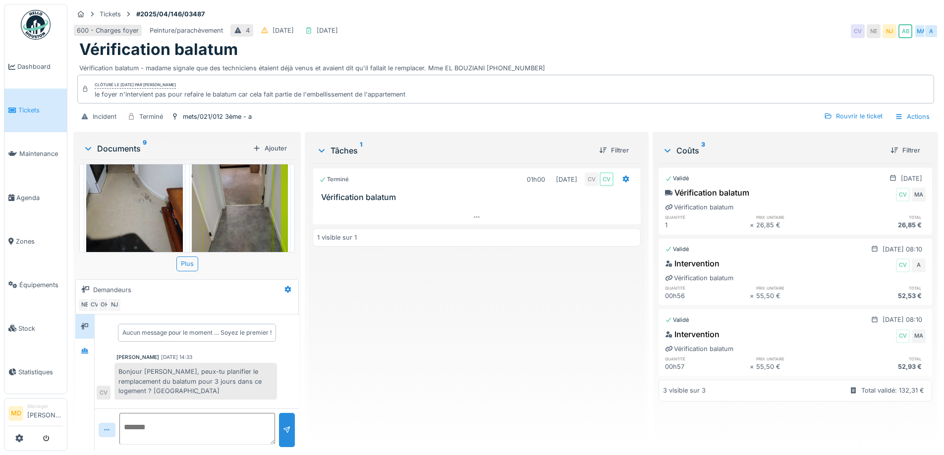
scroll to position [198, 0]
click at [153, 205] on img at bounding box center [134, 195] width 97 height 128
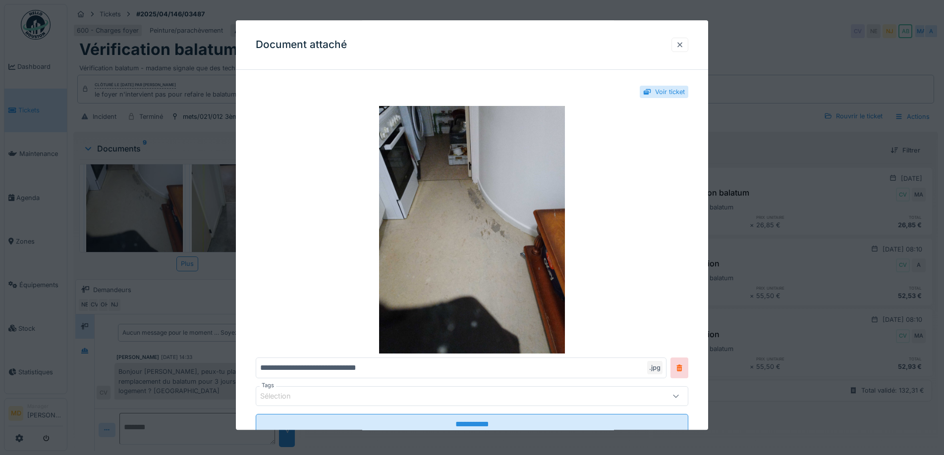
click at [688, 46] on div at bounding box center [680, 45] width 17 height 14
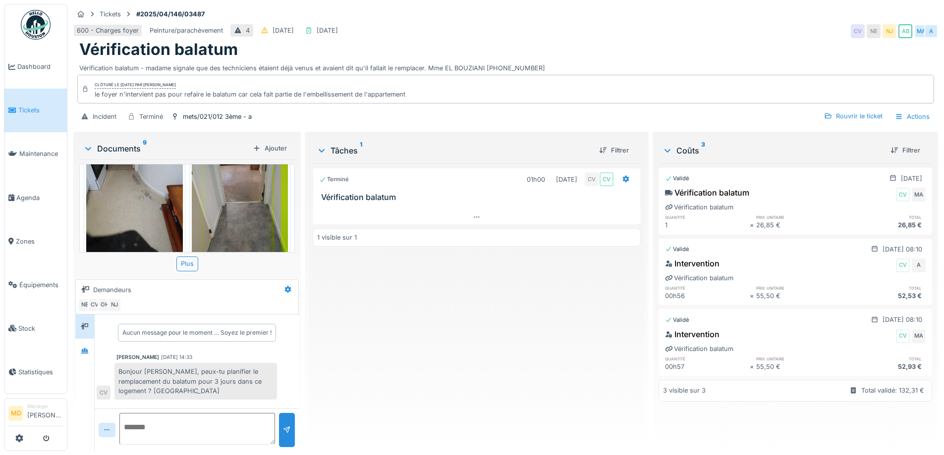
click at [244, 195] on img at bounding box center [240, 195] width 97 height 128
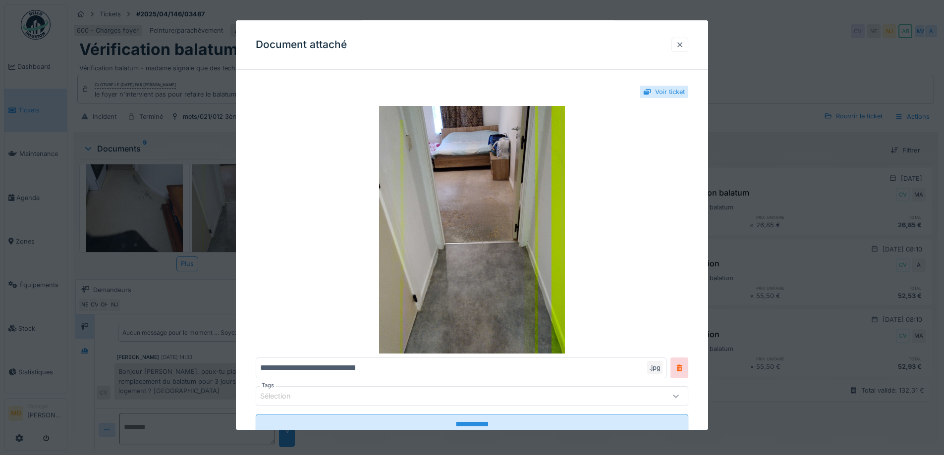
click at [684, 42] on div at bounding box center [680, 44] width 8 height 9
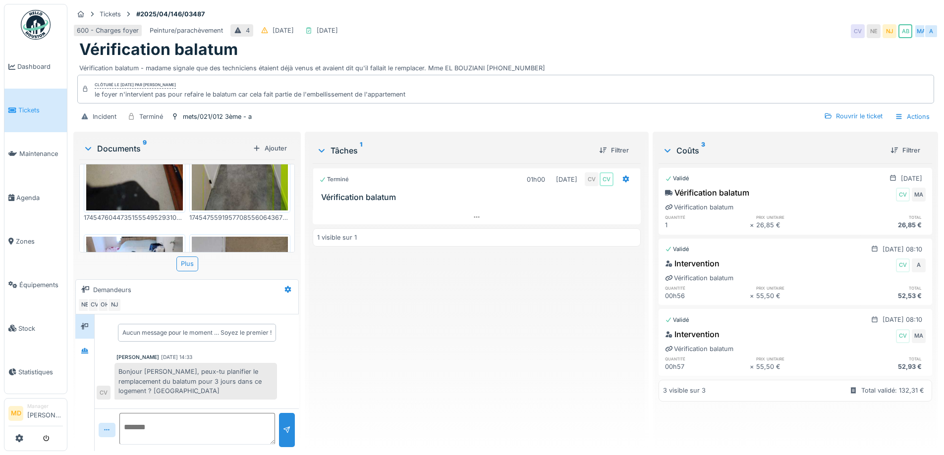
scroll to position [297, 0]
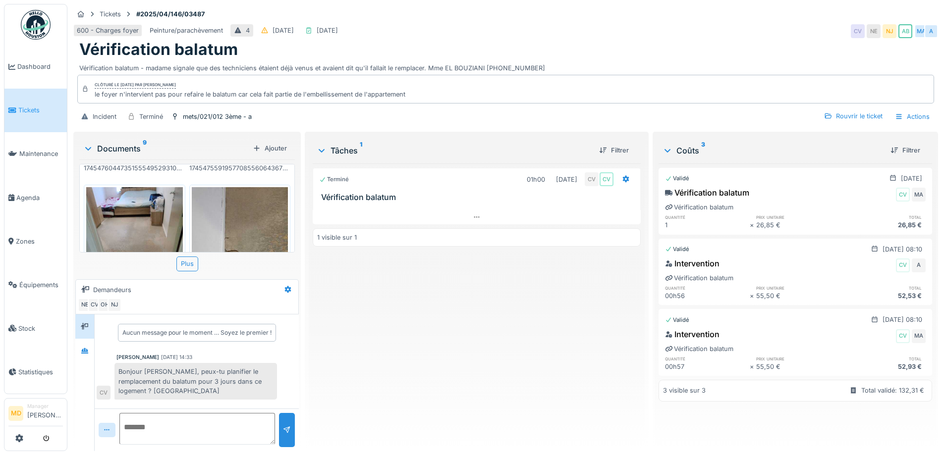
click at [159, 212] on img at bounding box center [134, 251] width 97 height 128
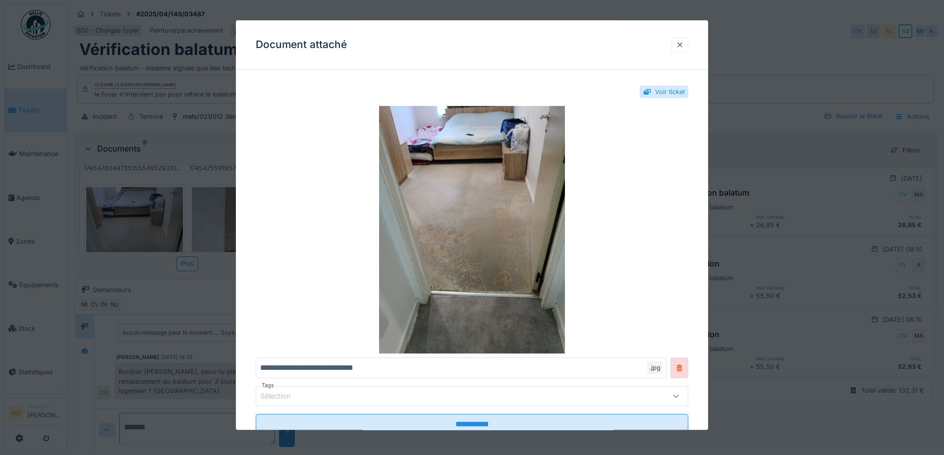
click at [688, 44] on div at bounding box center [680, 45] width 17 height 14
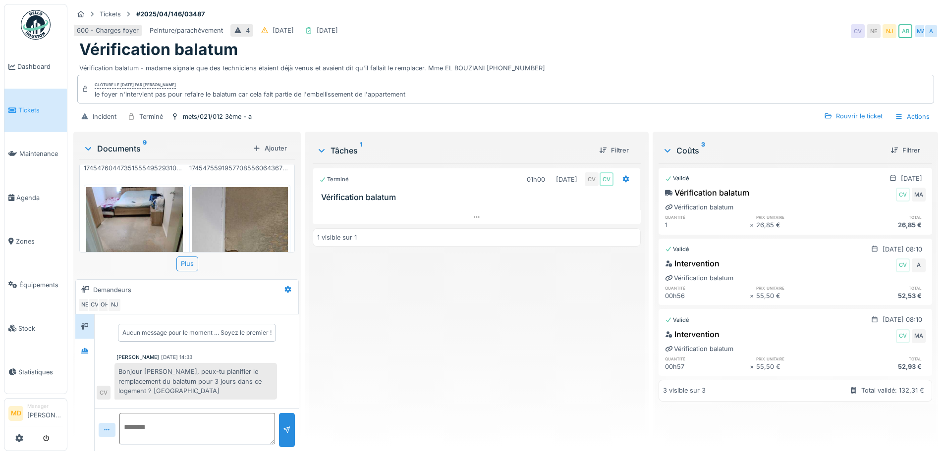
click at [261, 206] on img at bounding box center [240, 251] width 97 height 128
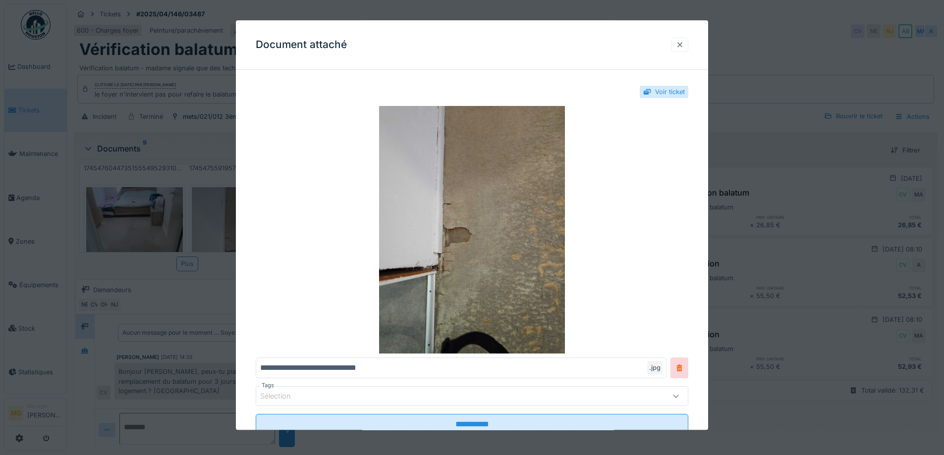
click at [680, 43] on div at bounding box center [680, 44] width 8 height 9
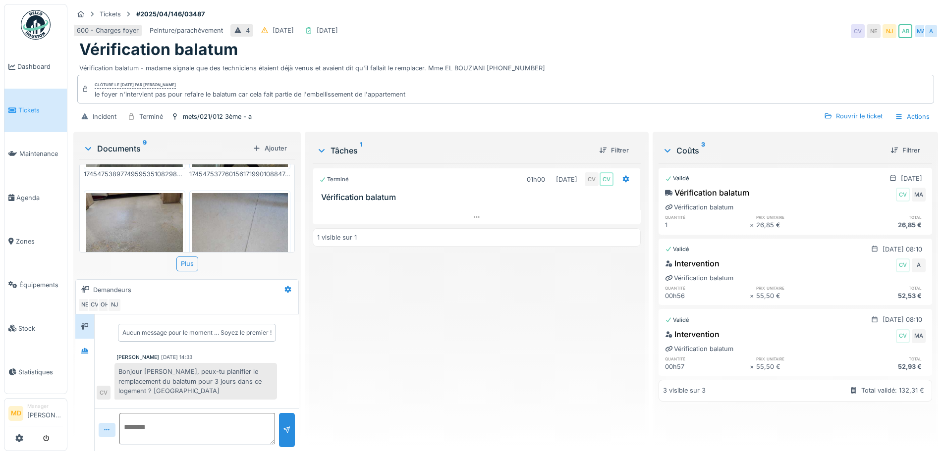
scroll to position [496, 0]
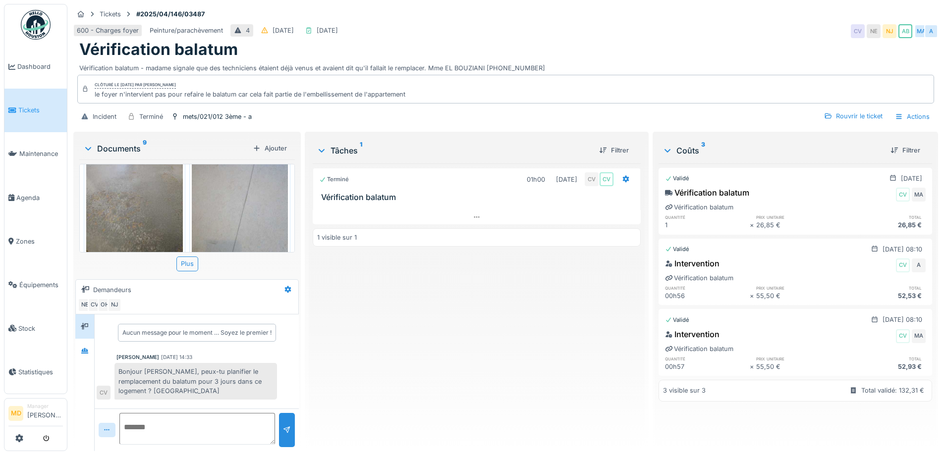
click at [137, 194] on img at bounding box center [134, 208] width 97 height 128
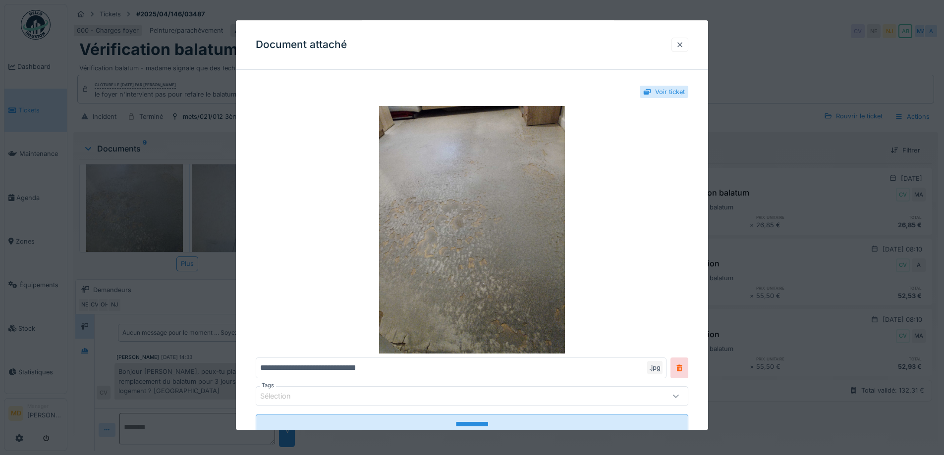
click at [684, 44] on div at bounding box center [680, 44] width 8 height 9
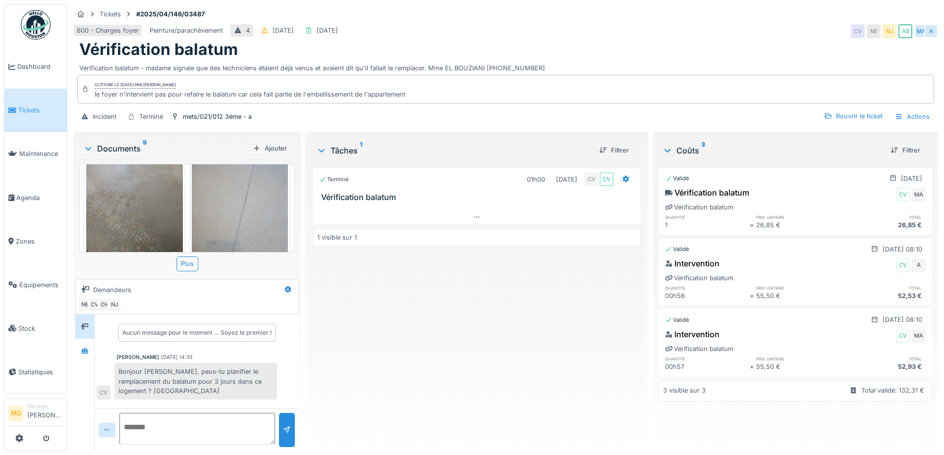
click at [245, 199] on img at bounding box center [240, 208] width 97 height 128
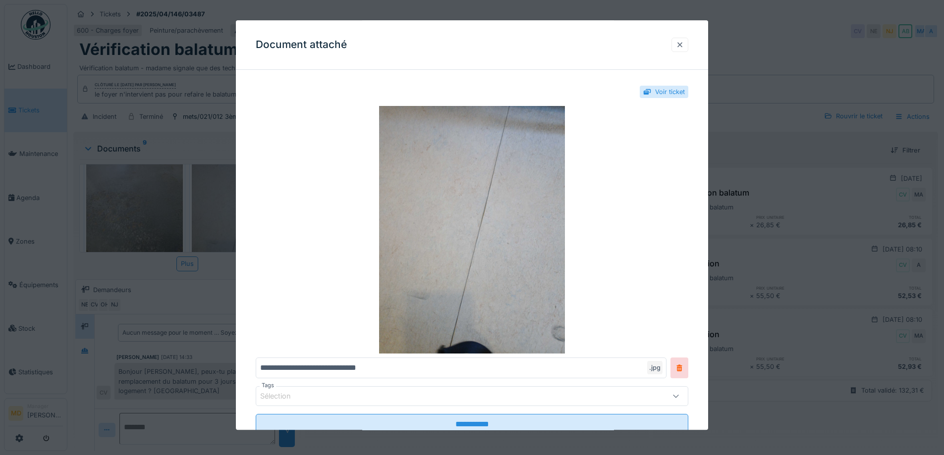
click at [684, 45] on div at bounding box center [680, 44] width 8 height 9
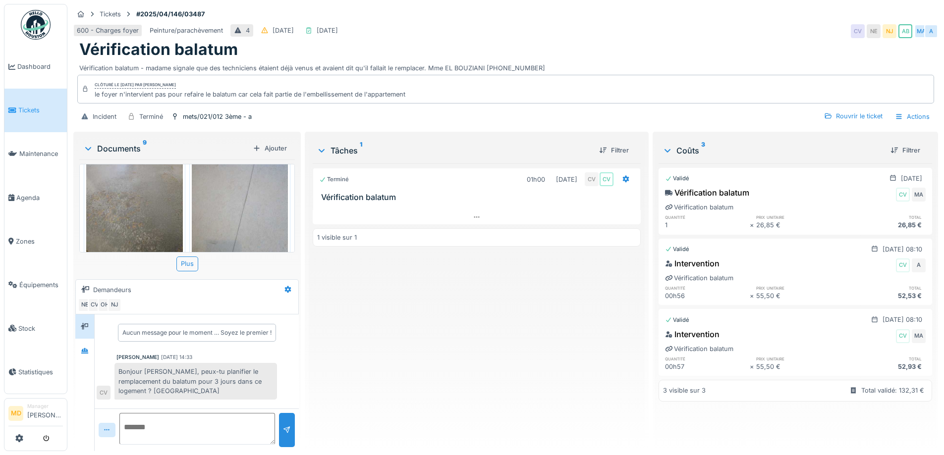
scroll to position [595, 0]
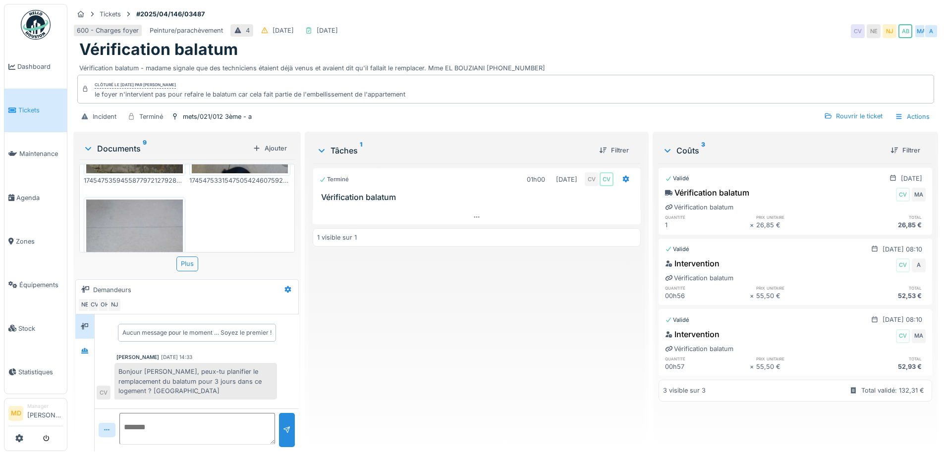
click at [139, 211] on img at bounding box center [134, 264] width 97 height 128
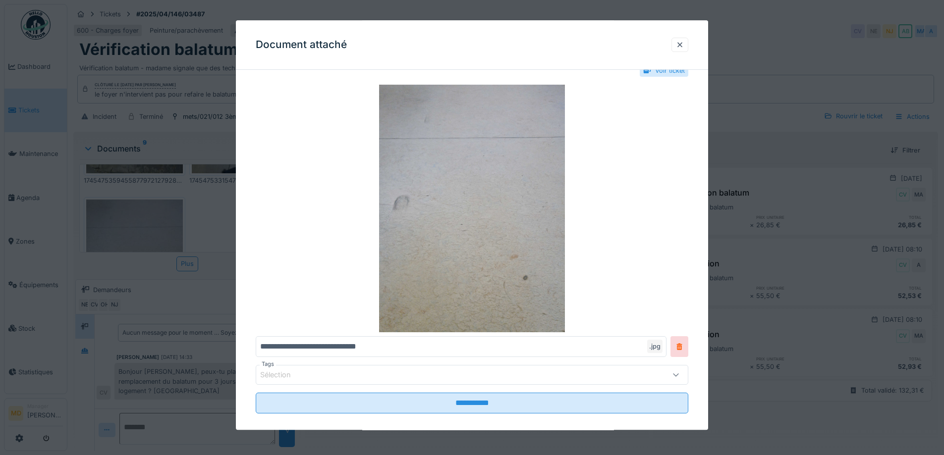
scroll to position [33, 0]
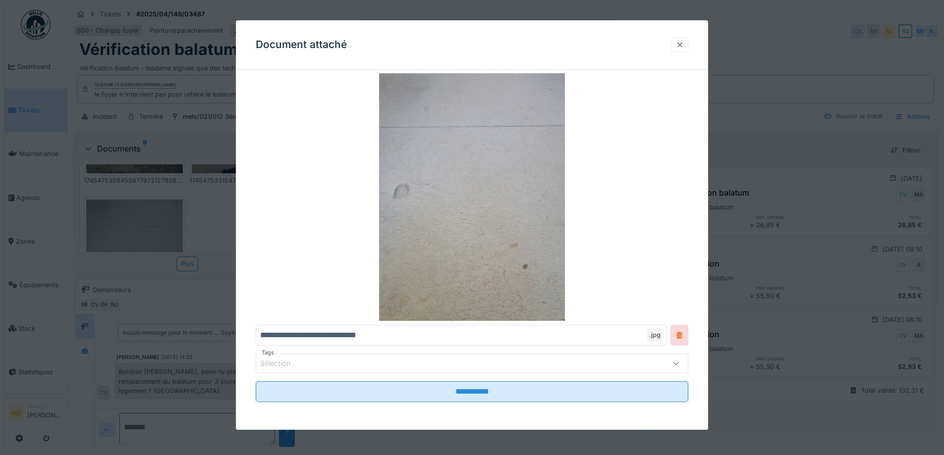
click at [684, 44] on div at bounding box center [680, 44] width 8 height 9
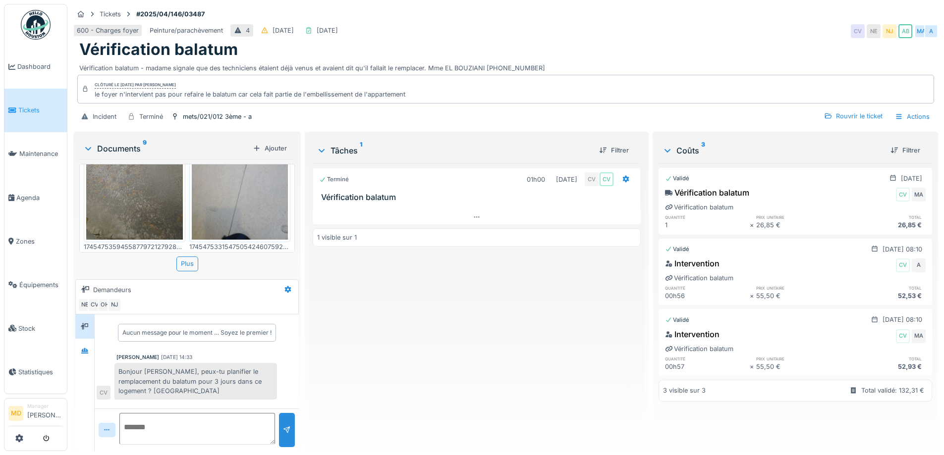
scroll to position [511, 0]
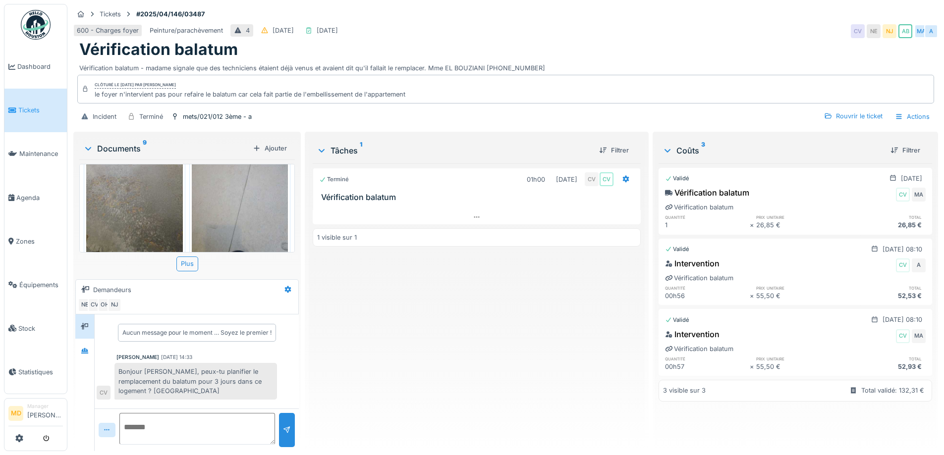
click at [141, 175] on img at bounding box center [134, 192] width 97 height 128
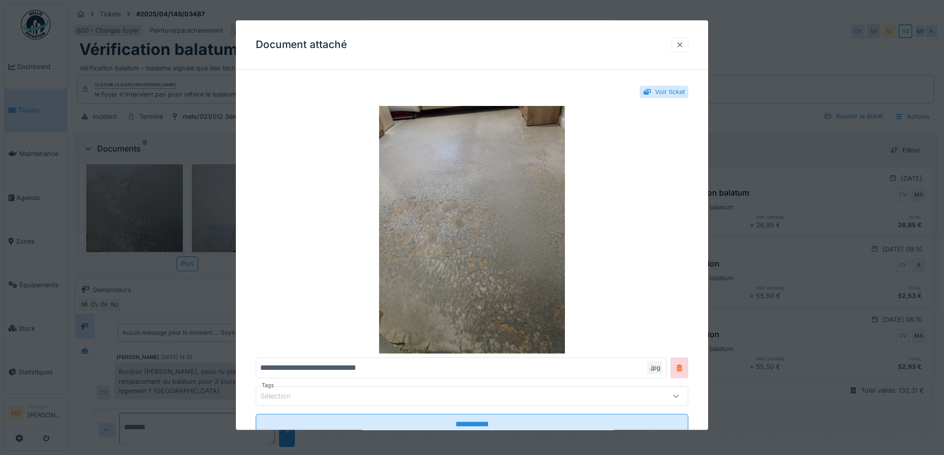
click at [681, 46] on div at bounding box center [680, 44] width 8 height 9
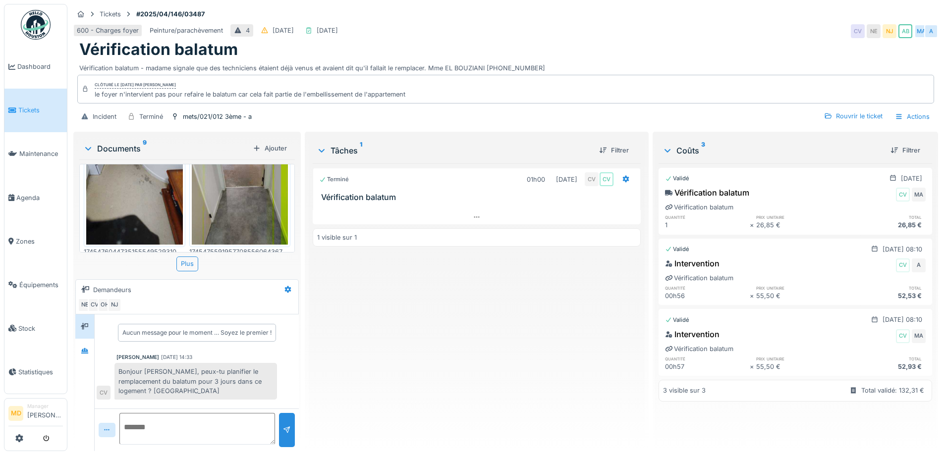
scroll to position [0, 0]
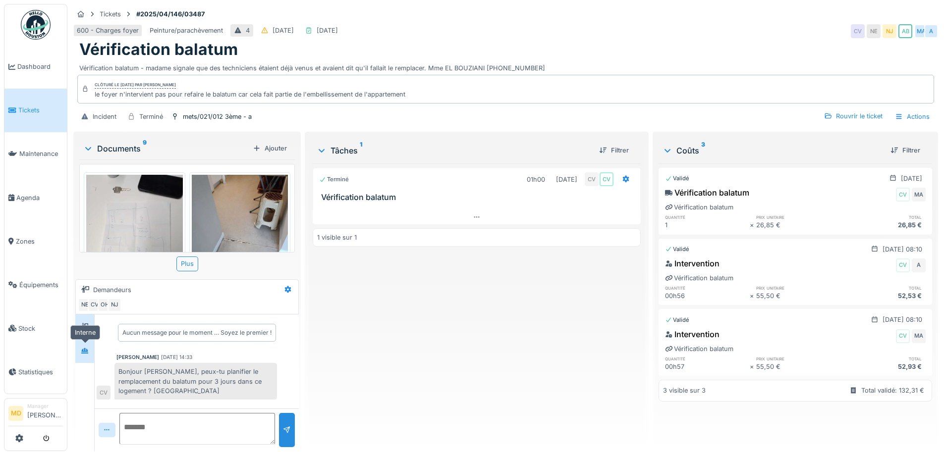
click at [90, 345] on div at bounding box center [84, 351] width 15 height 12
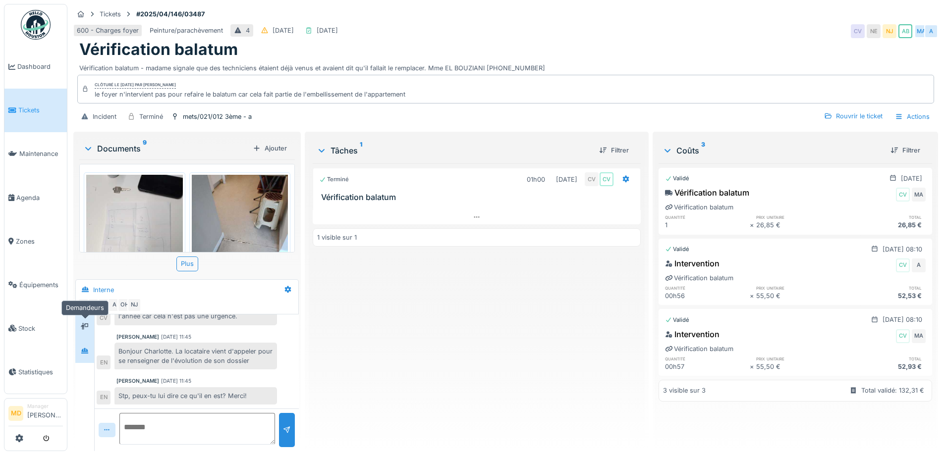
click at [80, 321] on div at bounding box center [84, 327] width 15 height 12
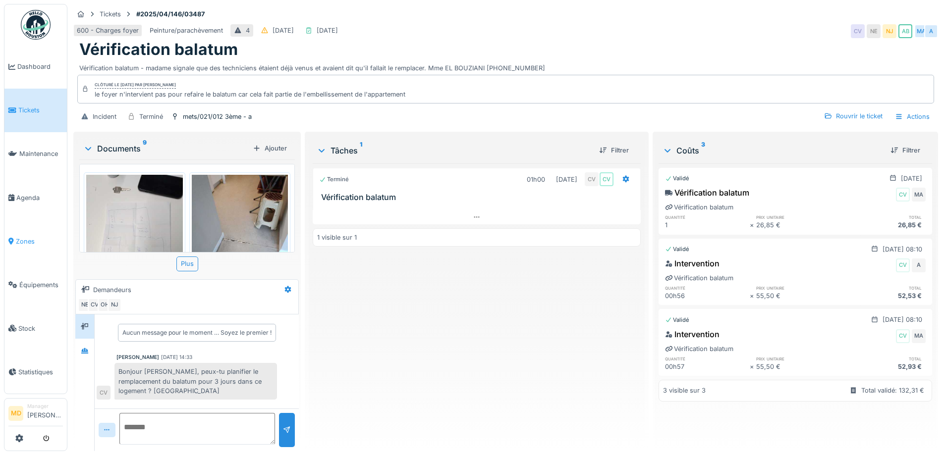
scroll to position [0, 0]
drag, startPoint x: 464, startPoint y: 66, endPoint x: 483, endPoint y: 65, distance: 18.4
click at [483, 65] on div "Vérification balatum - madame signale que des techniciens étaient déjà venus et…" at bounding box center [505, 65] width 853 height 13
drag, startPoint x: 453, startPoint y: 65, endPoint x: 484, endPoint y: 67, distance: 30.3
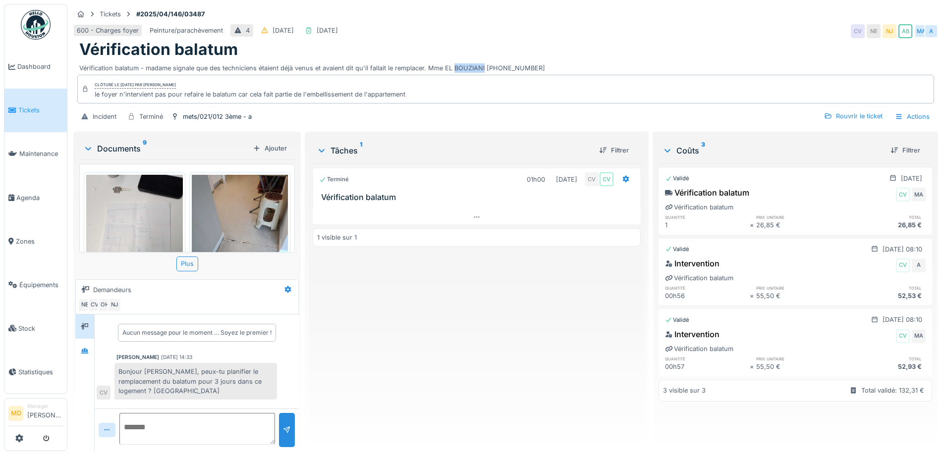
click at [484, 67] on div "Vérification balatum - madame signale que des techniciens étaient déjà venus et…" at bounding box center [505, 65] width 853 height 13
copy div "BOUZIANI"
click at [465, 64] on div "Vérification balatum - madame signale que des techniciens étaient déjà venus et…" at bounding box center [505, 65] width 853 height 13
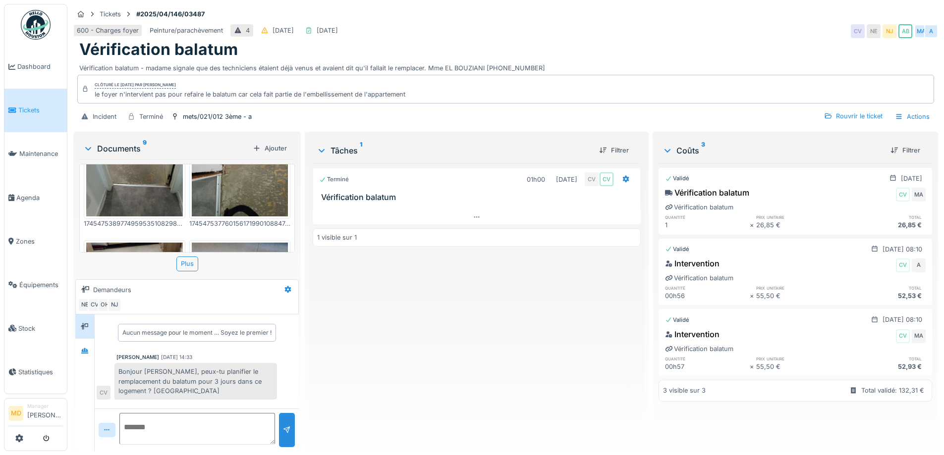
scroll to position [347, 0]
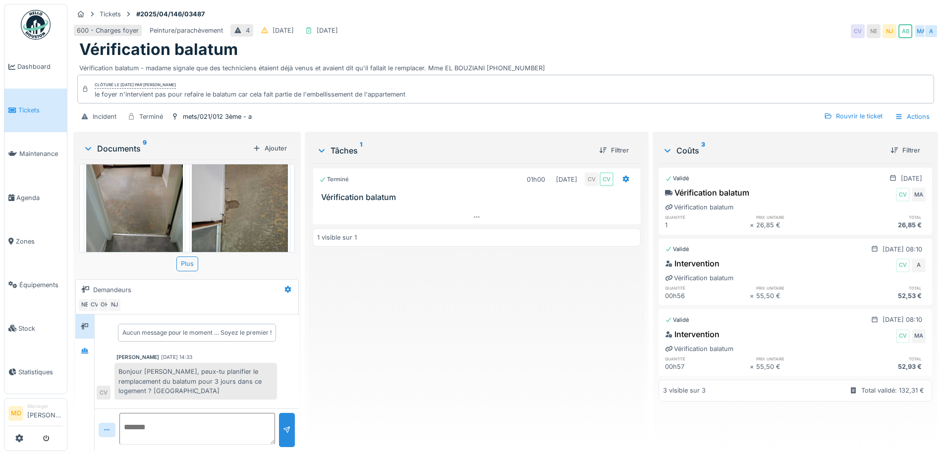
click at [142, 196] on img at bounding box center [134, 202] width 97 height 128
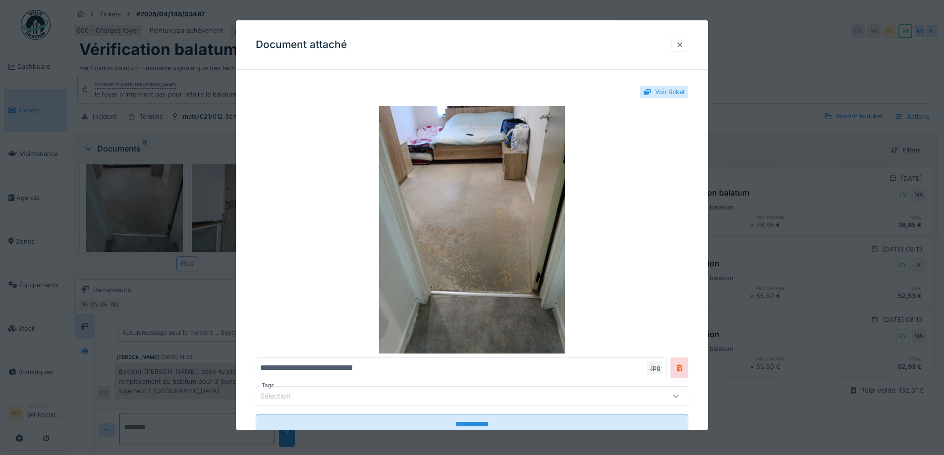
click at [679, 41] on div at bounding box center [680, 44] width 8 height 9
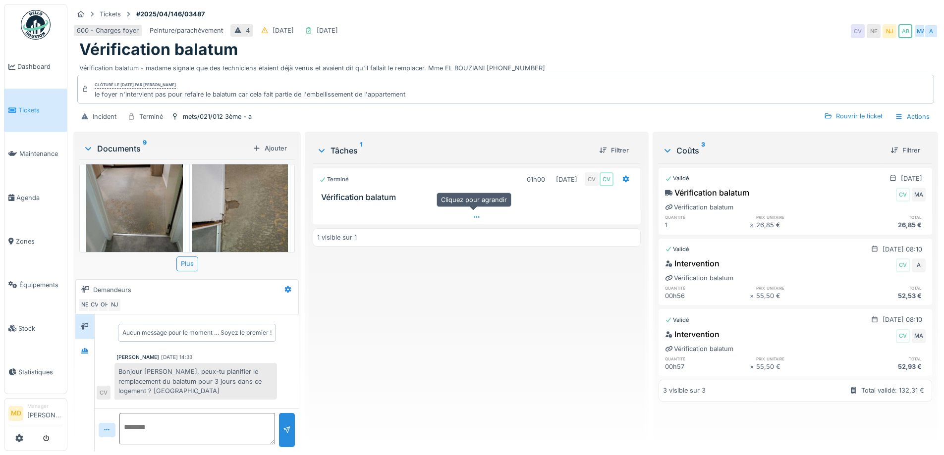
click at [465, 219] on div at bounding box center [477, 217] width 328 height 14
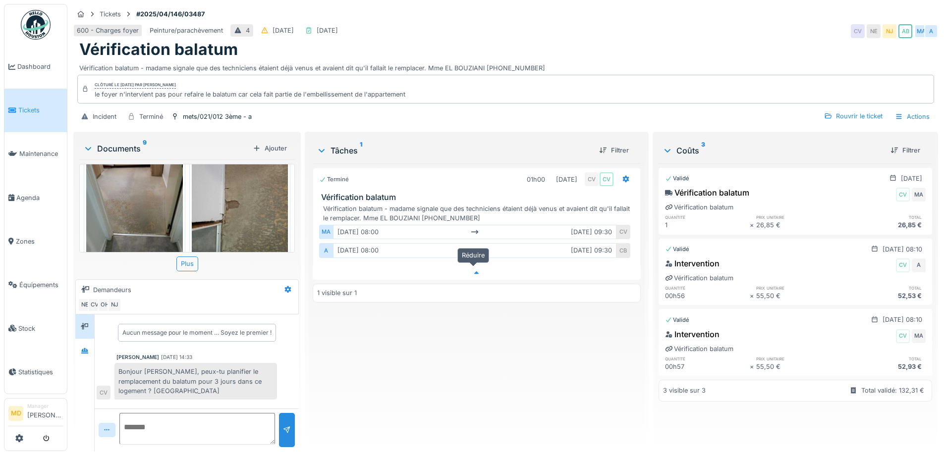
click at [473, 270] on icon at bounding box center [477, 273] width 8 height 6
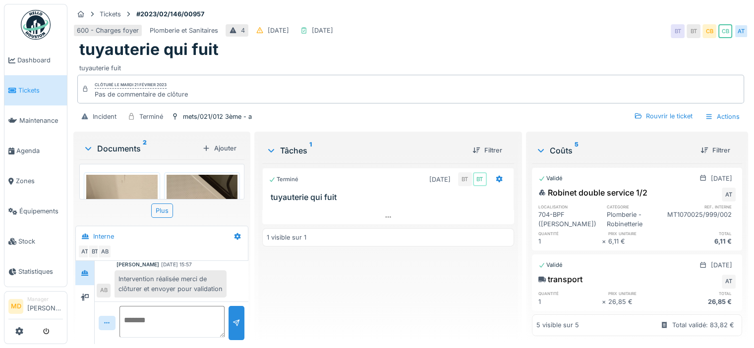
scroll to position [210, 0]
click at [384, 212] on div at bounding box center [388, 217] width 252 height 14
click at [161, 206] on div "Plus" at bounding box center [162, 211] width 22 height 14
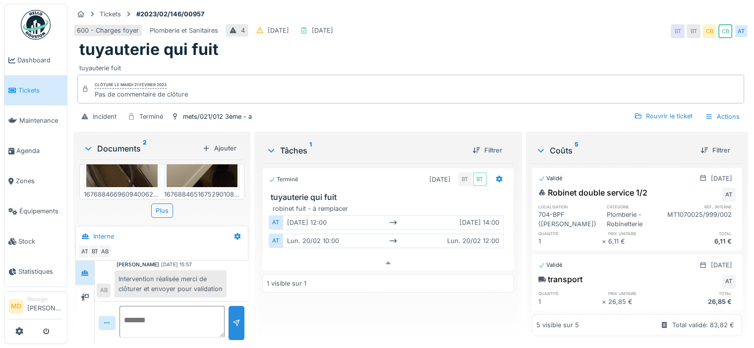
scroll to position [194, 0]
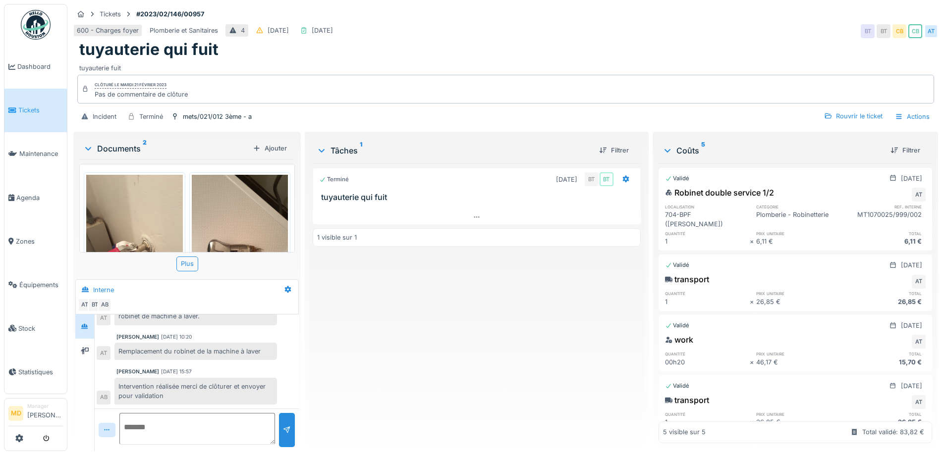
scroll to position [7, 0]
click at [91, 348] on div at bounding box center [84, 351] width 15 height 12
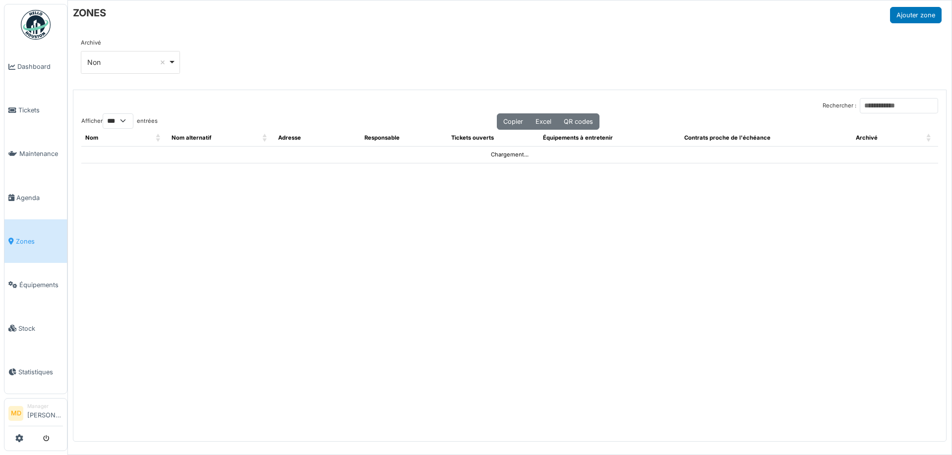
select select "***"
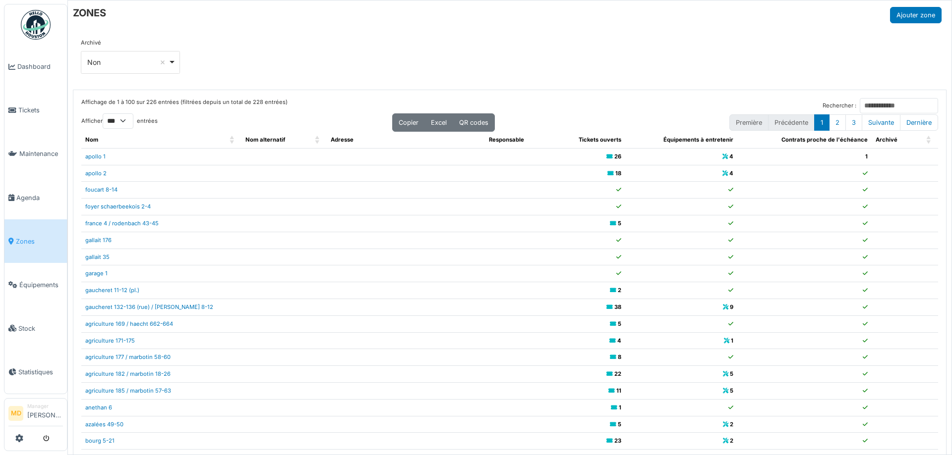
click at [467, 20] on div "ZONES Ajouter zone" at bounding box center [507, 15] width 868 height 16
click at [353, 34] on div "Archivé *** Non Remove item Tous Oui Non" at bounding box center [509, 60] width 873 height 59
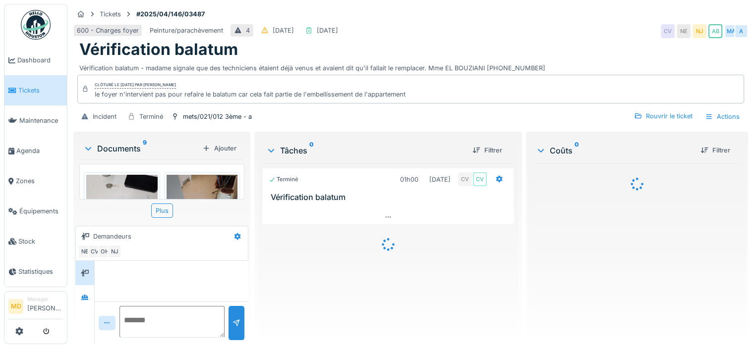
scroll to position [48, 0]
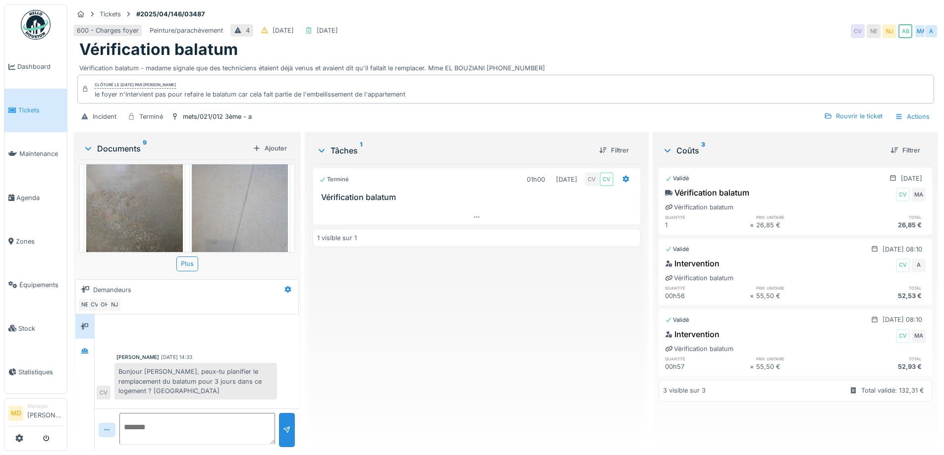
scroll to position [610, 0]
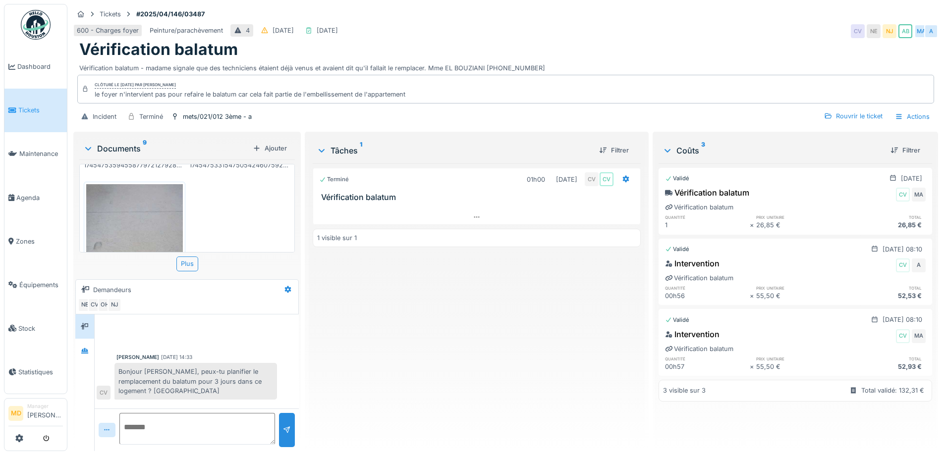
click at [127, 218] on img at bounding box center [134, 248] width 97 height 128
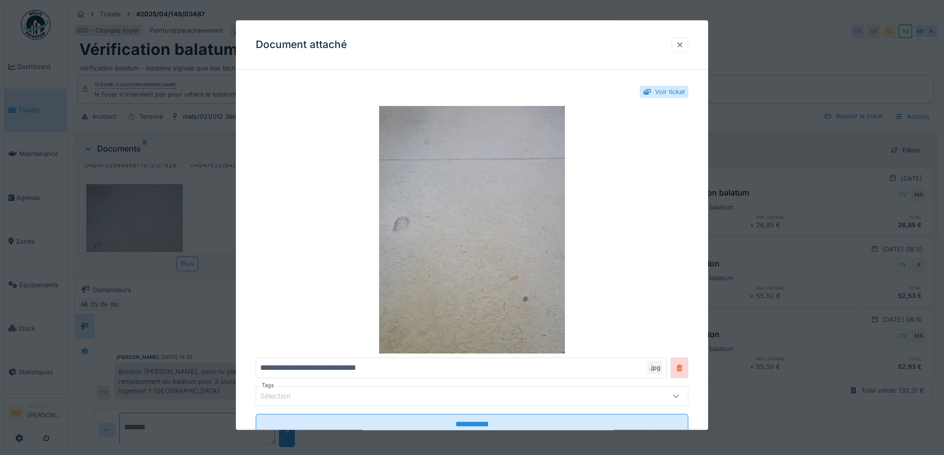
click at [680, 45] on div at bounding box center [680, 44] width 8 height 9
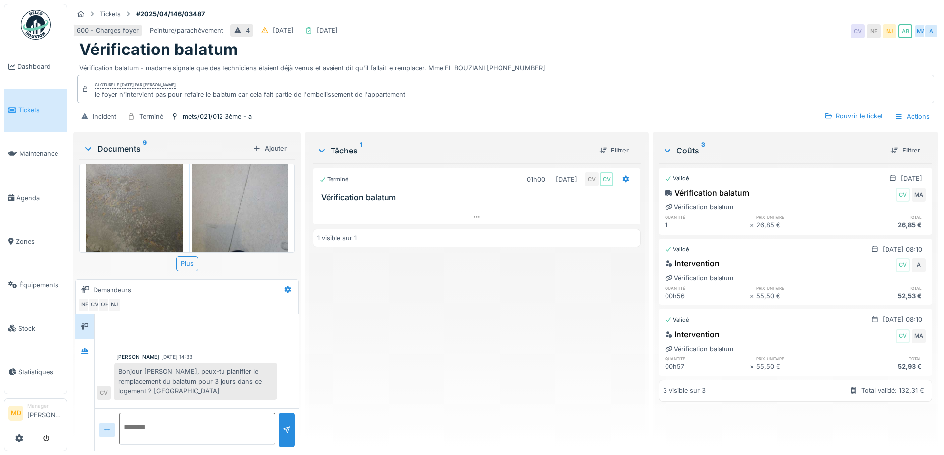
scroll to position [511, 0]
click at [237, 205] on img at bounding box center [240, 192] width 97 height 128
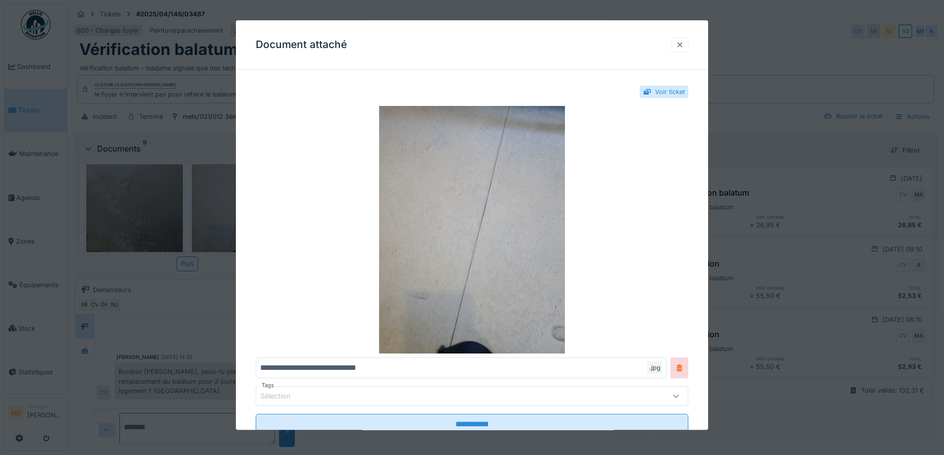
click at [684, 48] on div at bounding box center [680, 44] width 8 height 9
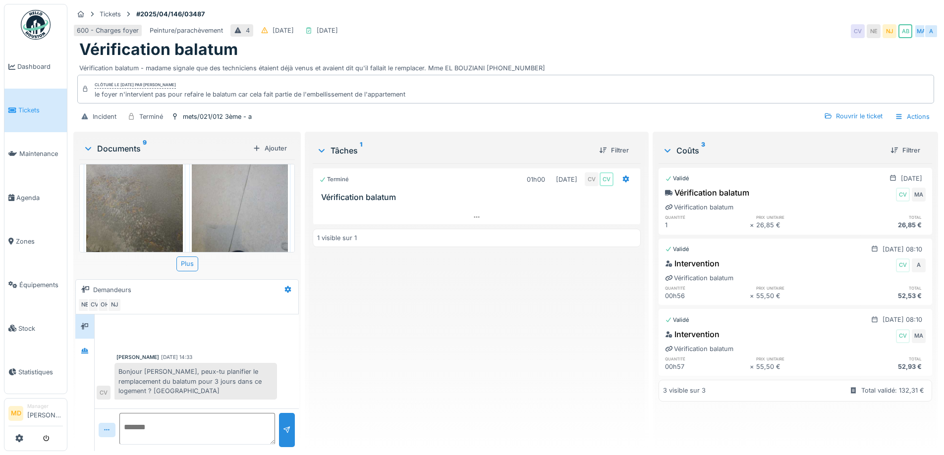
click at [104, 210] on img at bounding box center [134, 192] width 97 height 128
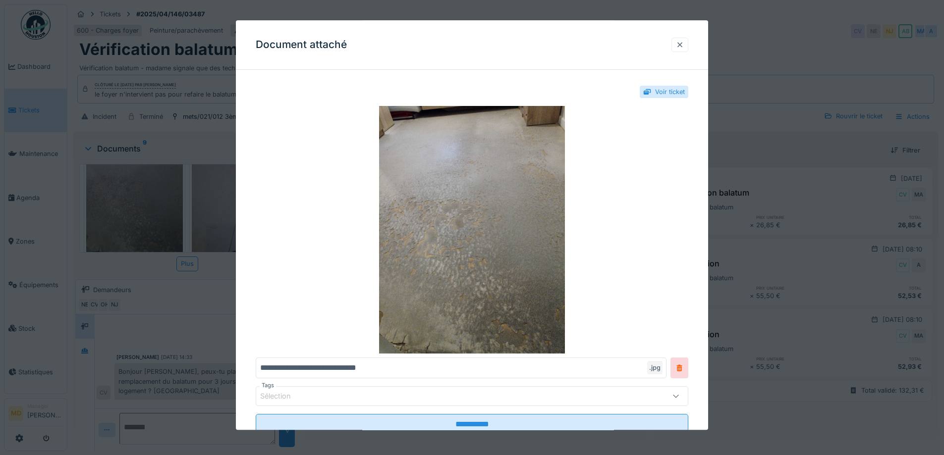
click at [681, 48] on div at bounding box center [680, 44] width 8 height 9
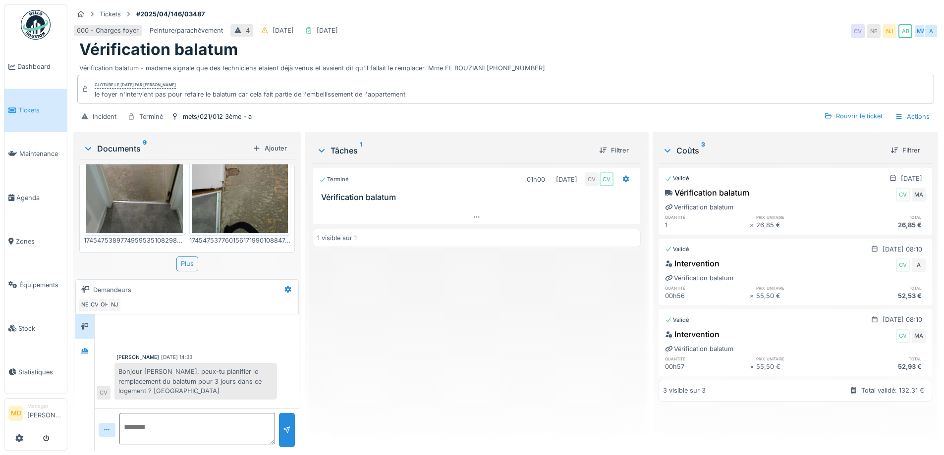
scroll to position [362, 0]
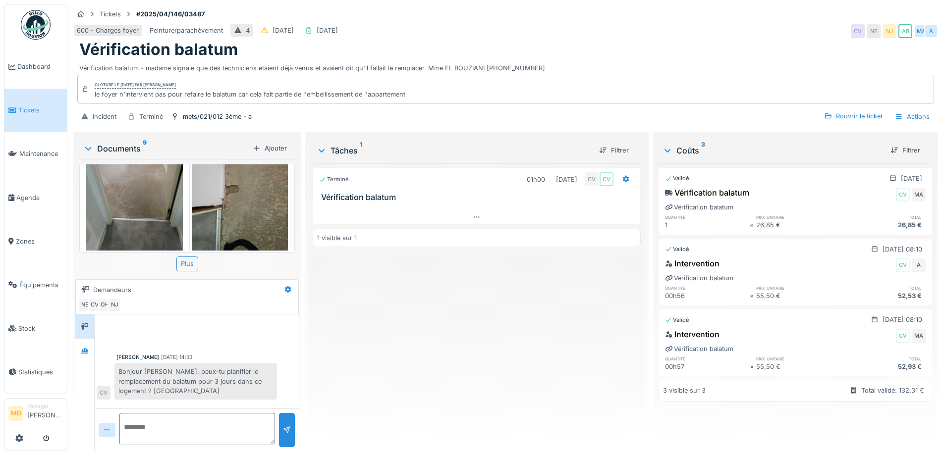
click at [129, 194] on img at bounding box center [134, 186] width 97 height 128
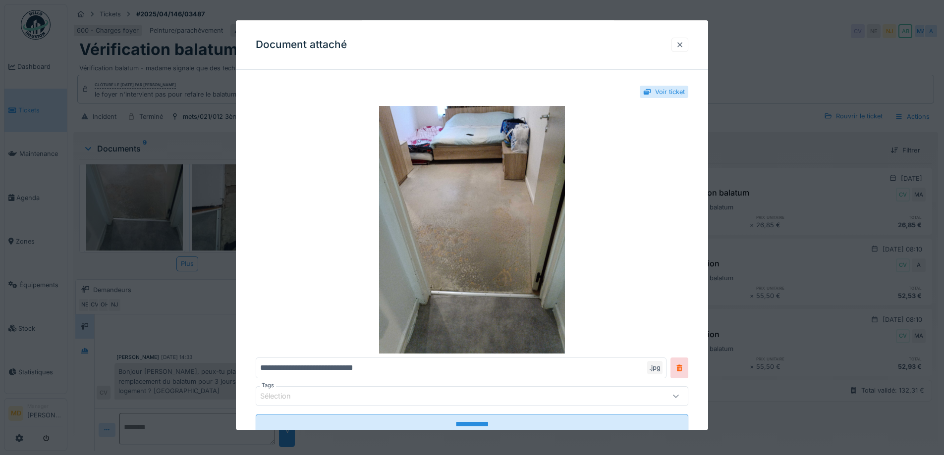
click at [680, 42] on div at bounding box center [680, 44] width 8 height 9
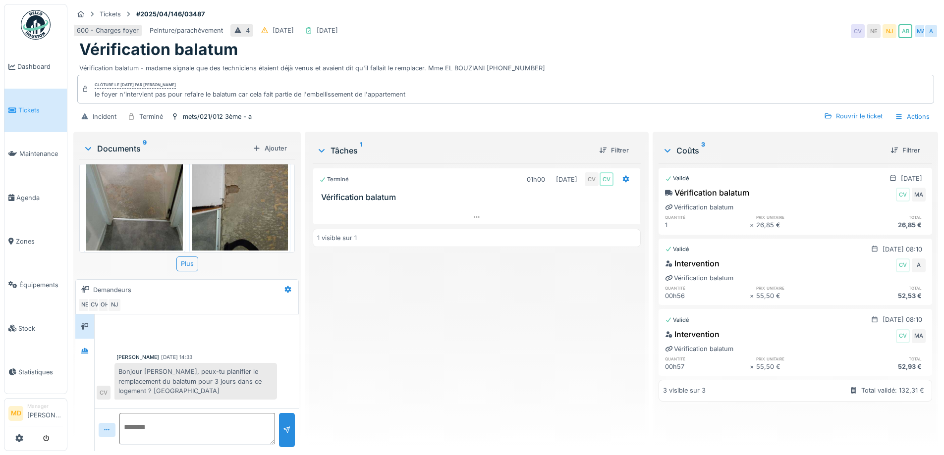
click at [259, 200] on img at bounding box center [240, 186] width 97 height 128
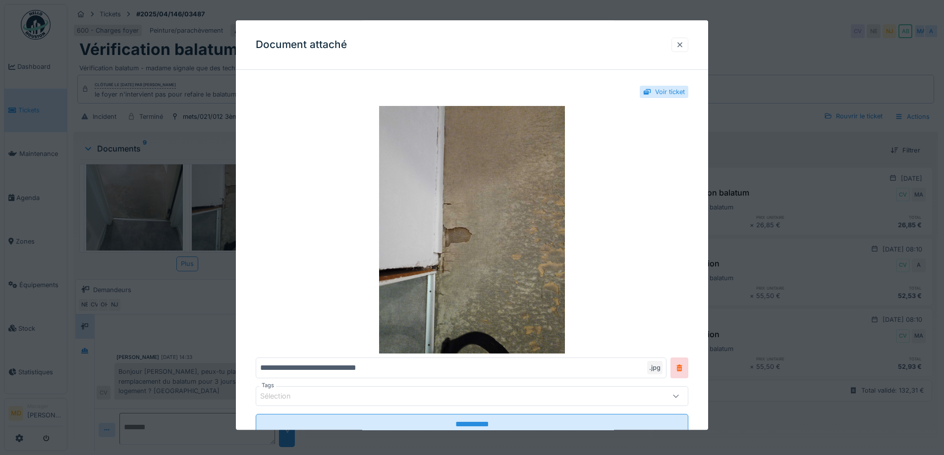
click at [688, 40] on div at bounding box center [680, 45] width 17 height 14
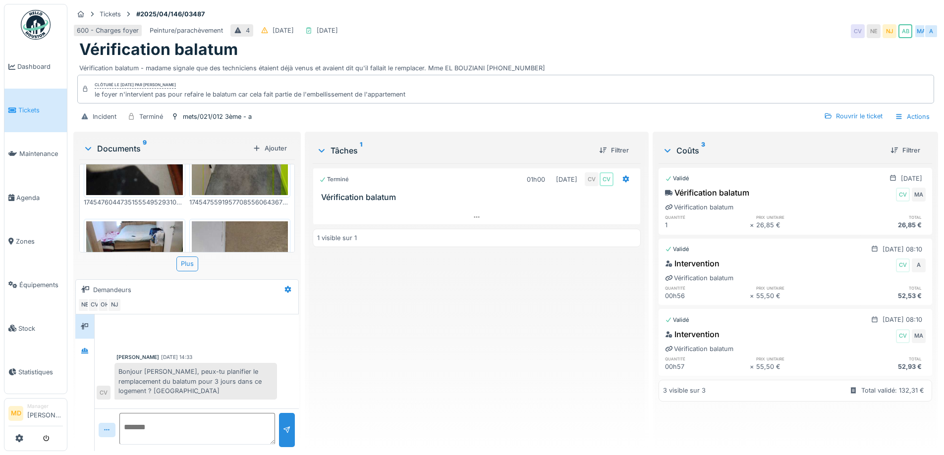
scroll to position [214, 0]
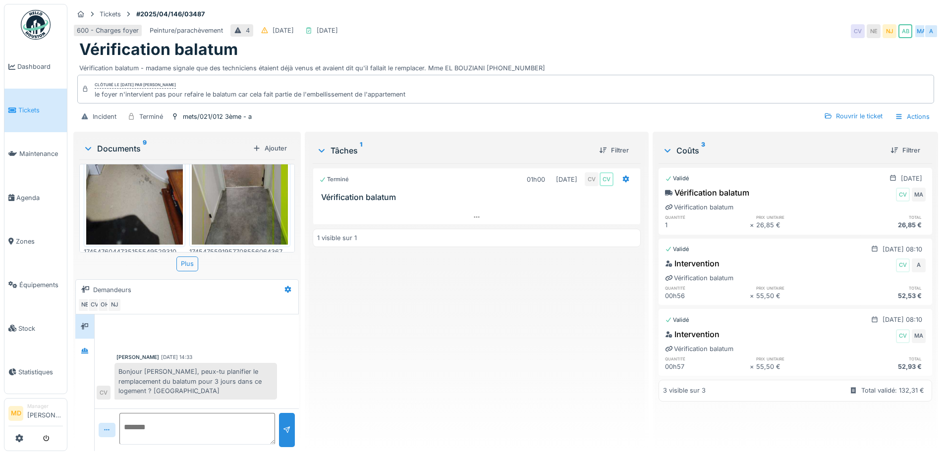
click at [223, 197] on img at bounding box center [240, 180] width 97 height 128
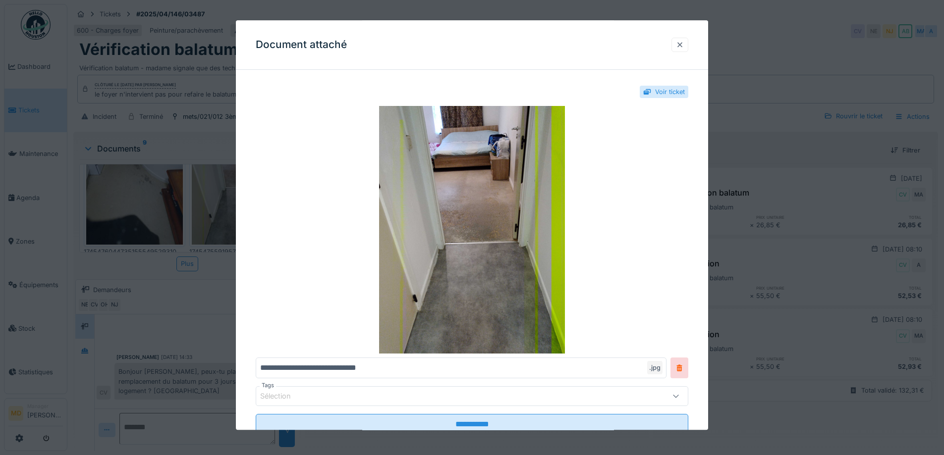
click at [687, 39] on div at bounding box center [680, 45] width 17 height 14
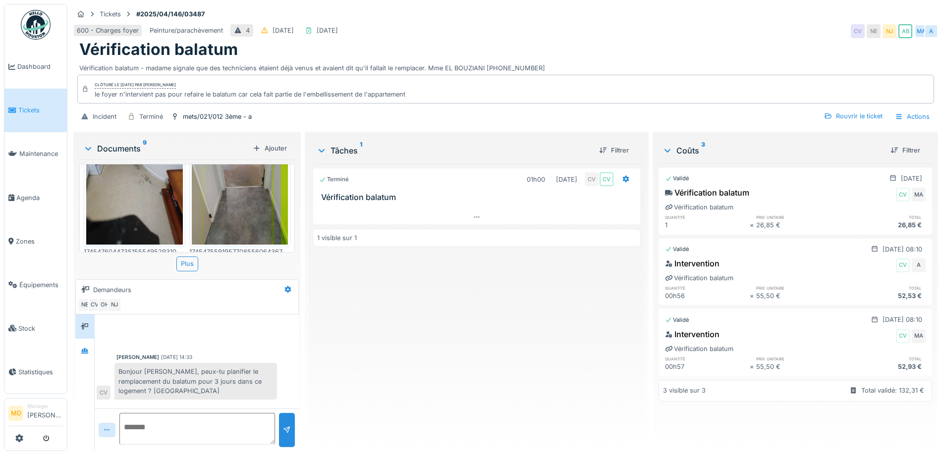
click at [135, 200] on img at bounding box center [134, 180] width 97 height 128
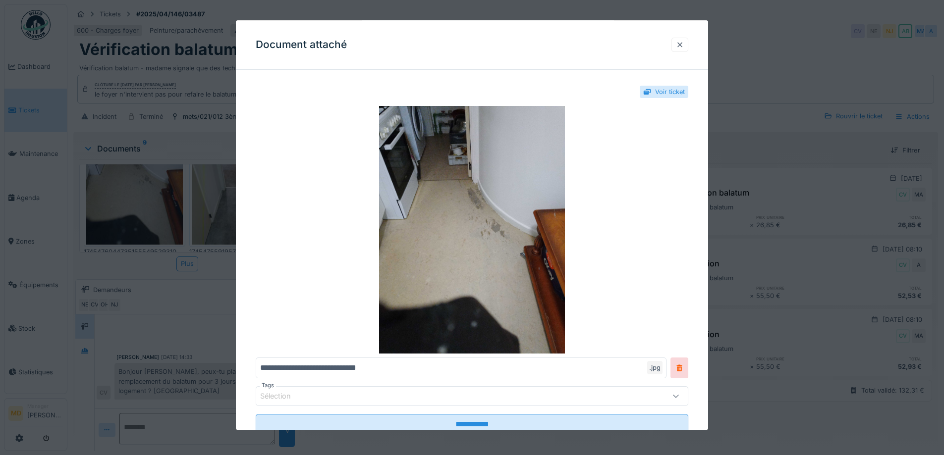
click at [683, 51] on div at bounding box center [680, 45] width 17 height 14
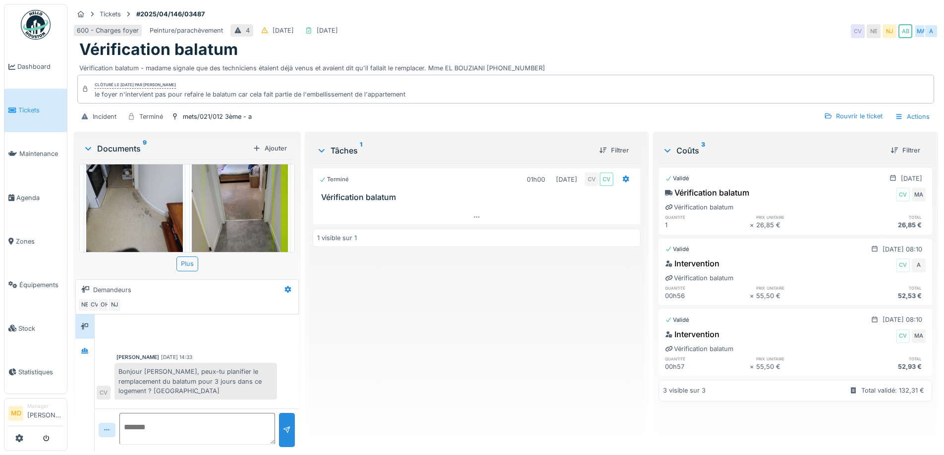
scroll to position [65, 0]
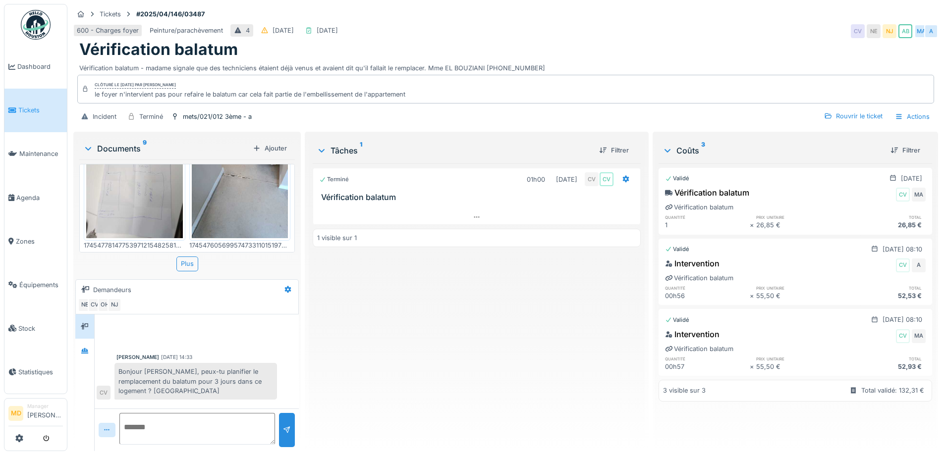
click at [127, 202] on img at bounding box center [134, 174] width 97 height 128
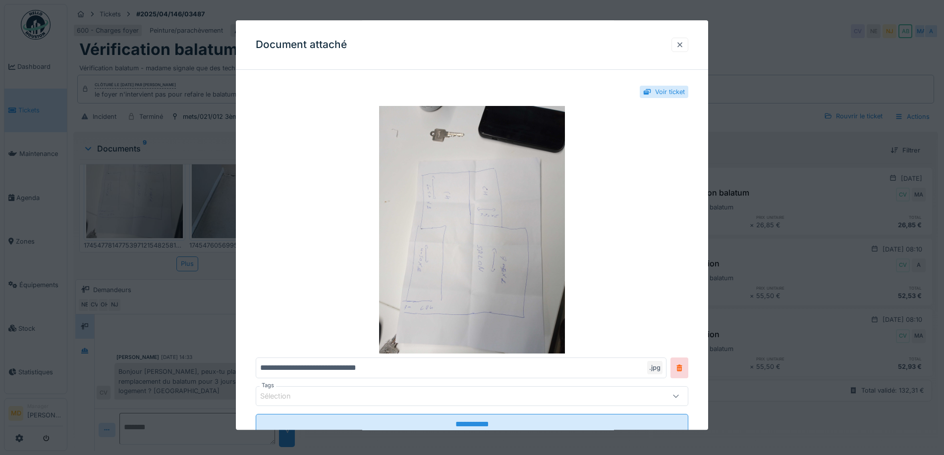
click at [684, 49] on div at bounding box center [680, 44] width 8 height 9
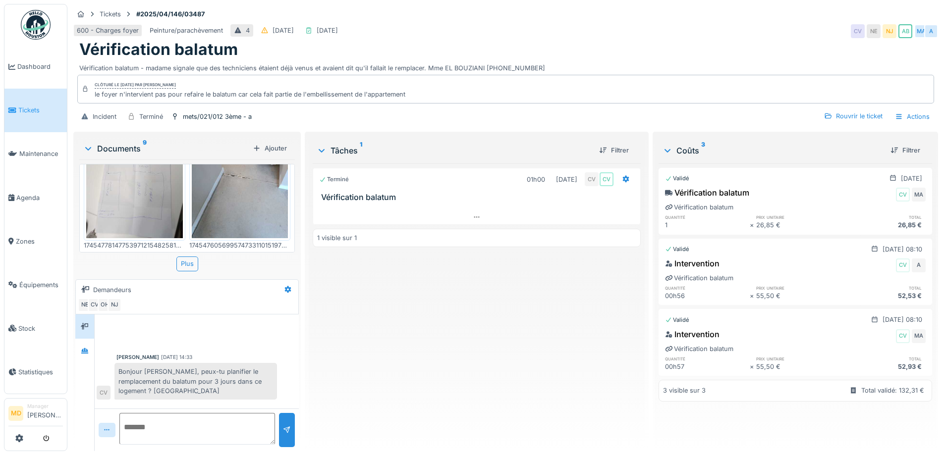
click at [243, 210] on img at bounding box center [240, 174] width 97 height 128
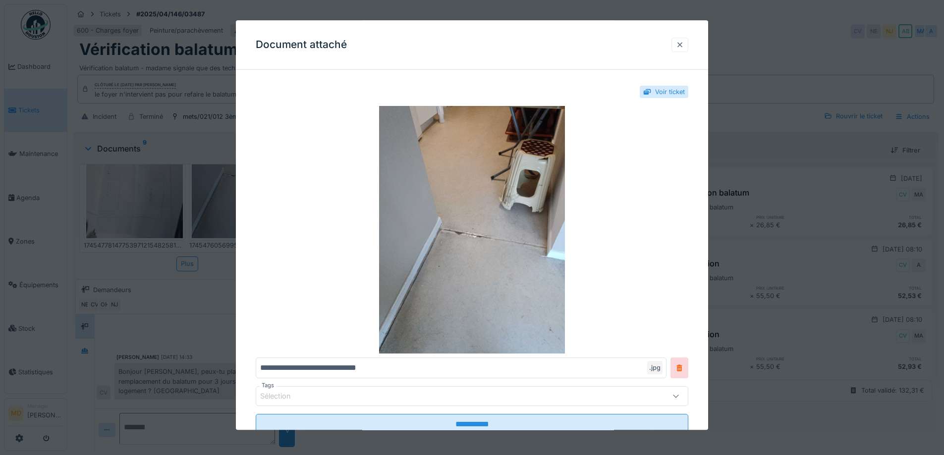
click at [683, 44] on div at bounding box center [680, 44] width 8 height 9
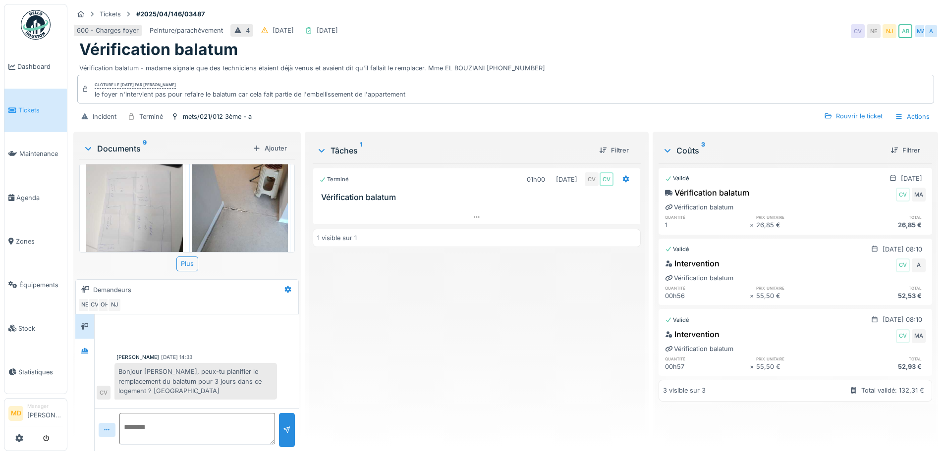
scroll to position [0, 0]
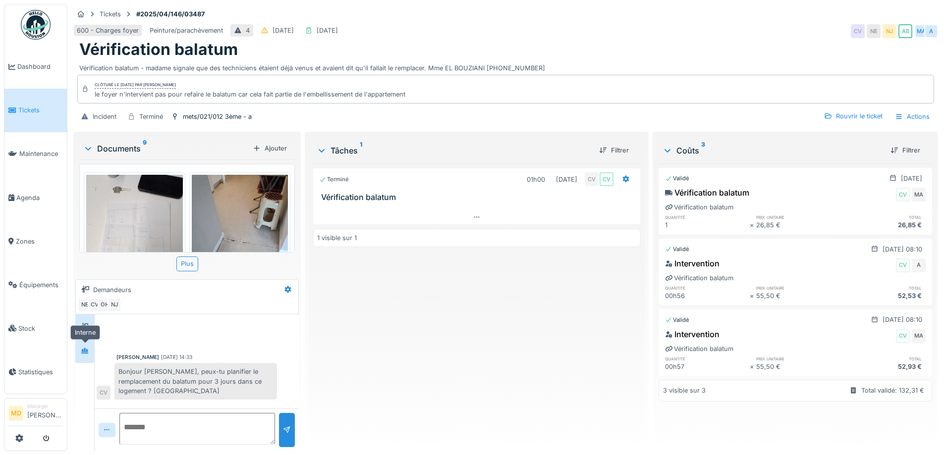
click at [87, 348] on icon at bounding box center [85, 351] width 8 height 6
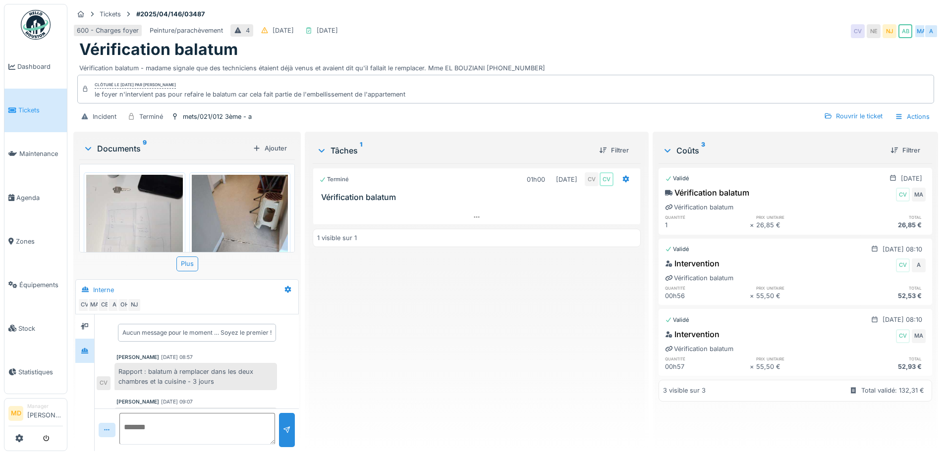
scroll to position [119, 0]
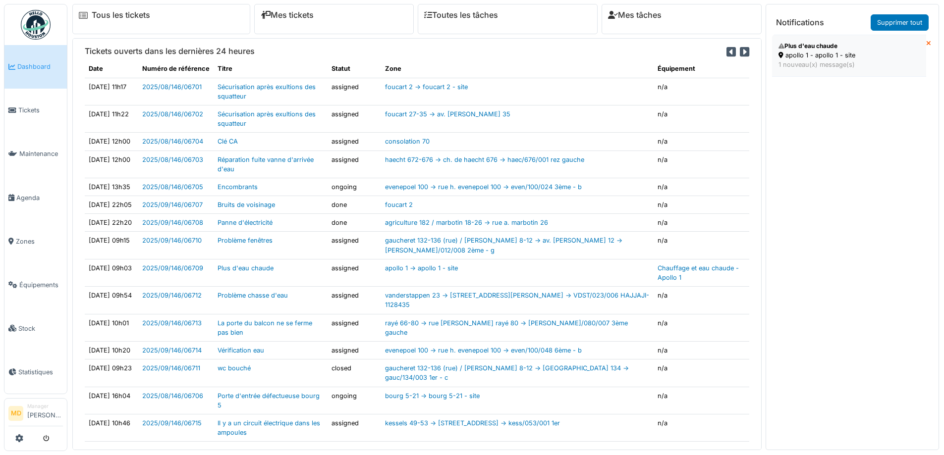
click at [845, 54] on div "apollo 1 - apollo 1 - site" at bounding box center [849, 55] width 141 height 9
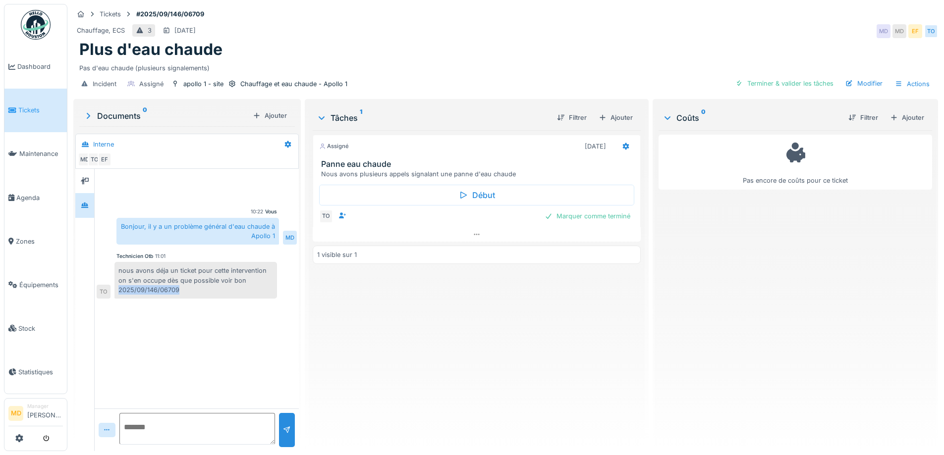
drag, startPoint x: 185, startPoint y: 285, endPoint x: 118, endPoint y: 289, distance: 67.5
click at [118, 289] on div "nous avons déja un ticket pour cette intervention on s'en occupe dès que possib…" at bounding box center [195, 280] width 163 height 37
copy div "2025/09/146/06709"
click at [146, 289] on div "nous avons déja un ticket pour cette intervention on s'en occupe dès que possib…" at bounding box center [195, 280] width 163 height 37
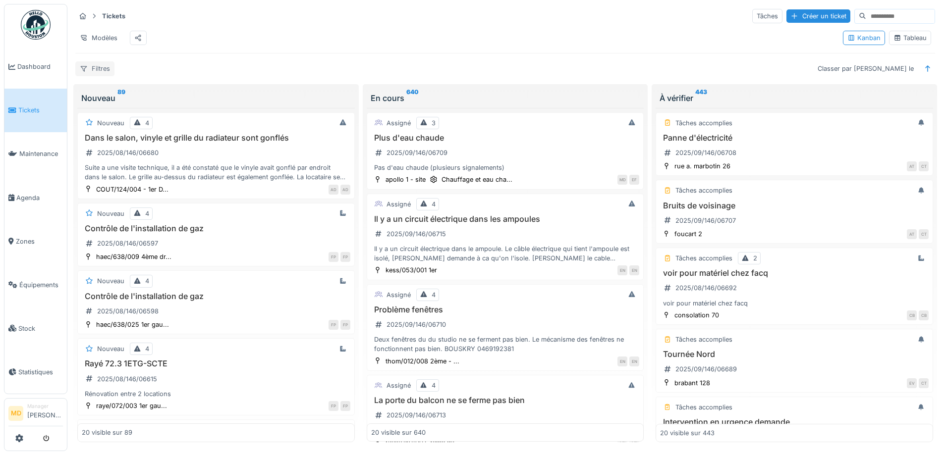
click at [94, 76] on div "Filtres" at bounding box center [94, 68] width 39 height 14
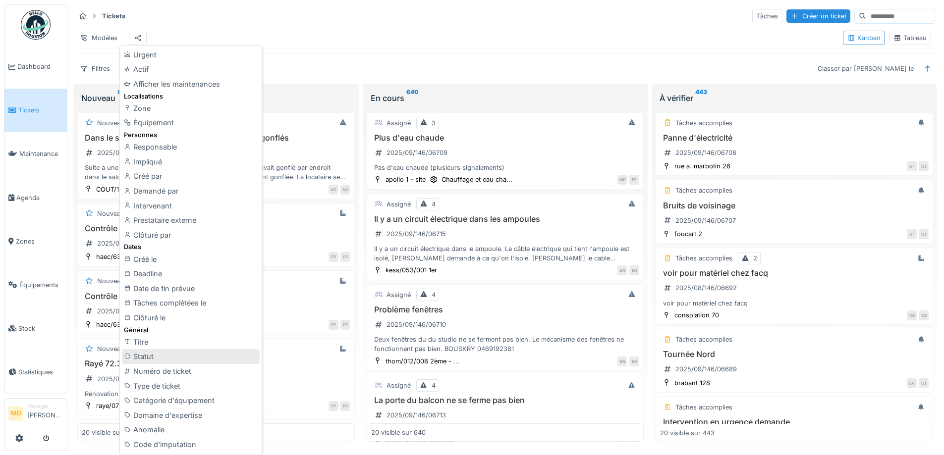
scroll to position [99, 0]
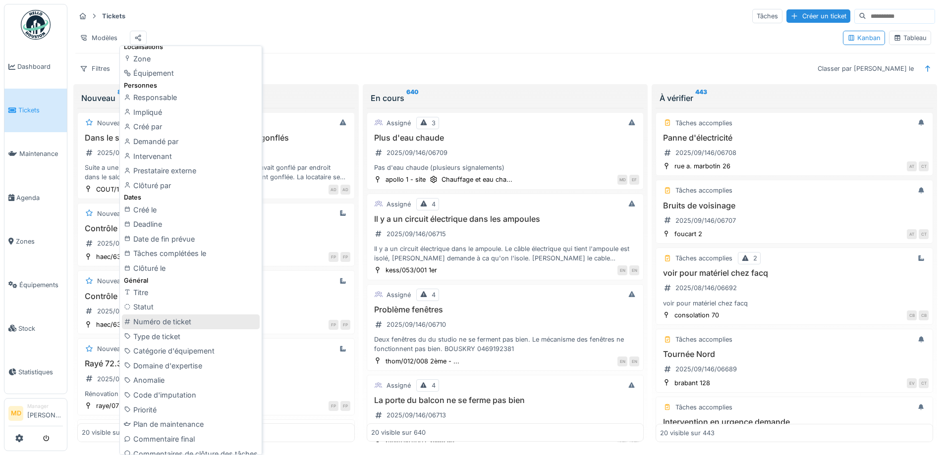
click at [158, 319] on div "Numéro de ticket" at bounding box center [191, 322] width 138 height 15
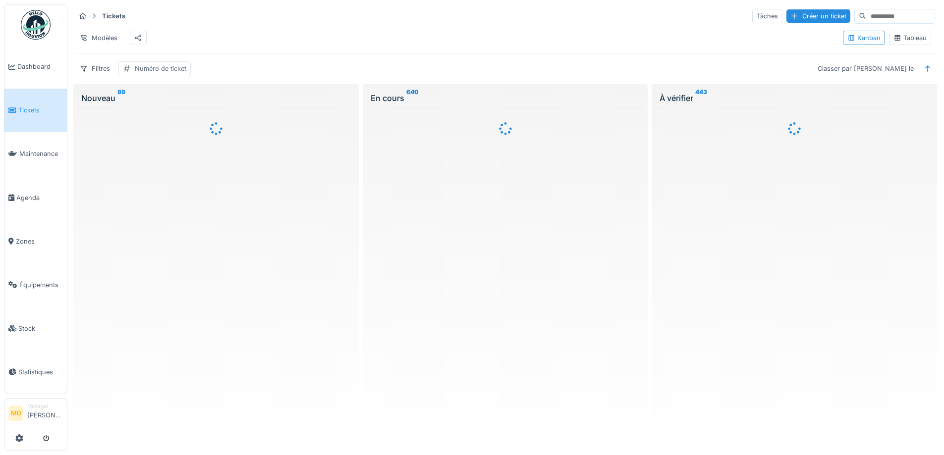
click at [151, 70] on div "Numéro de ticket" at bounding box center [154, 68] width 72 height 14
click at [165, 128] on label "Numéro de ticket" at bounding box center [161, 123] width 68 height 12
click at [165, 128] on ticket_AwOTg "Numéro de ticket" at bounding box center [192, 123] width 138 height 21
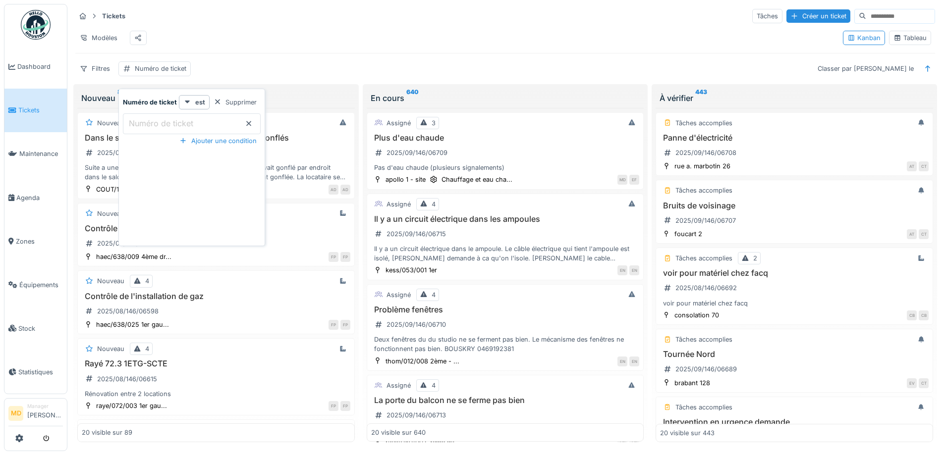
drag, startPoint x: 163, startPoint y: 123, endPoint x: 151, endPoint y: 127, distance: 12.2
click at [151, 127] on label "Numéro de ticket" at bounding box center [161, 123] width 68 height 12
click at [151, 127] on ticket_AwOTg "Numéro de ticket" at bounding box center [192, 123] width 138 height 21
drag, startPoint x: 147, startPoint y: 126, endPoint x: 130, endPoint y: 122, distance: 17.3
drag, startPoint x: 130, startPoint y: 122, endPoint x: 151, endPoint y: 112, distance: 22.6
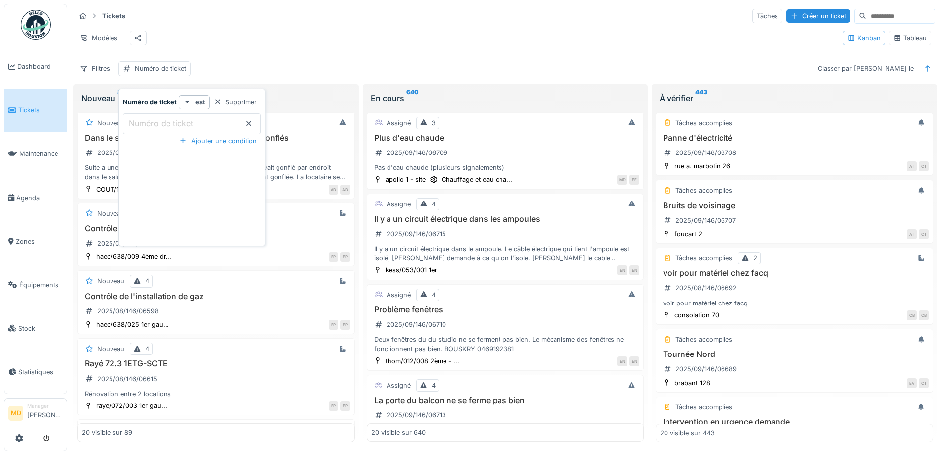
click at [151, 112] on div "Numéro de ticket est Supprimer Numéro de ticket" at bounding box center [192, 114] width 138 height 39
click at [143, 124] on label "Numéro de ticket" at bounding box center [161, 123] width 68 height 12
click at [143, 124] on ticket_AwOTg "Numéro de ticket" at bounding box center [192, 123] width 138 height 21
paste ticket_AwOTg "**********"
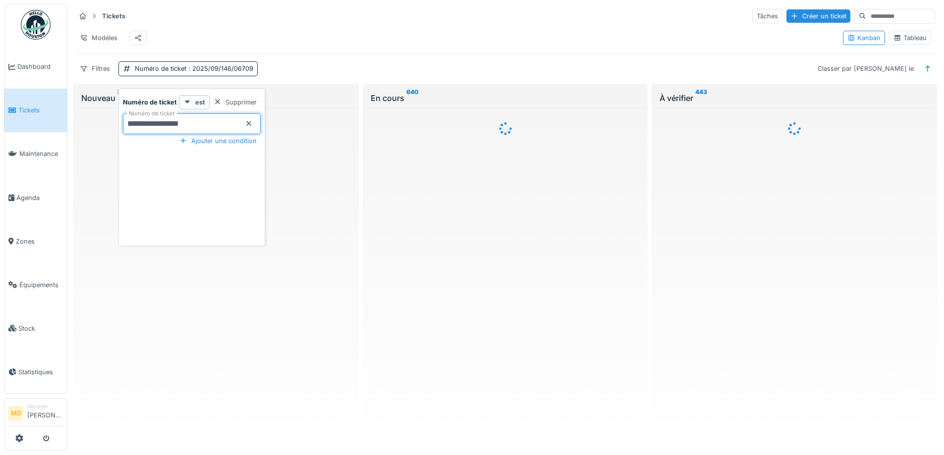
type ticket_AwOTg "**********"
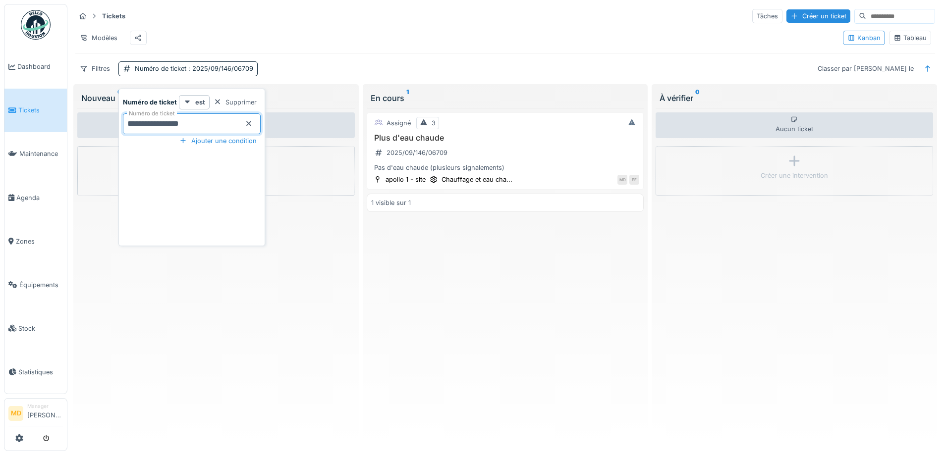
click at [392, 46] on div "Modèles" at bounding box center [455, 38] width 760 height 22
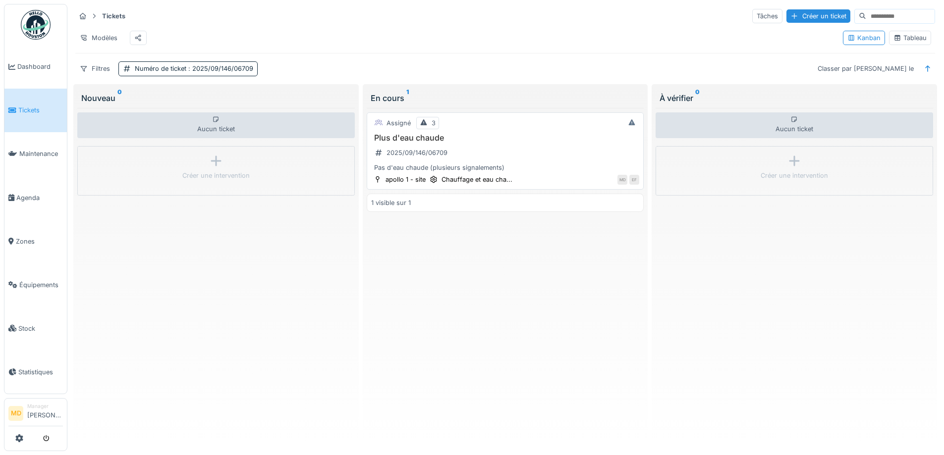
click at [563, 143] on h3 "Plus d'eau chaude" at bounding box center [505, 137] width 269 height 9
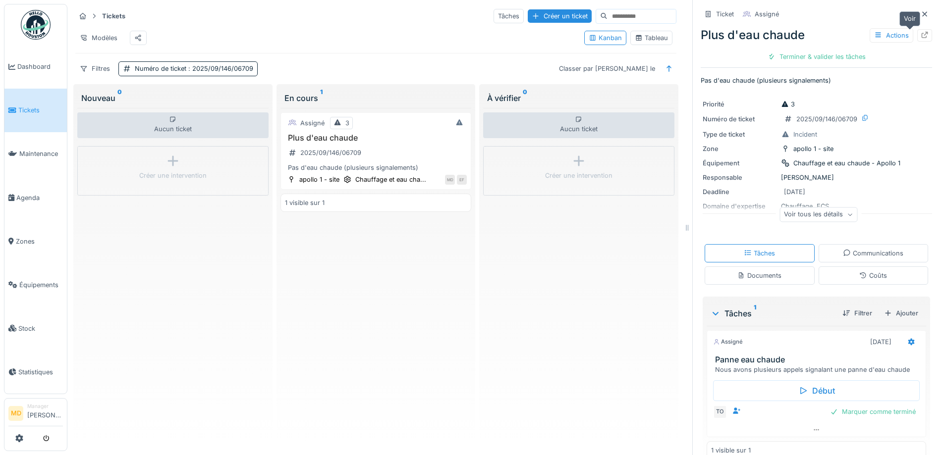
click at [921, 33] on icon at bounding box center [925, 35] width 8 height 6
click at [921, 11] on icon at bounding box center [925, 14] width 8 height 6
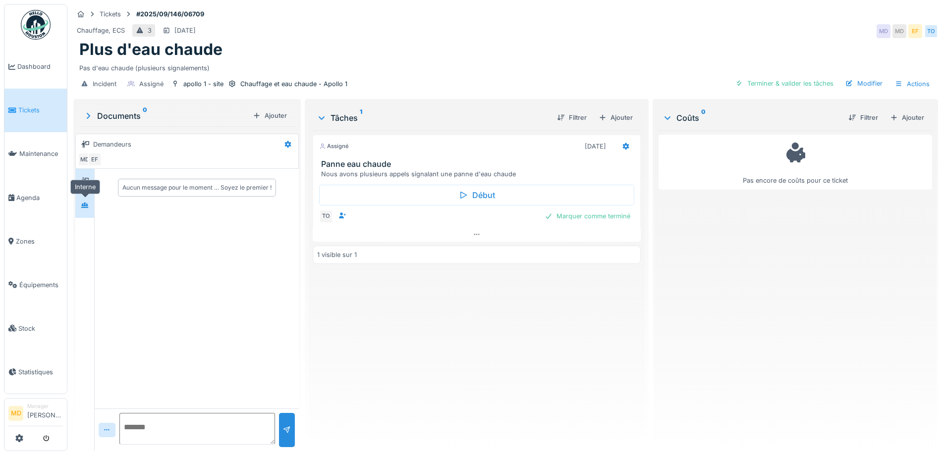
click at [84, 204] on icon at bounding box center [84, 205] width 7 height 5
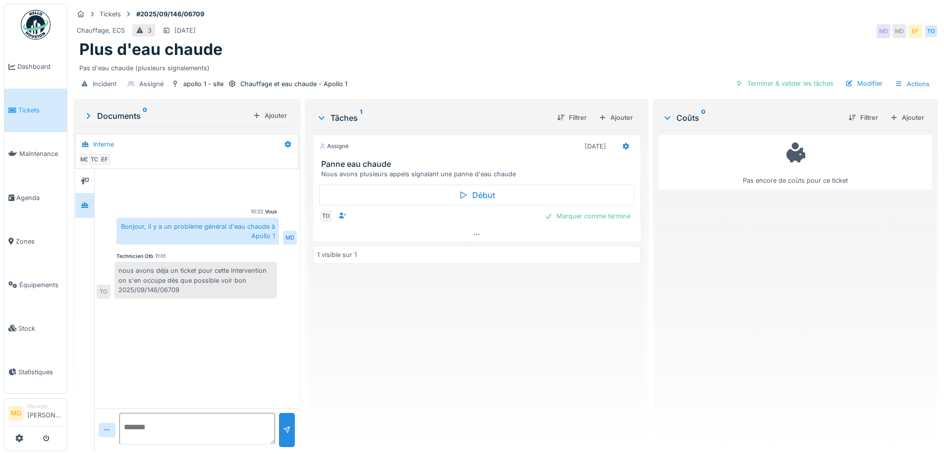
click at [174, 415] on textarea at bounding box center [197, 429] width 156 height 32
type textarea "**********"
click at [482, 9] on div "Tickets #2025/09/146/06709" at bounding box center [505, 14] width 865 height 12
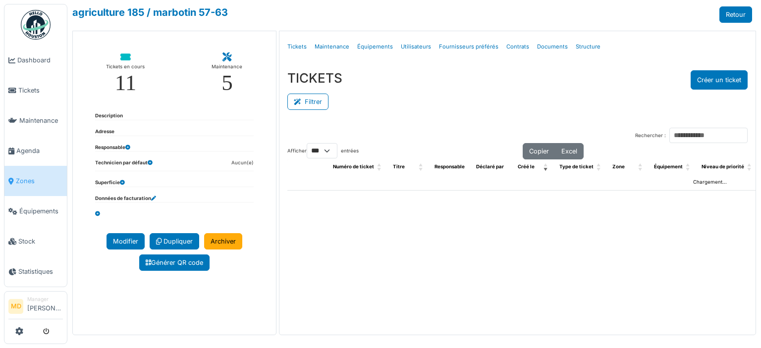
select select "***"
click at [577, 49] on link "Structure" at bounding box center [588, 46] width 33 height 23
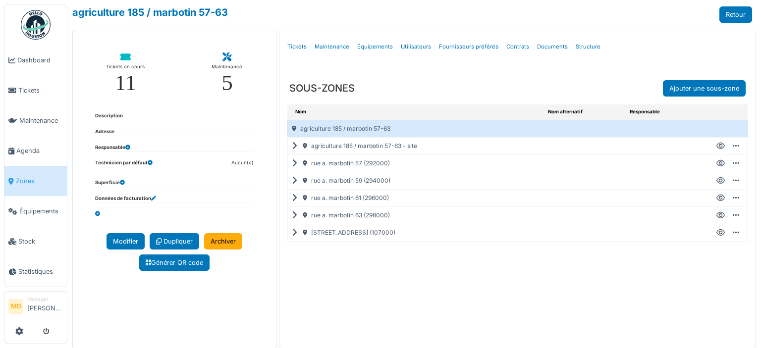
click at [292, 198] on icon at bounding box center [296, 198] width 9 height 0
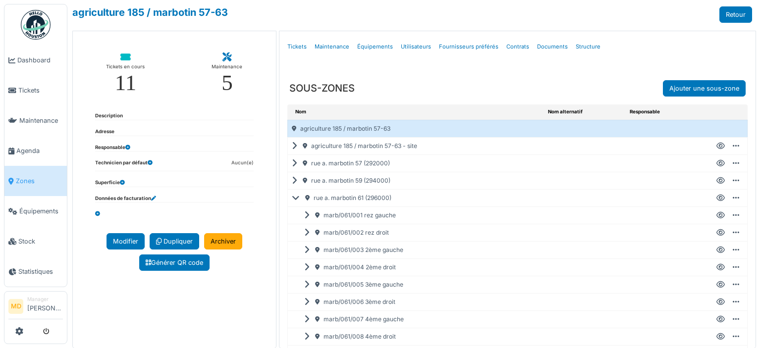
scroll to position [46, 0]
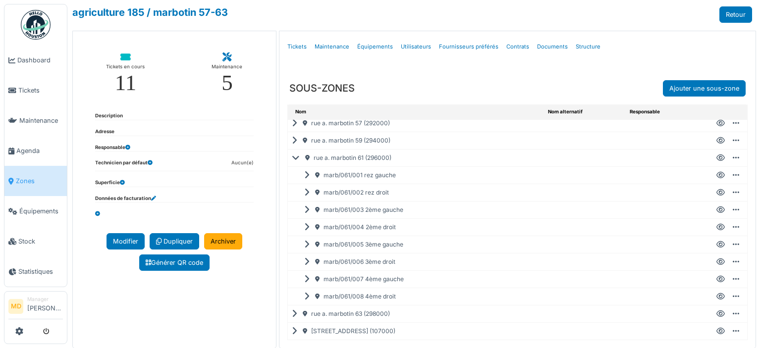
click at [717, 245] on icon at bounding box center [721, 245] width 8 height 0
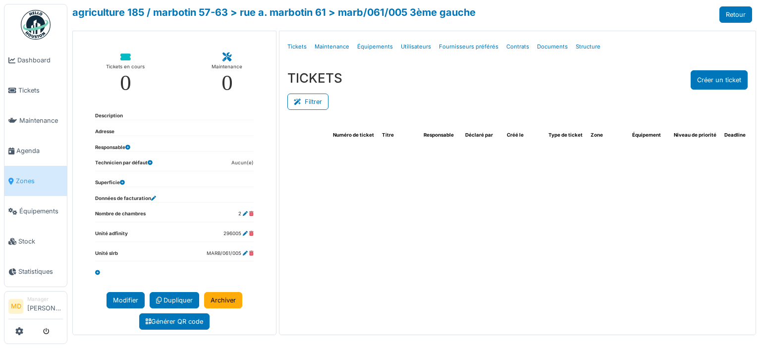
select select "***"
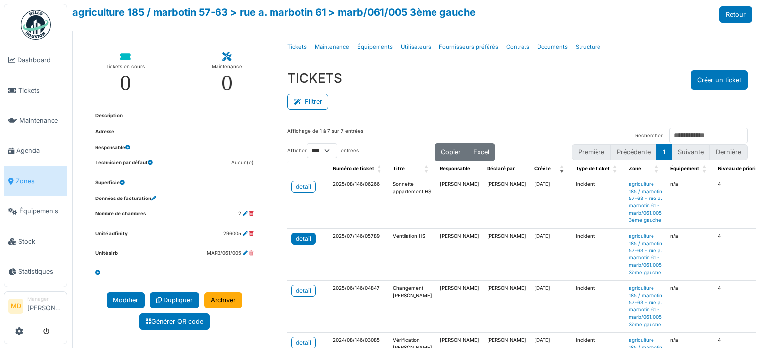
click at [301, 242] on div "detail" at bounding box center [303, 238] width 15 height 9
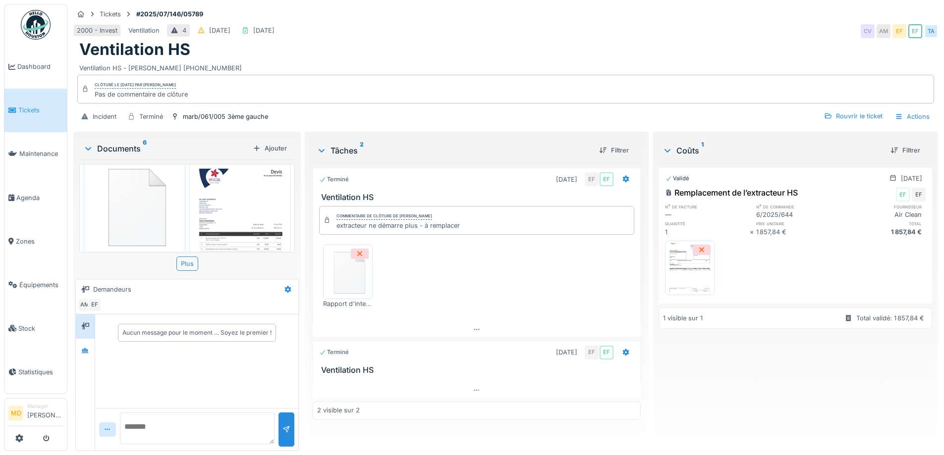
scroll to position [342, 0]
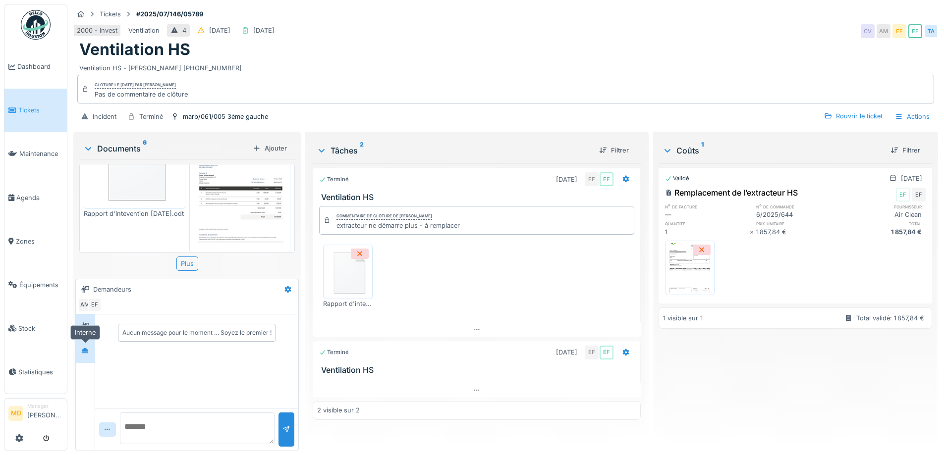
click at [88, 348] on icon at bounding box center [85, 351] width 8 height 6
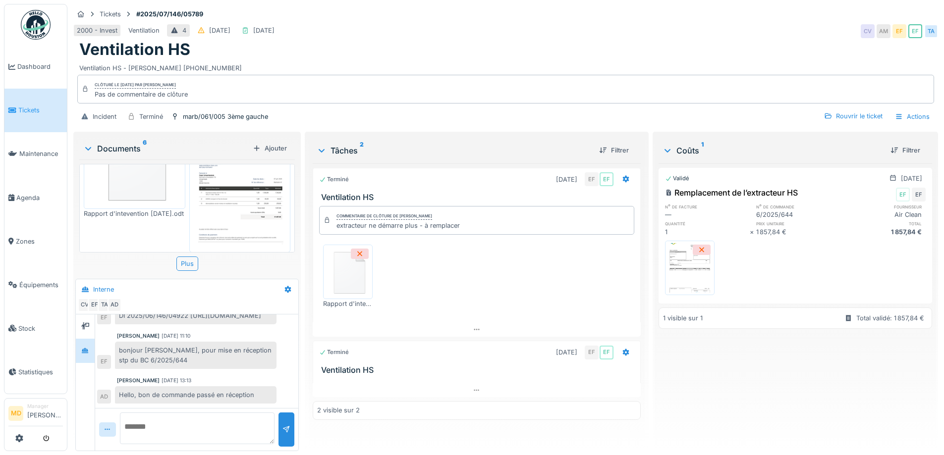
scroll to position [194, 0]
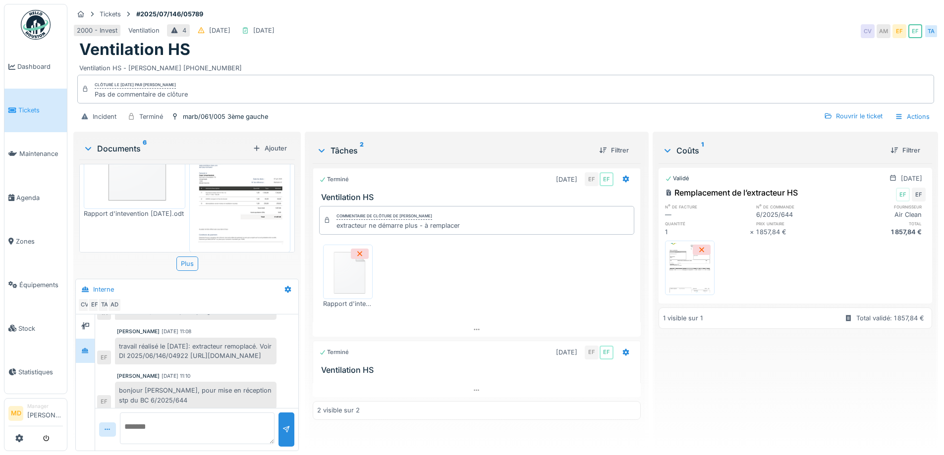
click at [33, 113] on span "Tickets" at bounding box center [40, 110] width 45 height 9
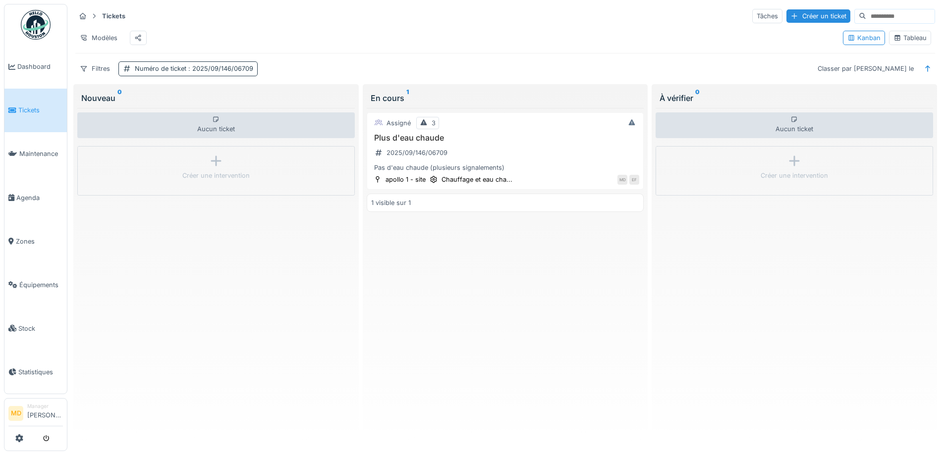
click at [151, 72] on div "Numéro de ticket : 2025/09/146/06709" at bounding box center [194, 68] width 118 height 9
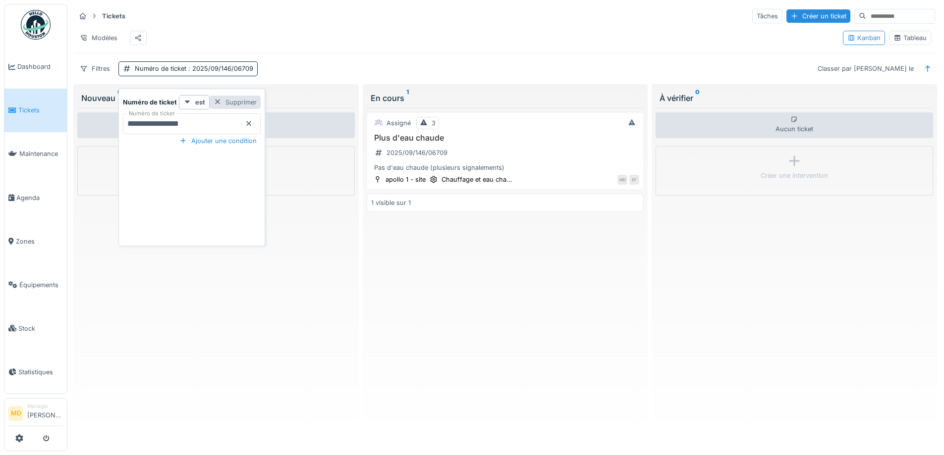
click at [251, 103] on div "Supprimer" at bounding box center [235, 102] width 51 height 13
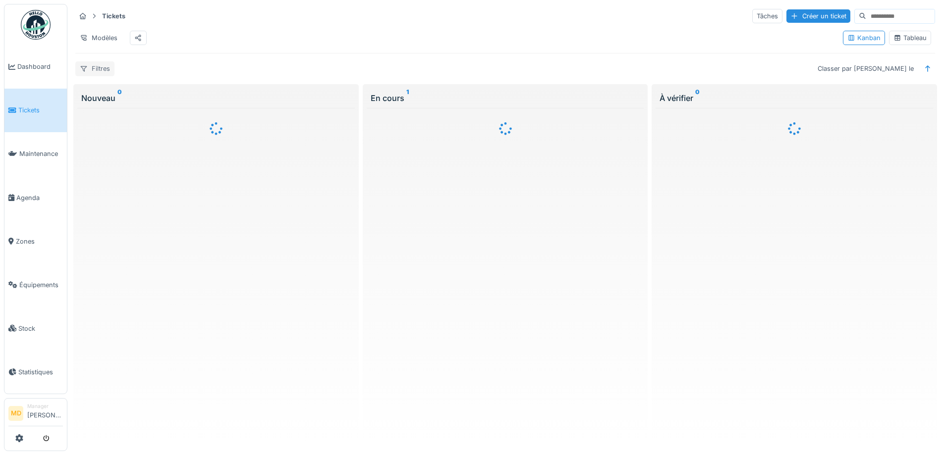
click at [96, 76] on div "Filtres" at bounding box center [94, 68] width 39 height 14
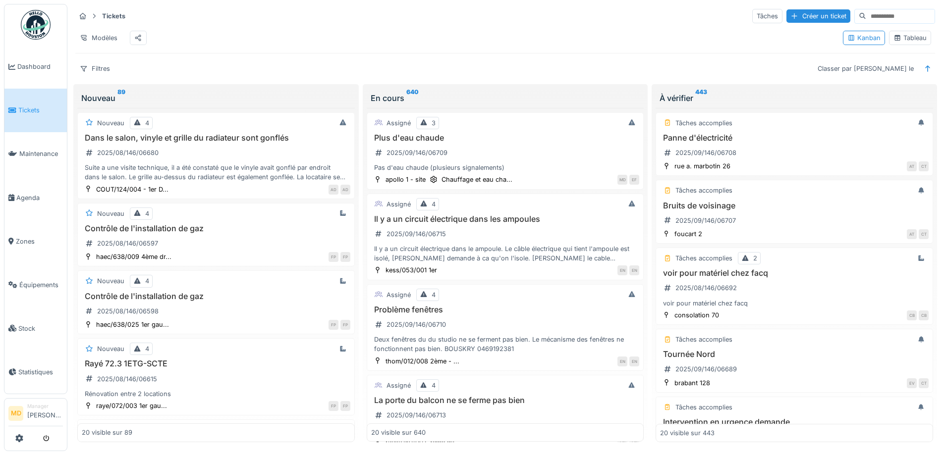
click at [908, 36] on div "Tableau" at bounding box center [910, 38] width 42 height 14
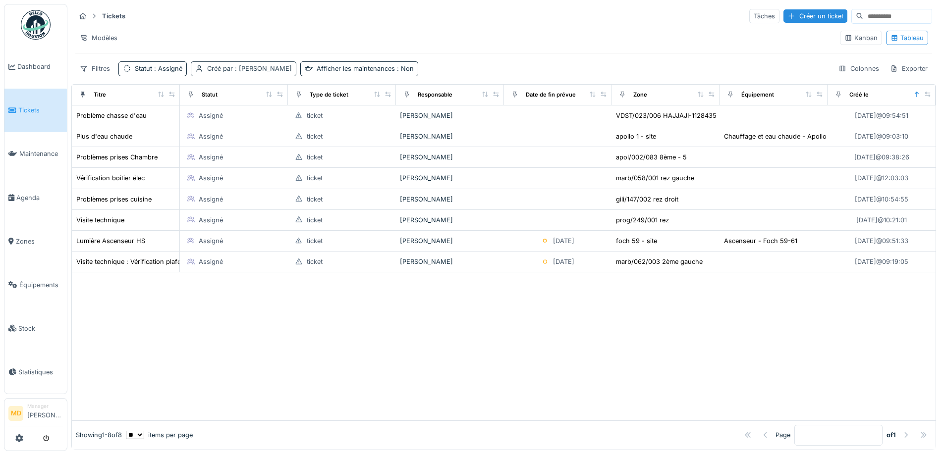
click at [221, 72] on div "Créé par : Mouad Dakir" at bounding box center [249, 68] width 85 height 9
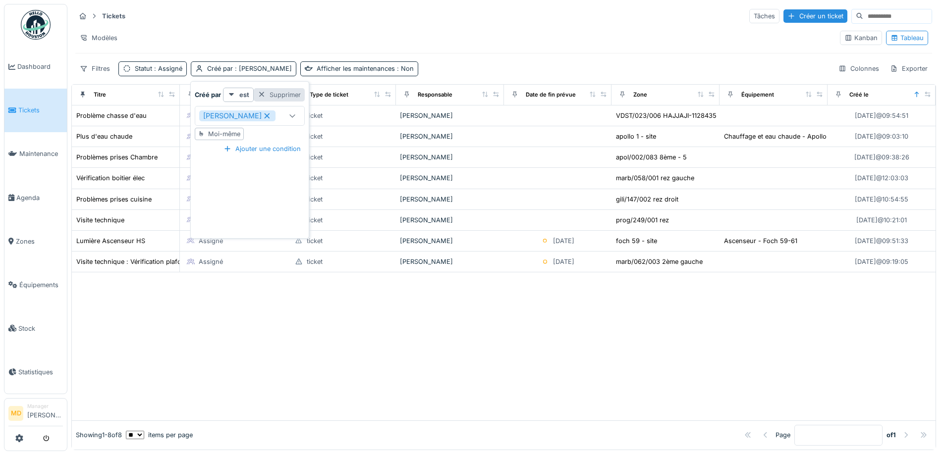
click at [282, 90] on div "Supprimer" at bounding box center [279, 94] width 51 height 13
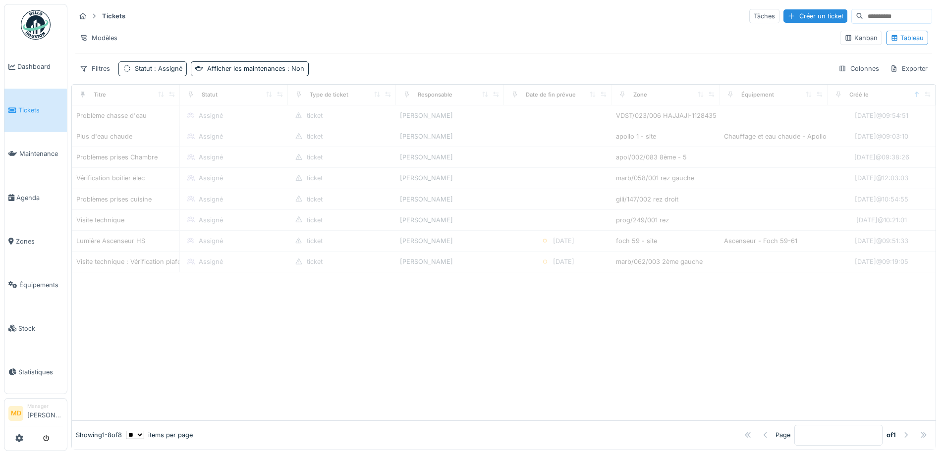
click at [132, 69] on div "Statut : Assigné" at bounding box center [152, 68] width 68 height 14
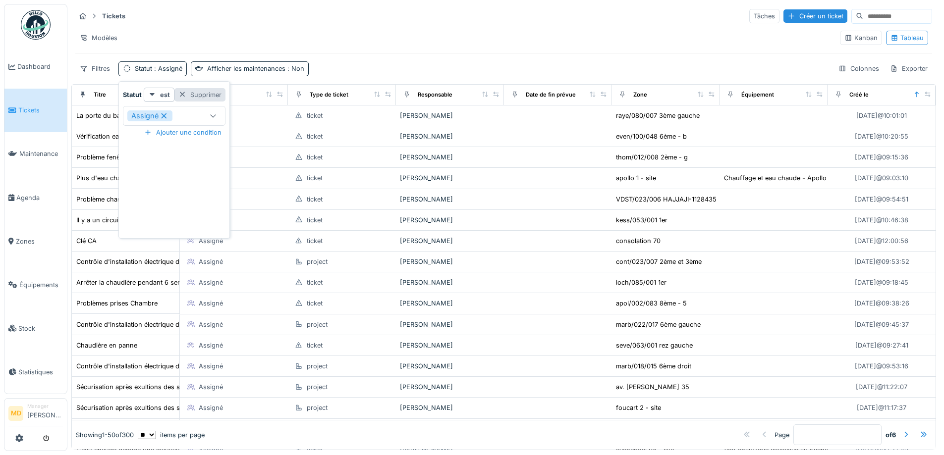
click at [212, 96] on div "Supprimer" at bounding box center [199, 94] width 51 height 13
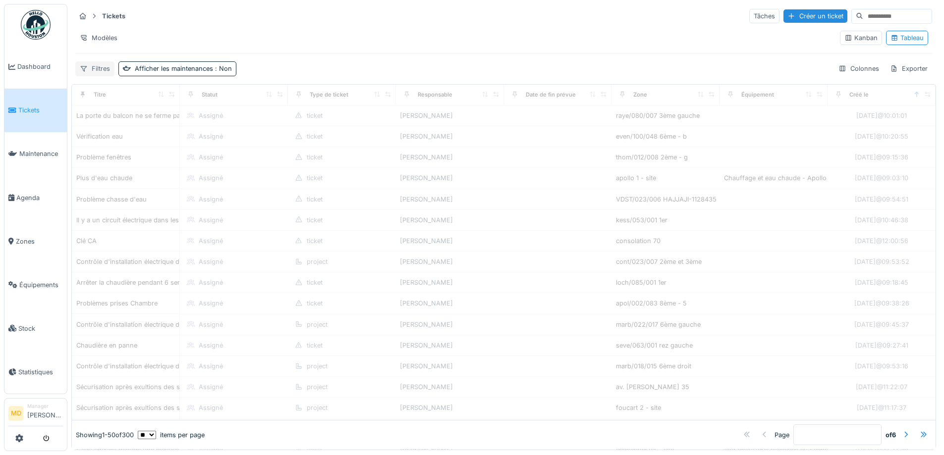
click at [103, 72] on div "Filtres" at bounding box center [94, 68] width 39 height 14
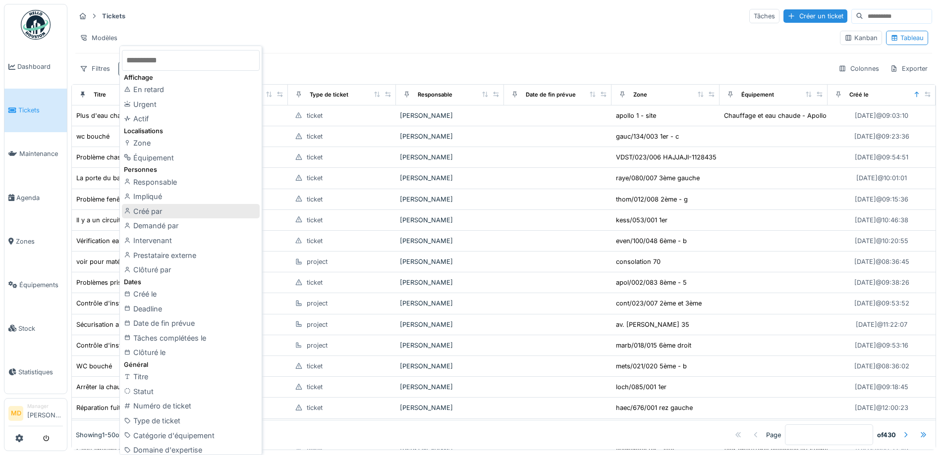
scroll to position [50, 0]
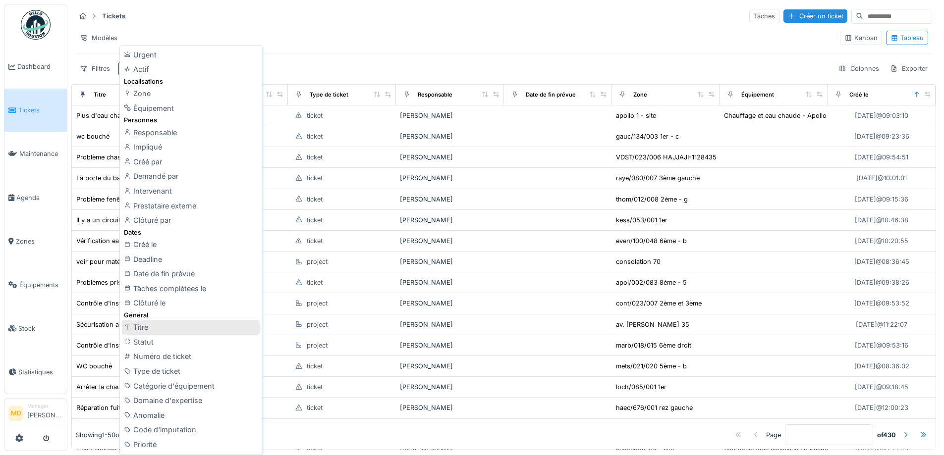
click at [146, 330] on div "Titre" at bounding box center [191, 327] width 138 height 15
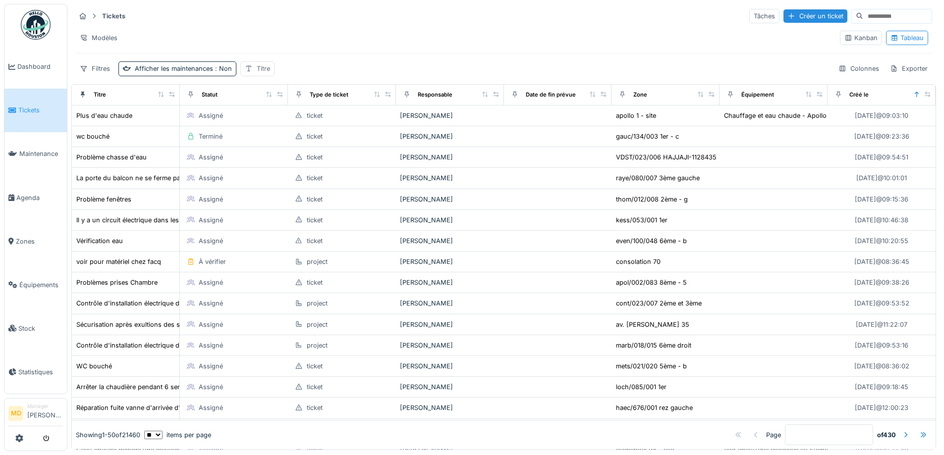
click at [251, 68] on icon at bounding box center [249, 68] width 8 height 6
click at [283, 115] on input "Titre" at bounding box center [292, 116] width 99 height 21
type input "*****"
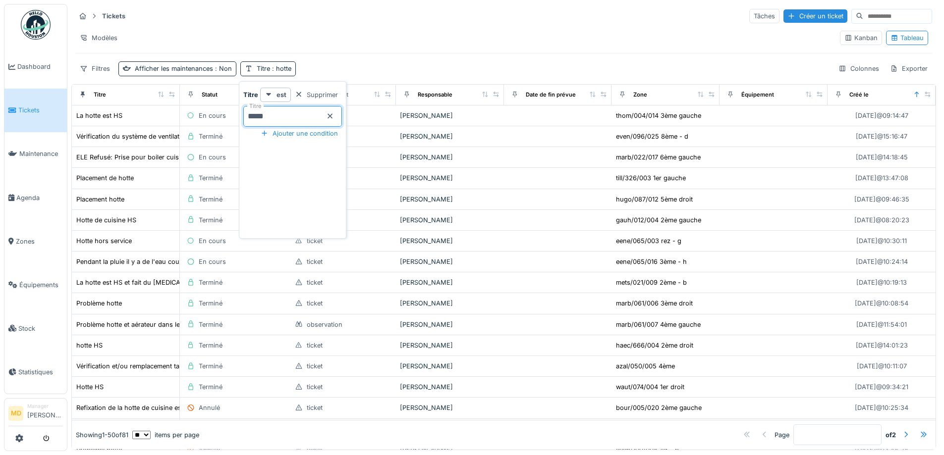
click at [286, 38] on div "Modèles" at bounding box center [453, 38] width 757 height 14
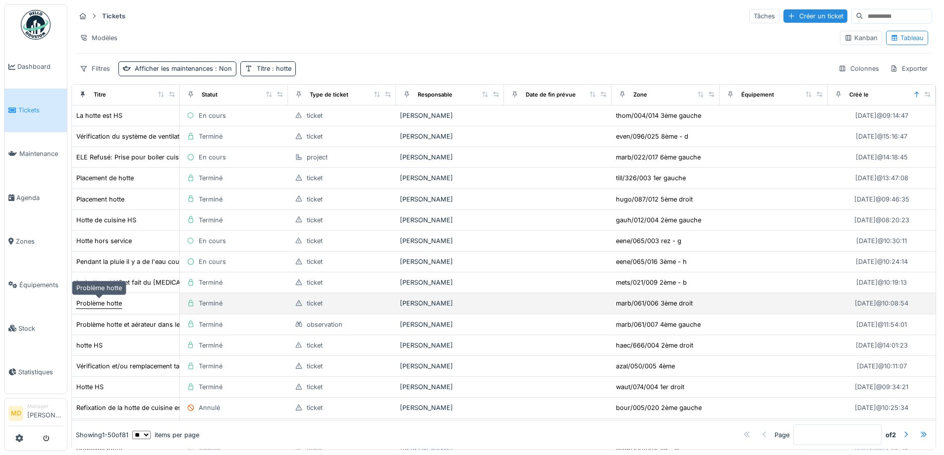
click at [94, 304] on div "Problème hotte" at bounding box center [99, 303] width 46 height 9
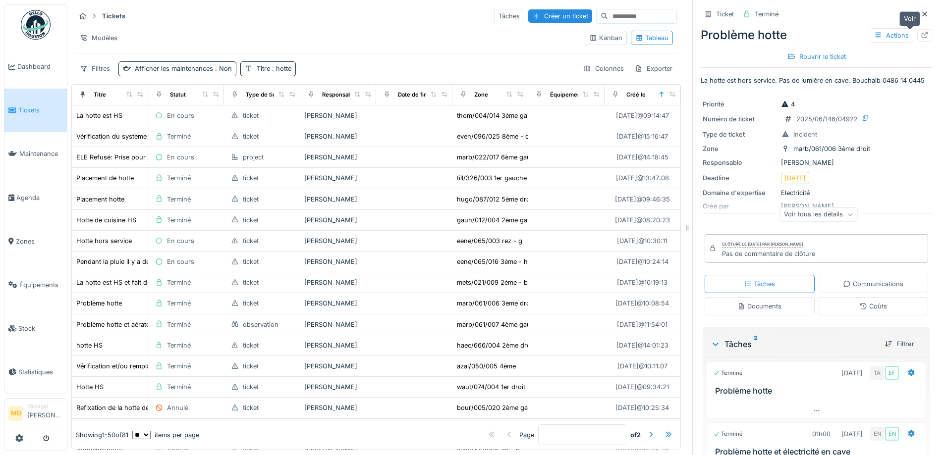
click at [921, 32] on icon at bounding box center [925, 35] width 8 height 6
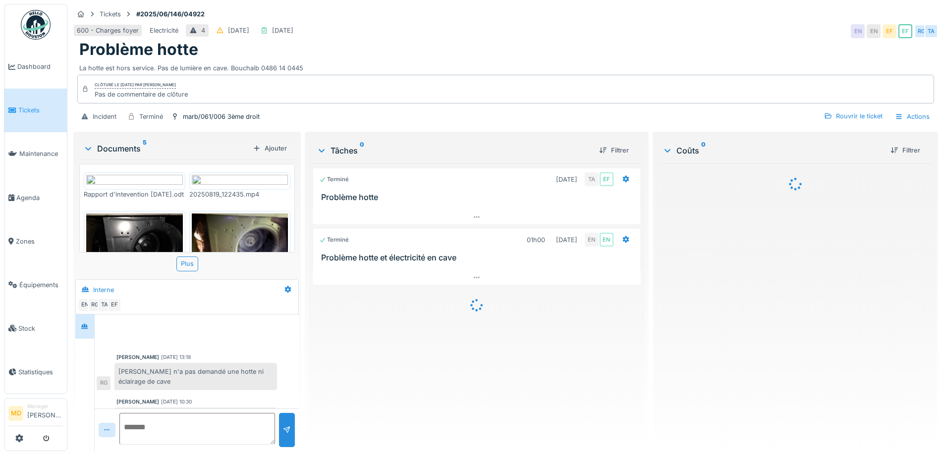
scroll to position [119, 0]
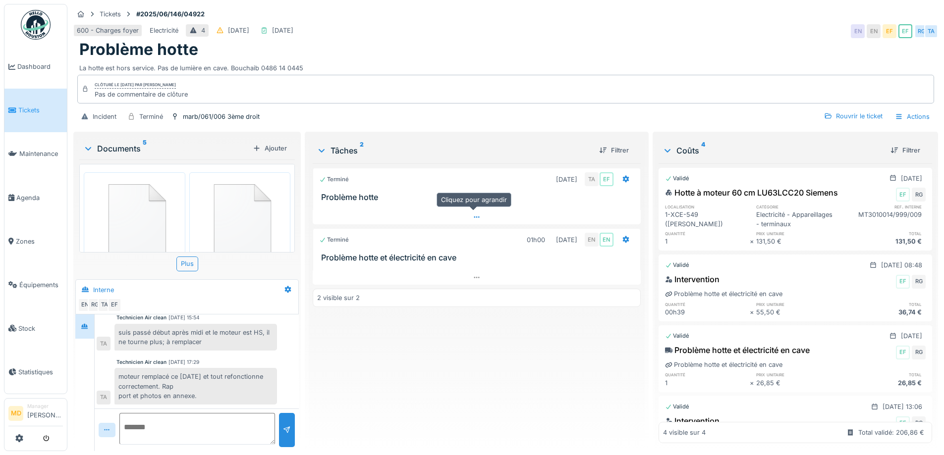
click at [479, 216] on div at bounding box center [477, 217] width 328 height 14
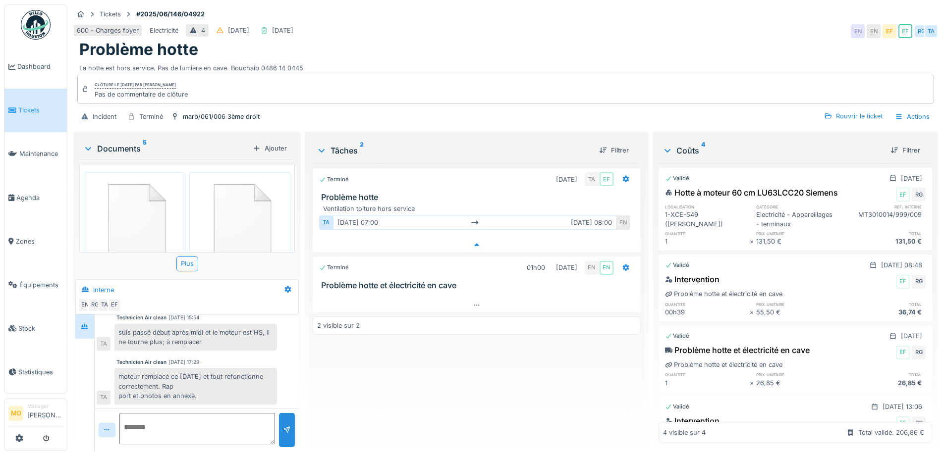
scroll to position [7, 0]
click at [469, 298] on div at bounding box center [477, 305] width 328 height 14
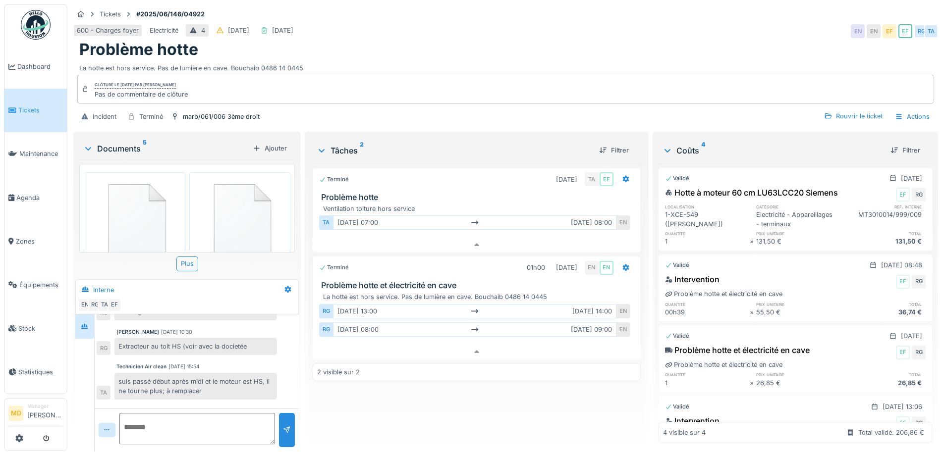
scroll to position [119, 0]
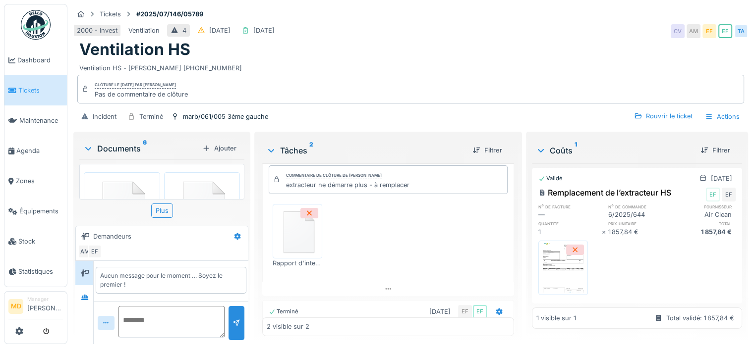
scroll to position [83, 0]
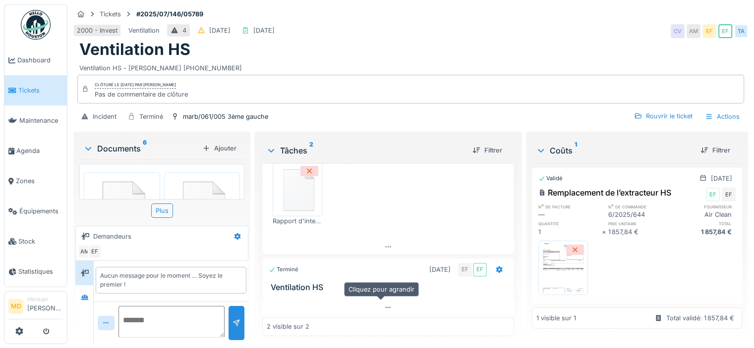
click at [382, 311] on div at bounding box center [388, 308] width 252 height 14
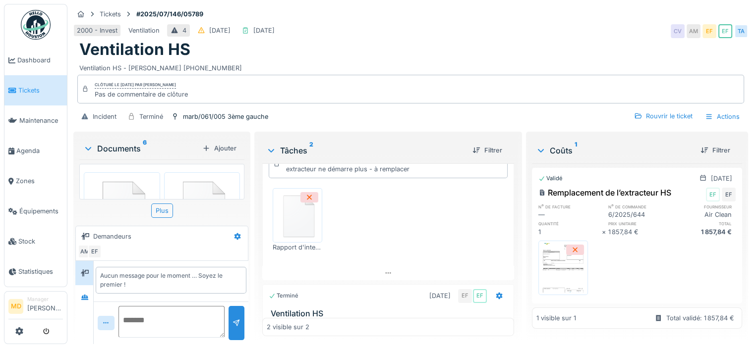
scroll to position [99, 0]
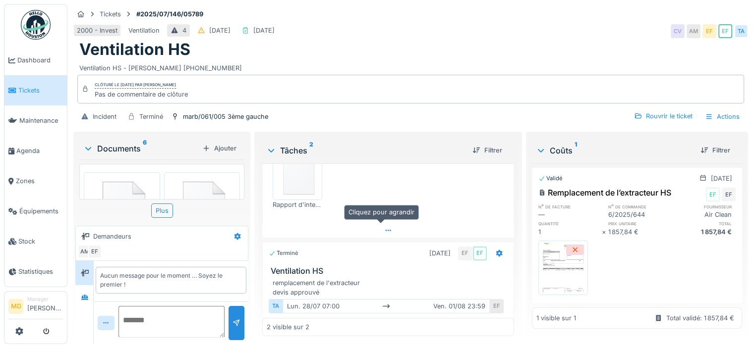
click at [384, 227] on icon at bounding box center [388, 230] width 8 height 6
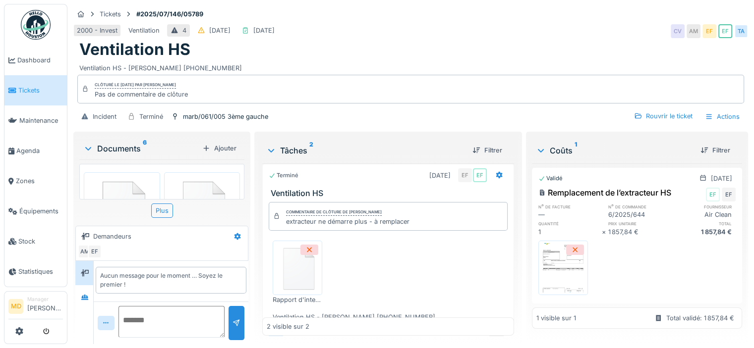
scroll to position [148, 0]
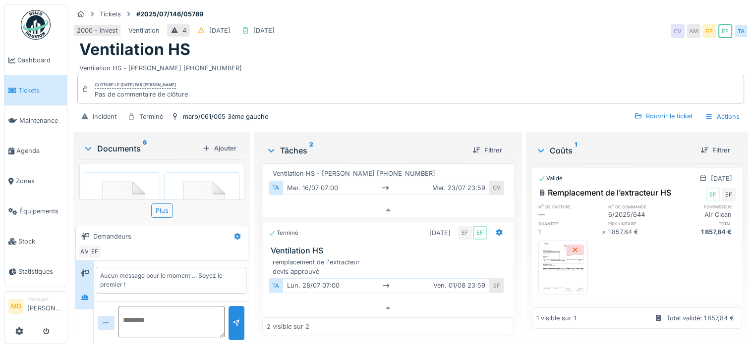
click at [79, 291] on div at bounding box center [84, 297] width 15 height 12
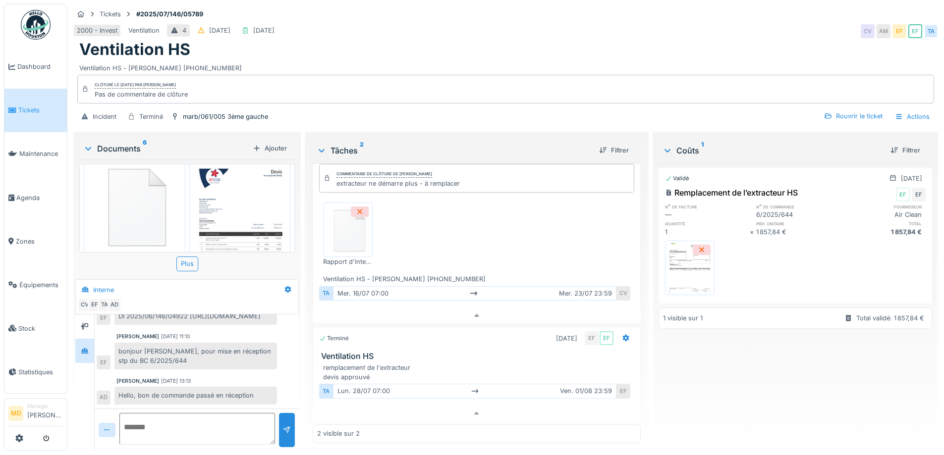
scroll to position [342, 0]
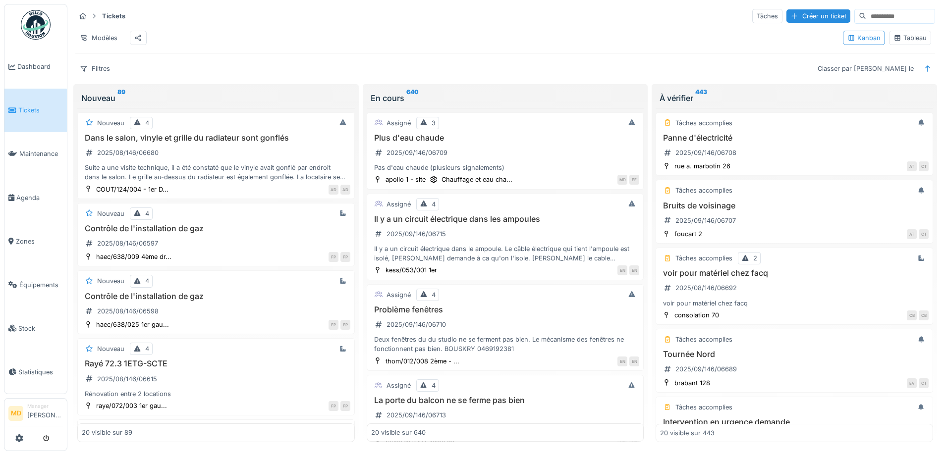
click at [902, 40] on div "Tableau" at bounding box center [910, 37] width 33 height 9
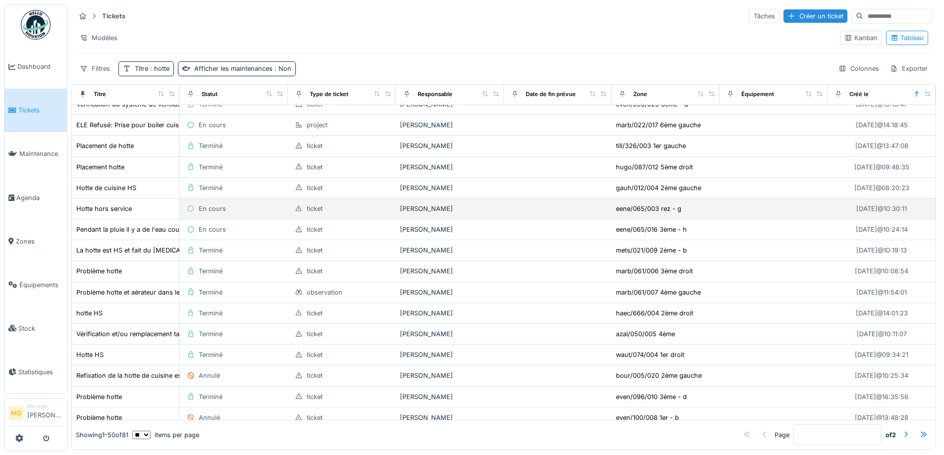
scroll to position [99, 0]
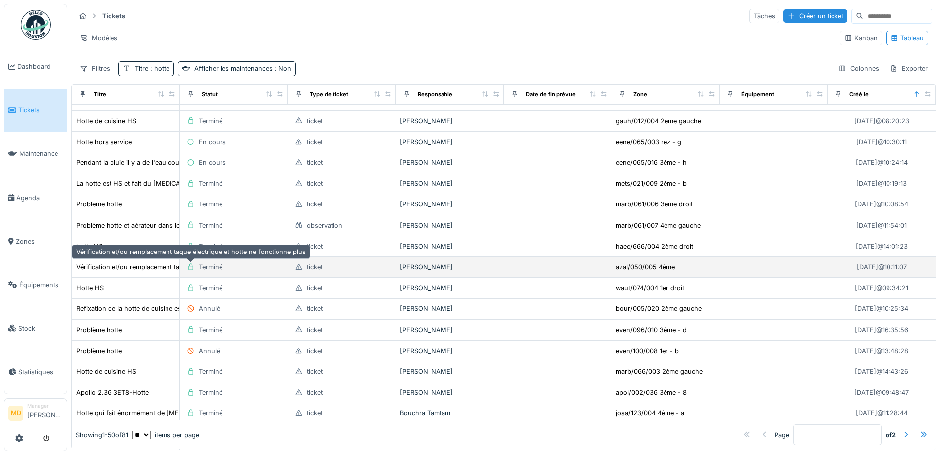
click at [143, 264] on div "Vérification et/ou remplacement taque électrique et hotte ne fonctionne plus" at bounding box center [190, 267] width 229 height 9
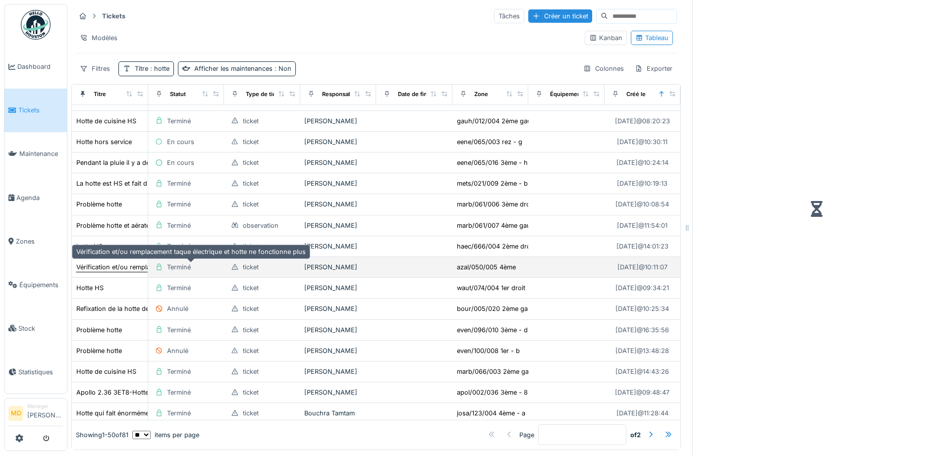
scroll to position [112, 0]
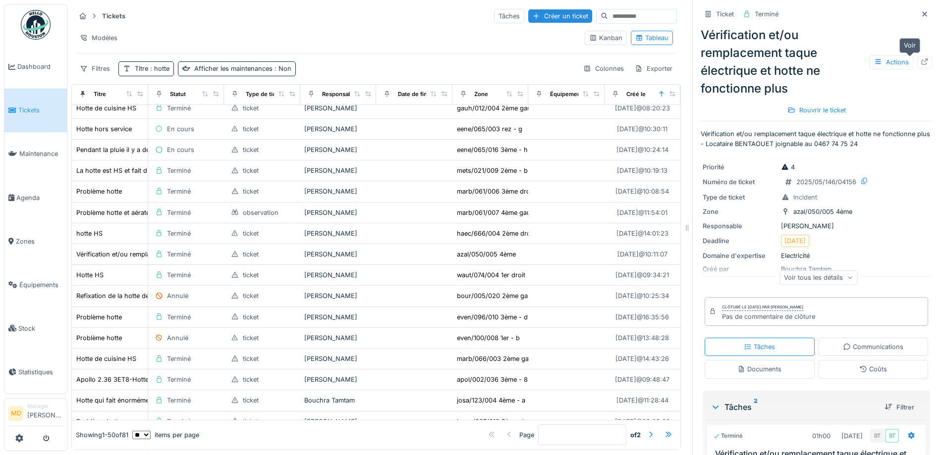
click at [917, 58] on div at bounding box center [924, 62] width 15 height 12
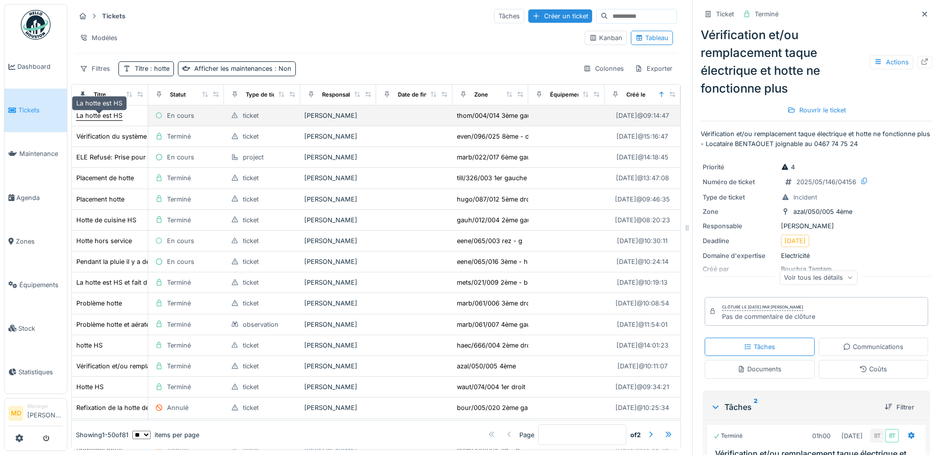
click at [93, 119] on div "La hotte est HS" at bounding box center [99, 115] width 46 height 9
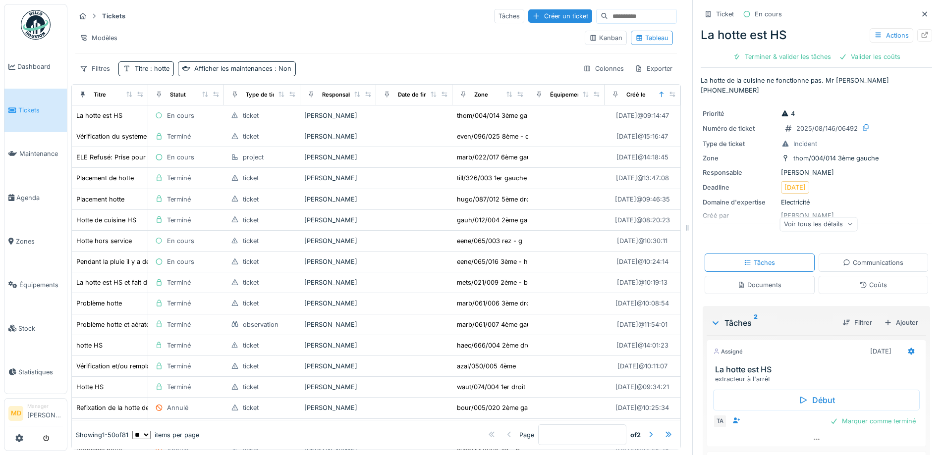
click at [821, 217] on div "Voir tous les détails" at bounding box center [819, 224] width 78 height 14
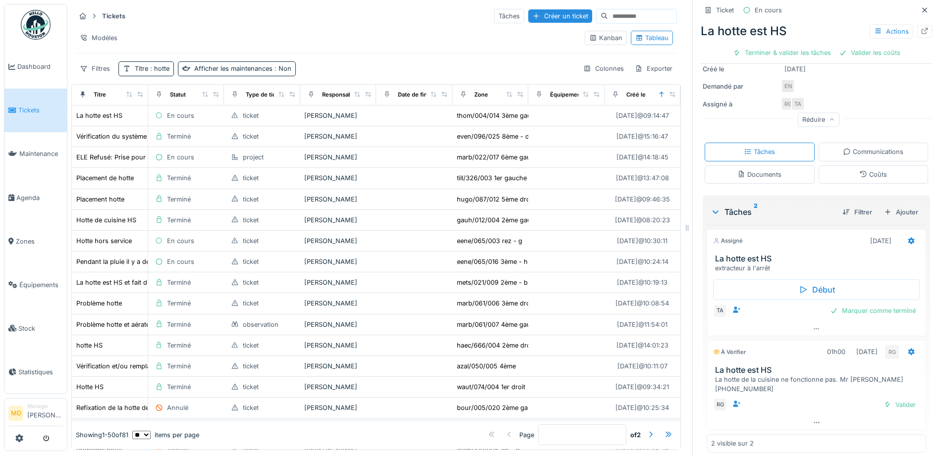
scroll to position [7, 0]
click at [813, 326] on icon at bounding box center [817, 329] width 8 height 6
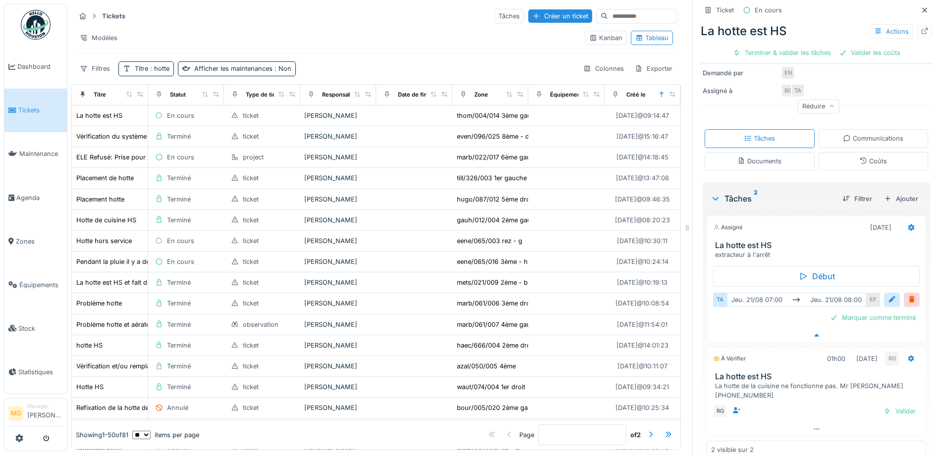
scroll to position [181, 0]
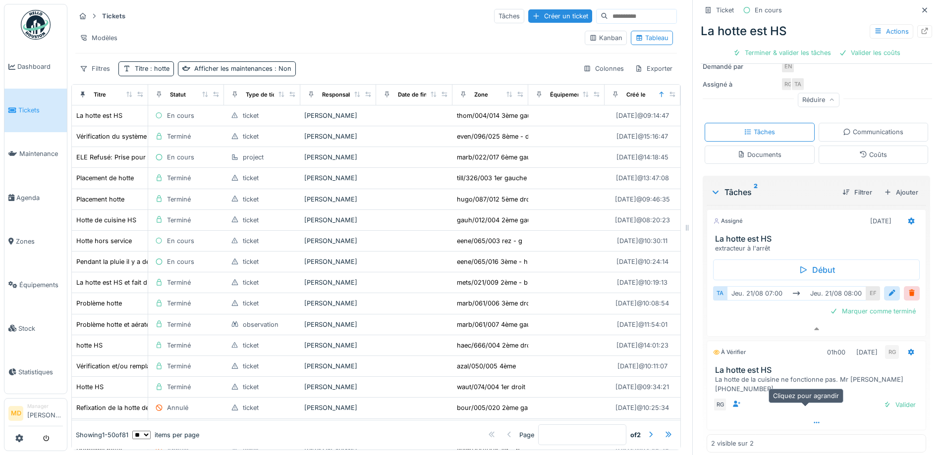
click at [814, 422] on icon at bounding box center [816, 422] width 5 height 1
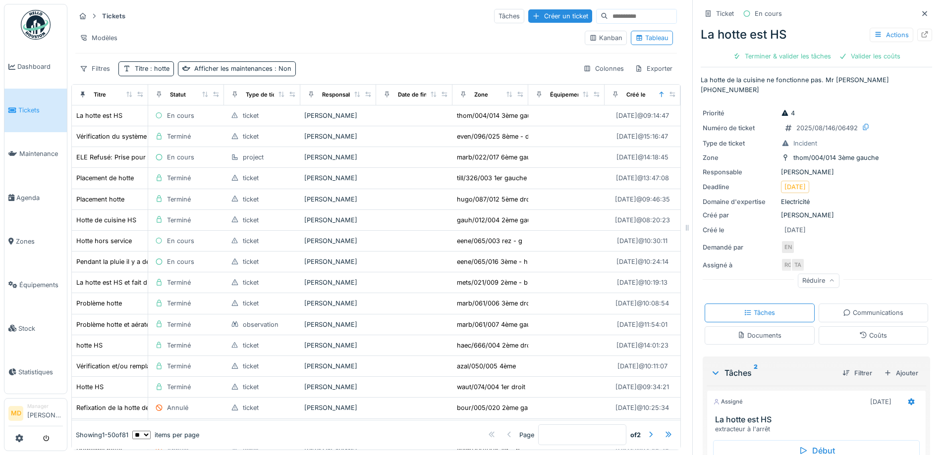
scroll to position [0, 0]
click at [843, 309] on div "Communications" at bounding box center [873, 313] width 60 height 9
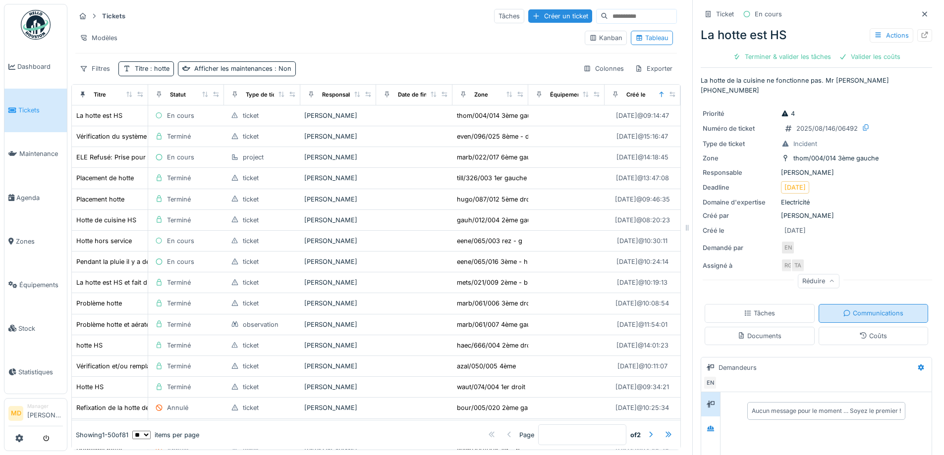
scroll to position [136, 0]
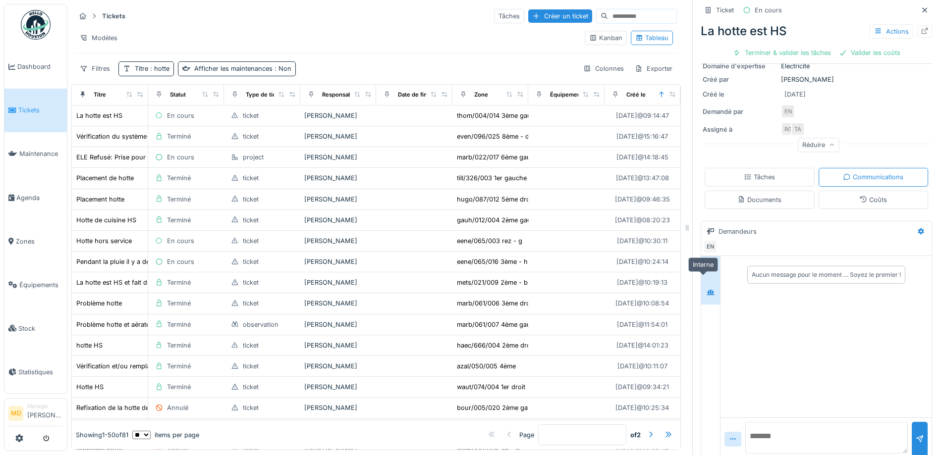
click at [707, 288] on div at bounding box center [711, 292] width 8 height 9
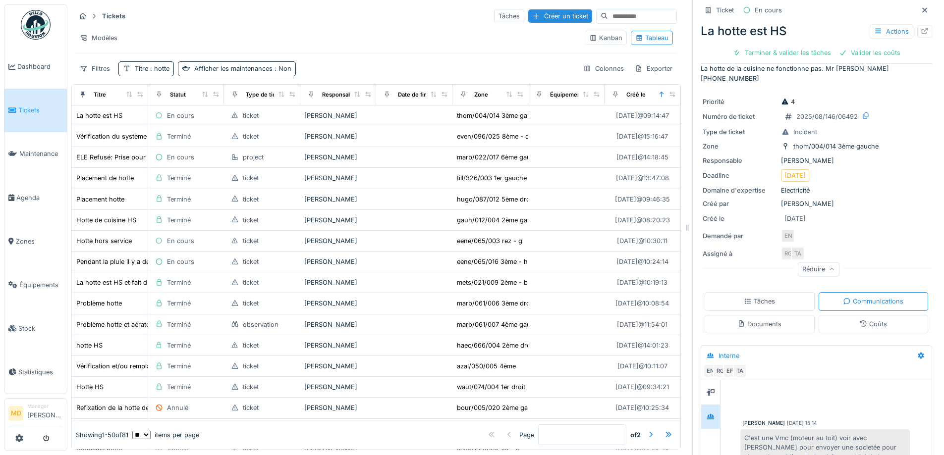
scroll to position [0, 0]
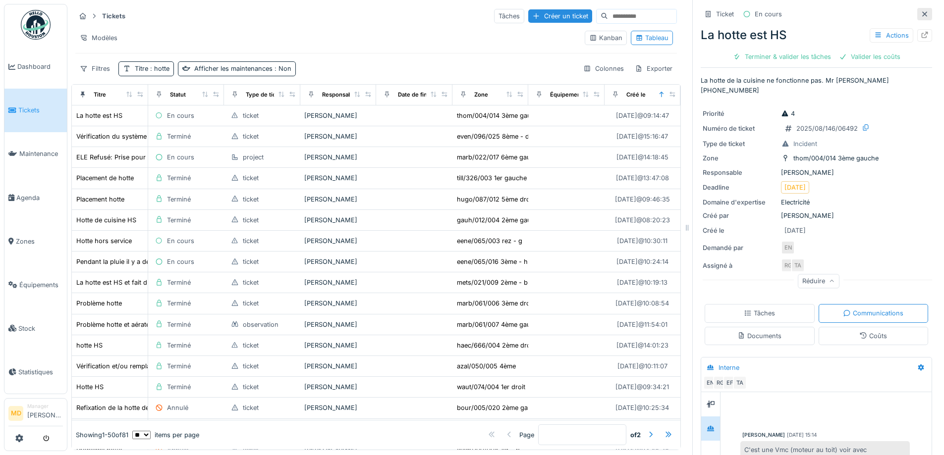
click at [922, 11] on icon at bounding box center [924, 13] width 5 height 5
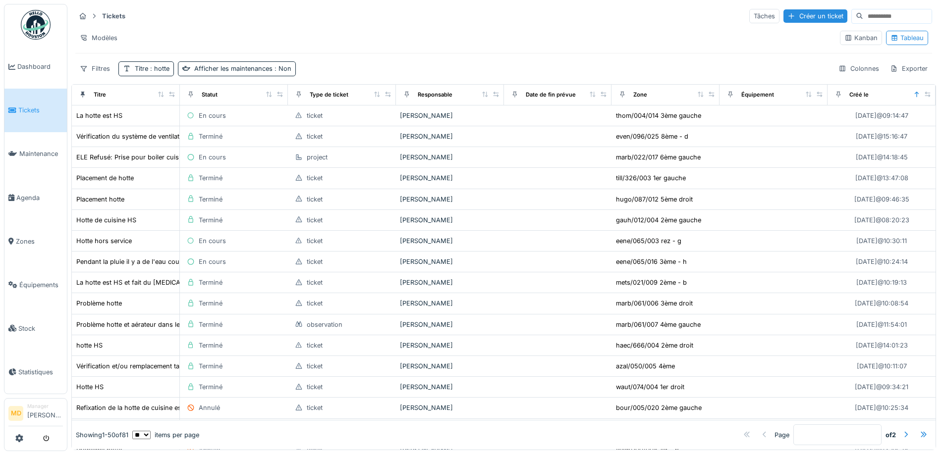
scroll to position [6, 0]
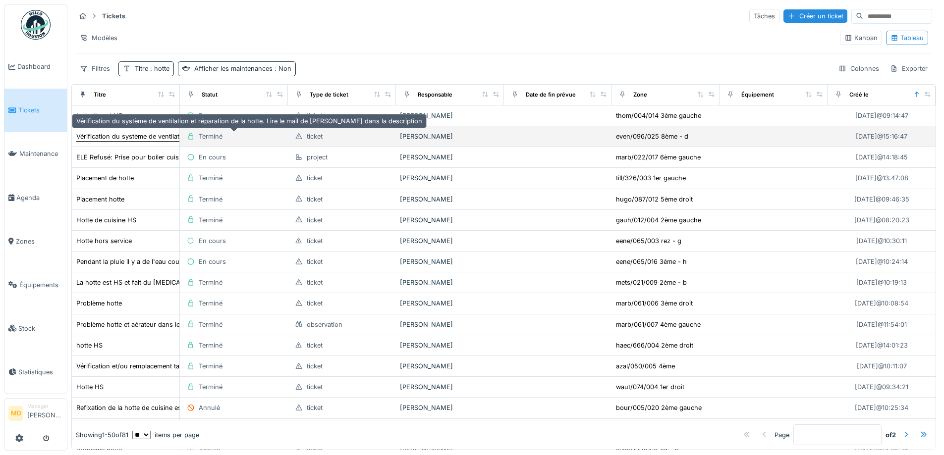
click at [127, 132] on div "Vérification du système de ventilation et réparation de la hotte. Lire le mail …" at bounding box center [249, 136] width 346 height 9
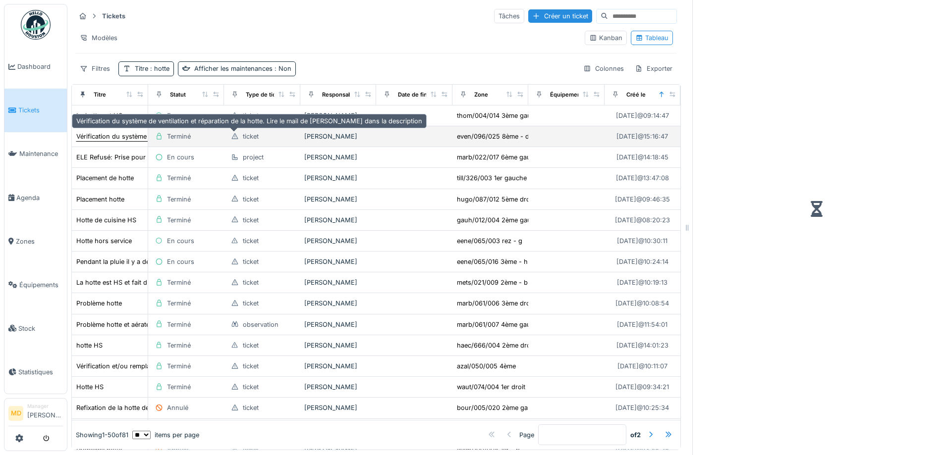
scroll to position [7, 0]
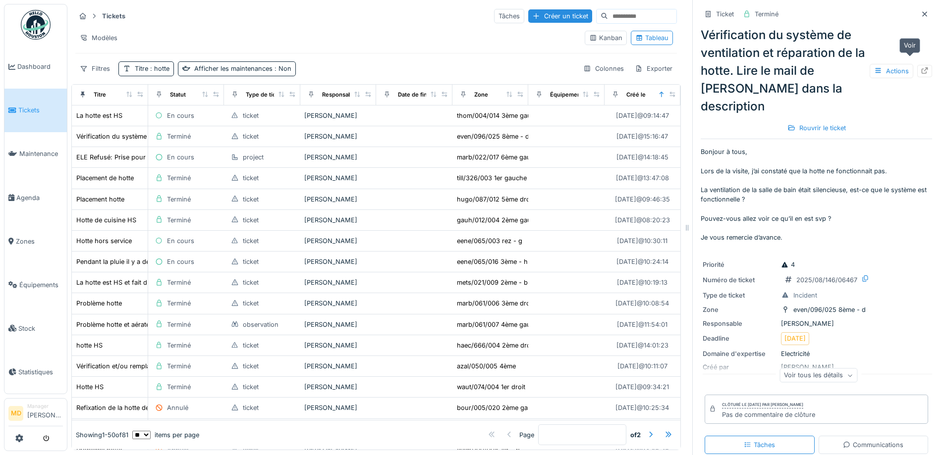
click at [921, 67] on icon at bounding box center [925, 70] width 8 height 6
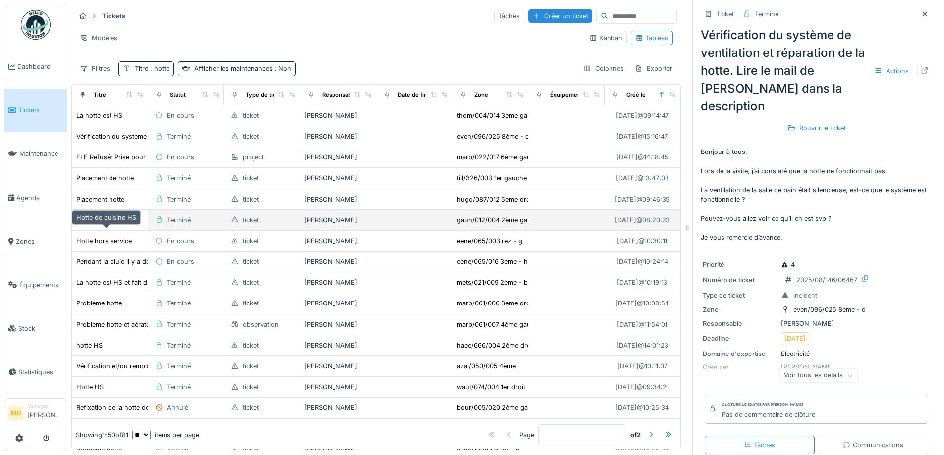
click at [88, 225] on div "Hotte de cuisine HS" at bounding box center [106, 220] width 60 height 9
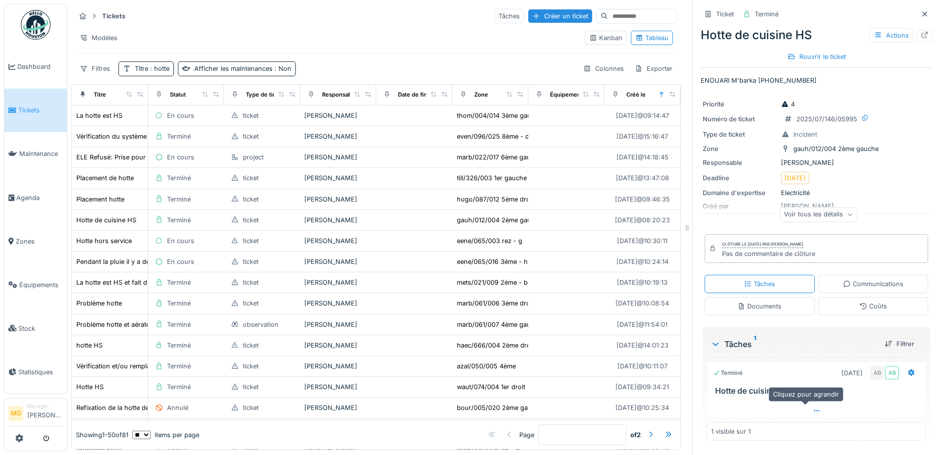
click at [799, 405] on div at bounding box center [816, 411] width 219 height 14
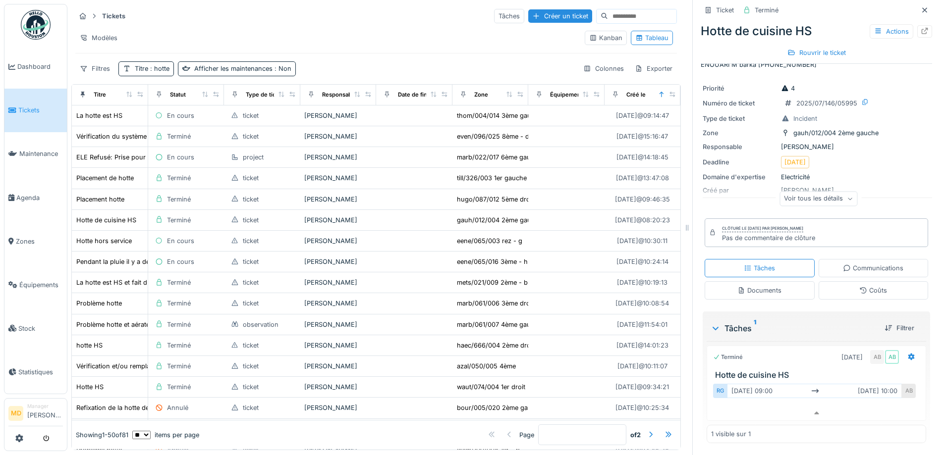
click at [850, 264] on div "Communications" at bounding box center [873, 268] width 60 height 9
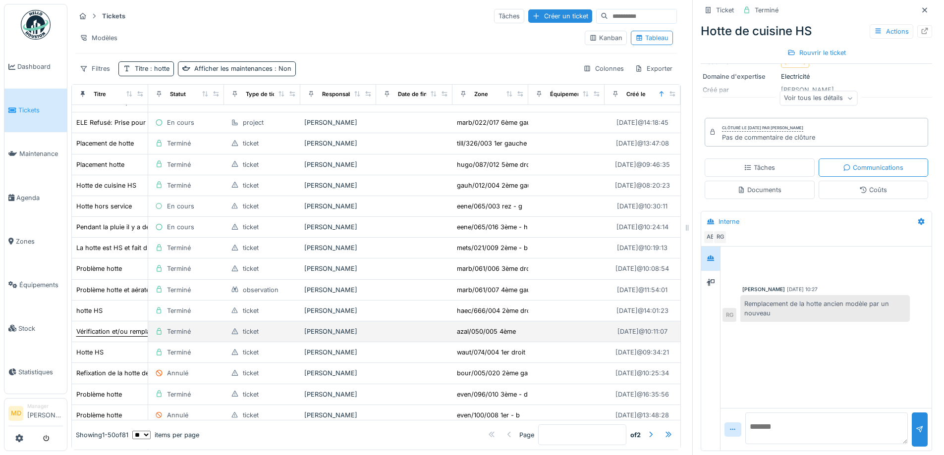
scroll to position [99, 0]
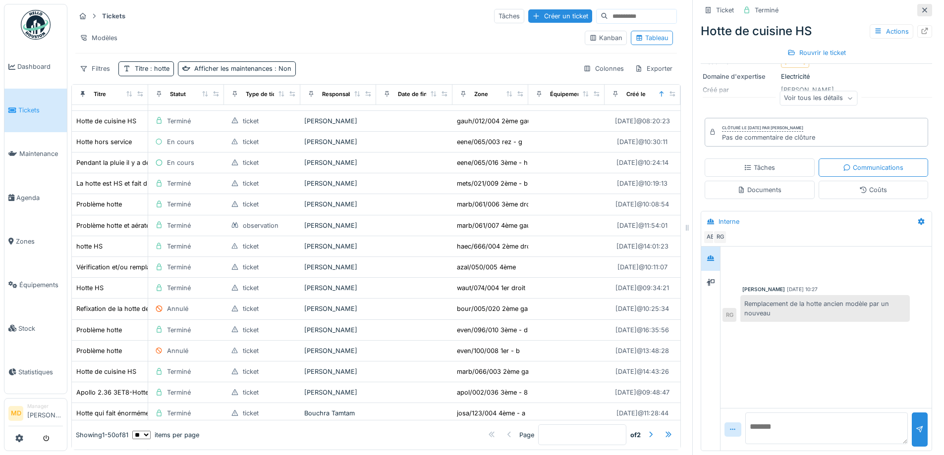
click at [921, 7] on icon at bounding box center [925, 10] width 8 height 6
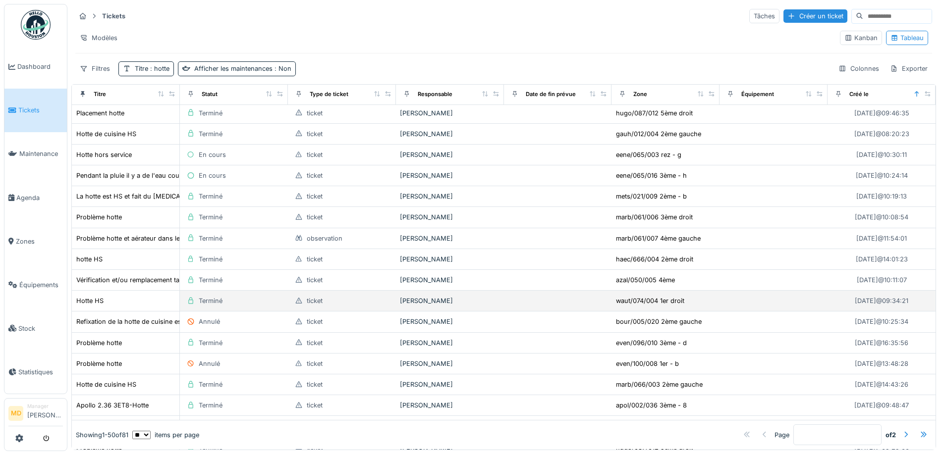
scroll to position [384, 0]
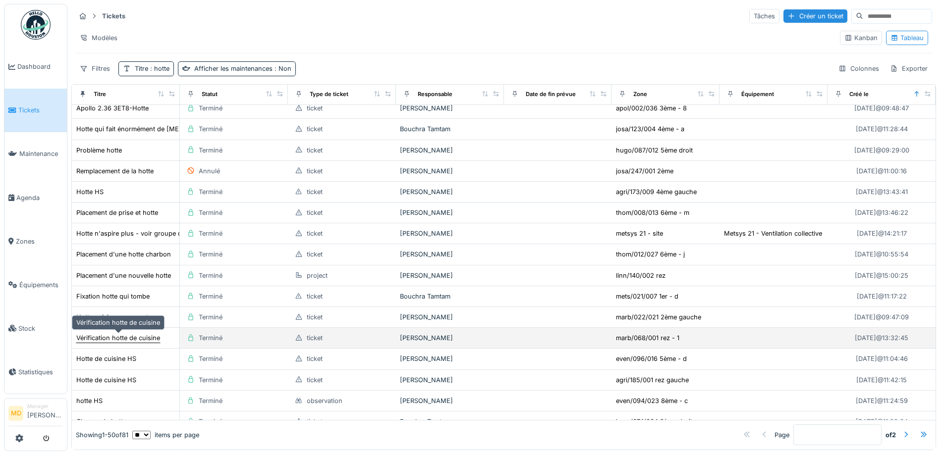
click at [100, 334] on div "Vérification hotte de cuisine" at bounding box center [118, 338] width 84 height 9
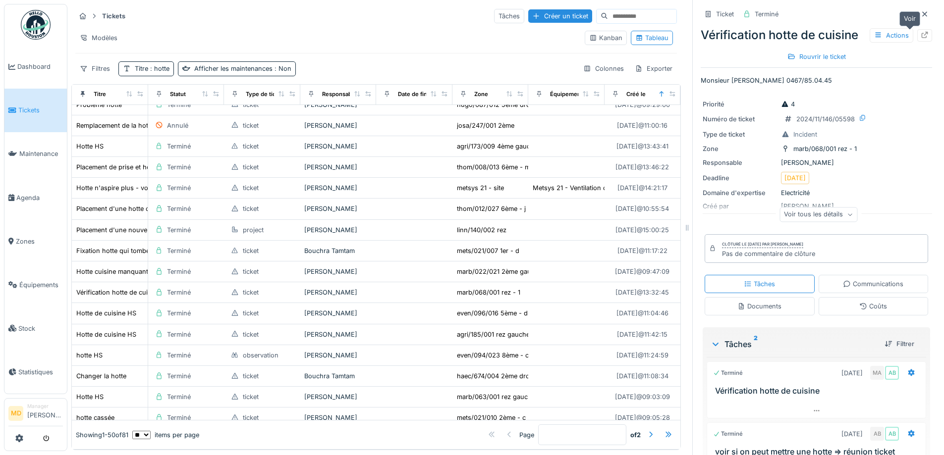
click at [917, 29] on div at bounding box center [924, 35] width 15 height 12
click at [29, 70] on span "Dashboard" at bounding box center [40, 66] width 46 height 9
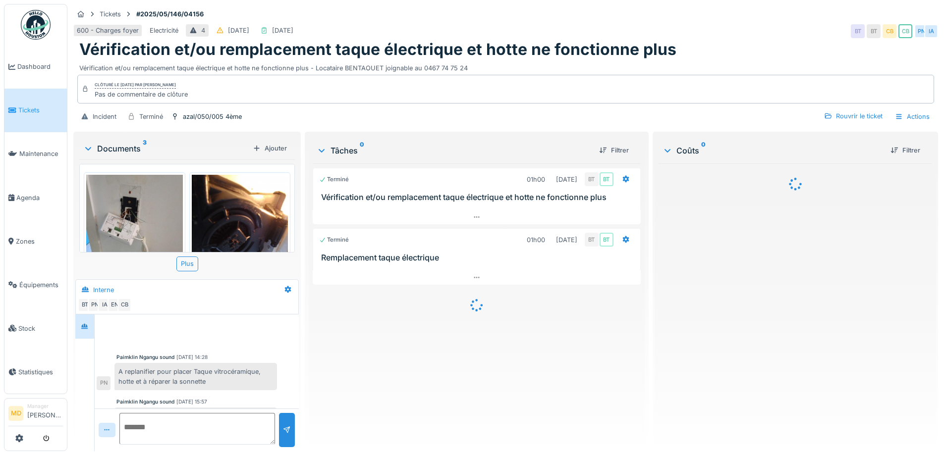
scroll to position [56, 0]
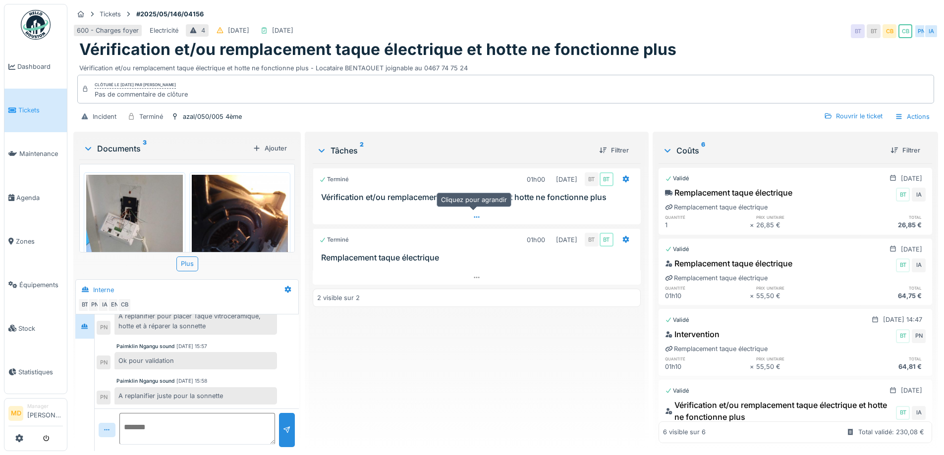
click at [474, 221] on div at bounding box center [477, 217] width 328 height 14
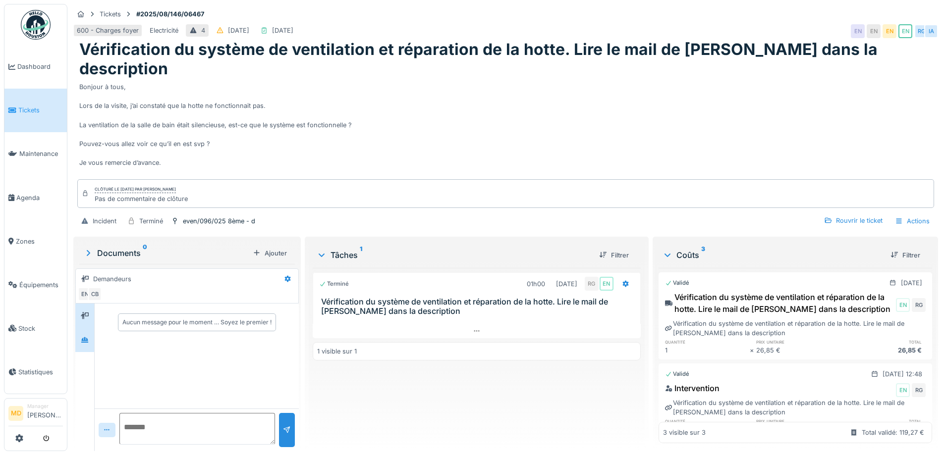
click at [93, 328] on div at bounding box center [84, 340] width 19 height 24
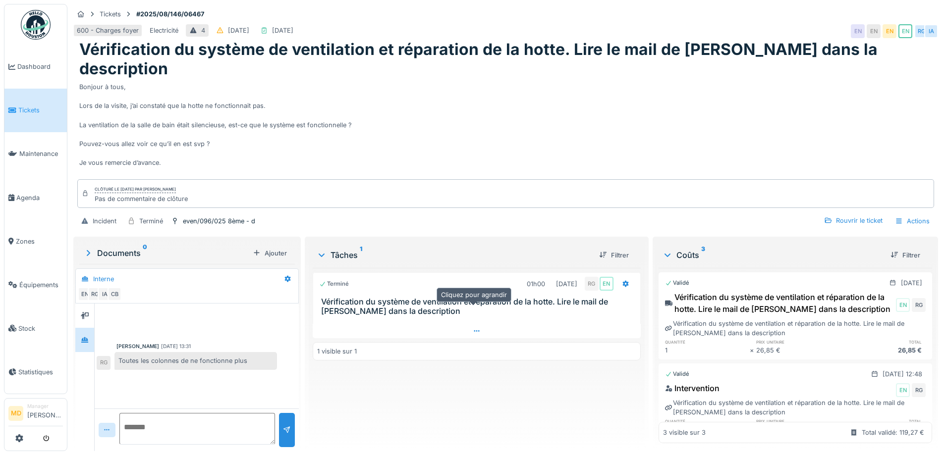
click at [471, 324] on div at bounding box center [477, 331] width 328 height 14
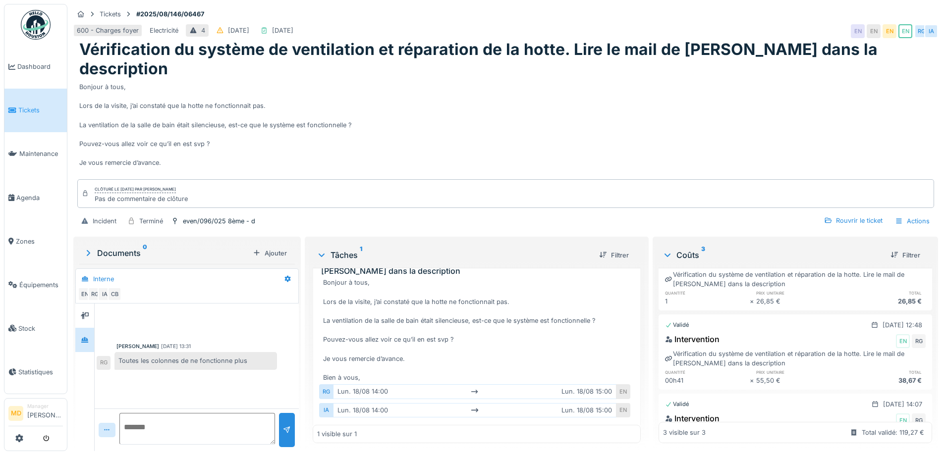
scroll to position [96, 0]
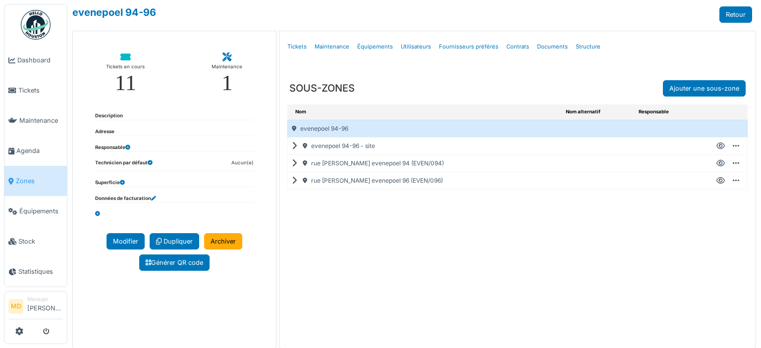
click at [292, 181] on icon at bounding box center [296, 181] width 9 height 0
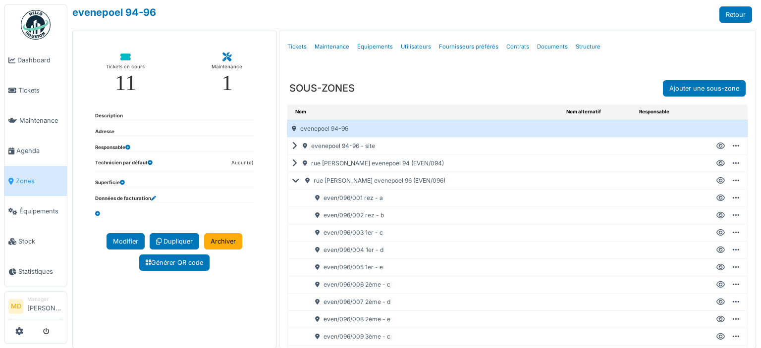
click at [717, 146] on icon at bounding box center [721, 146] width 8 height 0
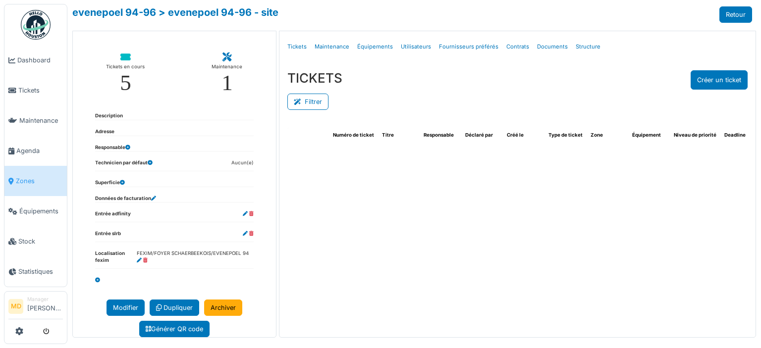
select select "***"
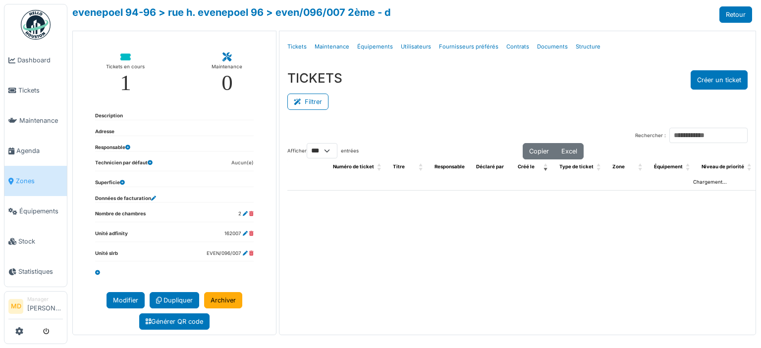
select select "***"
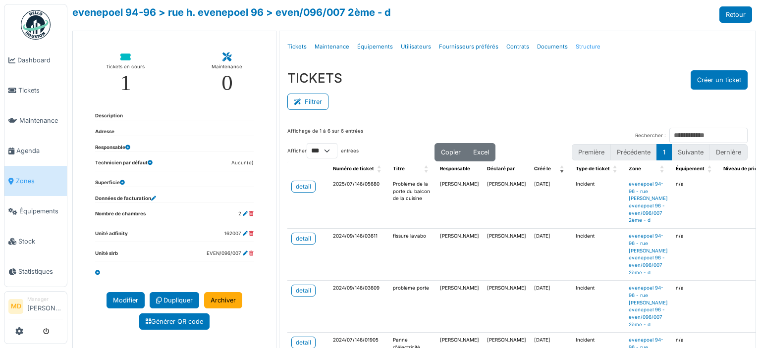
click at [586, 46] on link "Structure" at bounding box center [588, 46] width 33 height 23
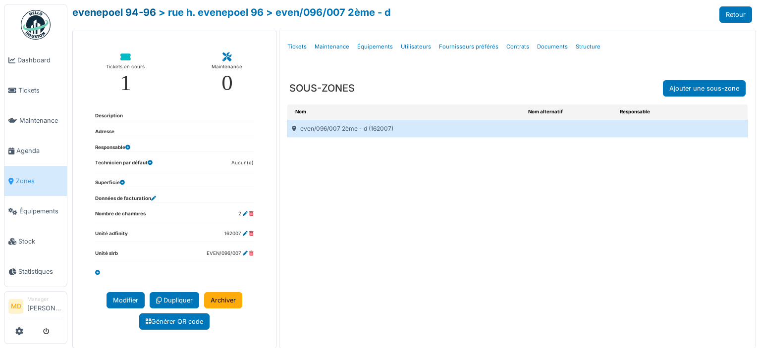
click at [128, 13] on link "evenepoel 94-96" at bounding box center [114, 12] width 84 height 12
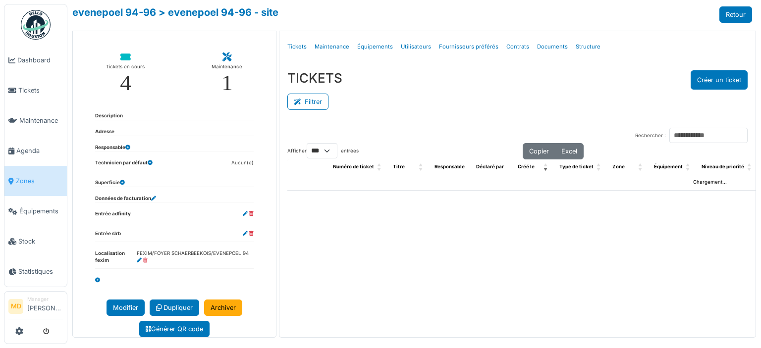
select select "***"
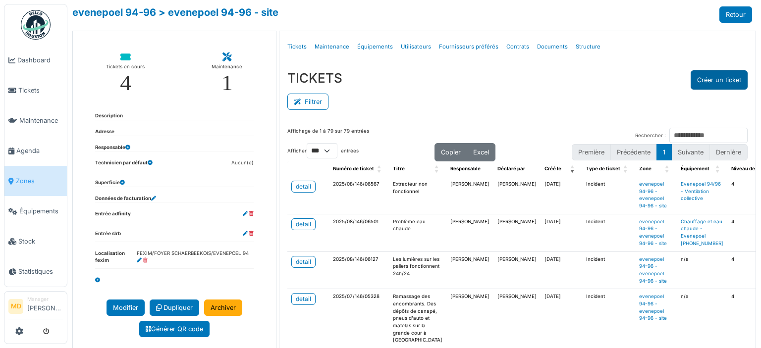
click at [719, 85] on button "Créer un ticket" at bounding box center [719, 79] width 57 height 19
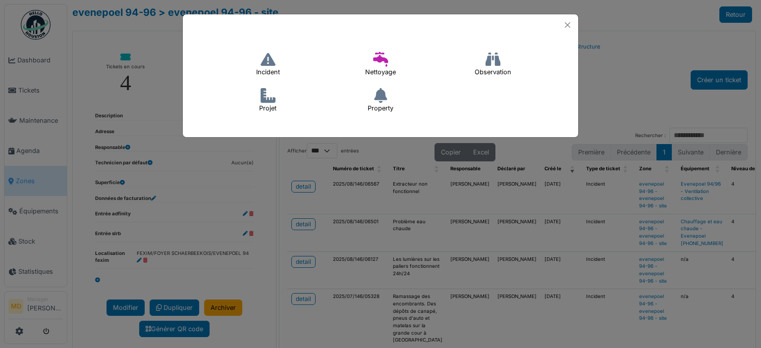
click at [274, 66] on icon at bounding box center [268, 59] width 15 height 15
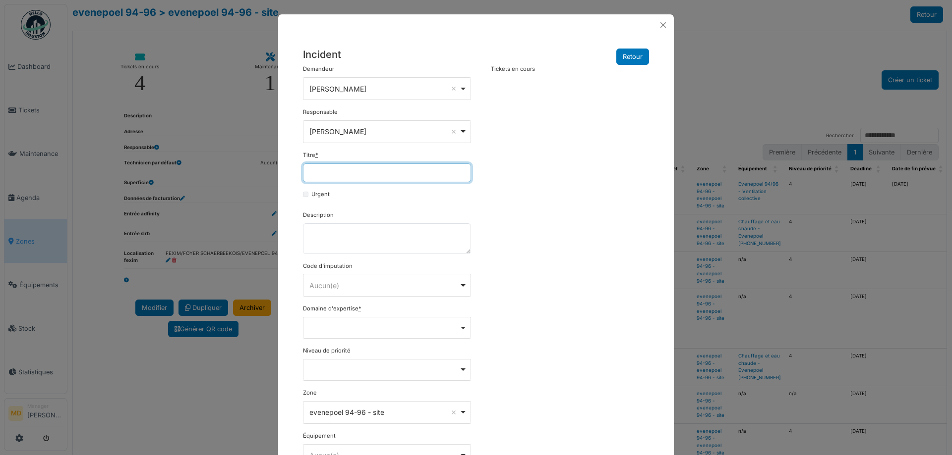
click at [337, 173] on input "Titre *" at bounding box center [387, 173] width 168 height 19
click at [326, 175] on input "Titre *" at bounding box center [387, 173] width 168 height 19
type input "*"
drag, startPoint x: 425, startPoint y: 171, endPoint x: 292, endPoint y: 173, distance: 133.3
click at [292, 173] on div "**********" at bounding box center [475, 286] width 395 height 500
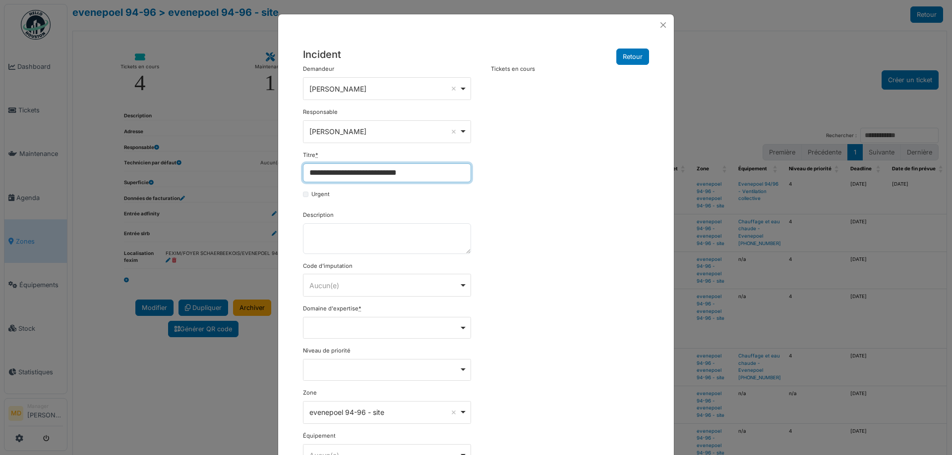
type input "**********"
click at [260, 215] on div "**********" at bounding box center [476, 227] width 952 height 455
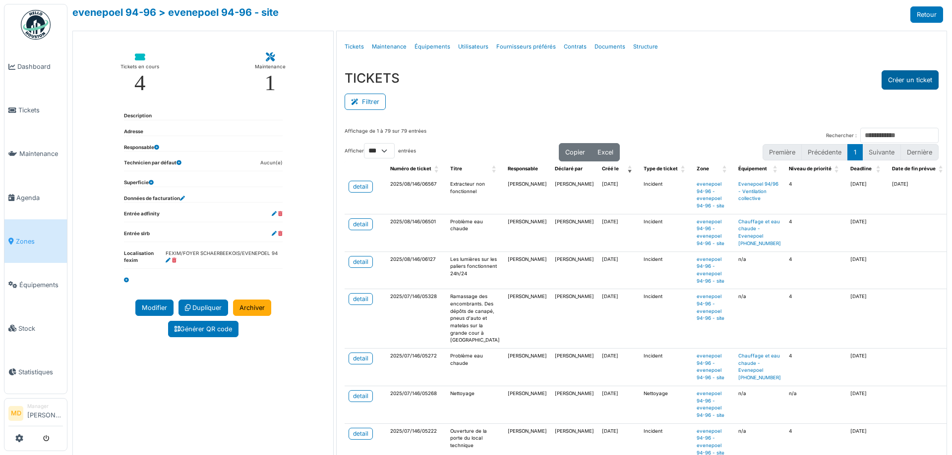
click at [761, 86] on button "Créer un ticket" at bounding box center [909, 79] width 57 height 19
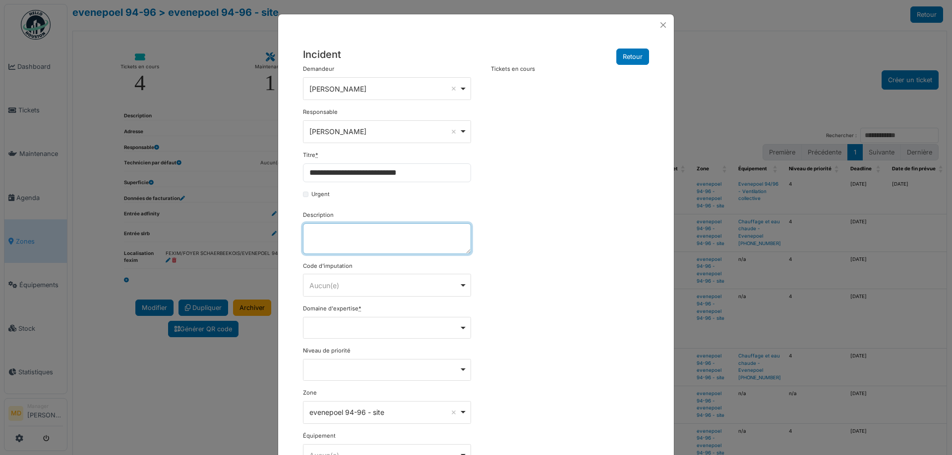
click at [341, 241] on textarea "Description" at bounding box center [387, 239] width 168 height 31
paste textarea "**********"
type textarea "**********"
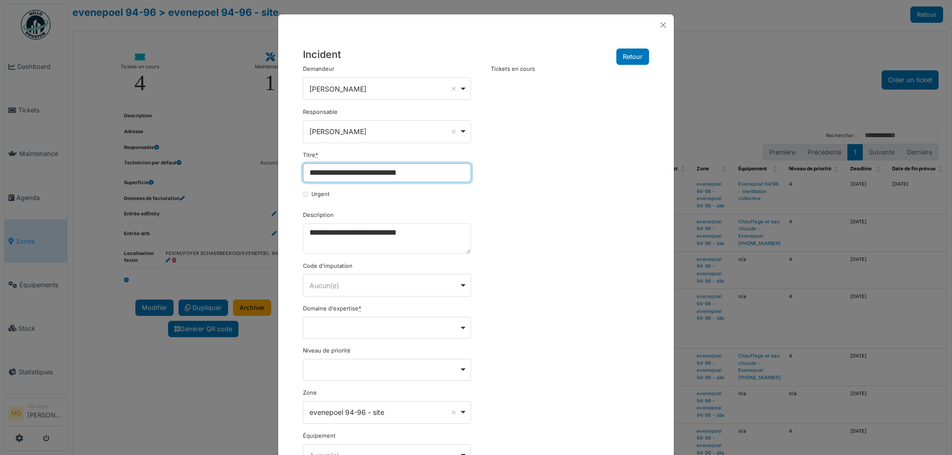
click at [313, 172] on input "**********" at bounding box center [387, 173] width 168 height 19
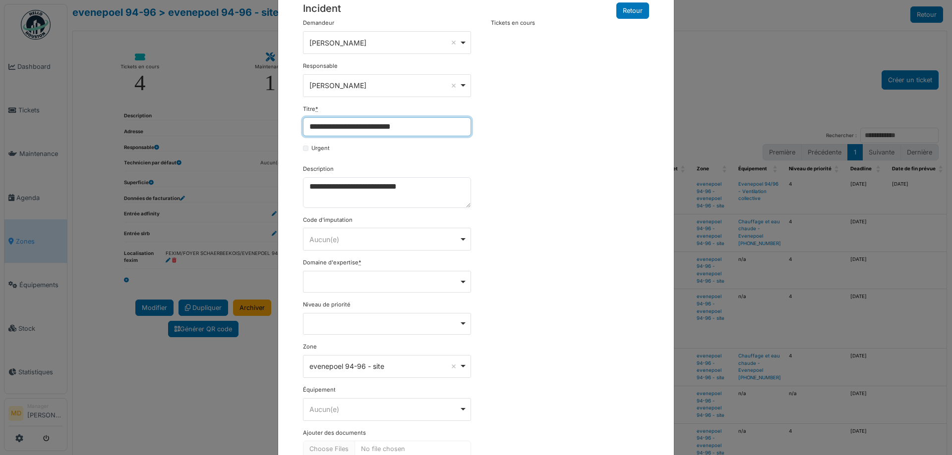
scroll to position [107, 0]
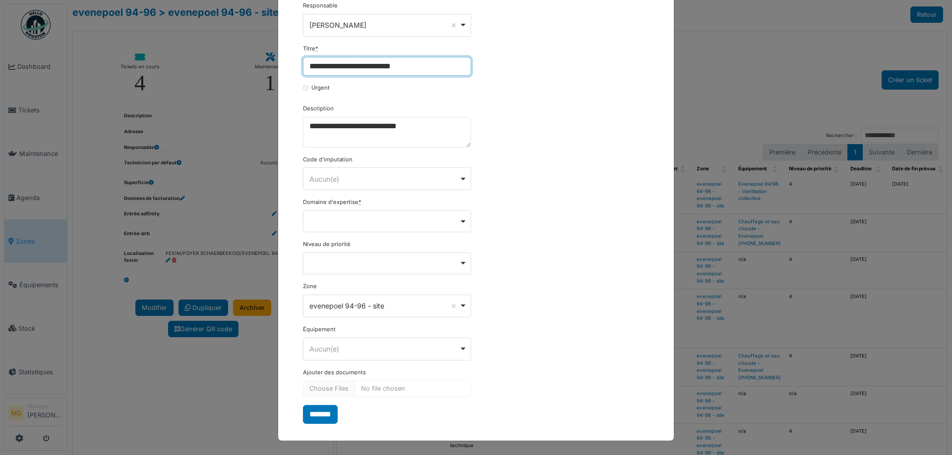
click at [327, 221] on div "Remove item" at bounding box center [387, 221] width 160 height 4
type input "**********"
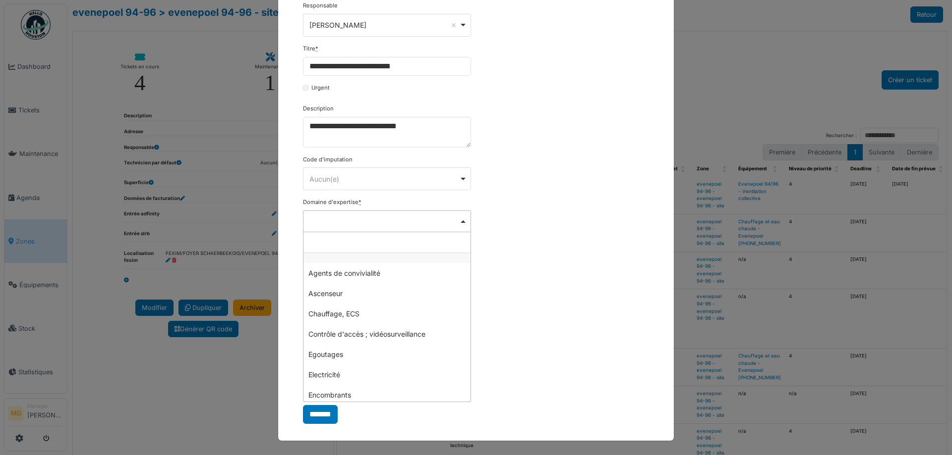
type input "*"
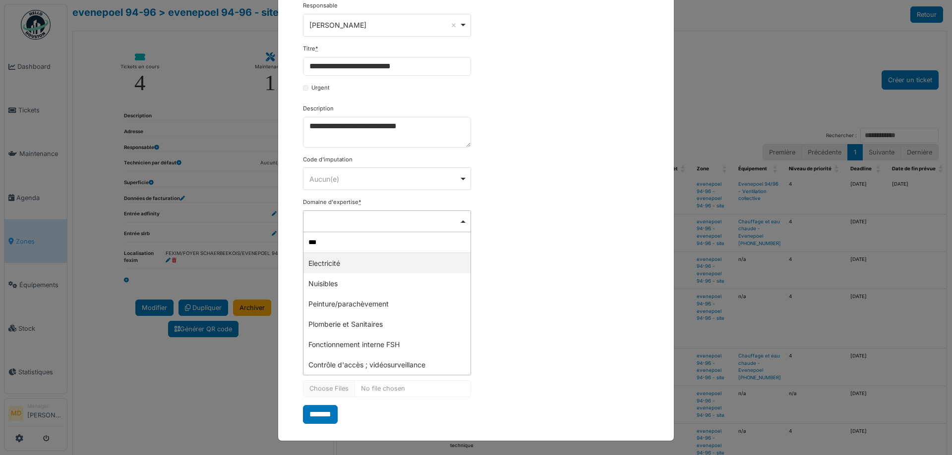
type input "****"
select select "***"
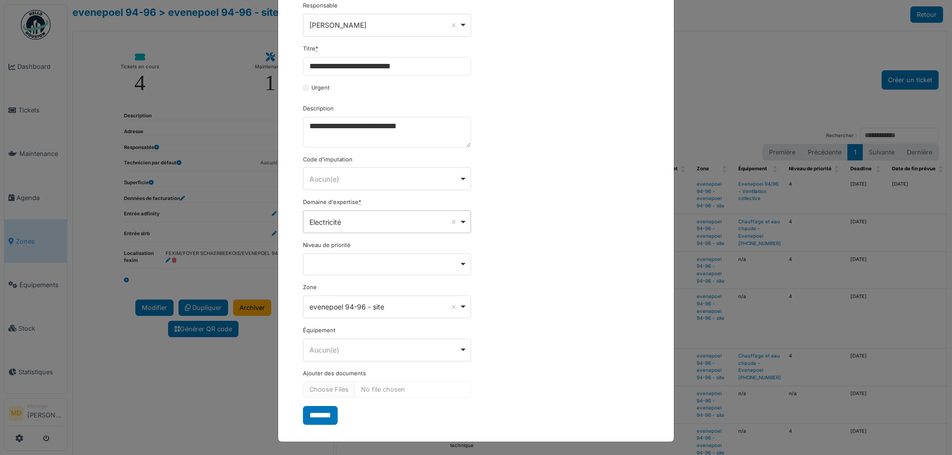
scroll to position [108, 0]
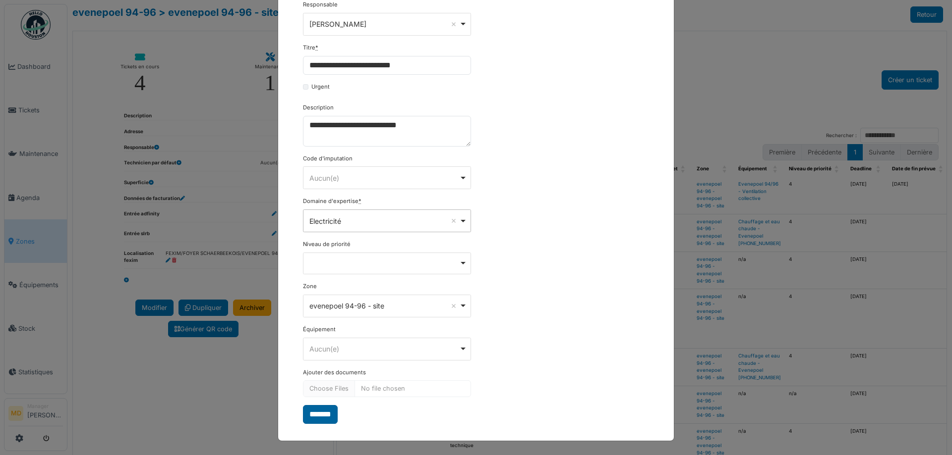
click at [324, 348] on input "*******" at bounding box center [320, 414] width 35 height 19
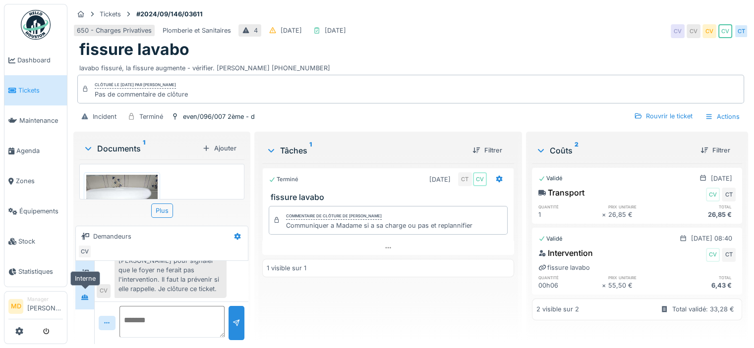
click at [90, 291] on div at bounding box center [84, 297] width 15 height 12
click at [365, 284] on div "Terminé 13/09/2024 CT CV fissure lavabo Commentaire de clôture de Cédric Tychon…" at bounding box center [388, 250] width 252 height 173
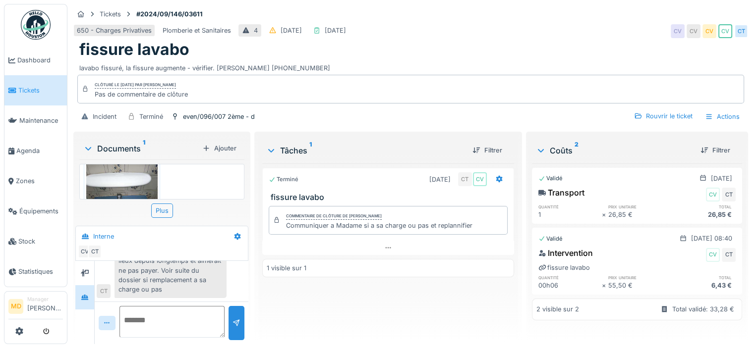
scroll to position [0, 0]
click at [120, 193] on img at bounding box center [121, 222] width 71 height 95
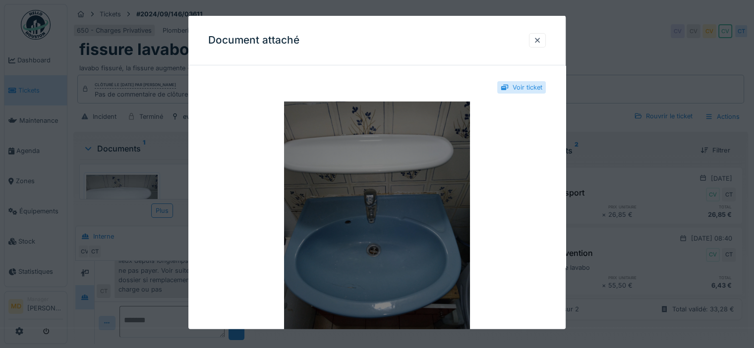
scroll to position [128, 0]
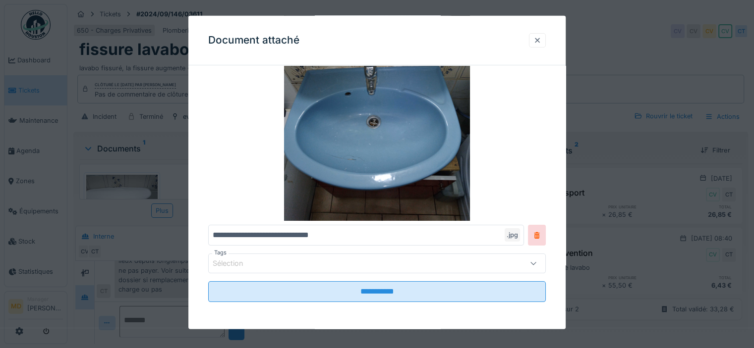
click at [539, 41] on div at bounding box center [537, 40] width 8 height 9
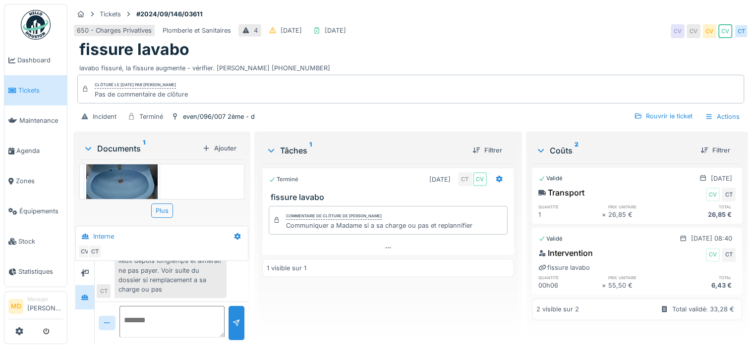
scroll to position [34, 0]
click at [120, 171] on img at bounding box center [121, 188] width 71 height 95
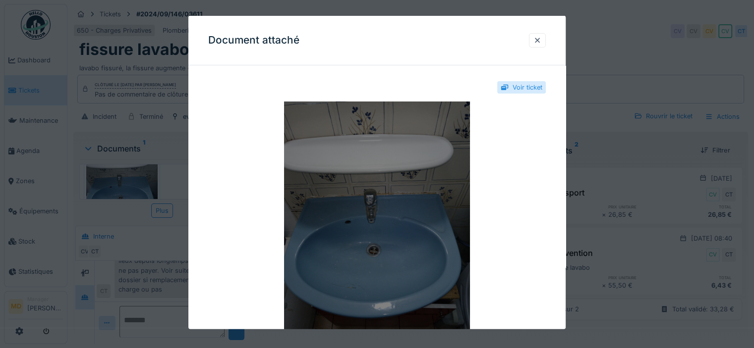
scroll to position [99, 0]
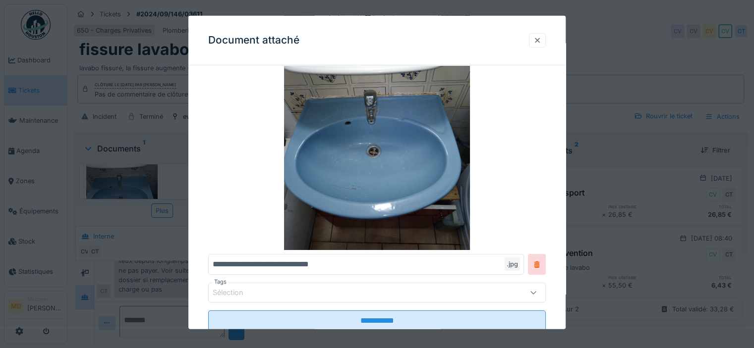
click at [541, 45] on div at bounding box center [537, 40] width 17 height 14
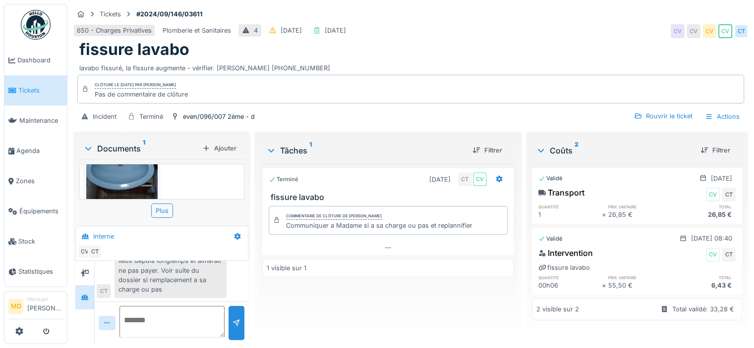
scroll to position [83, 0]
click at [448, 11] on div "Tickets #2024/09/146/03611" at bounding box center [410, 14] width 674 height 12
click at [407, 40] on div "fissure lavabo" at bounding box center [410, 49] width 663 height 19
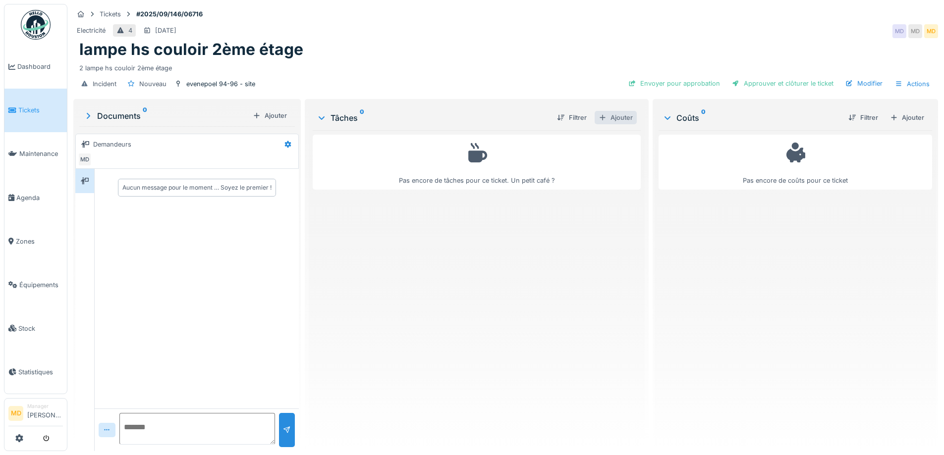
click at [612, 118] on div "Ajouter" at bounding box center [616, 117] width 42 height 13
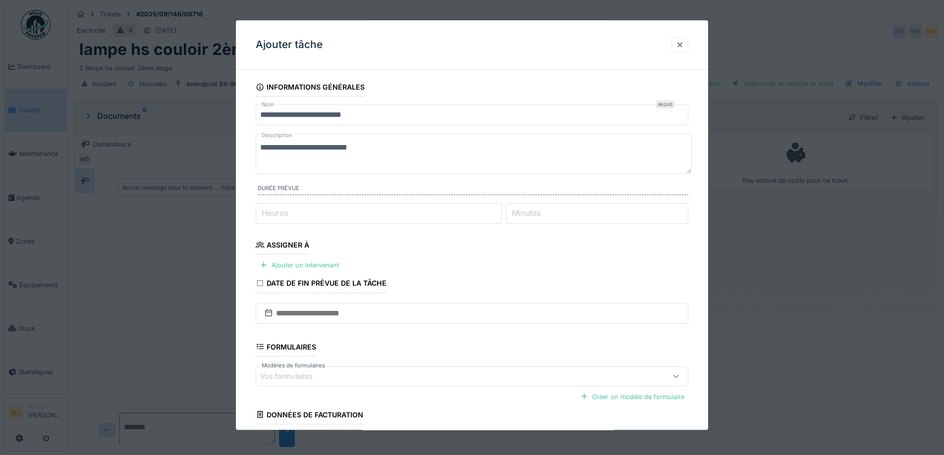
click at [300, 213] on input "Heures" at bounding box center [379, 213] width 246 height 21
type input "*"
click at [391, 252] on fieldset "**********" at bounding box center [472, 284] width 433 height 413
click at [308, 268] on div "Ajouter un intervenant" at bounding box center [299, 265] width 87 height 13
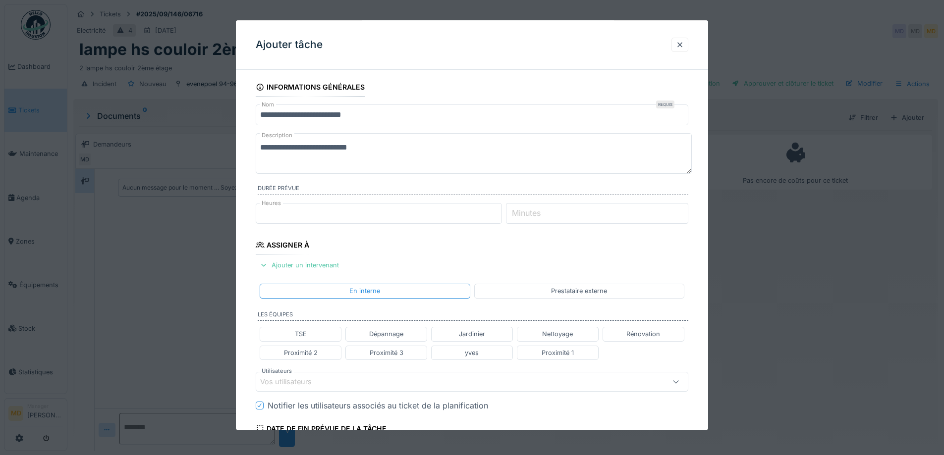
click at [298, 382] on div "Vos utilisateurs" at bounding box center [292, 382] width 65 height 11
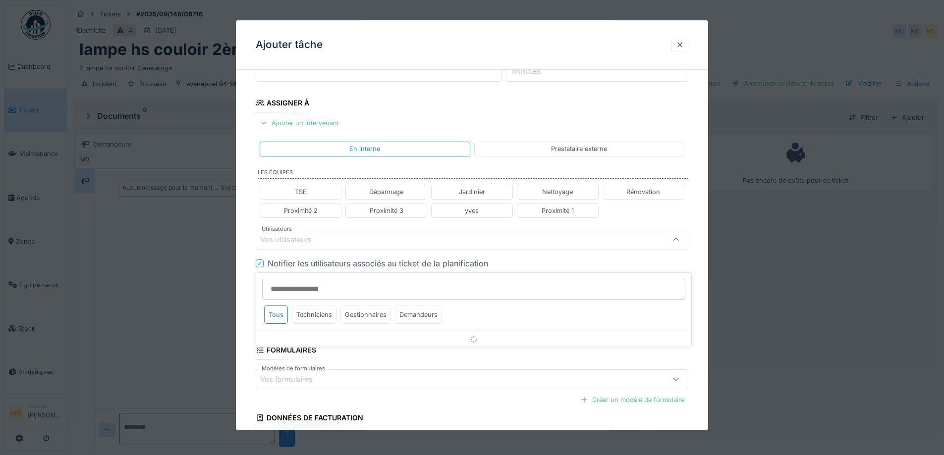
scroll to position [157, 0]
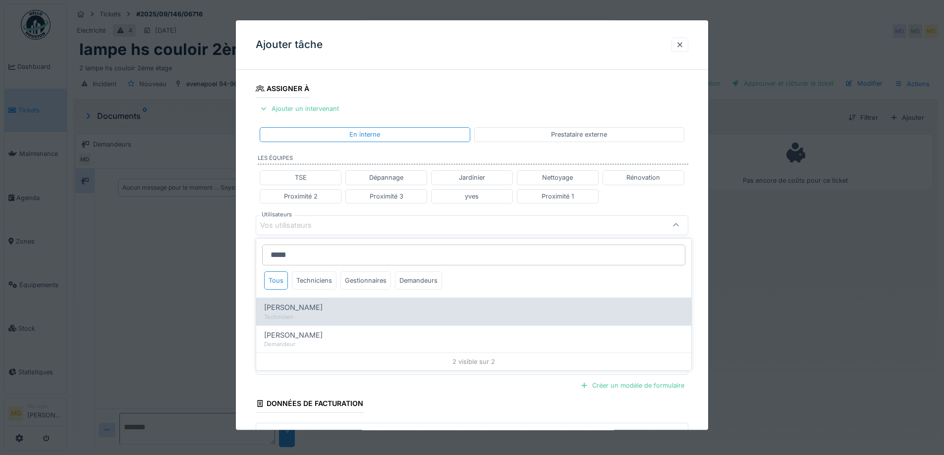
type input "*****"
click at [332, 313] on div "Technicien" at bounding box center [473, 317] width 419 height 8
type input "****"
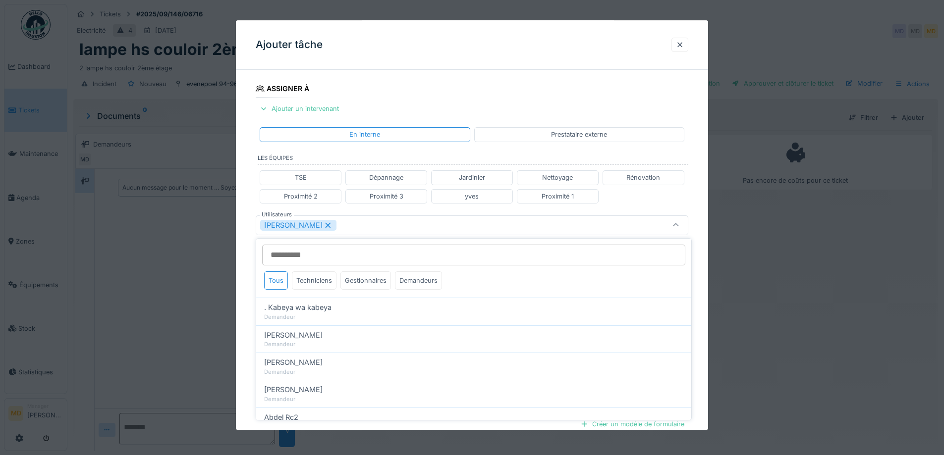
click at [243, 190] on div "**********" at bounding box center [472, 229] width 472 height 617
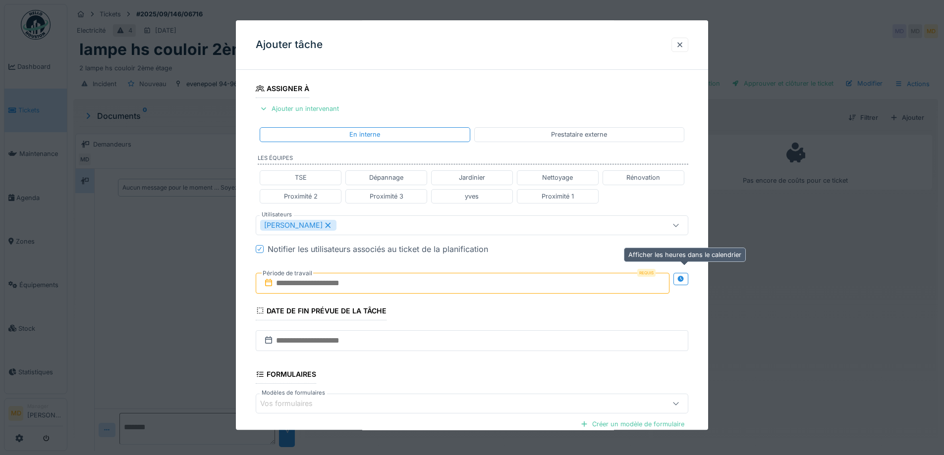
click at [685, 283] on div at bounding box center [681, 279] width 8 height 9
click at [347, 292] on input "text" at bounding box center [356, 283] width 200 height 21
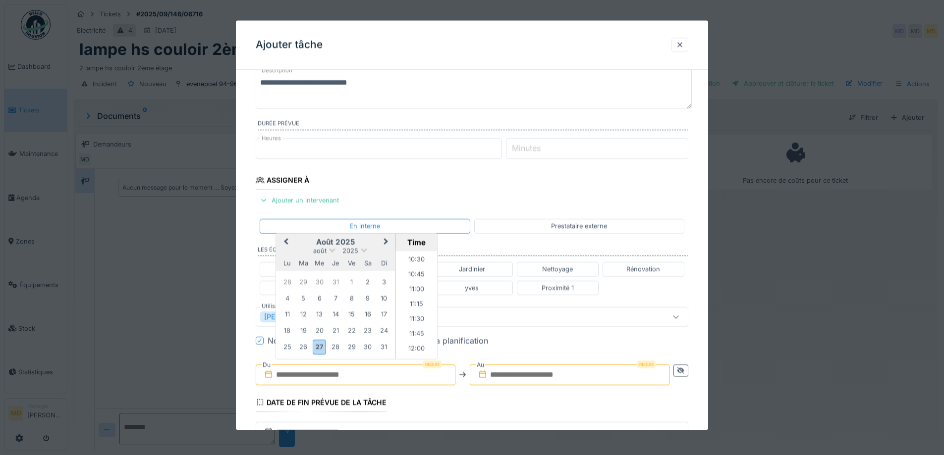
scroll to position [0, 0]
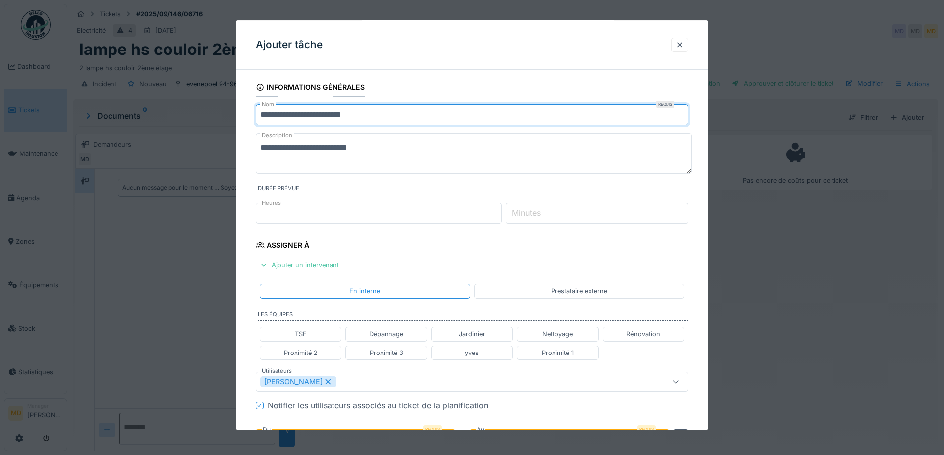
click at [278, 114] on input "**********" at bounding box center [472, 115] width 433 height 21
type input "**********"
click at [279, 149] on textarea "**********" at bounding box center [474, 153] width 436 height 41
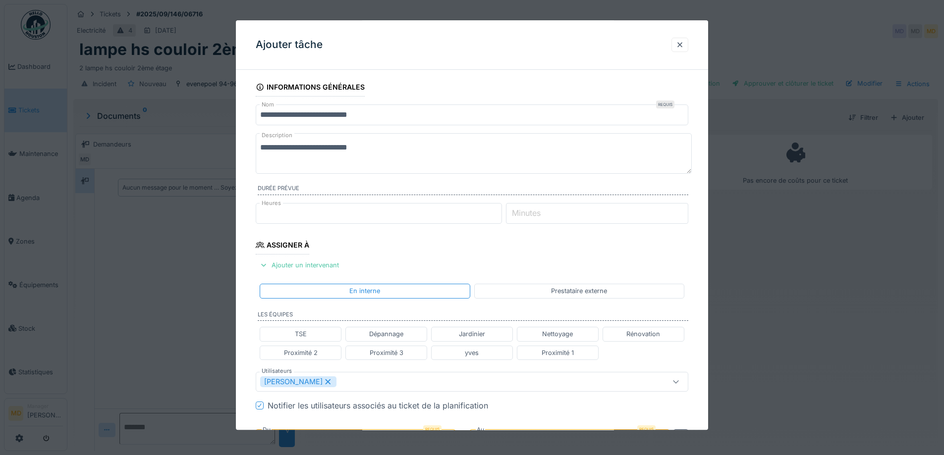
click at [279, 149] on textarea "**********" at bounding box center [474, 153] width 436 height 41
click at [392, 145] on textarea "**********" at bounding box center [474, 153] width 436 height 41
click at [391, 147] on textarea "**********" at bounding box center [474, 153] width 436 height 41
click at [261, 144] on textarea "**********" at bounding box center [474, 153] width 436 height 41
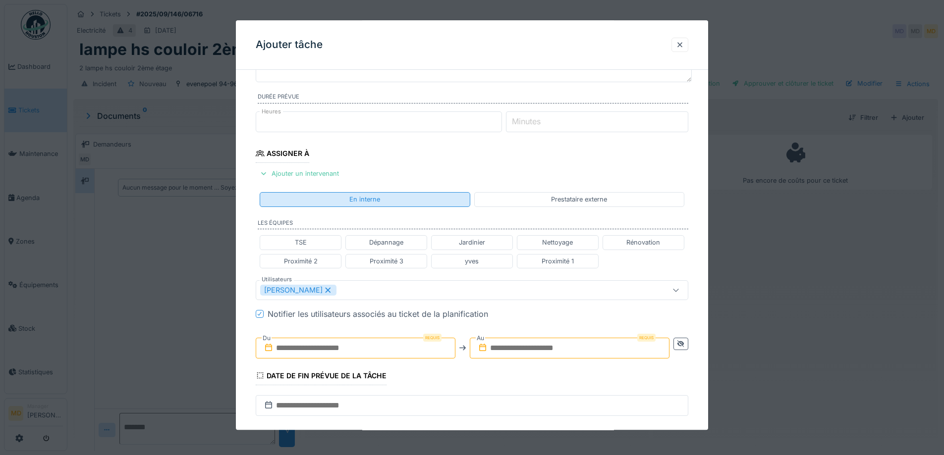
scroll to position [99, 0]
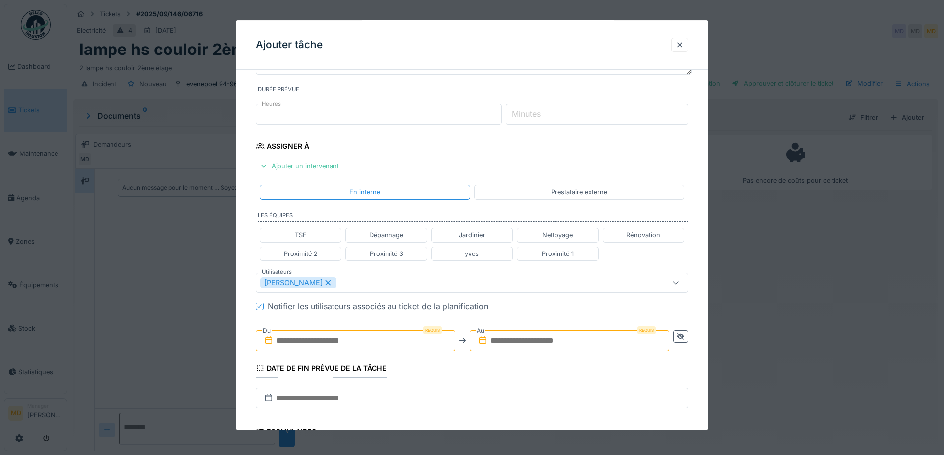
type textarea "**********"
click at [331, 346] on input "text" at bounding box center [356, 341] width 200 height 21
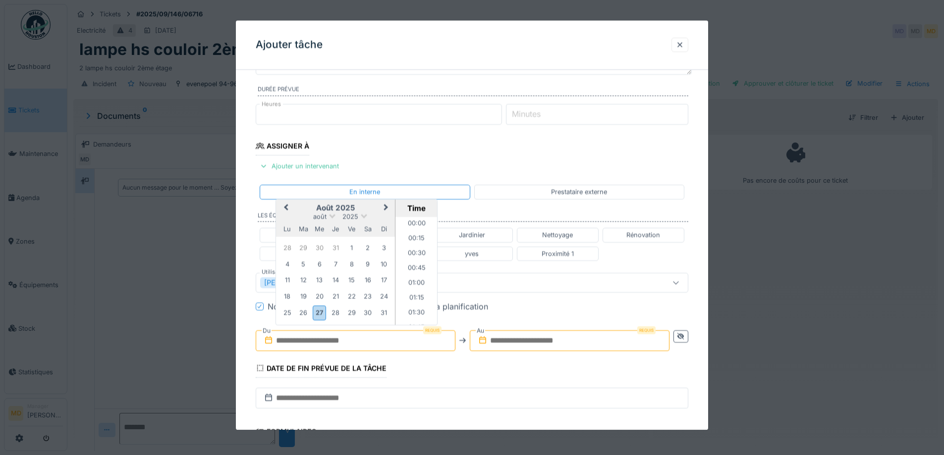
scroll to position [622, 0]
click at [417, 154] on fieldset "**********" at bounding box center [472, 277] width 433 height 597
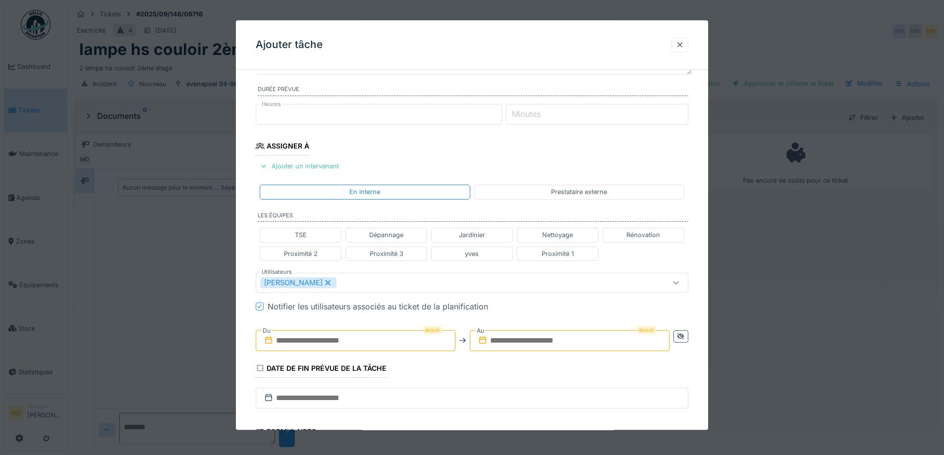
click at [403, 343] on input "text" at bounding box center [356, 341] width 200 height 21
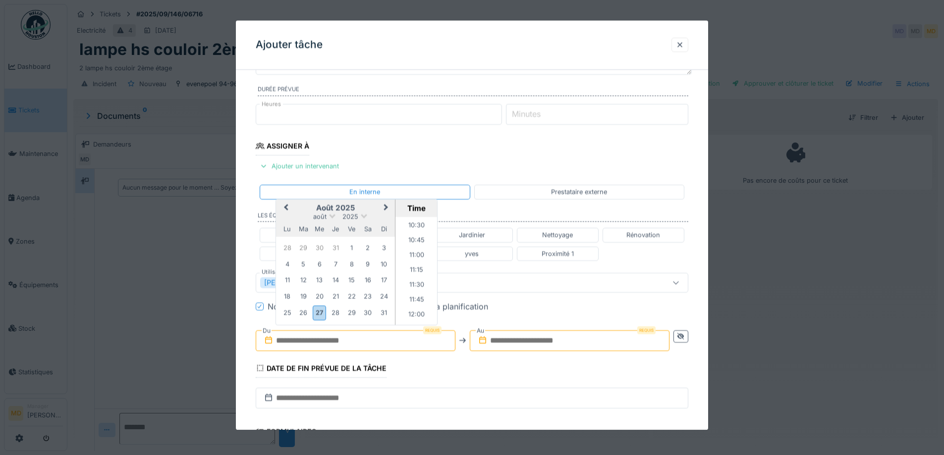
click at [305, 212] on h2 "août 2025" at bounding box center [335, 208] width 119 height 9
click at [335, 308] on div "28" at bounding box center [335, 313] width 13 height 13
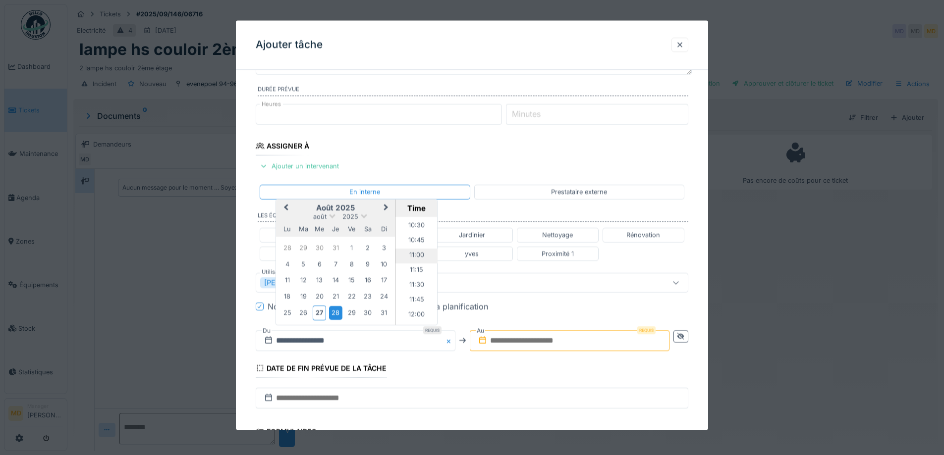
click at [410, 256] on li "11:00" at bounding box center [416, 256] width 42 height 15
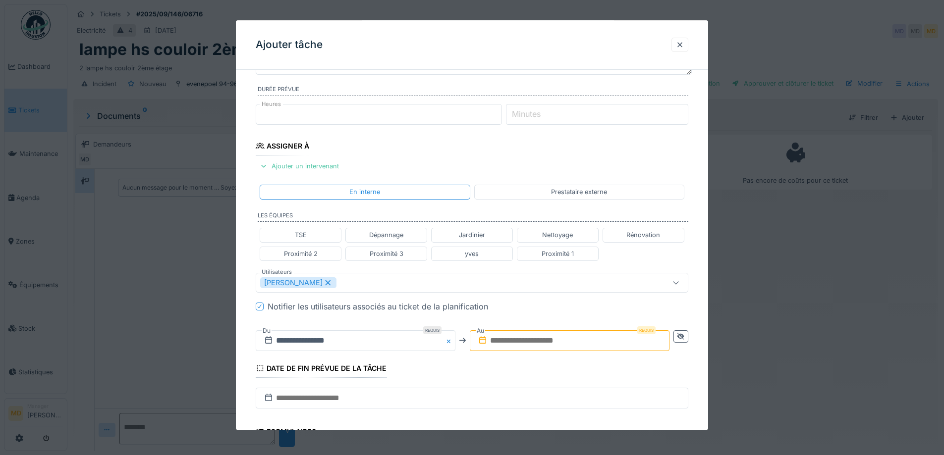
click at [531, 336] on input "text" at bounding box center [570, 341] width 200 height 21
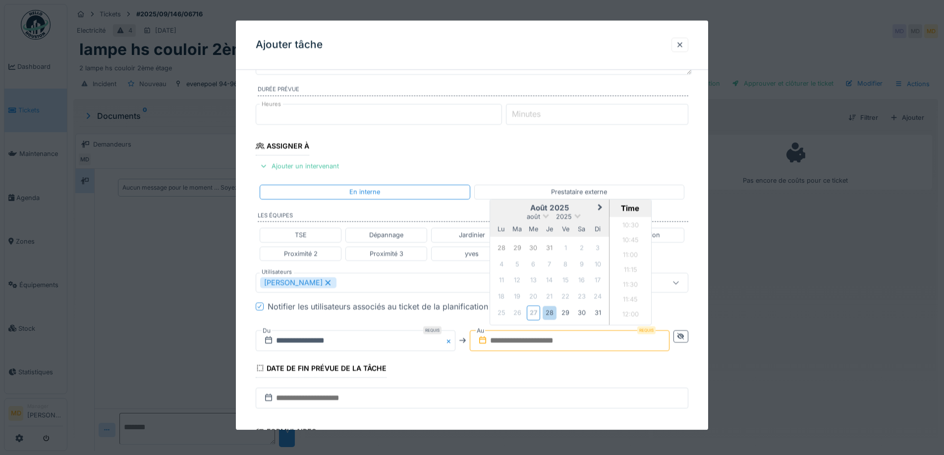
click at [516, 211] on h2 "août 2025" at bounding box center [549, 208] width 119 height 9
click at [555, 315] on div "28" at bounding box center [549, 313] width 13 height 13
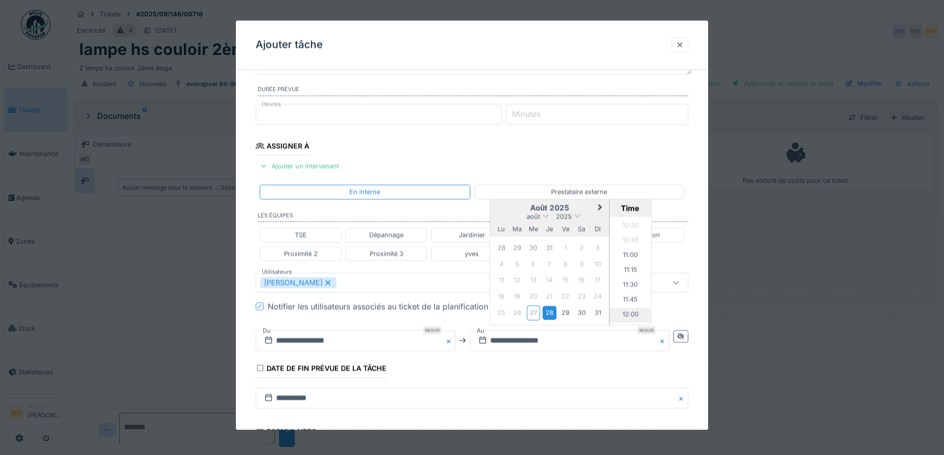
click at [627, 312] on li "12:00" at bounding box center [631, 315] width 42 height 15
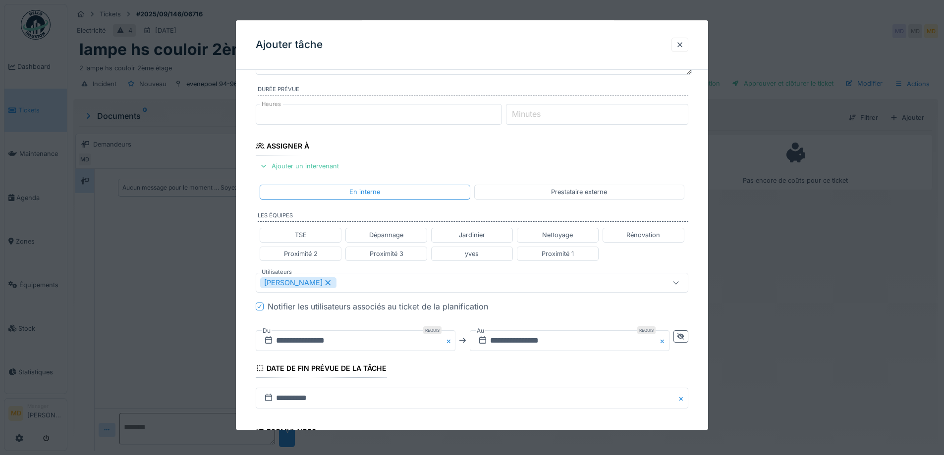
scroll to position [265, 0]
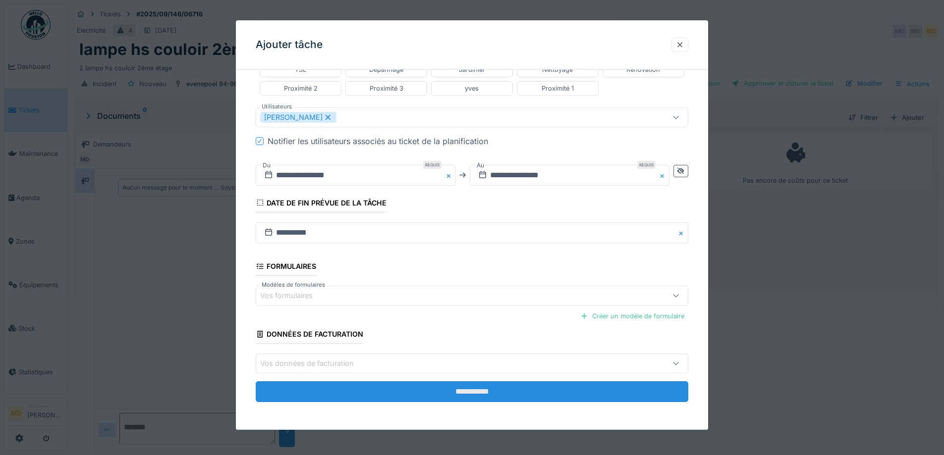
click at [406, 395] on input "**********" at bounding box center [472, 392] width 433 height 21
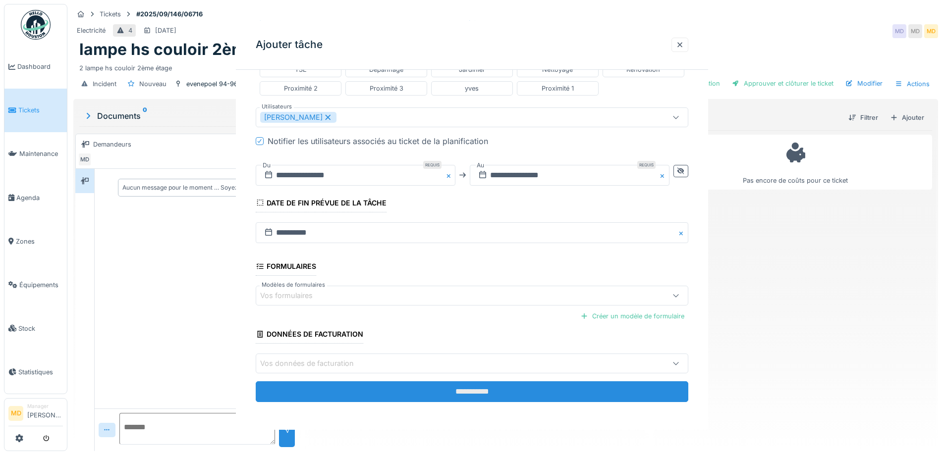
scroll to position [0, 0]
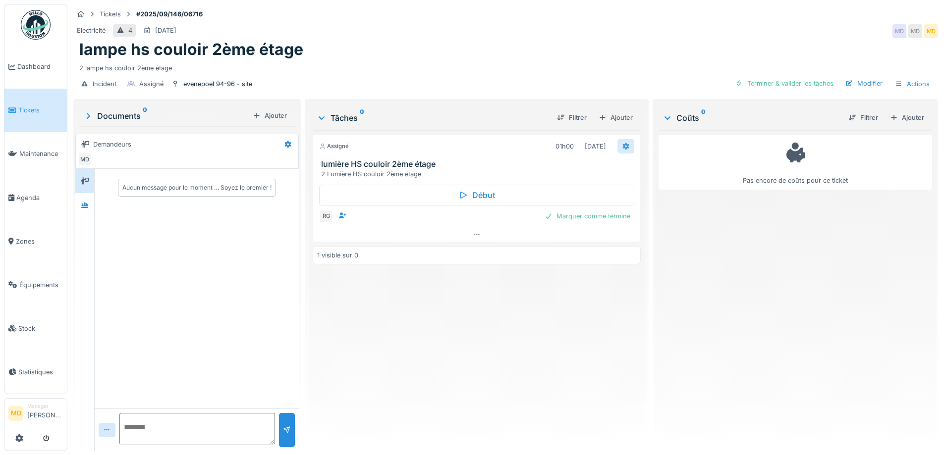
click at [617, 148] on div at bounding box center [625, 146] width 17 height 14
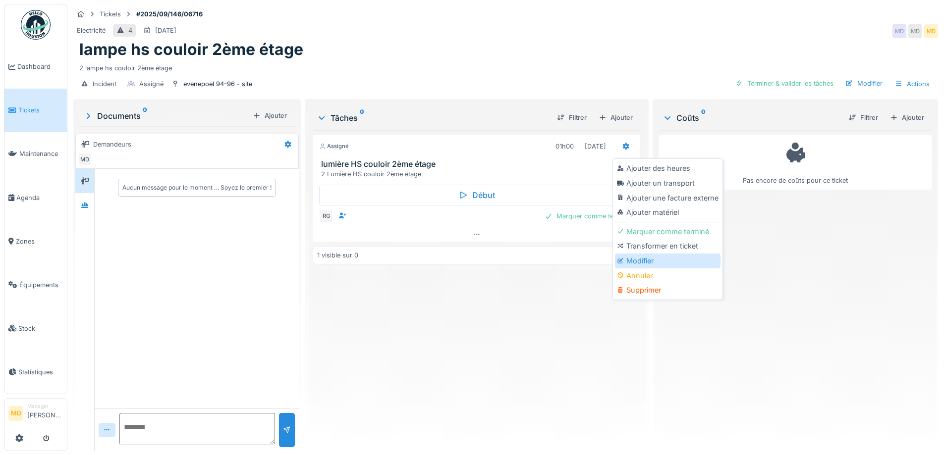
click at [639, 262] on div "Modifier" at bounding box center [668, 261] width 106 height 15
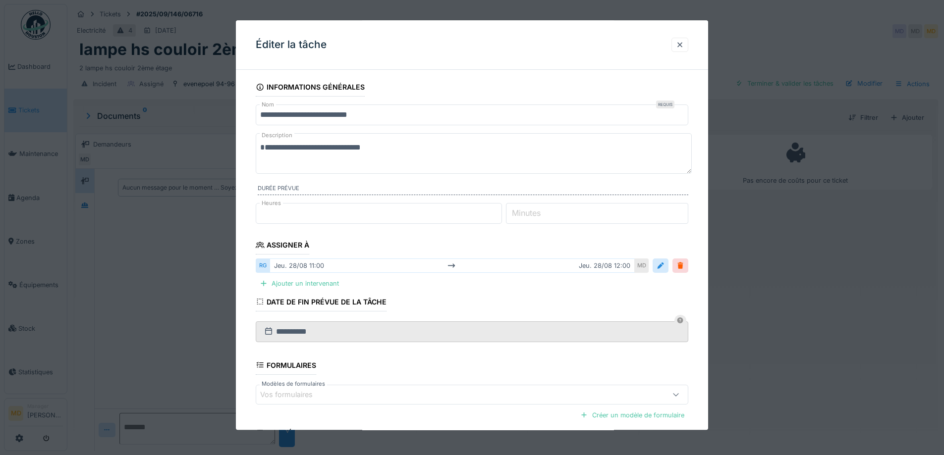
click at [260, 111] on input "**********" at bounding box center [472, 115] width 433 height 21
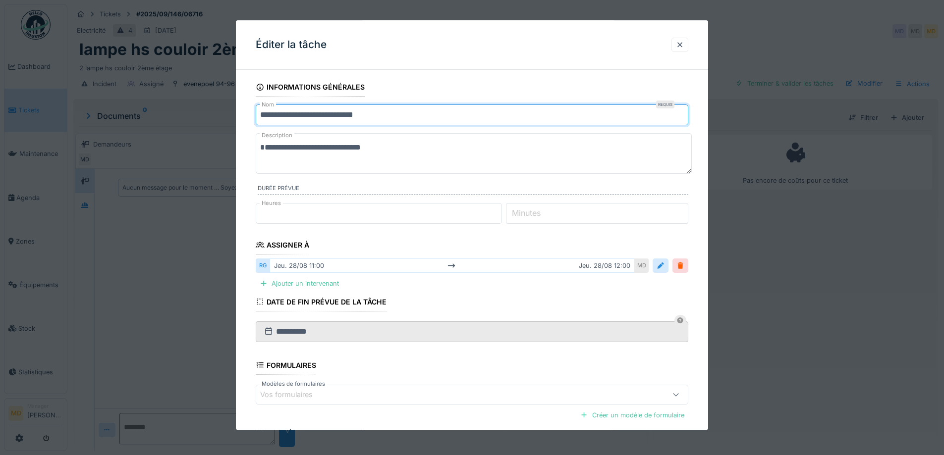
scroll to position [99, 0]
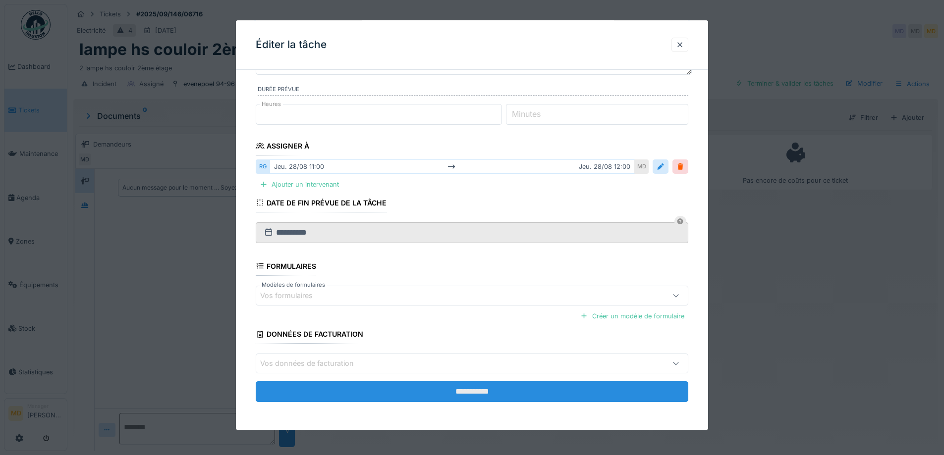
type input "**********"
click at [384, 396] on input "**********" at bounding box center [472, 392] width 433 height 21
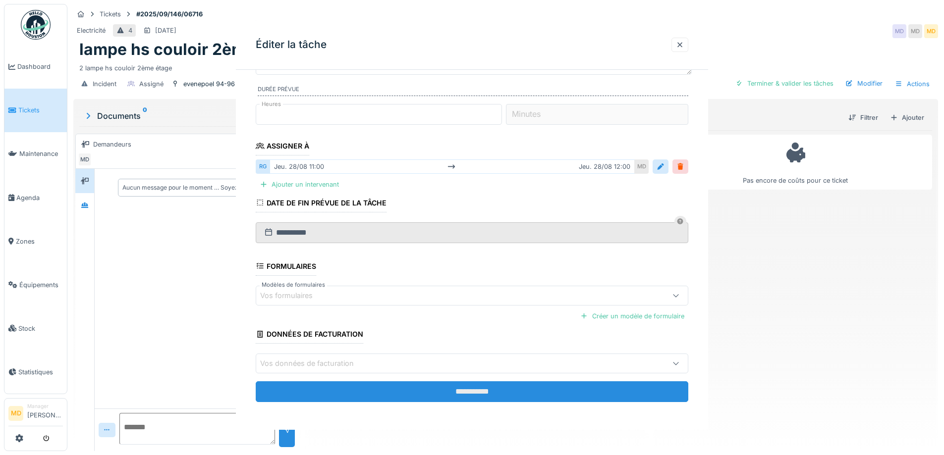
scroll to position [0, 0]
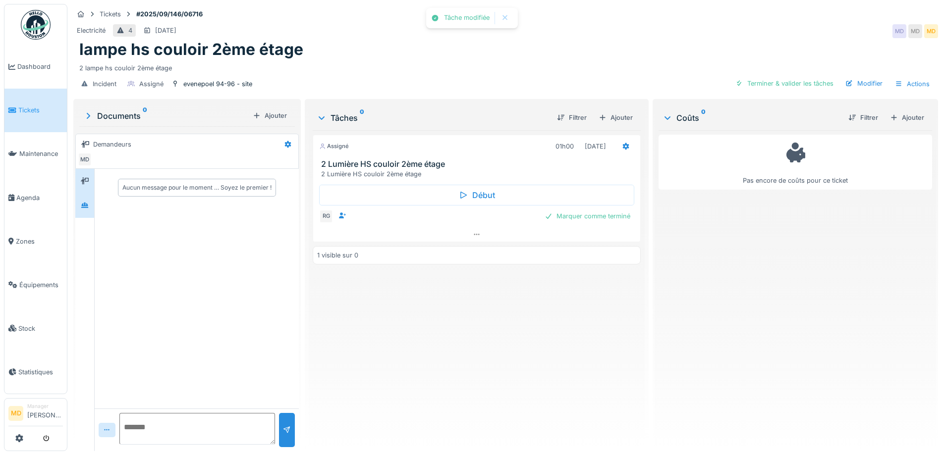
click at [93, 204] on div at bounding box center [84, 205] width 19 height 24
click at [87, 181] on icon at bounding box center [85, 181] width 8 height 6
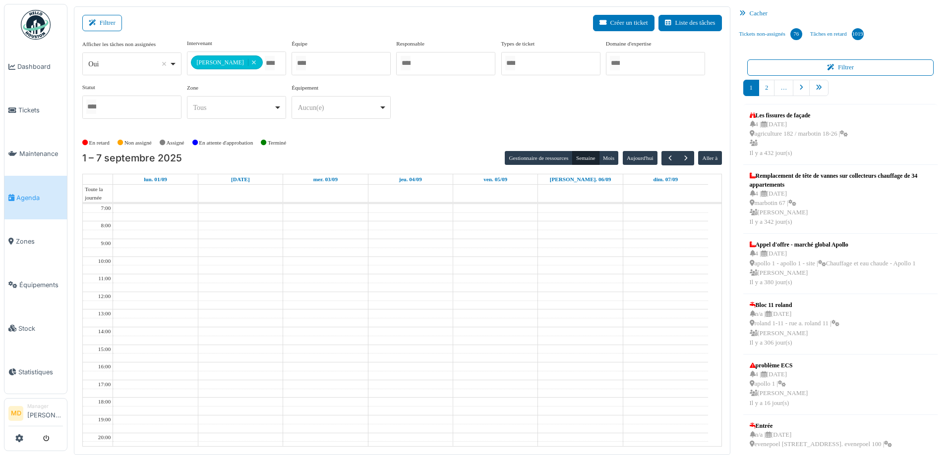
scroll to position [2, 0]
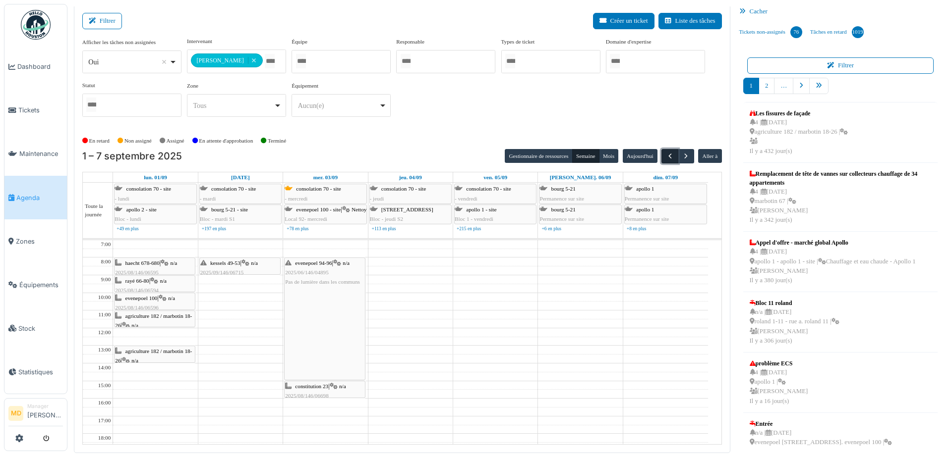
click at [669, 154] on button "button" at bounding box center [669, 156] width 16 height 14
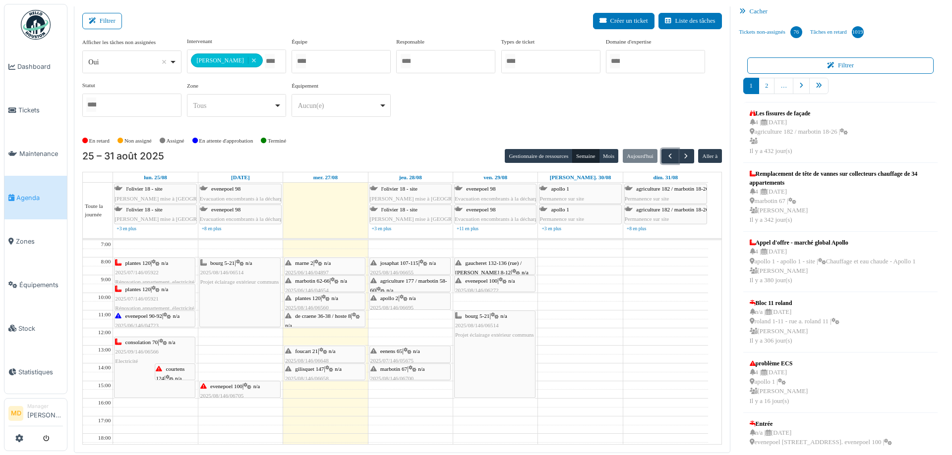
click at [251, 388] on icon at bounding box center [247, 387] width 8 height 6
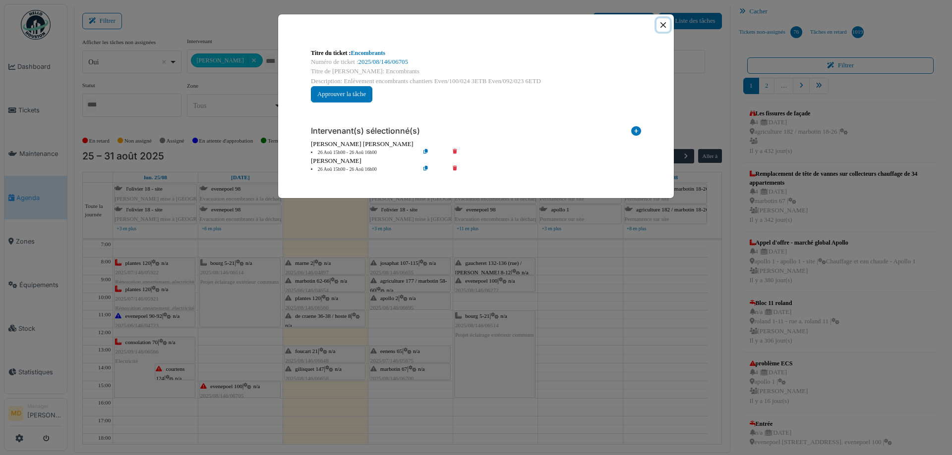
click at [659, 24] on button "Close" at bounding box center [662, 24] width 13 height 13
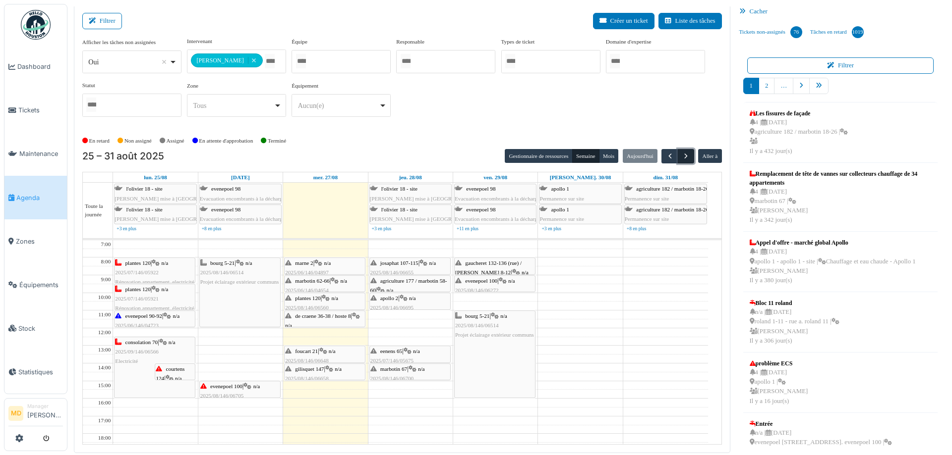
click at [685, 157] on button "button" at bounding box center [685, 156] width 16 height 14
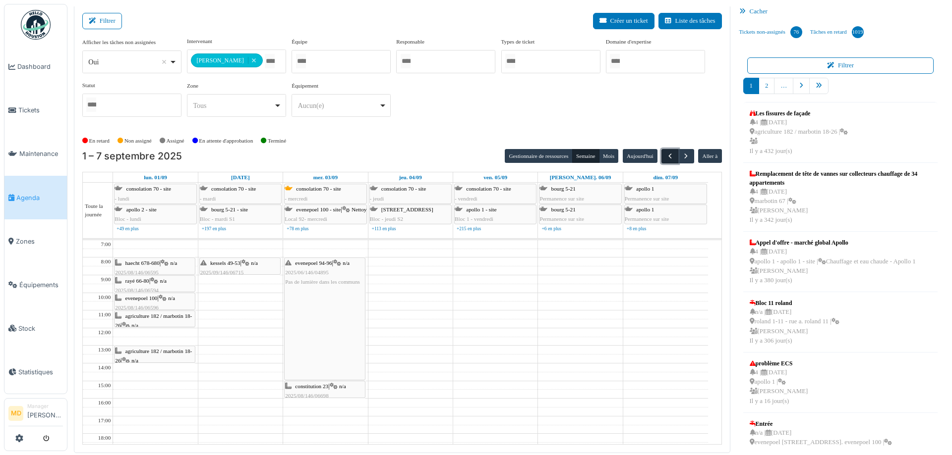
click at [667, 155] on span "button" at bounding box center [670, 156] width 8 height 8
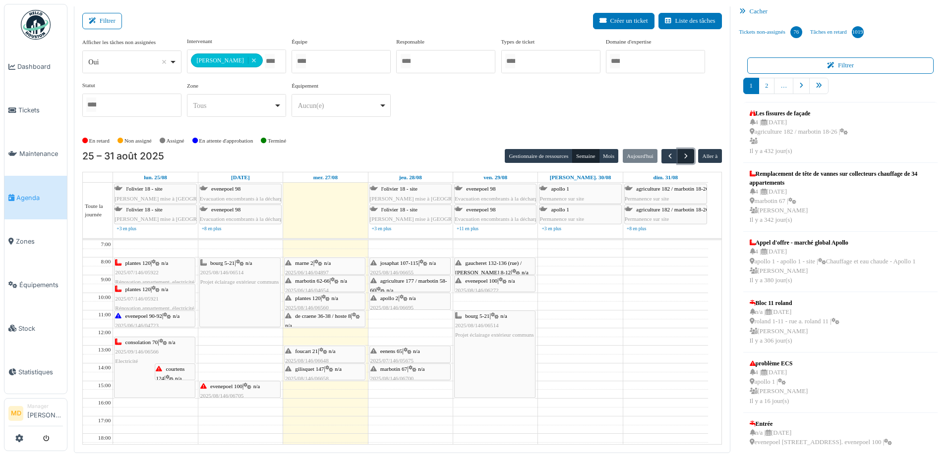
click at [681, 155] on span "button" at bounding box center [685, 156] width 8 height 8
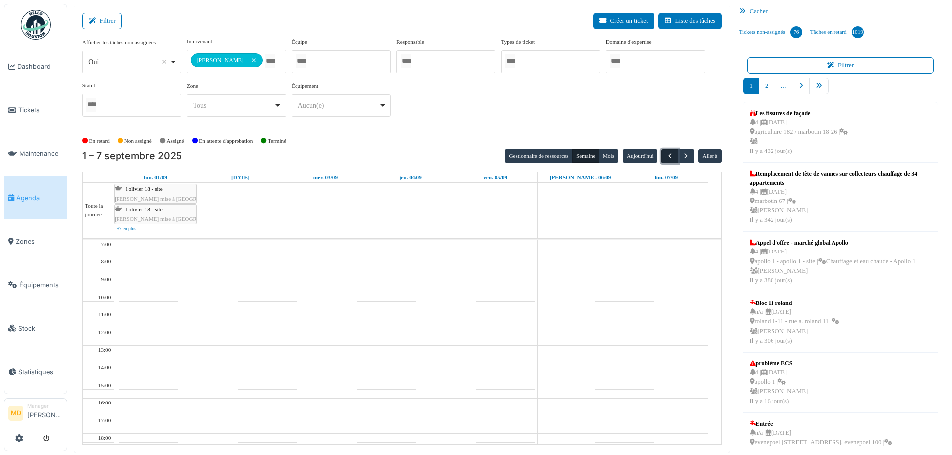
click at [666, 153] on span "button" at bounding box center [670, 156] width 8 height 8
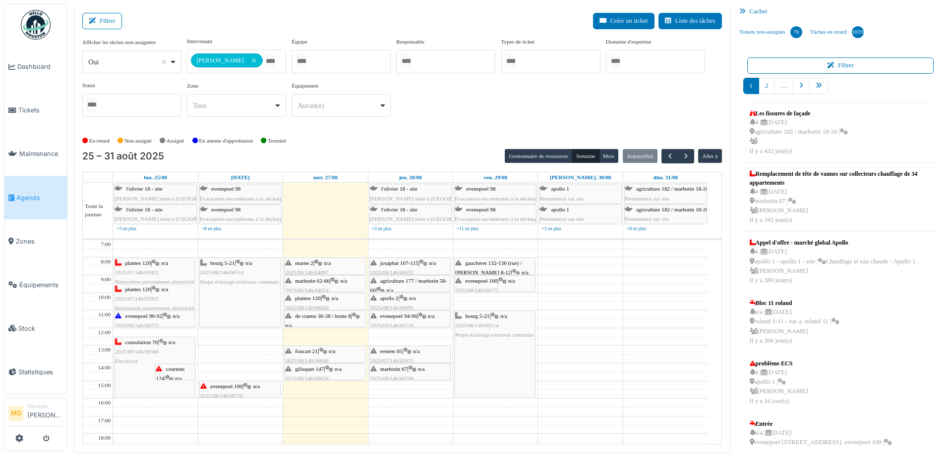
click at [464, 106] on div "**********" at bounding box center [401, 81] width 639 height 88
click at [296, 10] on div "**********" at bounding box center [402, 228] width 656 height 449
click at [359, 20] on div "Filtrer Créer un ticket Liste des tâches" at bounding box center [401, 25] width 639 height 24
click at [681, 152] on span "button" at bounding box center [685, 156] width 8 height 8
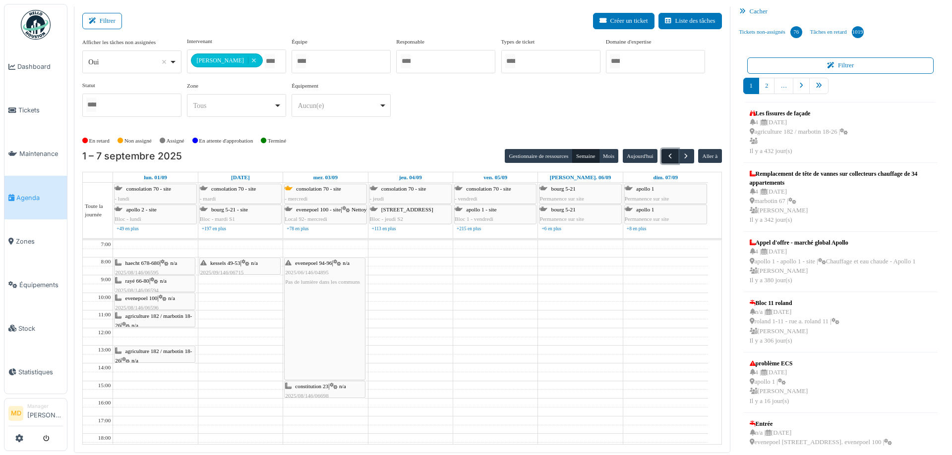
click at [661, 156] on button "button" at bounding box center [669, 156] width 16 height 14
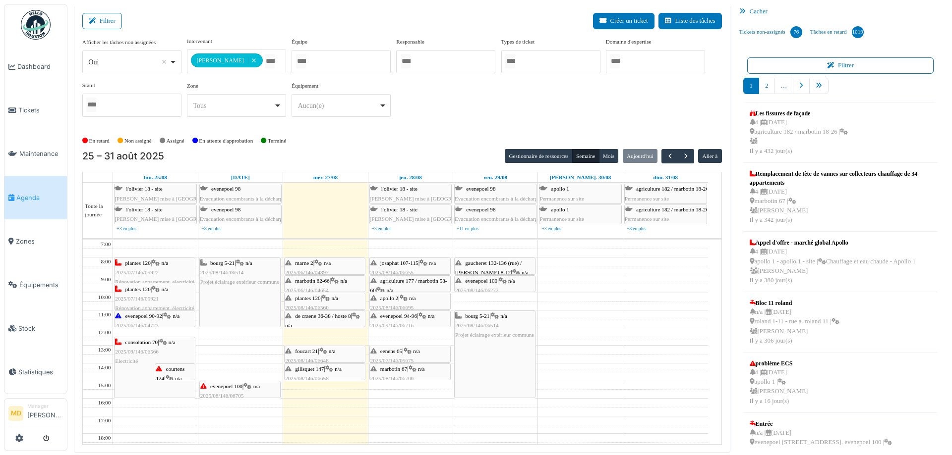
click at [443, 123] on div "**********" at bounding box center [401, 81] width 639 height 88
click at [427, 102] on div "**********" at bounding box center [401, 81] width 639 height 88
click at [215, 13] on div "Filtrer Créer un ticket Liste des tâches" at bounding box center [401, 25] width 639 height 24
click at [681, 155] on span "button" at bounding box center [685, 156] width 8 height 8
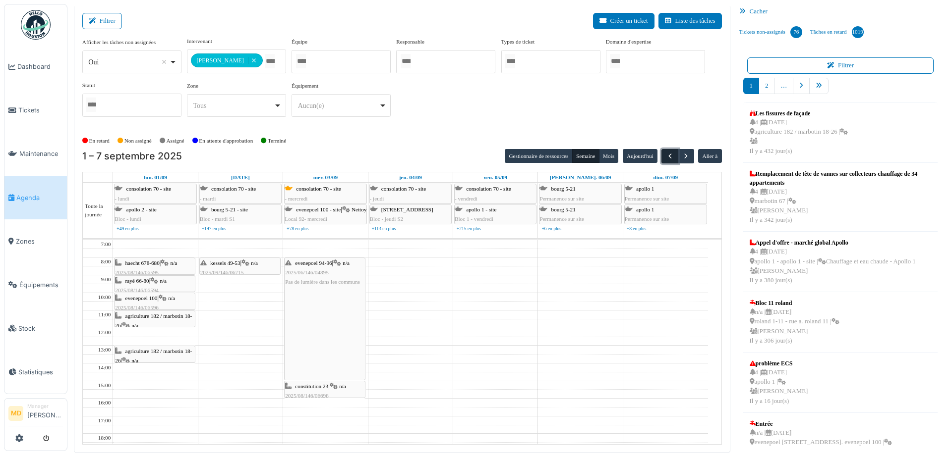
click at [666, 158] on span "button" at bounding box center [670, 156] width 8 height 8
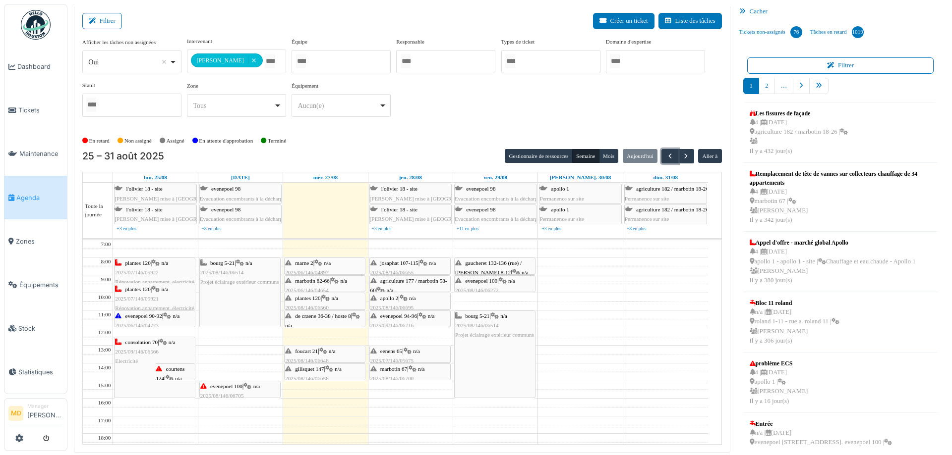
click at [496, 315] on icon at bounding box center [495, 316] width 8 height 6
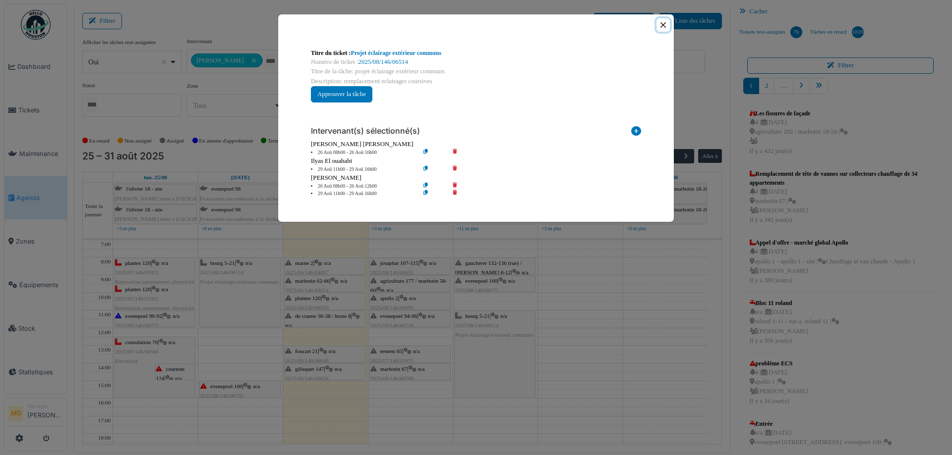
click at [663, 24] on button "Close" at bounding box center [662, 24] width 13 height 13
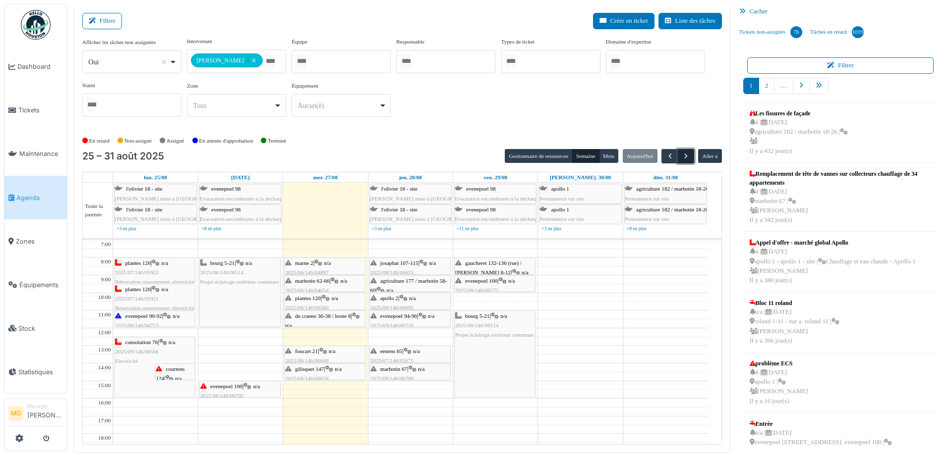
click at [684, 154] on button "button" at bounding box center [685, 156] width 16 height 14
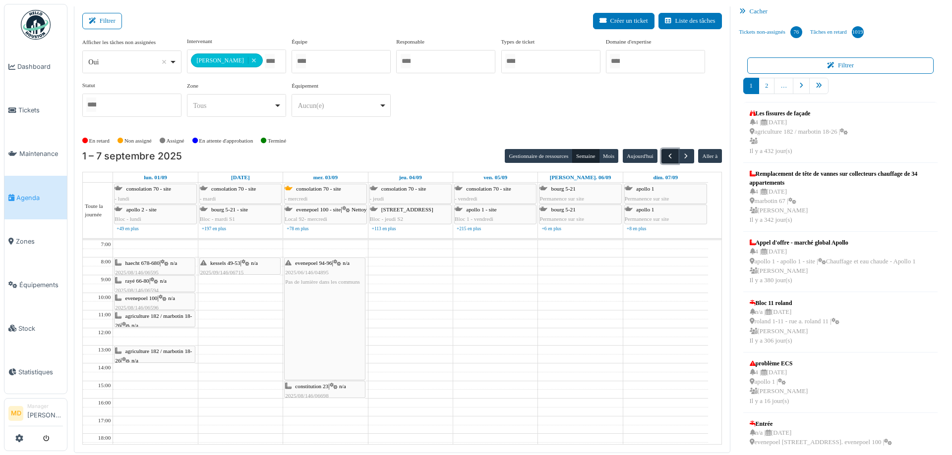
click at [666, 155] on span "button" at bounding box center [670, 156] width 8 height 8
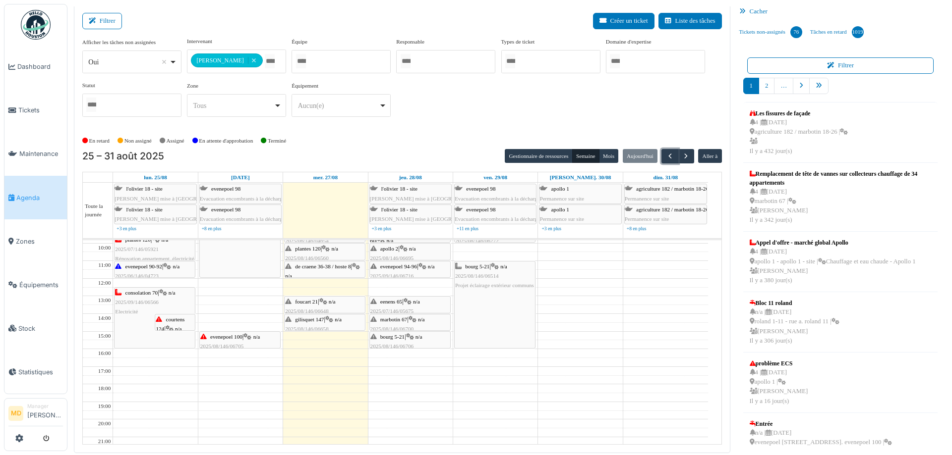
scroll to position [0, 0]
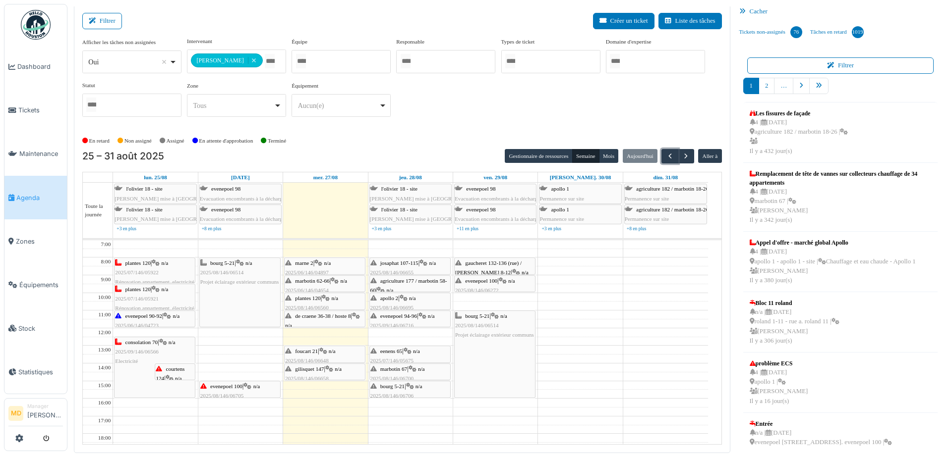
click at [333, 369] on icon at bounding box center [329, 369] width 8 height 6
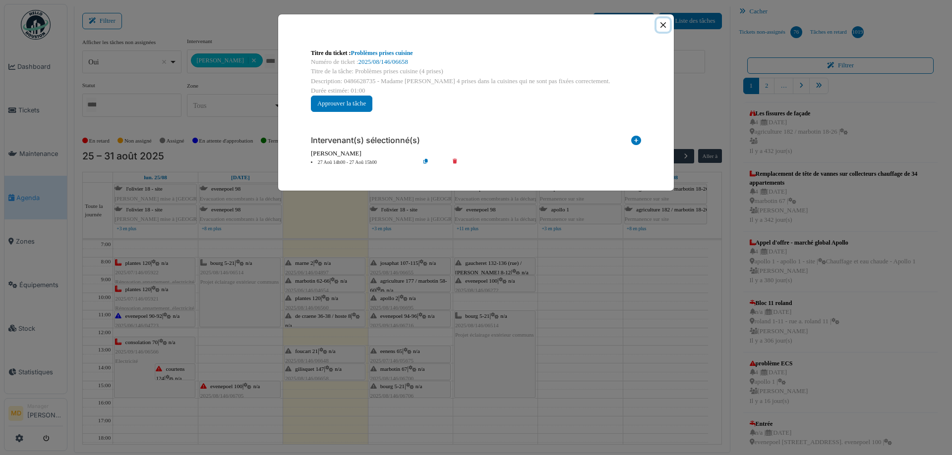
click at [662, 25] on button "Close" at bounding box center [662, 24] width 13 height 13
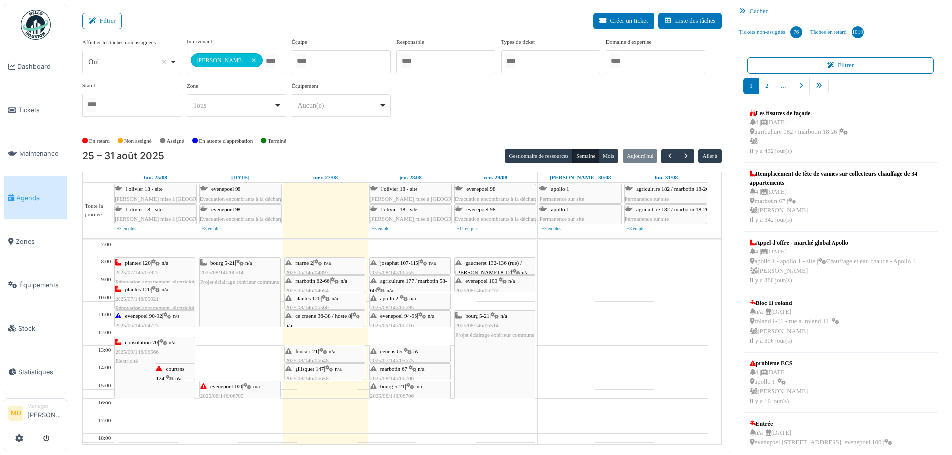
click at [325, 351] on icon at bounding box center [323, 351] width 8 height 6
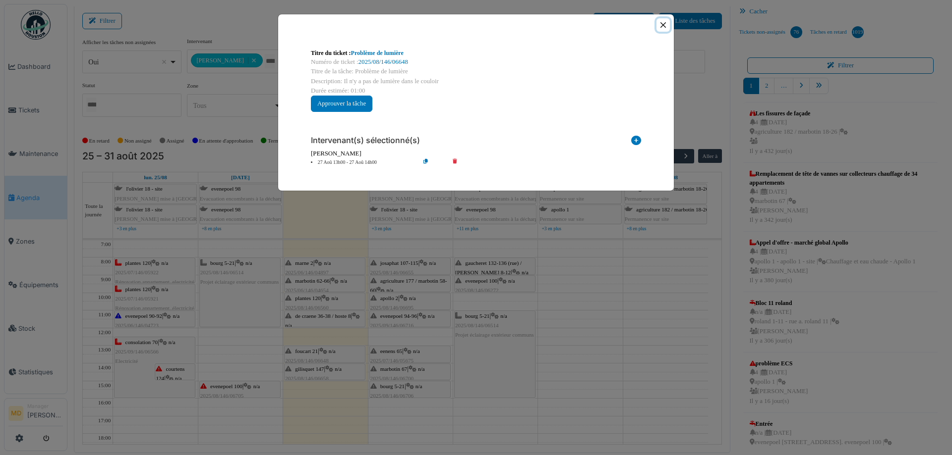
click at [661, 22] on button "Close" at bounding box center [662, 24] width 13 height 13
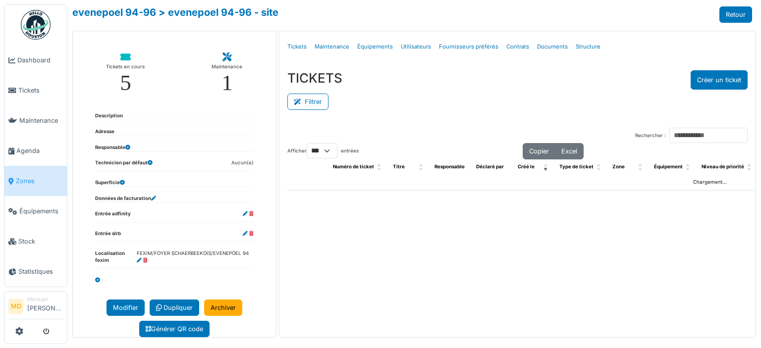
select select "***"
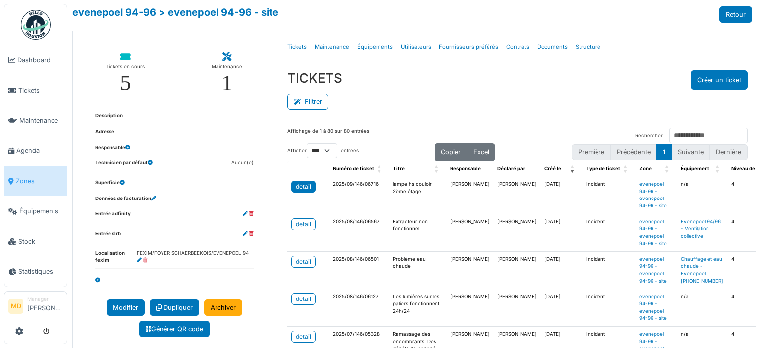
click at [291, 186] on link "detail" at bounding box center [303, 187] width 24 height 12
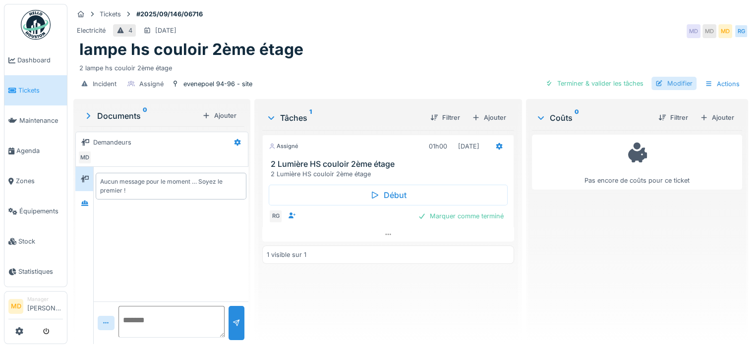
click at [670, 87] on div "Modifier" at bounding box center [673, 83] width 45 height 13
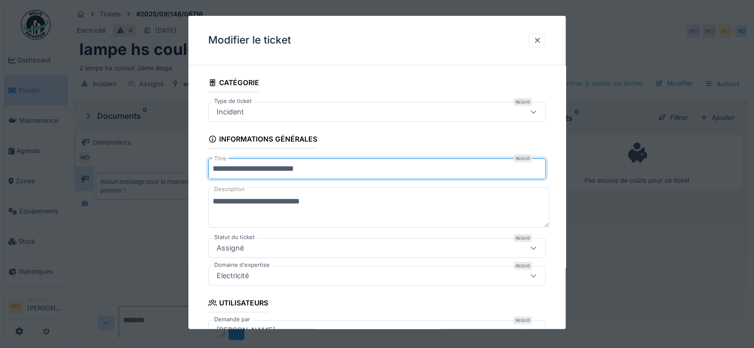
drag, startPoint x: 235, startPoint y: 167, endPoint x: 154, endPoint y: 171, distance: 81.4
click at [154, 171] on div "**********" at bounding box center [410, 174] width 686 height 348
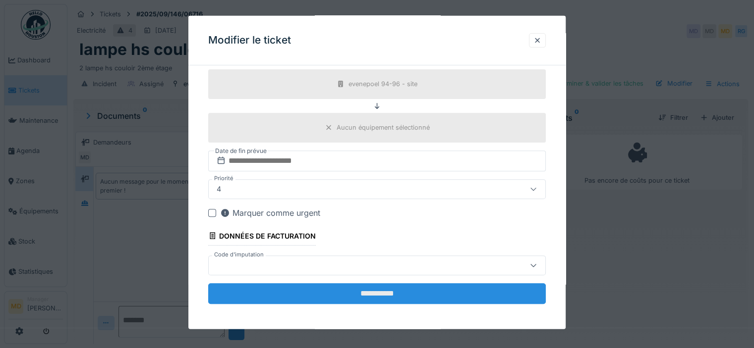
scroll to position [7, 0]
type input "**********"
click at [348, 293] on input "**********" at bounding box center [376, 293] width 337 height 21
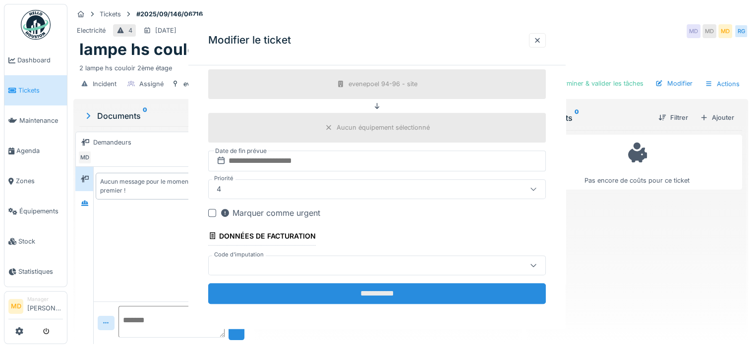
scroll to position [0, 0]
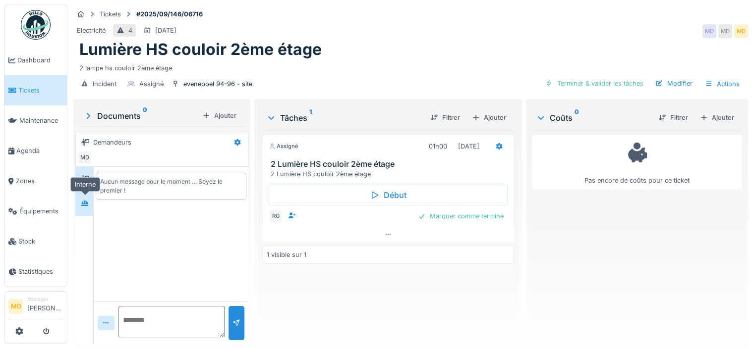
click at [83, 201] on div at bounding box center [84, 203] width 15 height 12
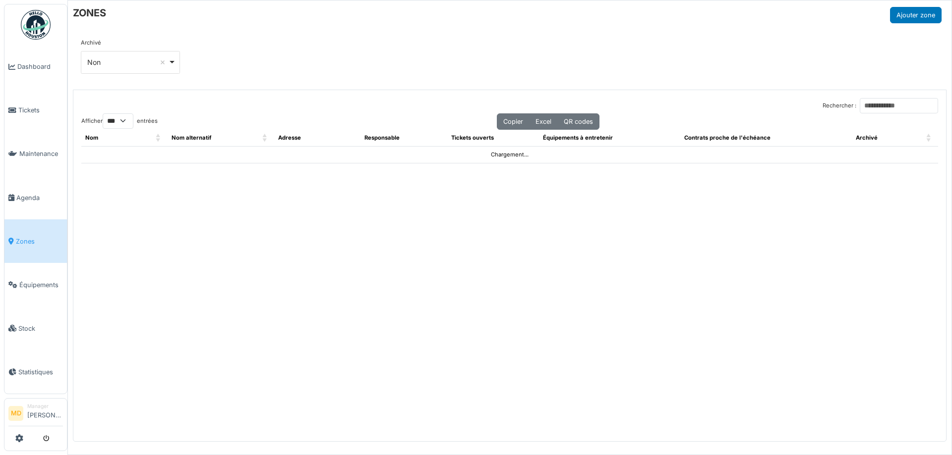
select select "***"
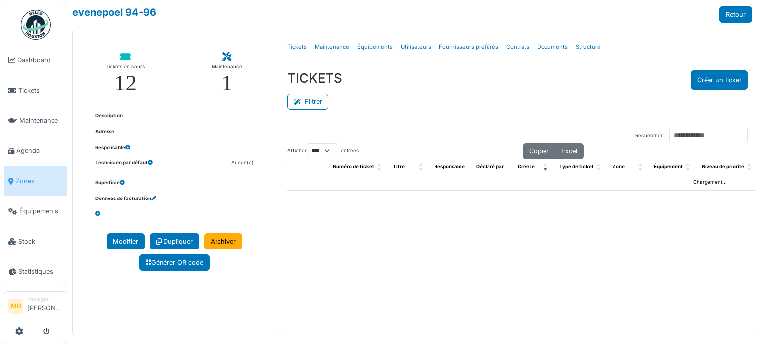
select select "***"
click at [585, 49] on link "Structure" at bounding box center [588, 46] width 33 height 23
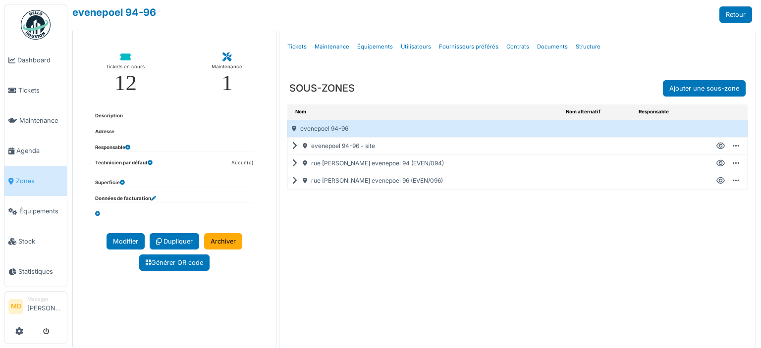
click at [289, 180] on div "rue [PERSON_NAME] evenepoel 96 (EVEN/096)" at bounding box center [425, 180] width 274 height 17
click at [292, 181] on icon at bounding box center [296, 181] width 9 height 0
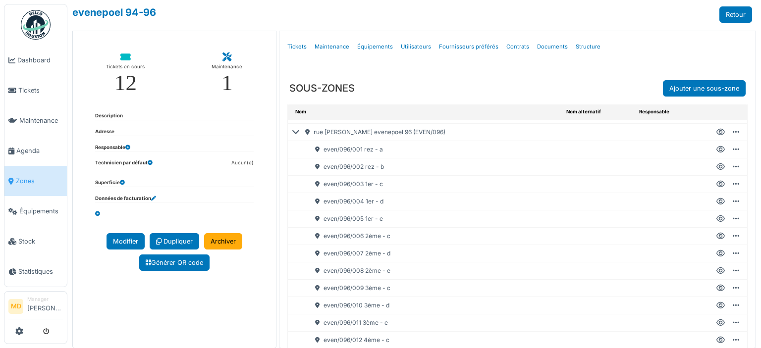
scroll to position [99, 0]
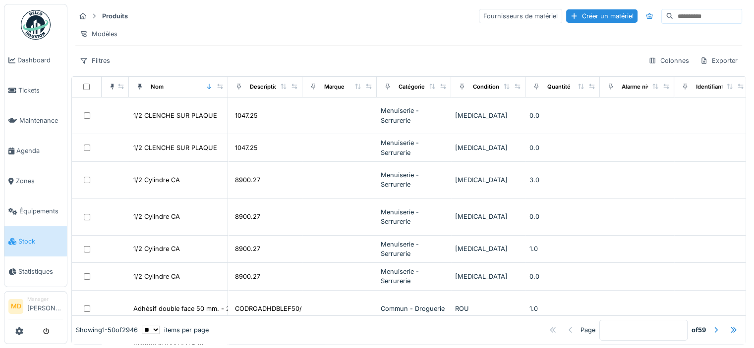
click at [673, 13] on input at bounding box center [707, 16] width 68 height 14
type input "******"
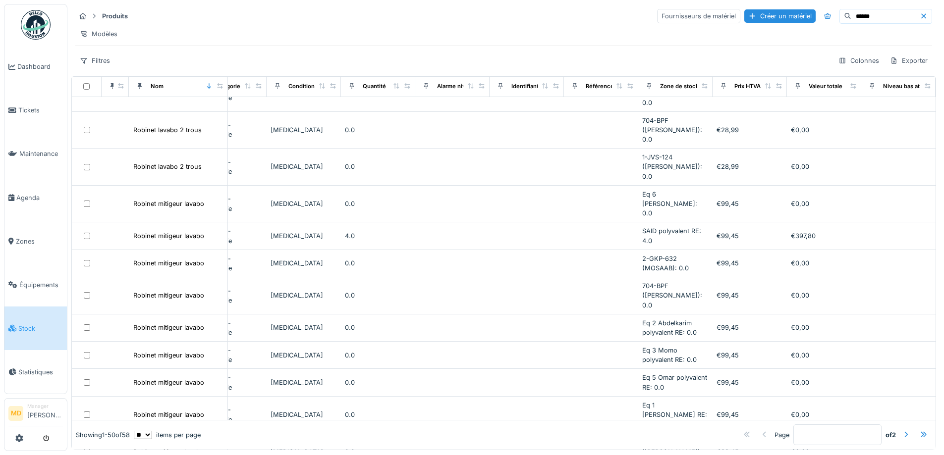
scroll to position [1064, 189]
click at [96, 64] on div "Filtres" at bounding box center [94, 61] width 39 height 14
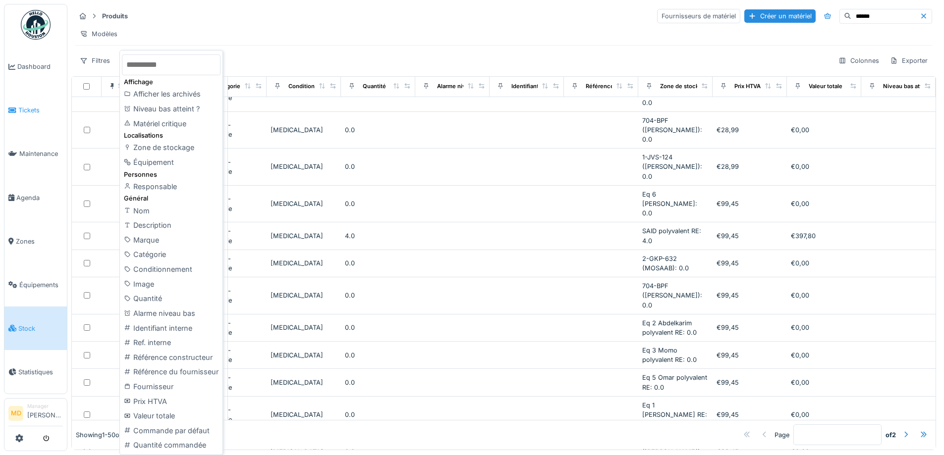
click at [28, 113] on span "Tickets" at bounding box center [40, 110] width 45 height 9
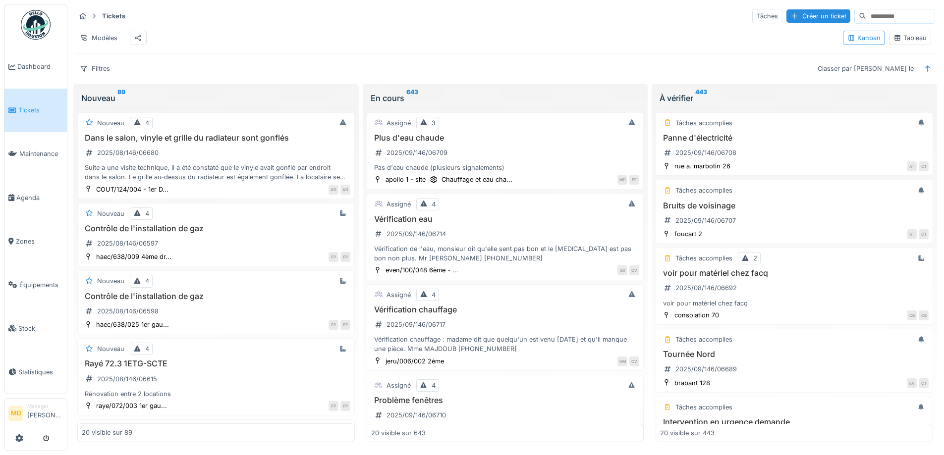
click at [911, 43] on div "Tableau" at bounding box center [910, 37] width 33 height 9
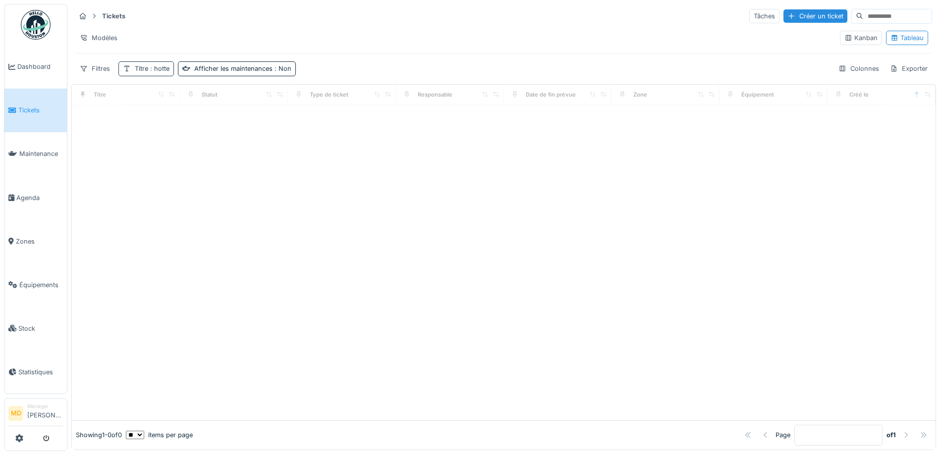
click at [158, 68] on span ": hotte" at bounding box center [158, 68] width 21 height 7
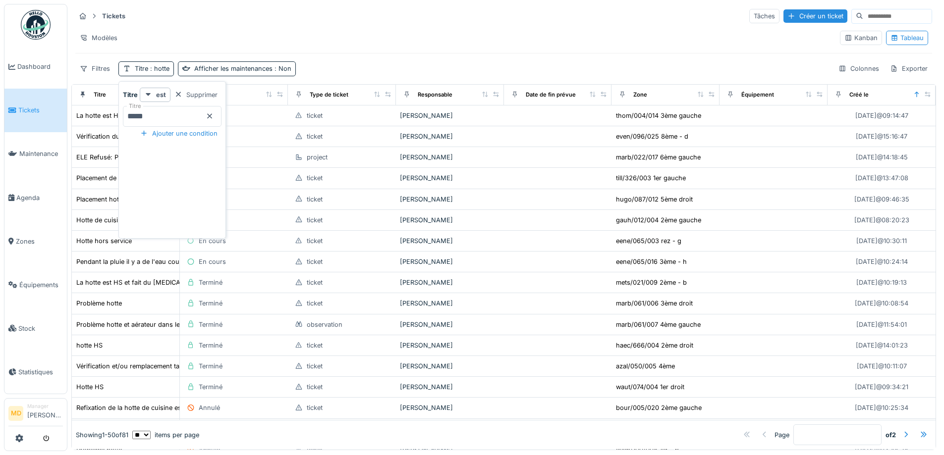
click at [177, 115] on input "*****" at bounding box center [172, 116] width 99 height 21
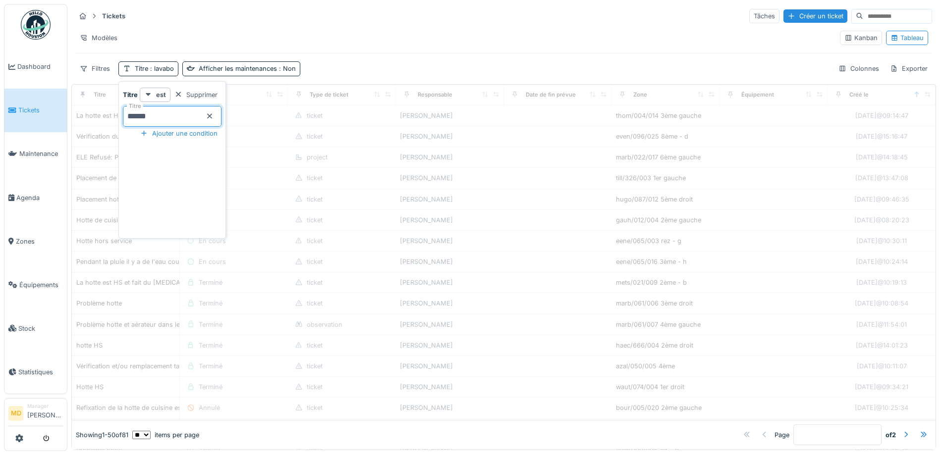
type input "******"
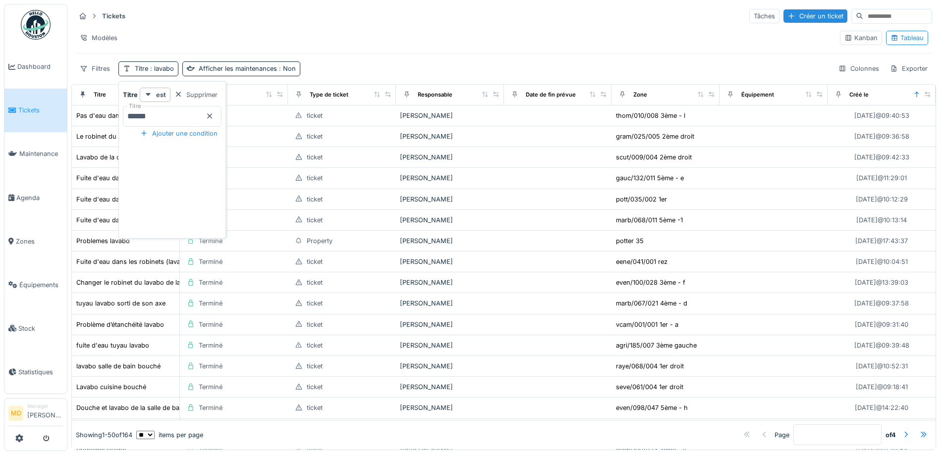
click at [345, 62] on div "Filtres Titre : lavabo Afficher les maintenances : Non Colonnes Exporter" at bounding box center [503, 68] width 857 height 14
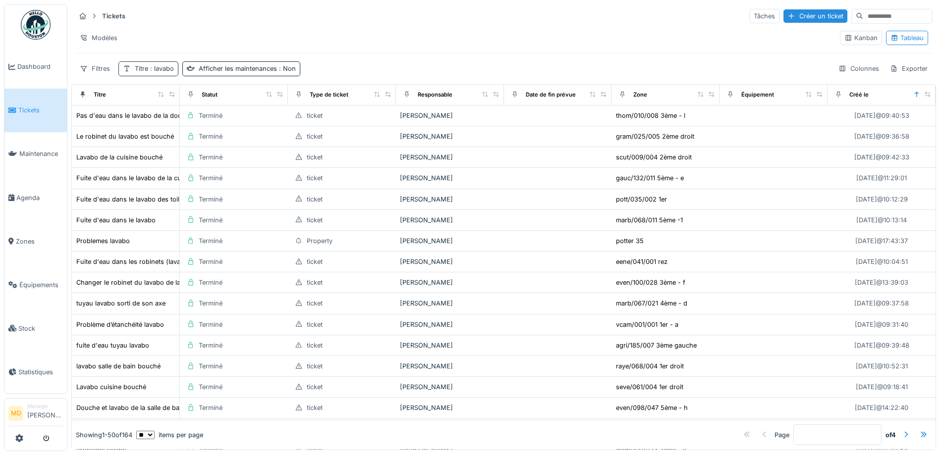
click at [140, 70] on div "Titre : lavabo" at bounding box center [154, 68] width 39 height 9
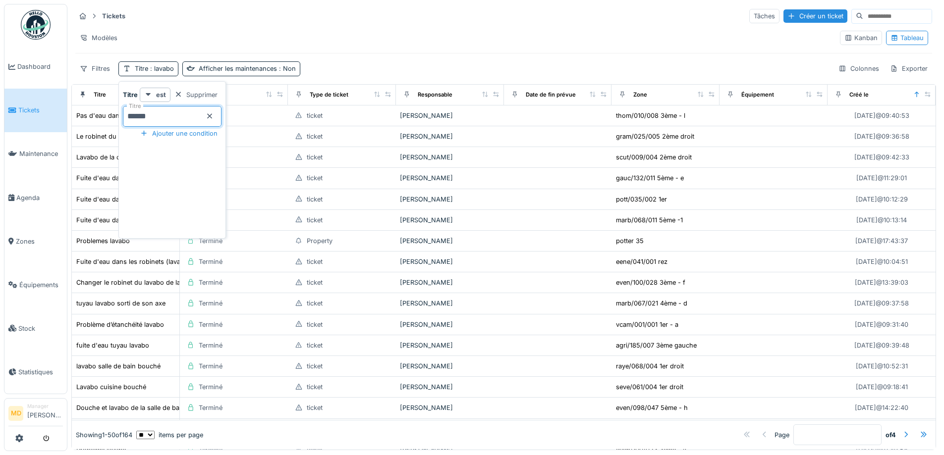
click at [167, 117] on input "******" at bounding box center [172, 116] width 99 height 21
type input "*"
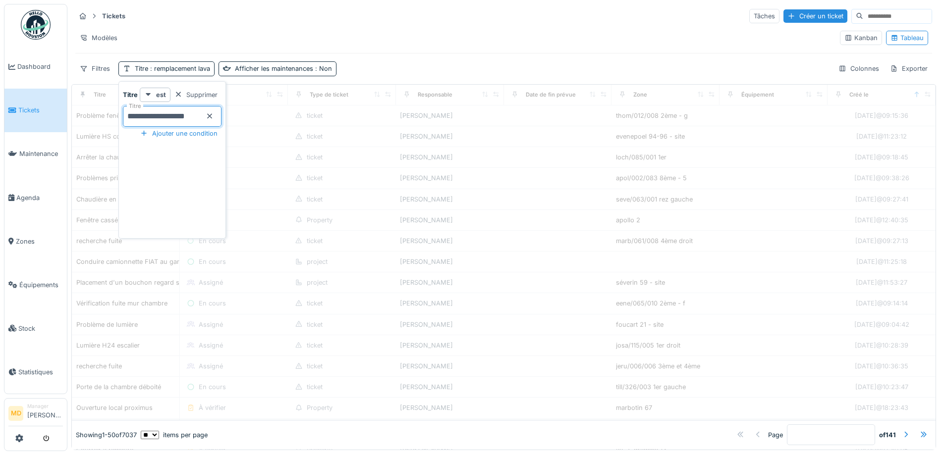
type input "**********"
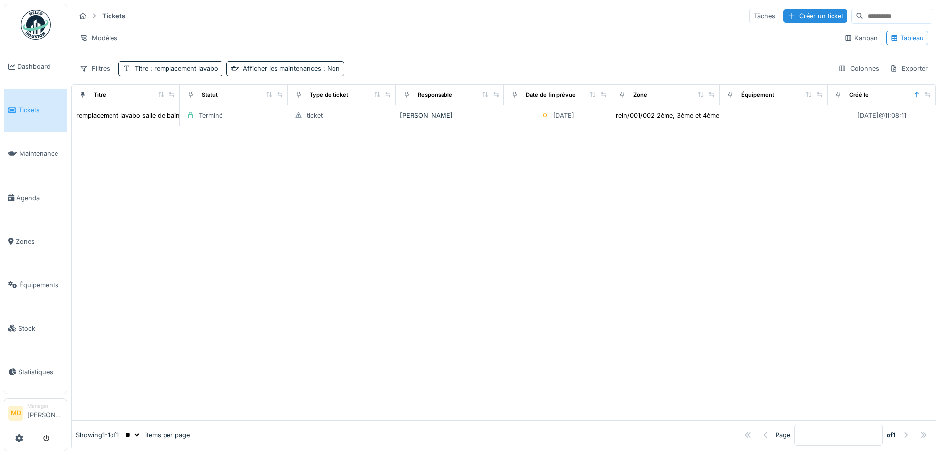
click at [392, 65] on div "Filtres Titre : remplacement lavabo Afficher les maintenances : Non Colonnes Ex…" at bounding box center [503, 68] width 857 height 14
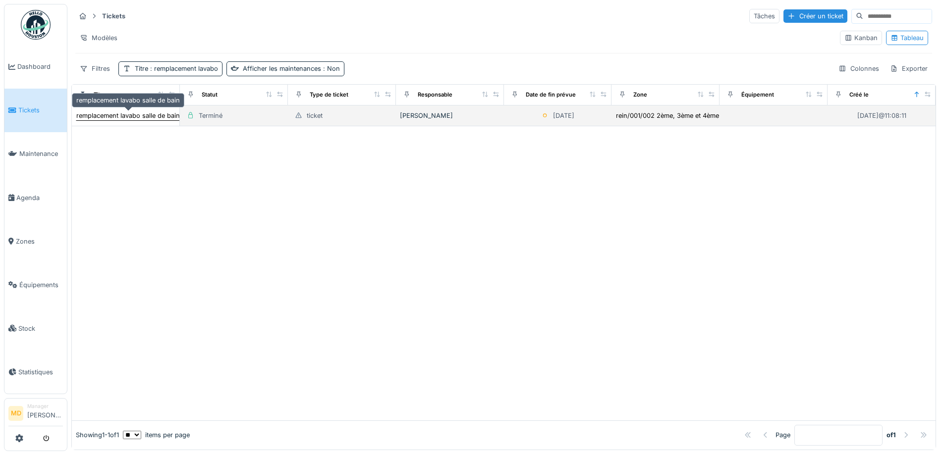
click at [151, 116] on div "remplacement lavabo salle de bain" at bounding box center [128, 115] width 104 height 9
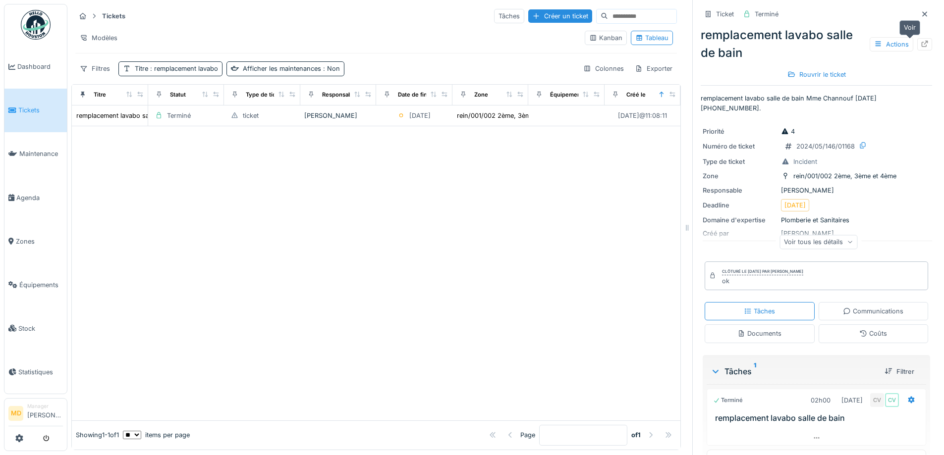
click at [922, 43] on icon at bounding box center [925, 44] width 6 height 6
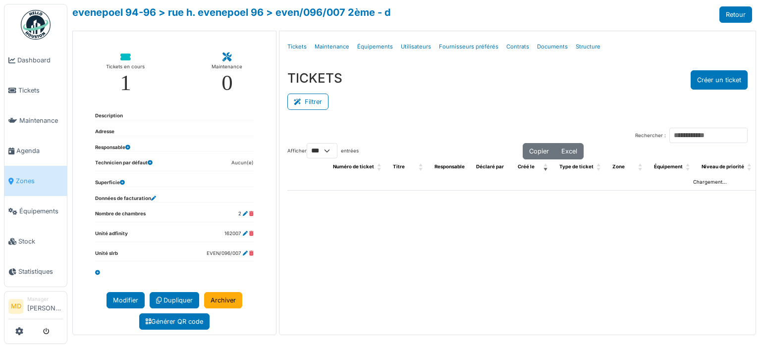
select select "***"
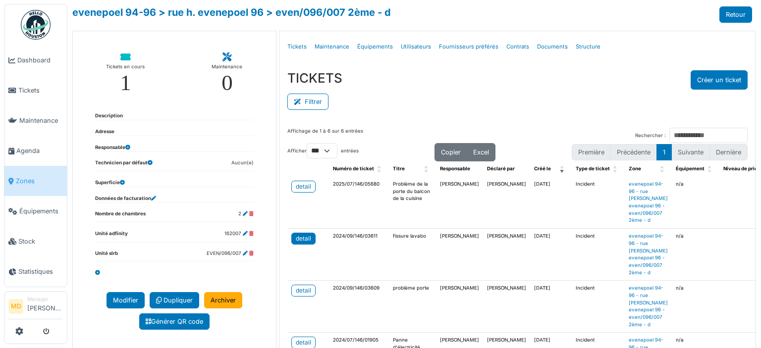
click at [305, 235] on div "detail" at bounding box center [303, 238] width 15 height 9
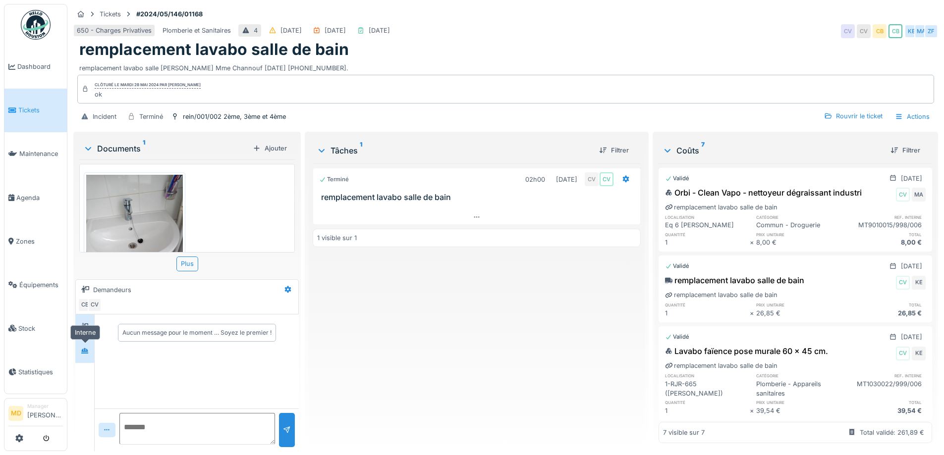
click at [81, 349] on div at bounding box center [84, 351] width 15 height 12
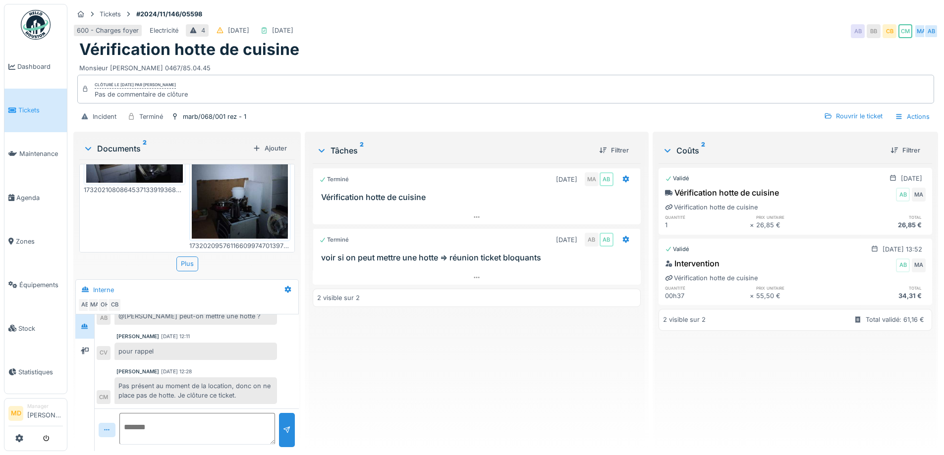
scroll to position [154, 0]
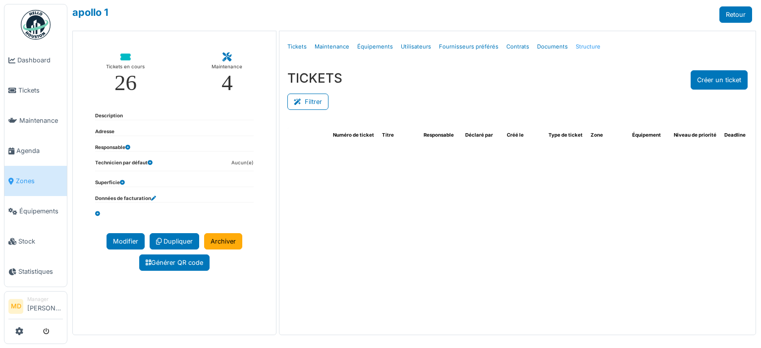
select select "***"
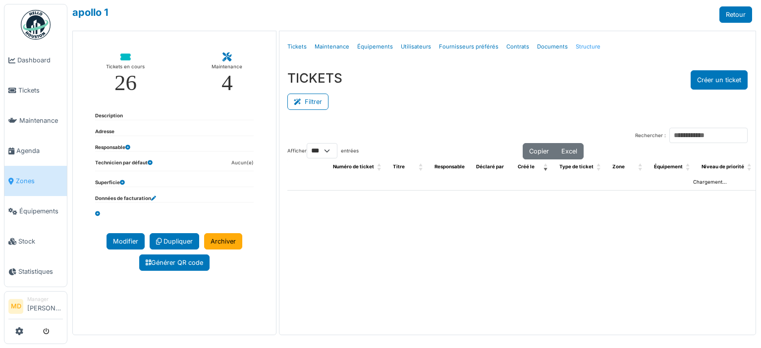
click at [574, 45] on link "Structure" at bounding box center [588, 46] width 33 height 23
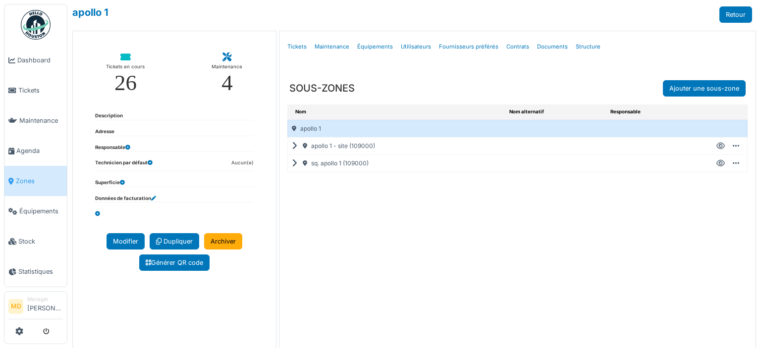
click at [294, 146] on icon at bounding box center [296, 146] width 9 height 0
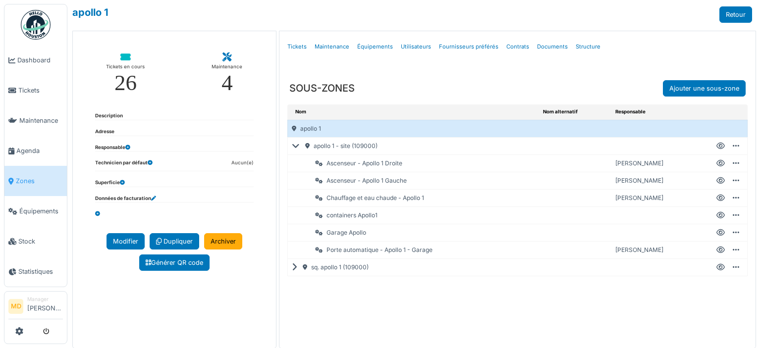
click at [717, 198] on icon at bounding box center [721, 198] width 8 height 0
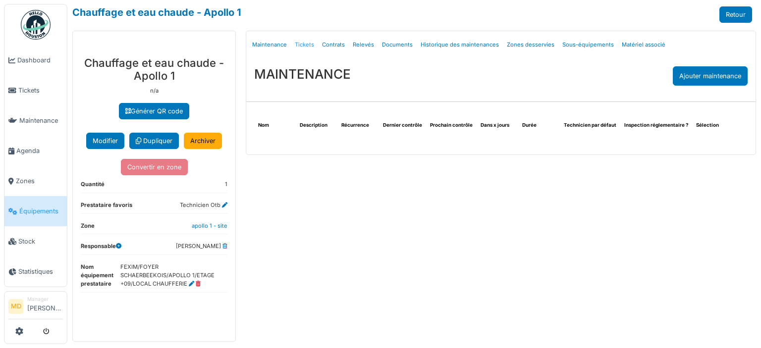
click at [308, 40] on link "Tickets" at bounding box center [304, 44] width 27 height 23
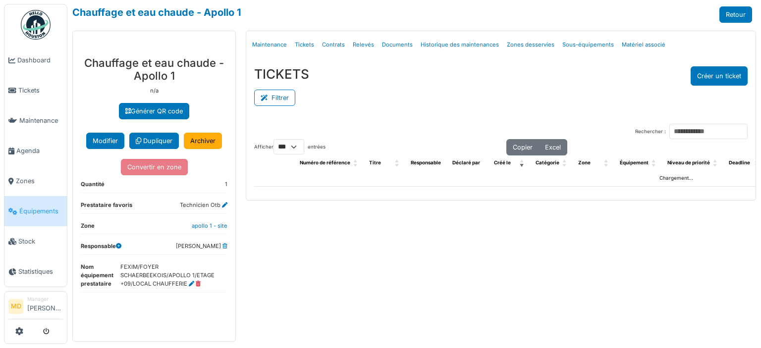
select select "***"
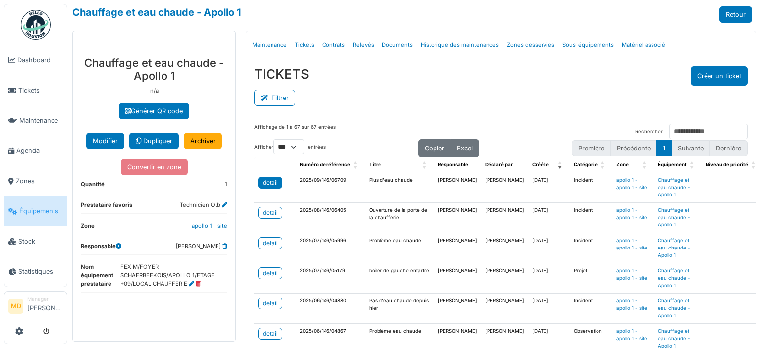
click at [264, 180] on div "detail" at bounding box center [270, 182] width 15 height 9
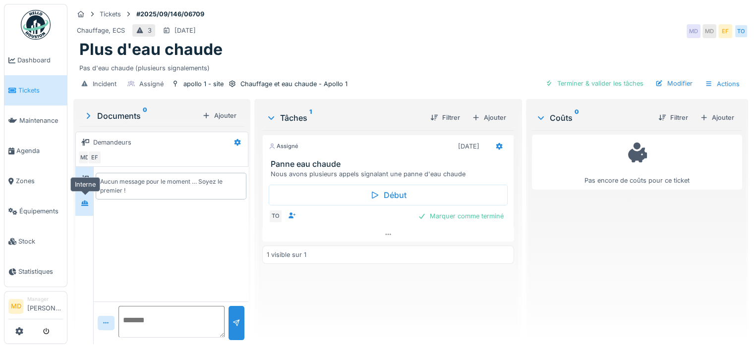
click at [85, 199] on div at bounding box center [85, 203] width 8 height 9
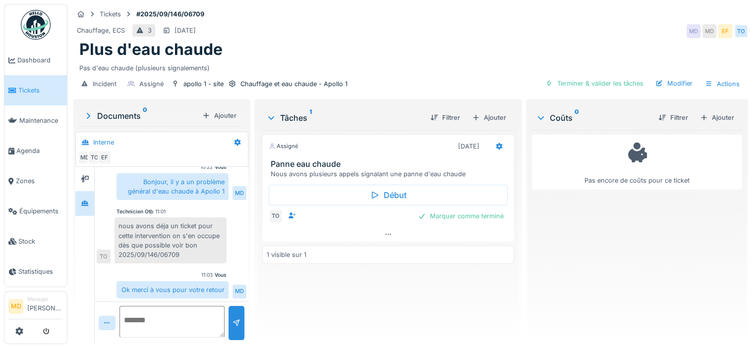
scroll to position [7, 0]
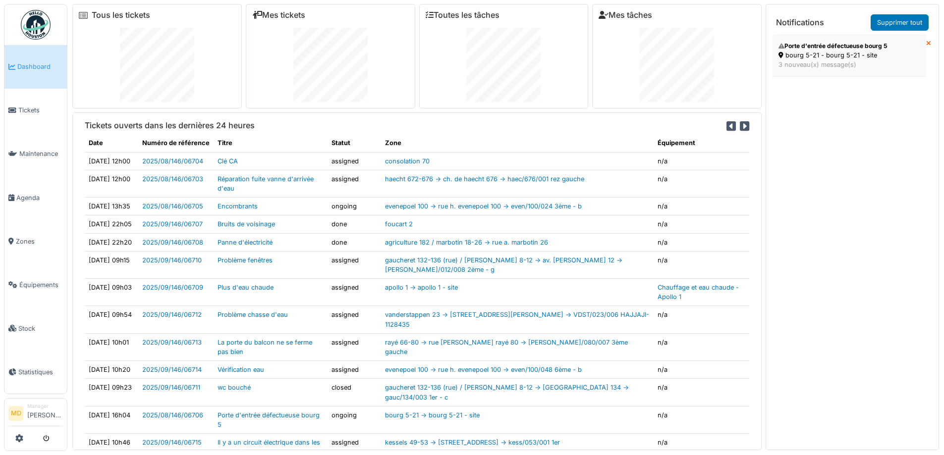
click at [828, 56] on div "bourg 5-21 - bourg 5-21 - site" at bounding box center [849, 55] width 141 height 9
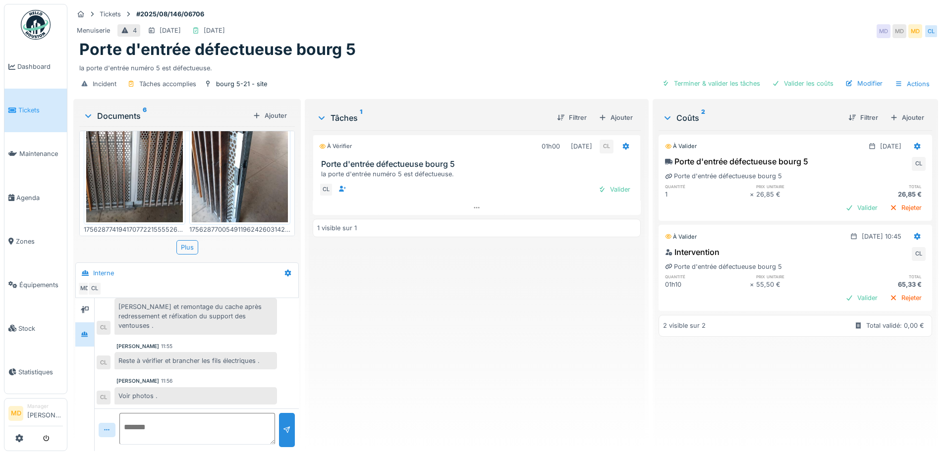
scroll to position [7, 0]
click at [155, 173] on img at bounding box center [134, 158] width 97 height 128
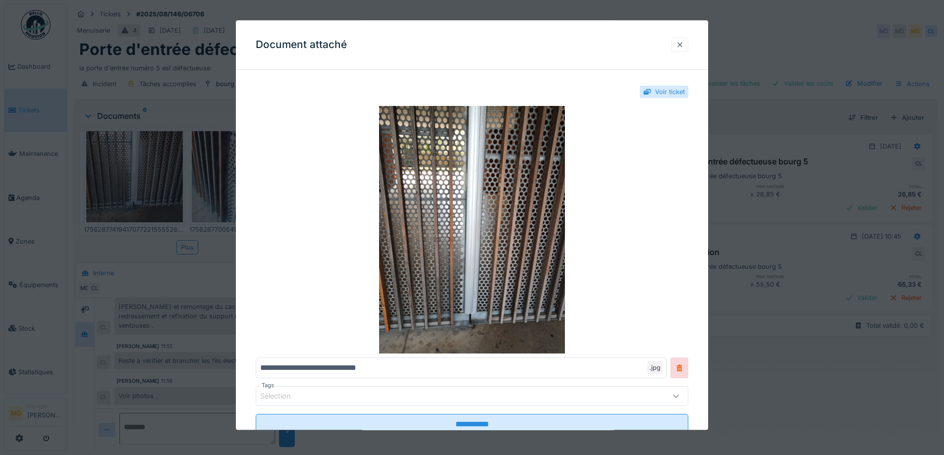
click at [684, 41] on div at bounding box center [680, 44] width 8 height 9
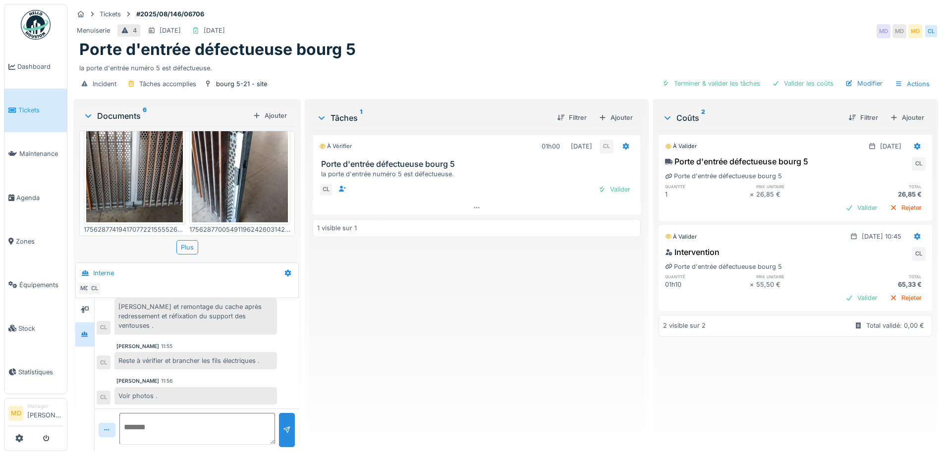
click at [216, 165] on img at bounding box center [240, 158] width 97 height 128
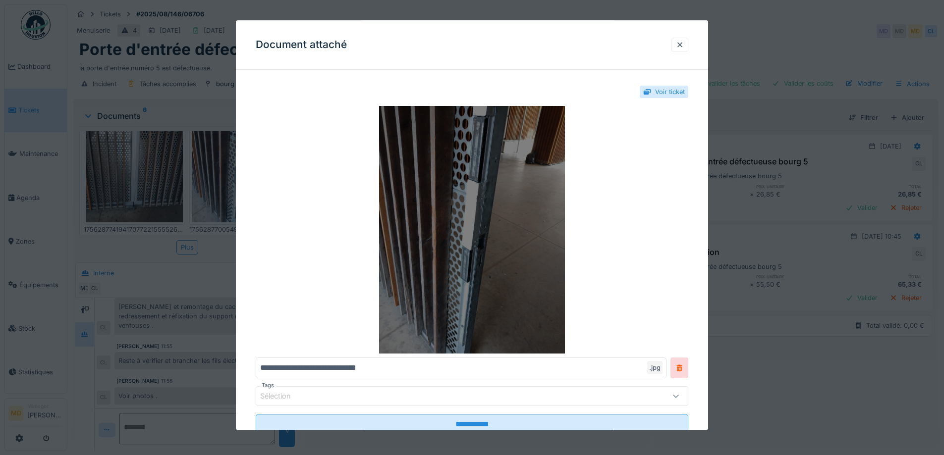
scroll to position [33, 0]
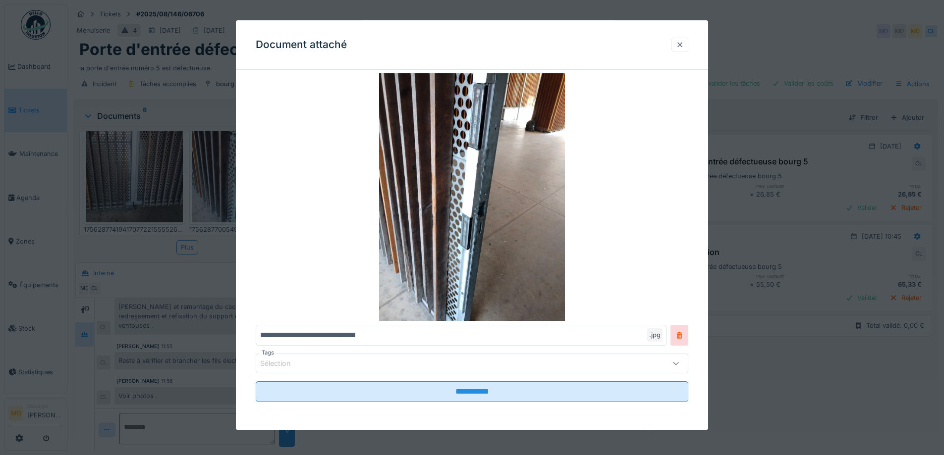
click at [681, 49] on div at bounding box center [680, 44] width 8 height 9
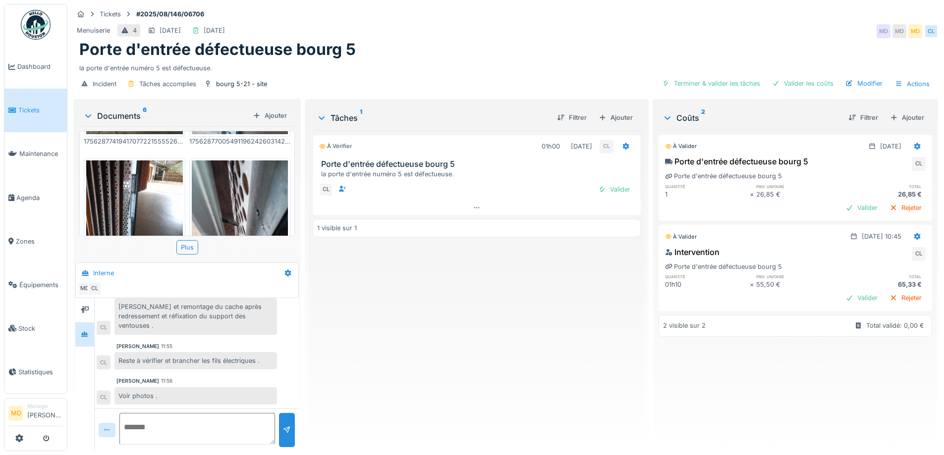
scroll to position [0, 0]
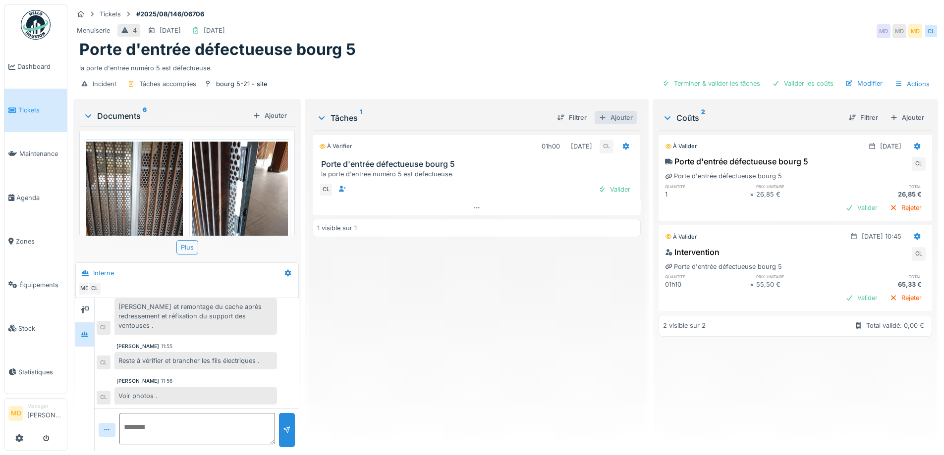
click at [612, 111] on div "Ajouter" at bounding box center [616, 117] width 42 height 13
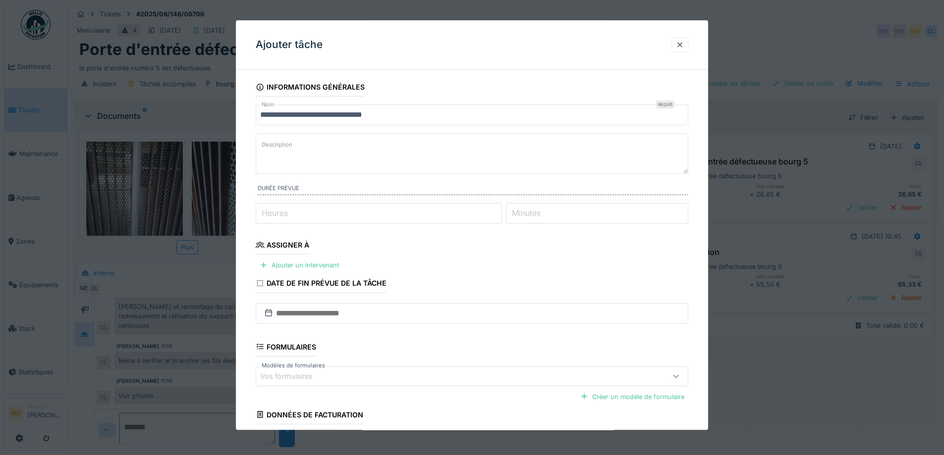
click at [319, 156] on textarea "Description" at bounding box center [472, 153] width 433 height 41
click at [406, 112] on input "**********" at bounding box center [472, 115] width 433 height 21
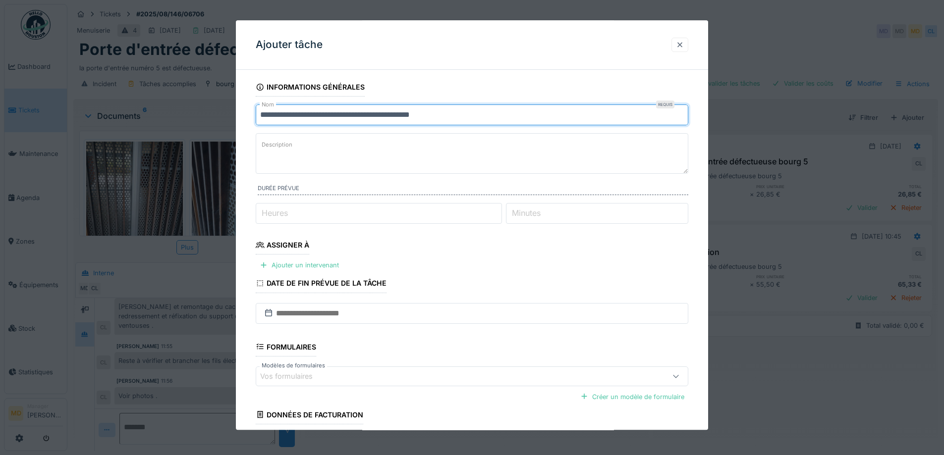
type input "**********"
click at [676, 47] on div at bounding box center [680, 45] width 17 height 14
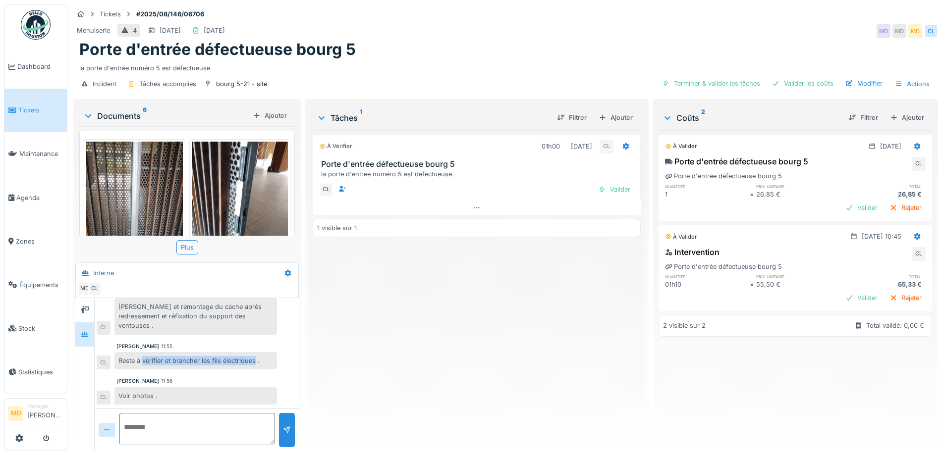
drag, startPoint x: 143, startPoint y: 352, endPoint x: 256, endPoint y: 357, distance: 113.1
click at [256, 357] on div "Reste à vérifier et brancher les fils électriques ." at bounding box center [195, 360] width 163 height 17
copy div "vérifier et brancher les fils électriques"
click at [611, 111] on div "Ajouter" at bounding box center [616, 117] width 42 height 13
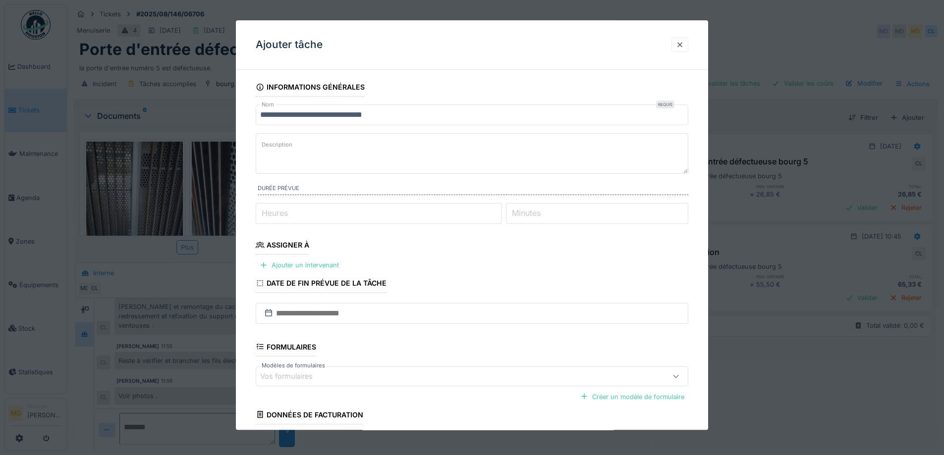
click at [321, 152] on textarea "Description" at bounding box center [472, 153] width 433 height 41
paste textarea "**********"
type textarea "**********"
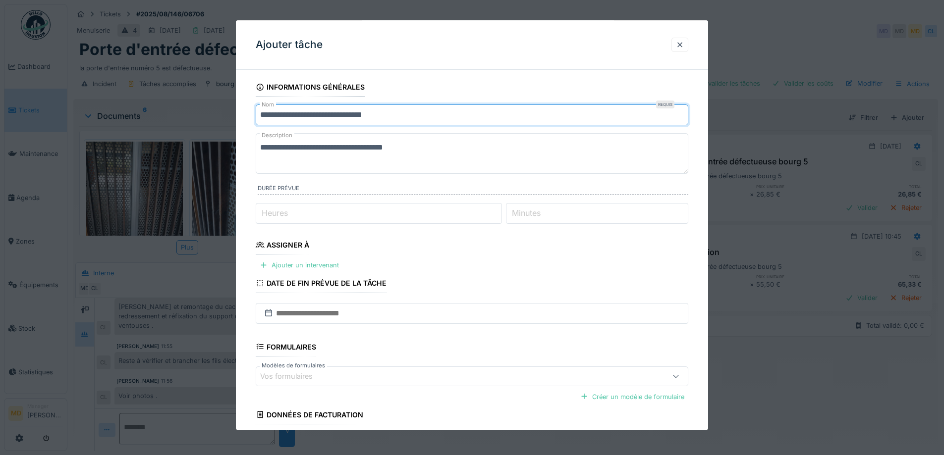
click at [408, 114] on input "**********" at bounding box center [472, 115] width 433 height 21
type input "**********"
click at [263, 144] on textarea "**********" at bounding box center [472, 153] width 433 height 41
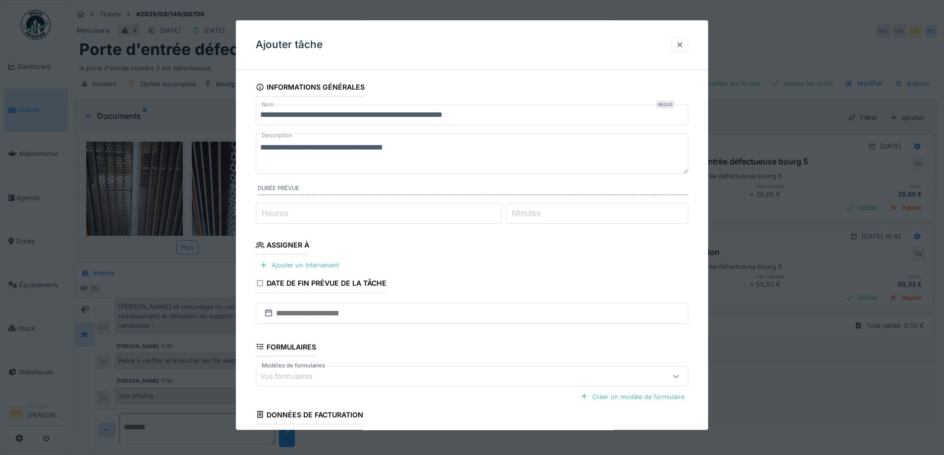
click at [261, 146] on textarea "**********" at bounding box center [472, 153] width 433 height 41
click at [520, 148] on textarea "**********" at bounding box center [472, 153] width 433 height 41
type textarea "**********"
click at [309, 215] on input "Heures" at bounding box center [379, 213] width 246 height 21
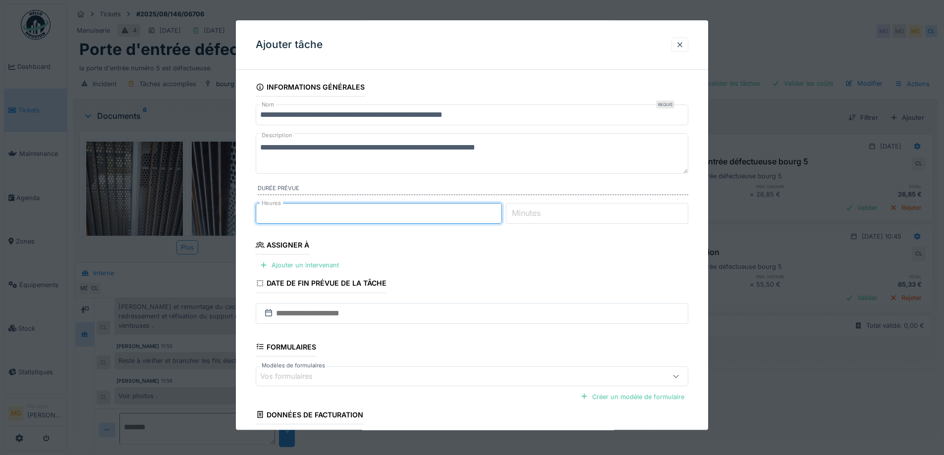
type input "*"
click at [373, 244] on fieldset "**********" at bounding box center [472, 284] width 433 height 413
click at [303, 262] on div "Ajouter un intervenant" at bounding box center [299, 265] width 87 height 13
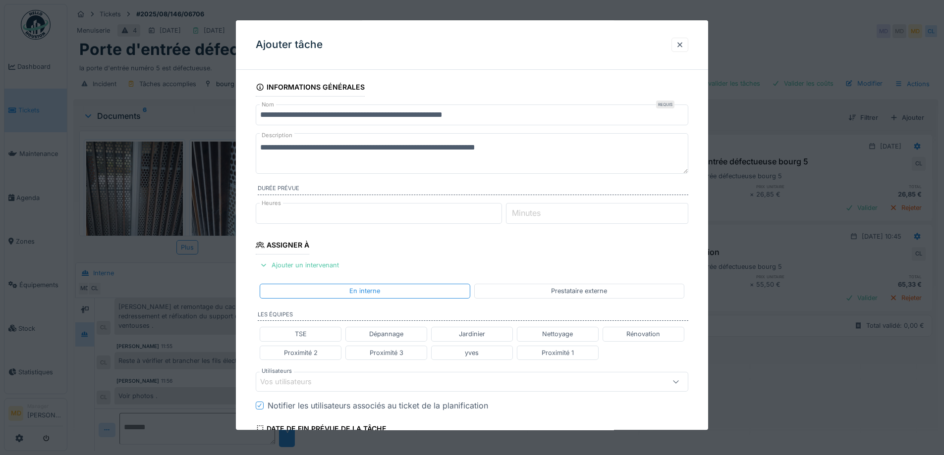
click at [387, 243] on fieldset "**********" at bounding box center [472, 357] width 433 height 559
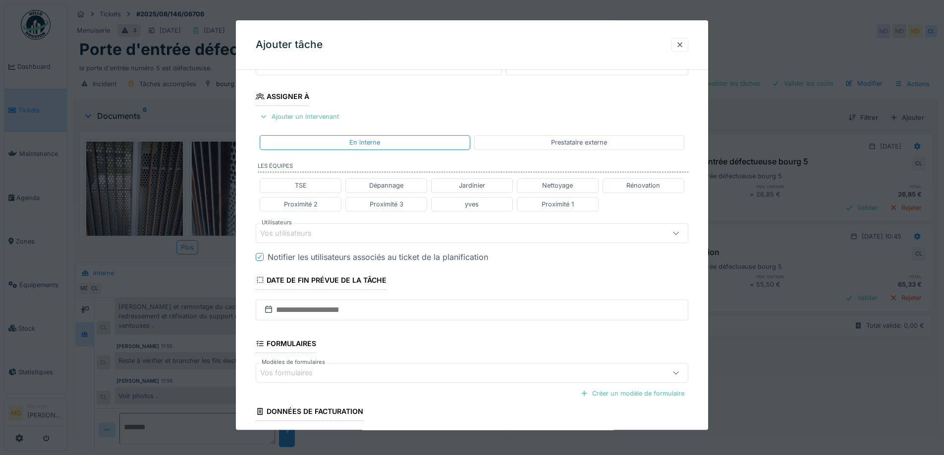
scroll to position [50, 0]
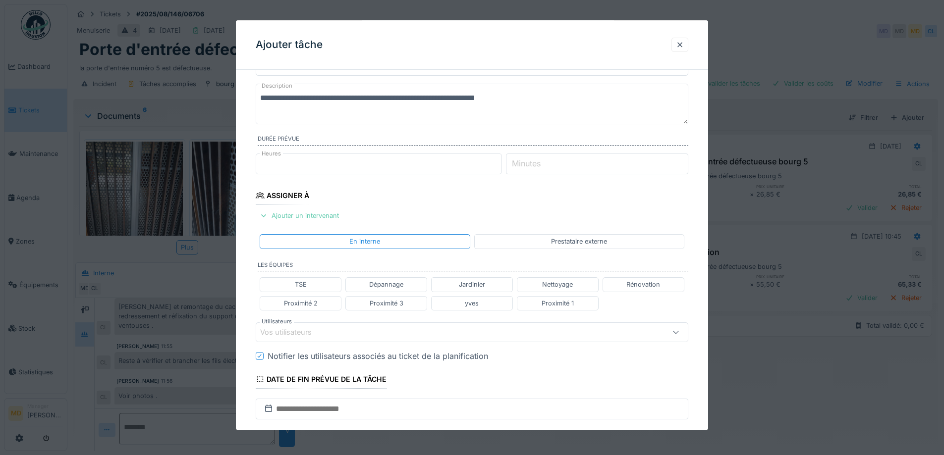
click at [302, 210] on div "Ajouter un intervenant" at bounding box center [299, 216] width 87 height 13
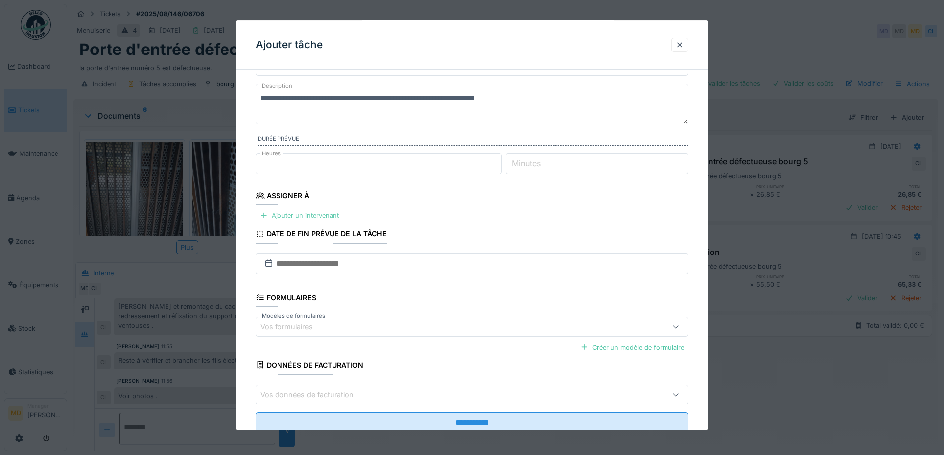
click at [289, 220] on div "Ajouter un intervenant" at bounding box center [299, 216] width 87 height 13
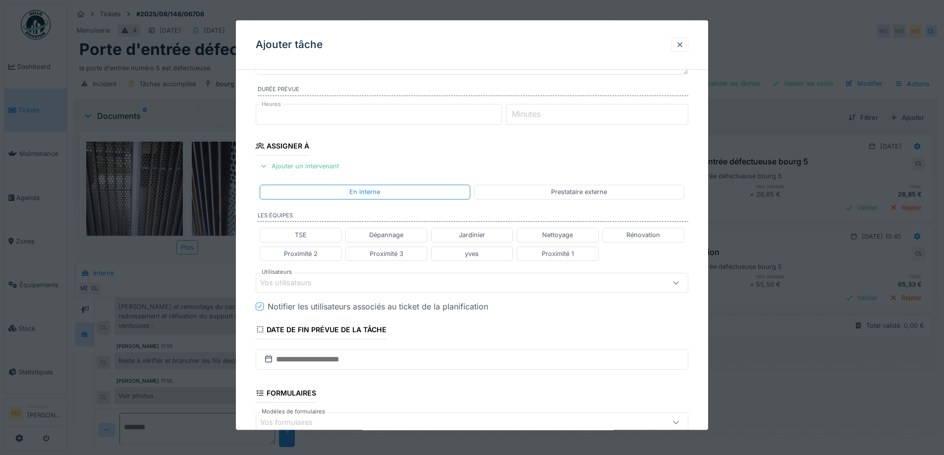
click at [318, 278] on div "Vos utilisateurs" at bounding box center [292, 283] width 65 height 11
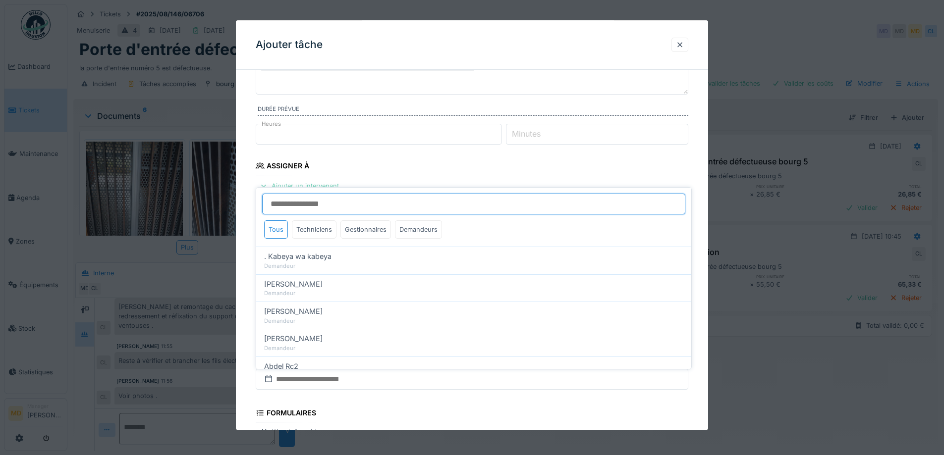
scroll to position [0, 0]
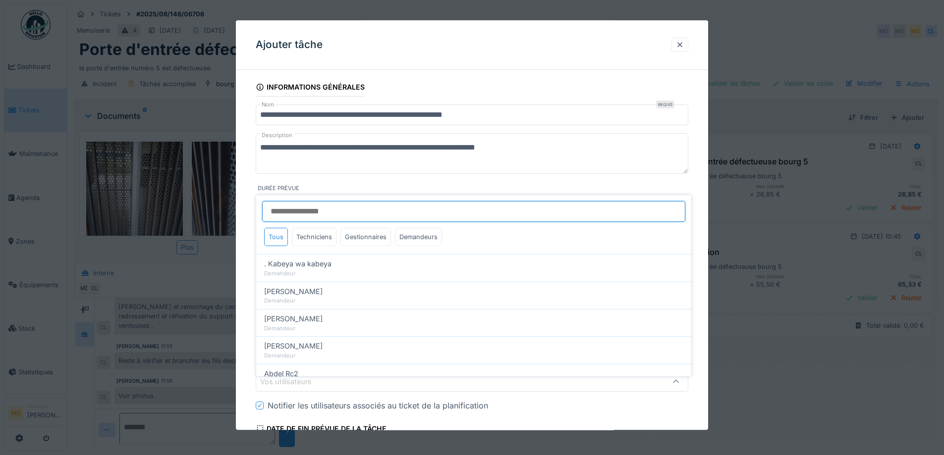
click at [313, 203] on input "Utilisateurs" at bounding box center [473, 211] width 423 height 21
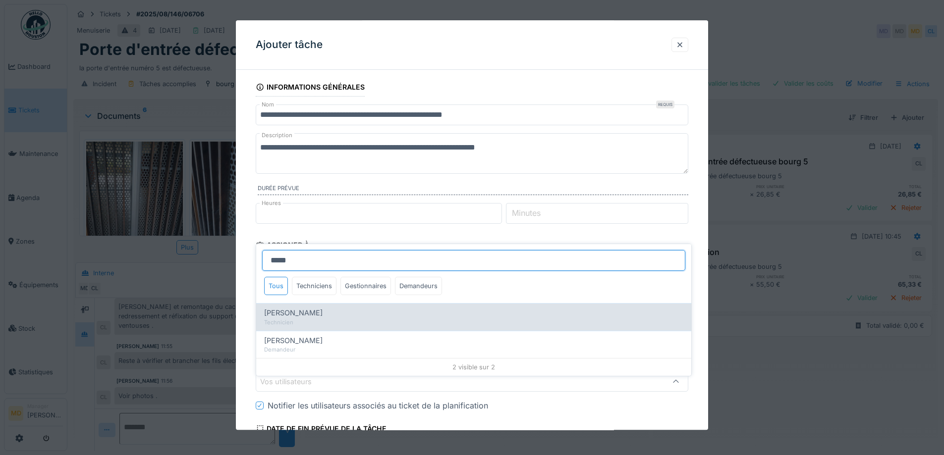
type input "*****"
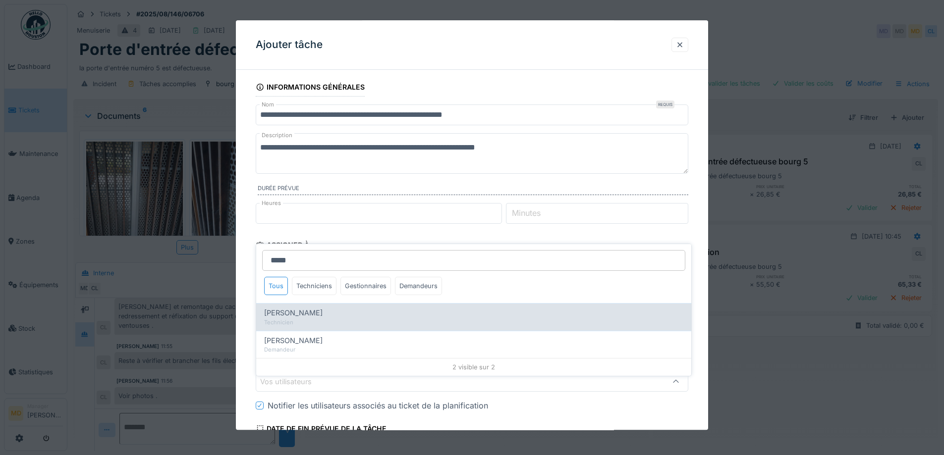
click at [310, 308] on span "[PERSON_NAME]" at bounding box center [293, 313] width 58 height 11
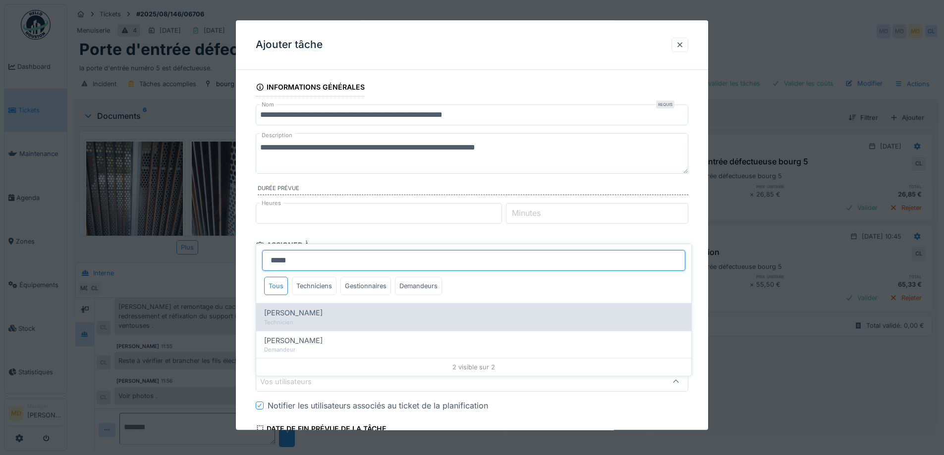
type input "****"
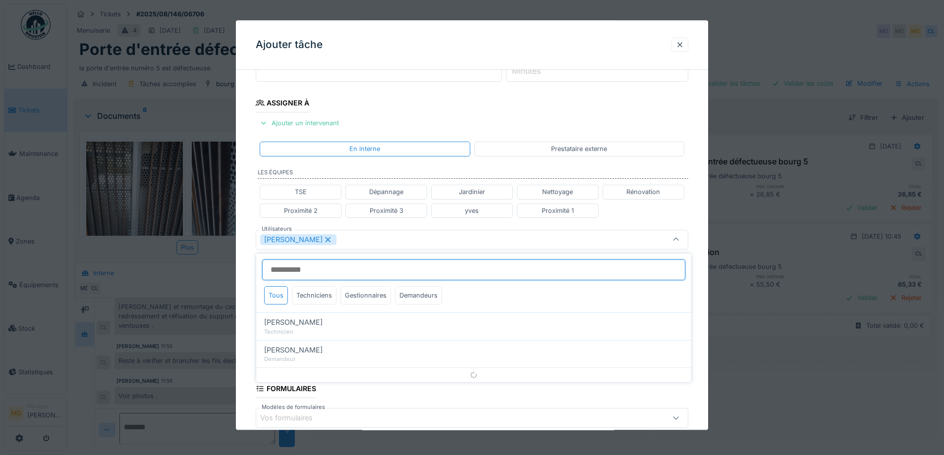
scroll to position [157, 0]
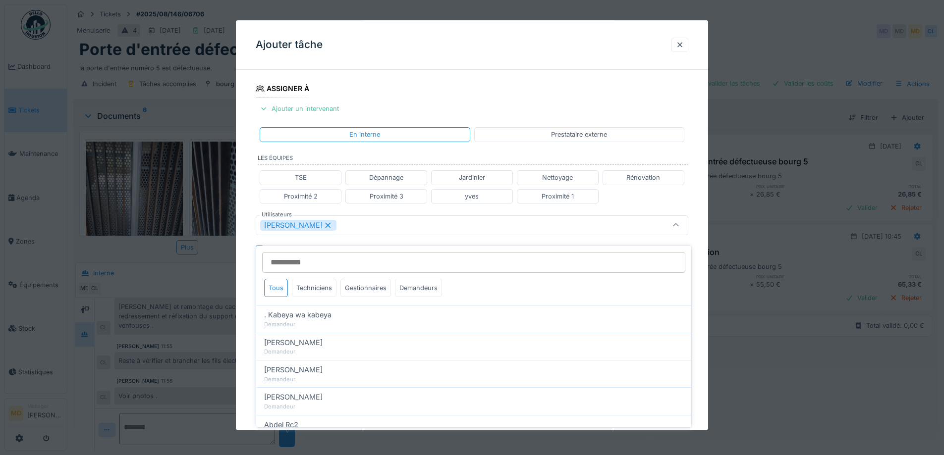
click at [250, 169] on div "**********" at bounding box center [472, 229] width 472 height 617
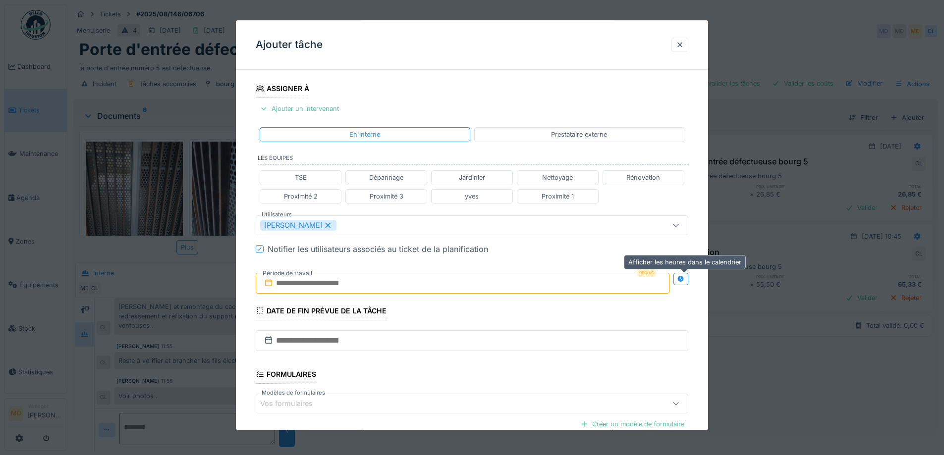
click at [684, 280] on icon at bounding box center [680, 279] width 6 height 6
click at [340, 280] on input "text" at bounding box center [356, 283] width 200 height 21
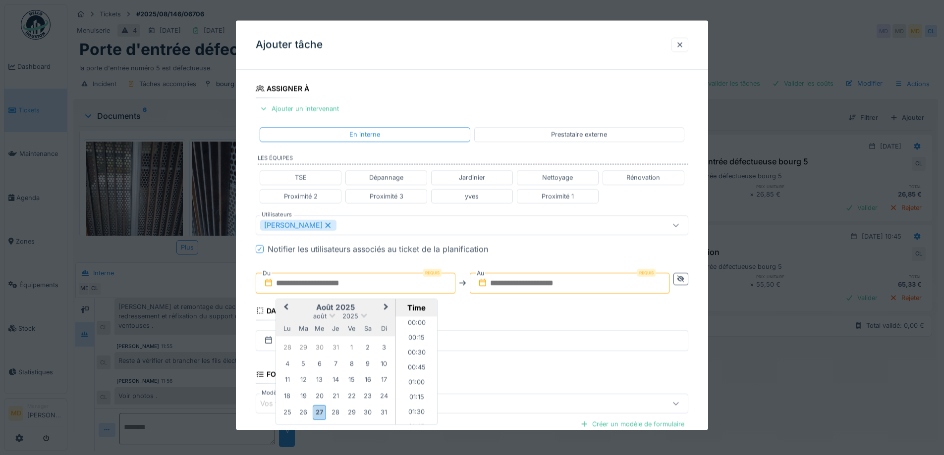
scroll to position [667, 0]
click at [283, 319] on div "août 2025" at bounding box center [335, 316] width 119 height 8
click at [337, 409] on div "28" at bounding box center [335, 412] width 13 height 13
click at [408, 350] on li "15:00" at bounding box center [416, 350] width 42 height 15
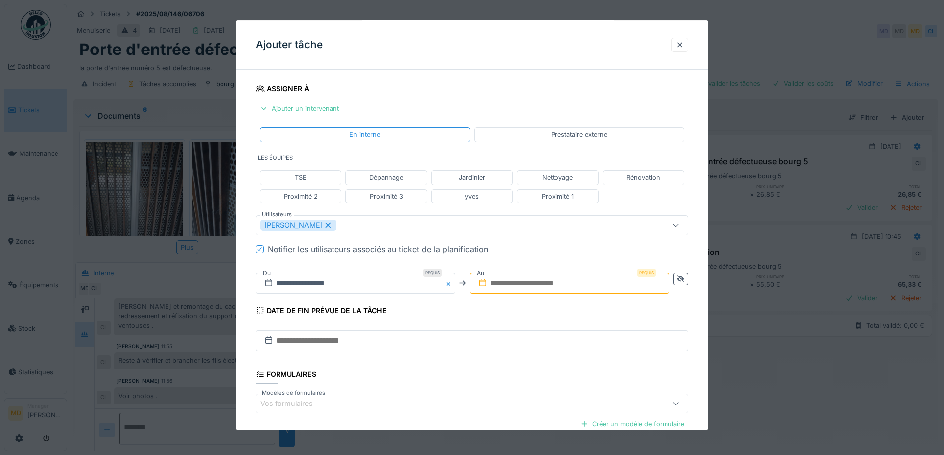
click at [596, 283] on input "text" at bounding box center [570, 283] width 200 height 21
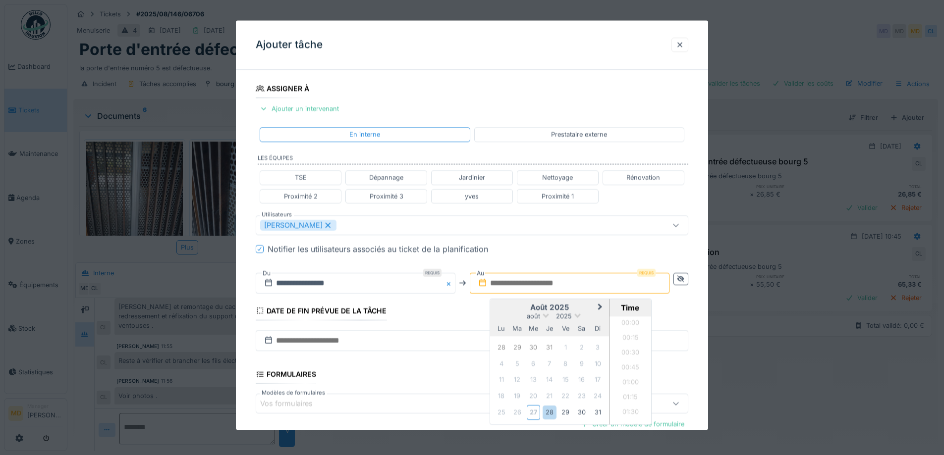
scroll to position [667, 0]
click at [495, 316] on div "août 2025" at bounding box center [549, 316] width 119 height 8
click at [550, 410] on div "28" at bounding box center [549, 412] width 13 height 13
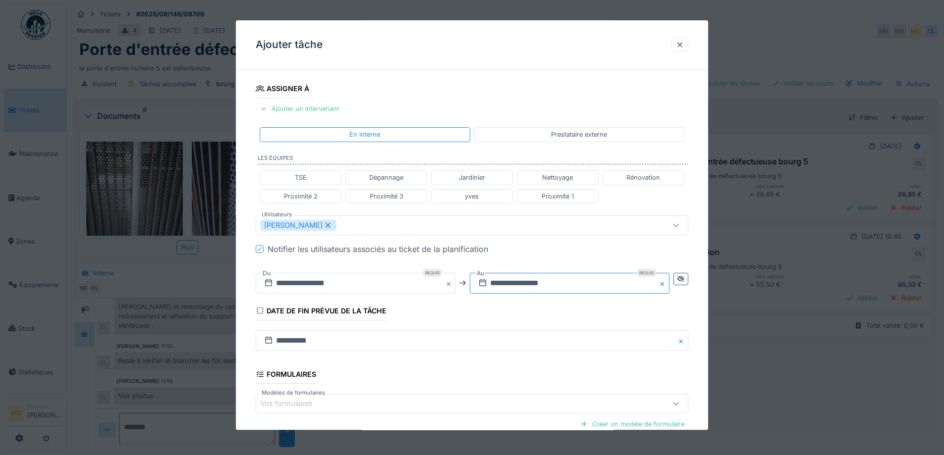
click at [604, 281] on input "**********" at bounding box center [570, 283] width 200 height 21
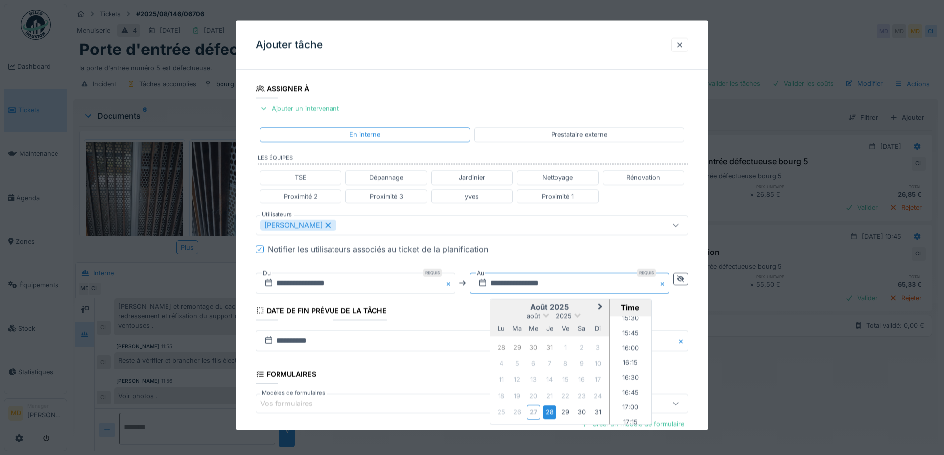
scroll to position [942, 0]
click at [625, 336] on li "16:00" at bounding box center [631, 334] width 42 height 15
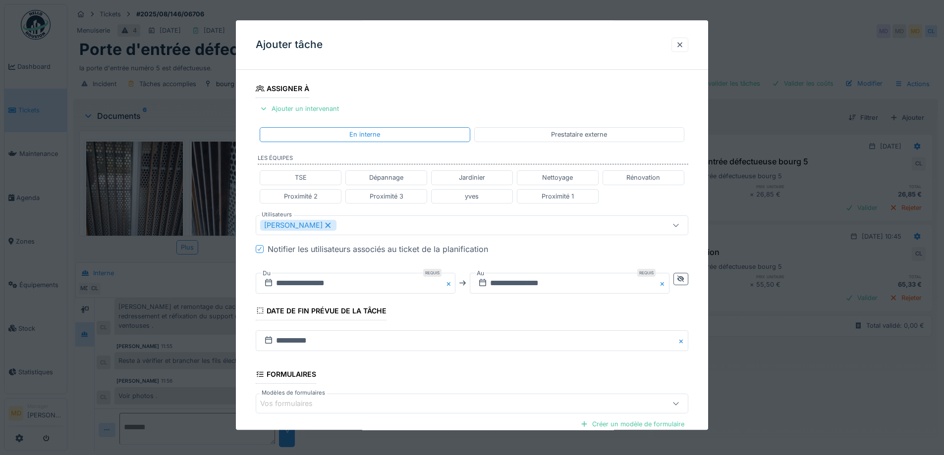
click at [541, 255] on div "Notifier les utilisateurs associés au ticket de la planification" at bounding box center [478, 249] width 421 height 12
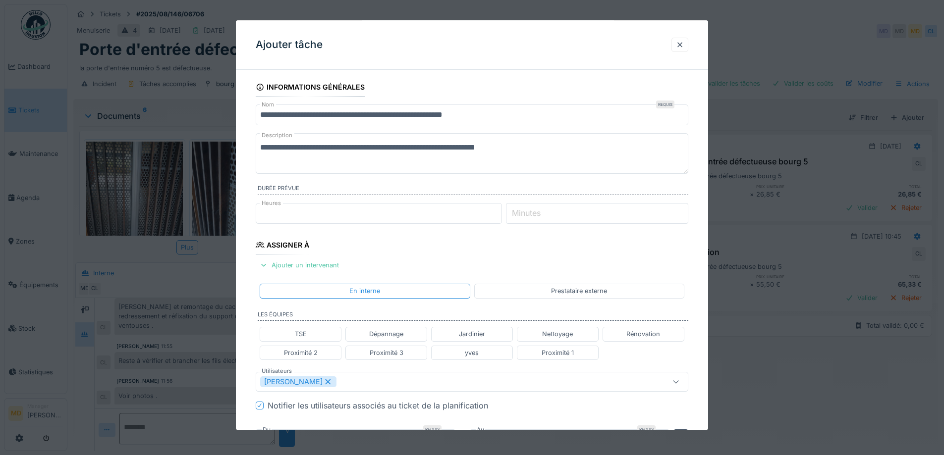
scroll to position [265, 0]
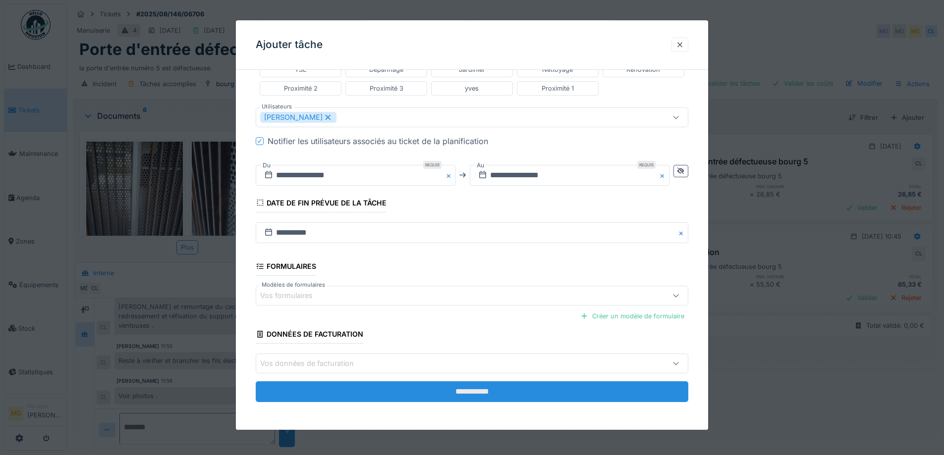
click at [427, 388] on input "**********" at bounding box center [472, 392] width 433 height 21
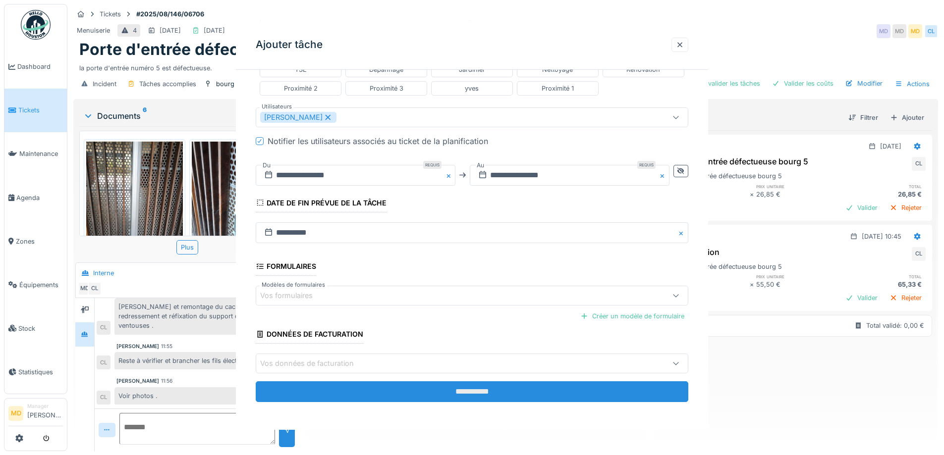
scroll to position [0, 0]
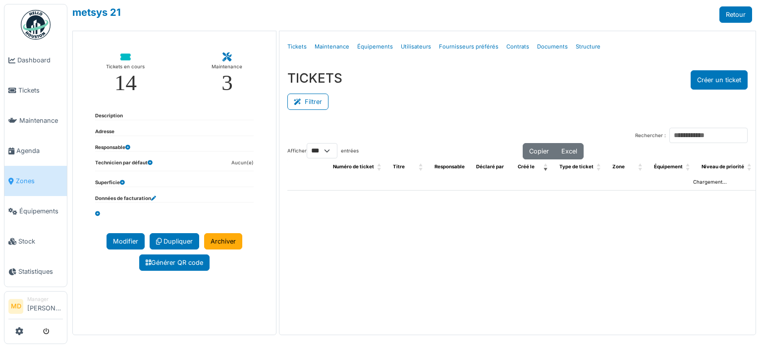
select select "***"
click at [581, 46] on link "Structure" at bounding box center [588, 46] width 33 height 23
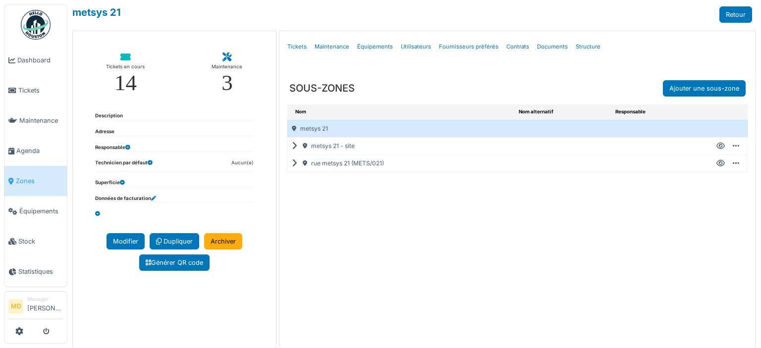
click at [292, 164] on icon at bounding box center [296, 164] width 9 height 0
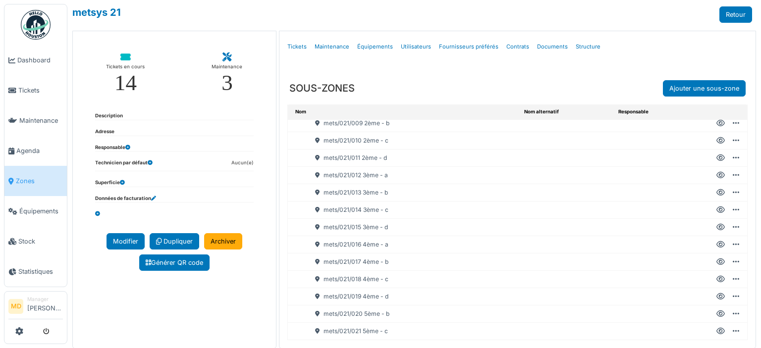
scroll to position [151, 0]
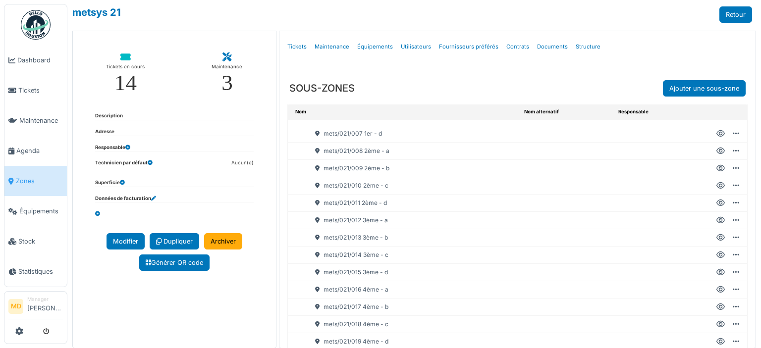
click at [717, 221] on icon at bounding box center [721, 221] width 8 height 0
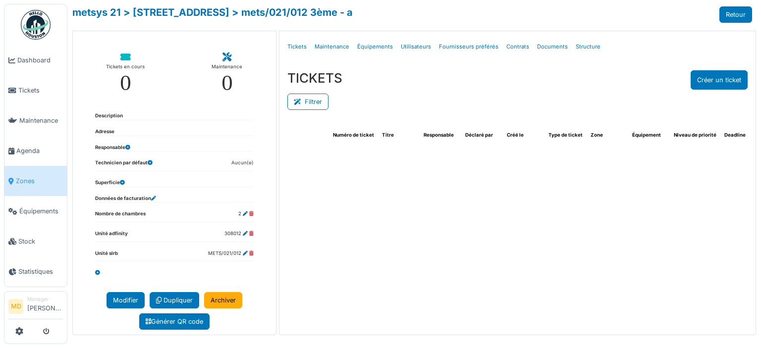
select select "***"
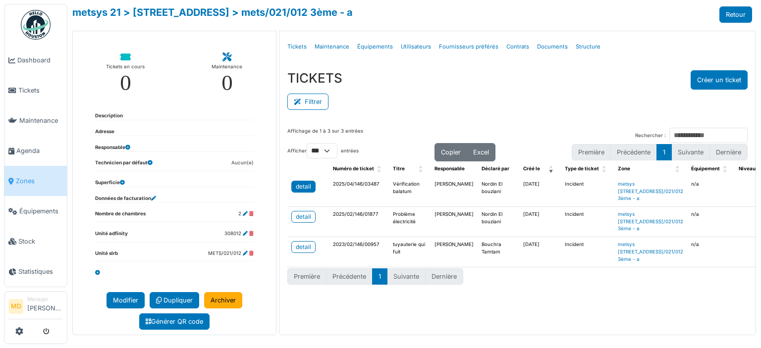
click at [312, 190] on link "detail" at bounding box center [303, 187] width 24 height 12
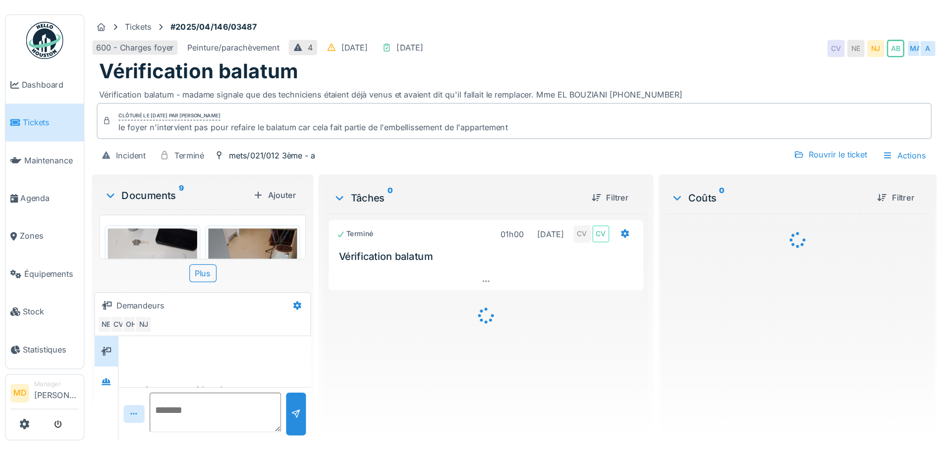
scroll to position [49, 0]
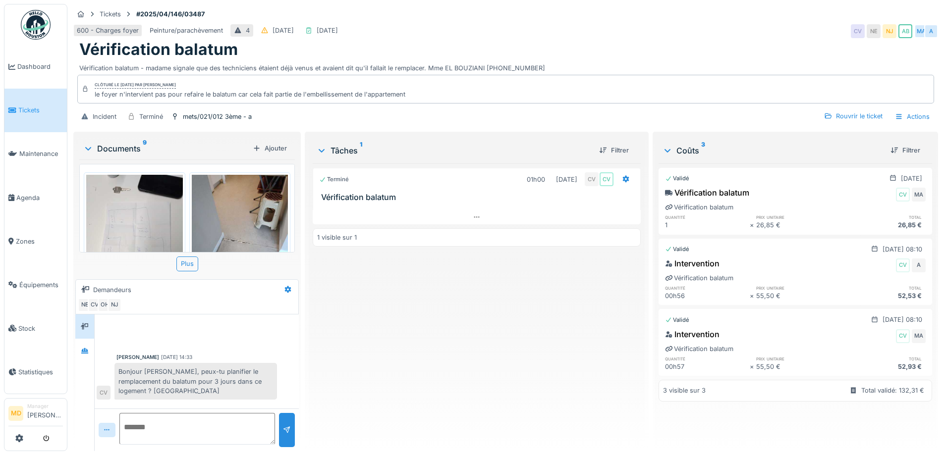
click at [482, 34] on div "600 - Charges foyer Peinture/parachèvement 4 [DATE] [DATE] CV NE NJ AB MA A" at bounding box center [505, 31] width 865 height 18
